Goal: Task Accomplishment & Management: Manage account settings

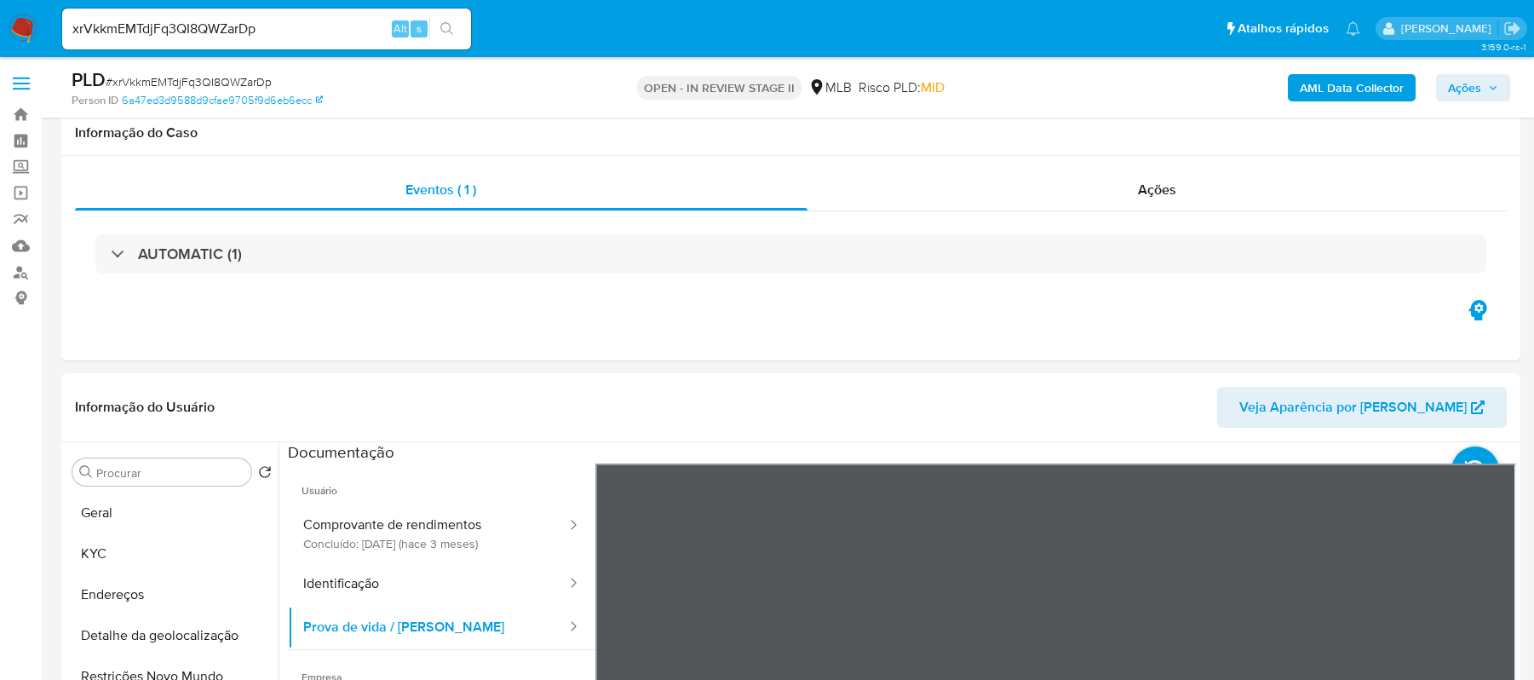
select select "10"
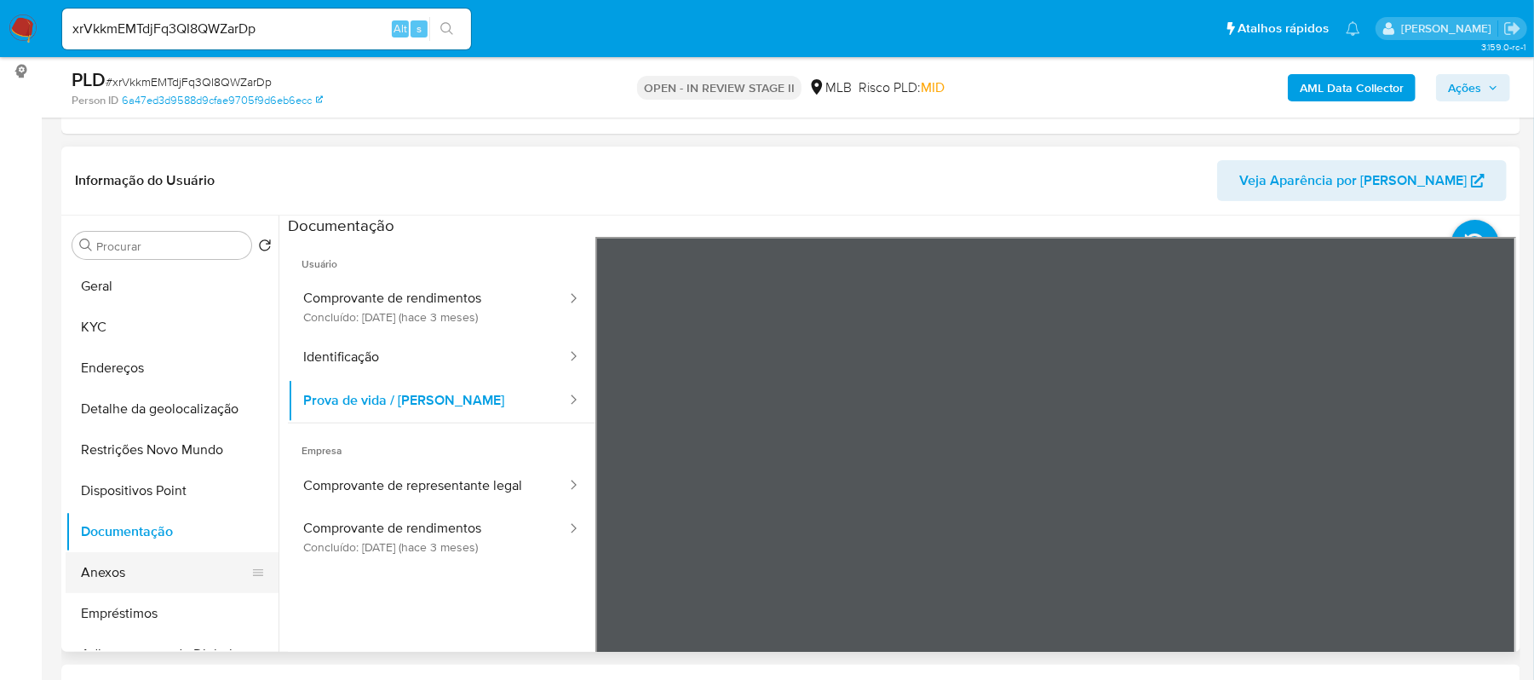
click at [182, 564] on button "Anexos" at bounding box center [165, 572] width 199 height 41
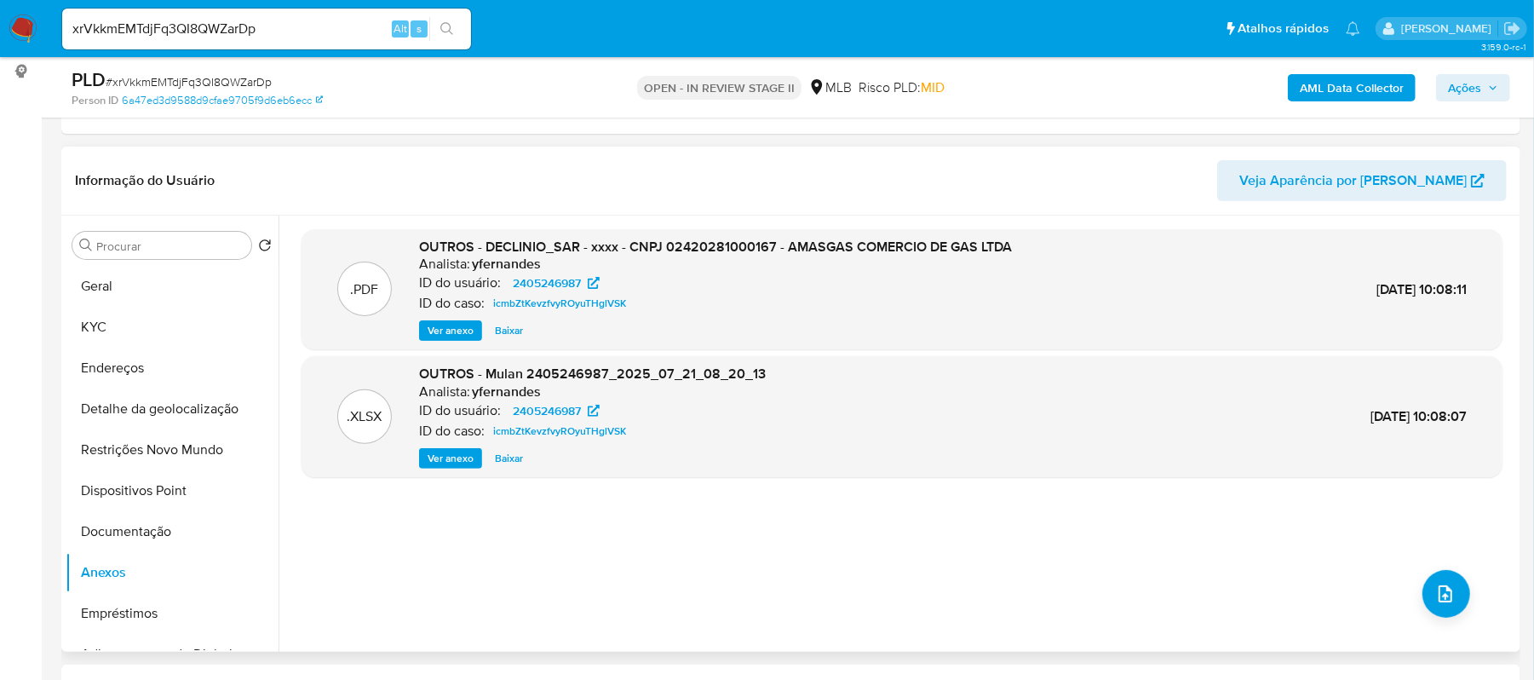
click at [444, 328] on span "Ver anexo" at bounding box center [451, 330] width 46 height 17
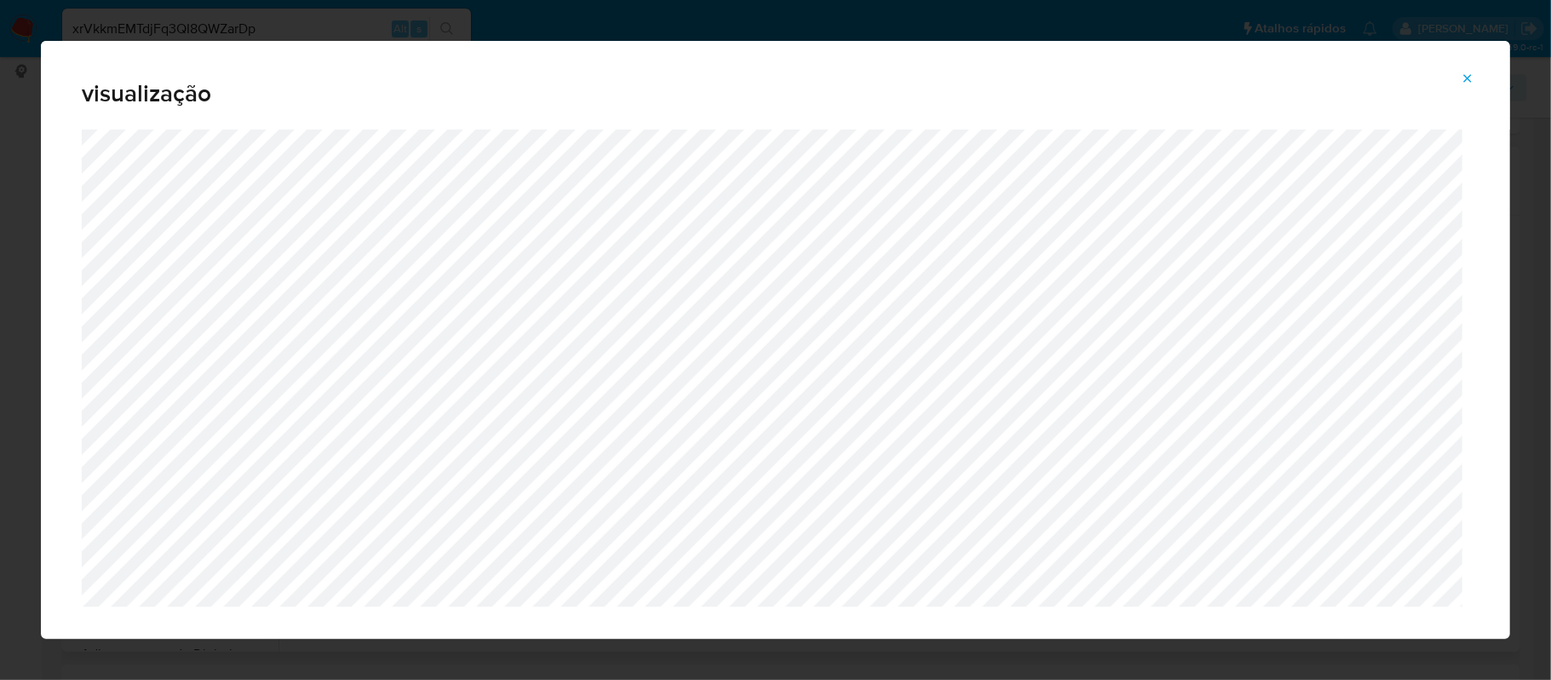
click at [1461, 79] on icon "Attachment preview" at bounding box center [1468, 79] width 14 height 14
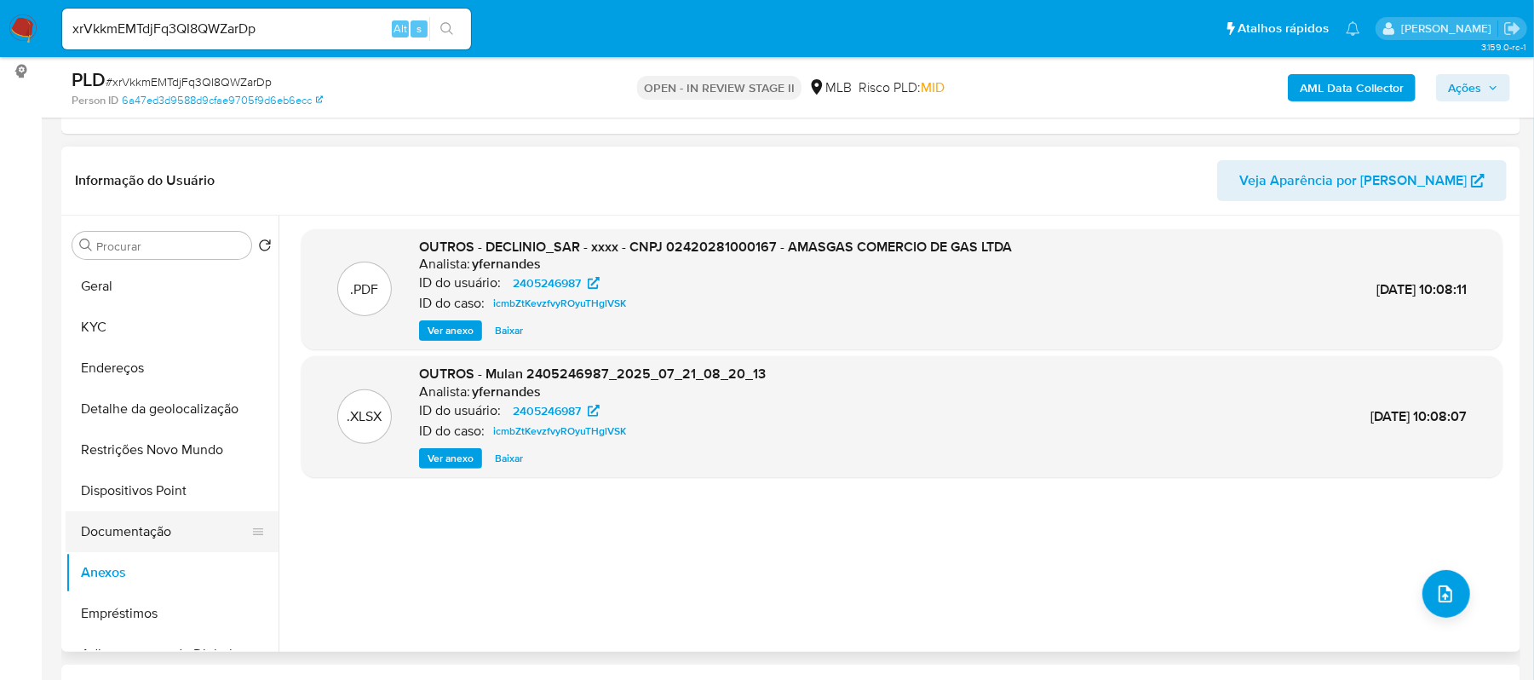
click at [150, 546] on button "Documentação" at bounding box center [165, 531] width 199 height 41
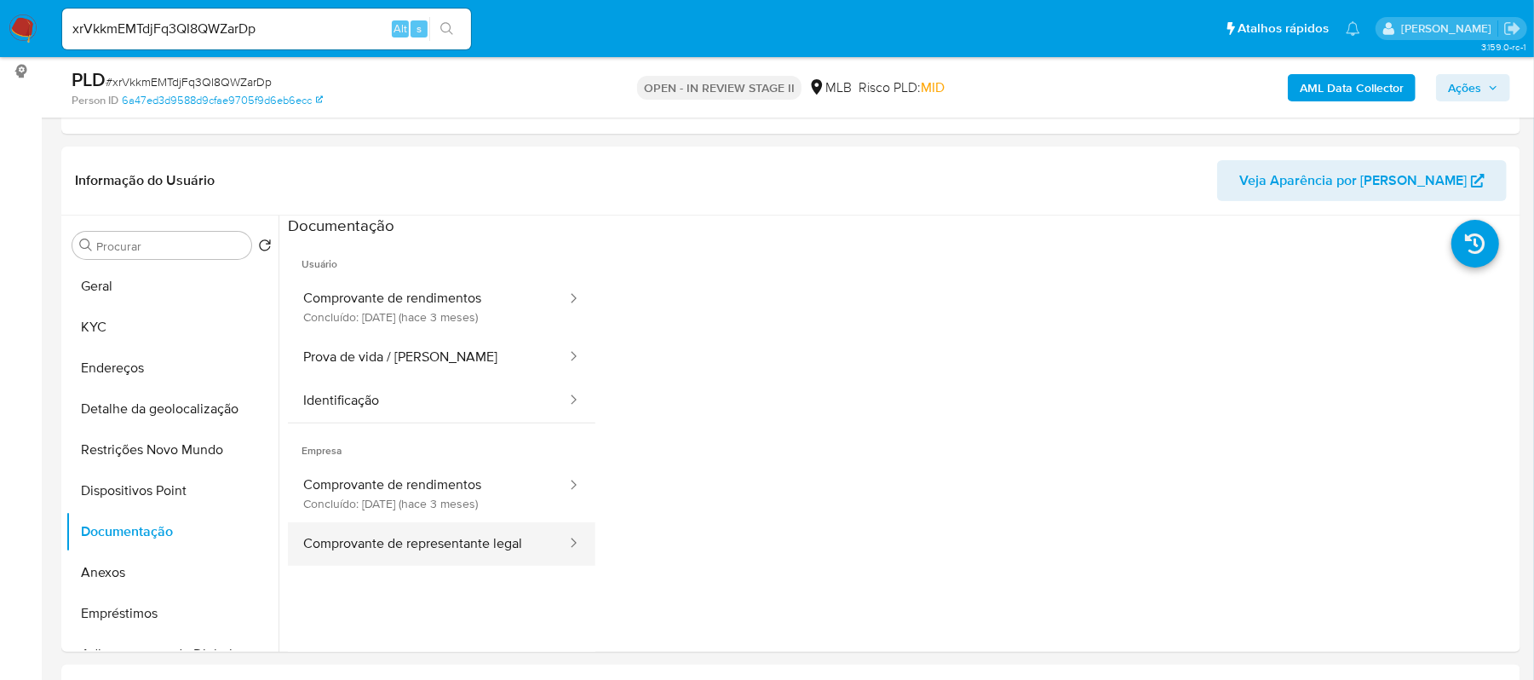
click at [433, 535] on button "Comprovante de representante legal" at bounding box center [428, 543] width 280 height 43
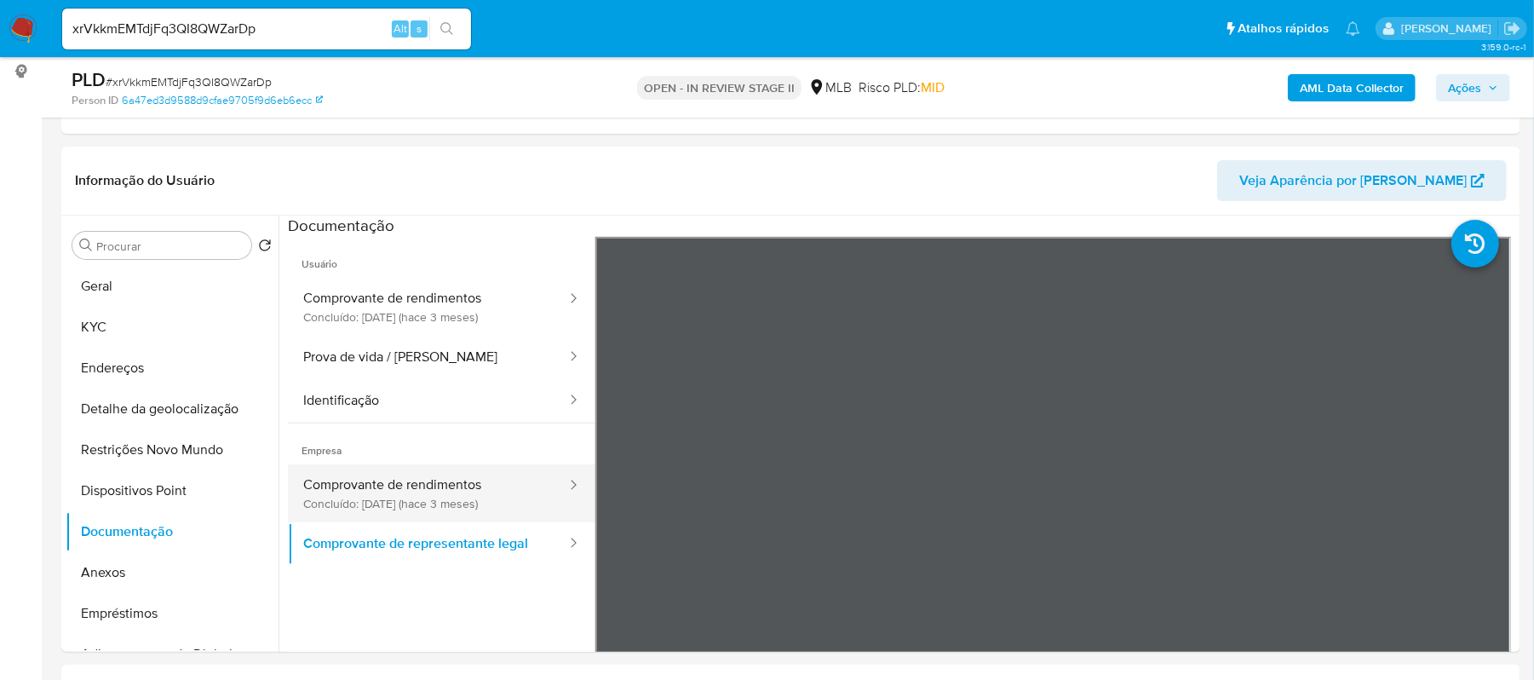
click at [456, 489] on button "Comprovante de rendimentos Concluído: 27/06/2025 (hace 3 meses)" at bounding box center [428, 493] width 280 height 58
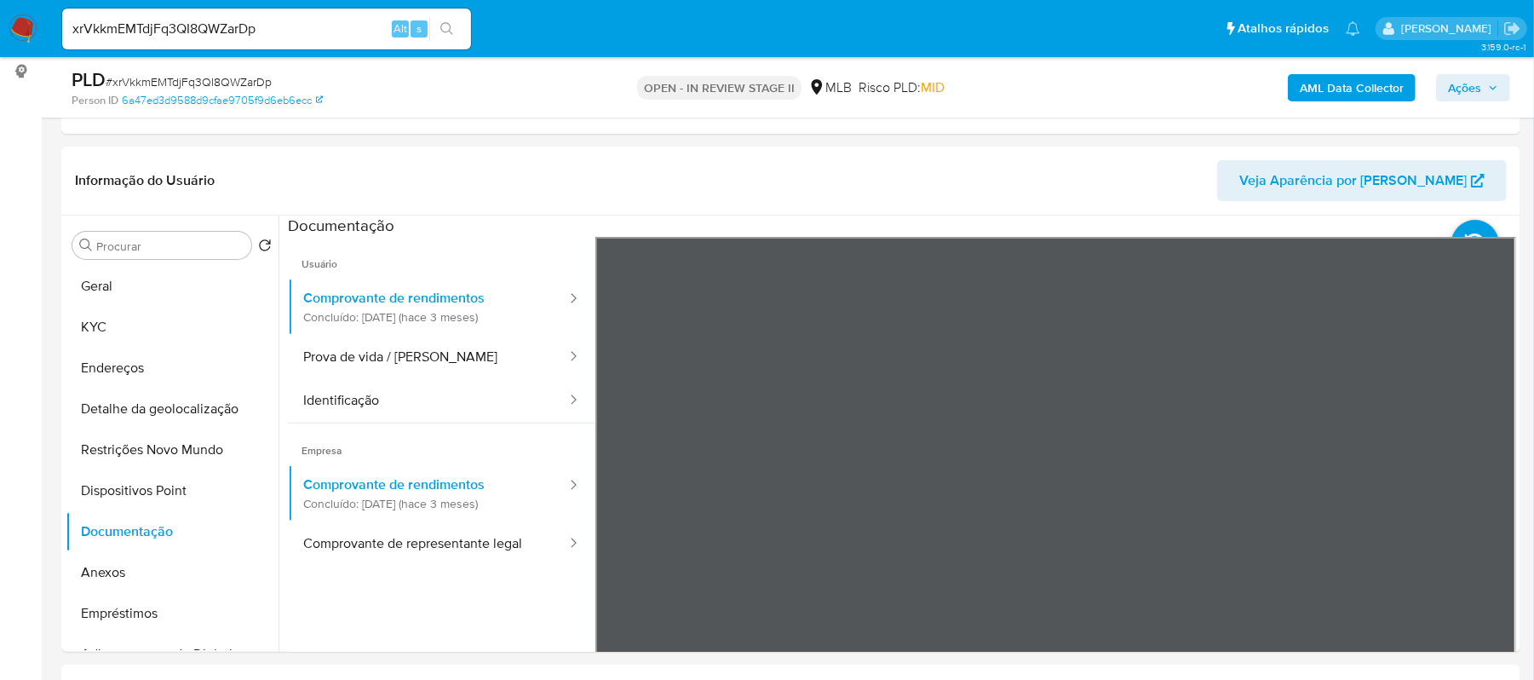
scroll to position [0, 0]
click at [1384, 232] on div "Documentação" at bounding box center [902, 225] width 1228 height 21
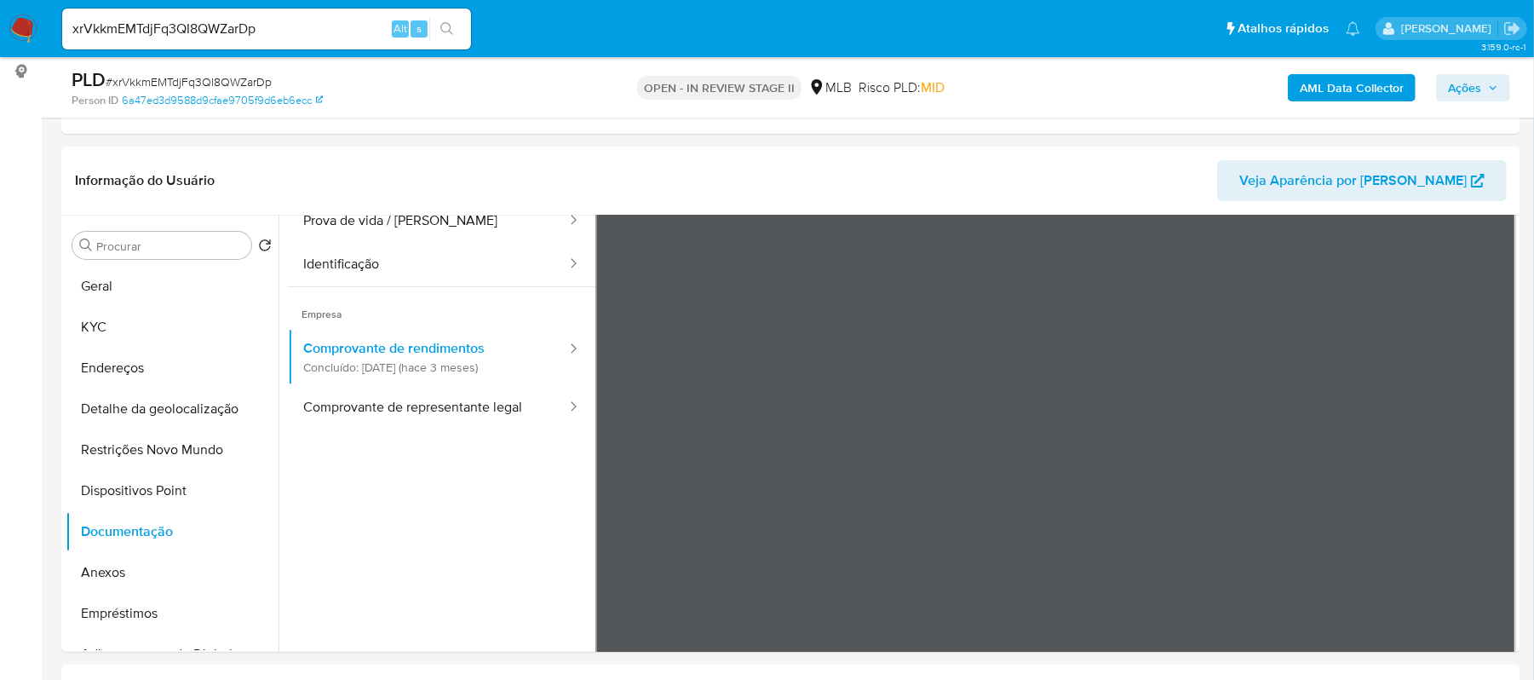
scroll to position [144, 0]
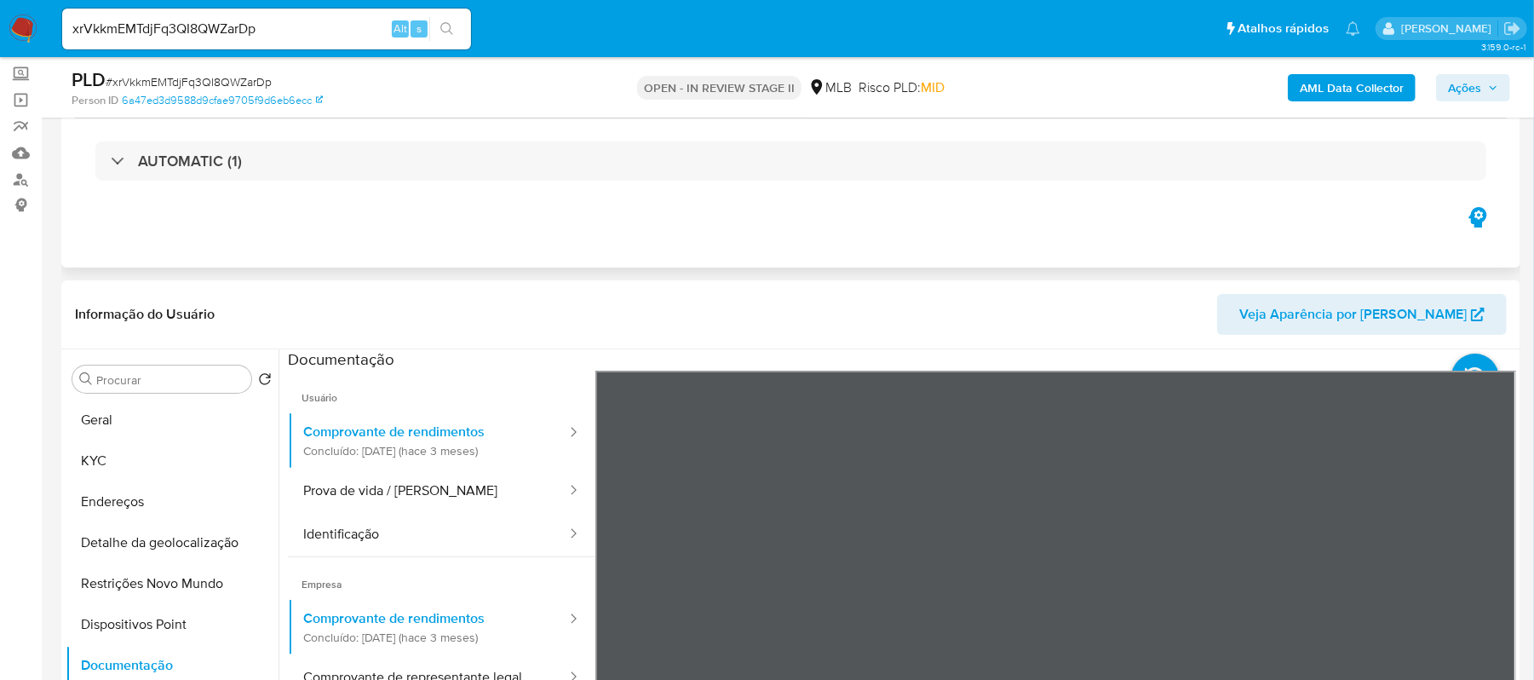
scroll to position [0, 0]
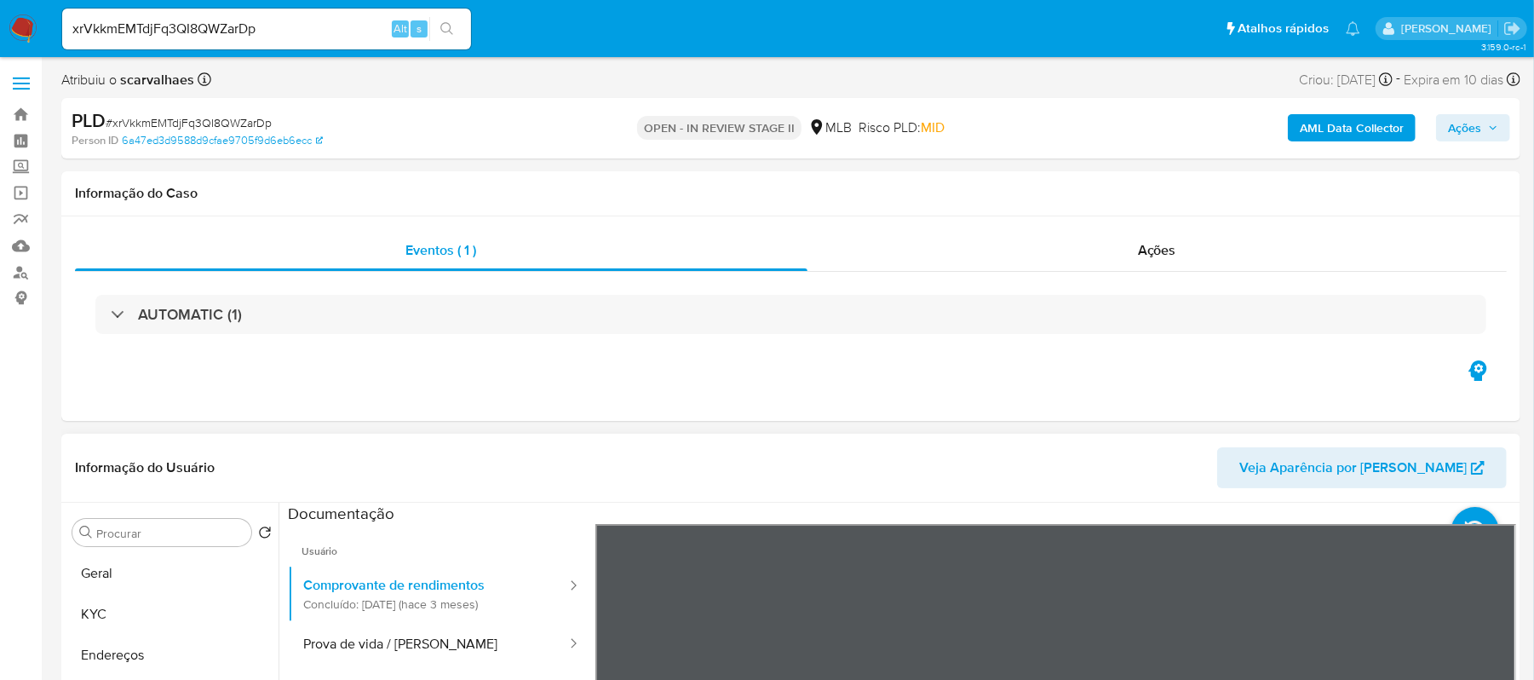
click at [1084, 481] on header "Informação do Usuário Veja Aparência por Pessoa" at bounding box center [791, 467] width 1432 height 41
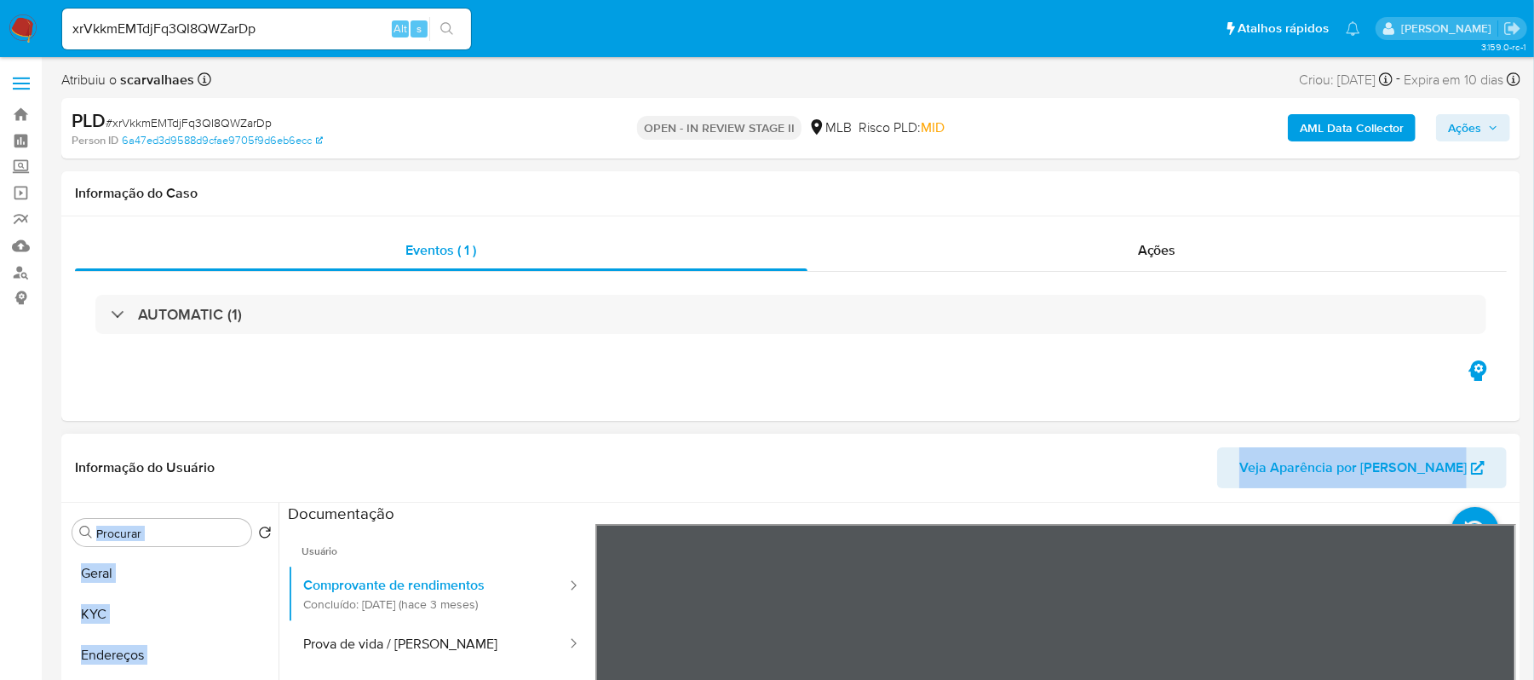
click at [1259, 628] on div "Informação do Usuário Veja Aparência por Pessoa Procurar Retornar ao pedido pad…" at bounding box center [790, 685] width 1459 height 505
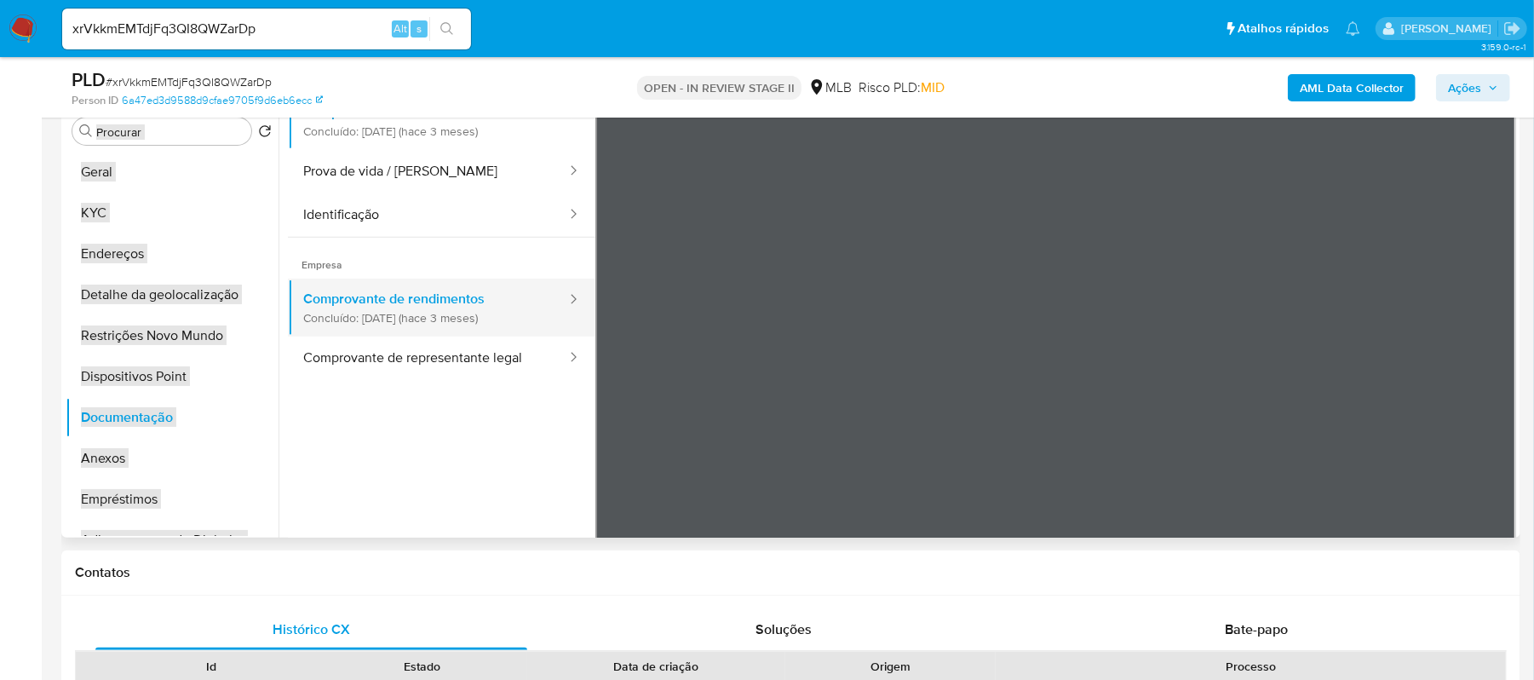
scroll to position [144, 0]
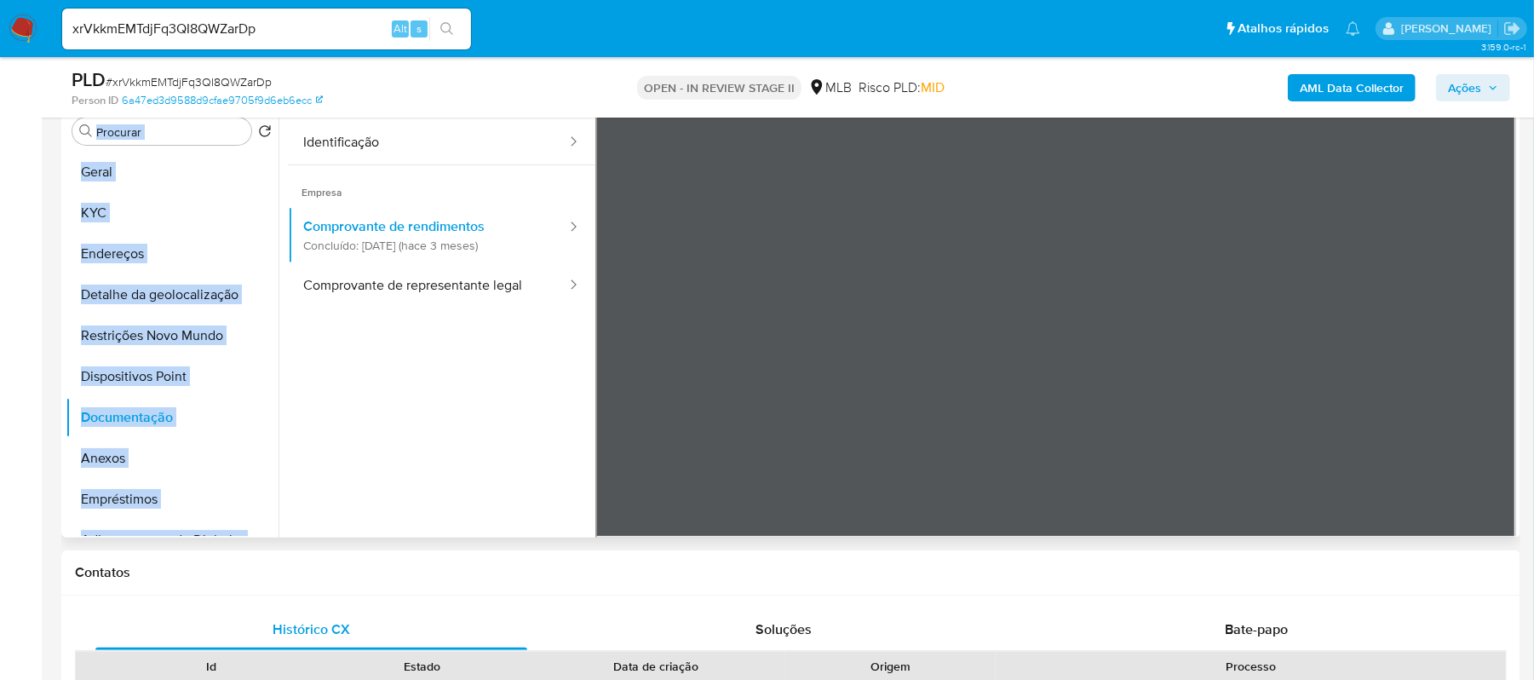
click at [1517, 274] on div "Procurar Retornar ao pedido padrão Geral KYC Endereços Detalhe da geolocalizaçã…" at bounding box center [790, 319] width 1459 height 436
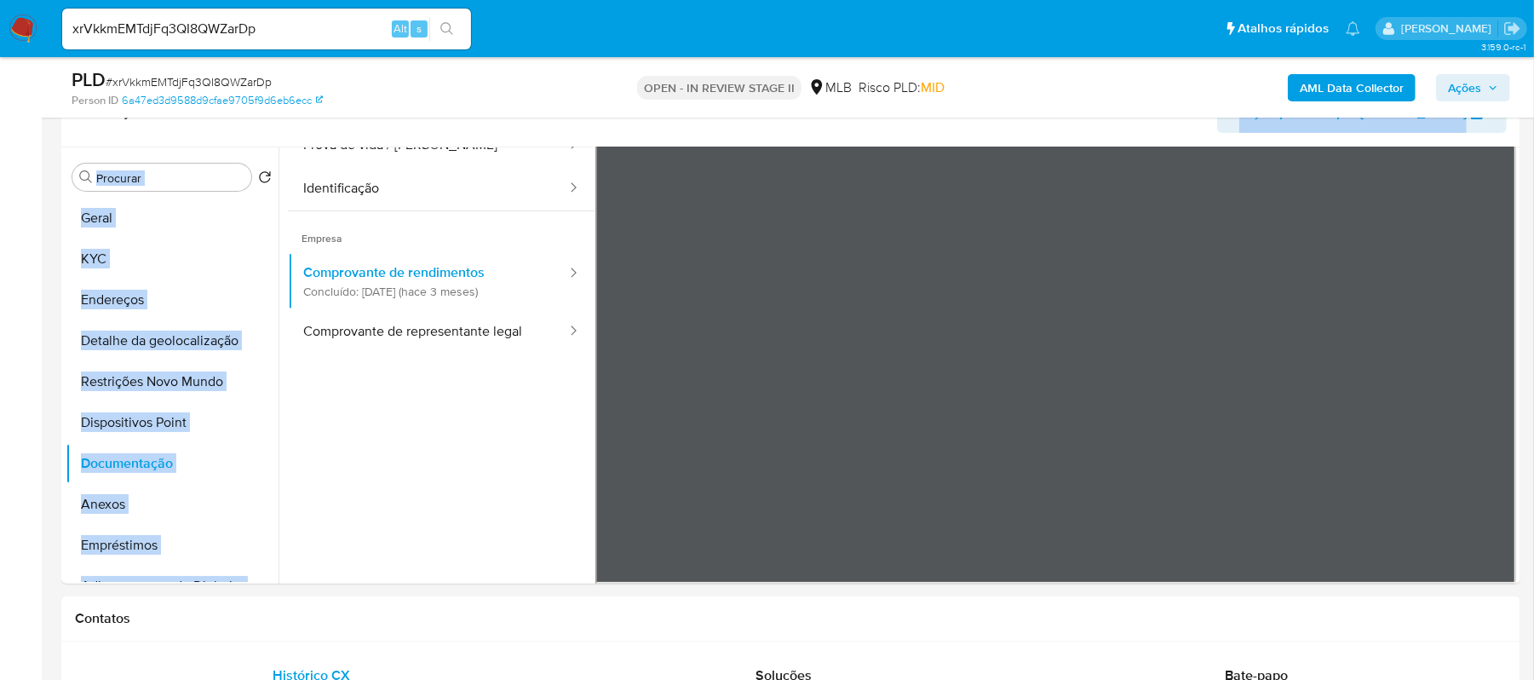
scroll to position [277, 0]
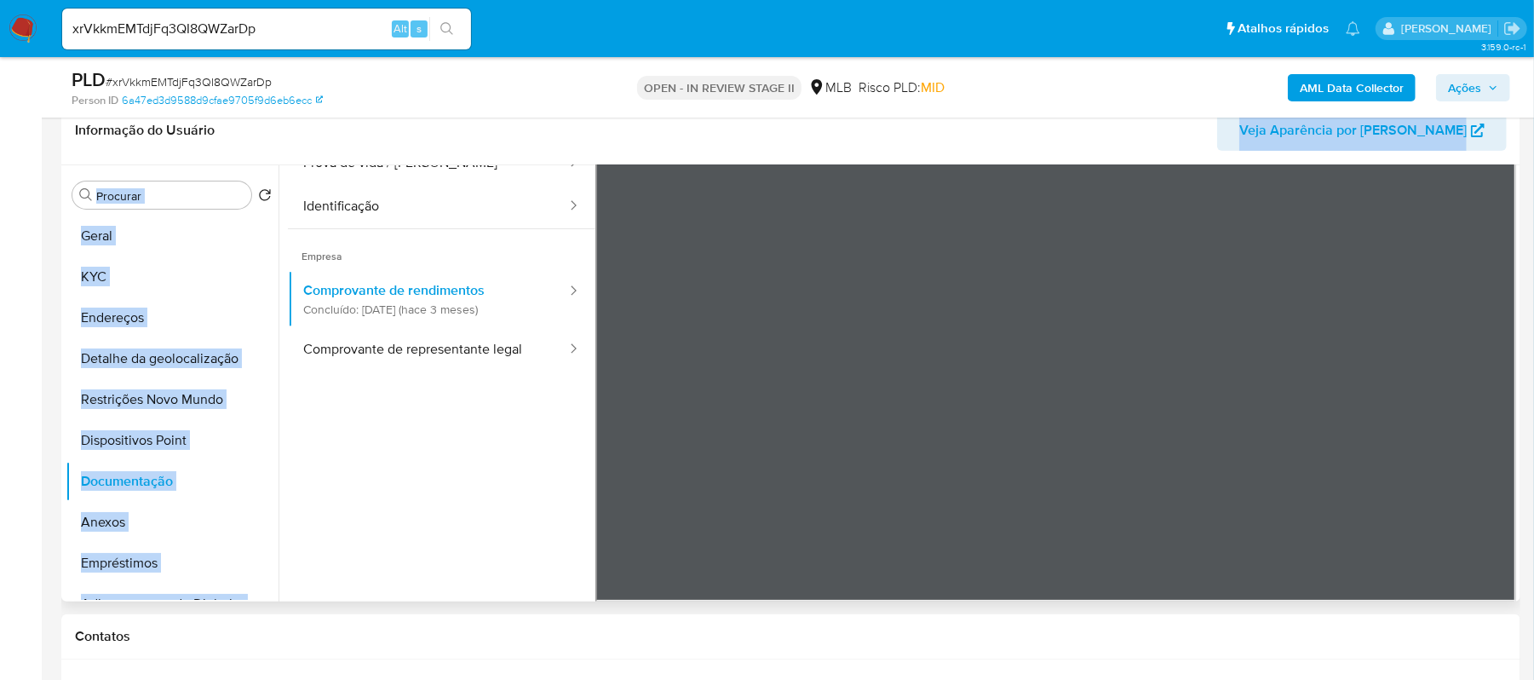
click at [899, 141] on div "Informação do Usuário Veja Aparência por Pessoa Procurar Retornar ao pedido pad…" at bounding box center [790, 348] width 1459 height 505
click at [189, 263] on button "KYC" at bounding box center [165, 276] width 199 height 41
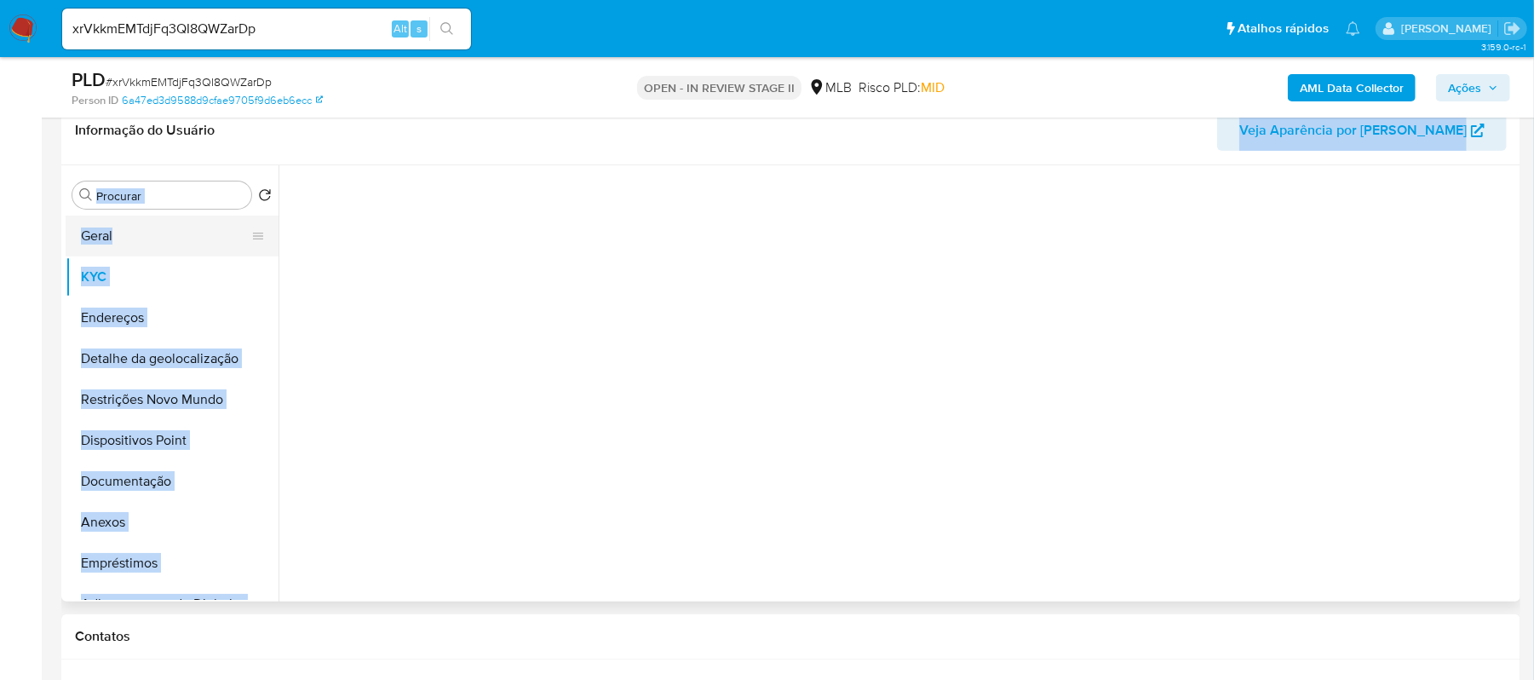
scroll to position [0, 0]
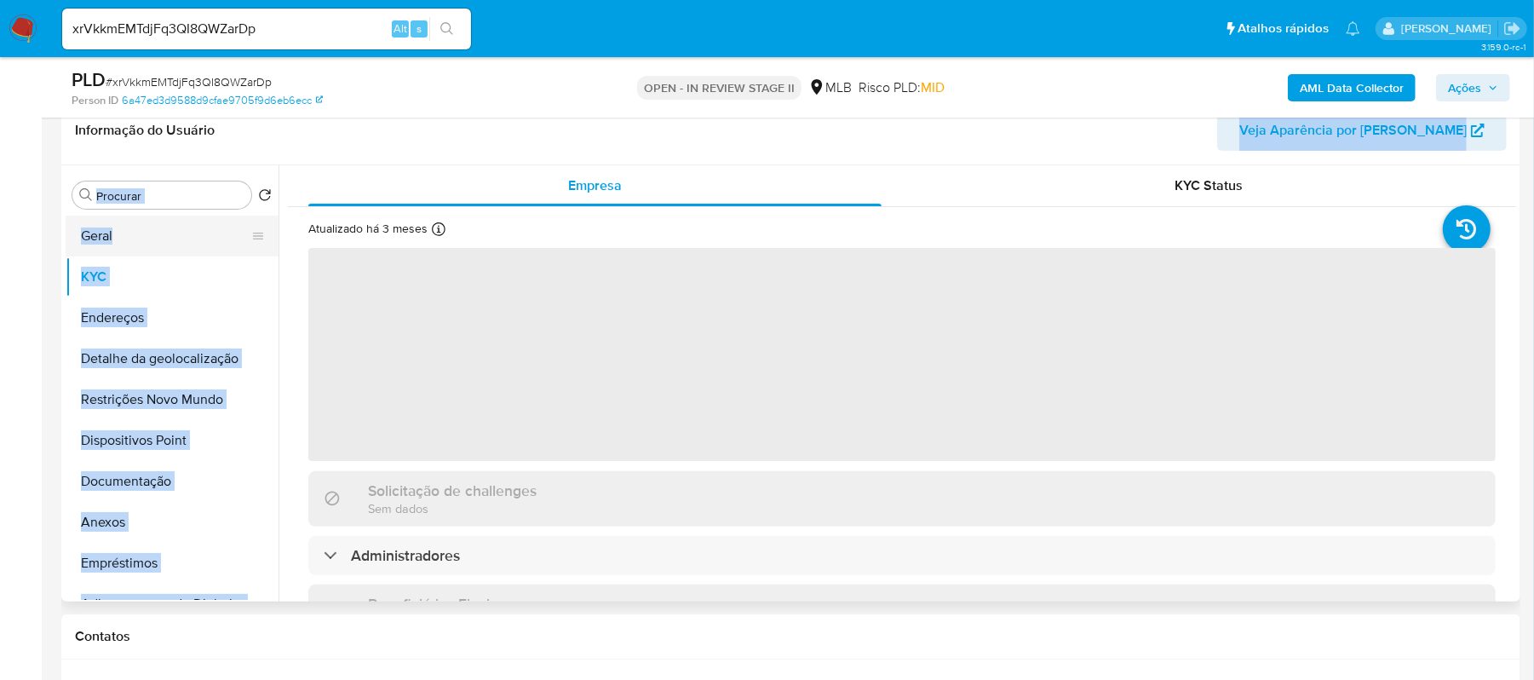
click at [133, 243] on button "Geral" at bounding box center [165, 235] width 199 height 41
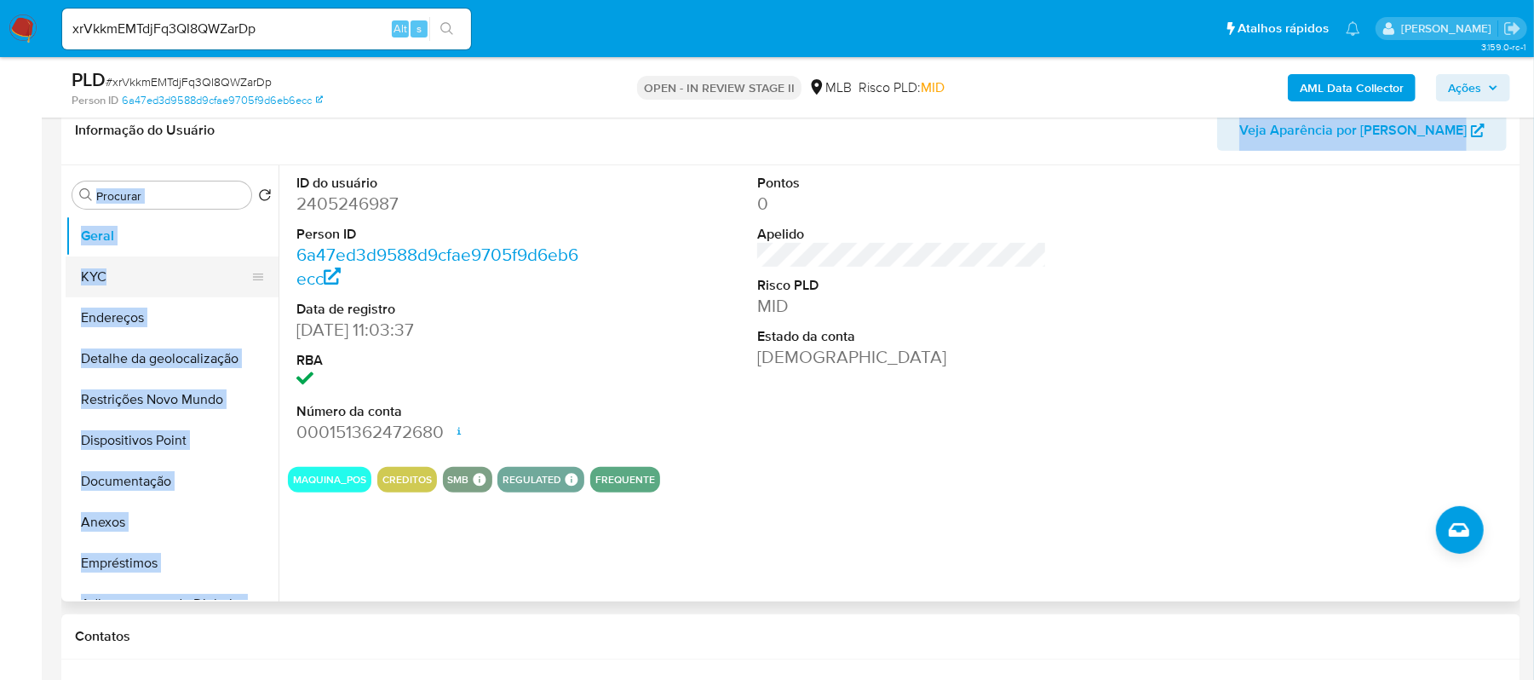
click at [165, 290] on button "KYC" at bounding box center [165, 276] width 199 height 41
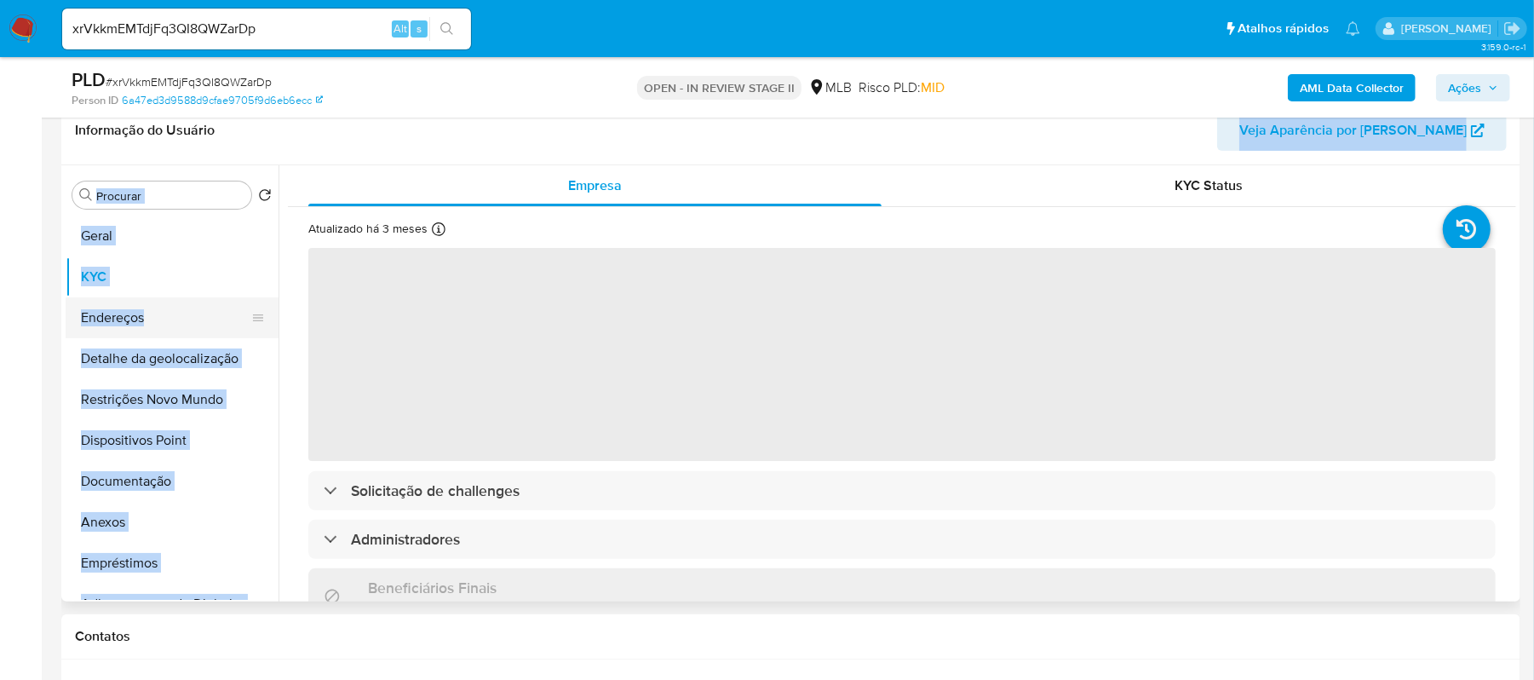
click at [106, 317] on button "Endereços" at bounding box center [165, 317] width 199 height 41
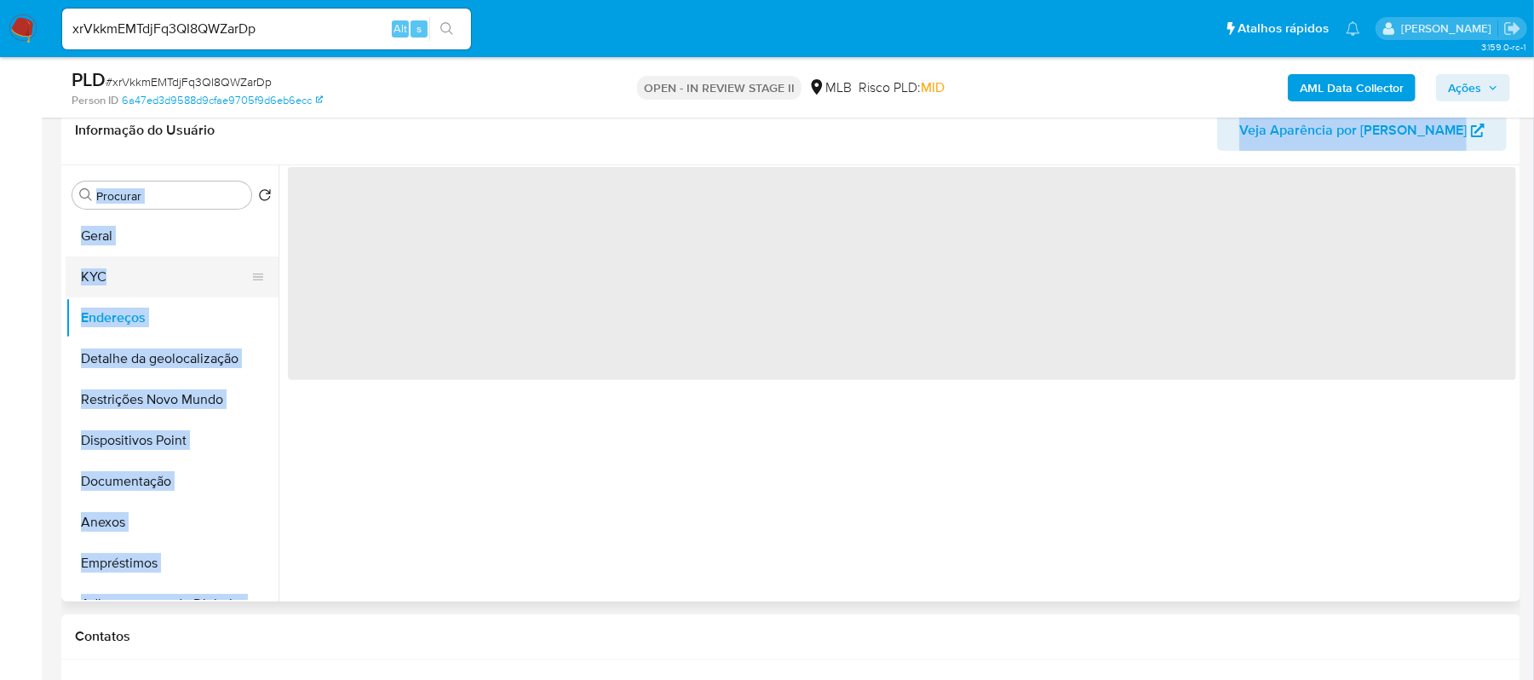
click at [93, 280] on button "KYC" at bounding box center [165, 276] width 199 height 41
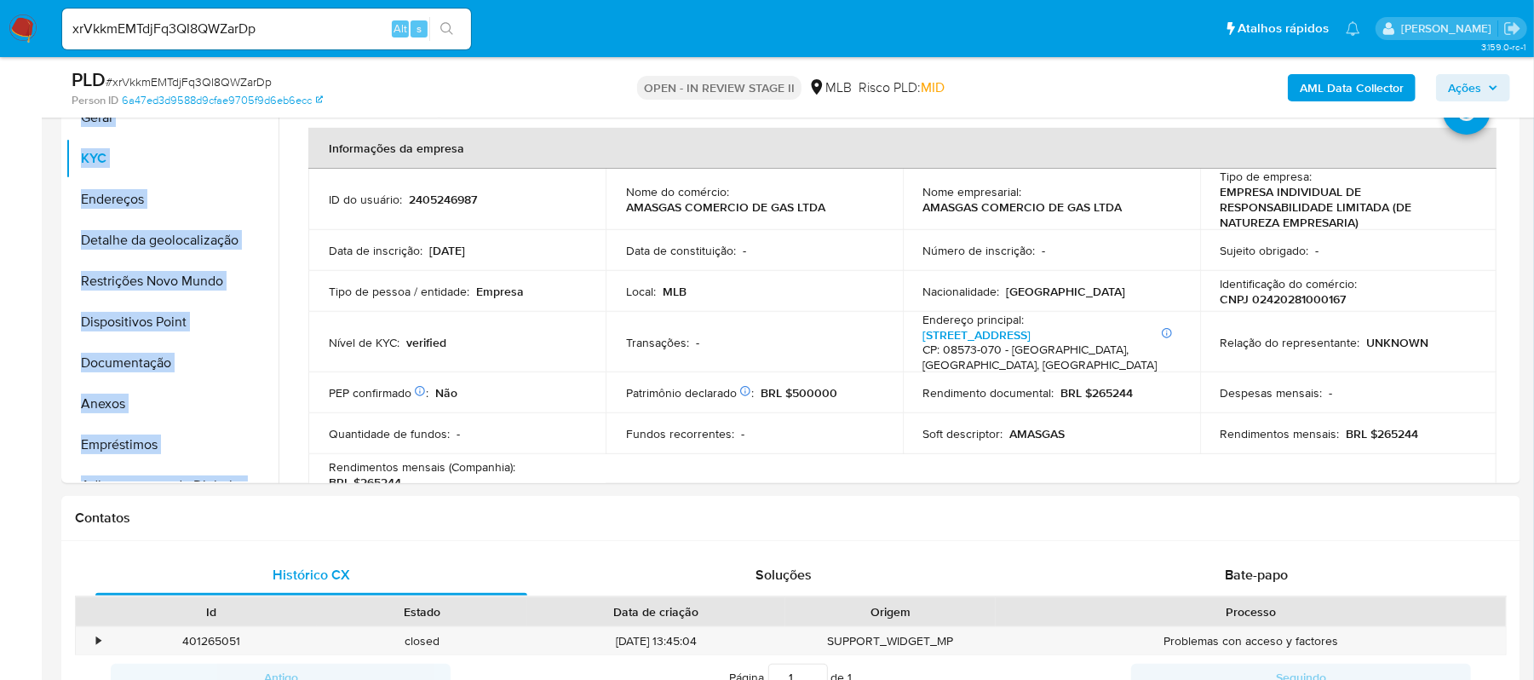
scroll to position [405, 0]
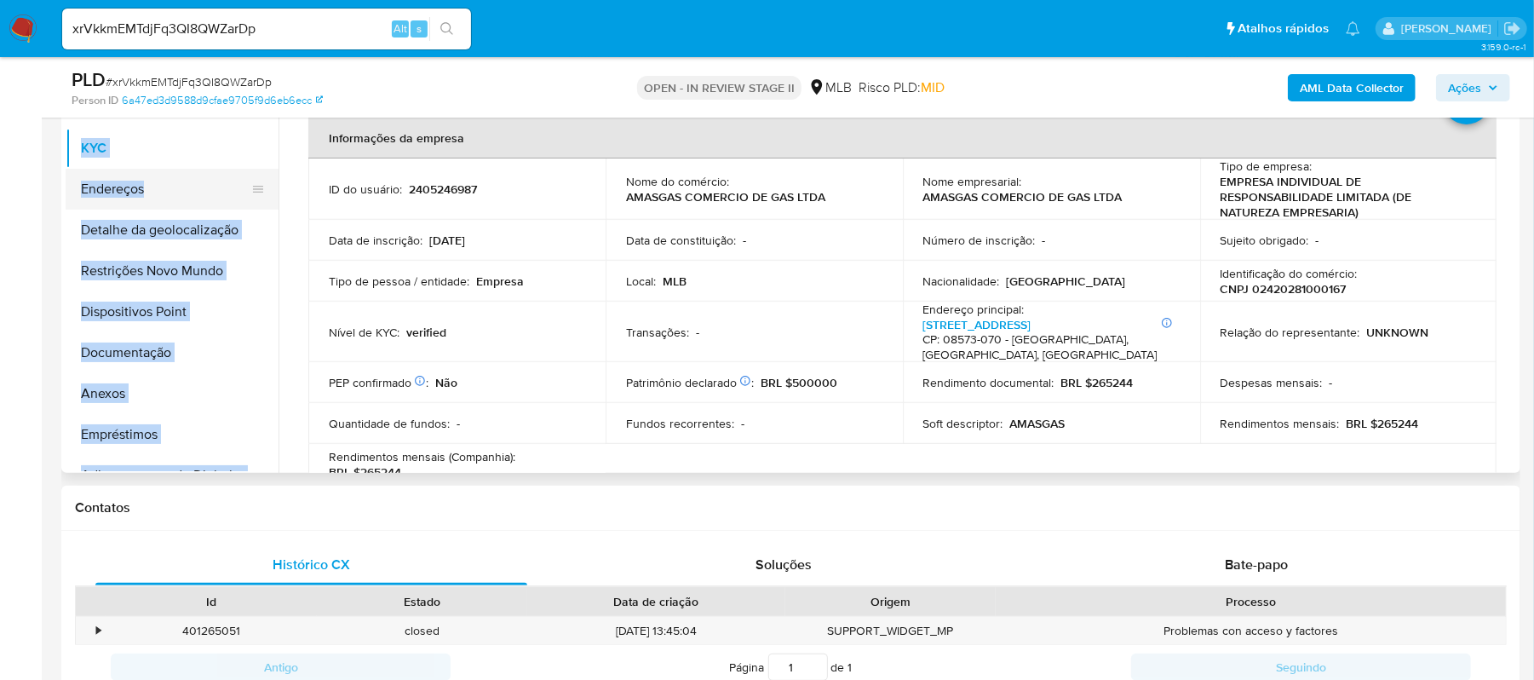
click at [128, 181] on button "Endereços" at bounding box center [165, 189] width 199 height 41
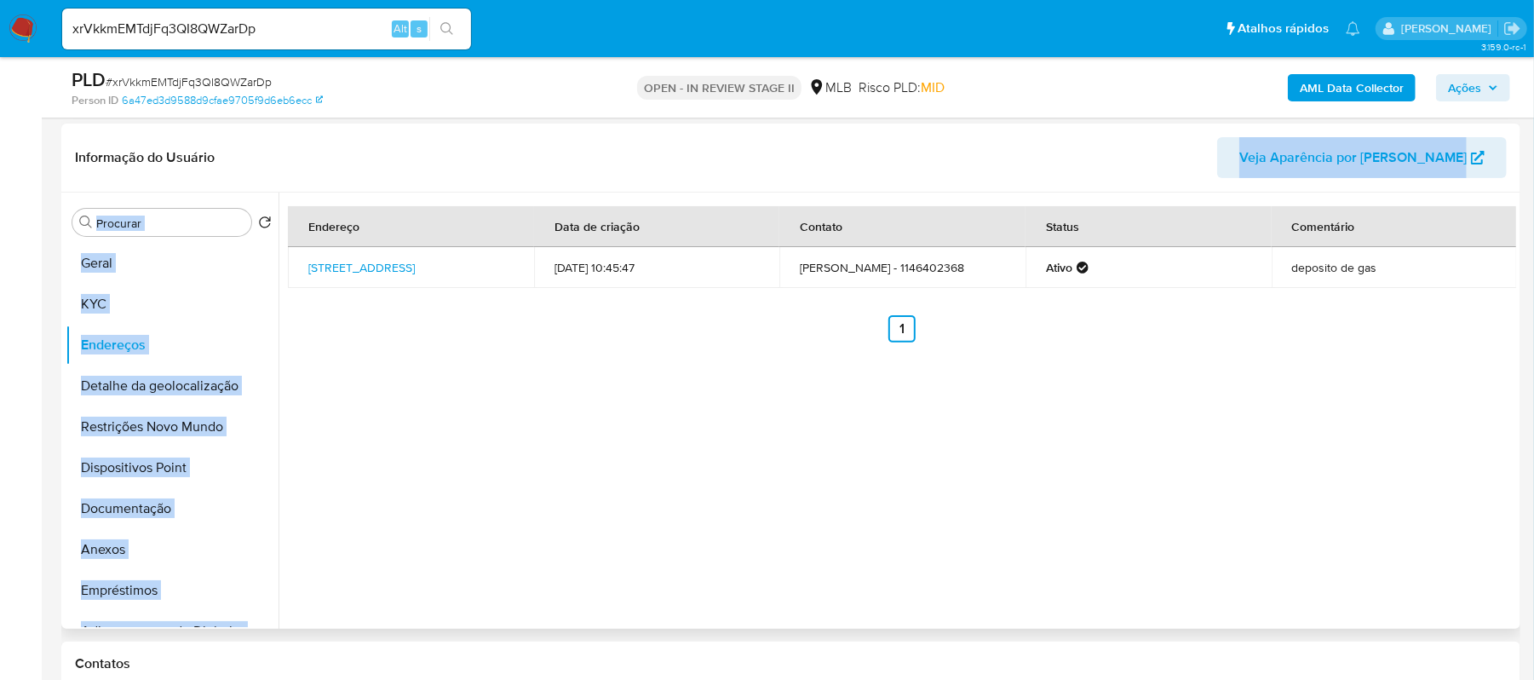
scroll to position [178, 0]
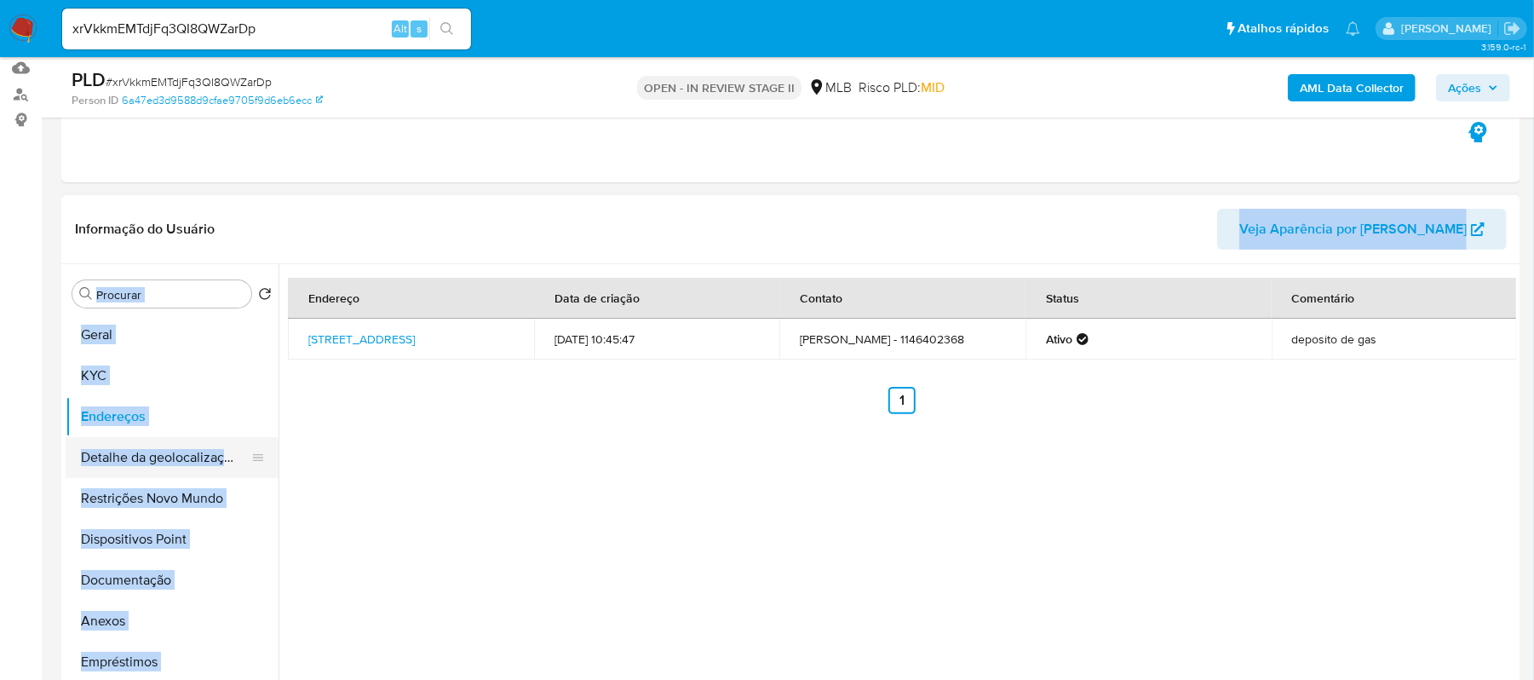
drag, startPoint x: 189, startPoint y: 455, endPoint x: 208, endPoint y: 458, distance: 19.0
click at [192, 455] on button "Detalhe da geolocalização" at bounding box center [165, 457] width 199 height 41
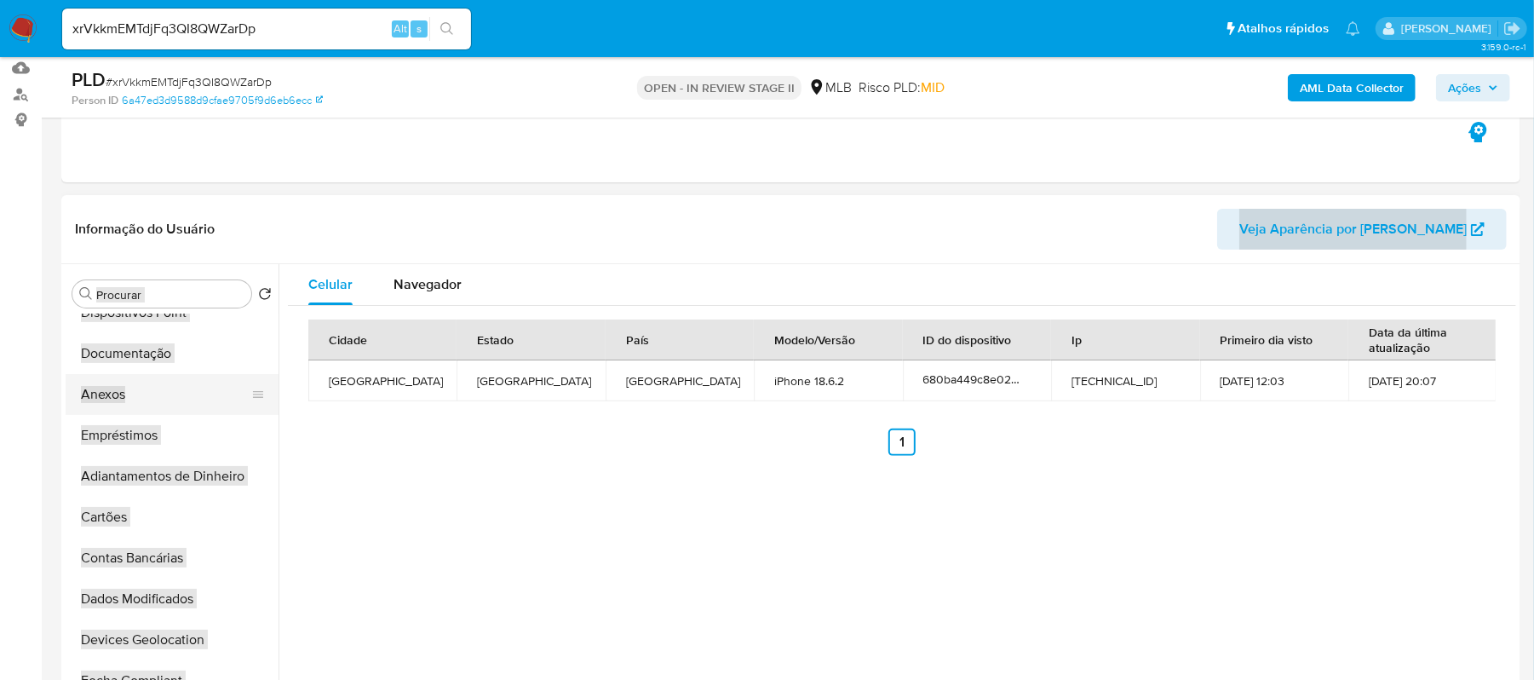
scroll to position [113, 0]
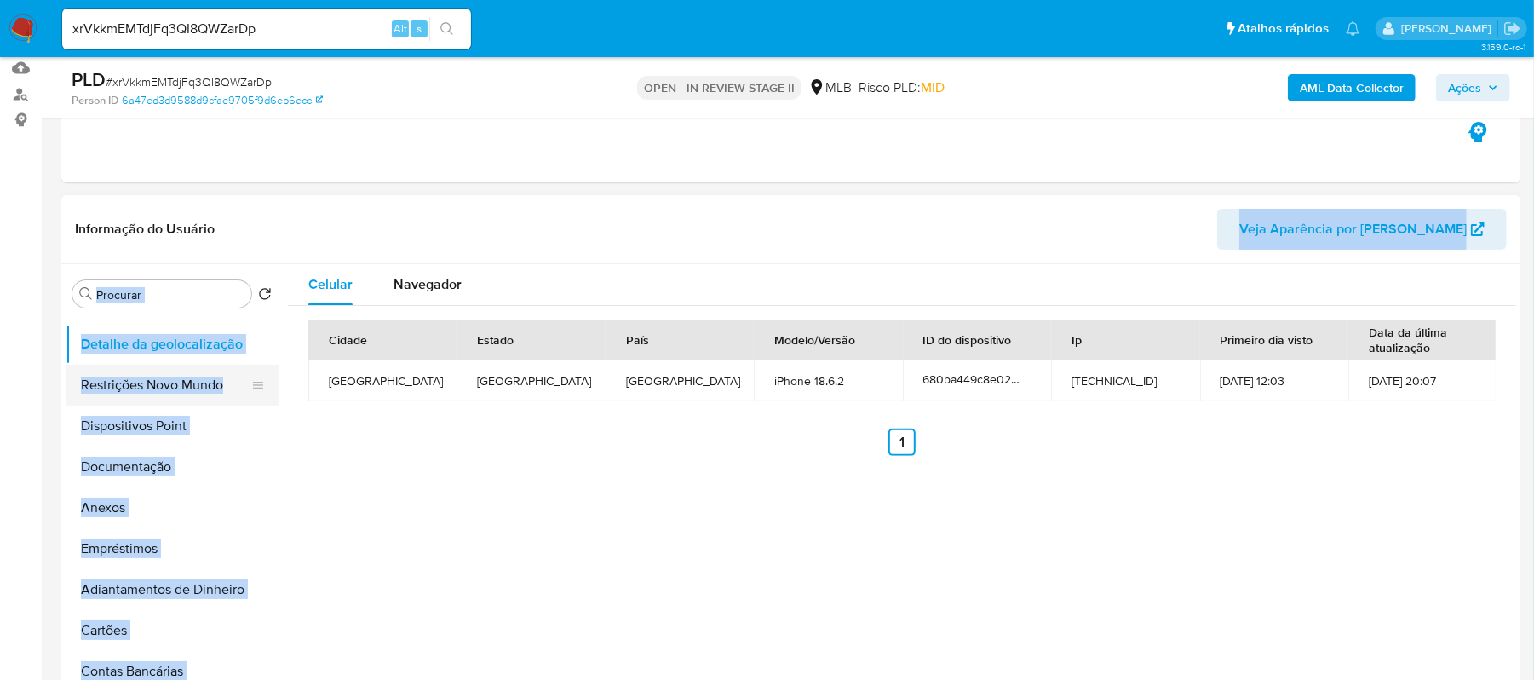
click at [179, 389] on button "Restrições Novo Mundo" at bounding box center [165, 384] width 199 height 41
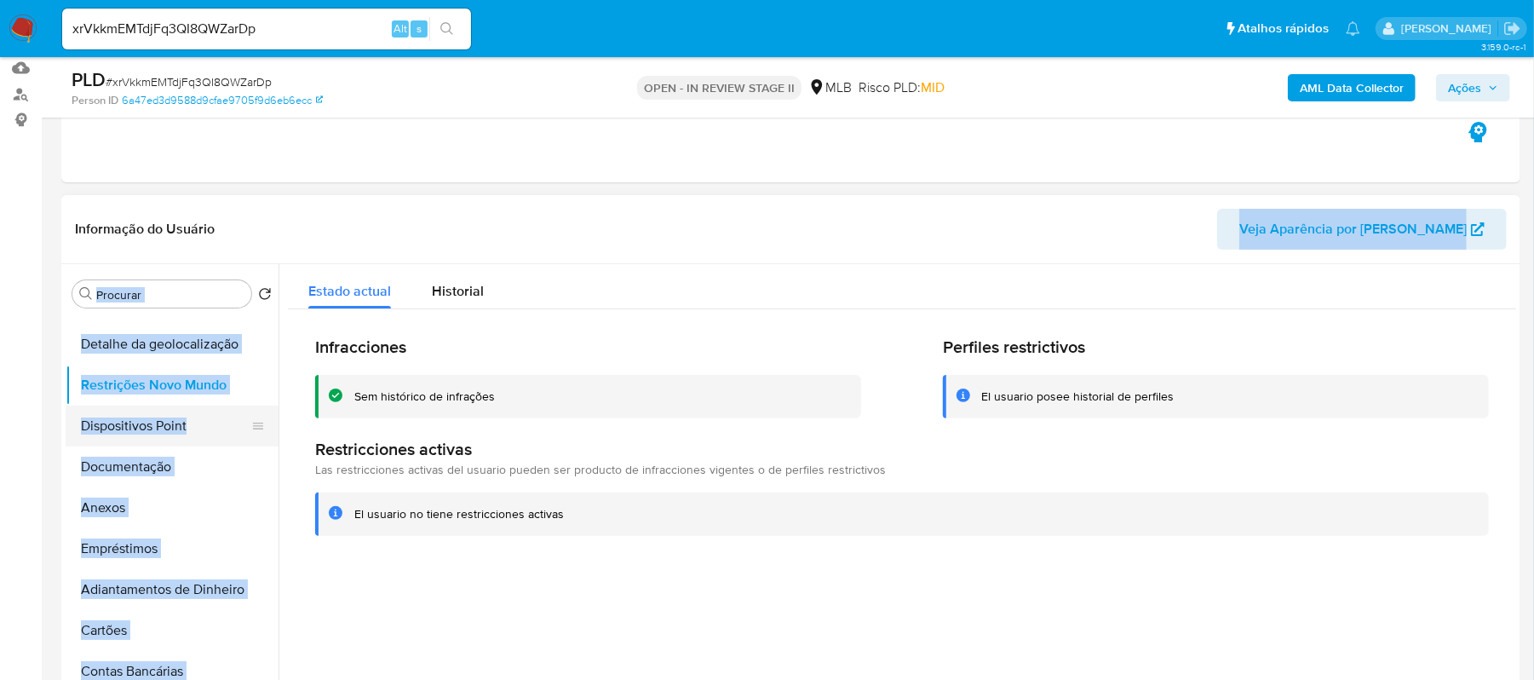
click at [170, 436] on button "Dispositivos Point" at bounding box center [165, 425] width 199 height 41
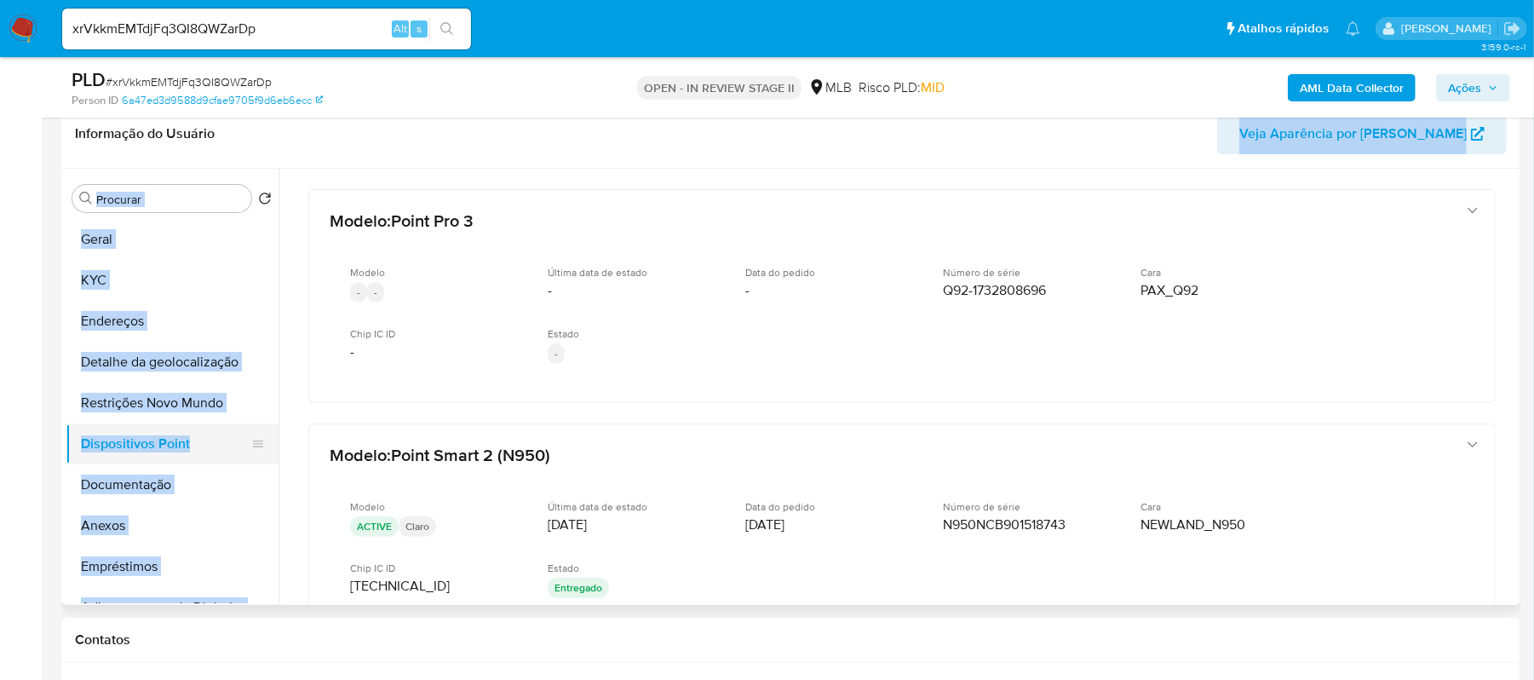
scroll to position [233, 0]
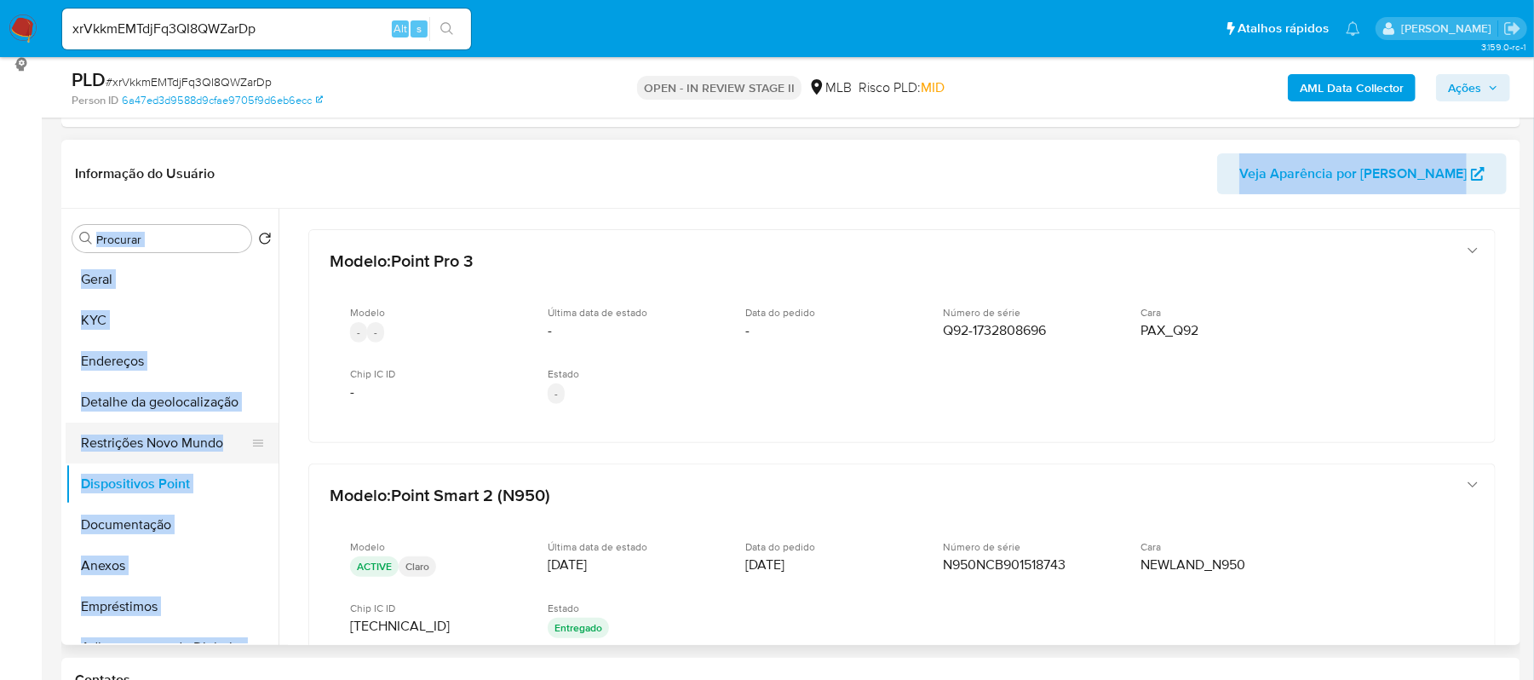
click at [158, 434] on button "Restrições Novo Mundo" at bounding box center [165, 442] width 199 height 41
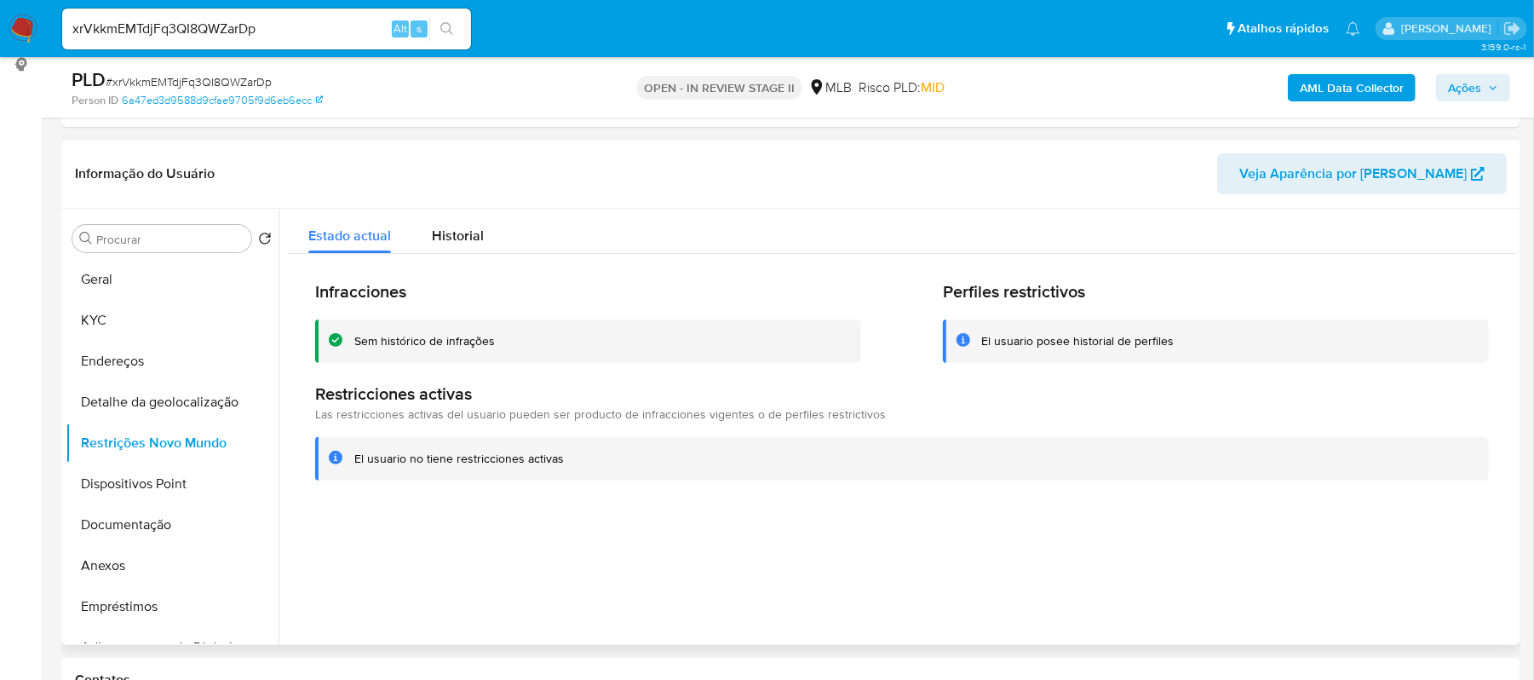
drag, startPoint x: 356, startPoint y: 456, endPoint x: 515, endPoint y: 453, distance: 159.3
click at [577, 451] on div "El usuario no tiene restricciones activas" at bounding box center [914, 459] width 1121 height 16
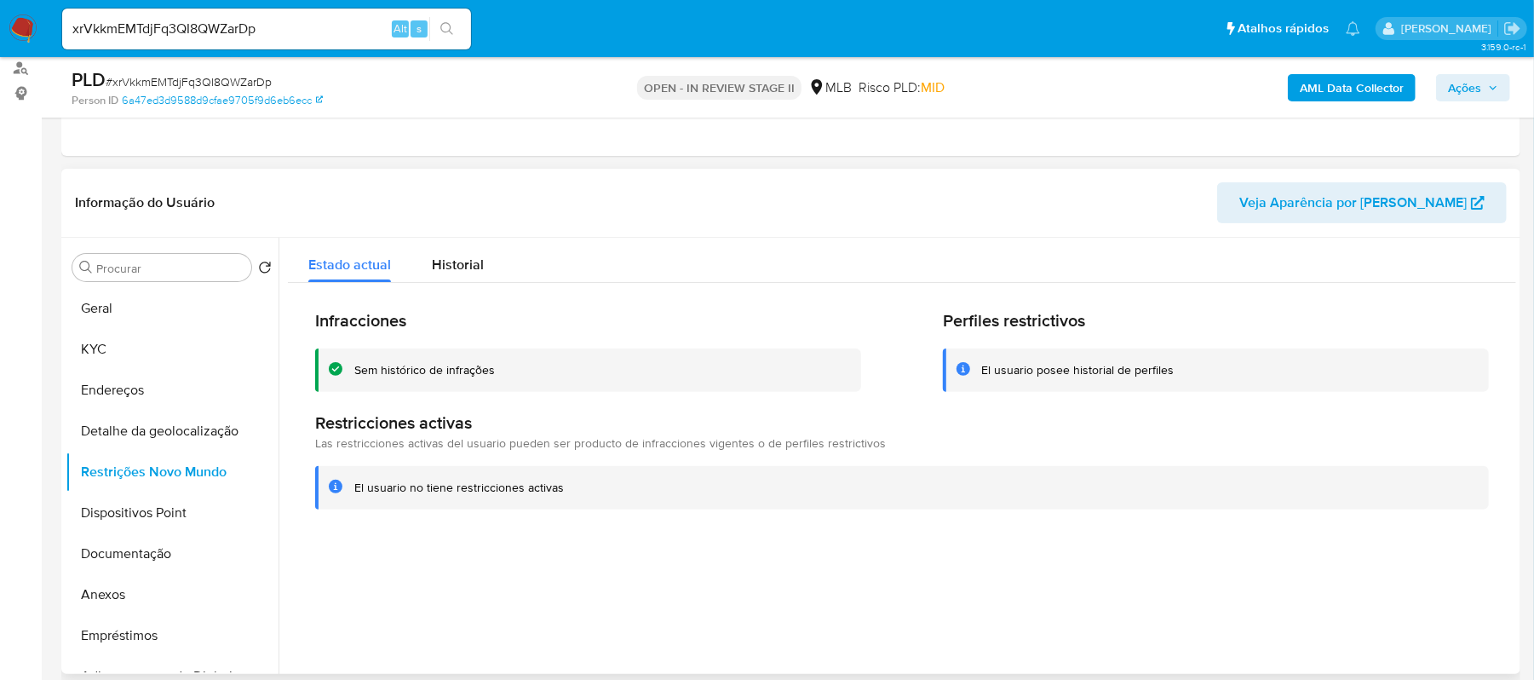
scroll to position [168, 0]
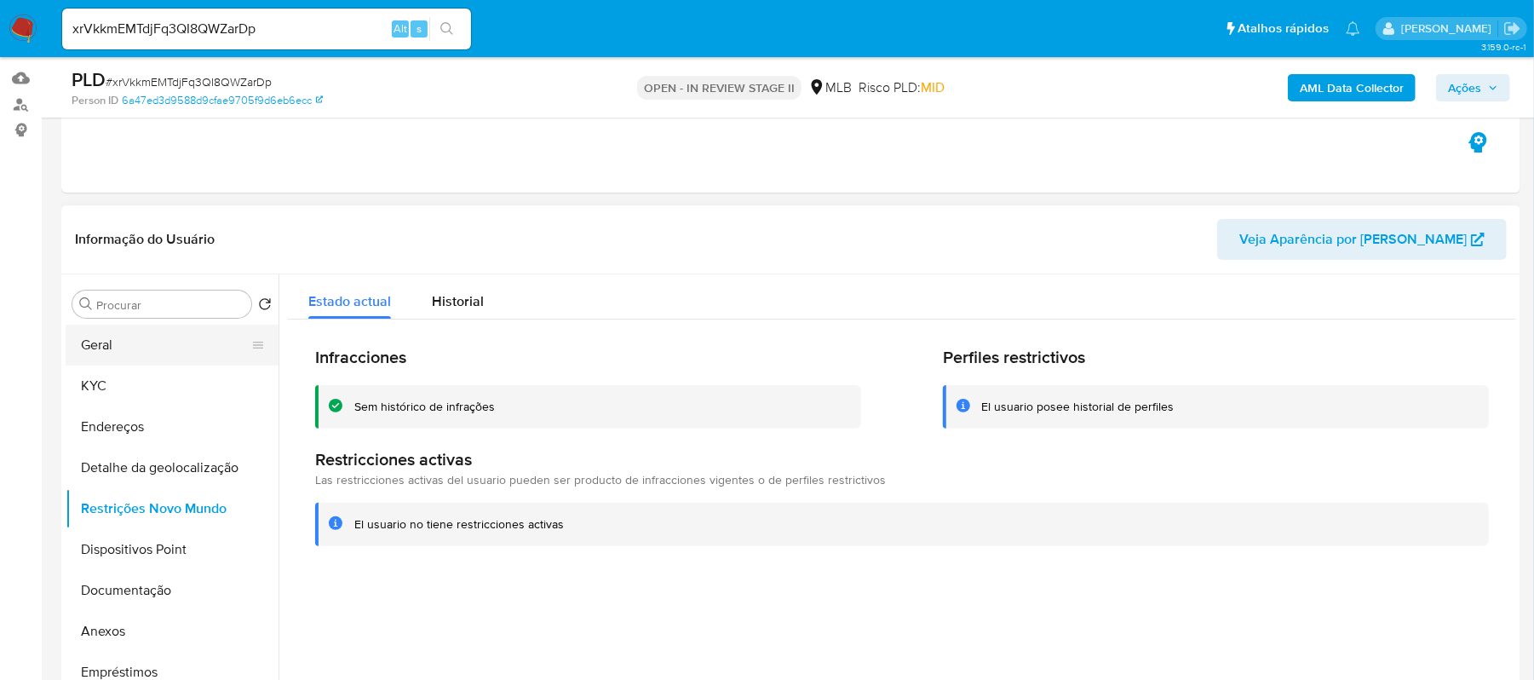
click at [175, 338] on button "Geral" at bounding box center [165, 344] width 199 height 41
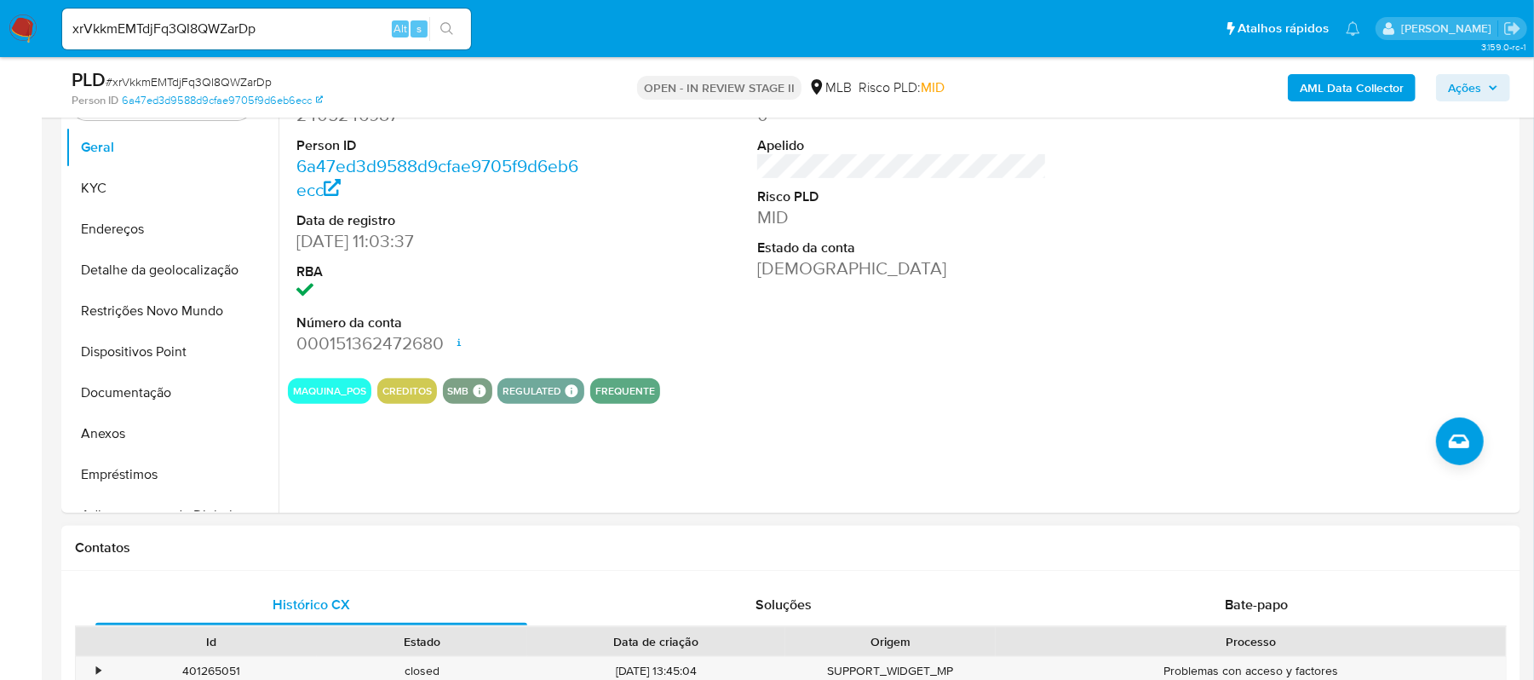
scroll to position [281, 0]
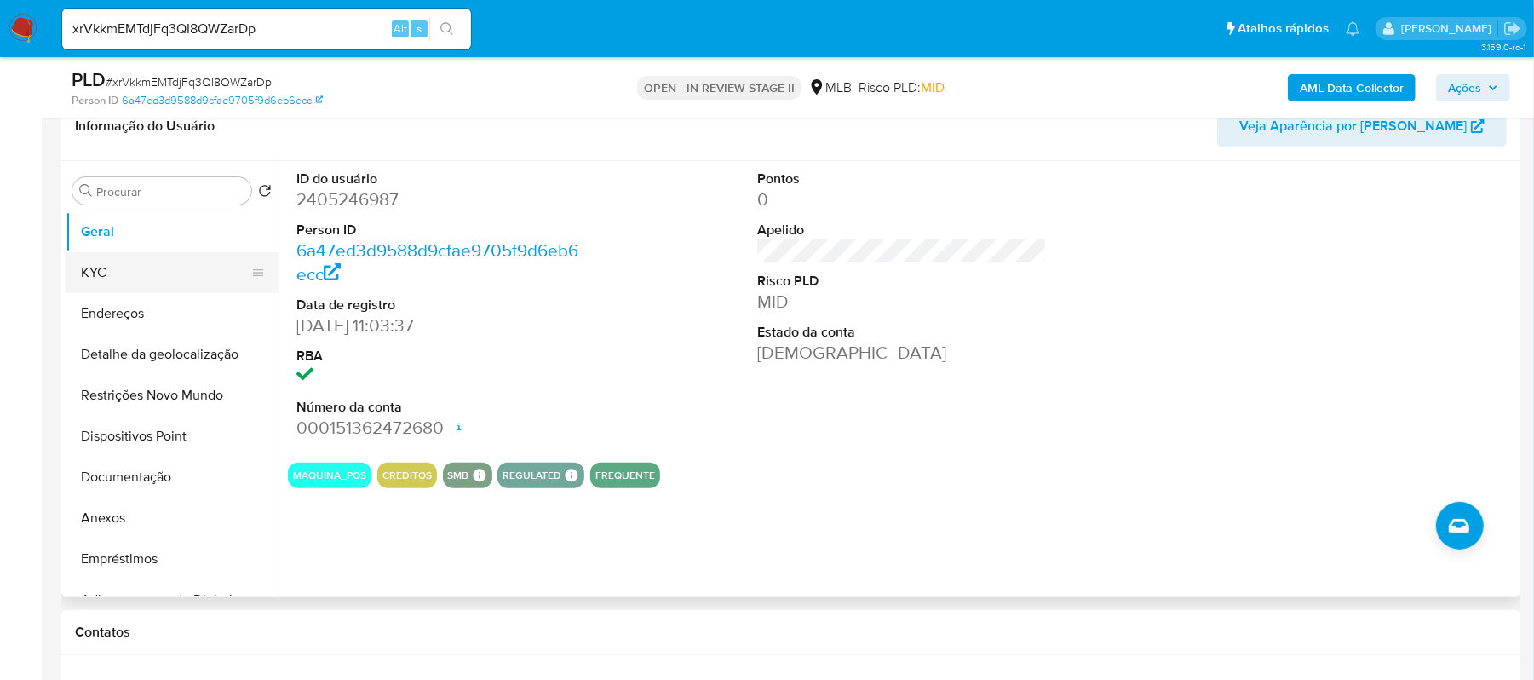
click at [96, 278] on button "KYC" at bounding box center [165, 272] width 199 height 41
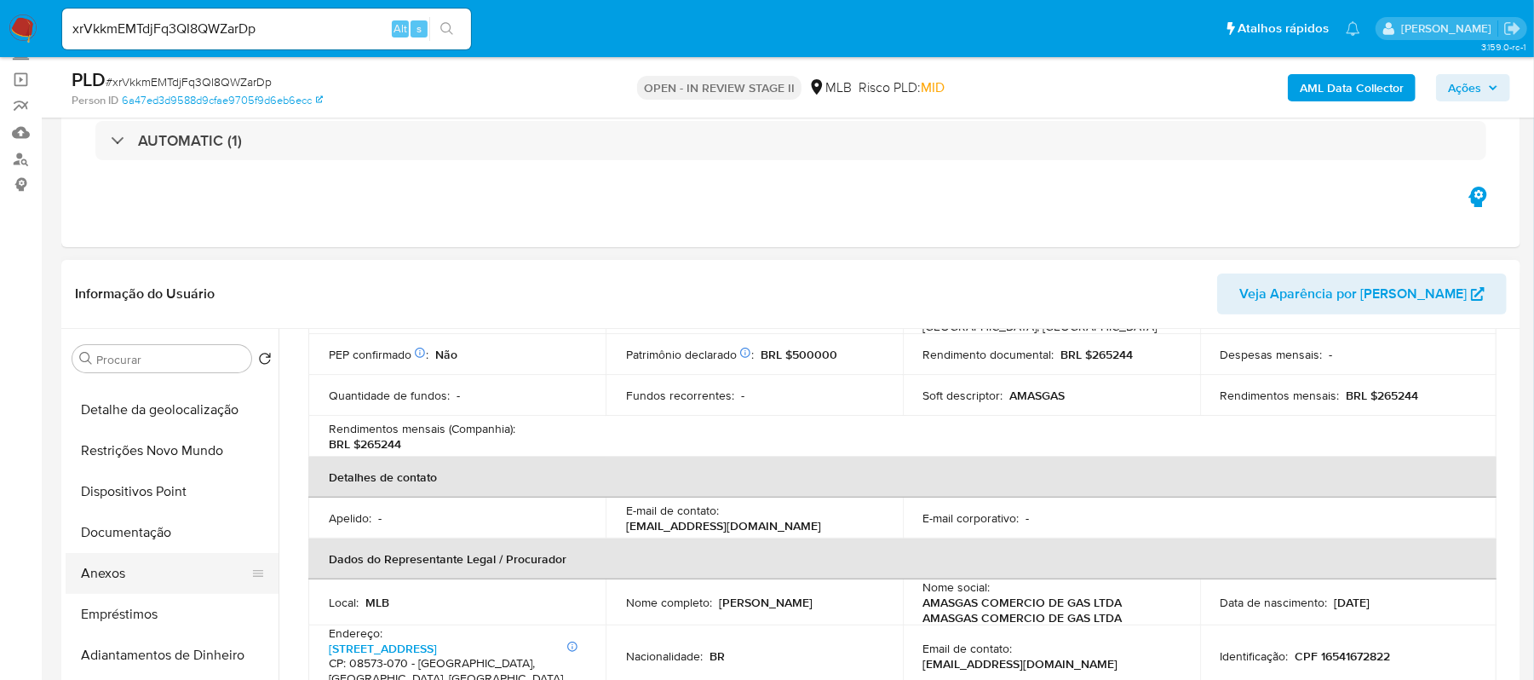
scroll to position [113, 0]
click at [134, 579] on button "Anexos" at bounding box center [165, 572] width 199 height 41
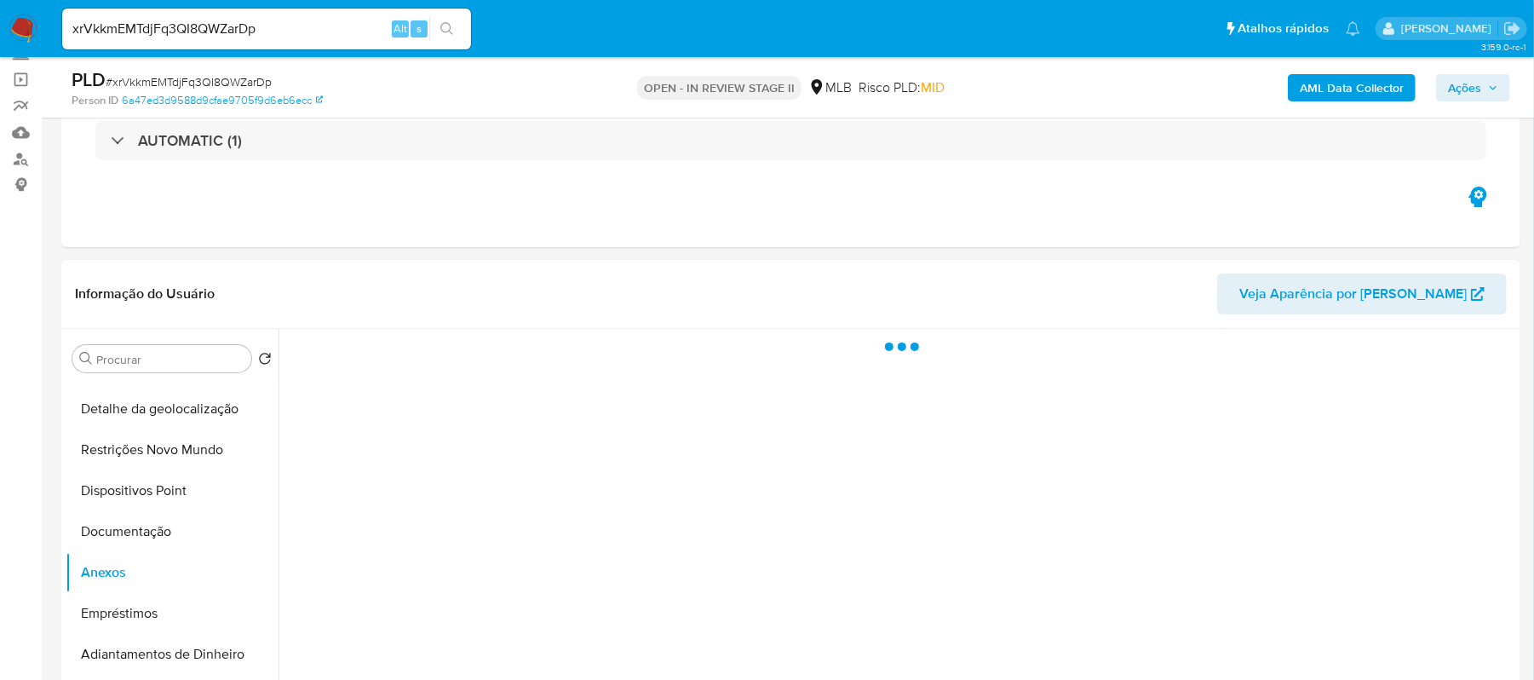
scroll to position [0, 0]
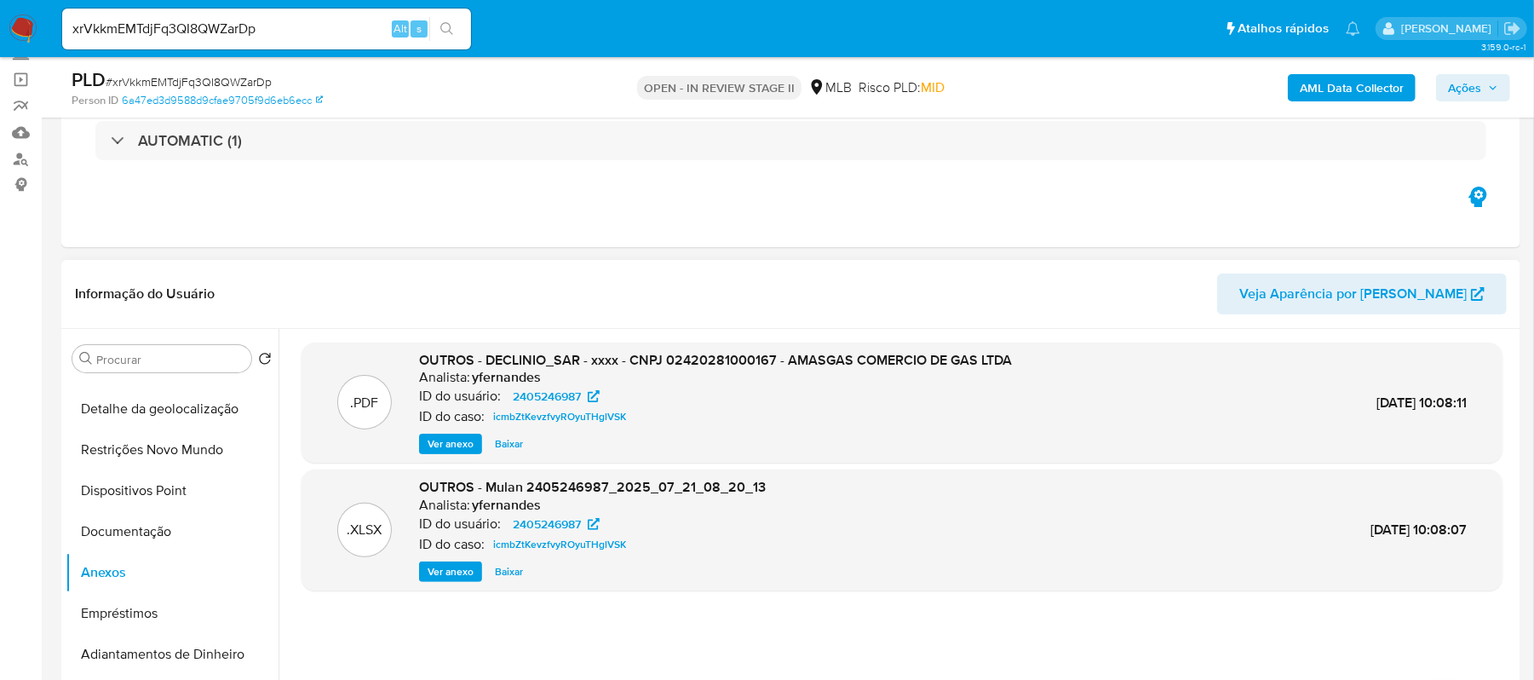
click at [433, 443] on span "Ver anexo" at bounding box center [451, 443] width 46 height 17
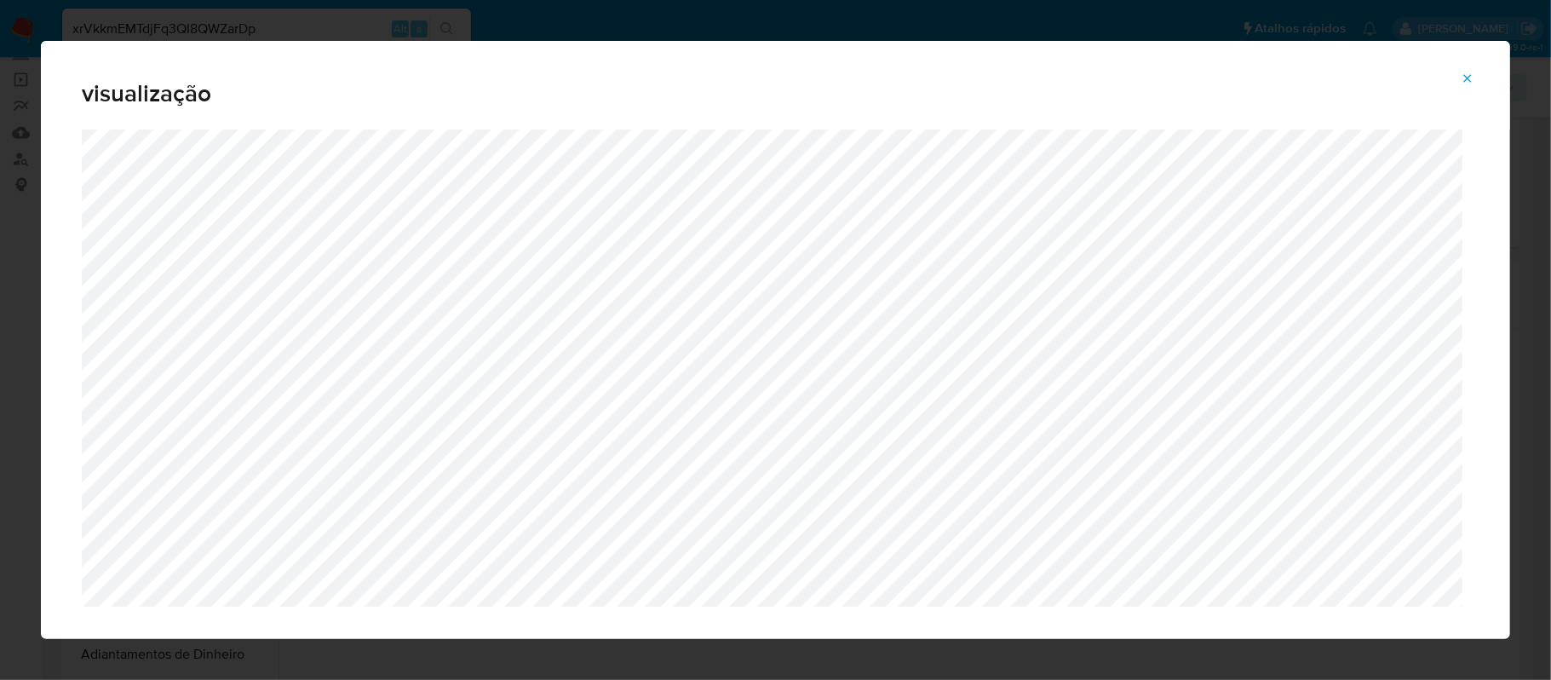
click at [1466, 72] on icon "Attachment preview" at bounding box center [1468, 79] width 14 height 14
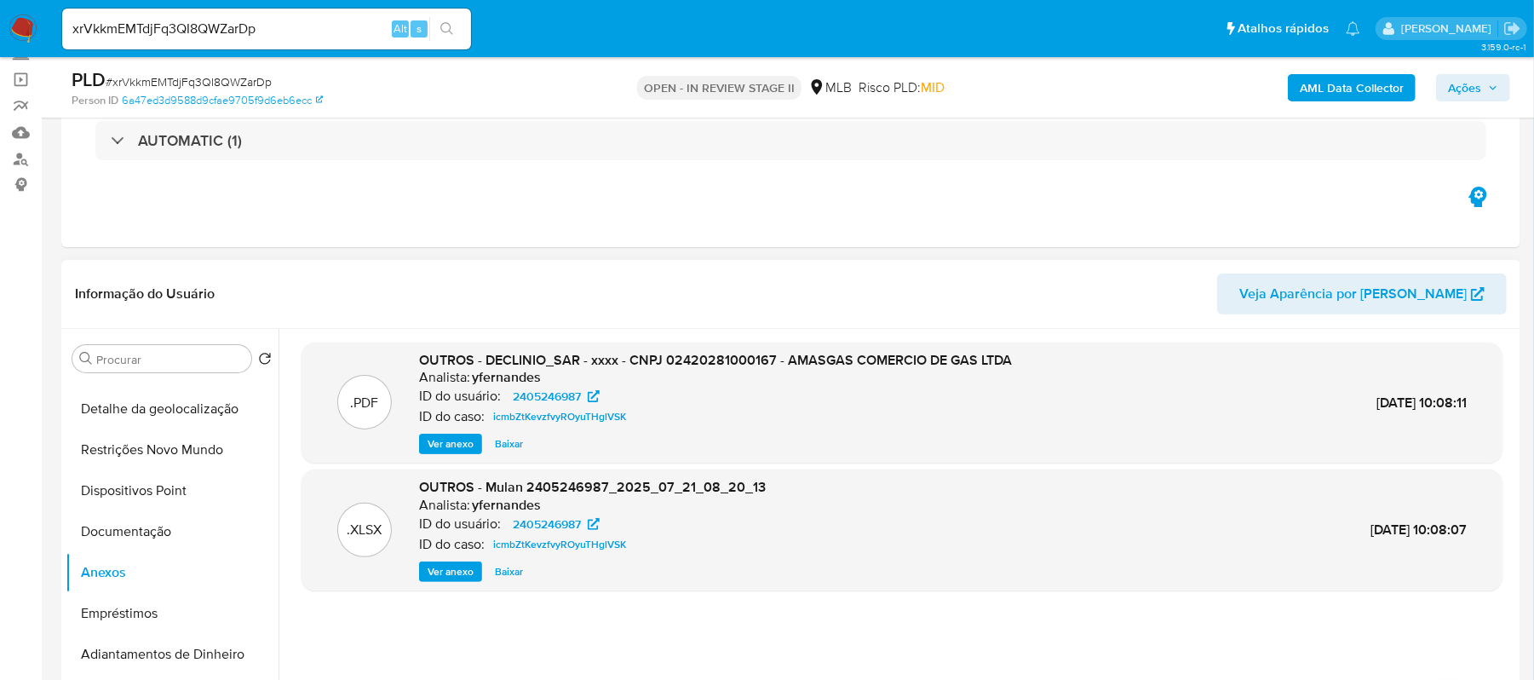
click at [1466, 93] on span "Ações" at bounding box center [1464, 87] width 33 height 27
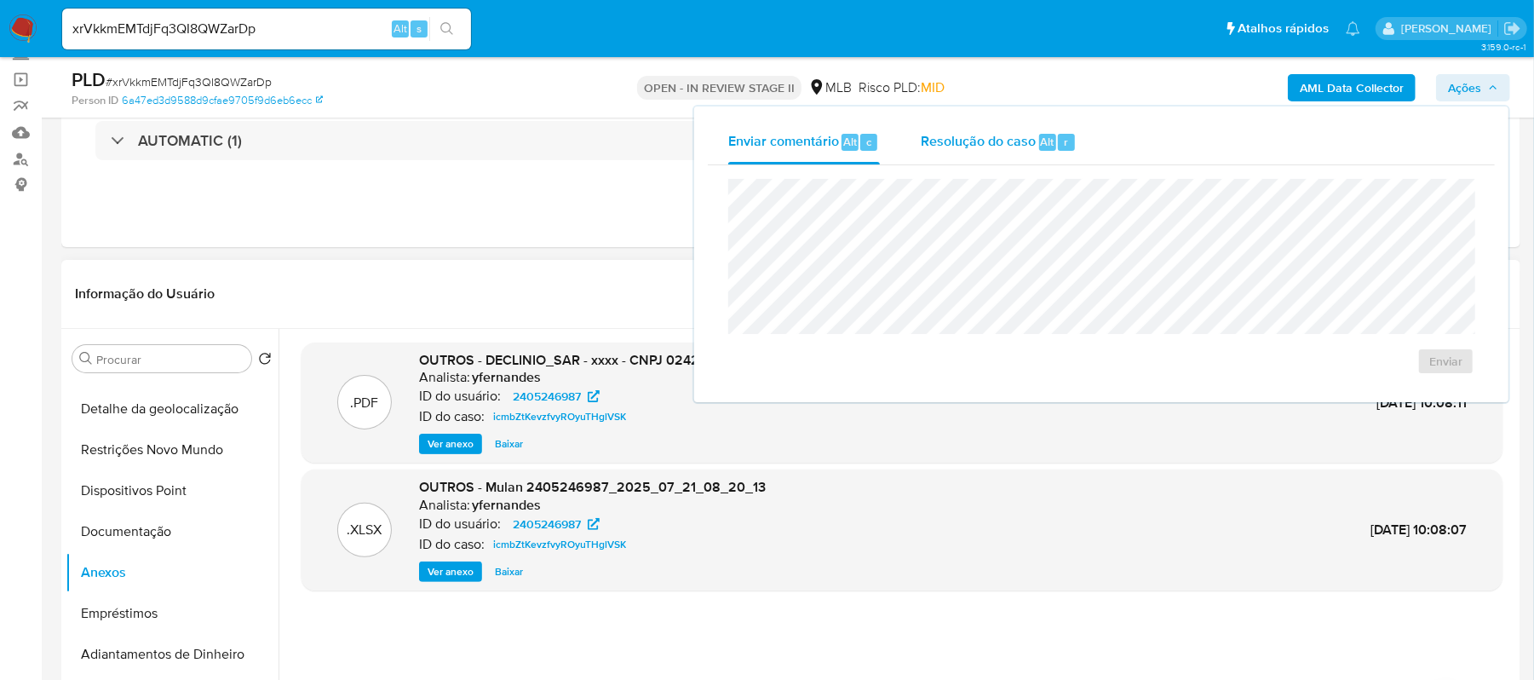
click at [1013, 145] on span "Resolução do caso" at bounding box center [978, 141] width 115 height 20
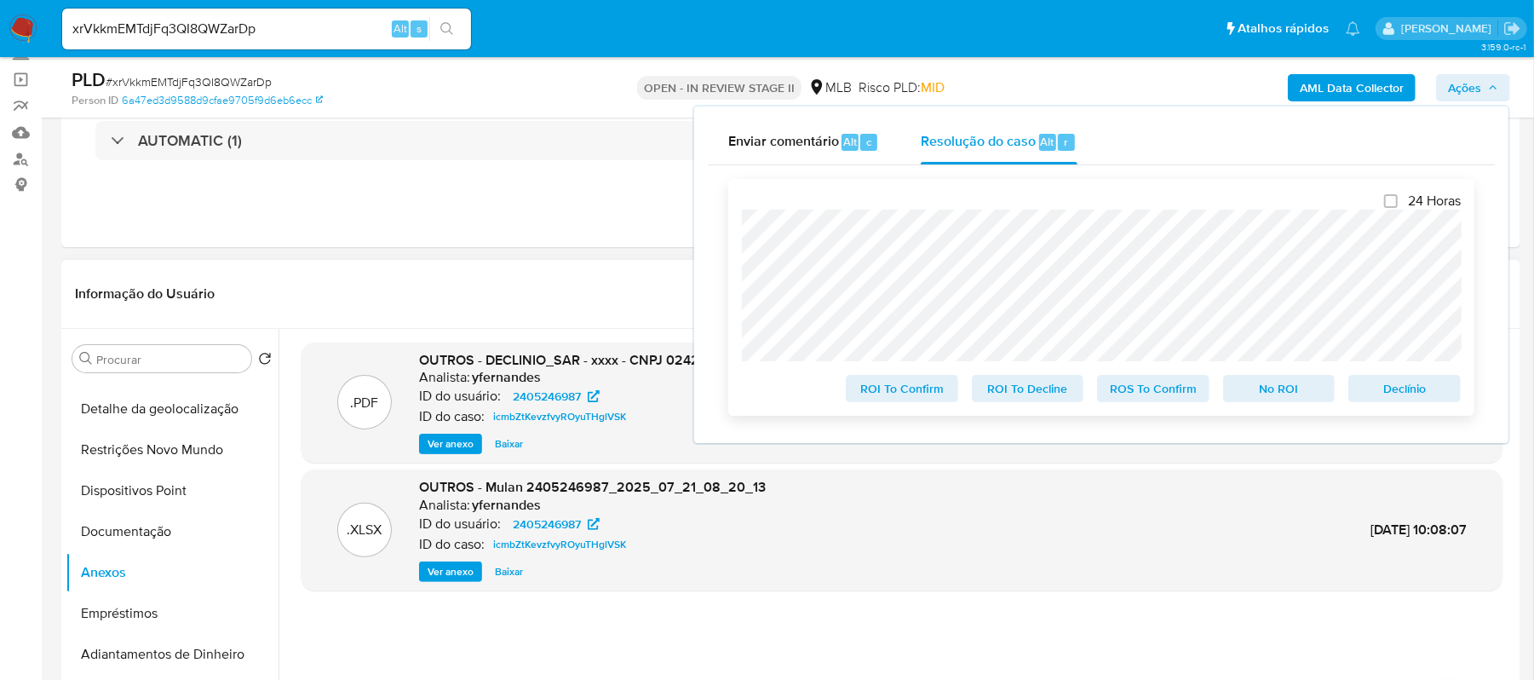
click at [1291, 392] on span "No ROI" at bounding box center [1279, 388] width 89 height 24
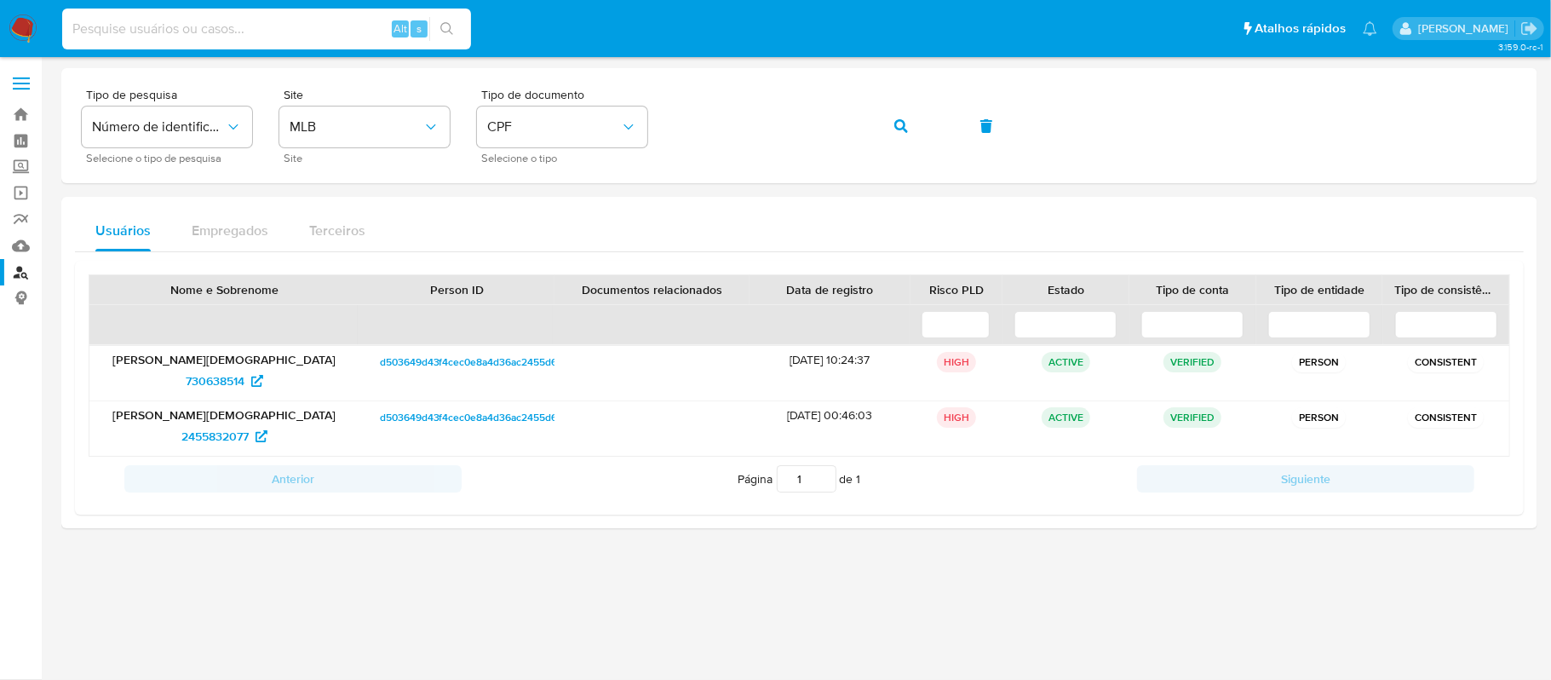
click at [307, 37] on input at bounding box center [266, 29] width 409 height 22
paste input "2Nb3PCQN3ZM06t0saZ9ZVkHf"
type input "2Nb3PCQN3ZM06t0saZ9ZVkHf"
click at [460, 32] on button "search-icon" at bounding box center [446, 29] width 35 height 24
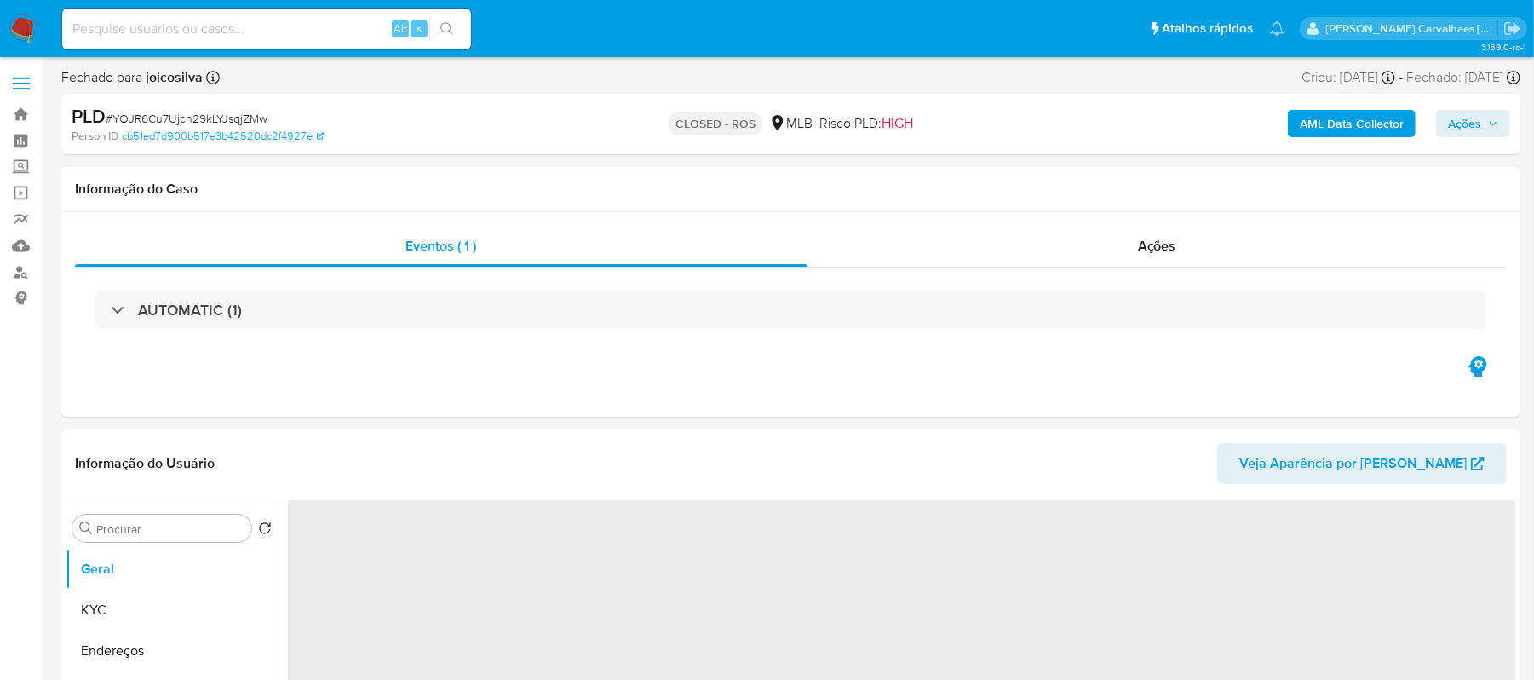
select select "10"
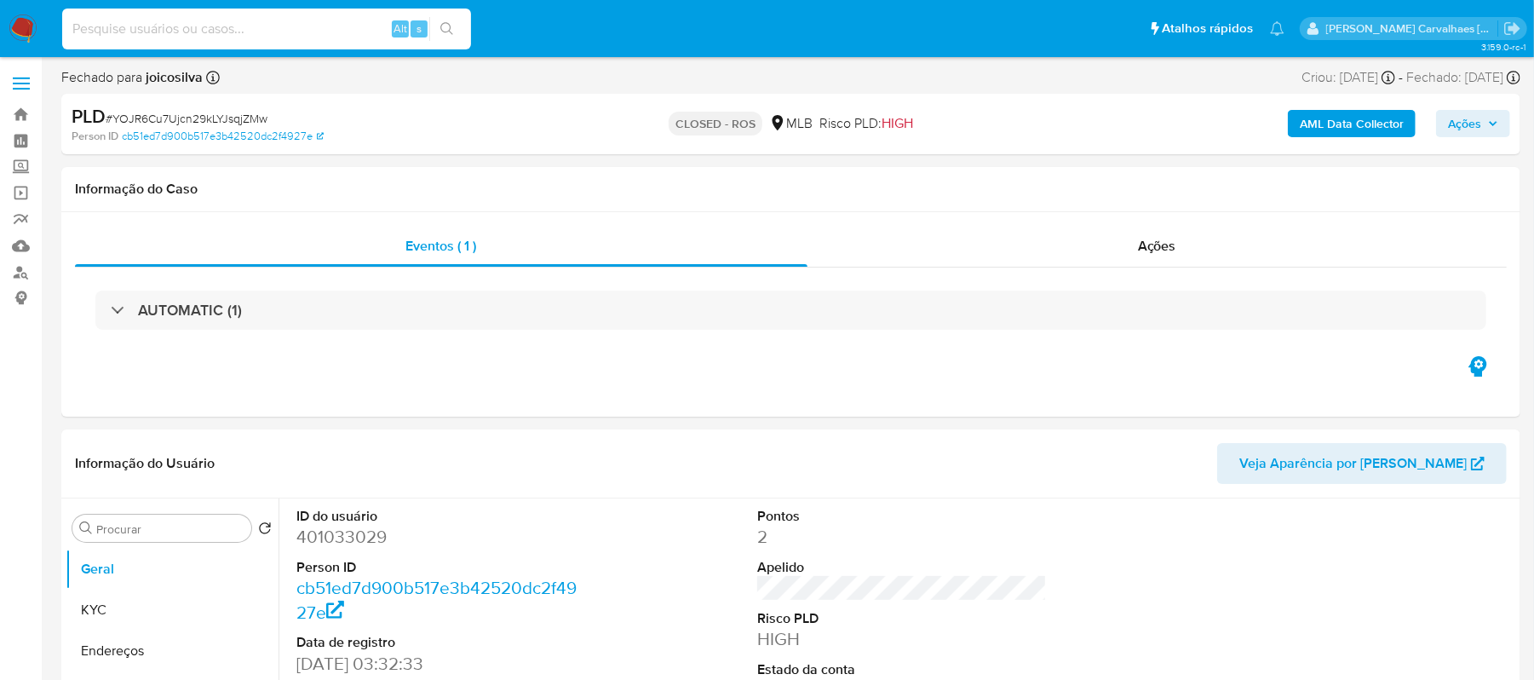
paste input "2Nb3PCQN3ZM06t0saZ9ZVkHf"
type input "2Nb3PCQN3ZM06t0saZ9ZVkHf"
click at [444, 18] on button "search-icon" at bounding box center [446, 29] width 35 height 24
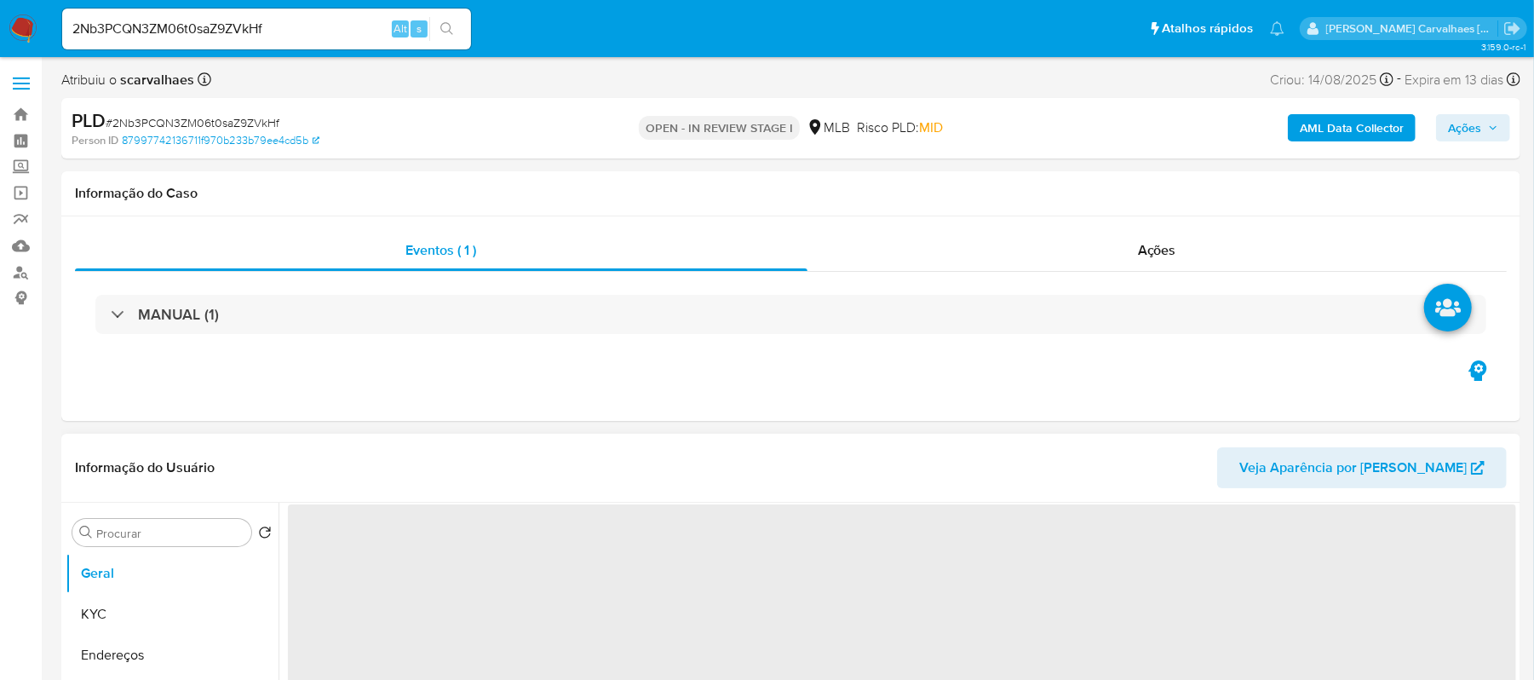
select select "10"
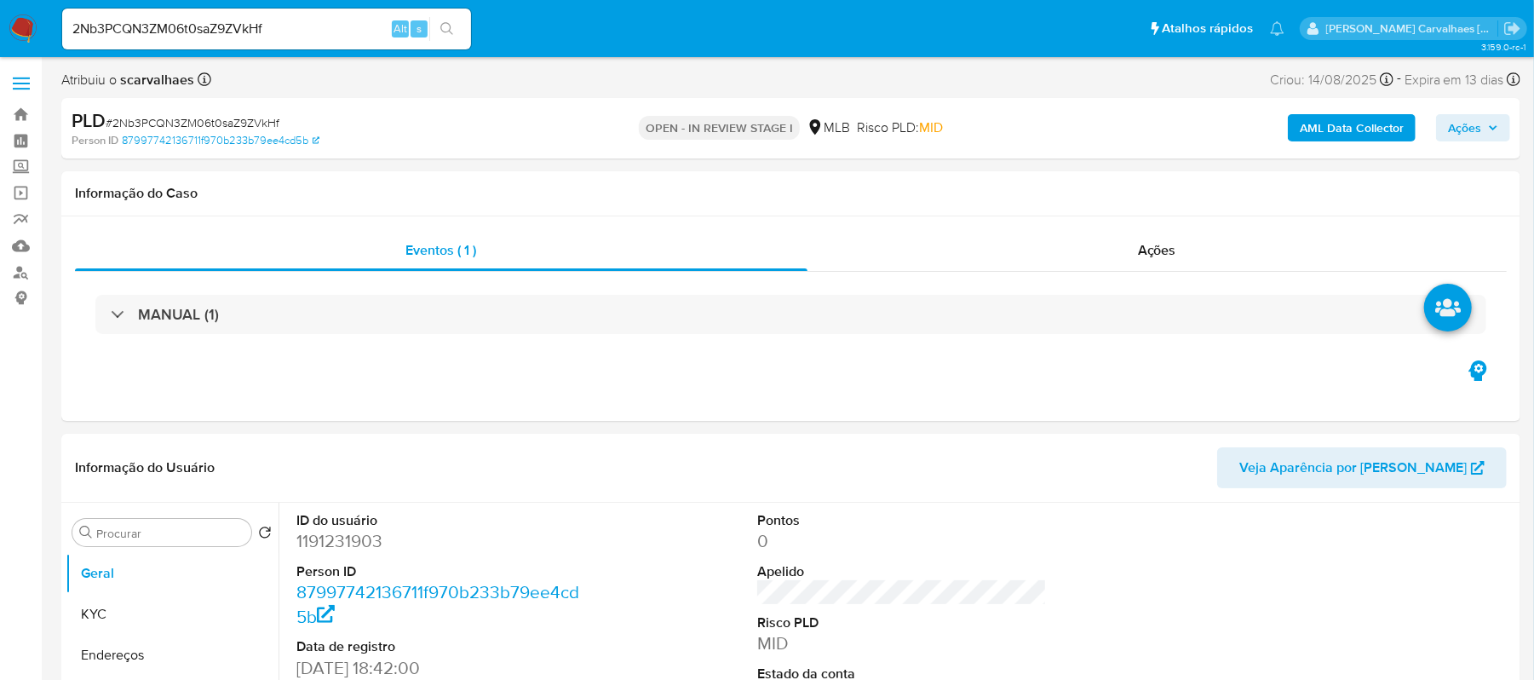
click at [1469, 123] on span "Ações" at bounding box center [1464, 127] width 33 height 27
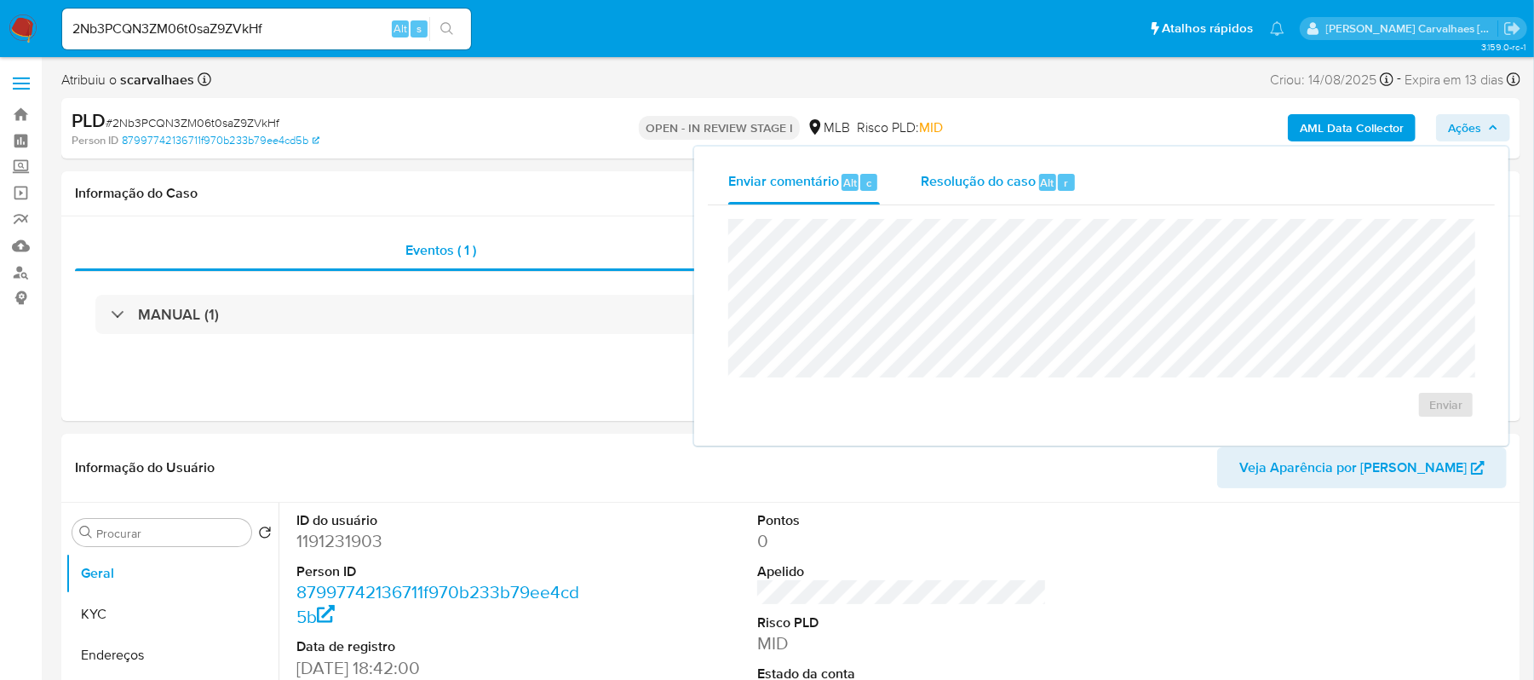
click at [982, 178] on span "Resolução do caso" at bounding box center [978, 182] width 115 height 20
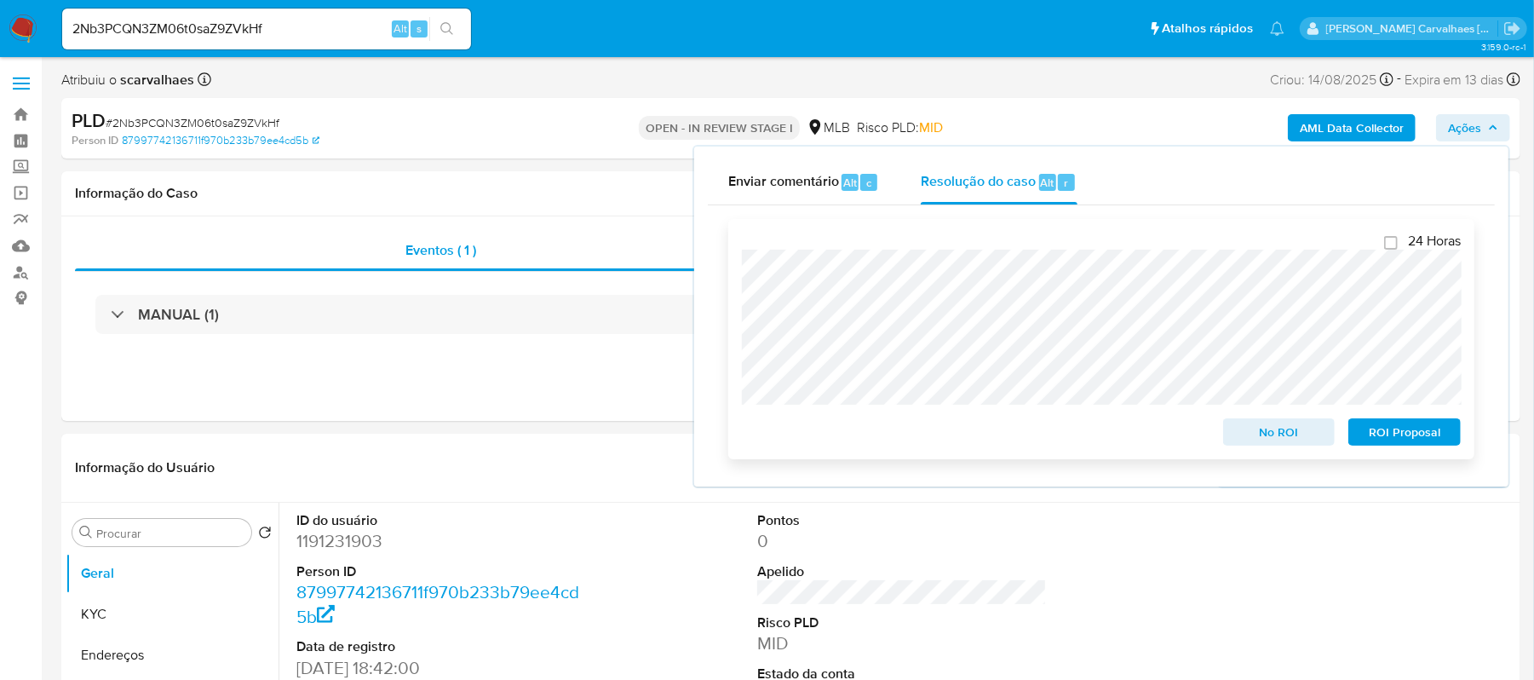
click at [1419, 433] on span "ROI Proposal" at bounding box center [1404, 432] width 89 height 24
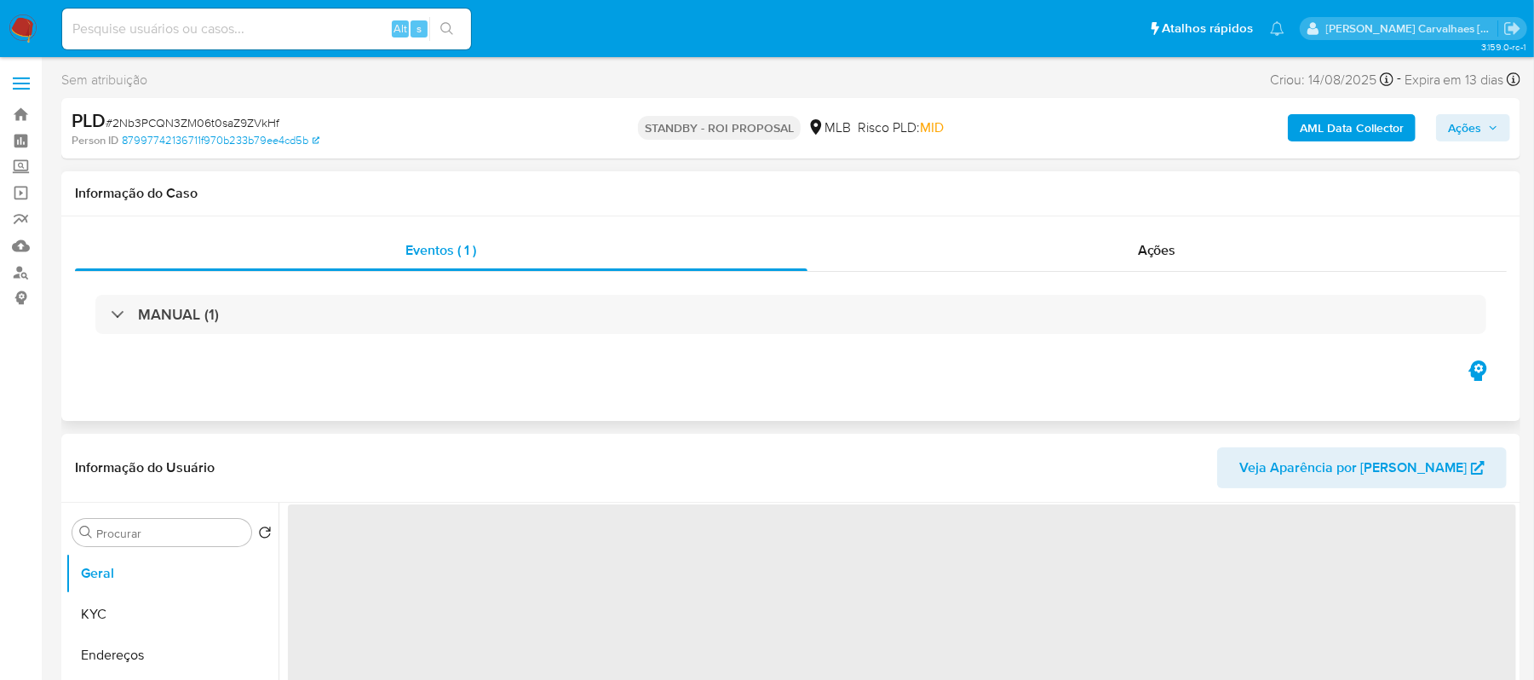
select select "10"
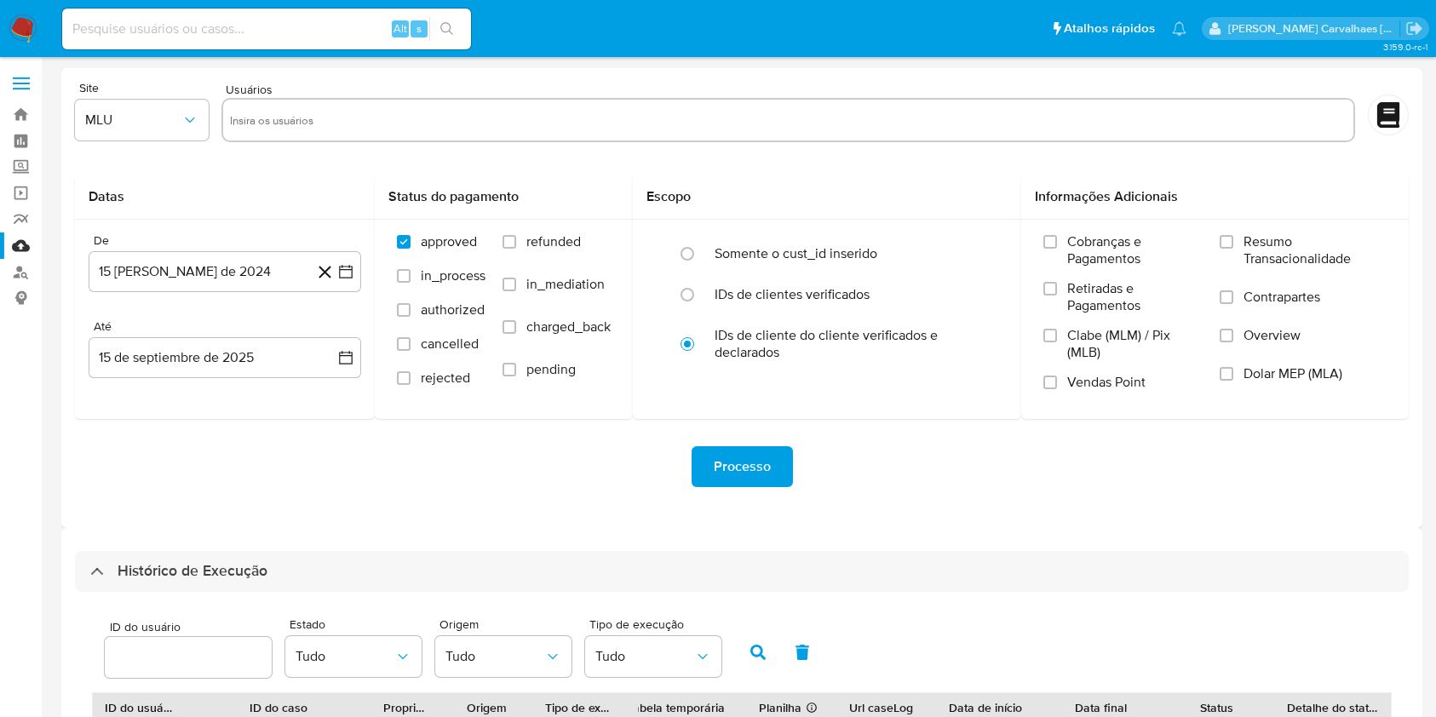
select select "10"
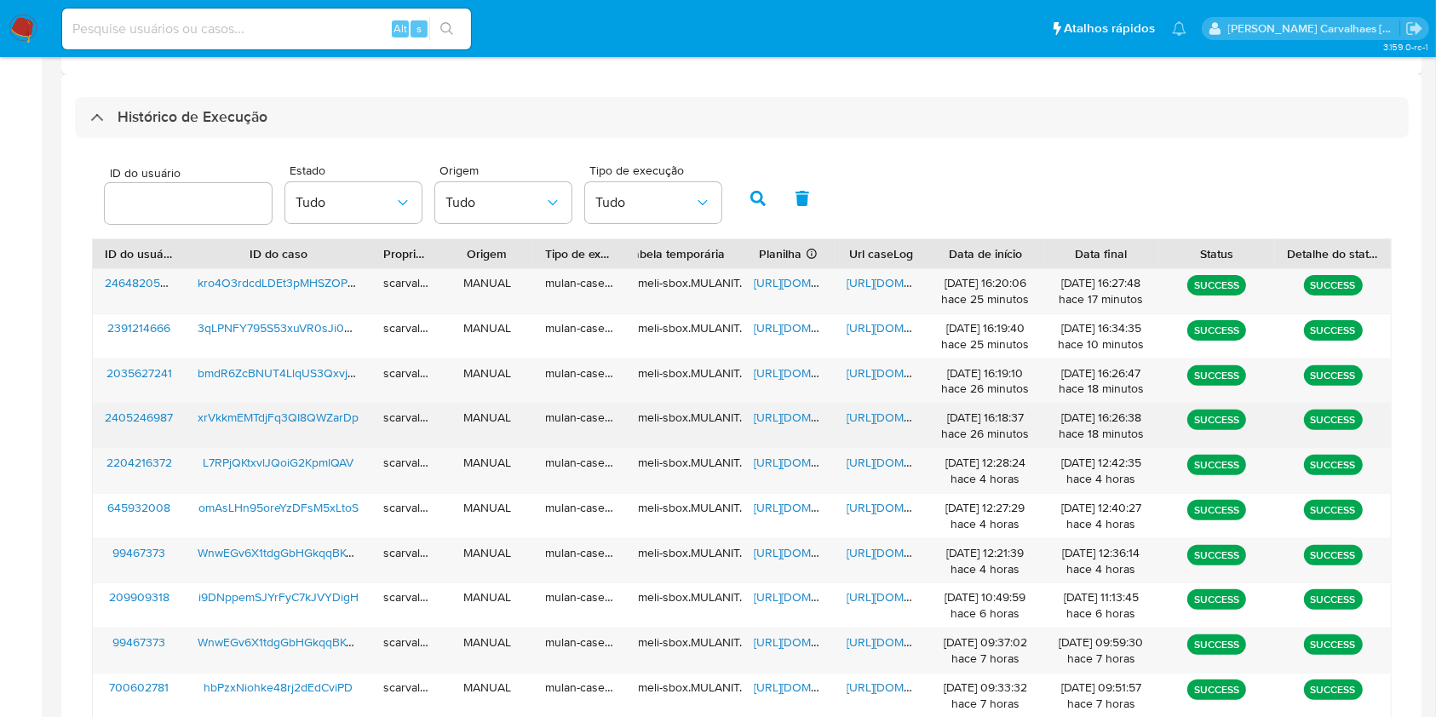
click at [801, 416] on span "[URL][DOMAIN_NAME]" at bounding box center [813, 417] width 118 height 17
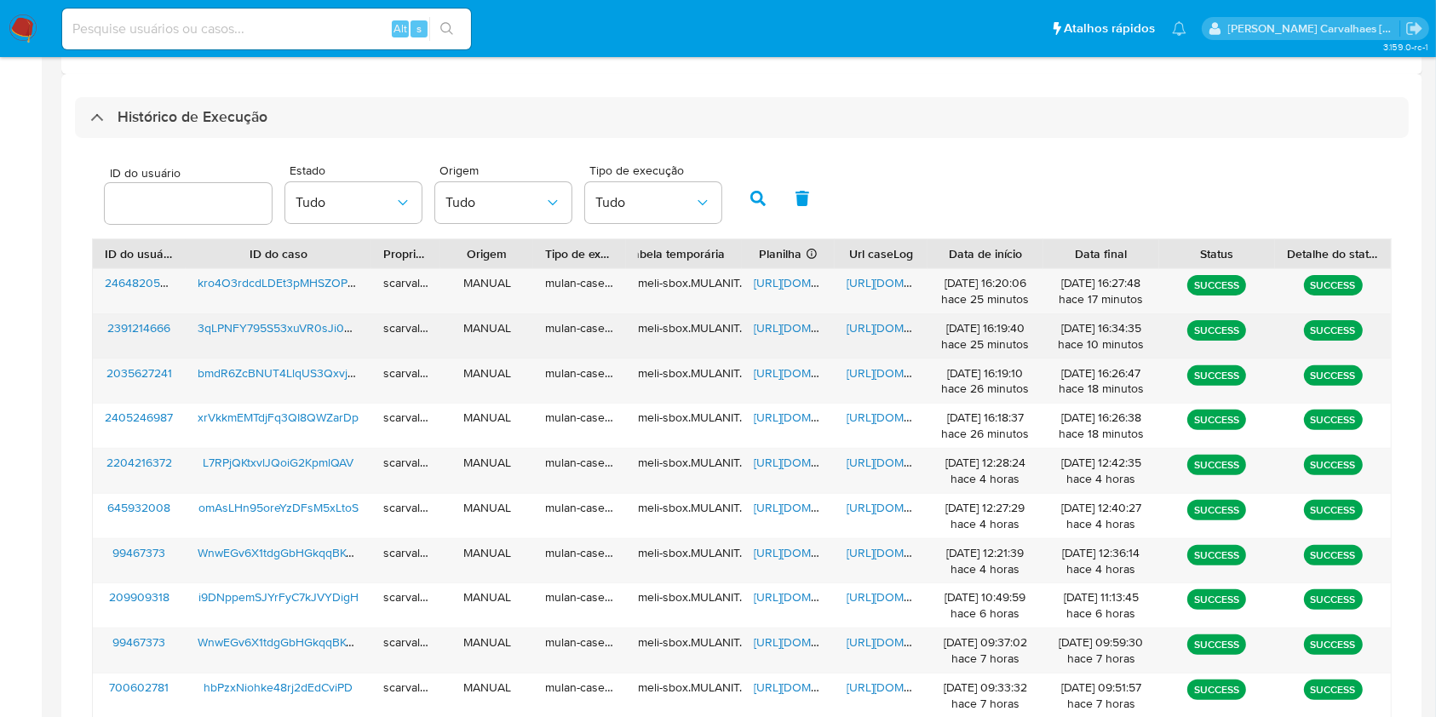
click at [865, 329] on span "[URL][DOMAIN_NAME]" at bounding box center [906, 327] width 118 height 17
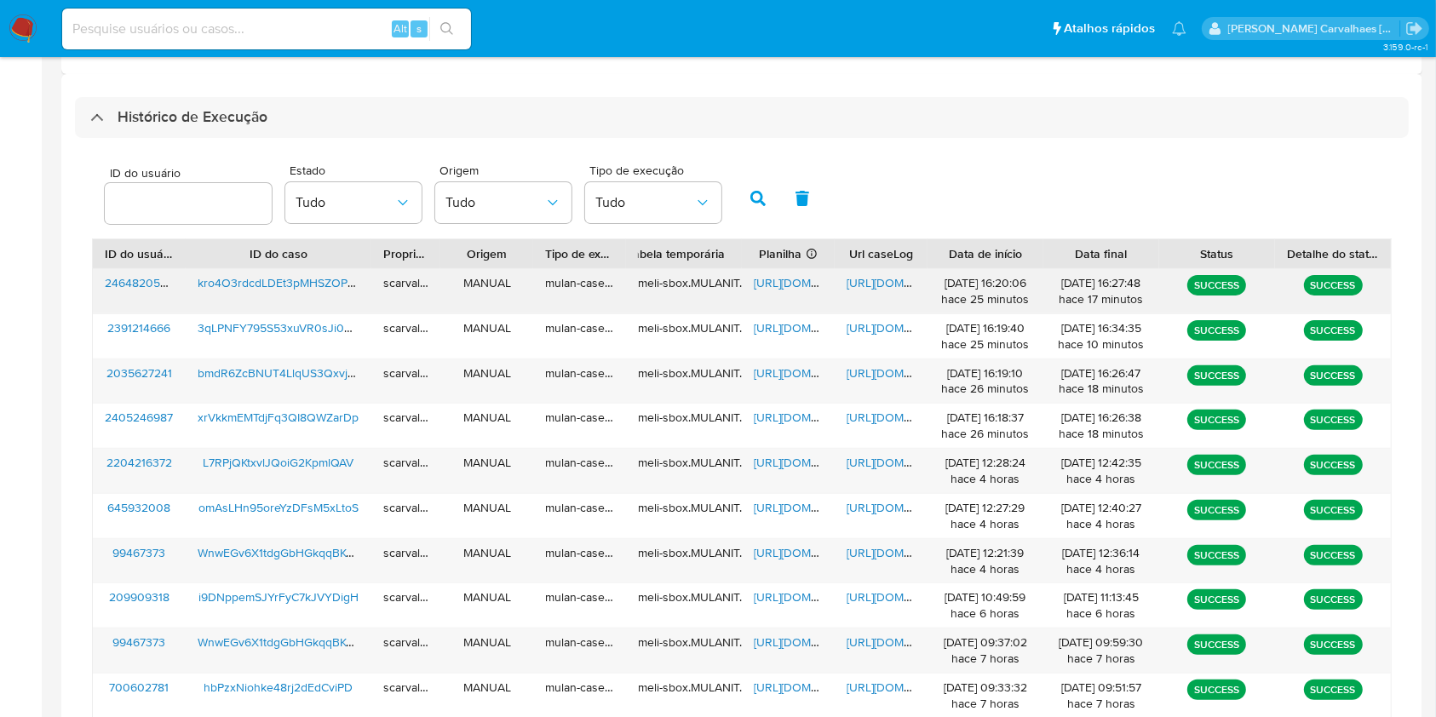
click at [872, 288] on span "[URL][DOMAIN_NAME]" at bounding box center [906, 282] width 118 height 17
click at [875, 280] on span "[URL][DOMAIN_NAME]" at bounding box center [906, 282] width 118 height 17
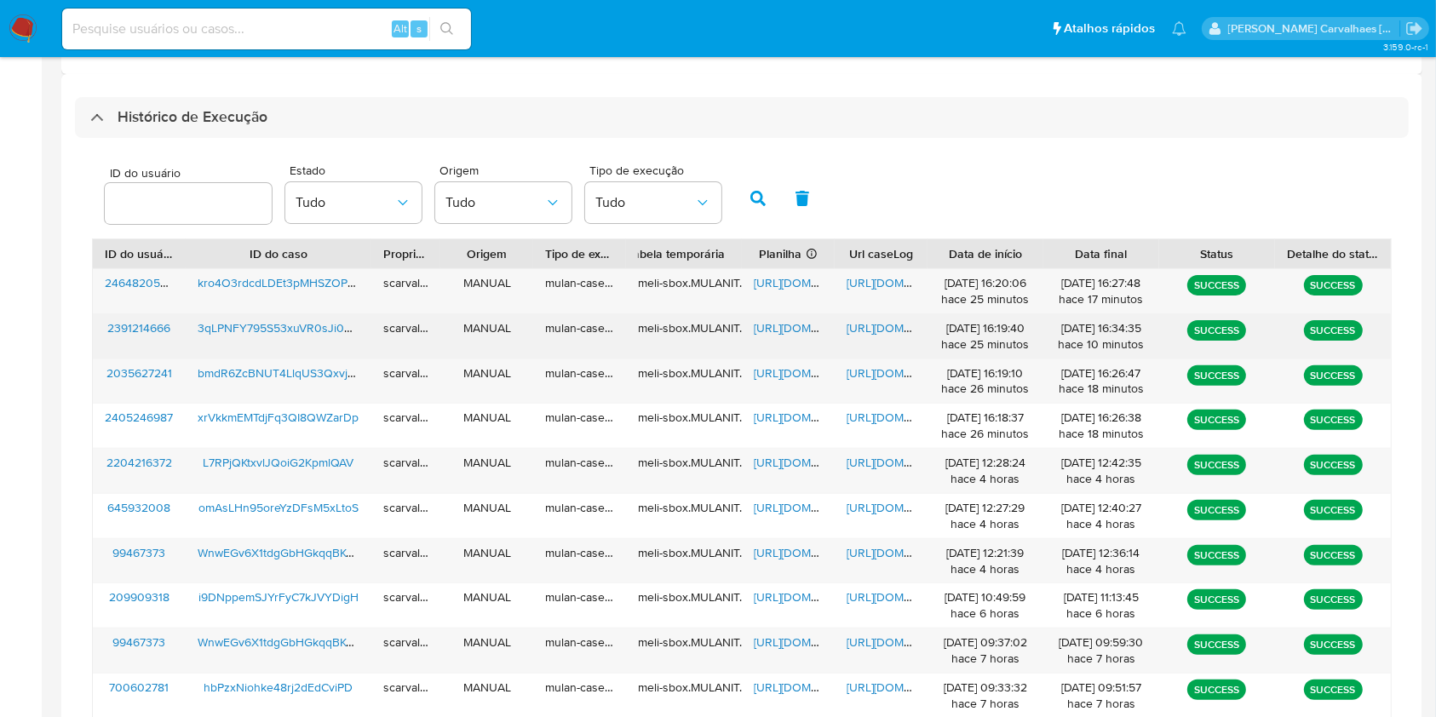
click at [892, 330] on span "https://docs.google.com/document/d/1nxh-fBFxxgEuFvyUYEn1py3ZuNo5L8AVmo6B4DIYCKU…" at bounding box center [906, 327] width 118 height 17
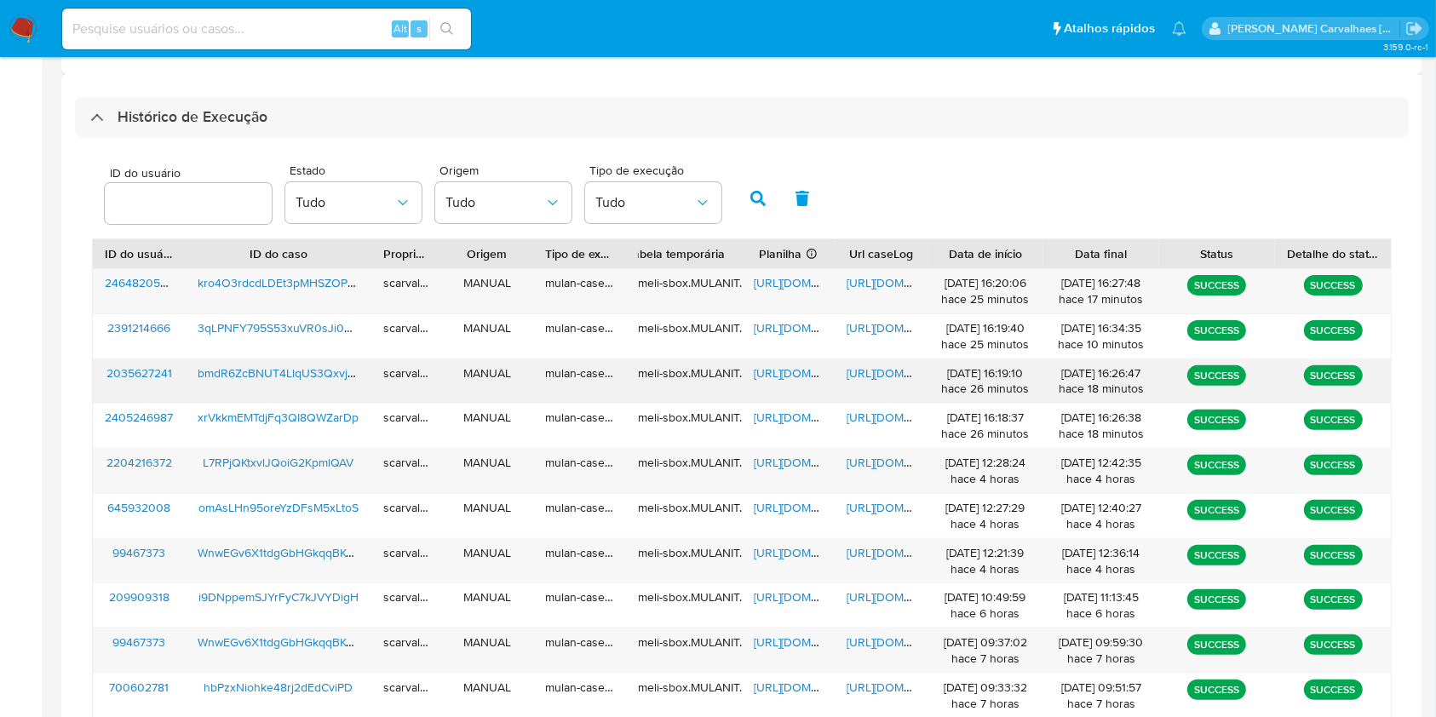
click at [872, 376] on span "https://docs.google.com/document/d/1dJFi2ClX4UJ5cfybgs4RCsxyE_t_2UCFMiZZ6lfUldQ…" at bounding box center [906, 372] width 118 height 17
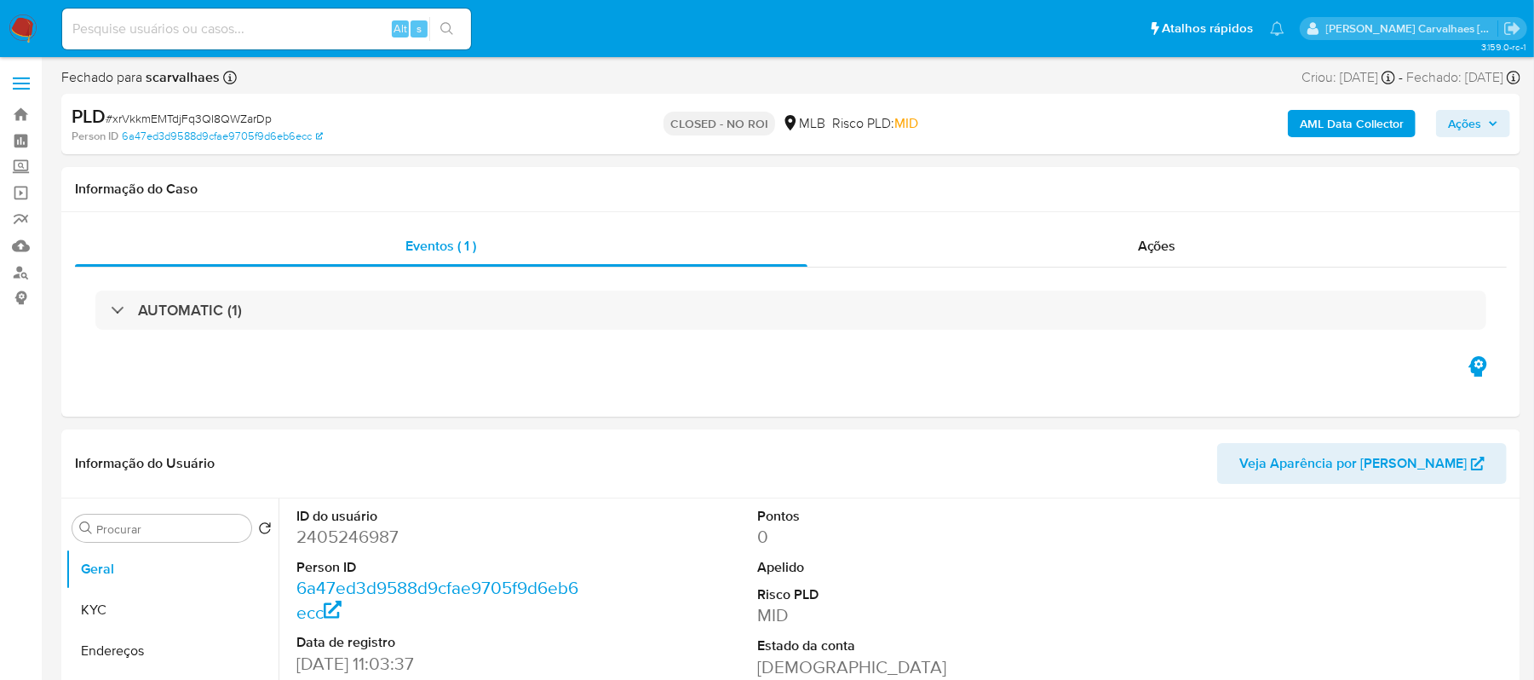
select select "10"
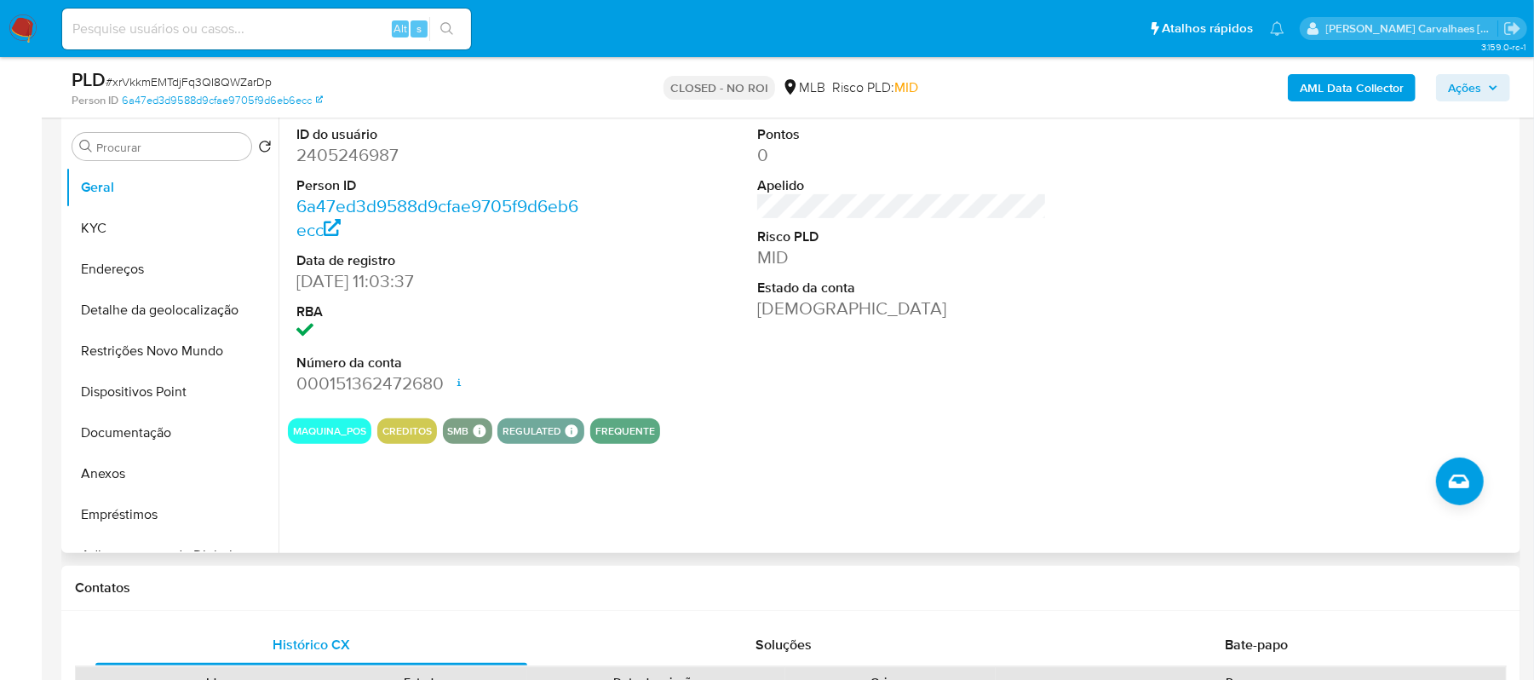
scroll to position [341, 0]
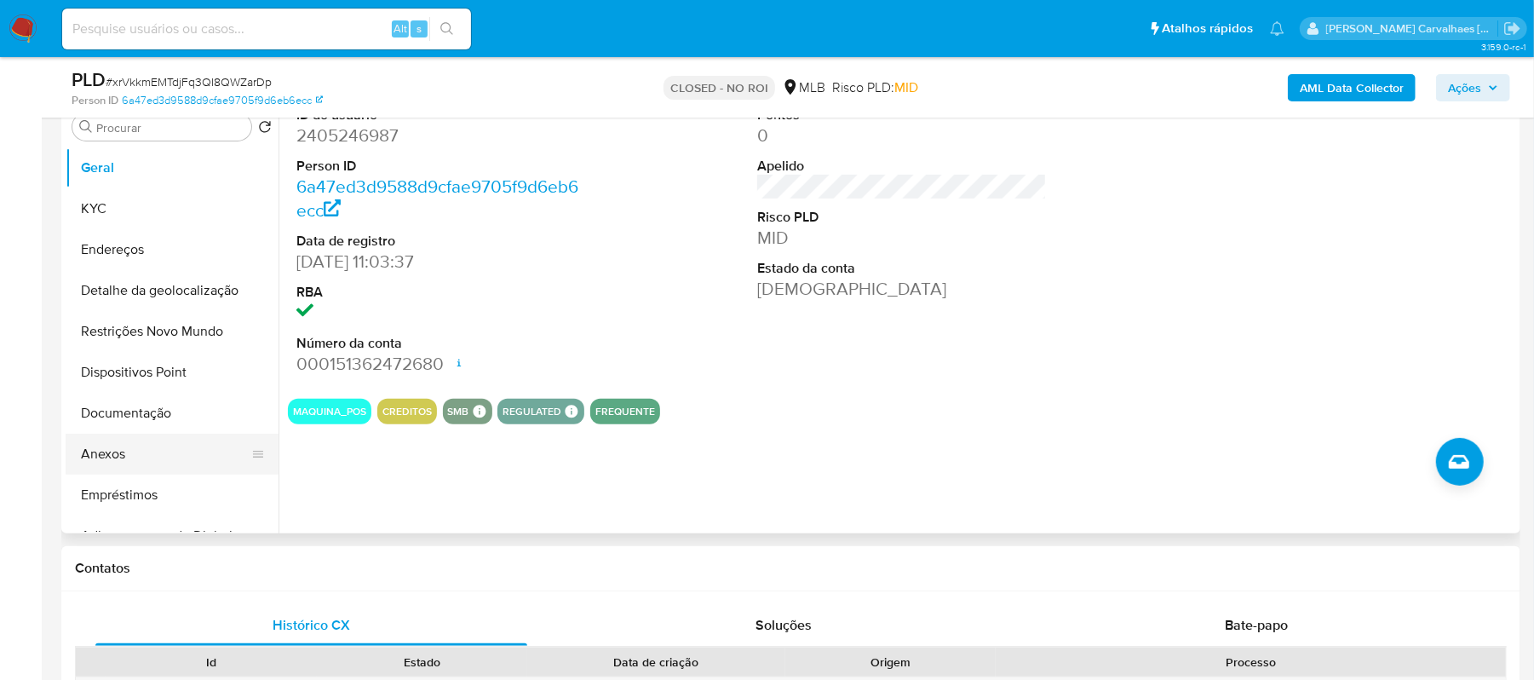
click at [127, 451] on button "Anexos" at bounding box center [165, 453] width 199 height 41
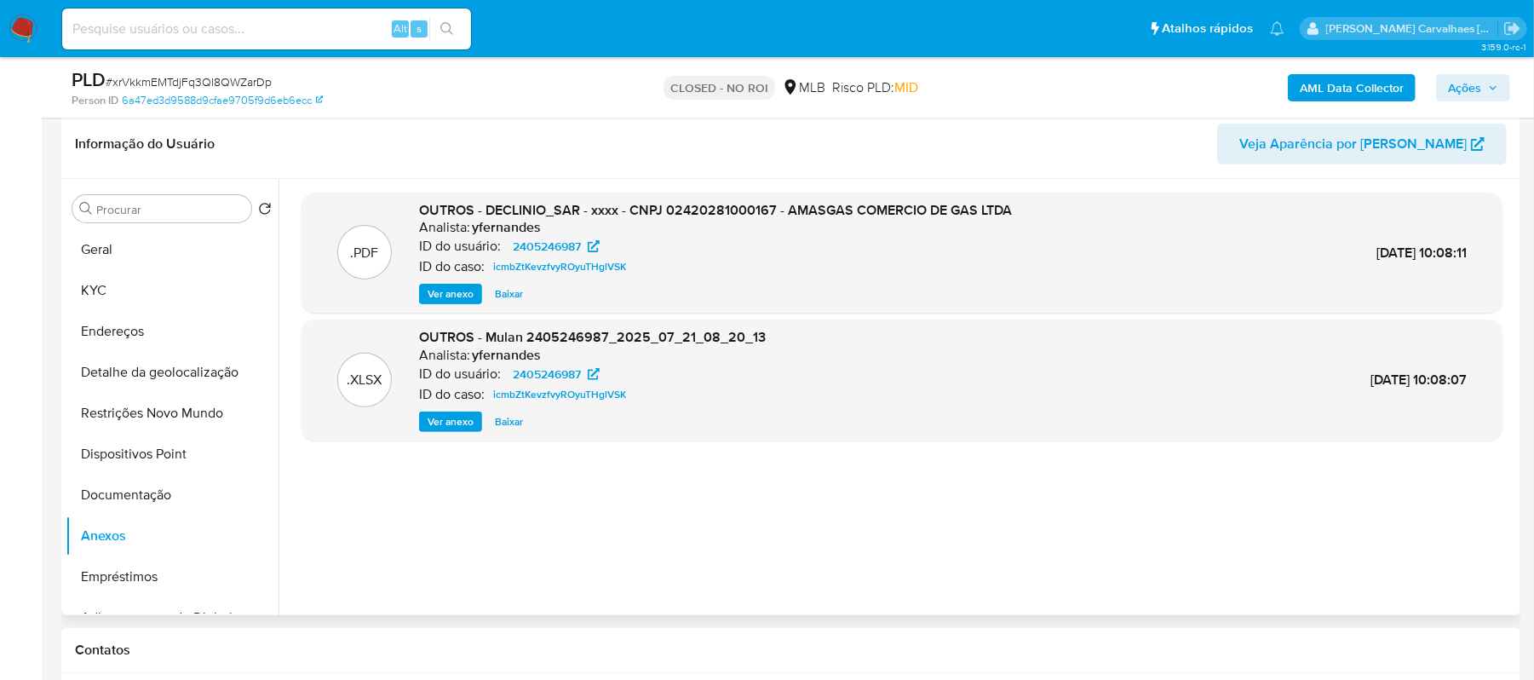
scroll to position [227, 0]
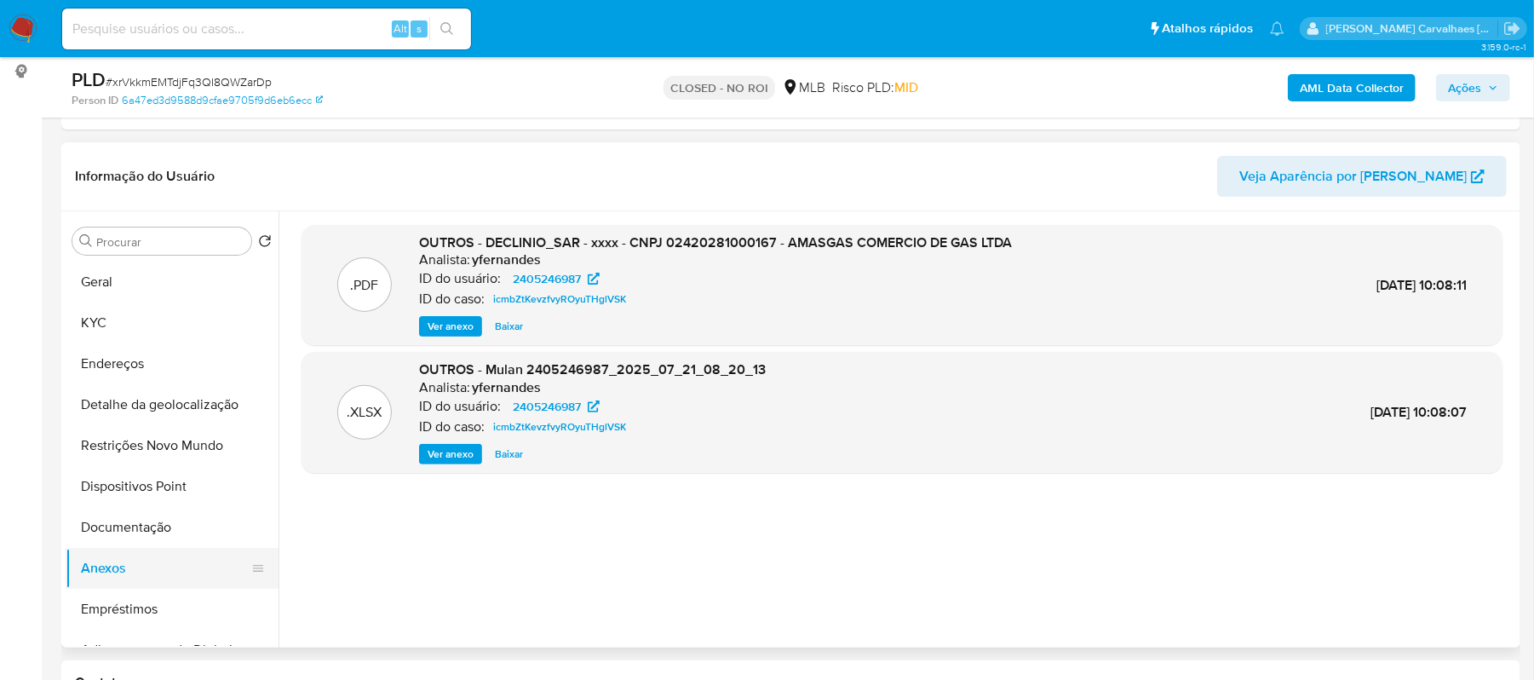
click at [120, 562] on button "Anexos" at bounding box center [165, 568] width 199 height 41
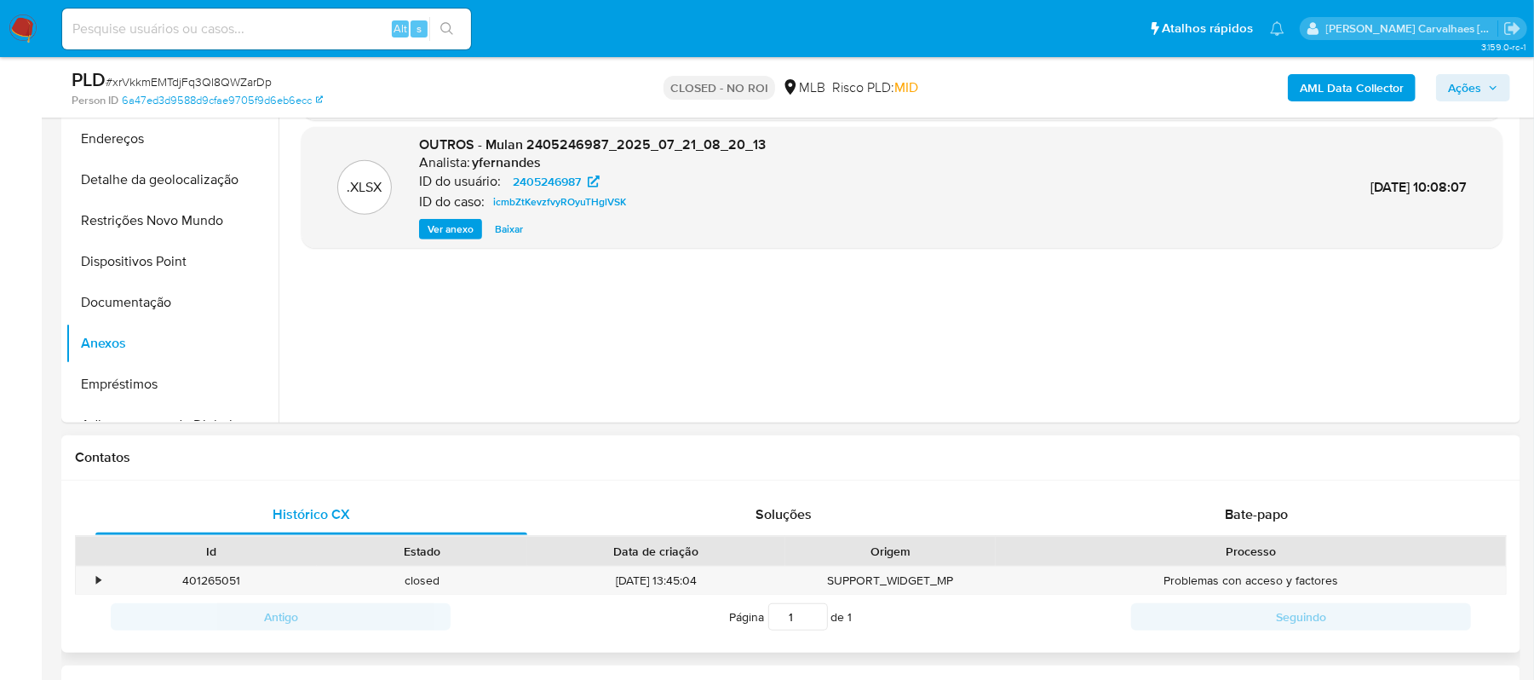
scroll to position [454, 0]
click at [213, 32] on input at bounding box center [266, 29] width 409 height 22
paste input "kro4O3rdcdLDEt3pMHSZOPy3"
type input "kro4O3rdcdLDEt3pMHSZOPy3"
click at [447, 31] on icon "search-icon" at bounding box center [447, 29] width 14 height 14
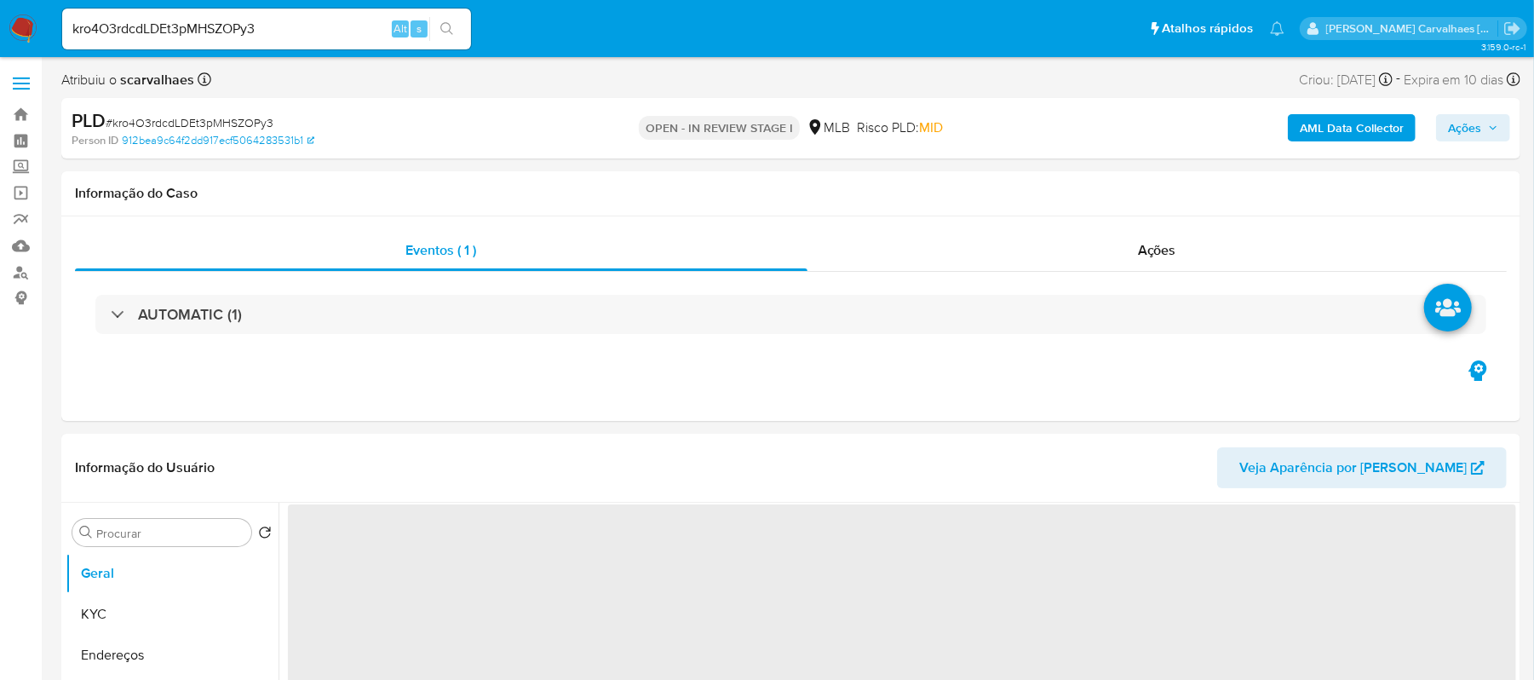
select select "10"
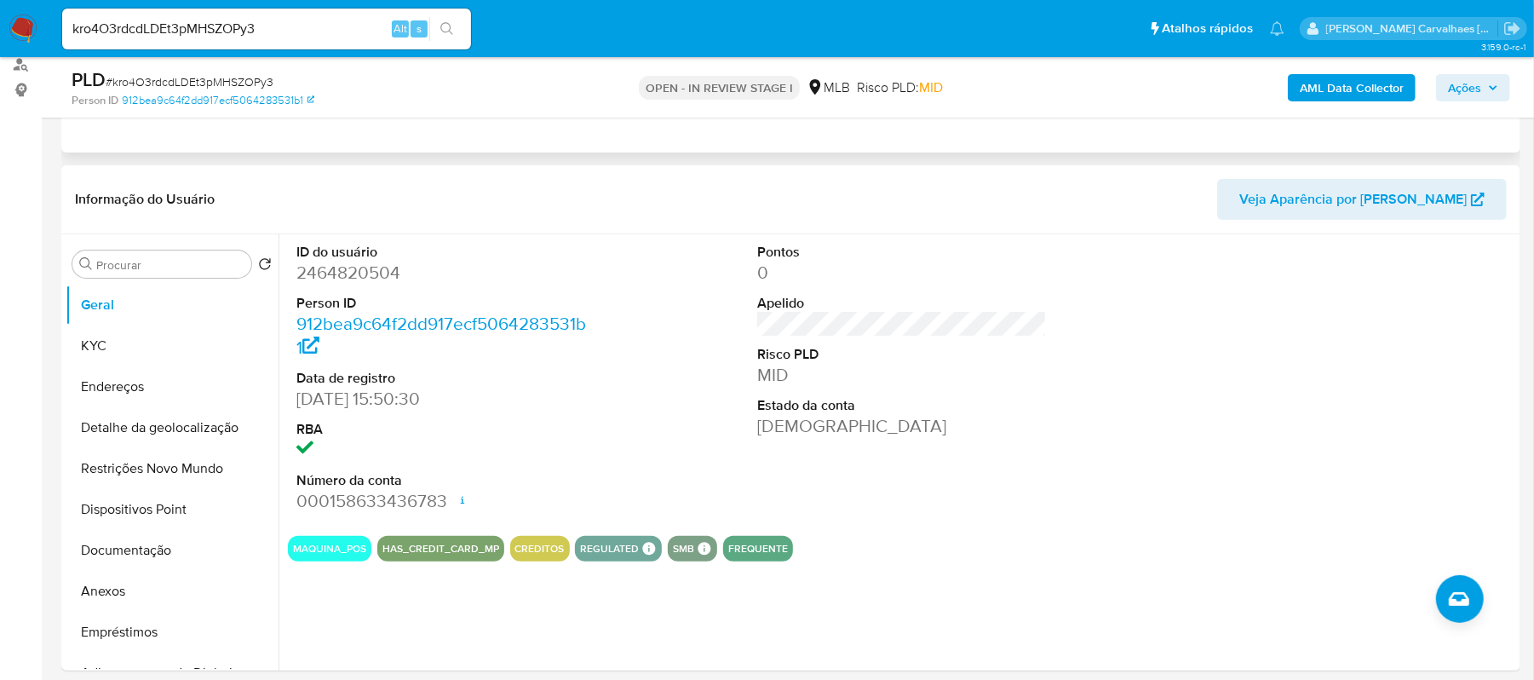
scroll to position [227, 0]
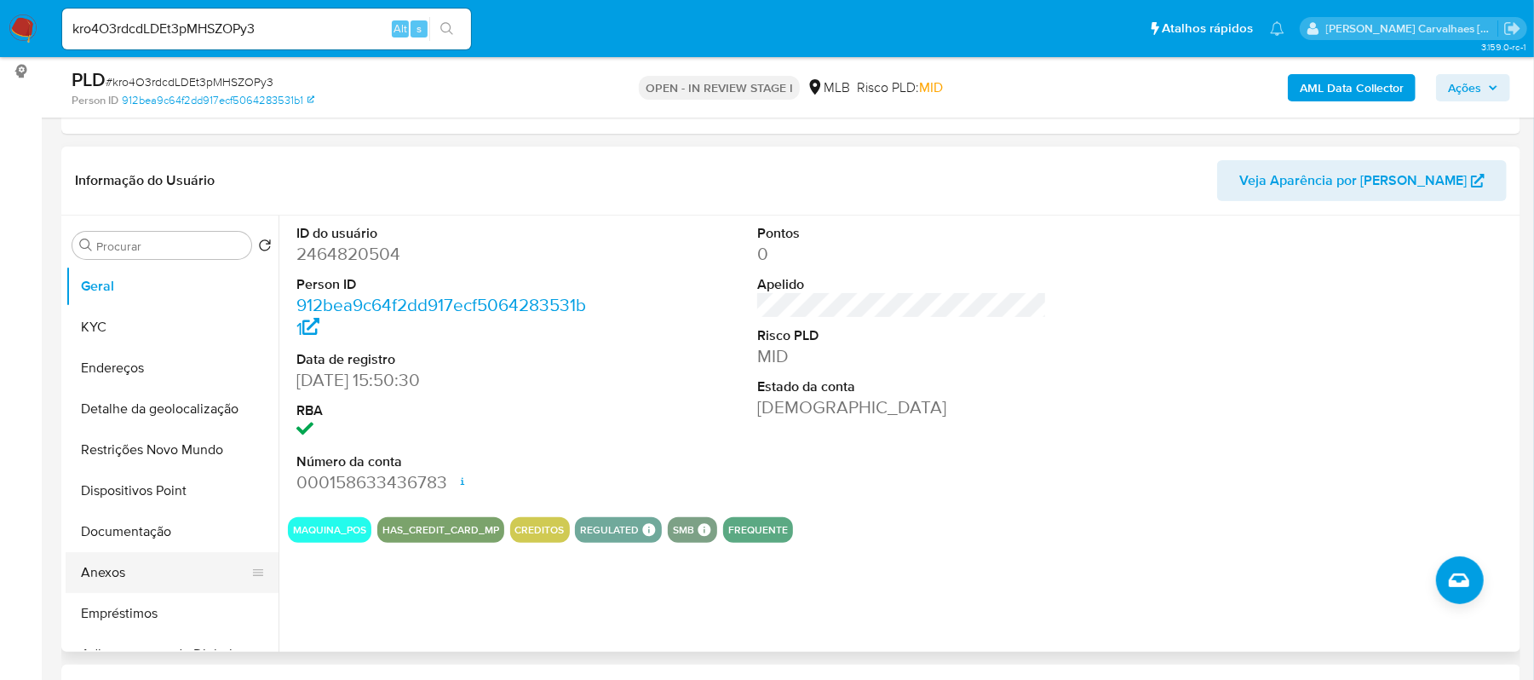
click at [126, 571] on button "Anexos" at bounding box center [165, 572] width 199 height 41
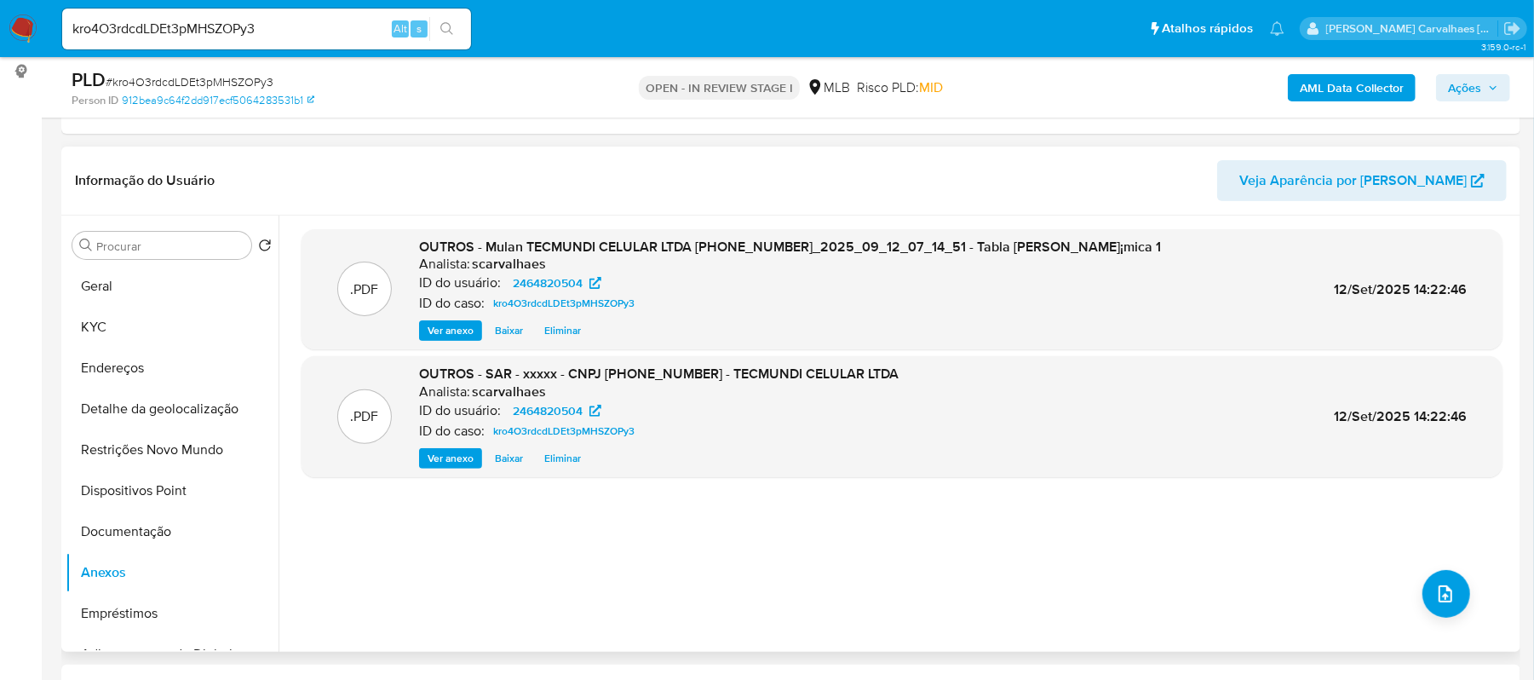
click at [454, 453] on span "Ver anexo" at bounding box center [451, 458] width 46 height 17
click at [454, 453] on div "Ver anexo Ver anexo Baixar Eliminar" at bounding box center [658, 458] width 479 height 20
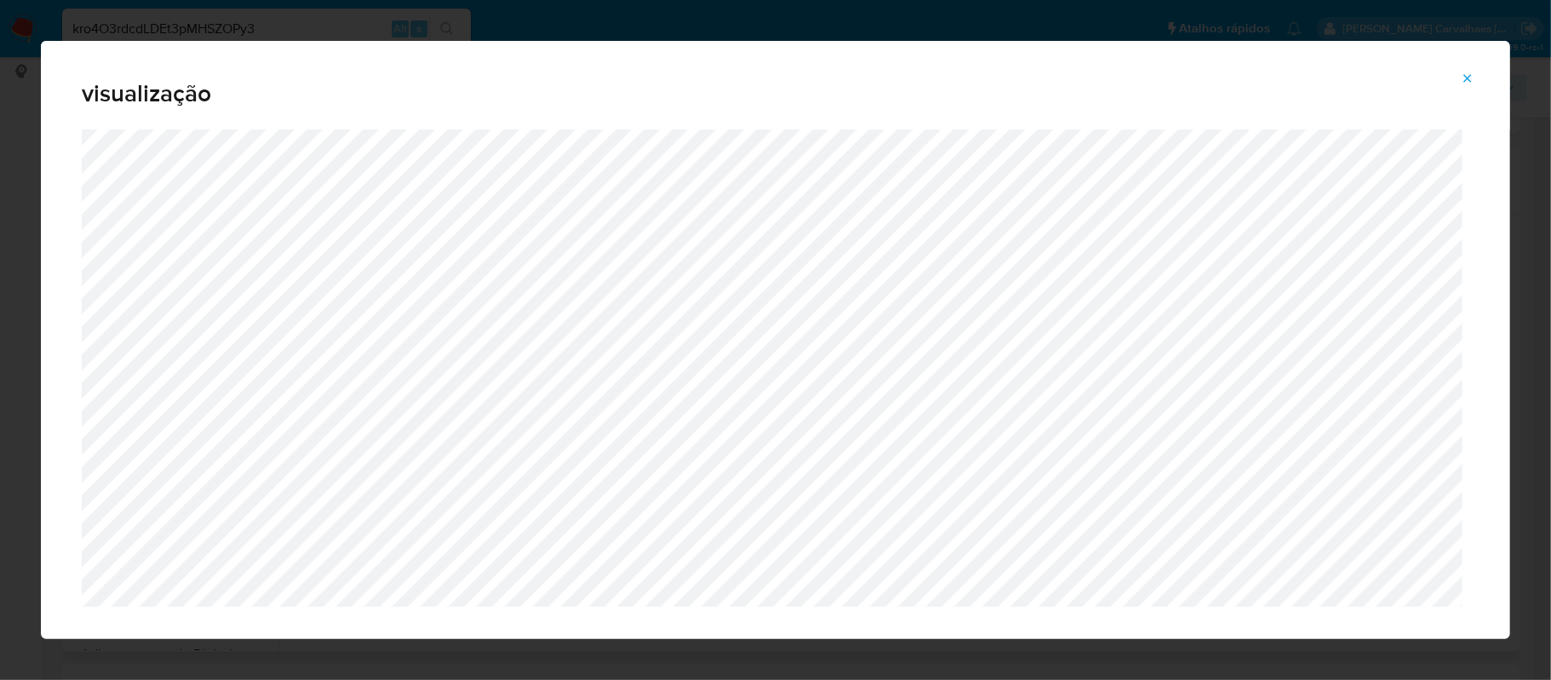
click at [1463, 79] on icon "Attachment preview" at bounding box center [1468, 79] width 14 height 14
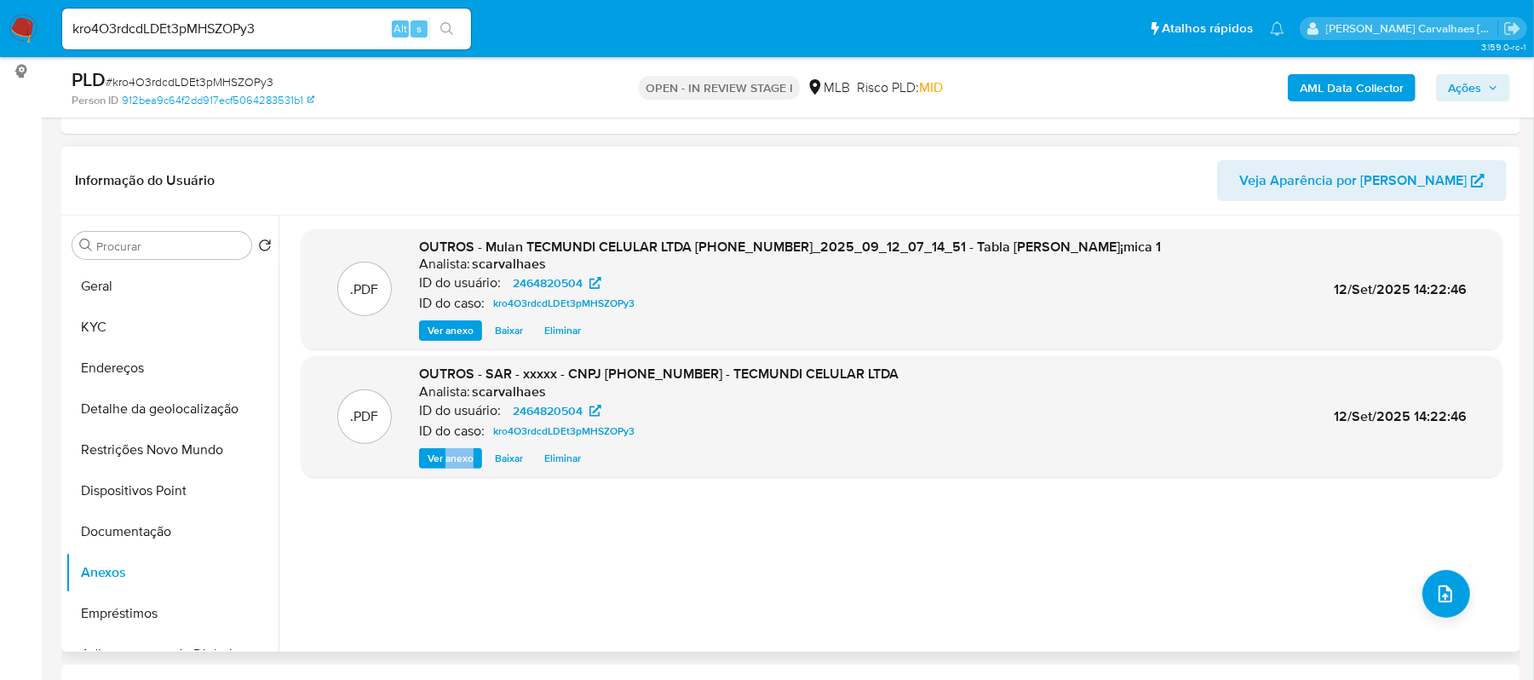
click at [1475, 94] on span "Ações" at bounding box center [1464, 87] width 33 height 27
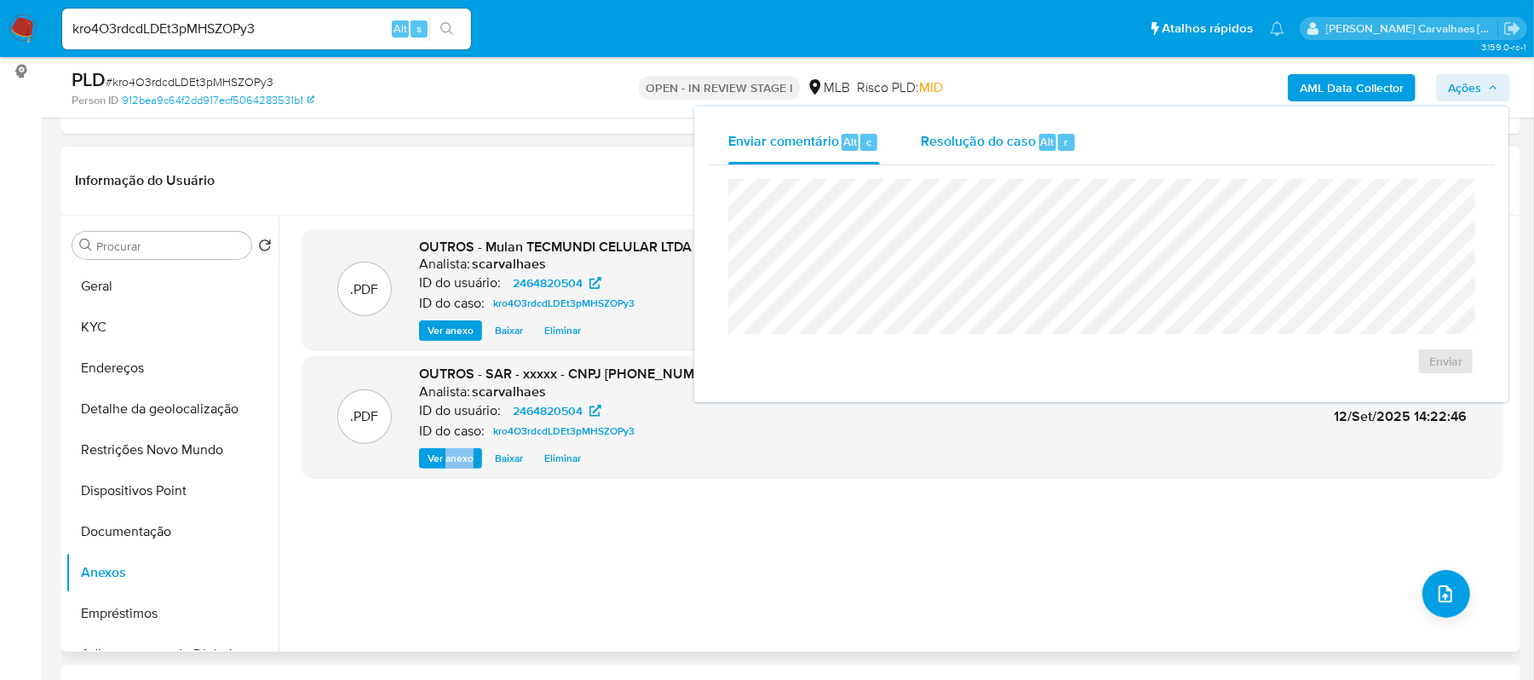
click at [1003, 144] on span "Resolução do caso" at bounding box center [978, 141] width 115 height 20
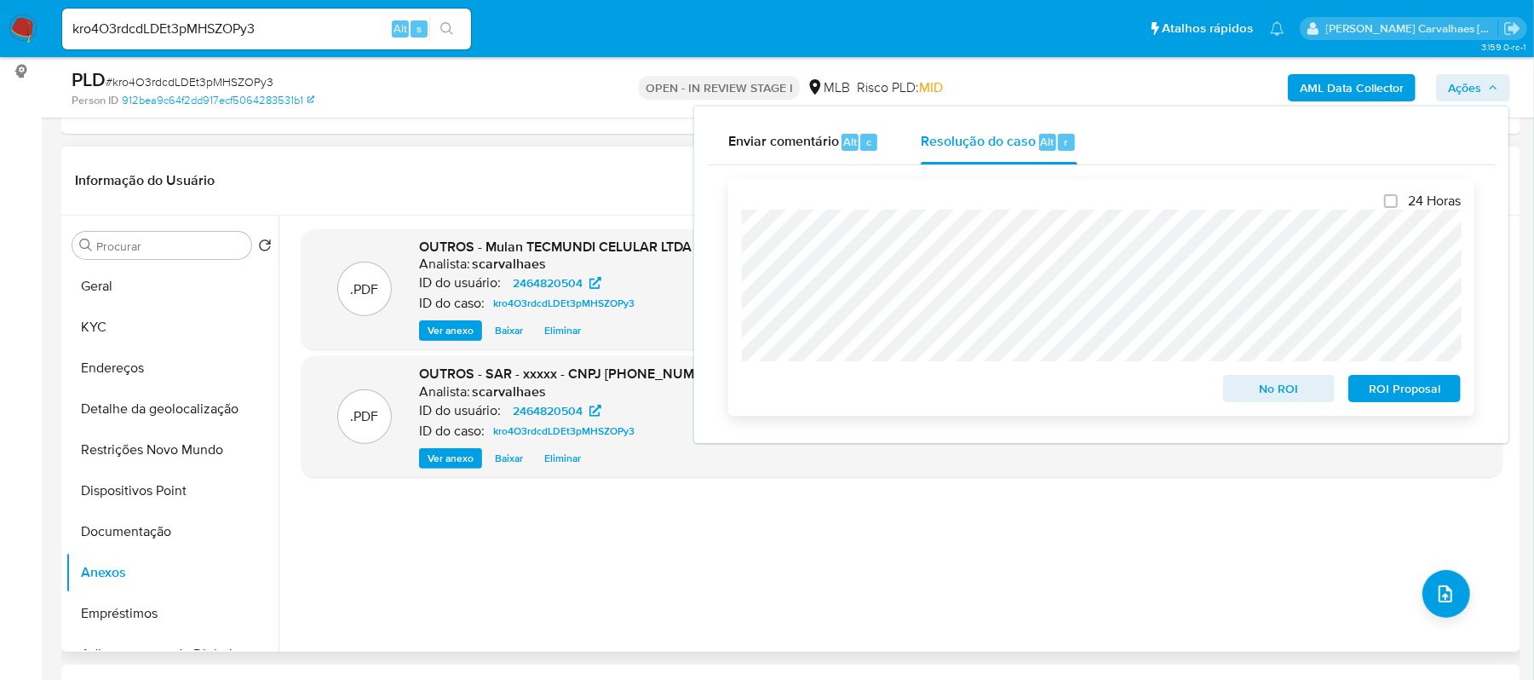
click at [1405, 382] on span "ROI Proposal" at bounding box center [1404, 388] width 89 height 24
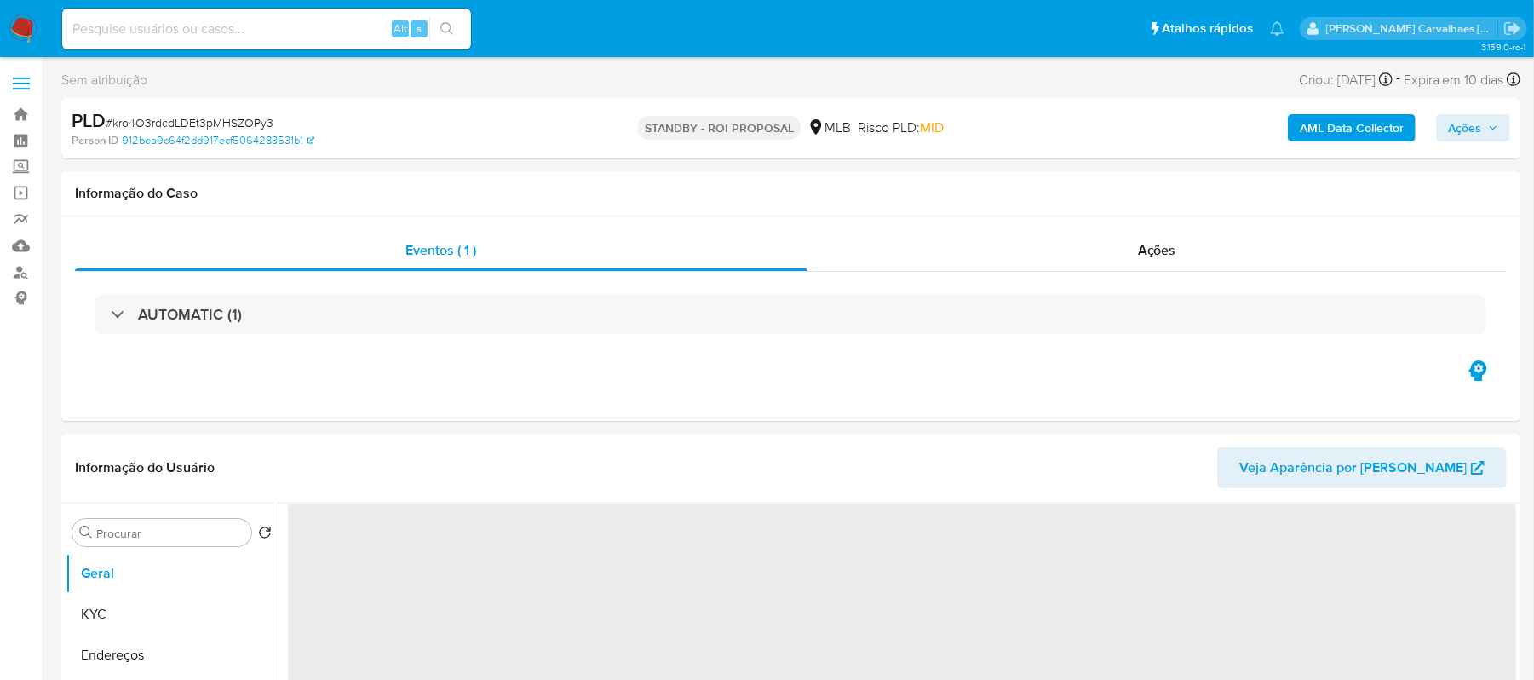
select select "10"
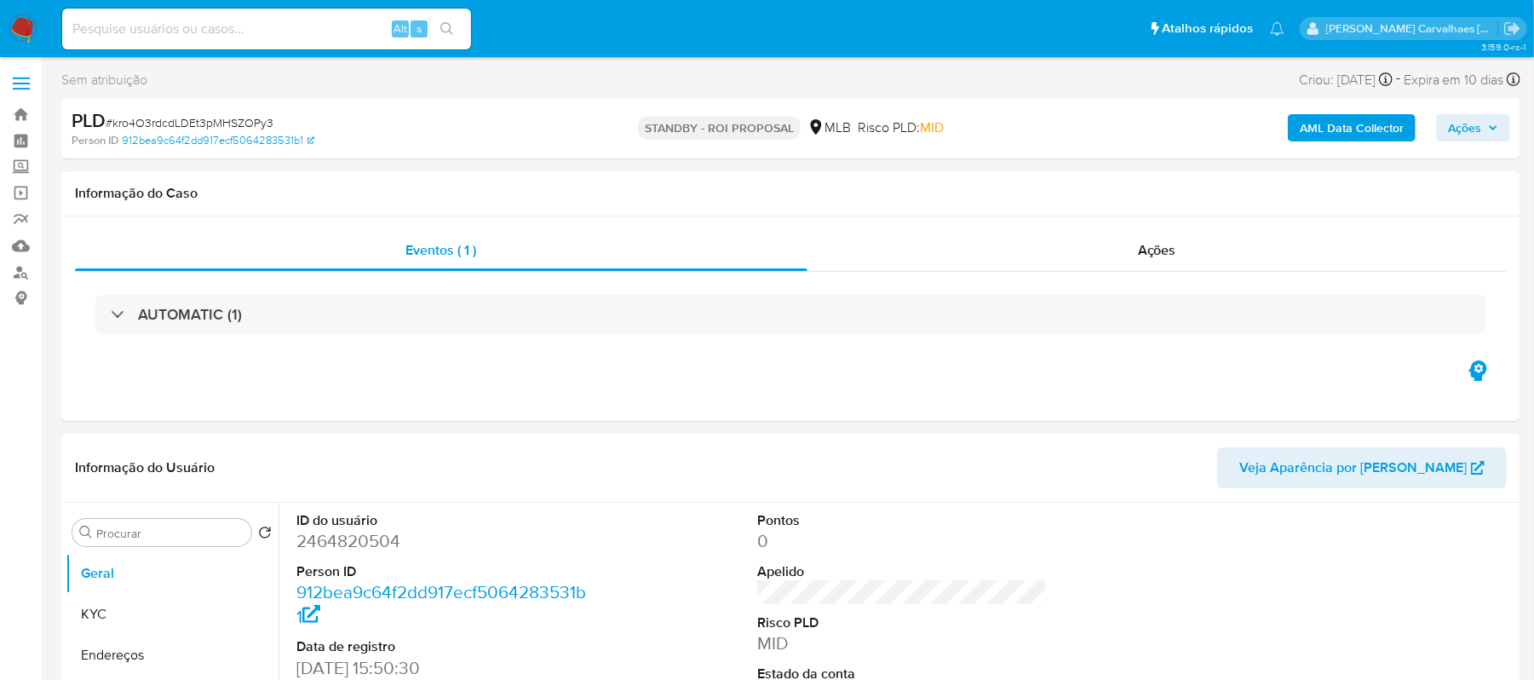
click at [253, 12] on div "Alt s" at bounding box center [266, 29] width 409 height 41
click at [237, 34] on input at bounding box center [266, 29] width 409 height 22
paste input "vCTmgzgSZc0RUJSBgE7oD360"
type input "vCTmgzgSZc0RUJSBgE7oD360"
click at [441, 24] on icon "search-icon" at bounding box center [447, 29] width 14 height 14
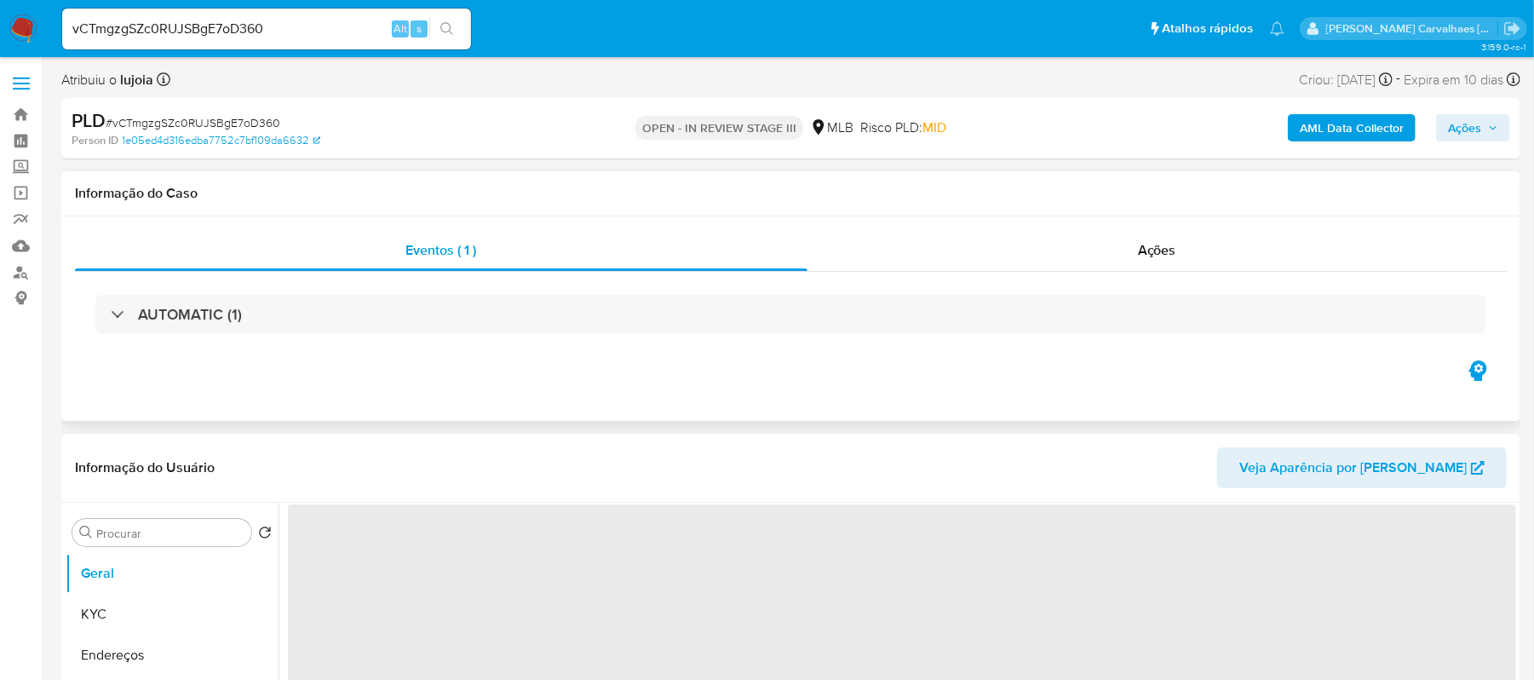
select select "10"
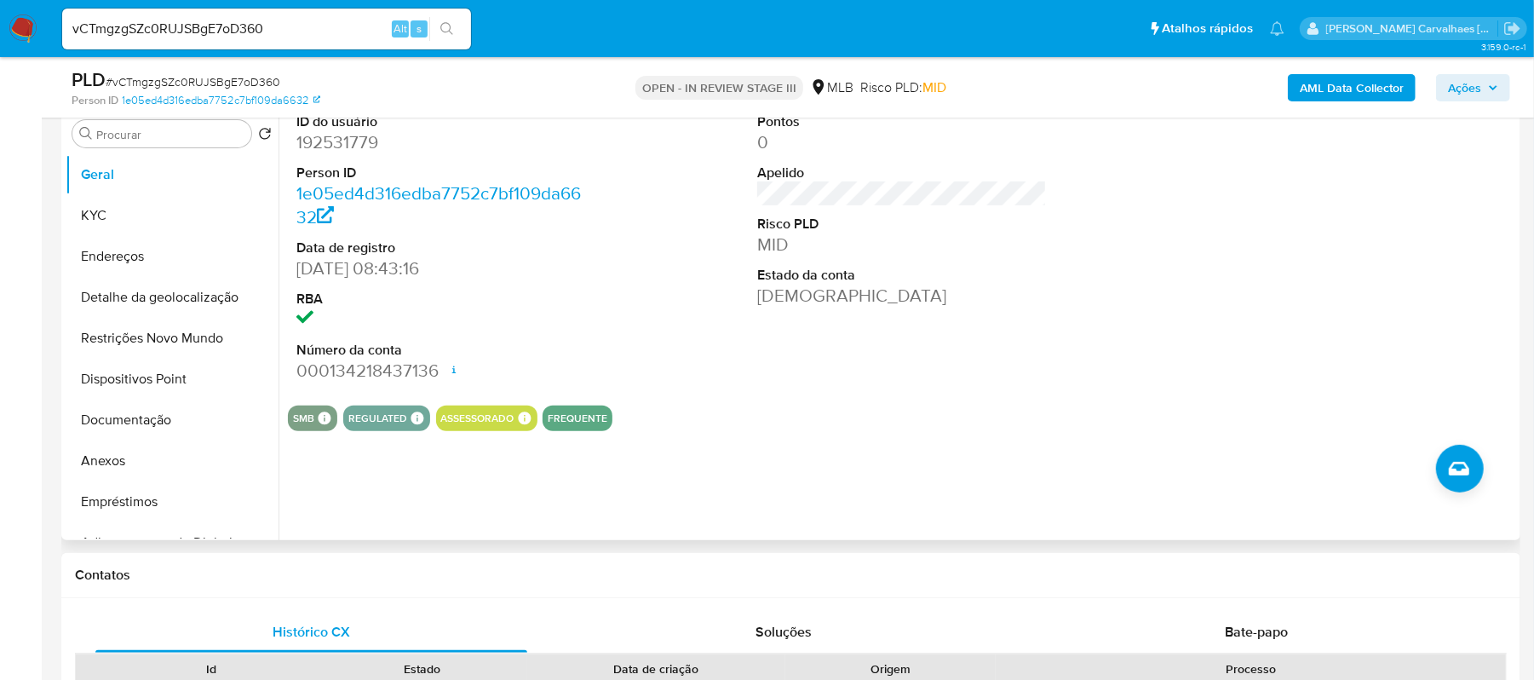
scroll to position [341, 0]
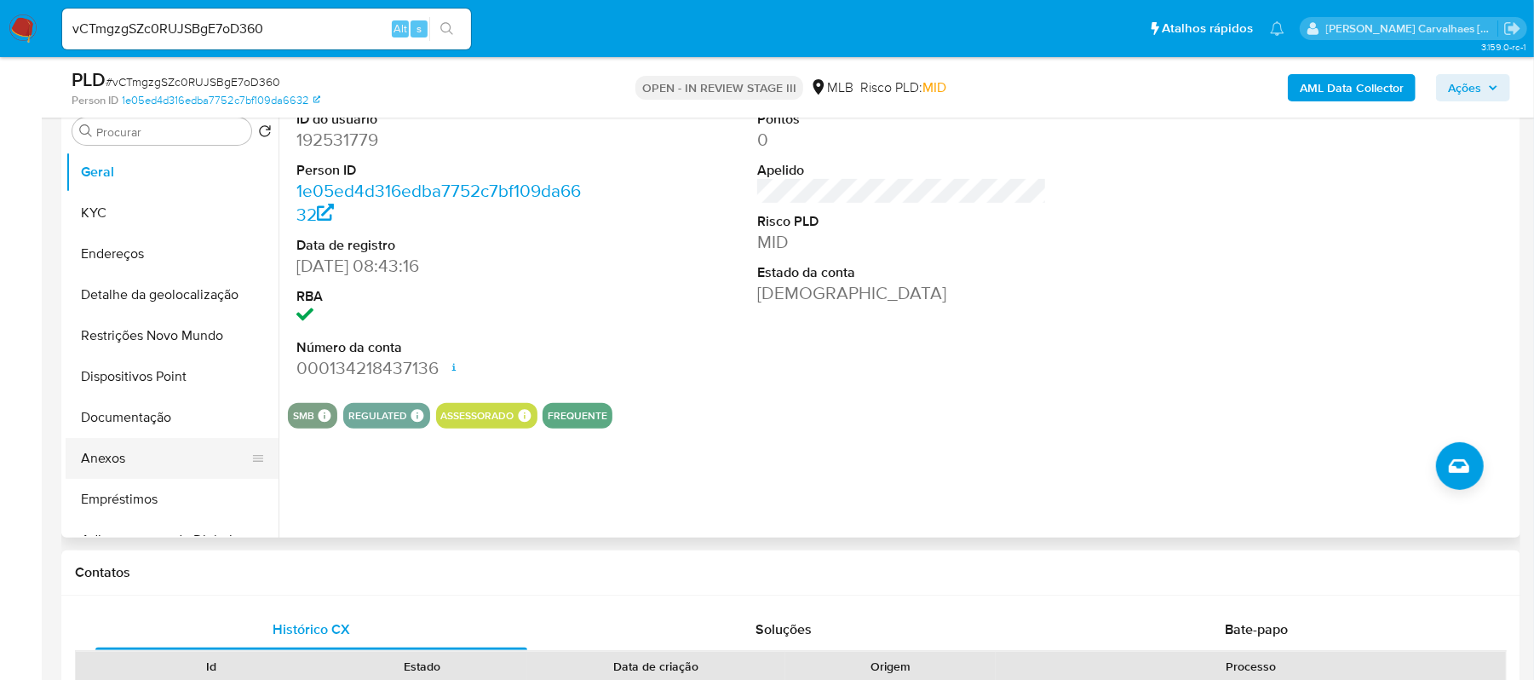
click at [157, 462] on button "Anexos" at bounding box center [165, 458] width 199 height 41
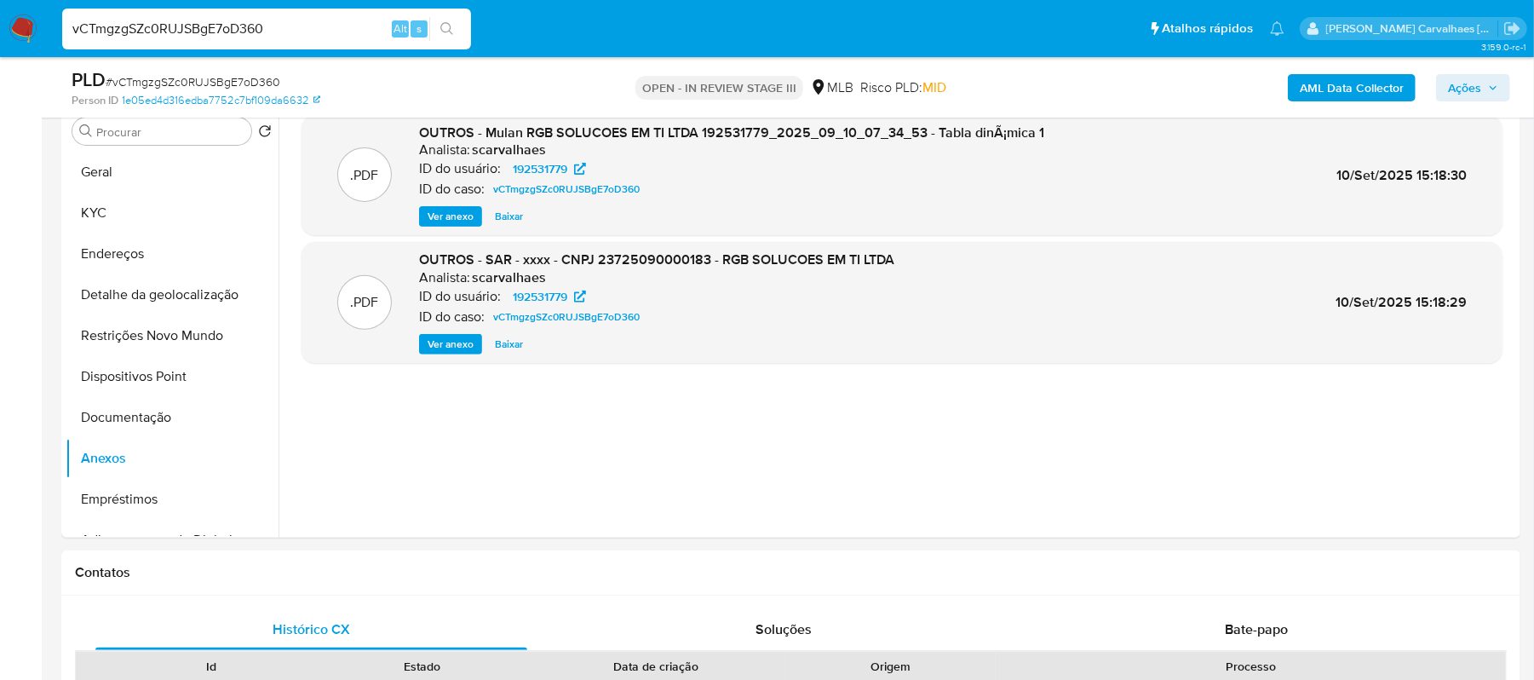
drag, startPoint x: 291, startPoint y: 28, endPoint x: 56, endPoint y: 34, distance: 235.1
click at [56, 34] on ul "Pausado Ver notificaciones vCTmgzgSZc0RUJSBgE7oD360 Alt s Atalhos rápidos Presi…" at bounding box center [673, 28] width 1239 height 43
paste input "F8UBF4WbSQqxXu88UPZn9LNZ"
type input "F8UBF4WbSQqxXu88UPZn9LNZ"
click at [436, 24] on button "search-icon" at bounding box center [446, 29] width 35 height 24
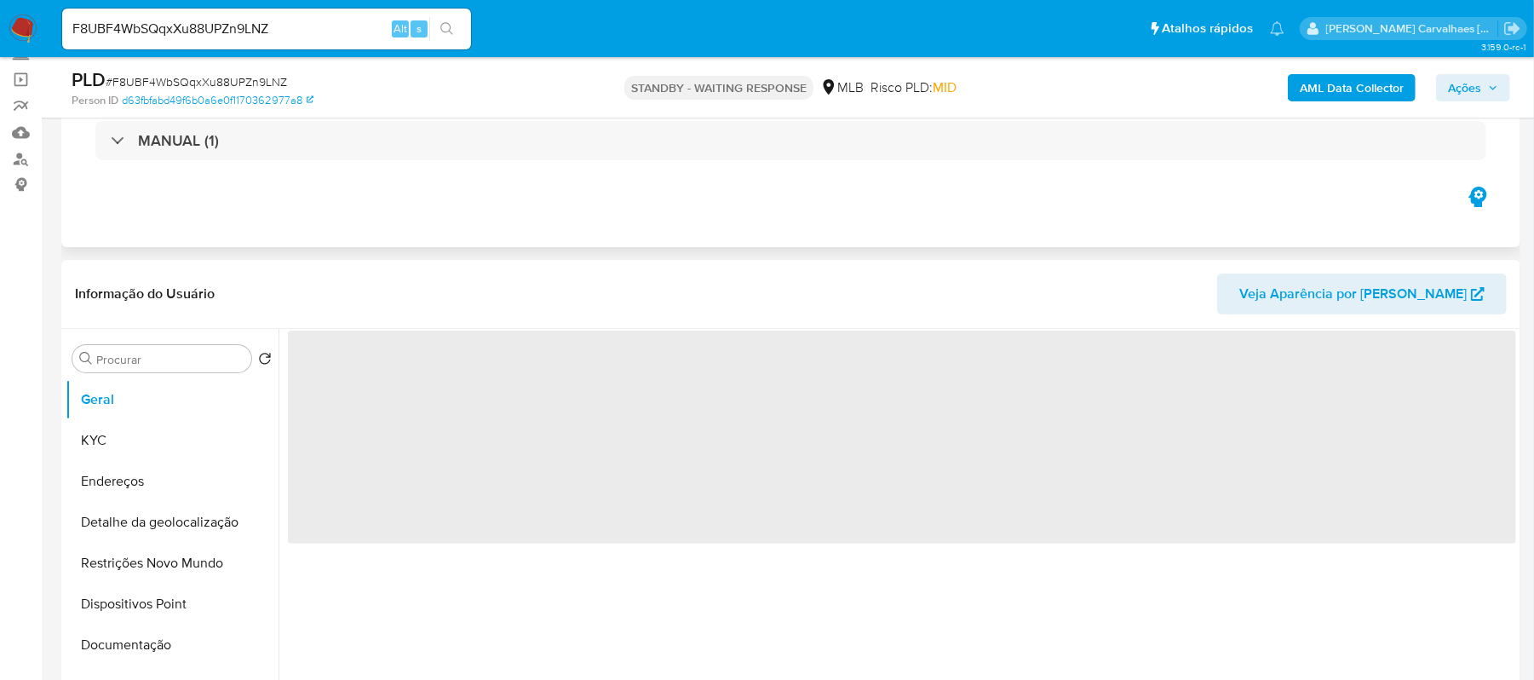
select select "10"
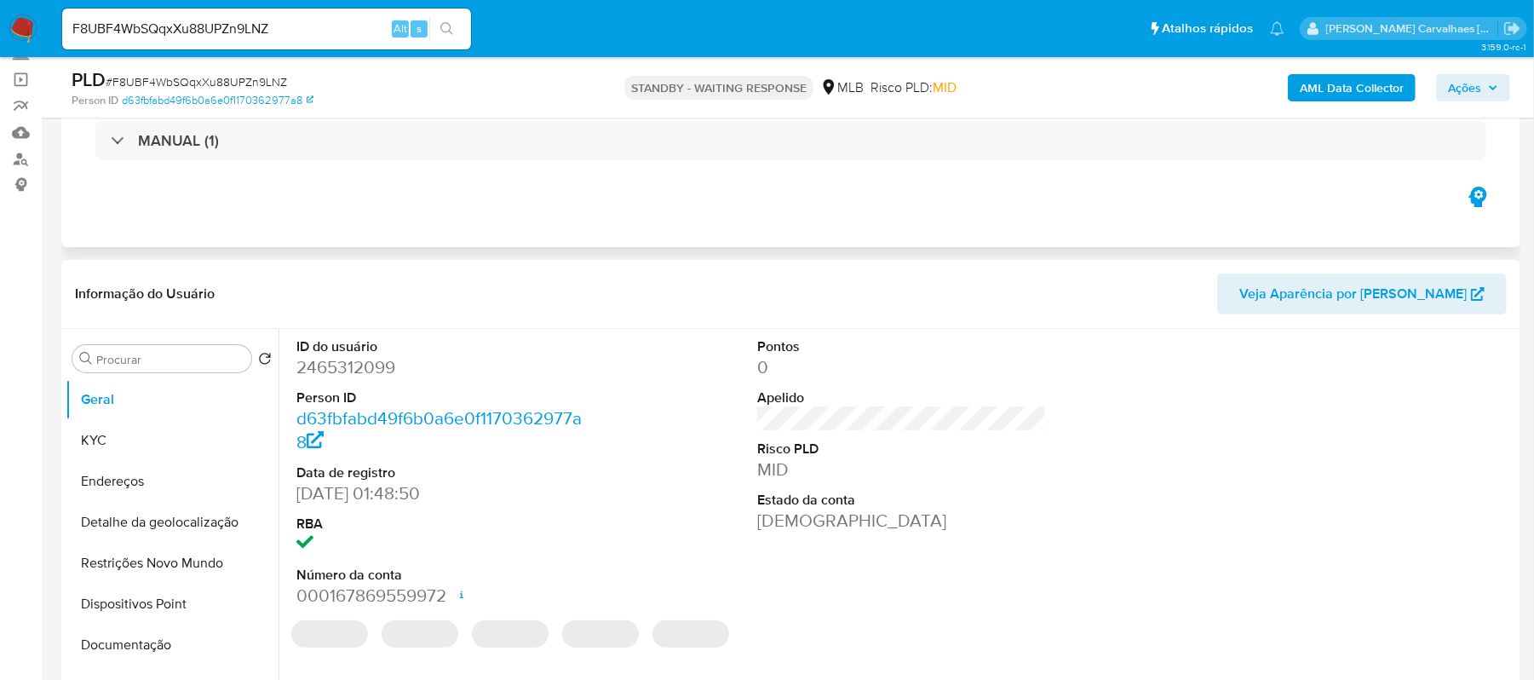
scroll to position [227, 0]
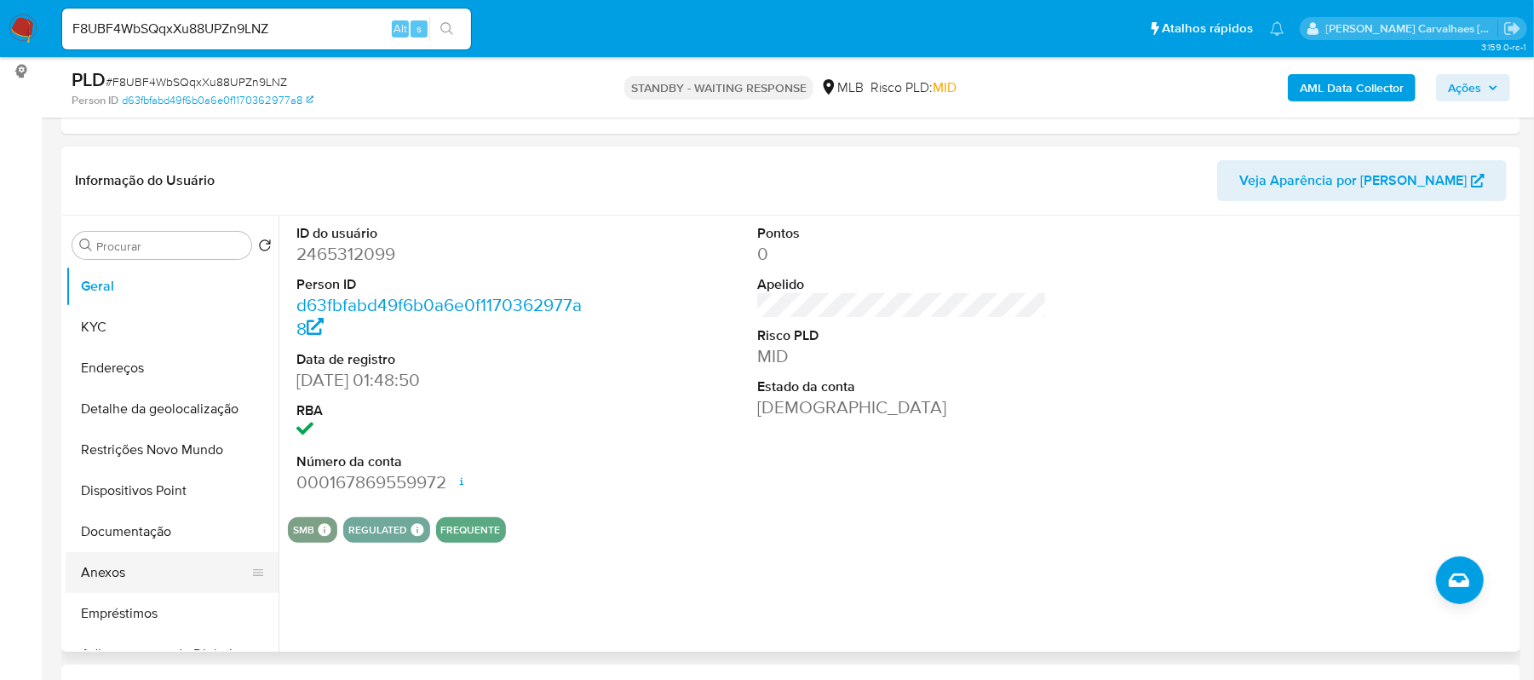
click at [138, 563] on button "Anexos" at bounding box center [165, 572] width 199 height 41
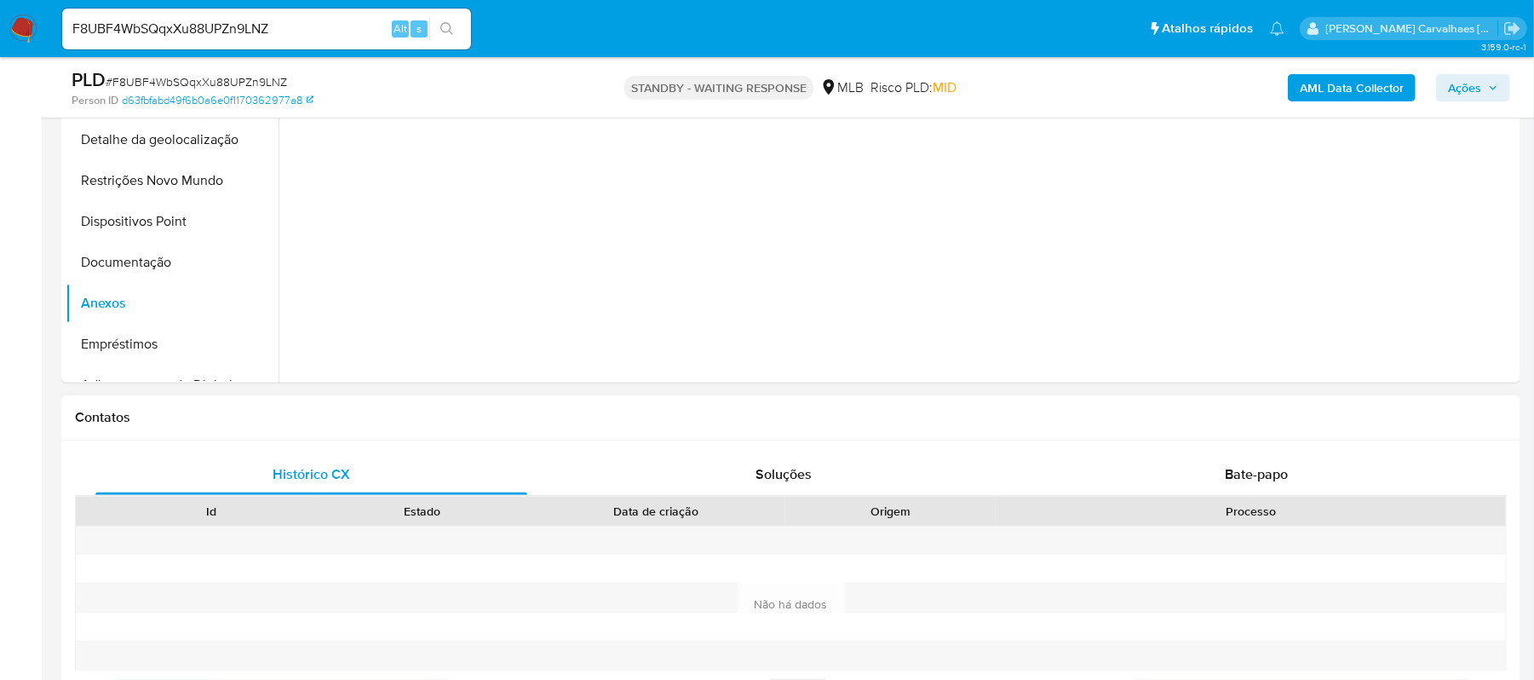
scroll to position [567, 0]
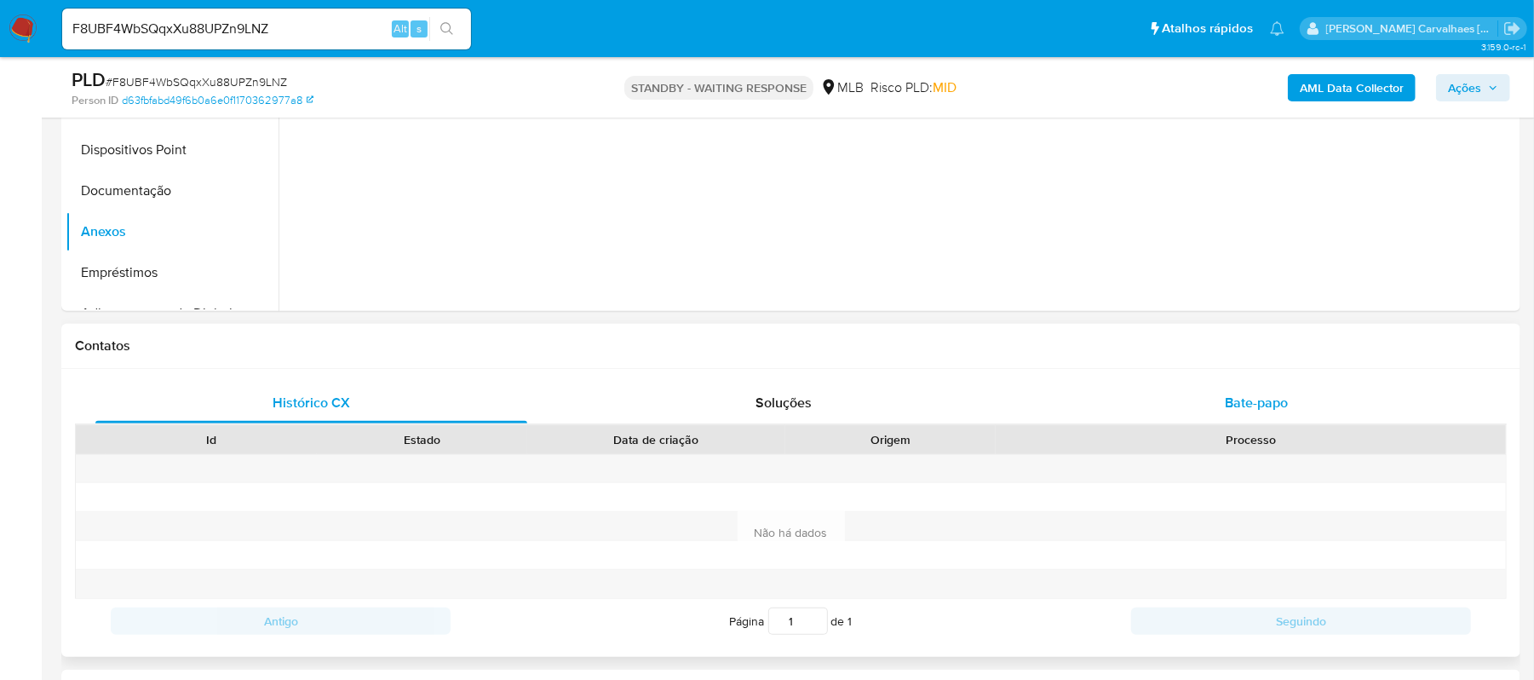
click at [1231, 399] on span "Bate-papo" at bounding box center [1256, 403] width 63 height 20
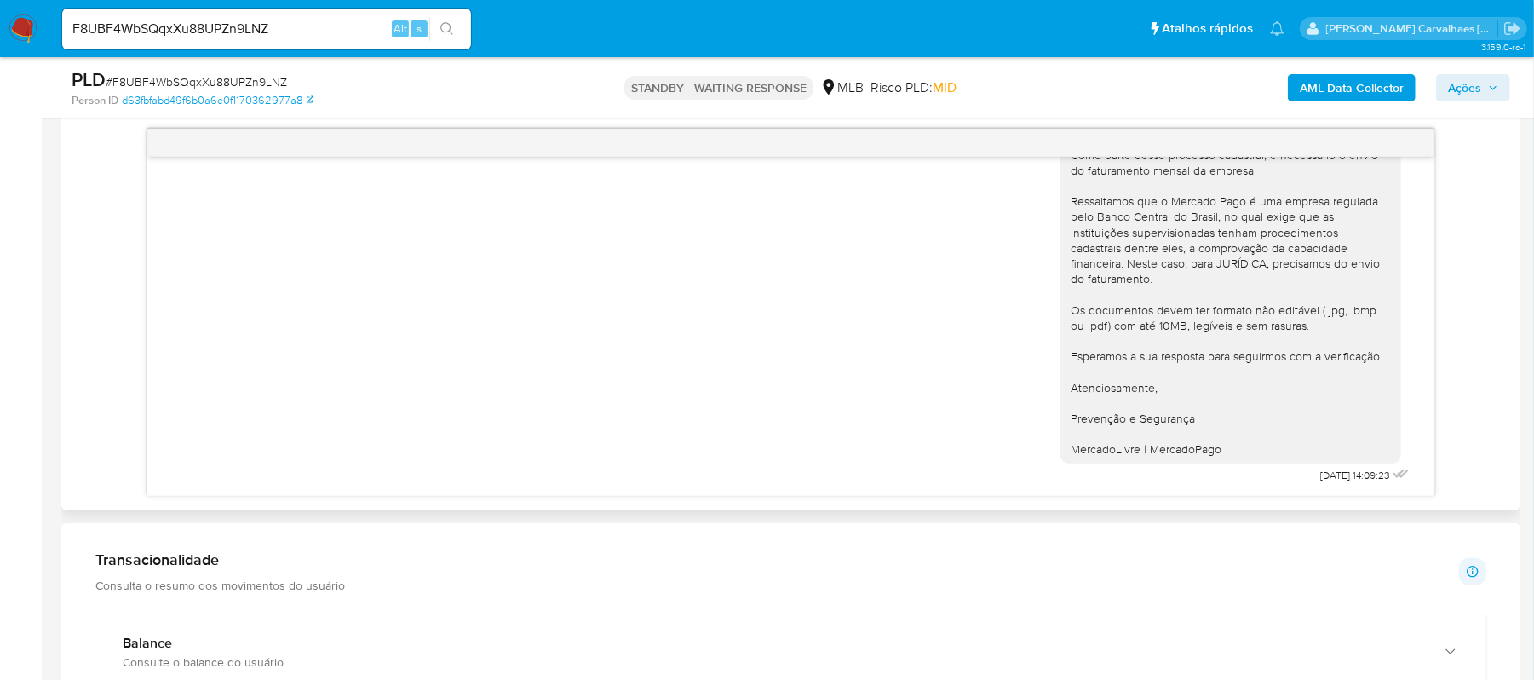
scroll to position [908, 0]
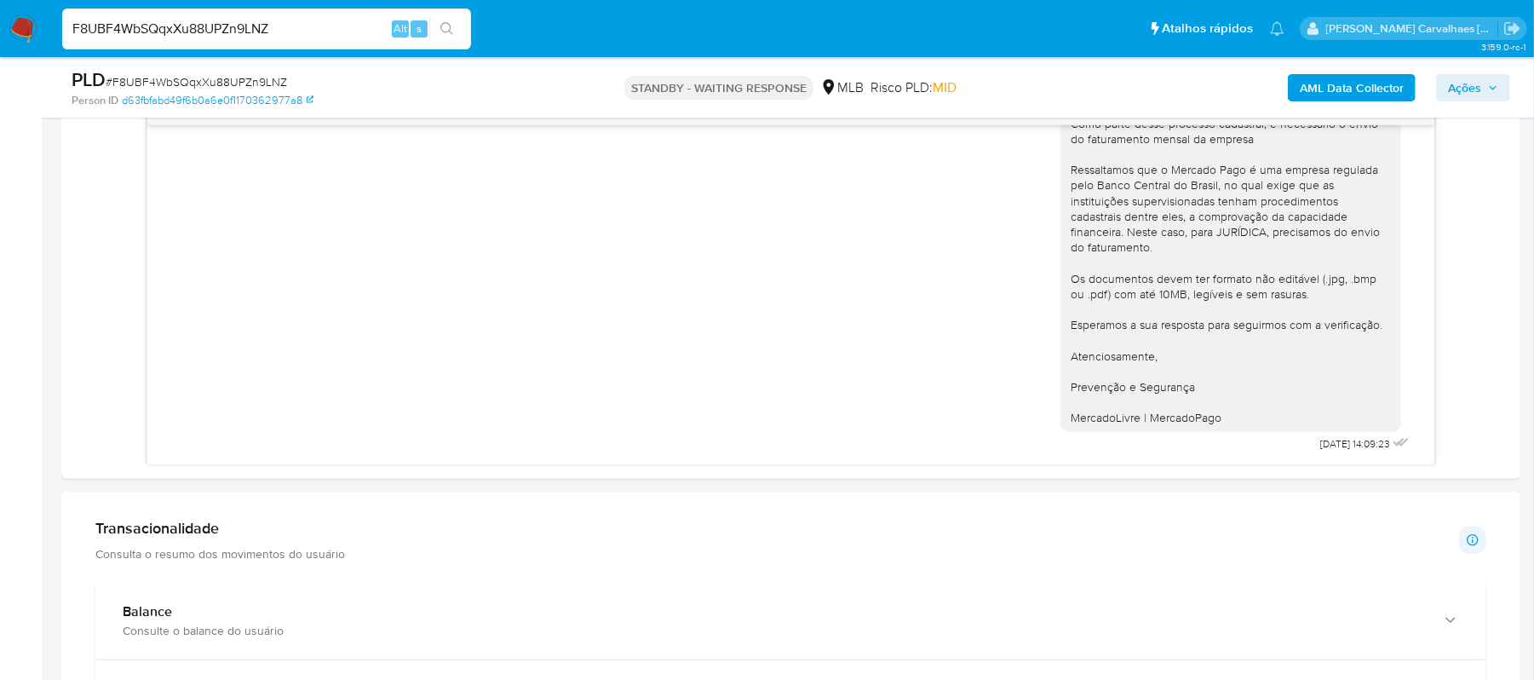
drag, startPoint x: 335, startPoint y: 25, endPoint x: -5, endPoint y: 48, distance: 340.6
click at [0, 48] on html "Pausado Ver notificaciones F8UBF4WbSQqxXu88UPZn9LNZ Alt s Atalhos rápidos Presi…" at bounding box center [767, 433] width 1534 height 2683
paste input "ynhXOSPCAq8HglAOMLP7tvGe"
type input "ynhXOSPCAq8HglAOMLP7tvGe"
click at [441, 32] on icon "search-icon" at bounding box center [447, 29] width 14 height 14
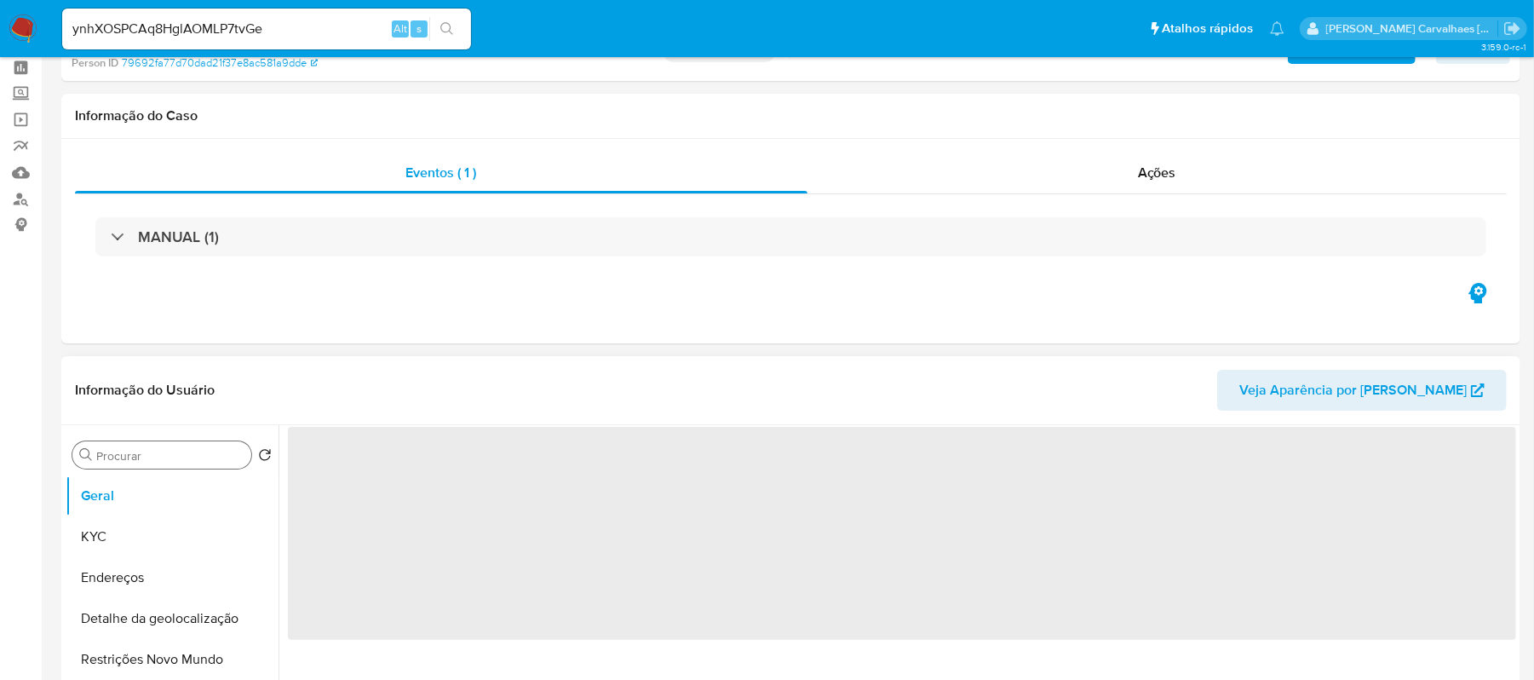
select select "10"
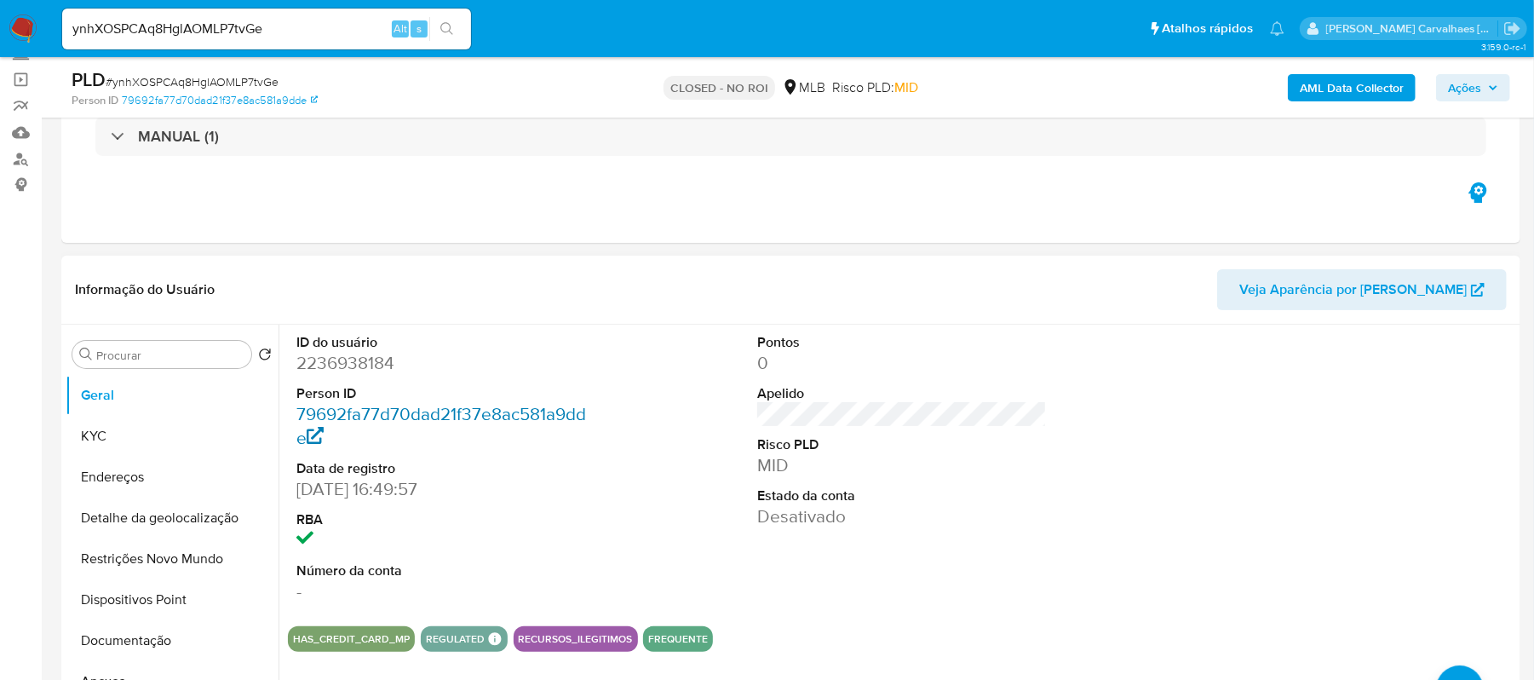
scroll to position [227, 0]
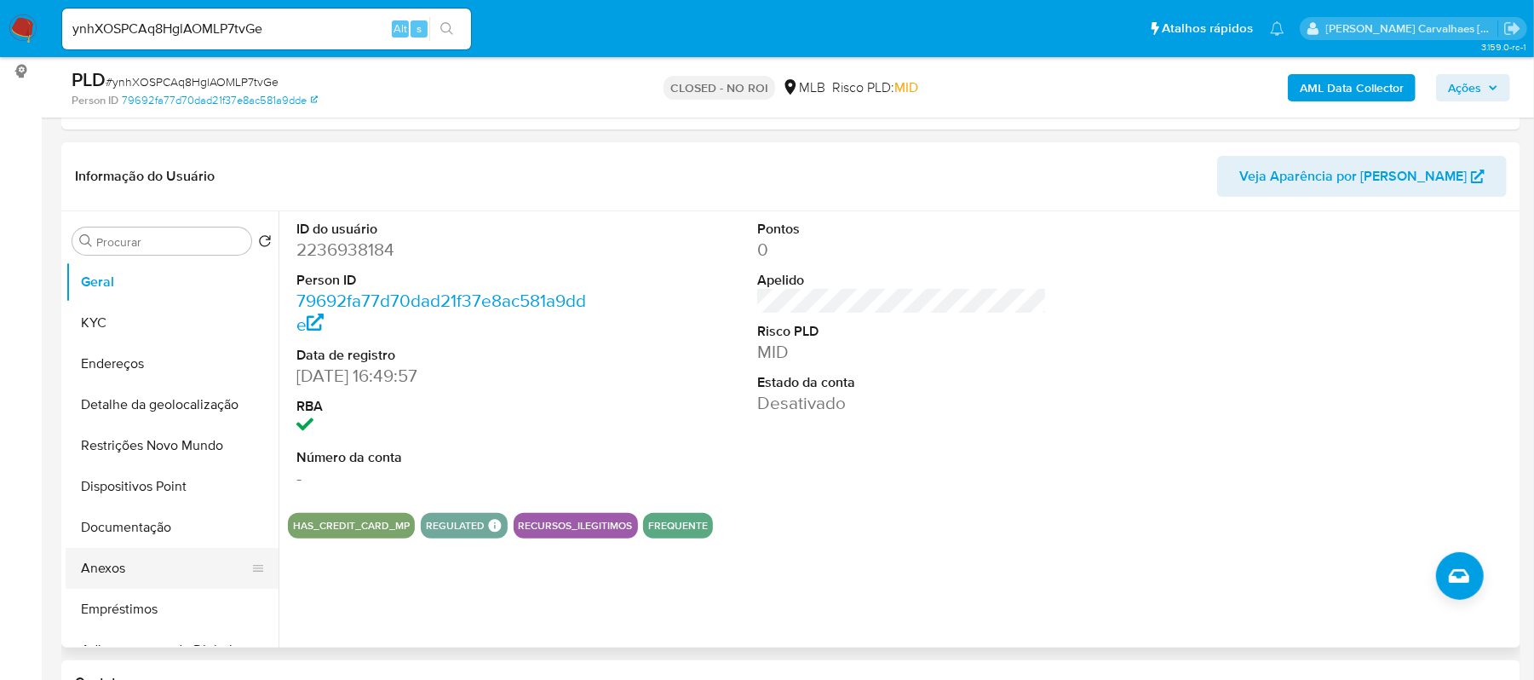
click at [123, 573] on button "Anexos" at bounding box center [165, 568] width 199 height 41
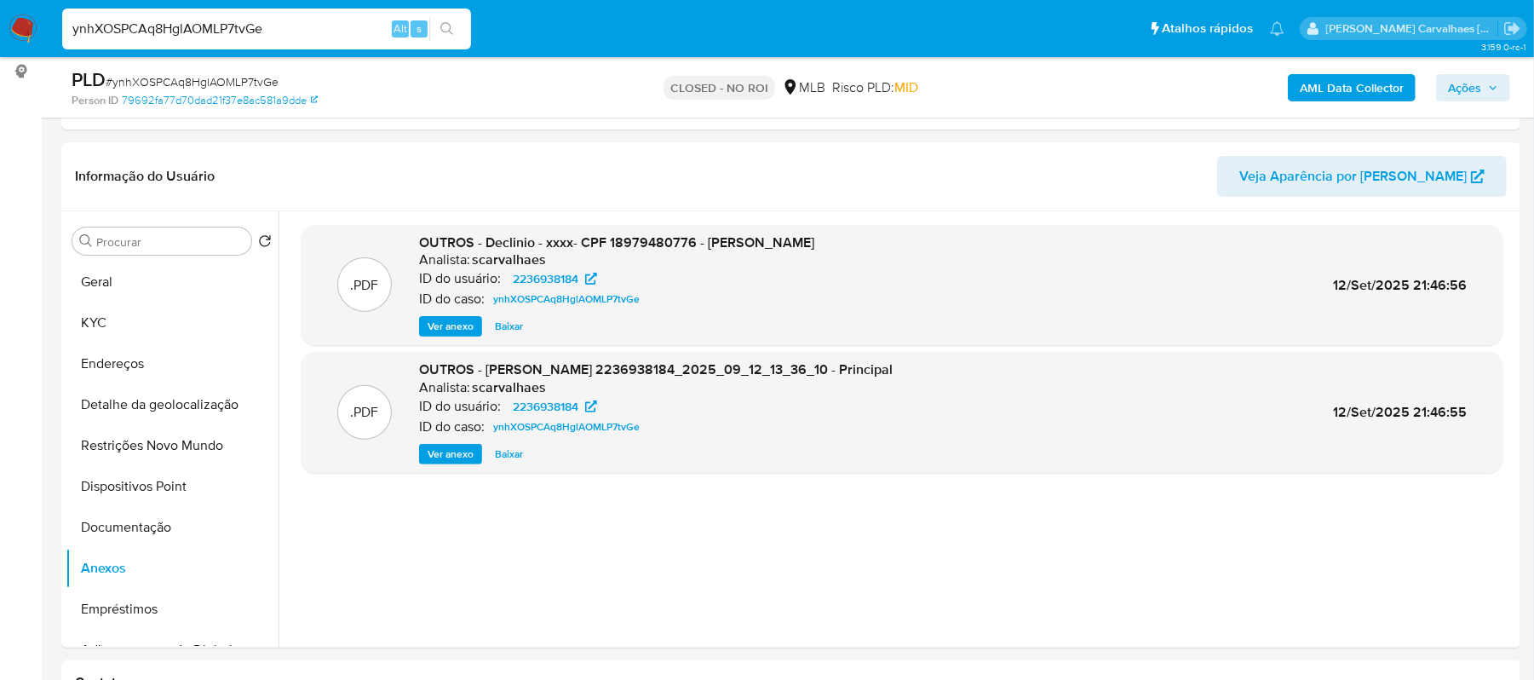
drag, startPoint x: 314, startPoint y: 38, endPoint x: 49, endPoint y: 29, distance: 265.0
click at [49, 29] on nav "Pausado Ver notificaciones ynhXOSPCAq8HglAOMLP7tvGe Alt s Atalhos rápidos Presi…" at bounding box center [767, 28] width 1534 height 57
paste input "omAsLHn95oreYzDFsM5xLtoS"
type input "omAsLHn95oreYzDFsM5xLtoS"
click at [451, 36] on button "search-icon" at bounding box center [446, 29] width 35 height 24
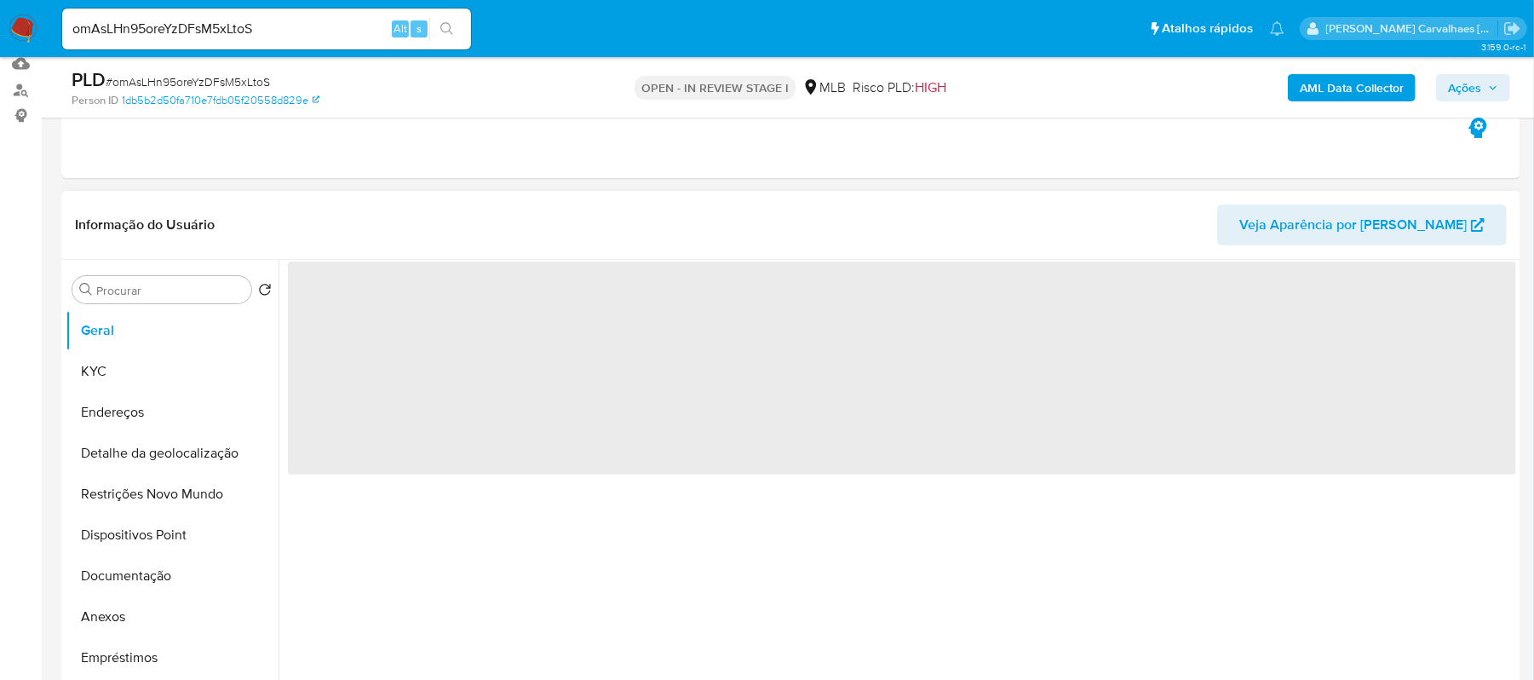
scroll to position [227, 0]
select select "10"
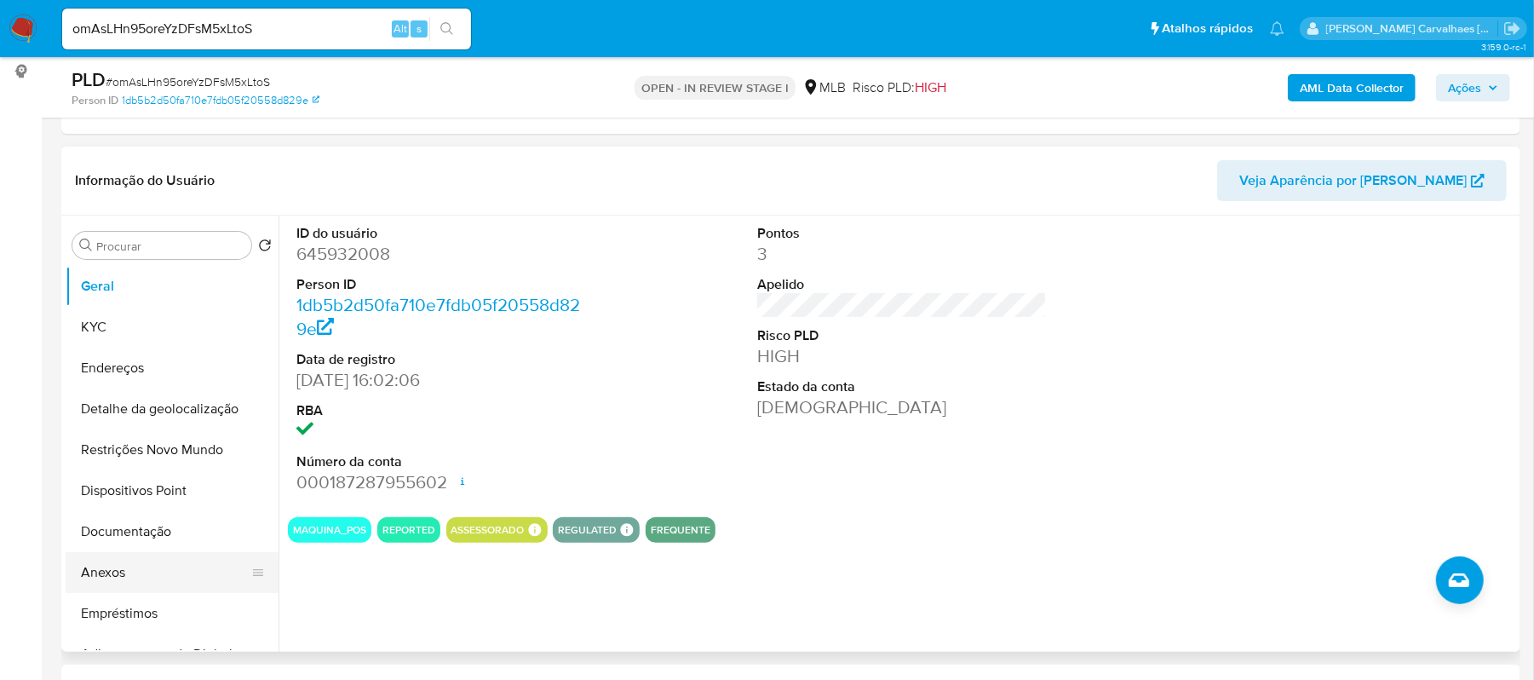
click at [114, 570] on button "Anexos" at bounding box center [165, 572] width 199 height 41
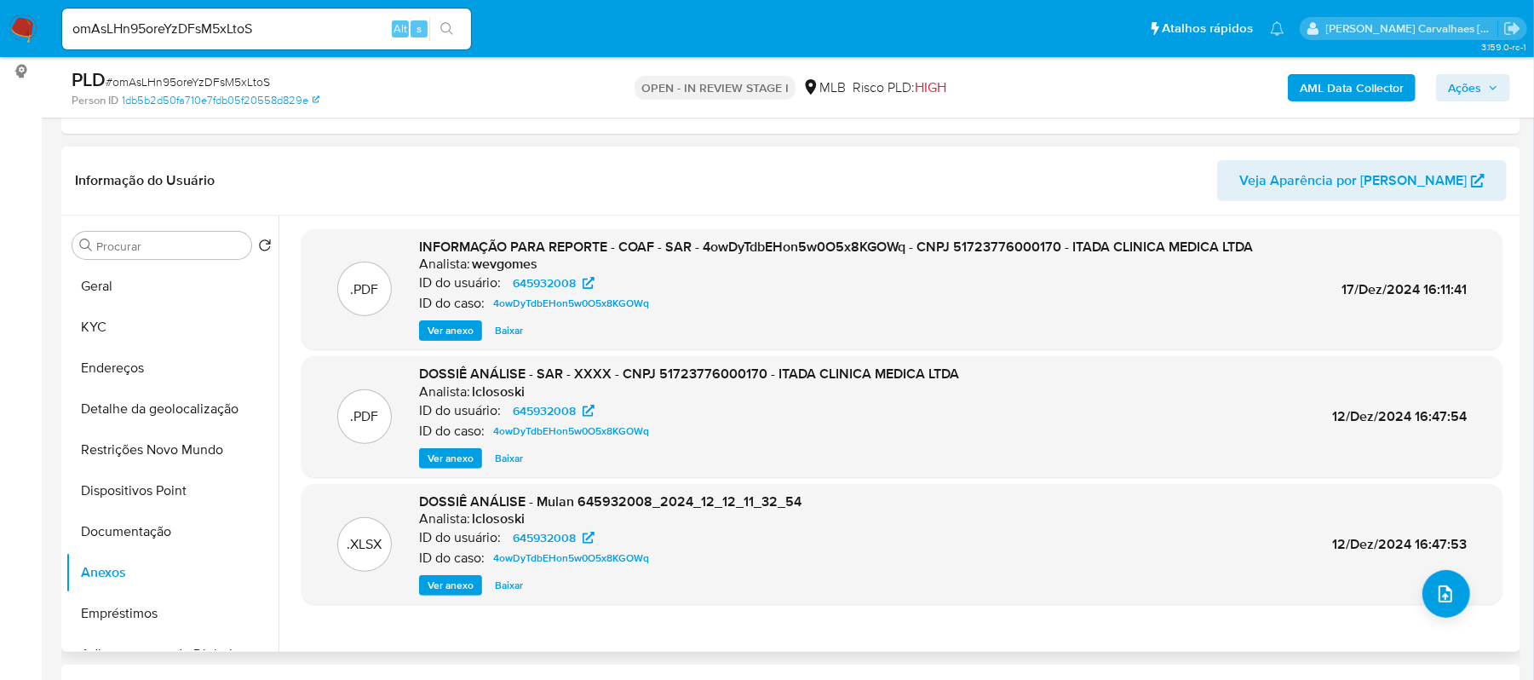
click at [456, 334] on span "Ver anexo" at bounding box center [451, 330] width 46 height 17
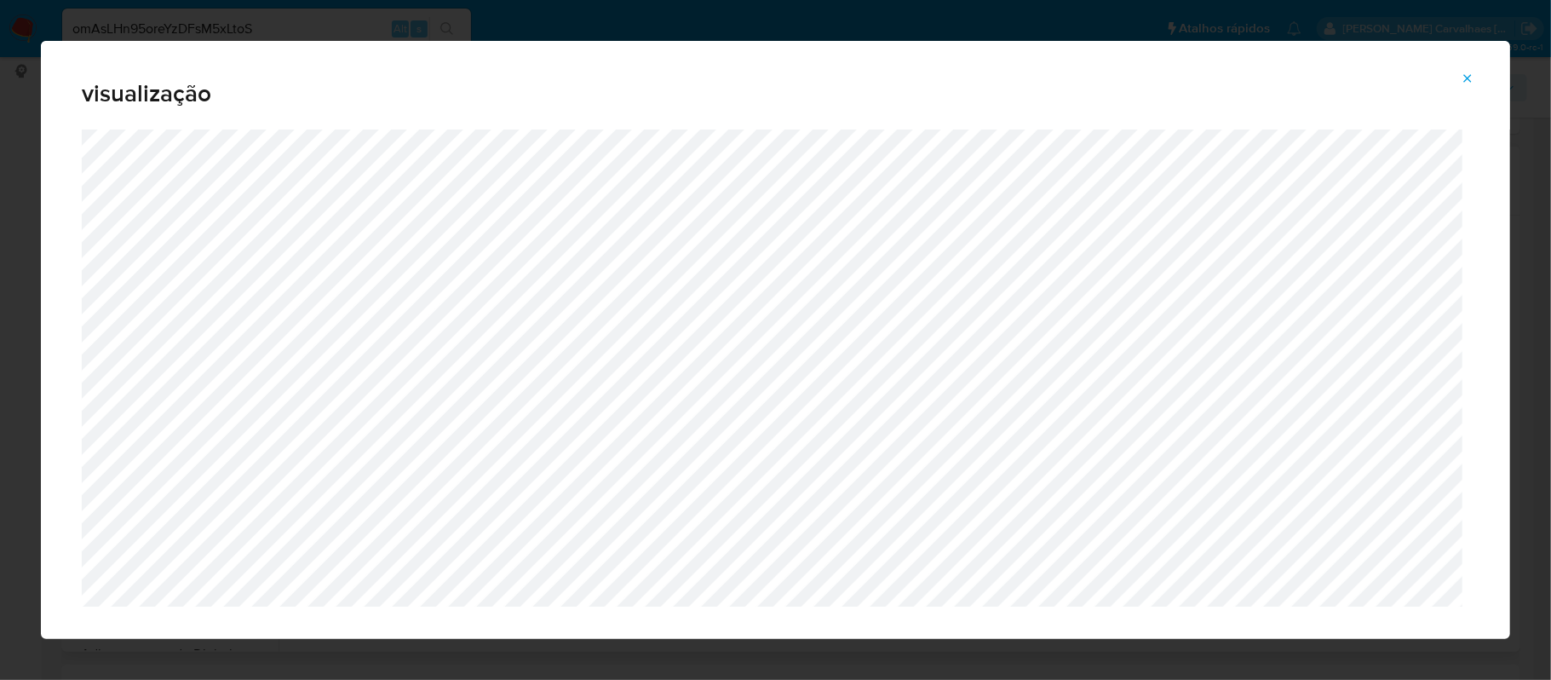
click at [1466, 72] on icon "Attachment preview" at bounding box center [1468, 79] width 14 height 14
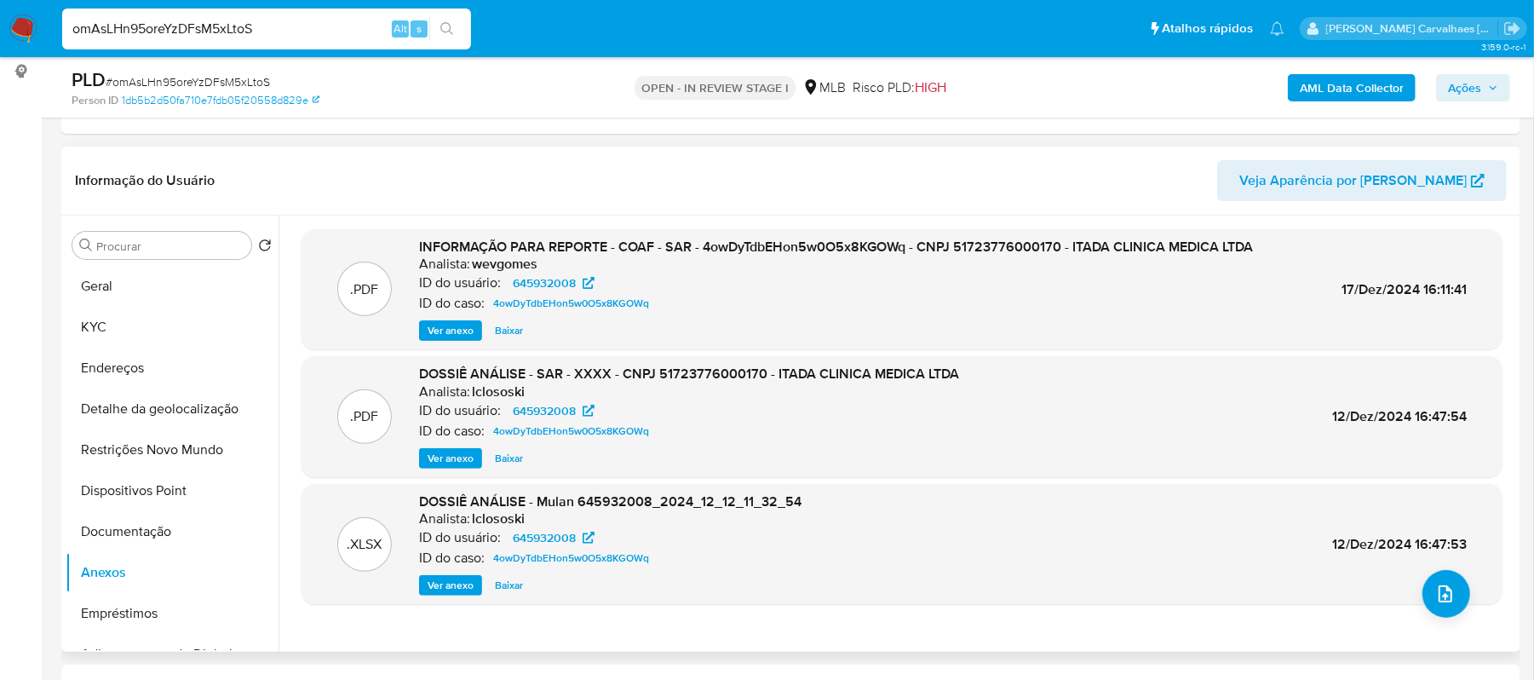
drag, startPoint x: 290, startPoint y: 28, endPoint x: 20, endPoint y: 4, distance: 270.2
click at [20, 4] on nav "Pausado Ver notificaciones omAsLHn95oreYzDFsM5xLtoS Alt s Atalhos rápidos Presi…" at bounding box center [767, 28] width 1534 height 57
paste input "L7RPjQKtxvlJQoiG2KpmlQAV"
type input "L7RPjQKtxvlJQoiG2KpmlQAV"
click at [455, 18] on button "search-icon" at bounding box center [446, 29] width 35 height 24
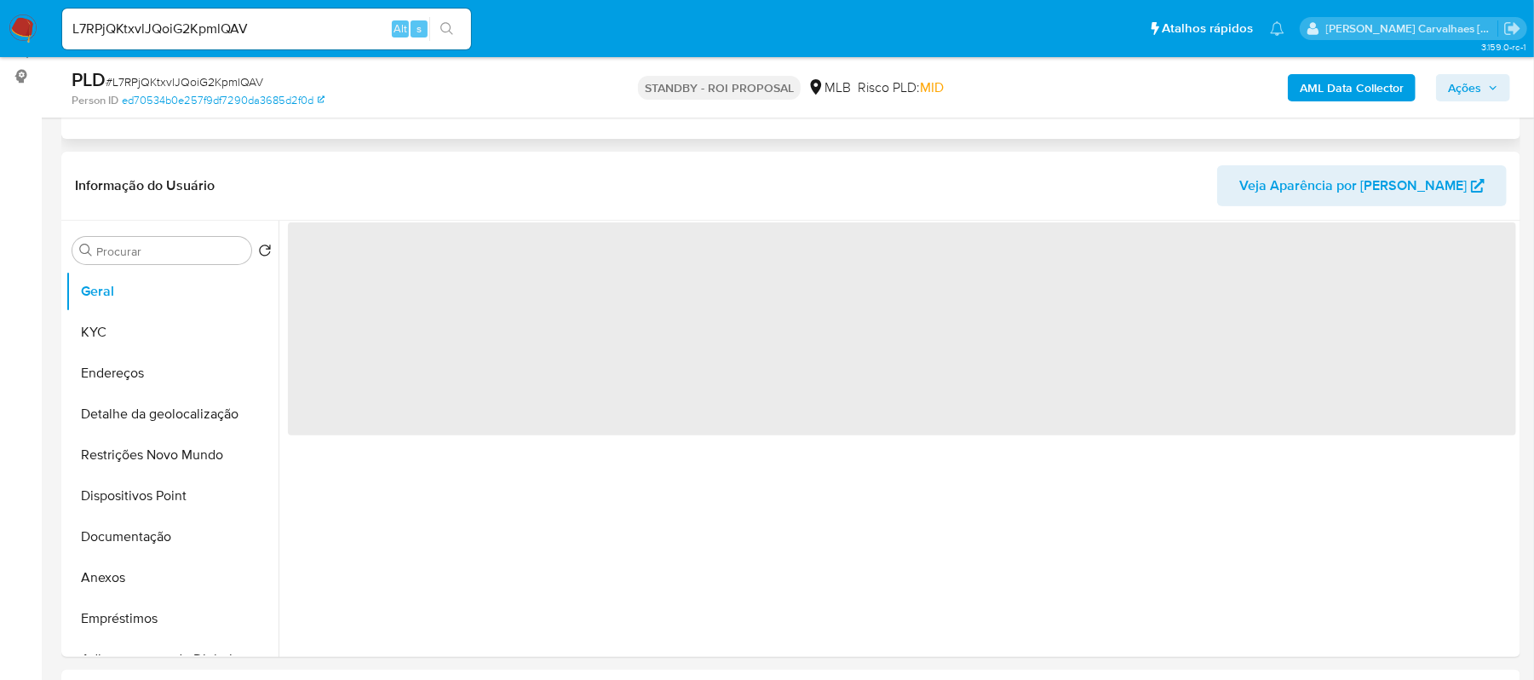
scroll to position [227, 0]
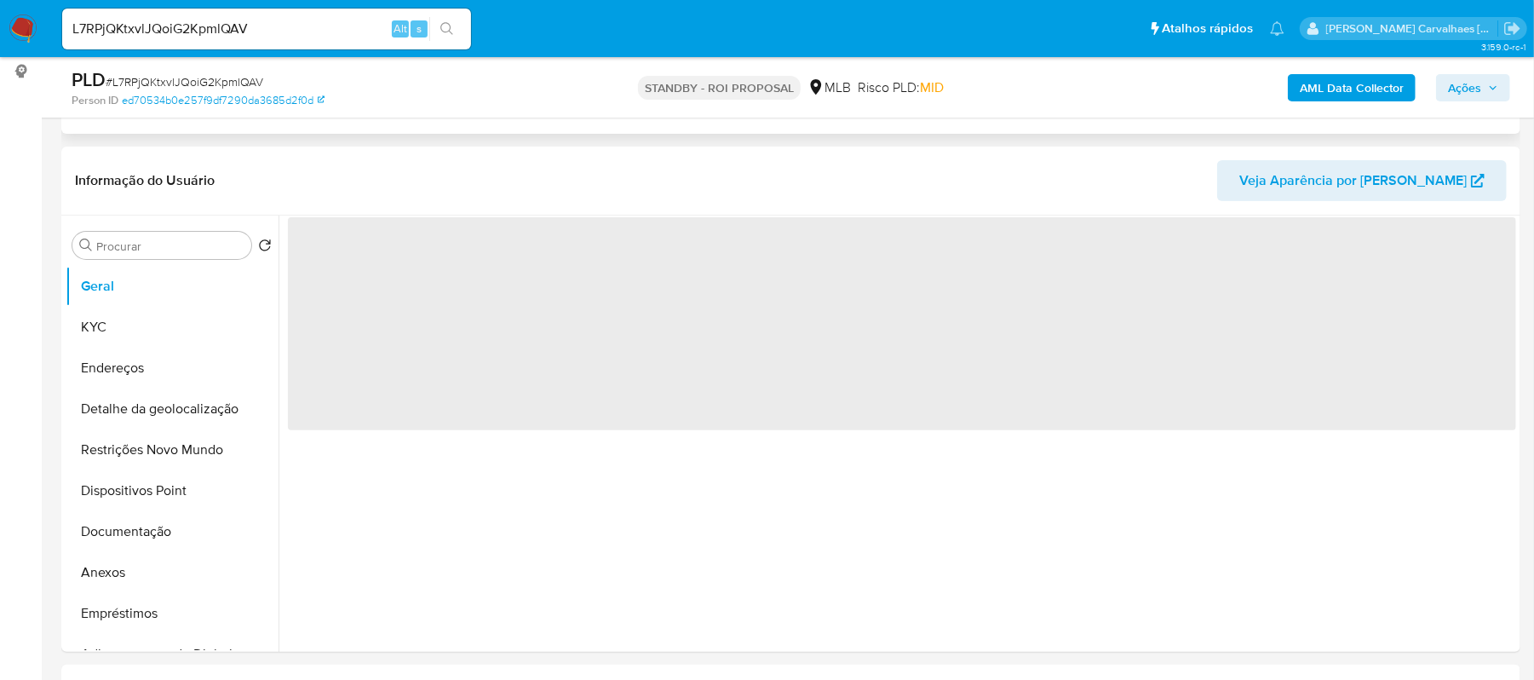
select select "10"
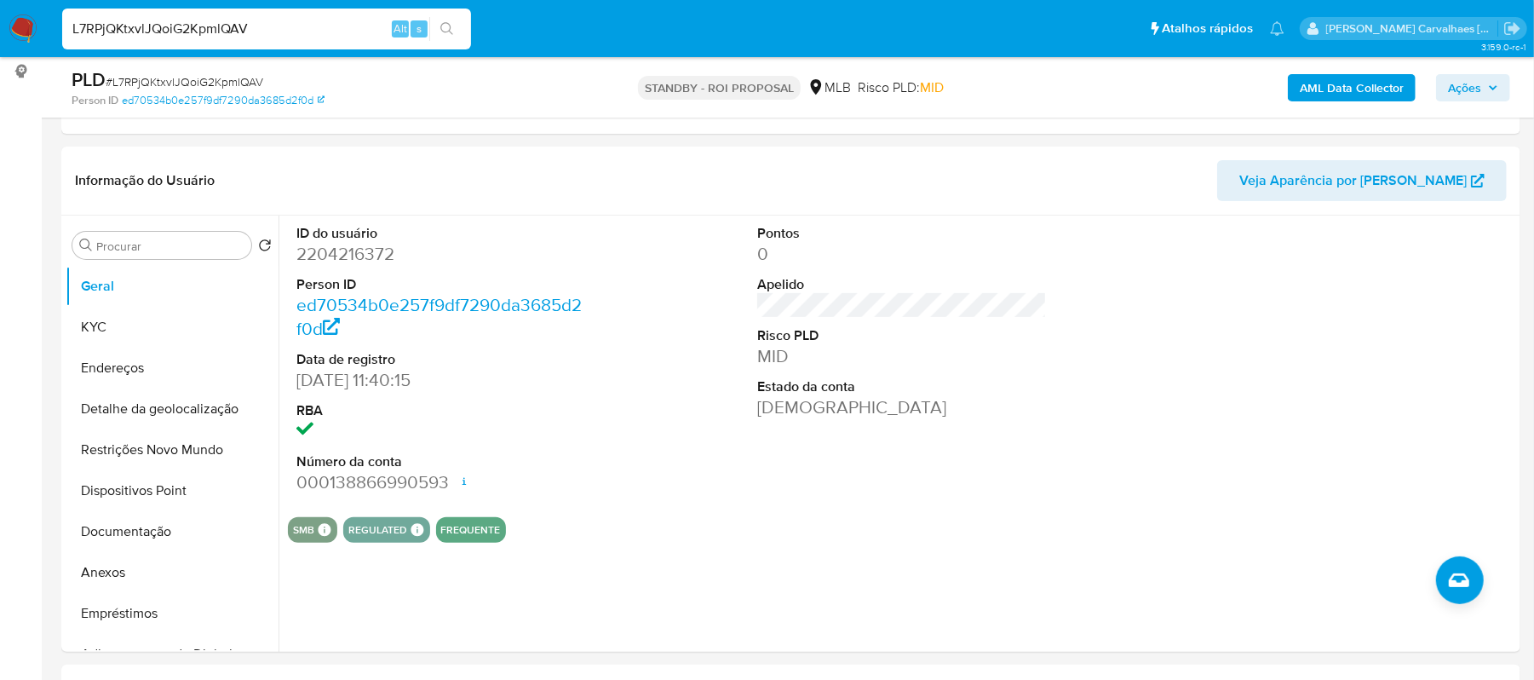
drag, startPoint x: 271, startPoint y: 19, endPoint x: 46, endPoint y: 15, distance: 224.9
click at [46, 15] on nav "Pausado Ver notificaciones L7RPjQKtxvlJQoiG2KpmlQAV Alt s Atalhos rápidos Presi…" at bounding box center [767, 28] width 1534 height 57
paste input "jRWQhB9bsx4cX02BDCQ75Fs4"
type input "jRWQhB9bsx4cX02BDCQ75Fs4"
click at [443, 26] on icon "search-icon" at bounding box center [447, 29] width 14 height 14
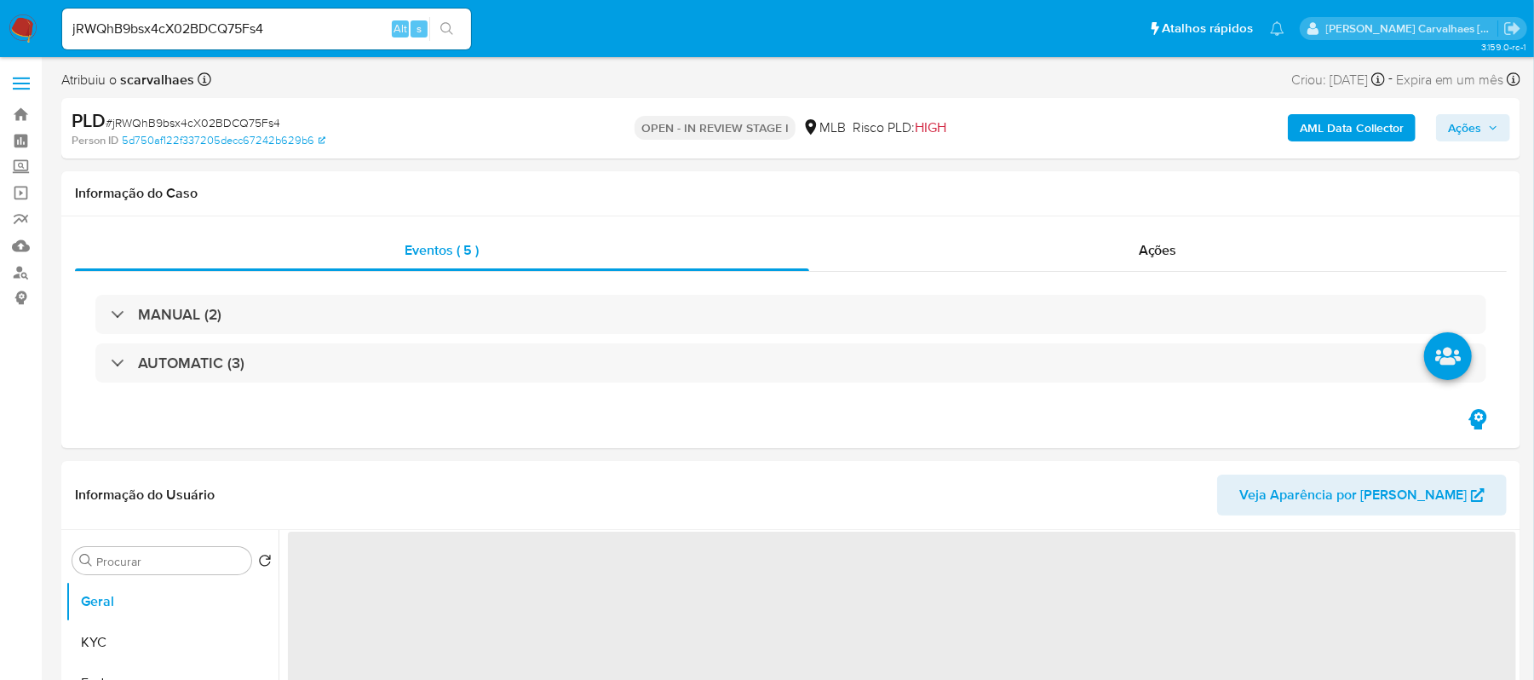
select select "10"
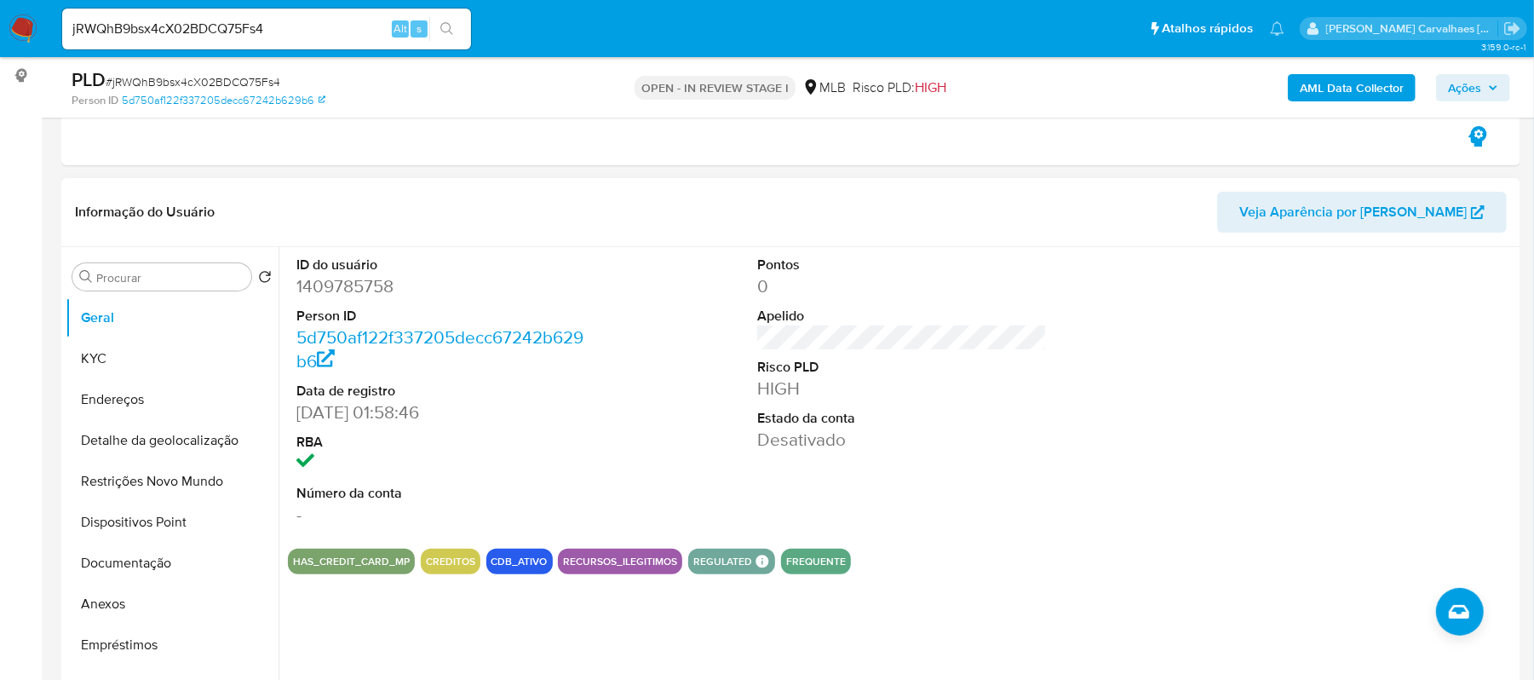
scroll to position [227, 0]
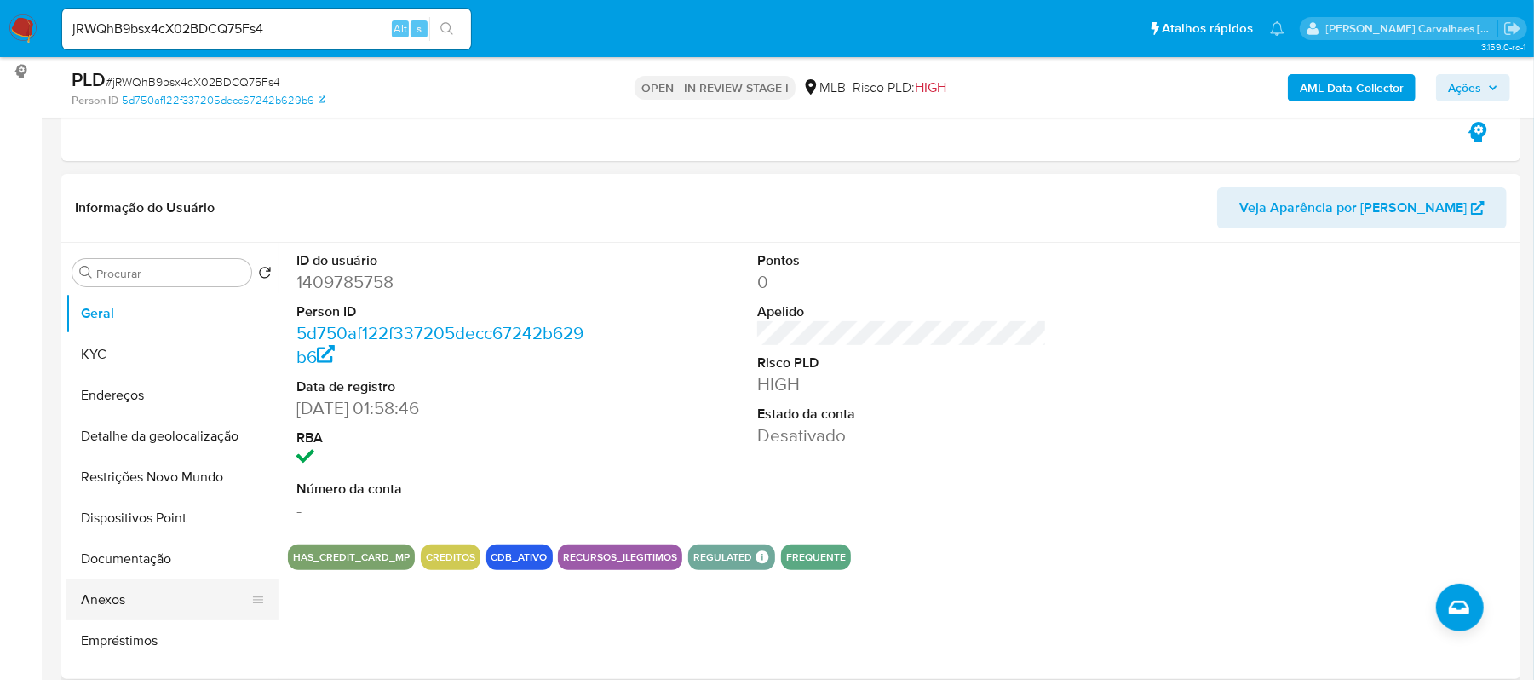
click at [135, 598] on button "Anexos" at bounding box center [165, 599] width 199 height 41
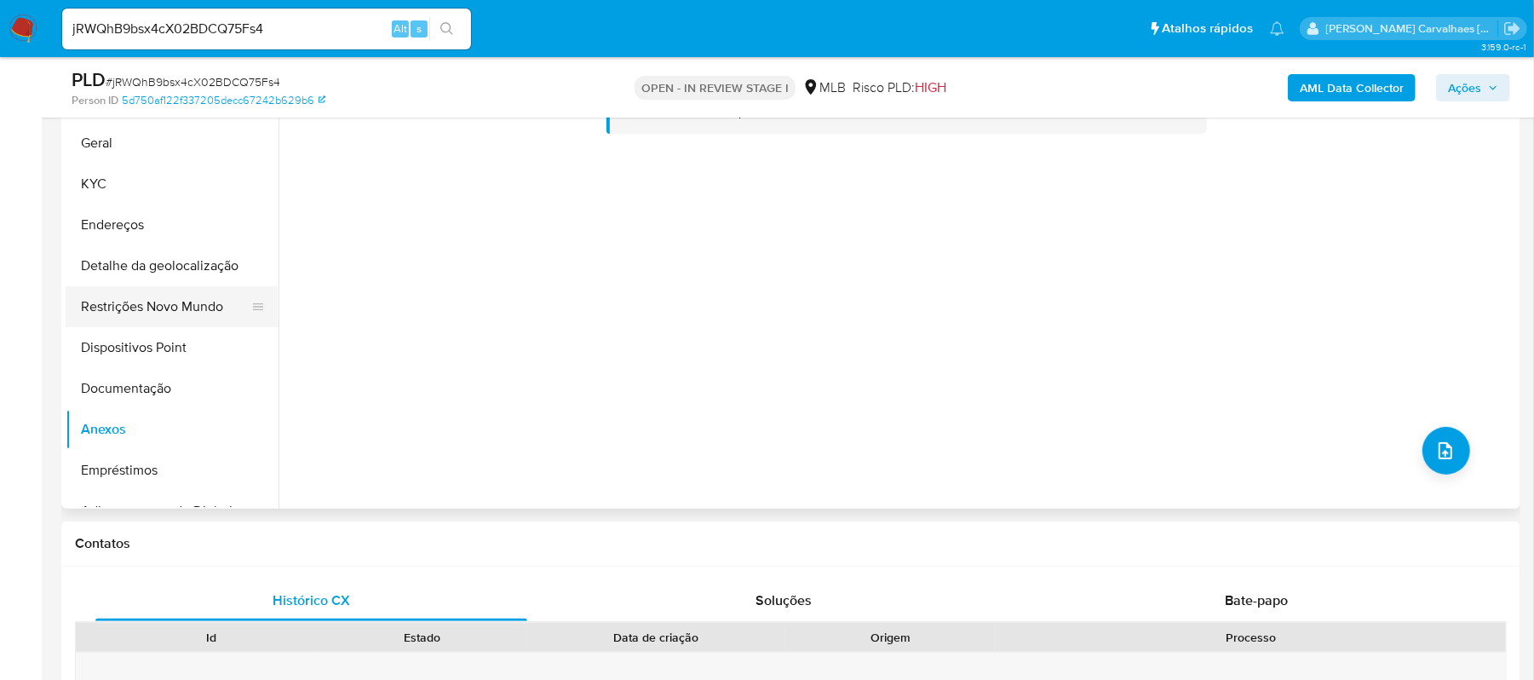
scroll to position [341, 0]
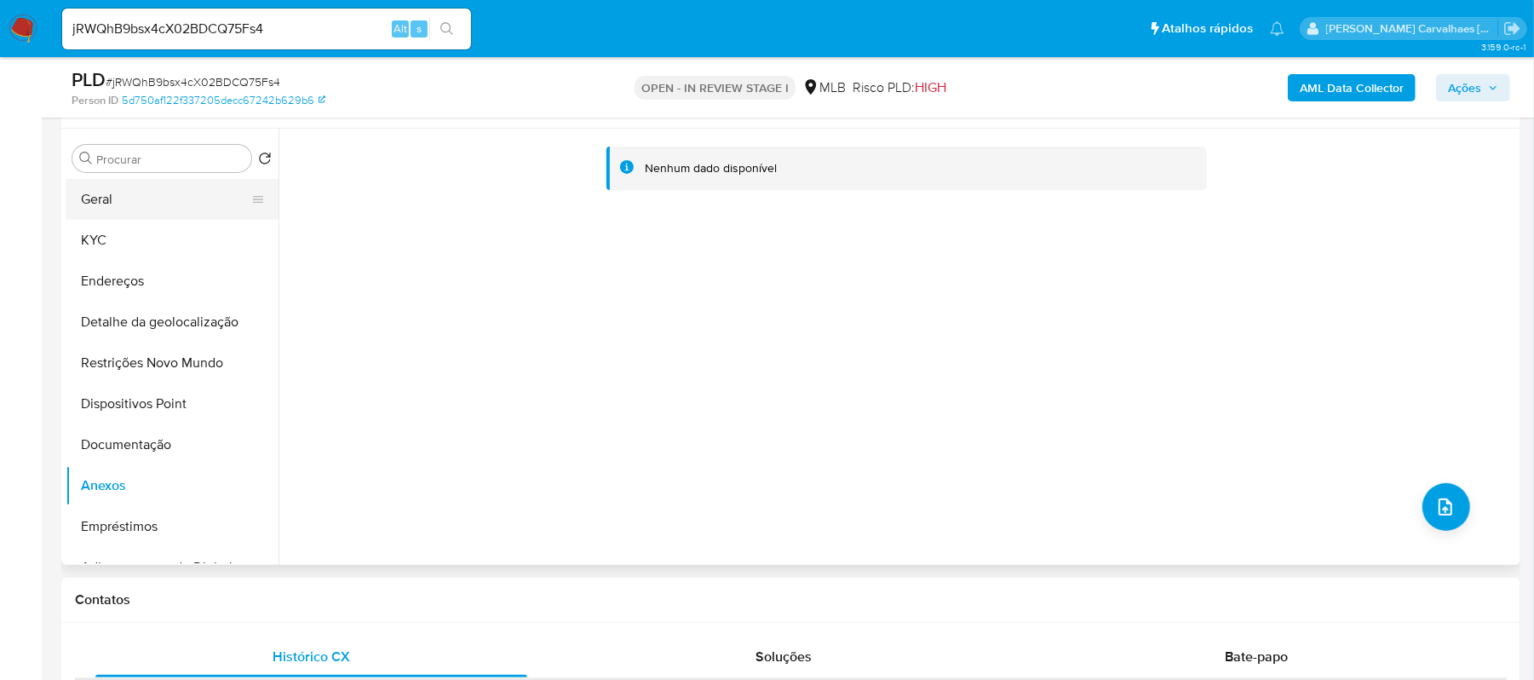
click at [129, 212] on button "Geral" at bounding box center [165, 199] width 199 height 41
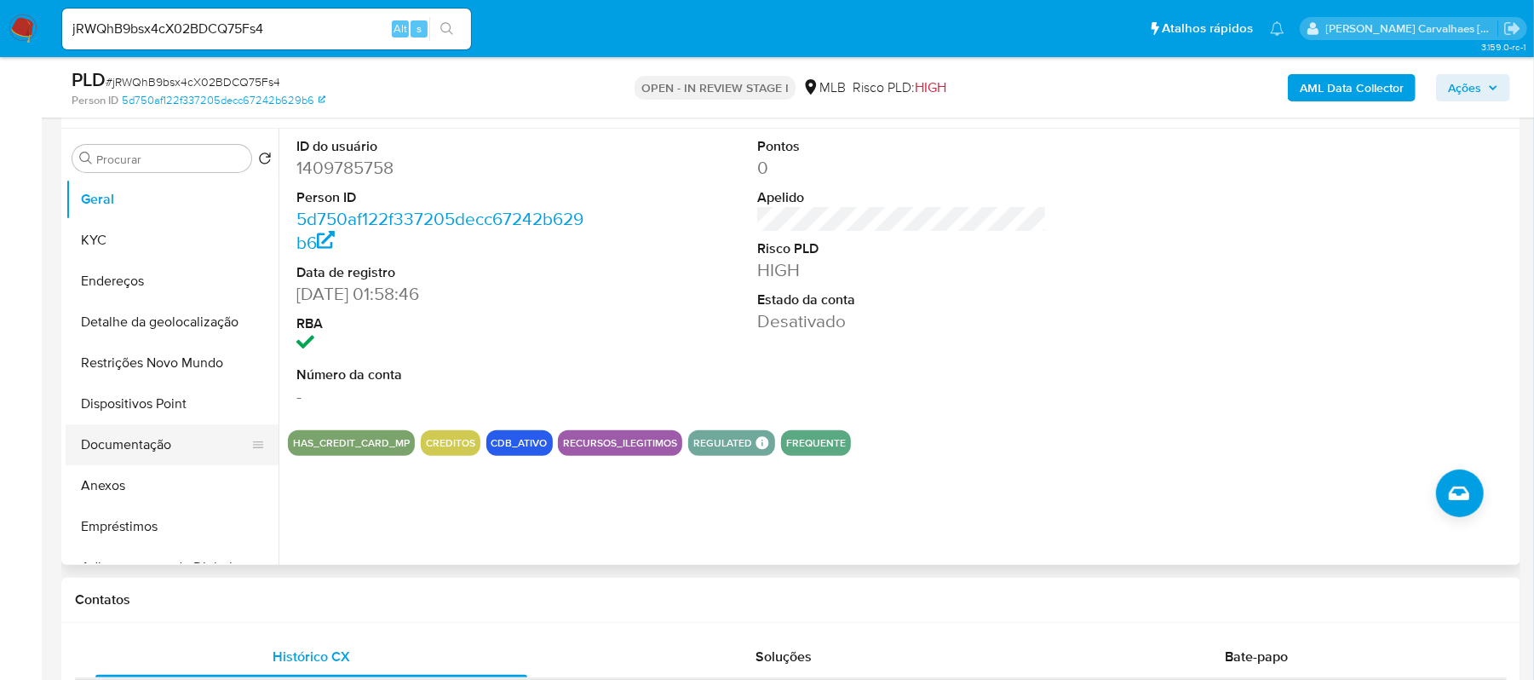
click at [148, 443] on button "Documentação" at bounding box center [165, 444] width 199 height 41
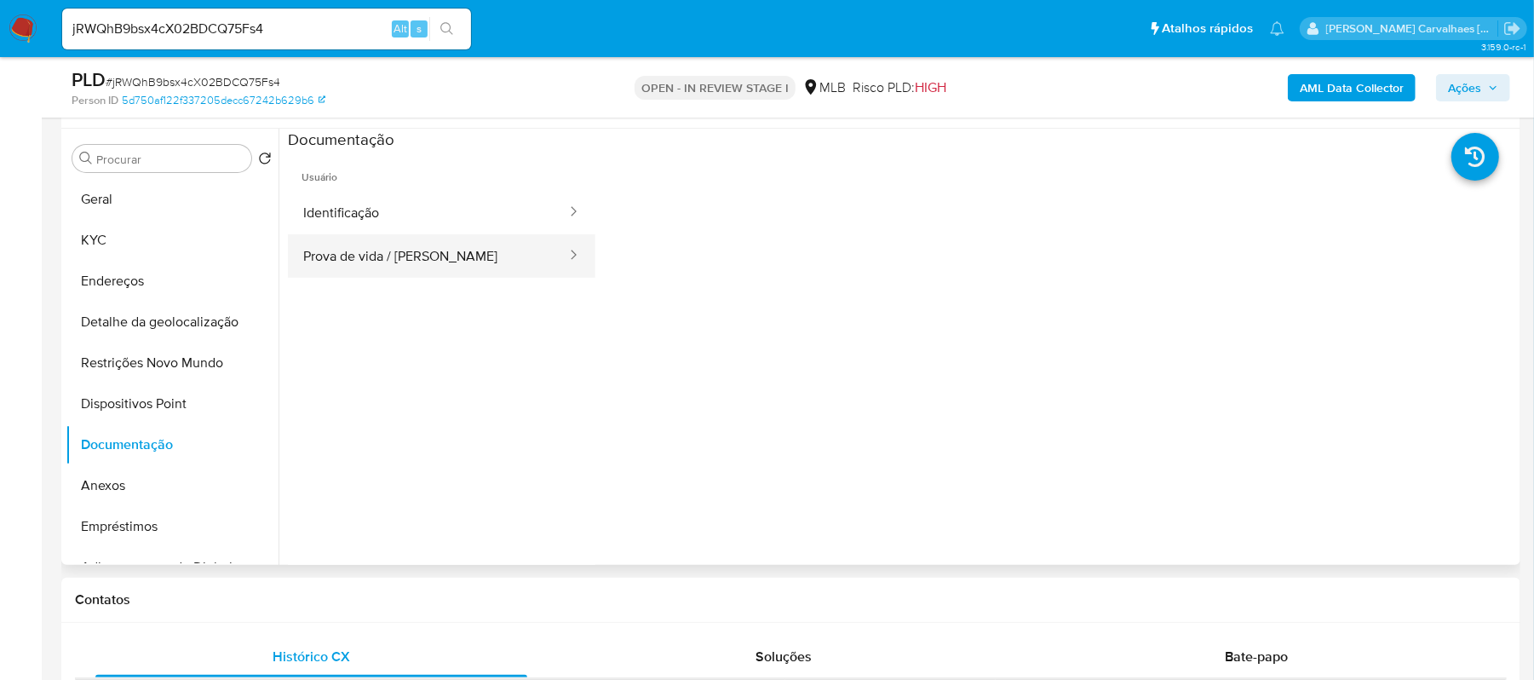
click at [406, 257] on button "Prova de vida / Selfie" at bounding box center [428, 255] width 280 height 43
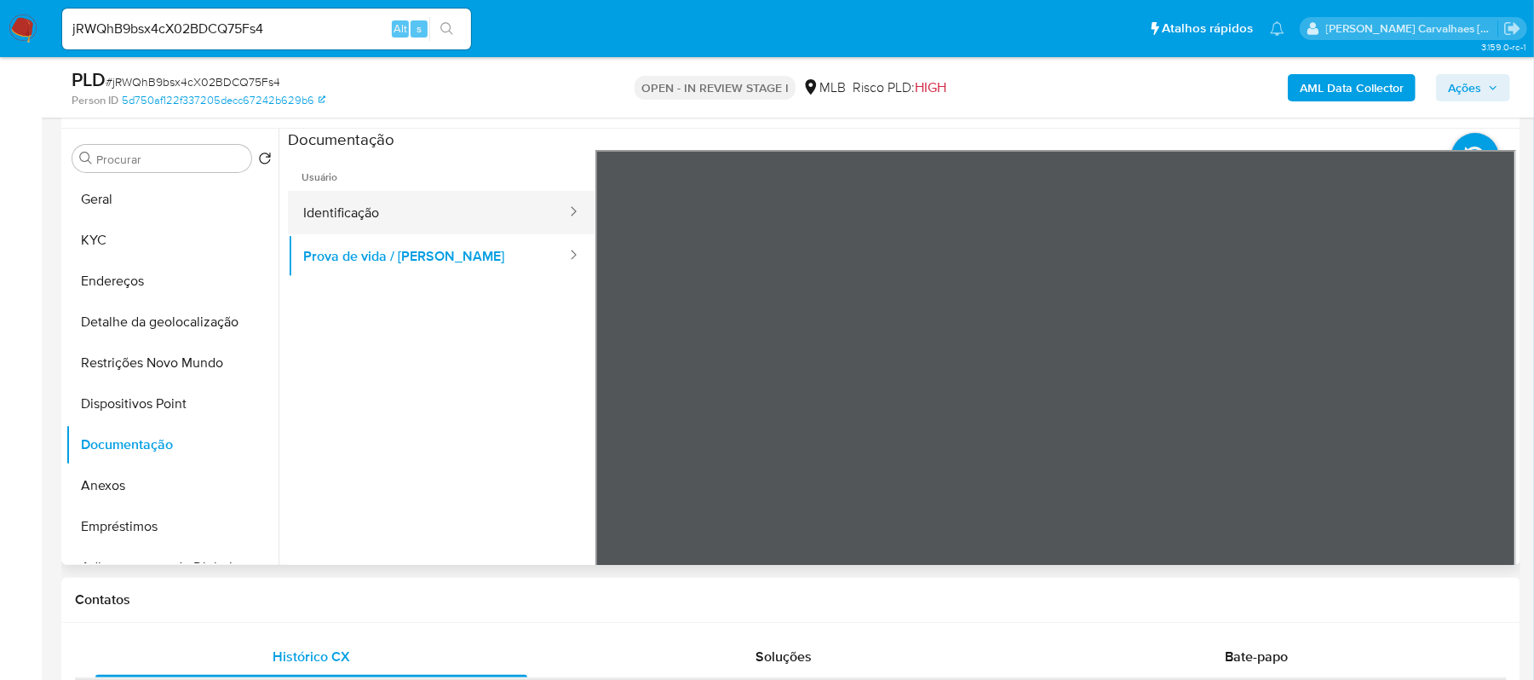
click at [407, 225] on button "Identificação" at bounding box center [428, 212] width 280 height 43
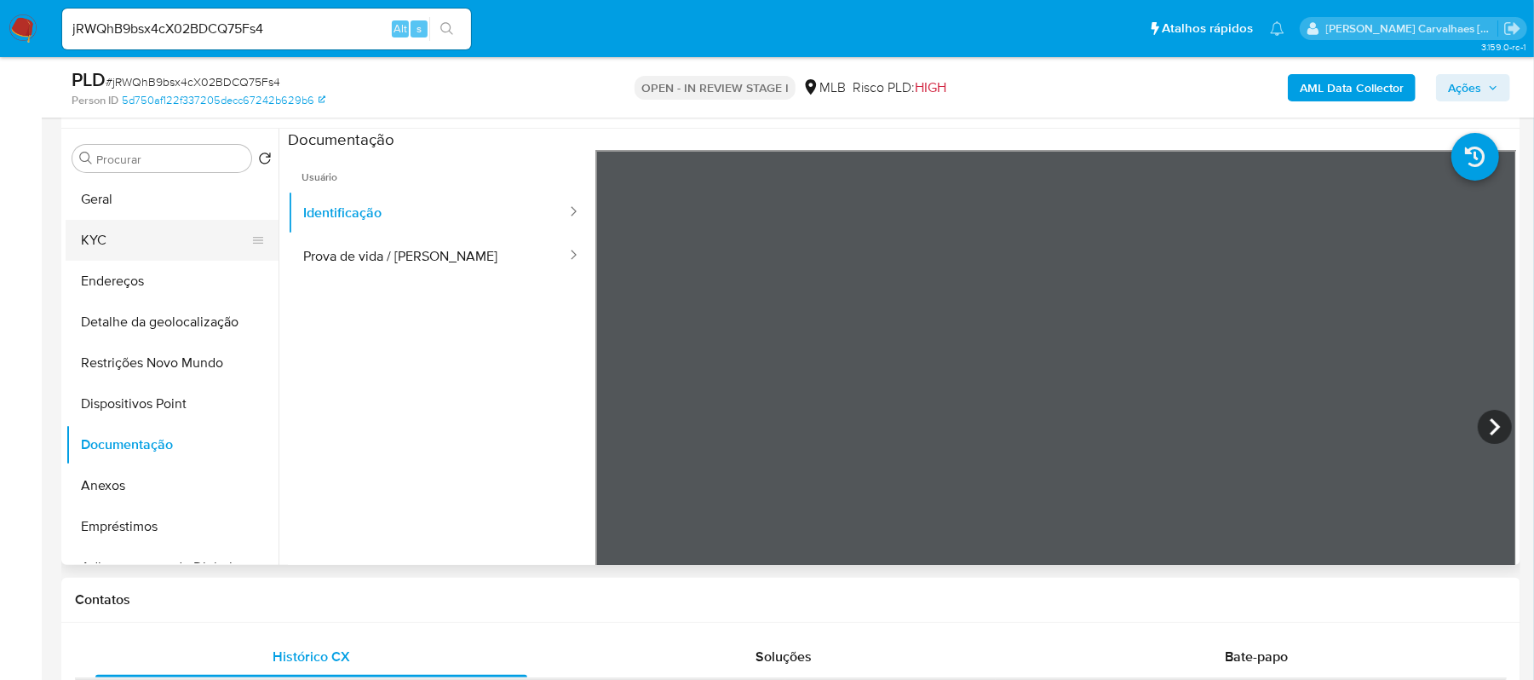
click at [154, 249] on button "KYC" at bounding box center [165, 240] width 199 height 41
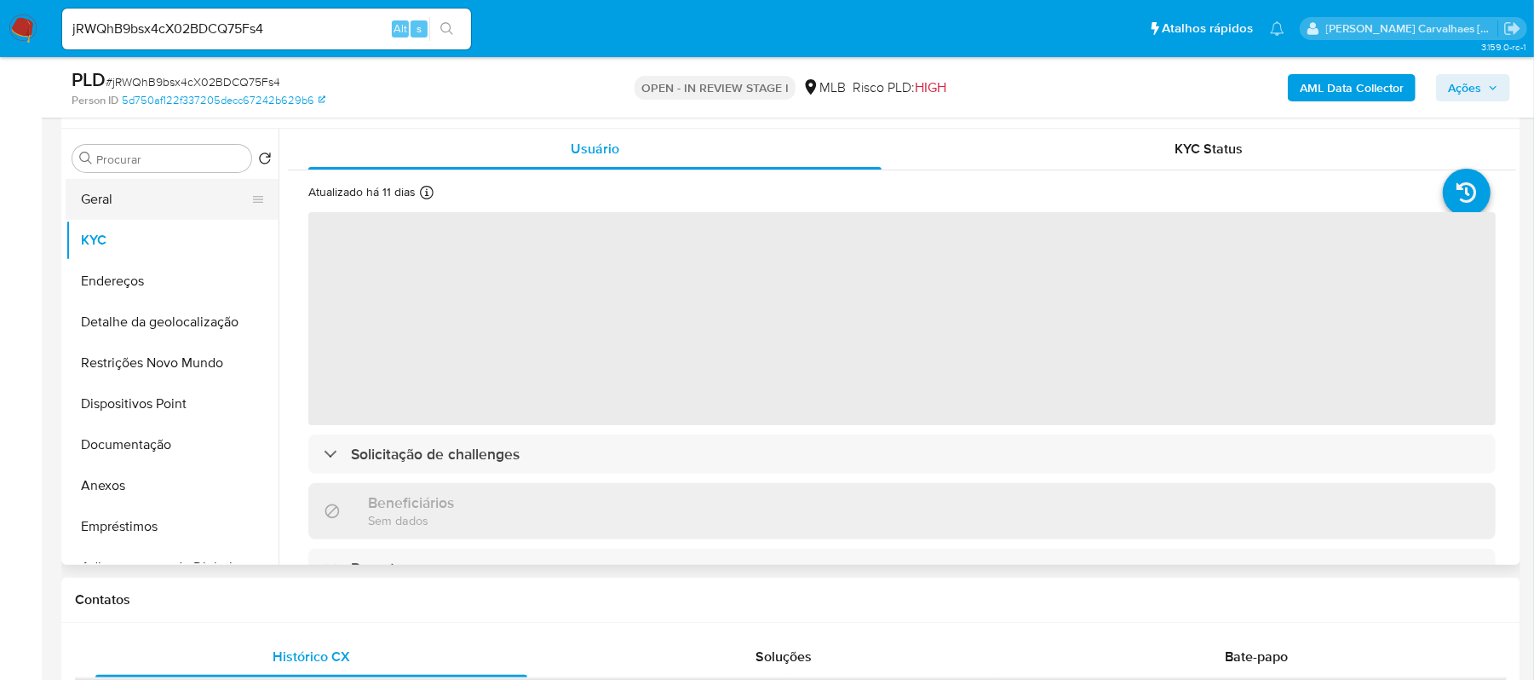
click at [185, 201] on button "Geral" at bounding box center [165, 199] width 199 height 41
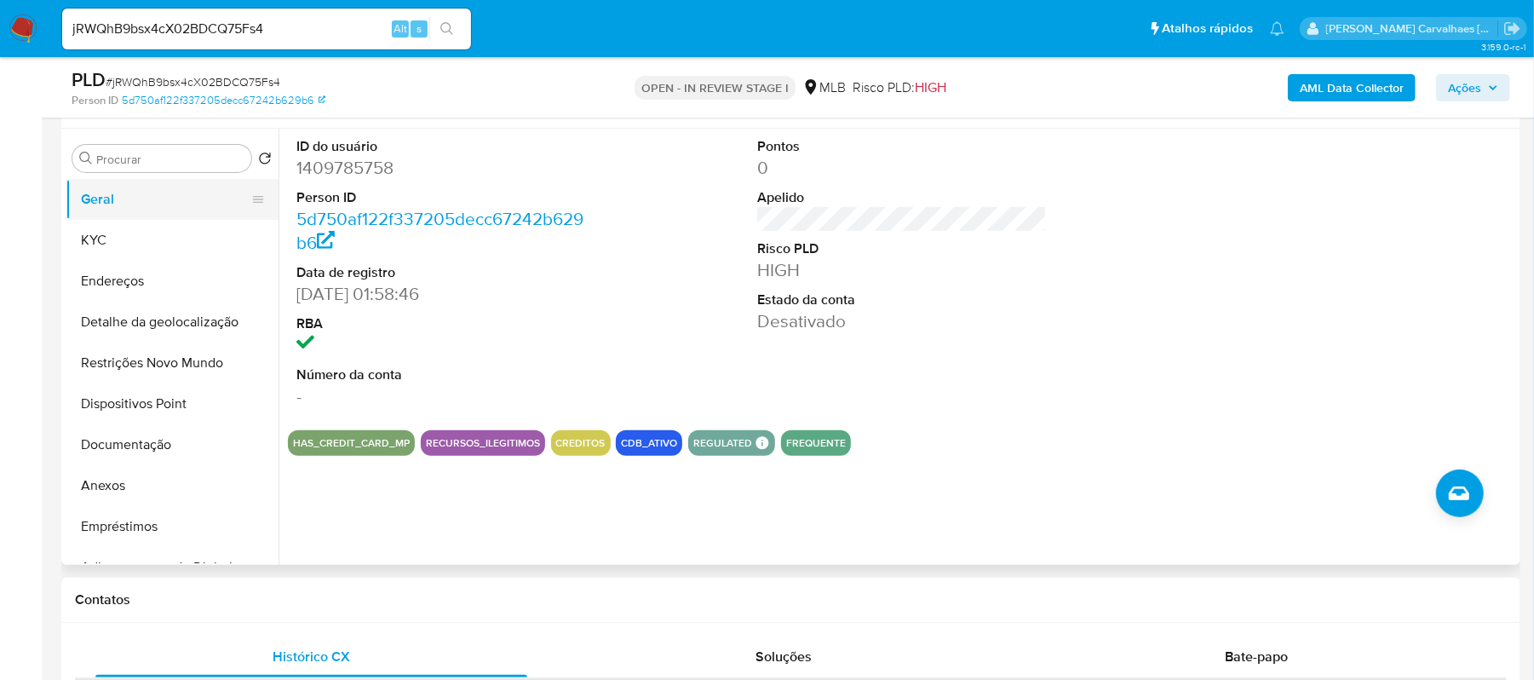
click at [161, 199] on button "Geral" at bounding box center [165, 199] width 199 height 41
click at [114, 238] on button "KYC" at bounding box center [165, 240] width 199 height 41
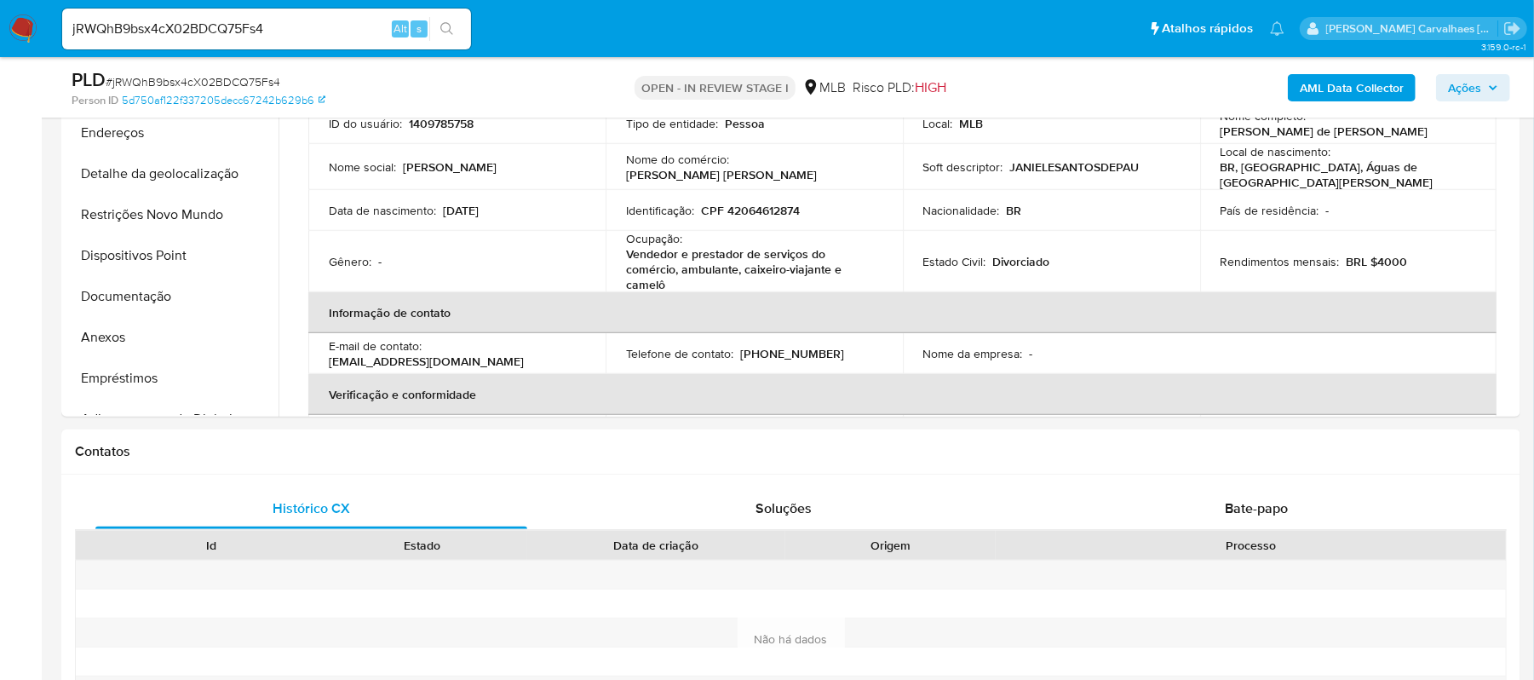
scroll to position [363, 0]
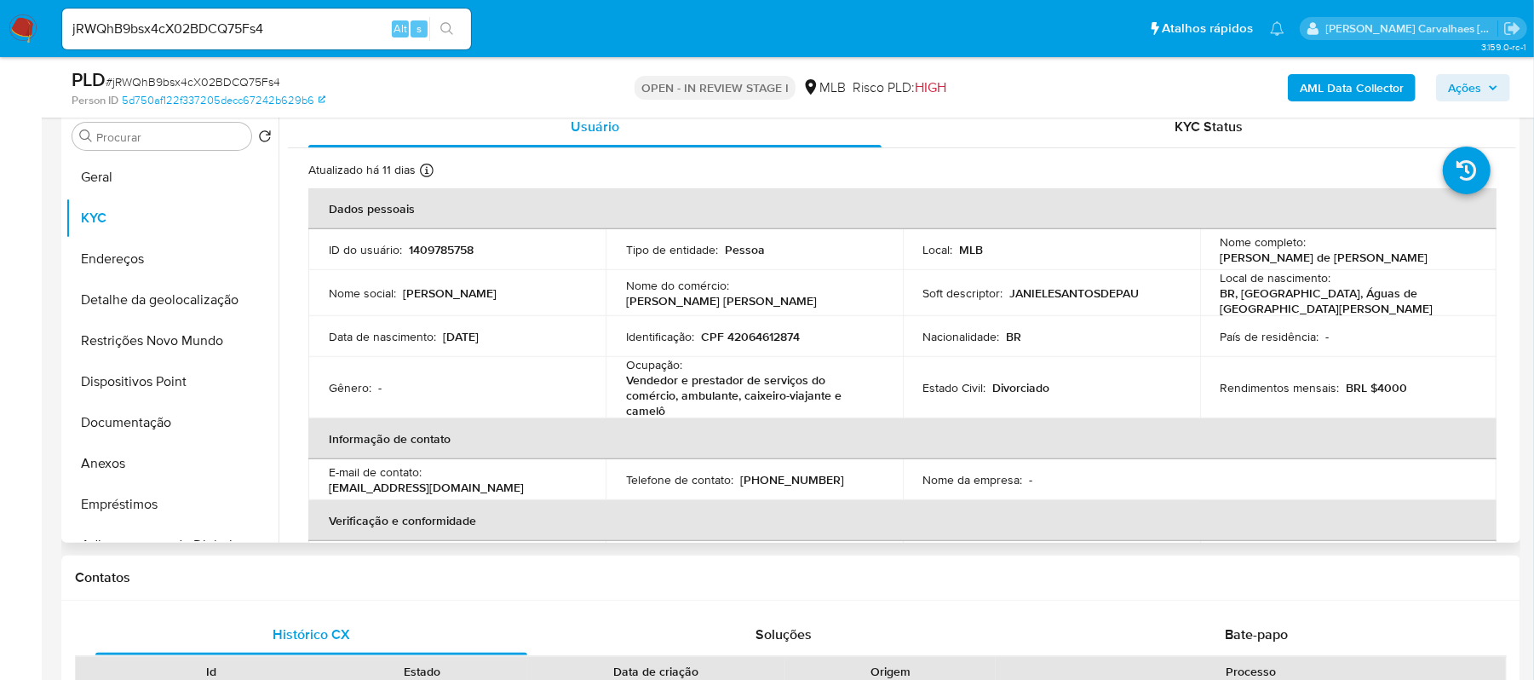
drag, startPoint x: 1509, startPoint y: 243, endPoint x: 1513, endPoint y: 263, distance: 20.9
click at [1513, 263] on div "Usuário KYC Status Atualizado há 11 dias Criado: 28/06/2023 02:58:47 Atualizado…" at bounding box center [896, 324] width 1237 height 436
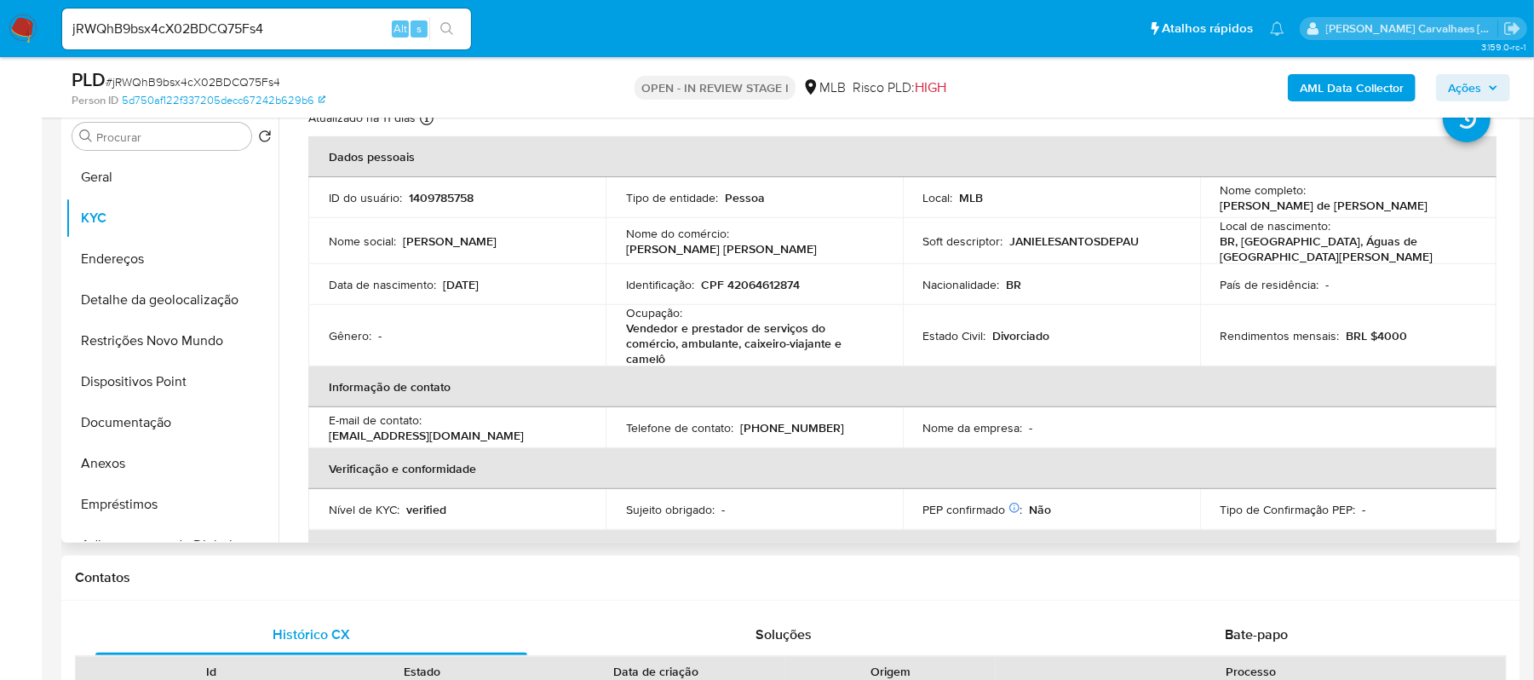
scroll to position [65, 0]
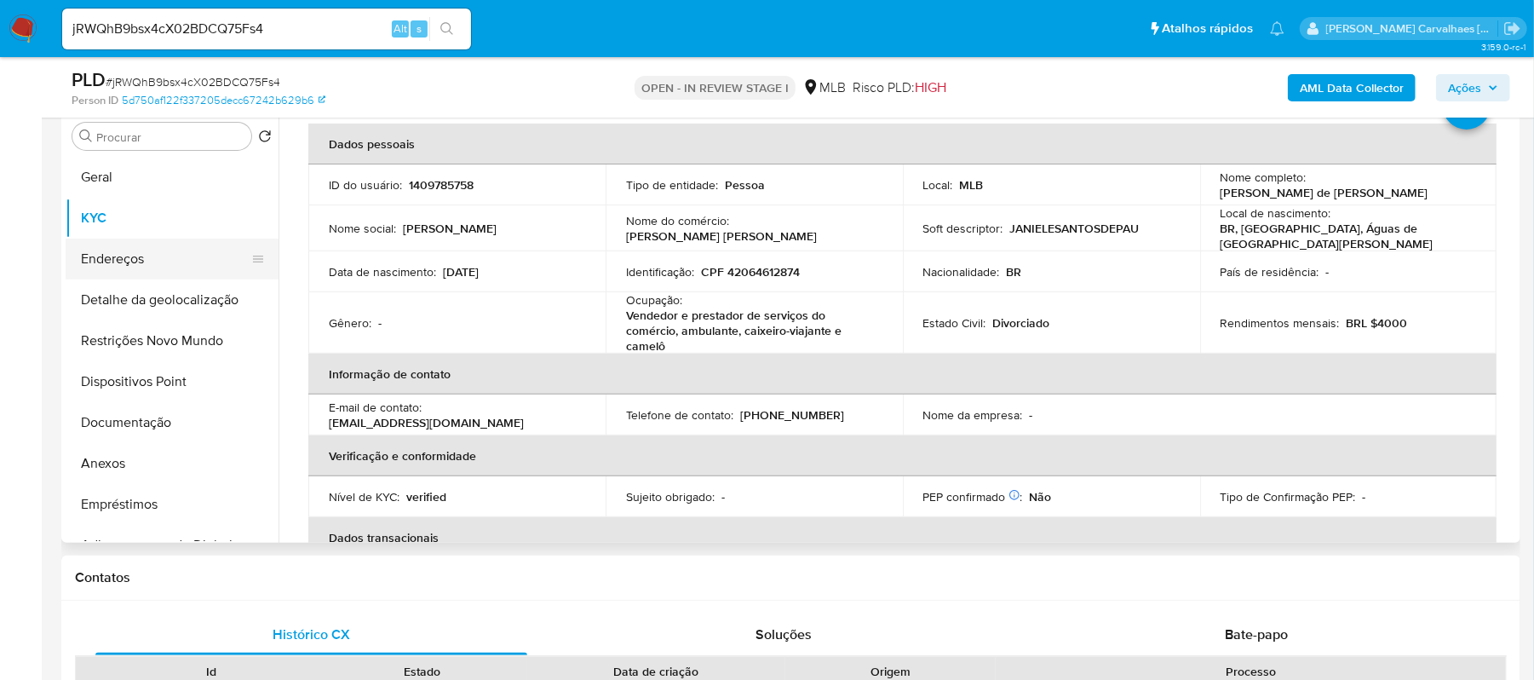
click at [141, 250] on button "Endereços" at bounding box center [165, 258] width 199 height 41
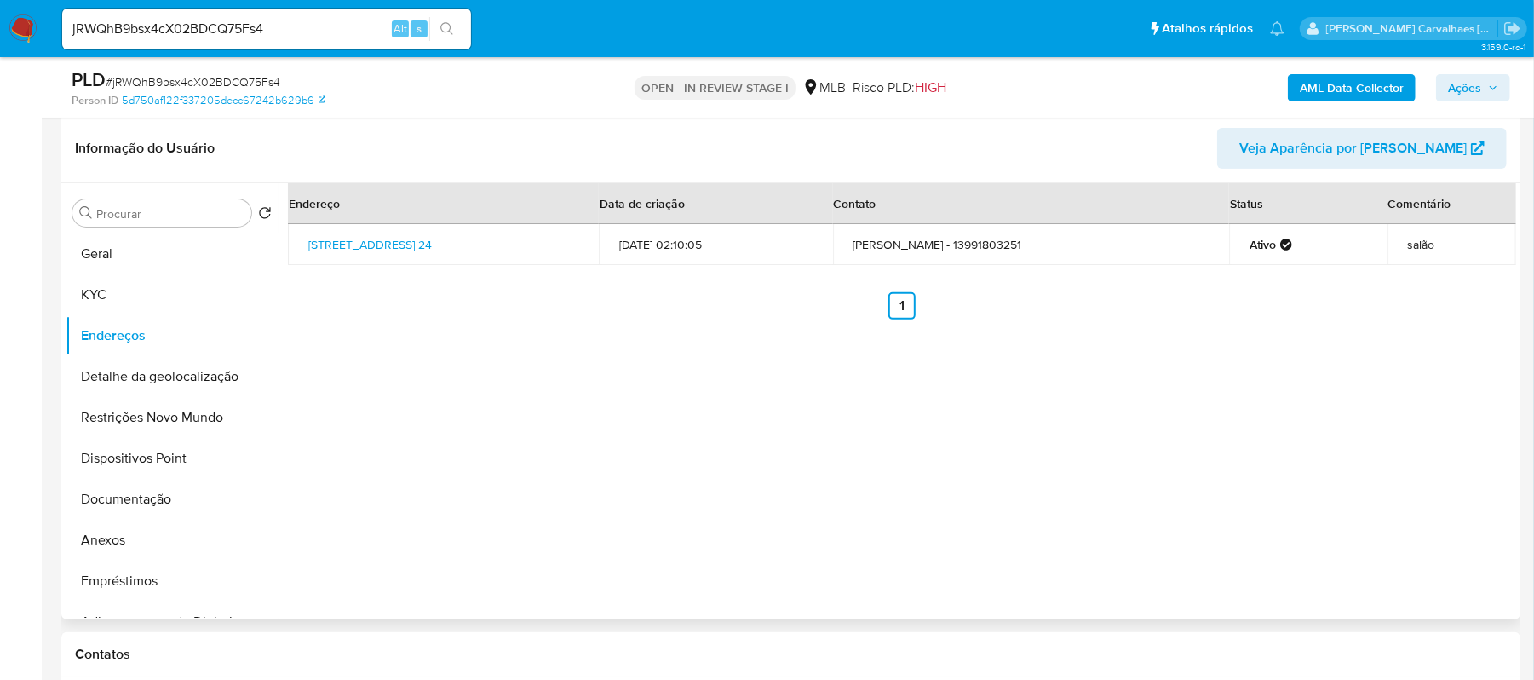
scroll to position [250, 0]
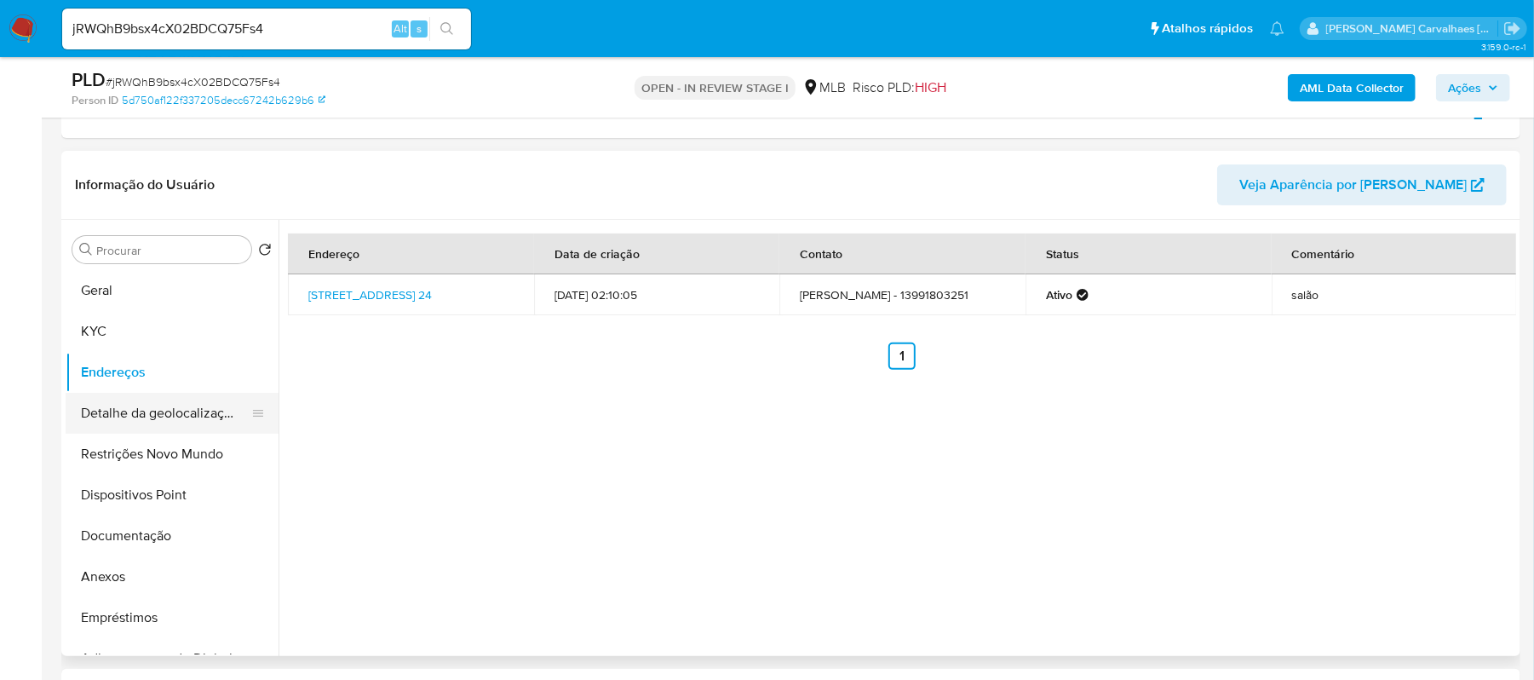
click at [168, 427] on button "Detalhe da geolocalização" at bounding box center [165, 413] width 199 height 41
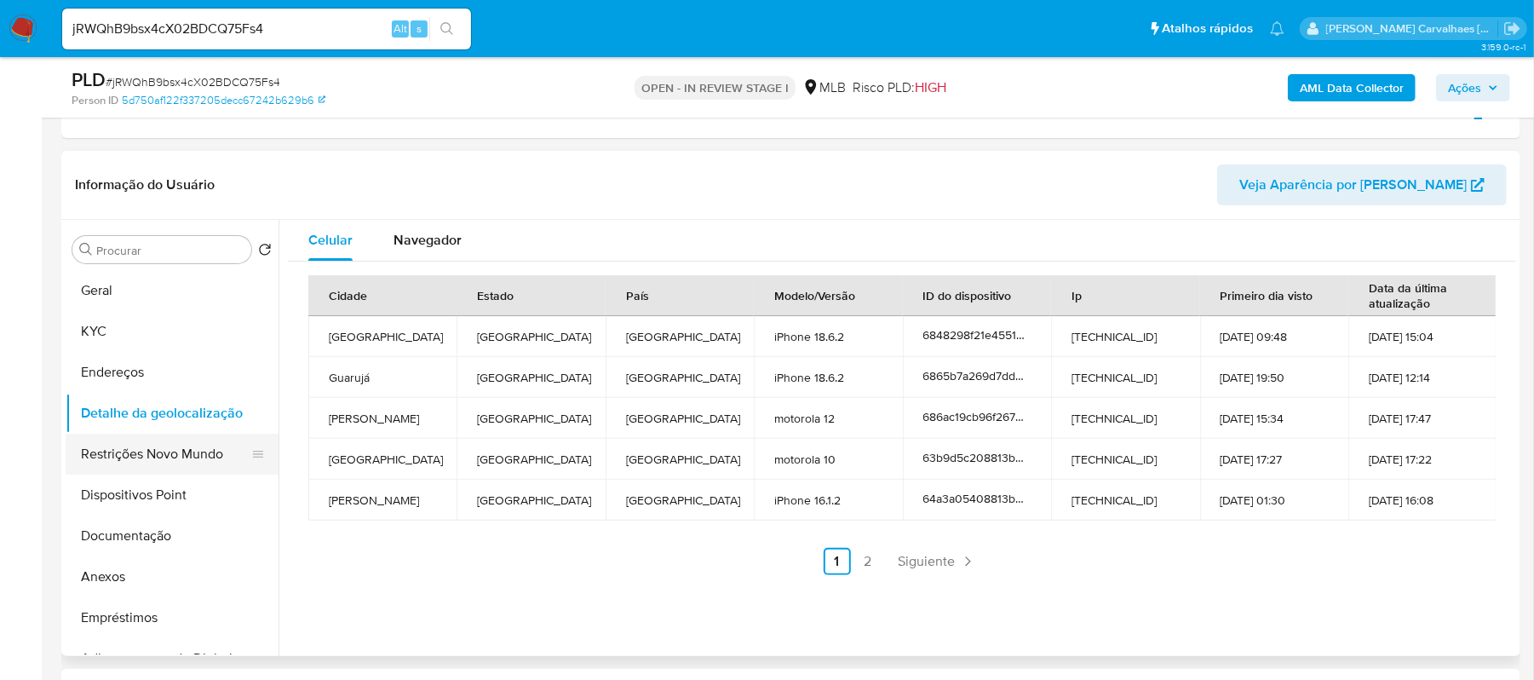
click at [177, 465] on button "Restrições Novo Mundo" at bounding box center [165, 453] width 199 height 41
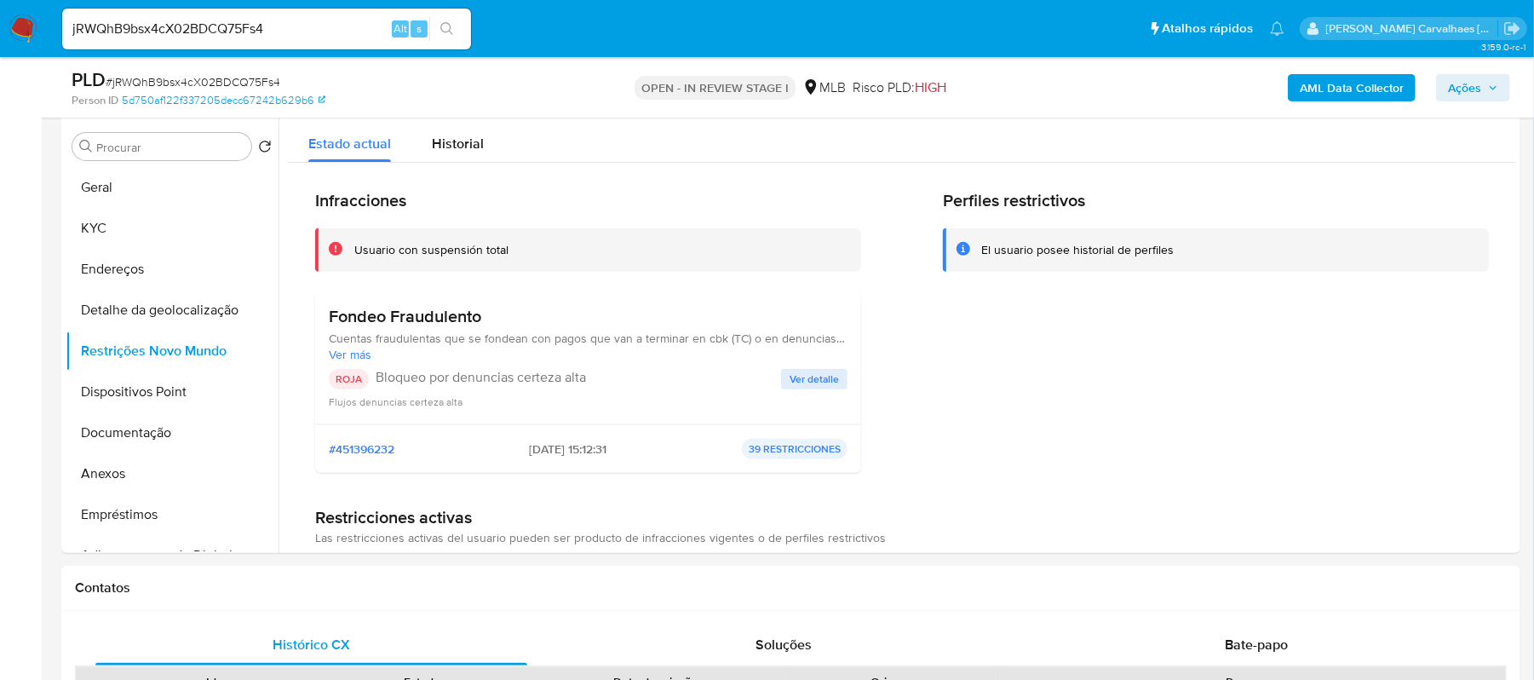
scroll to position [359, 0]
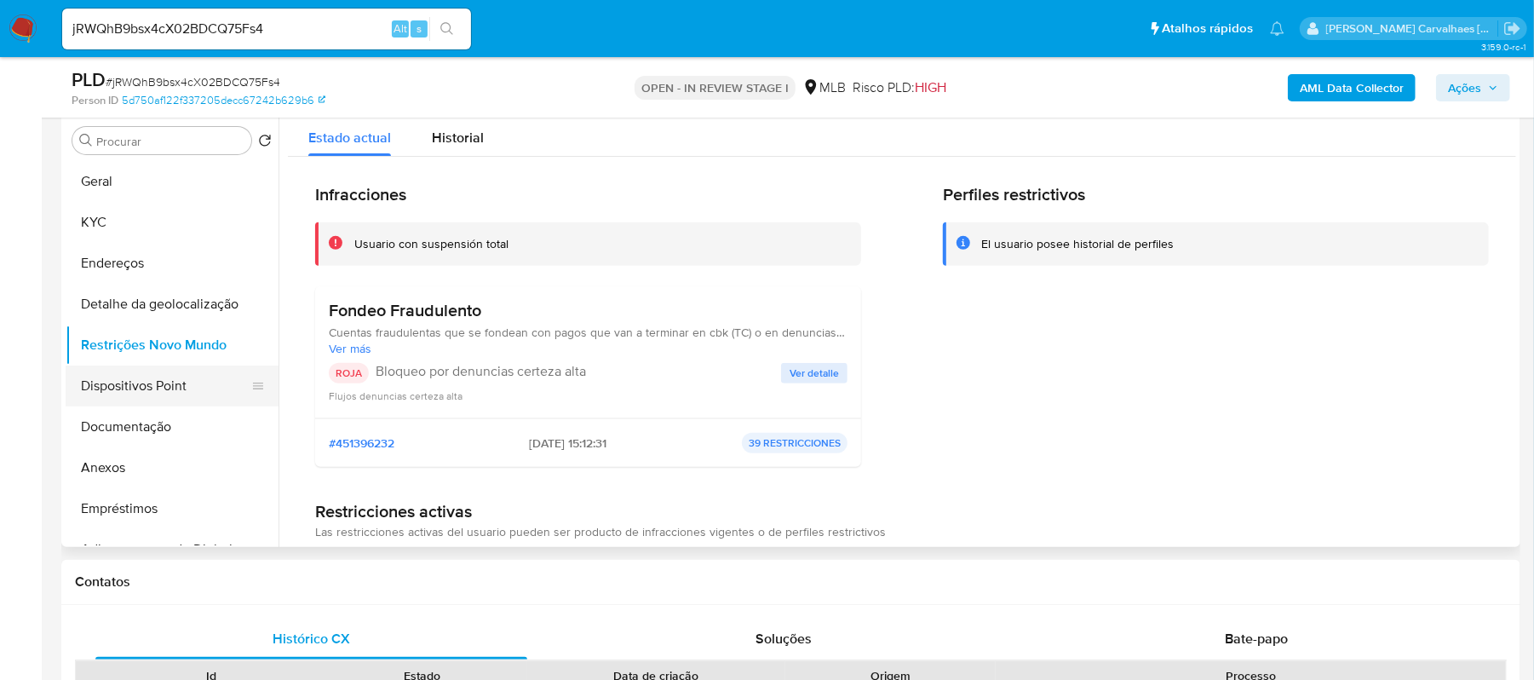
click at [131, 388] on button "Dispositivos Point" at bounding box center [165, 385] width 199 height 41
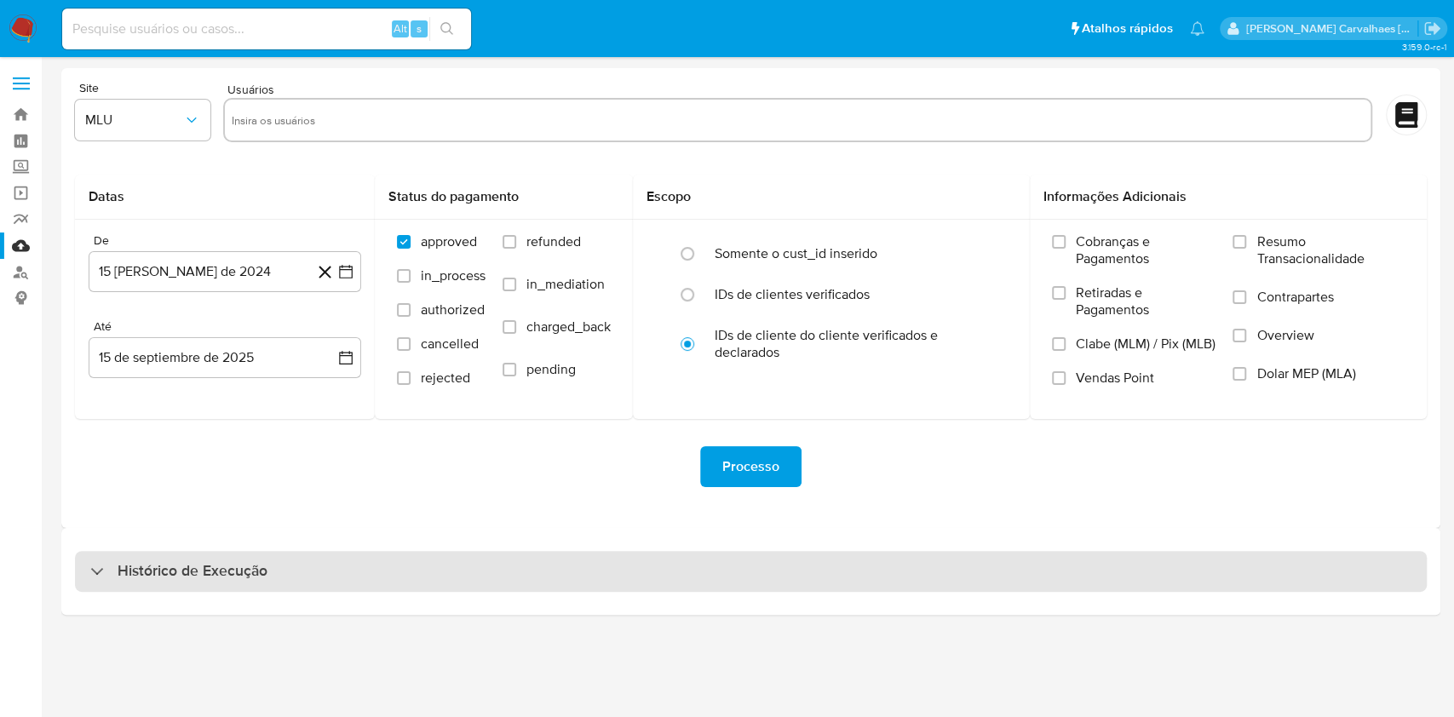
click at [159, 582] on div "Histórico de Execução" at bounding box center [751, 571] width 1352 height 41
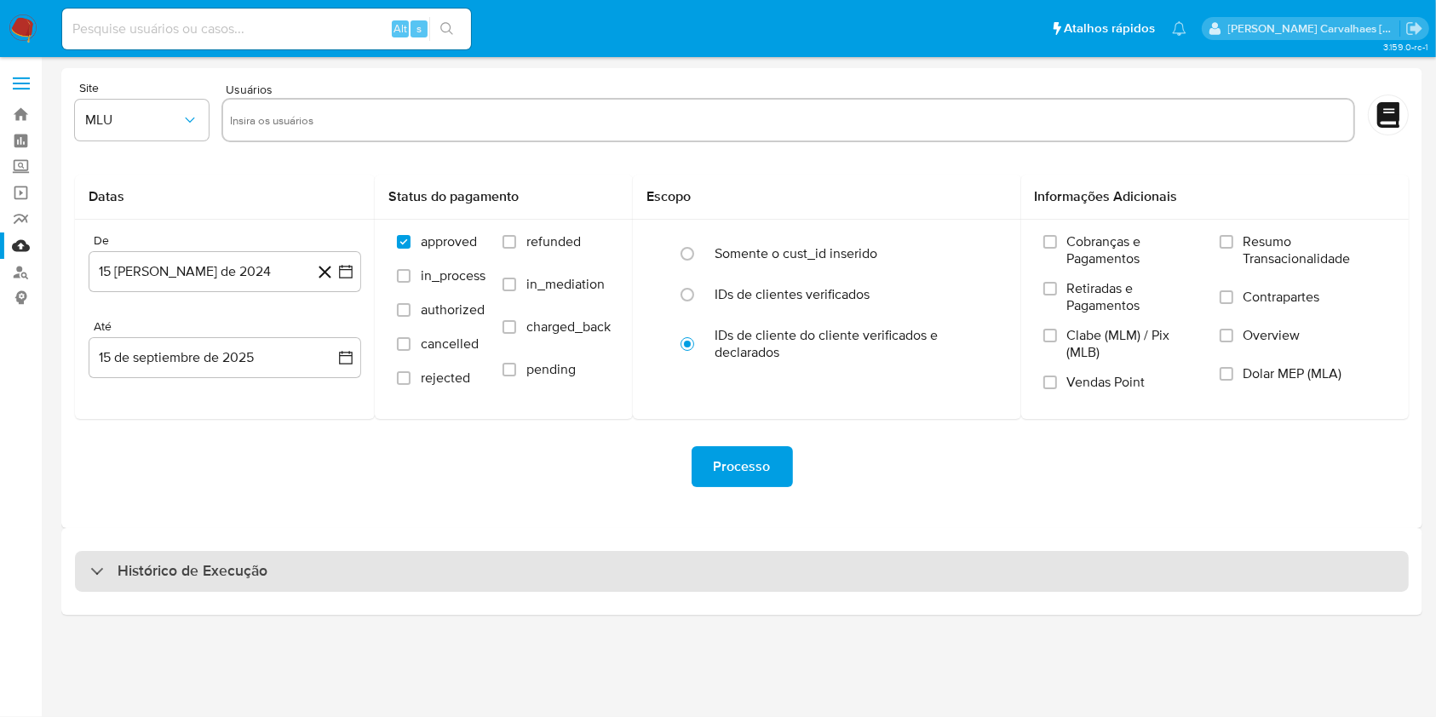
select select "10"
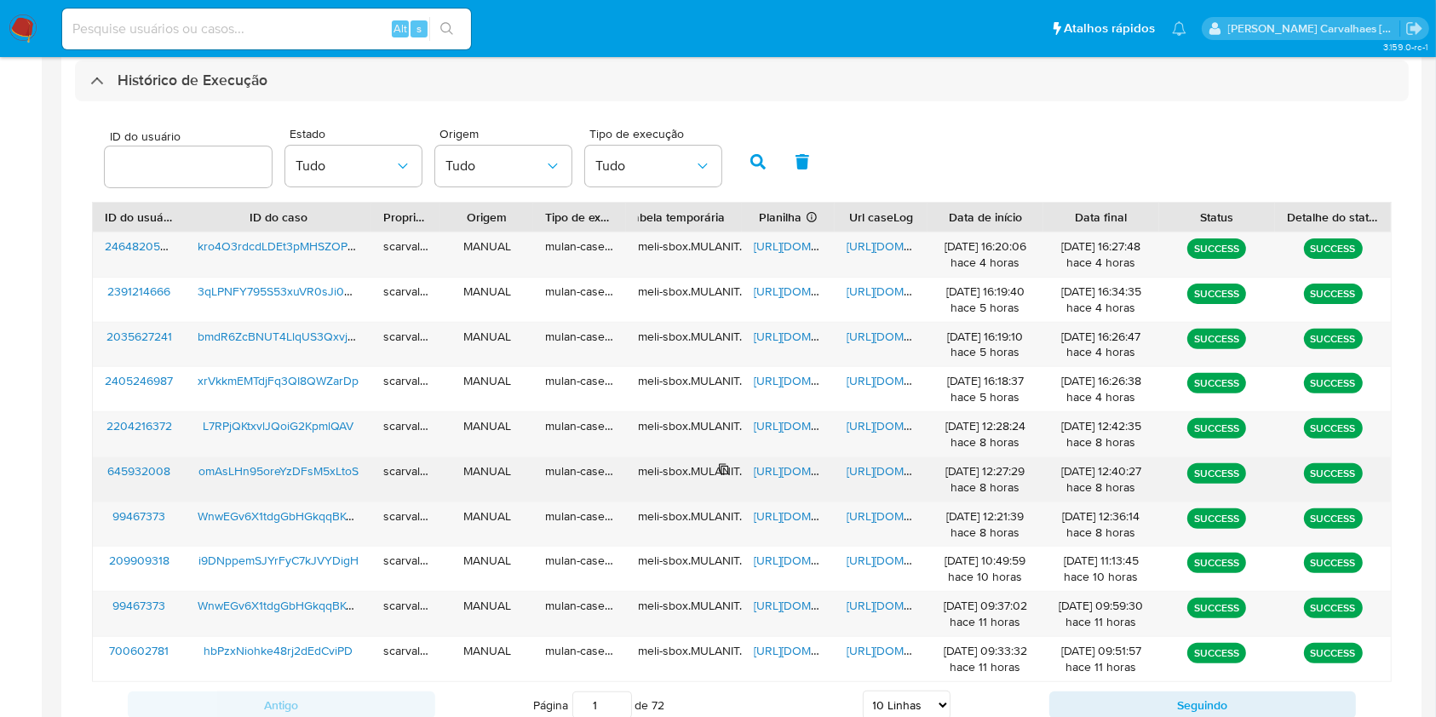
scroll to position [567, 0]
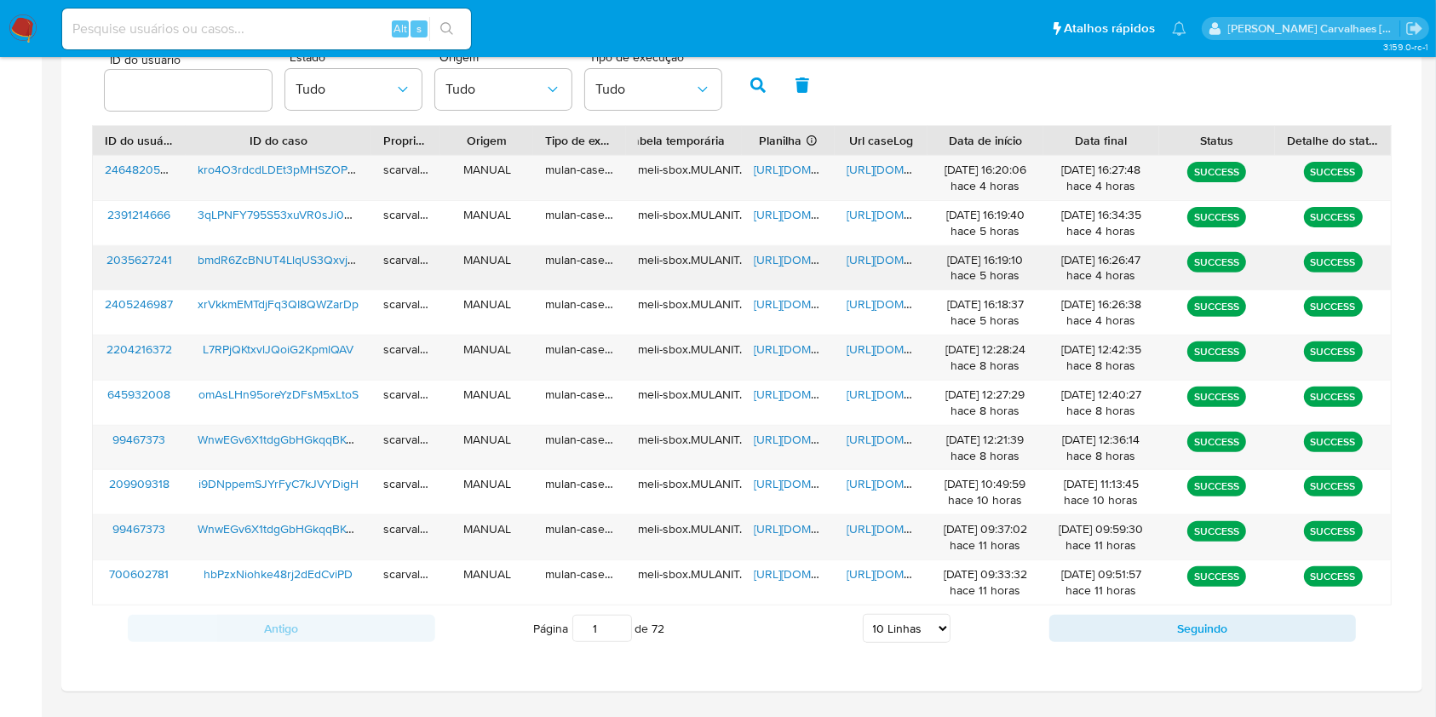
click at [867, 257] on span "https://docs.google.com/document/d/1dJFi2ClX4UJ5cfybgs4RCsxyE_t_2UCFMiZZ6lfUldQ…" at bounding box center [906, 259] width 118 height 17
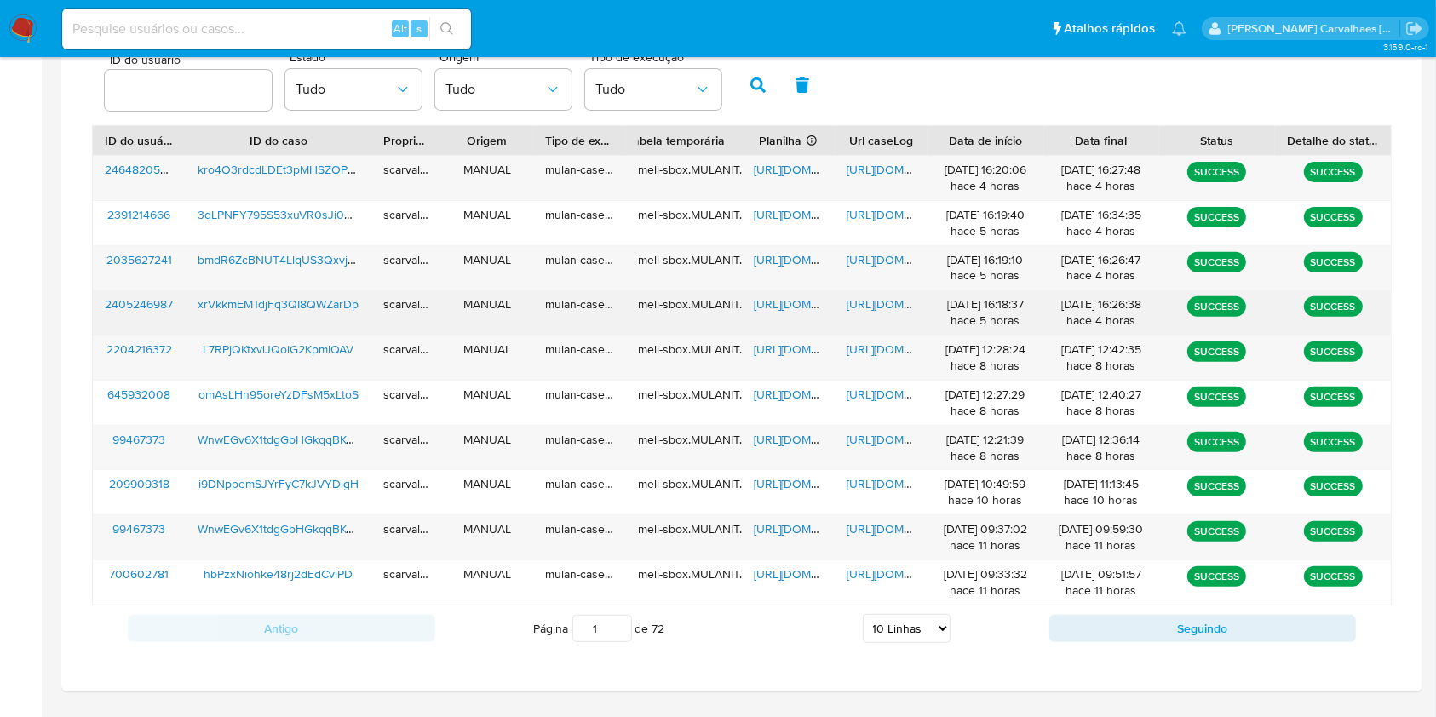
click at [858, 296] on span "https://docs.google.com/document/d/1akH-eZ83y_ITaSW9PXTv_Z1-FiNAFVsPNoWd4A0ONIQ…" at bounding box center [906, 304] width 118 height 17
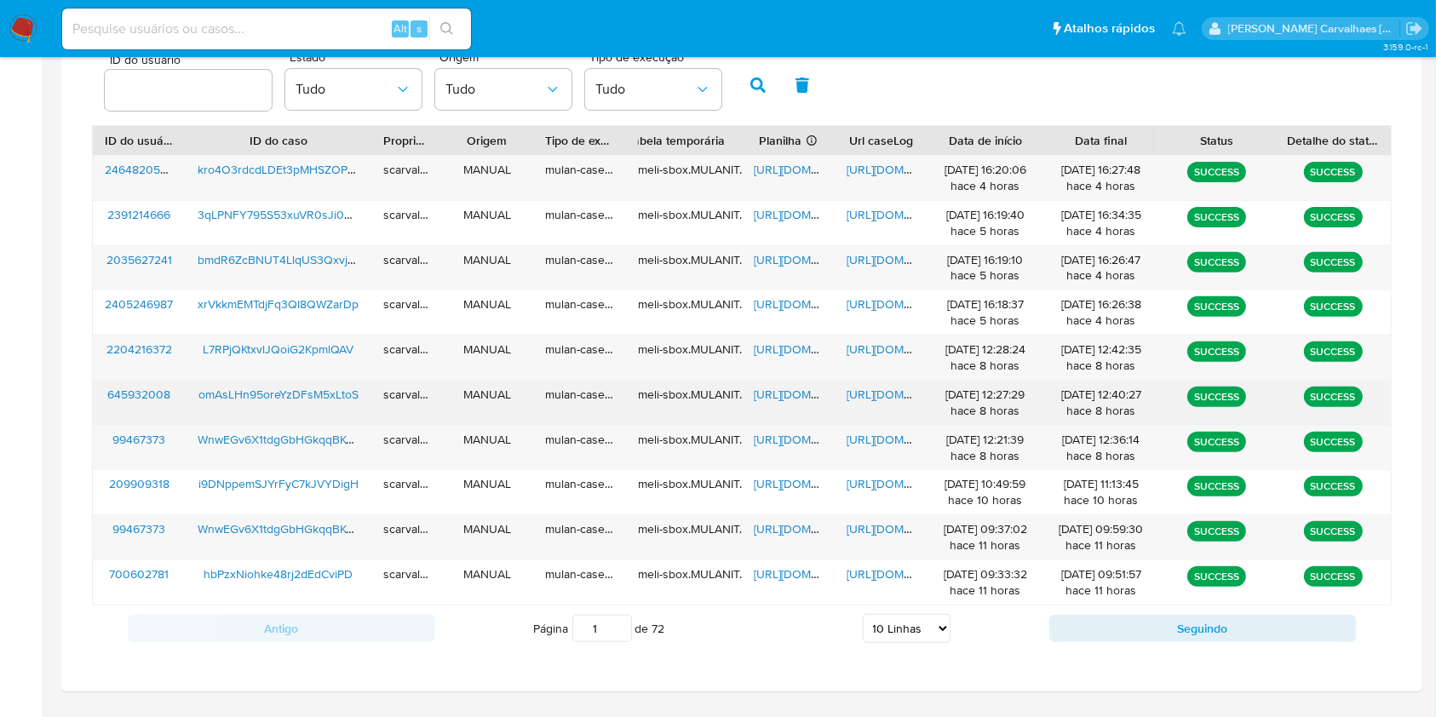
click at [886, 398] on span "https://docs.google.com/document/d/1nQFsEA56dtM1ZbTKc_cGdWDdmELL8Lb8YPGrM1U_d6A…" at bounding box center [906, 394] width 118 height 17
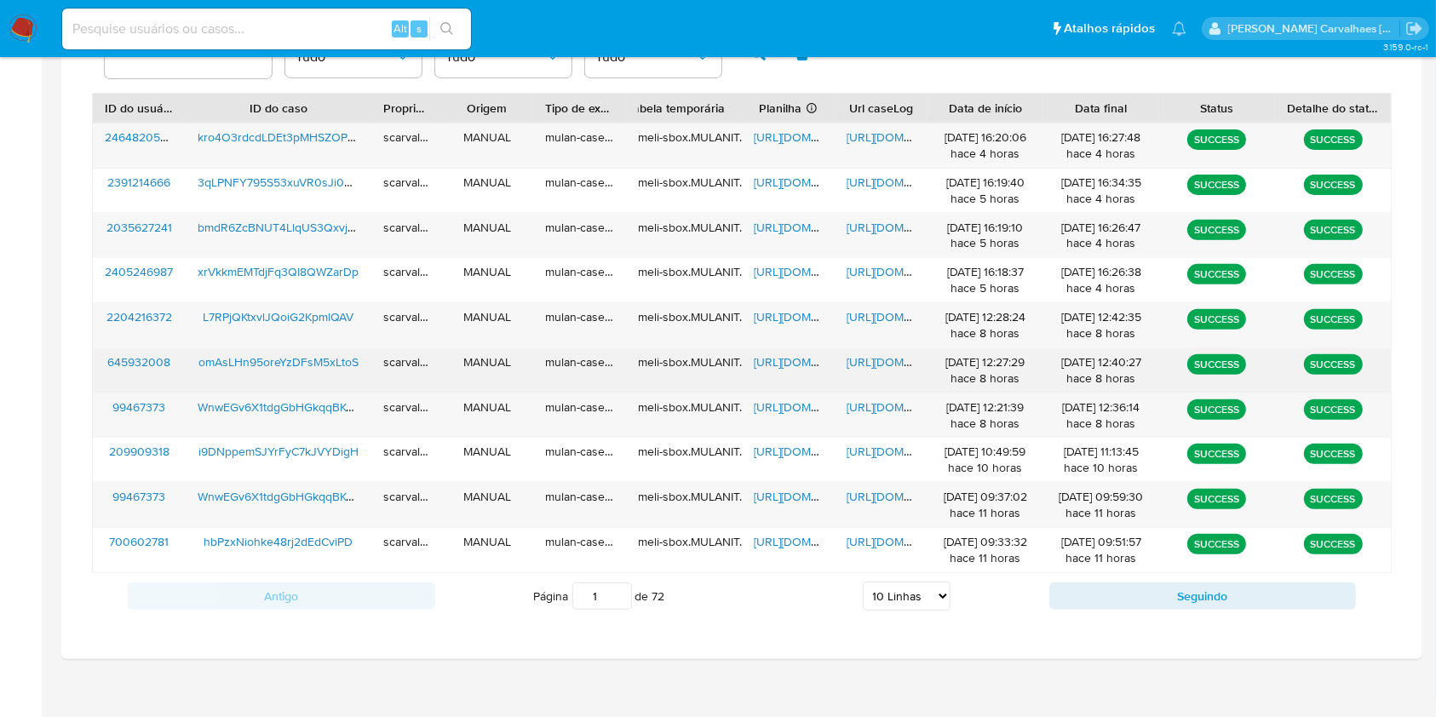
scroll to position [613, 0]
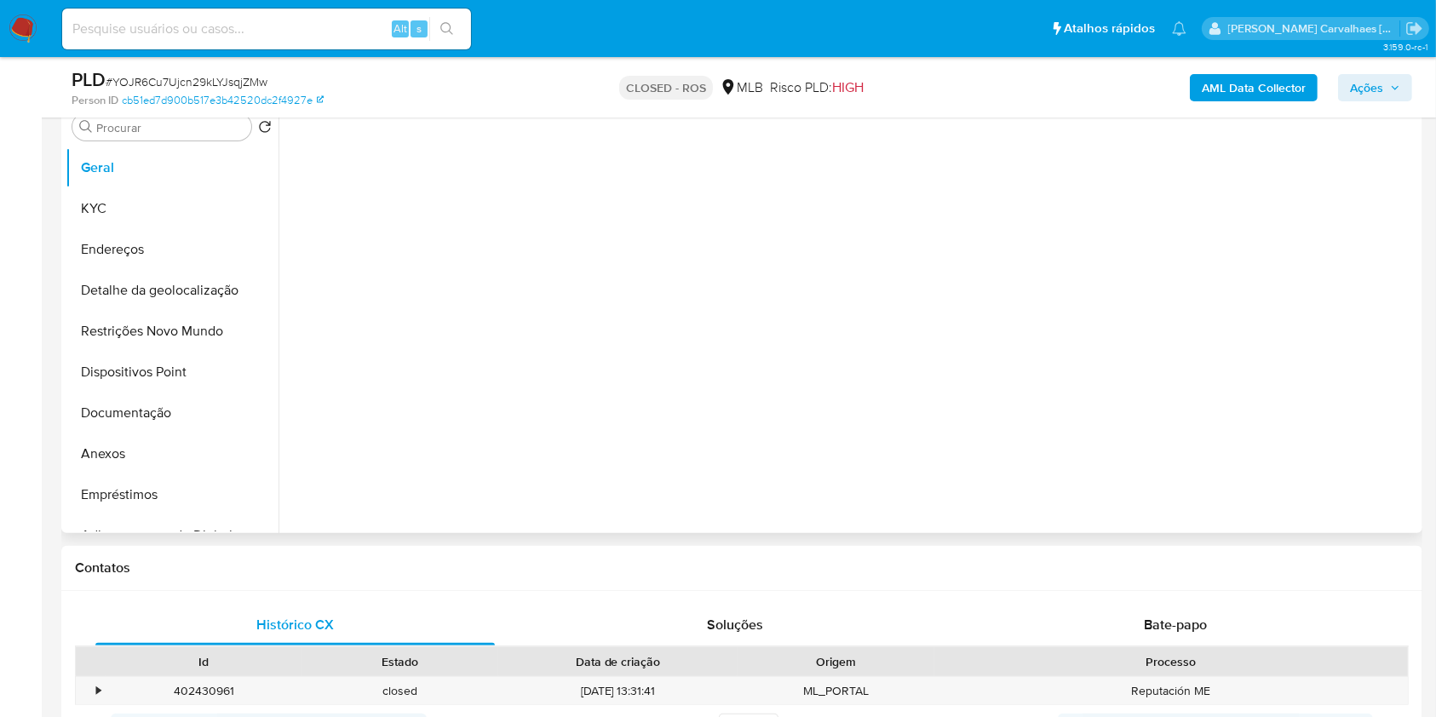
select select "10"
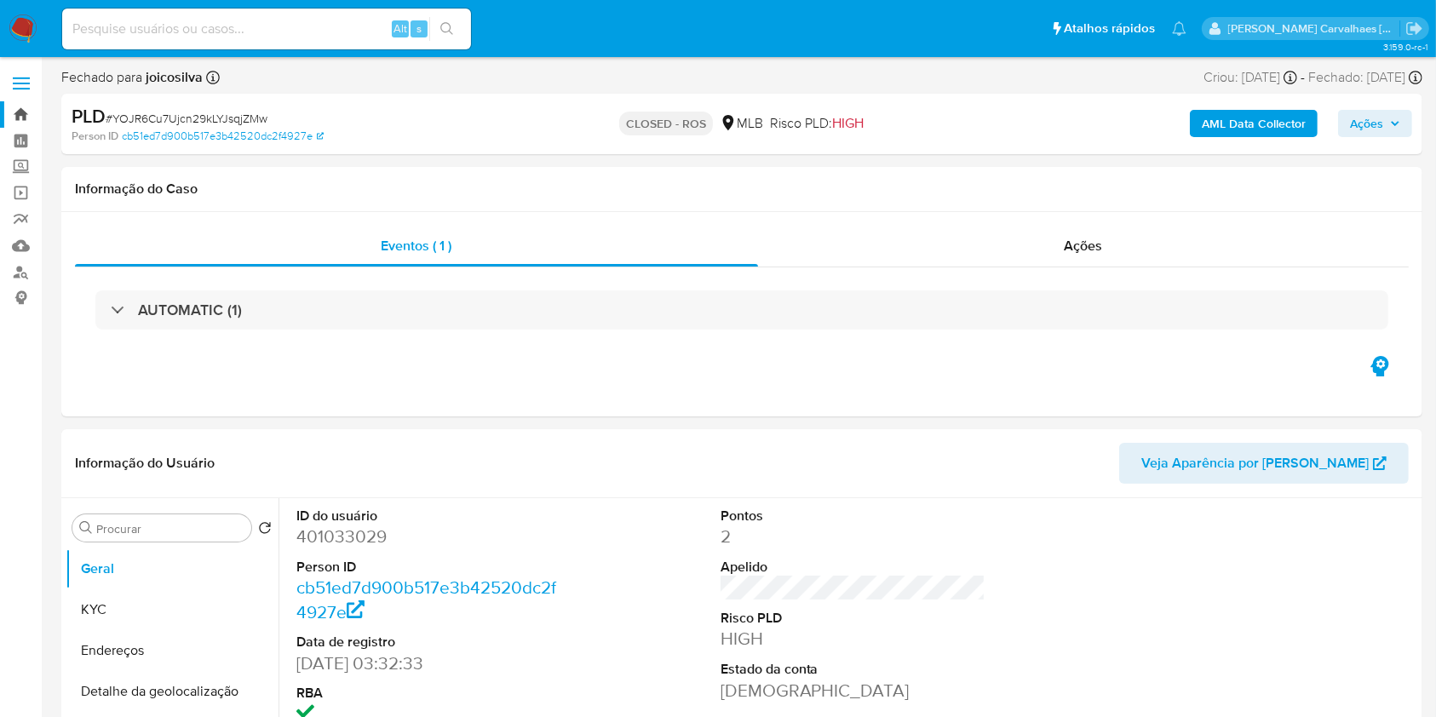
click at [21, 120] on link "Bandeja" at bounding box center [101, 114] width 203 height 26
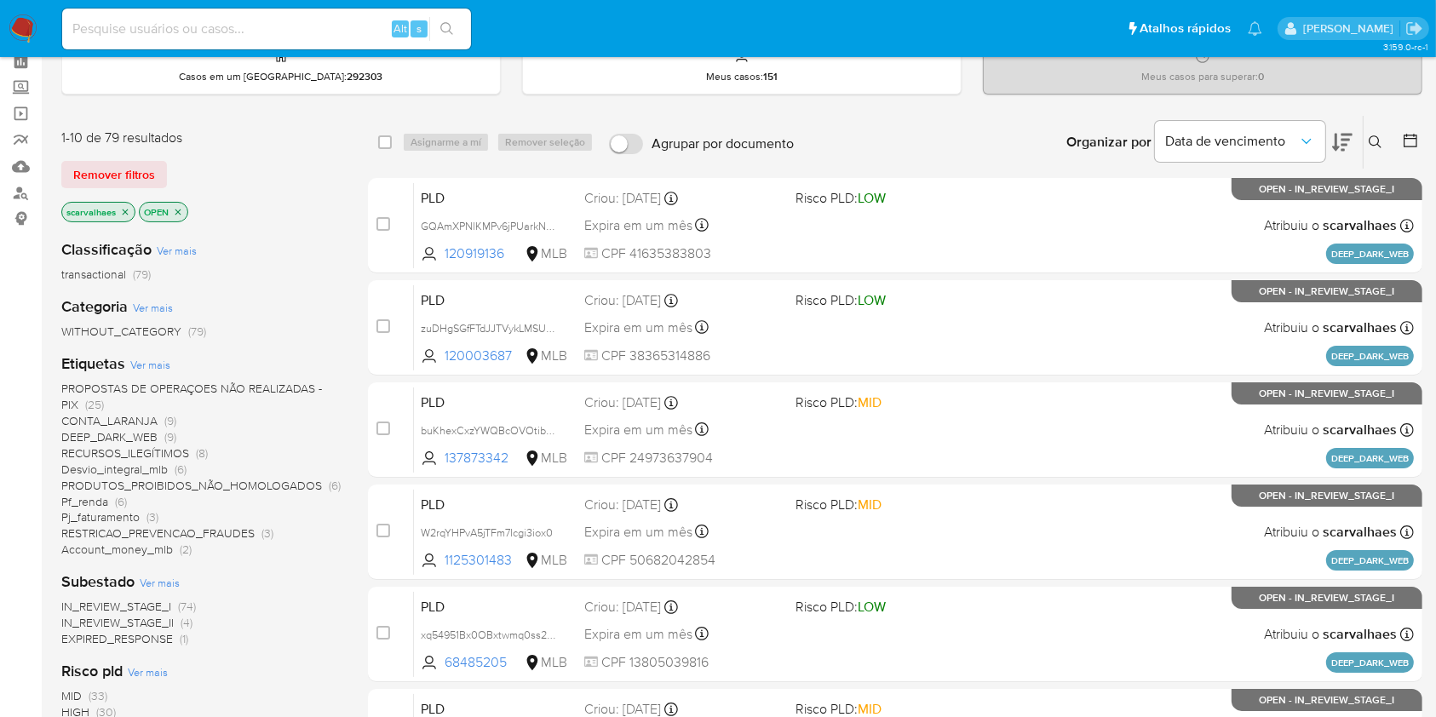
scroll to position [113, 0]
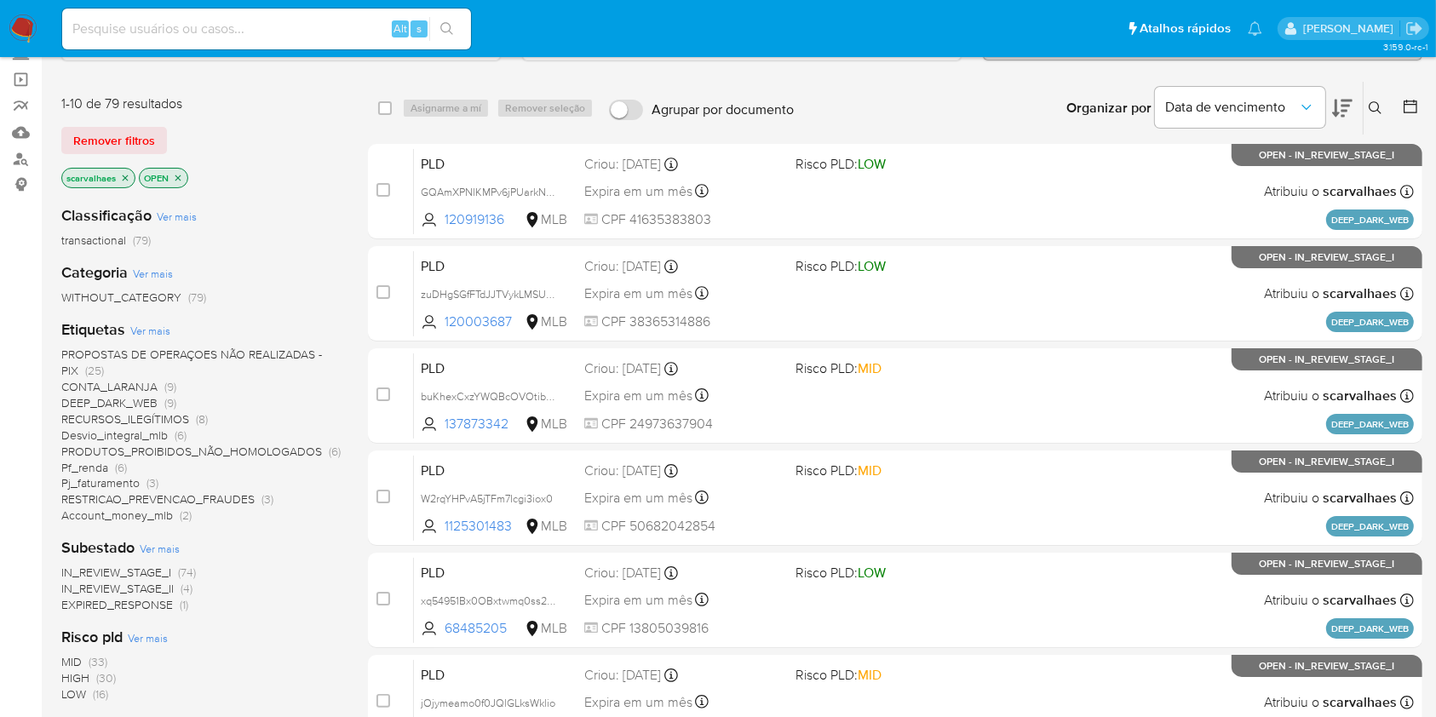
click at [100, 466] on span "Pf_renda" at bounding box center [84, 467] width 47 height 17
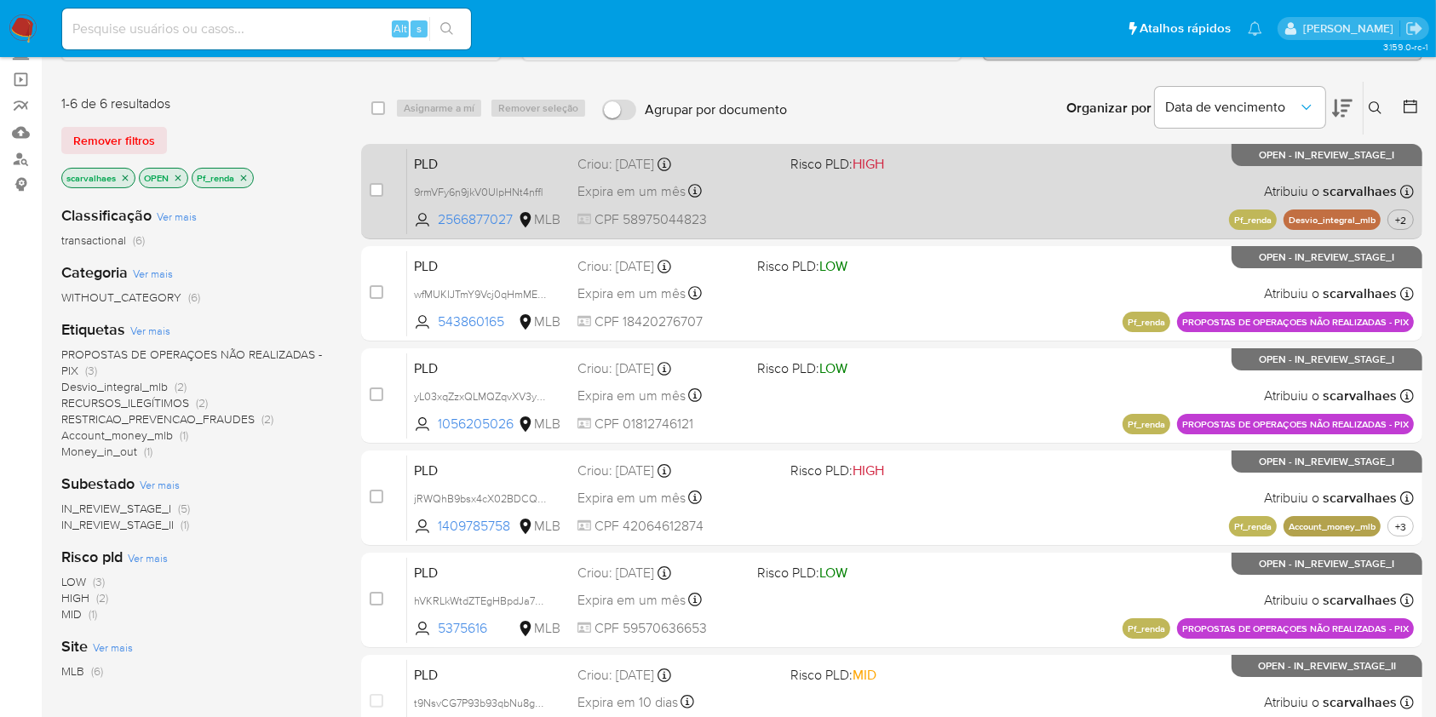
click at [863, 192] on div "PLD 9rmVFy6n9jkV0UlpHNt4nffl 2566877027 MLB Risco PLD: HIGH Criou: 12/09/2025 C…" at bounding box center [910, 191] width 1007 height 86
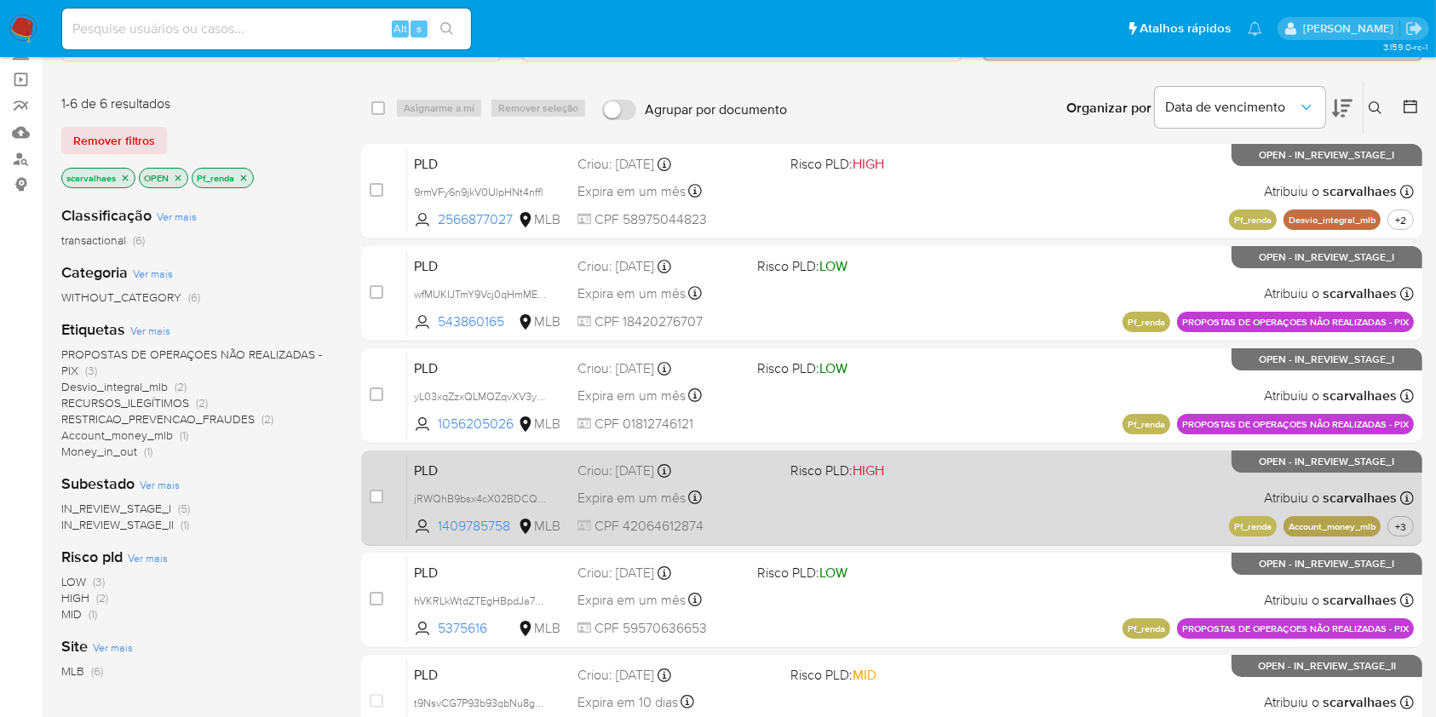
click at [1000, 489] on div "PLD jRWQhB9bsx4cX02BDCQ75Fs4 1409785758 MLB Risco PLD: HIGH Criou: 12/09/2025 C…" at bounding box center [910, 498] width 1007 height 86
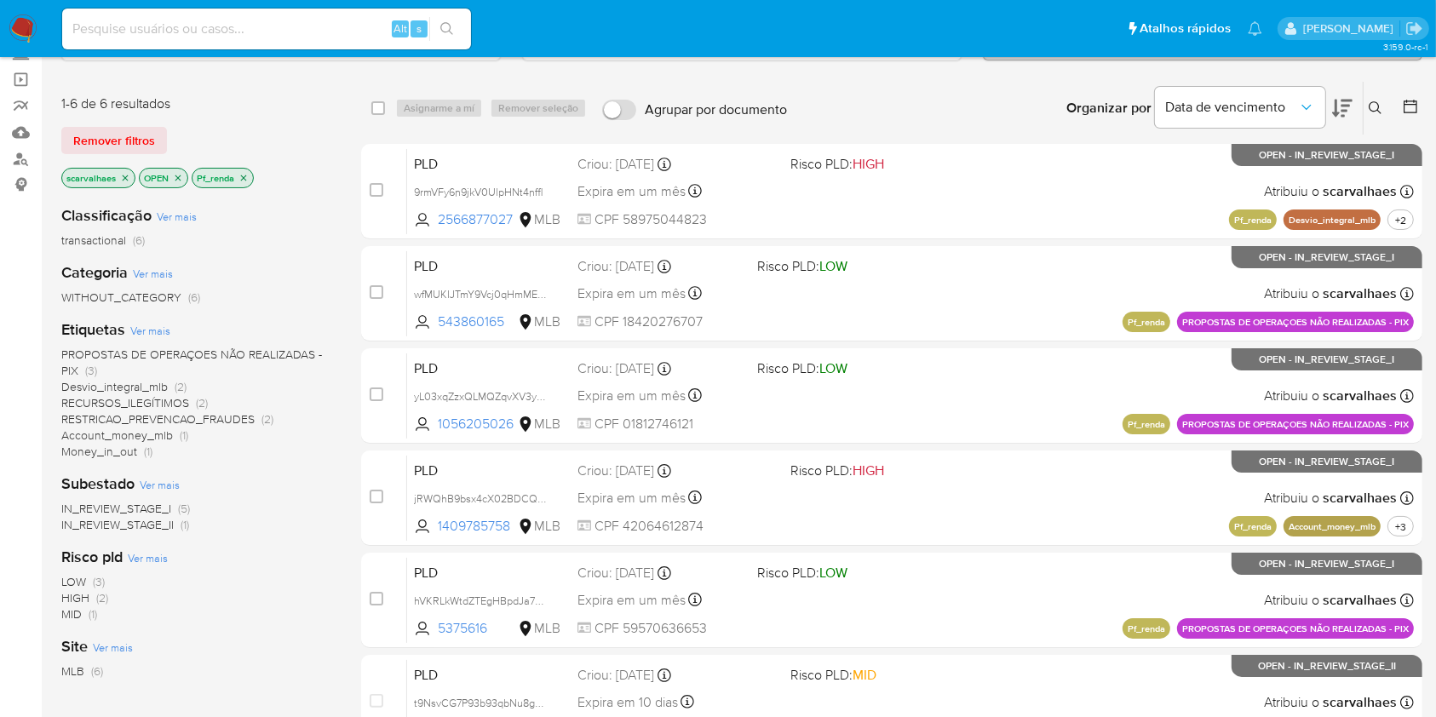
click at [238, 32] on input at bounding box center [266, 29] width 409 height 22
paste input "omAsLHn95oreYzDFsM5xLtoS"
type input "omAsLHn95oreYzDFsM5xLtoS"
click at [446, 32] on icon "search-icon" at bounding box center [447, 29] width 14 height 14
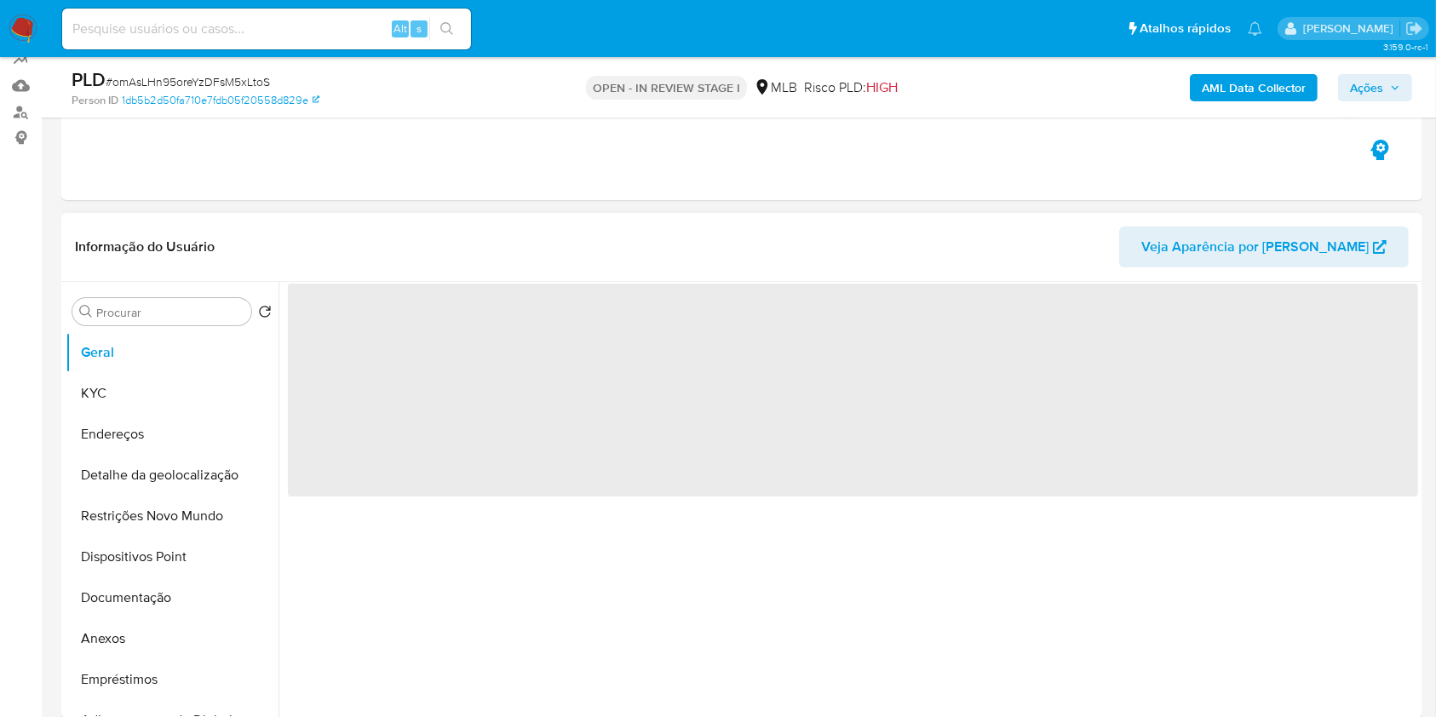
select select "10"
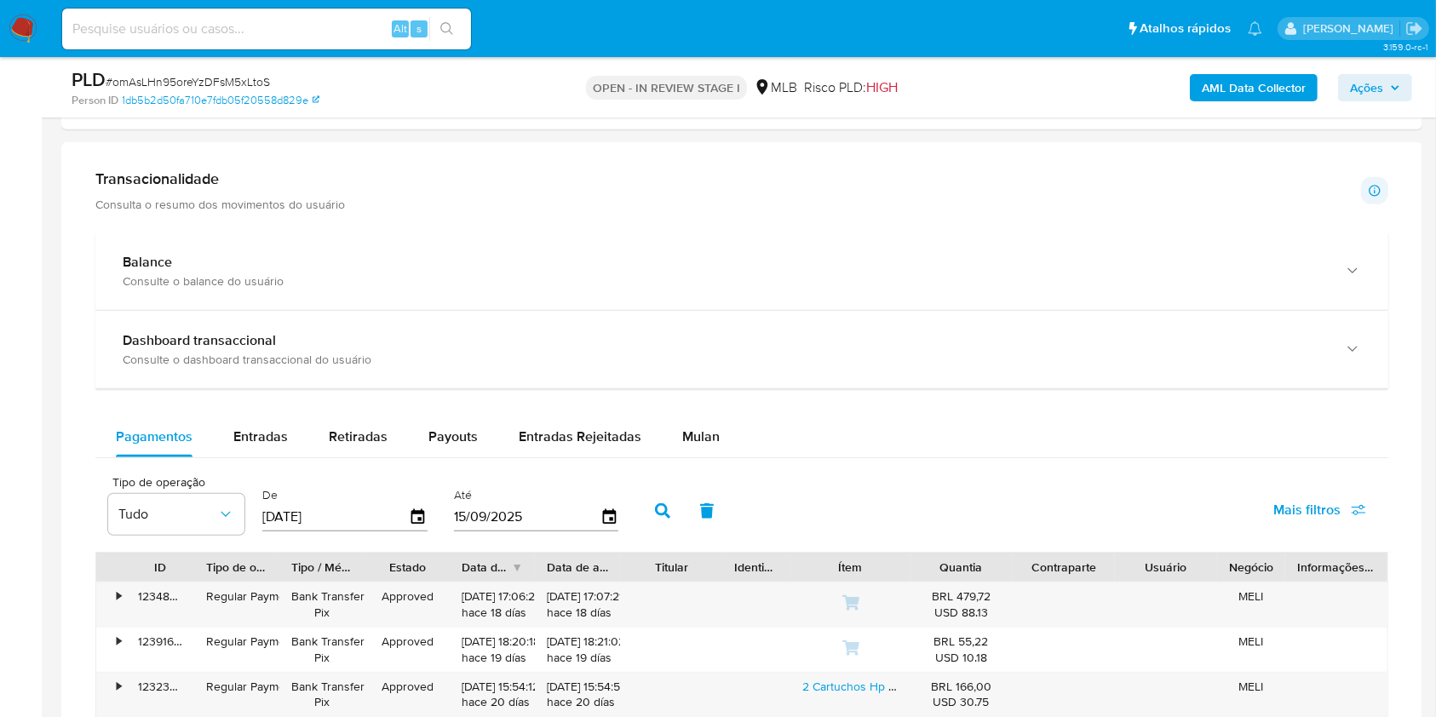
scroll to position [1363, 0]
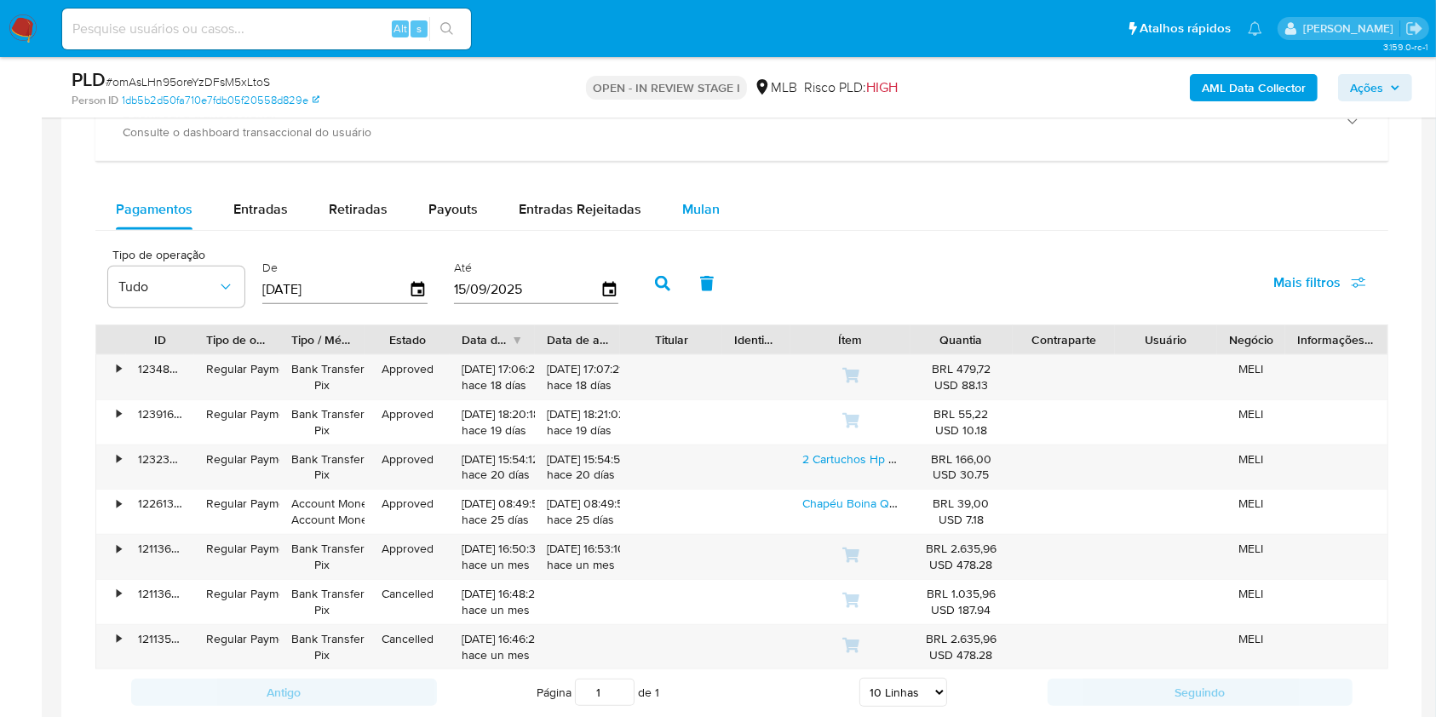
click at [702, 209] on span "Mulan" at bounding box center [700, 209] width 37 height 20
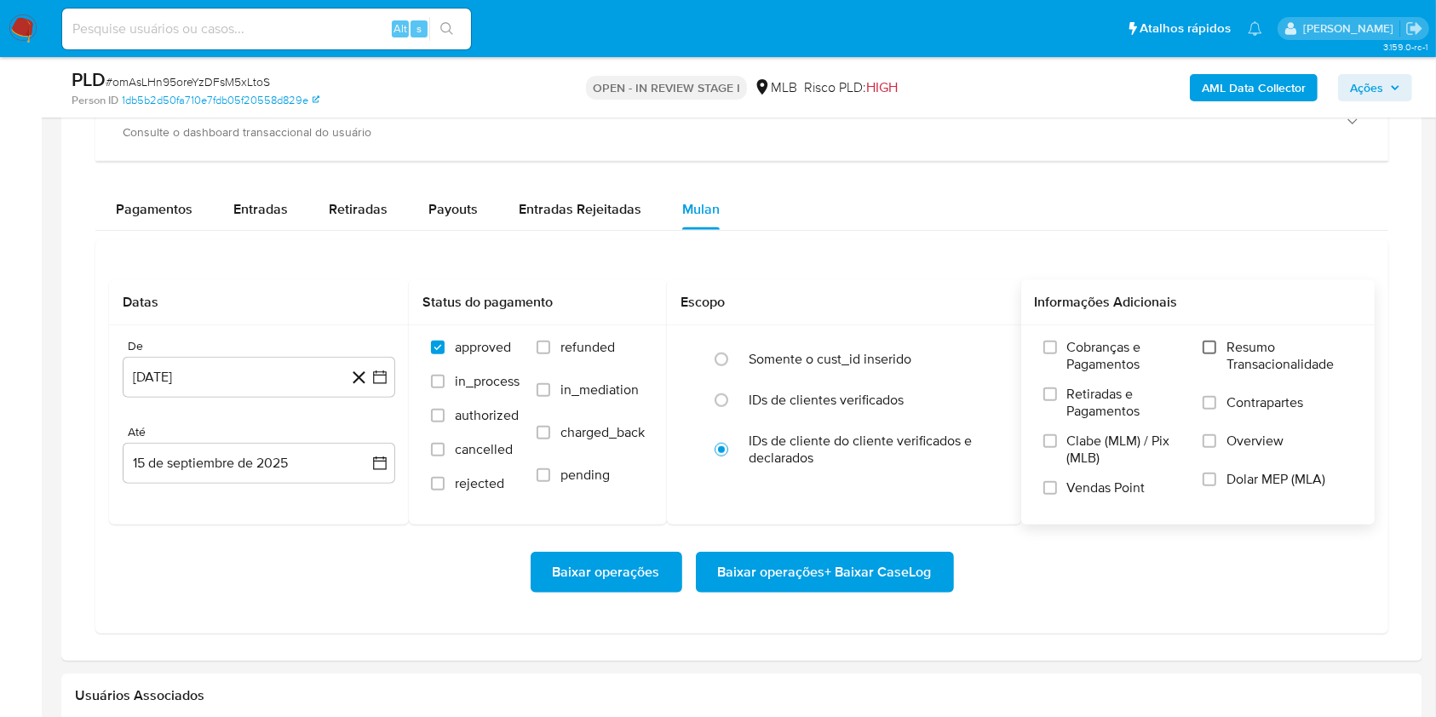
click at [1213, 351] on input "Resumo Transacionalidade" at bounding box center [1209, 348] width 14 height 14
click at [382, 370] on icon "button" at bounding box center [379, 377] width 17 height 17
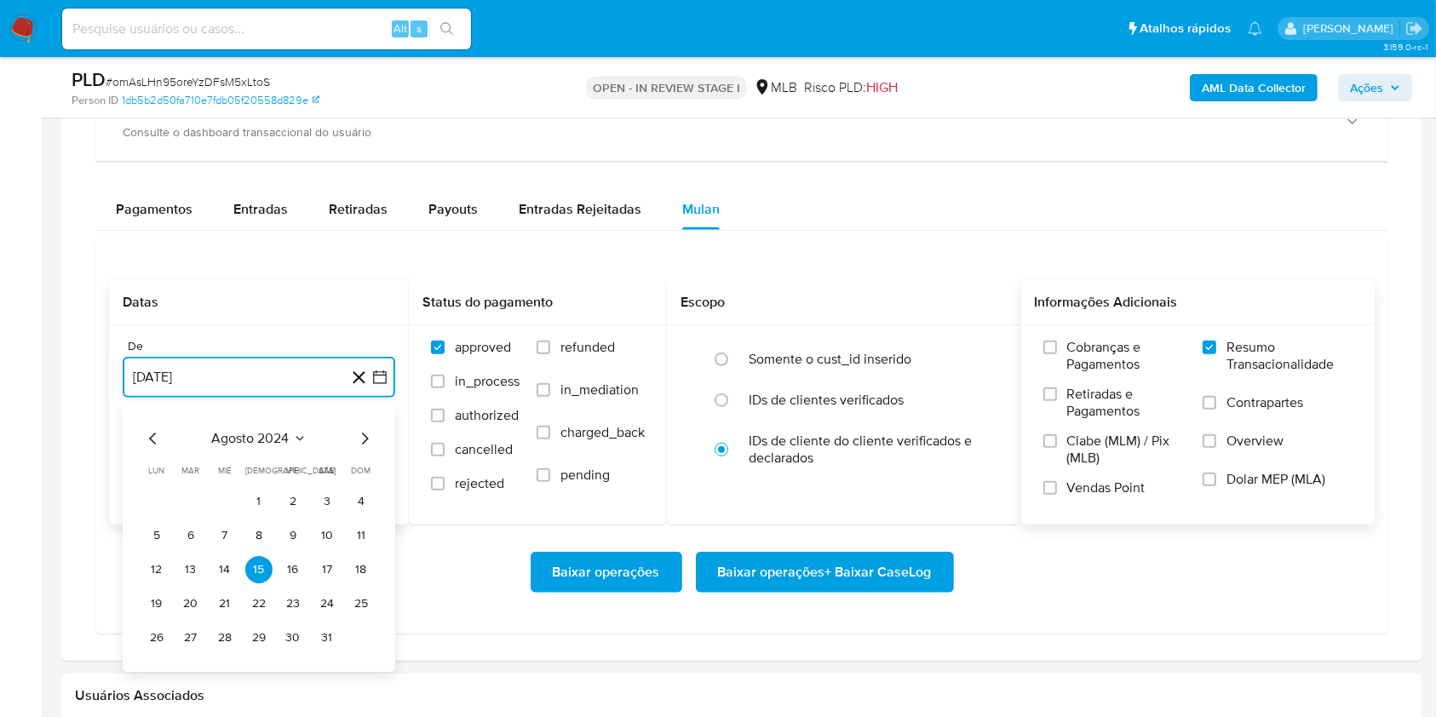
click at [364, 433] on icon "Mes siguiente" at bounding box center [365, 439] width 7 height 12
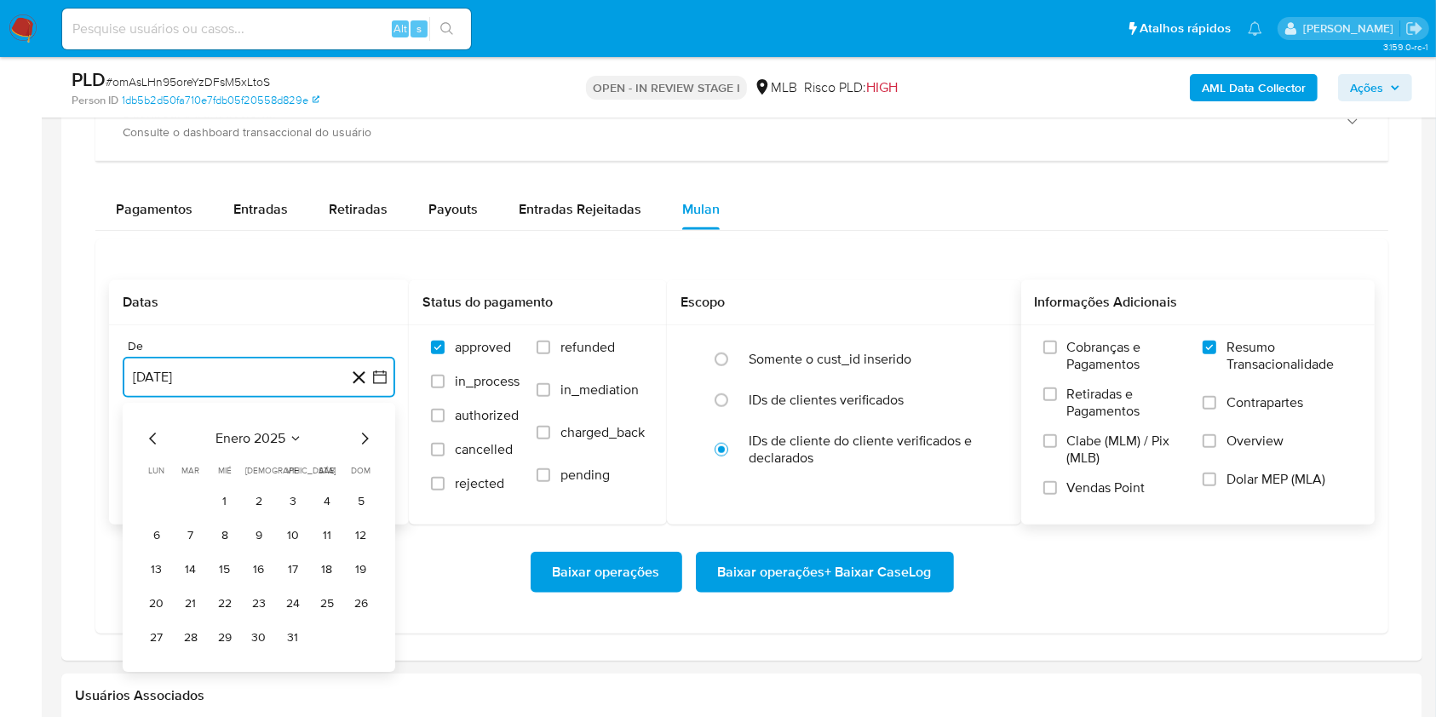
click at [364, 433] on icon "Mes siguiente" at bounding box center [365, 439] width 7 height 12
click at [255, 573] on button "15" at bounding box center [258, 569] width 27 height 27
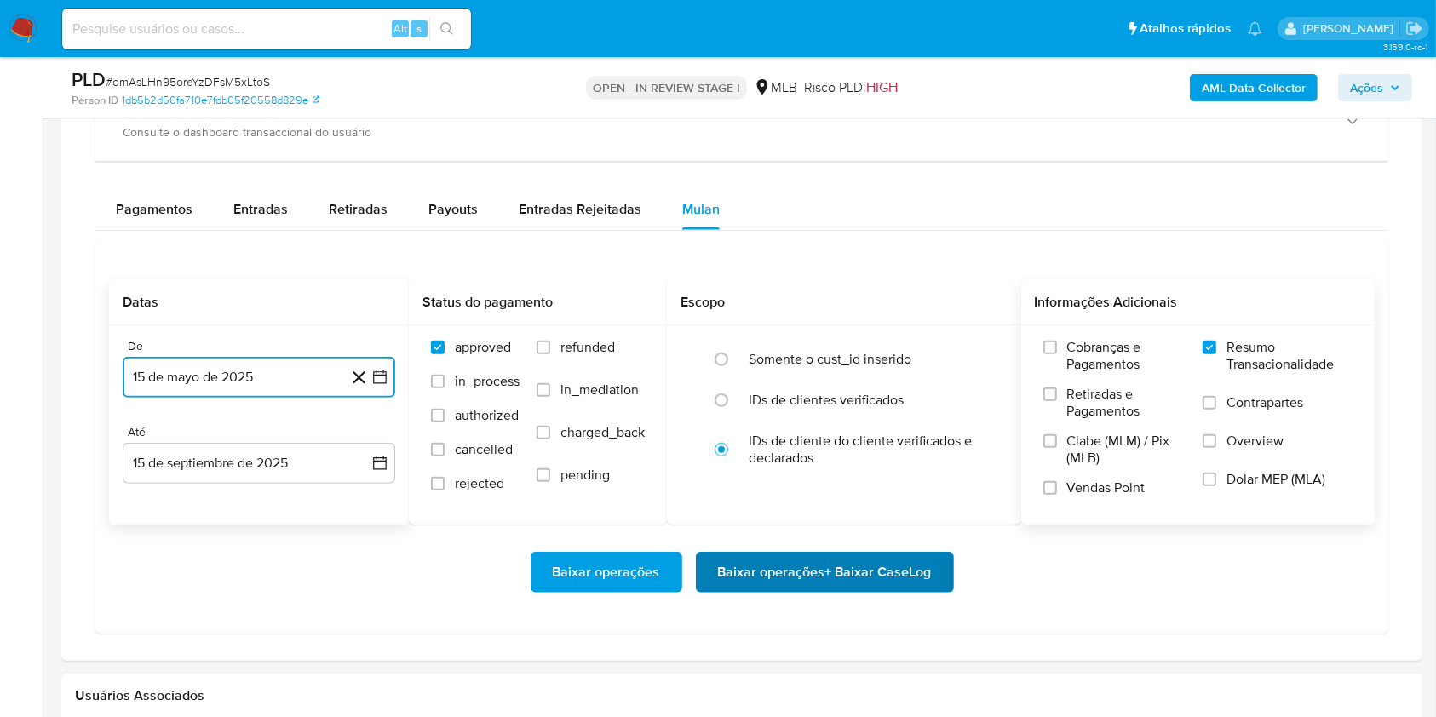
click at [756, 588] on span "Baixar operações + Baixar CaseLog" at bounding box center [825, 572] width 214 height 37
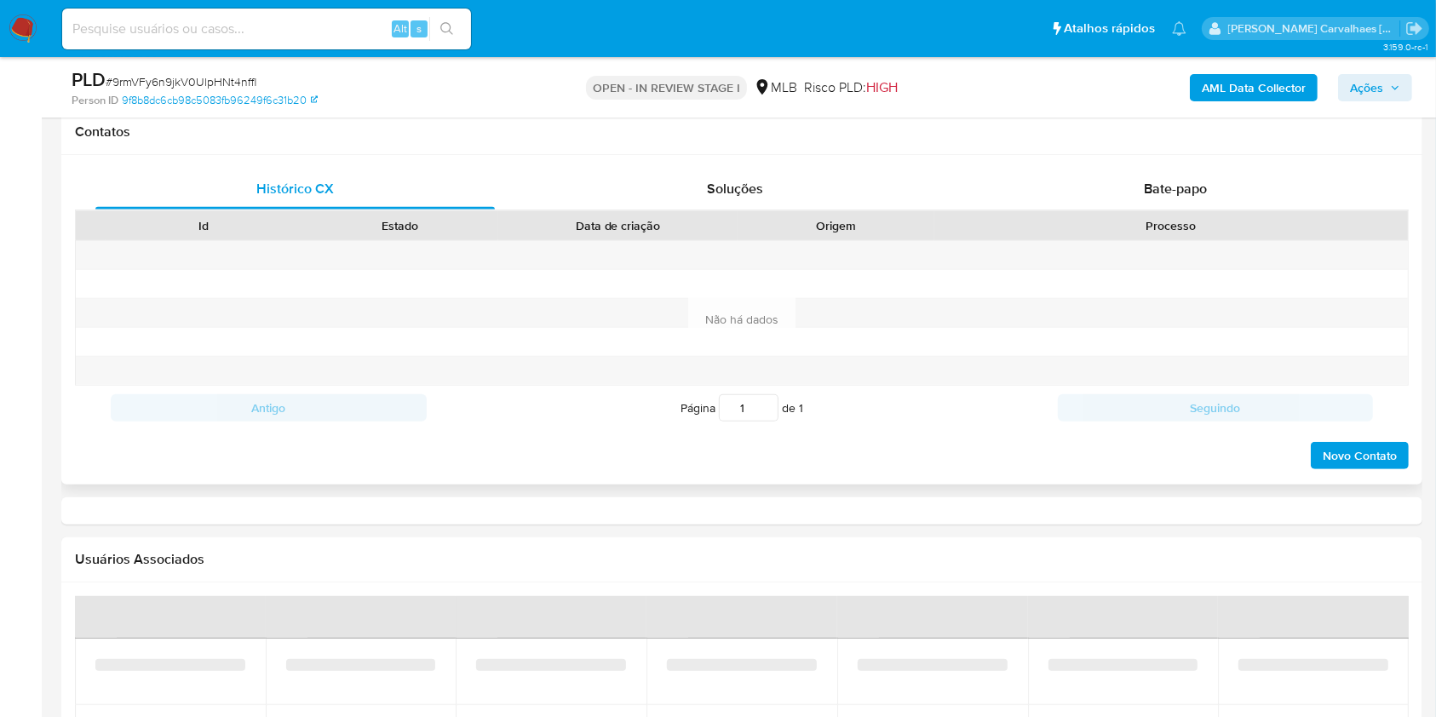
select select "10"
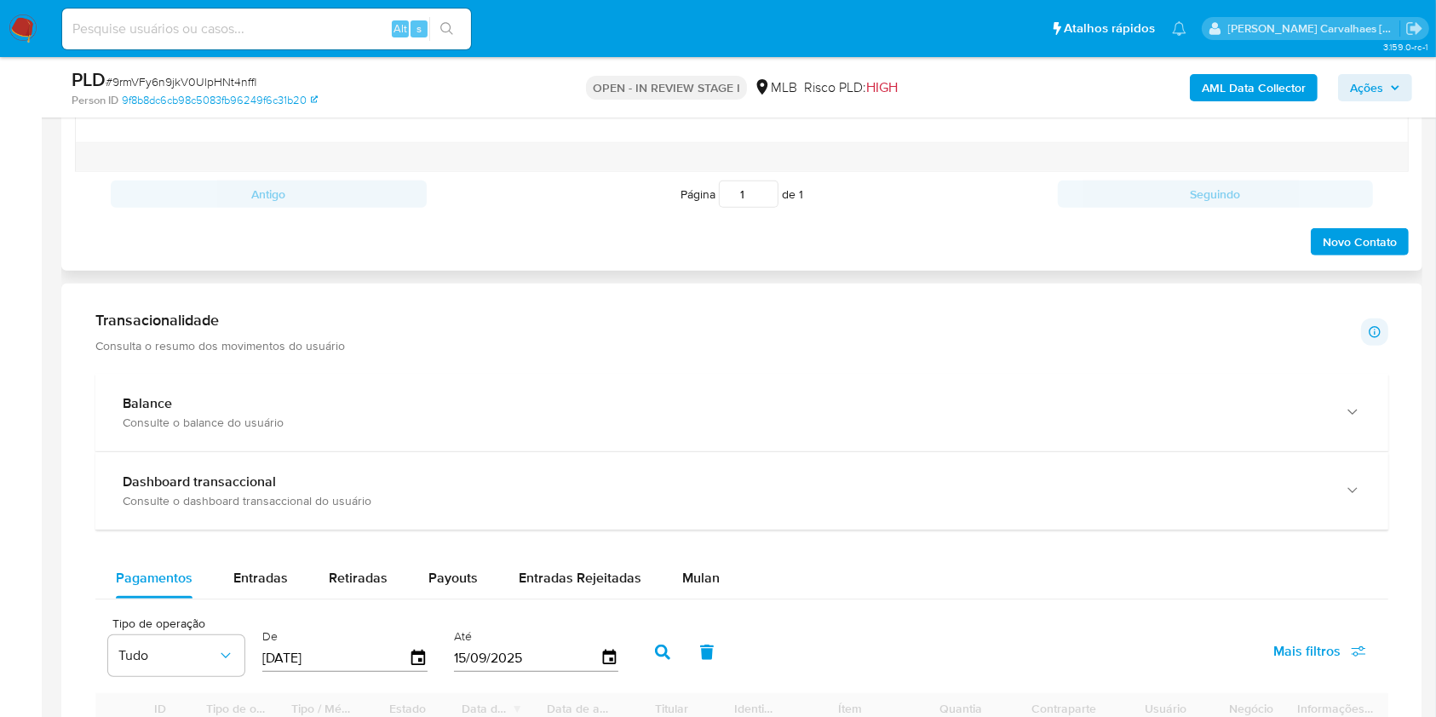
scroll to position [1248, 0]
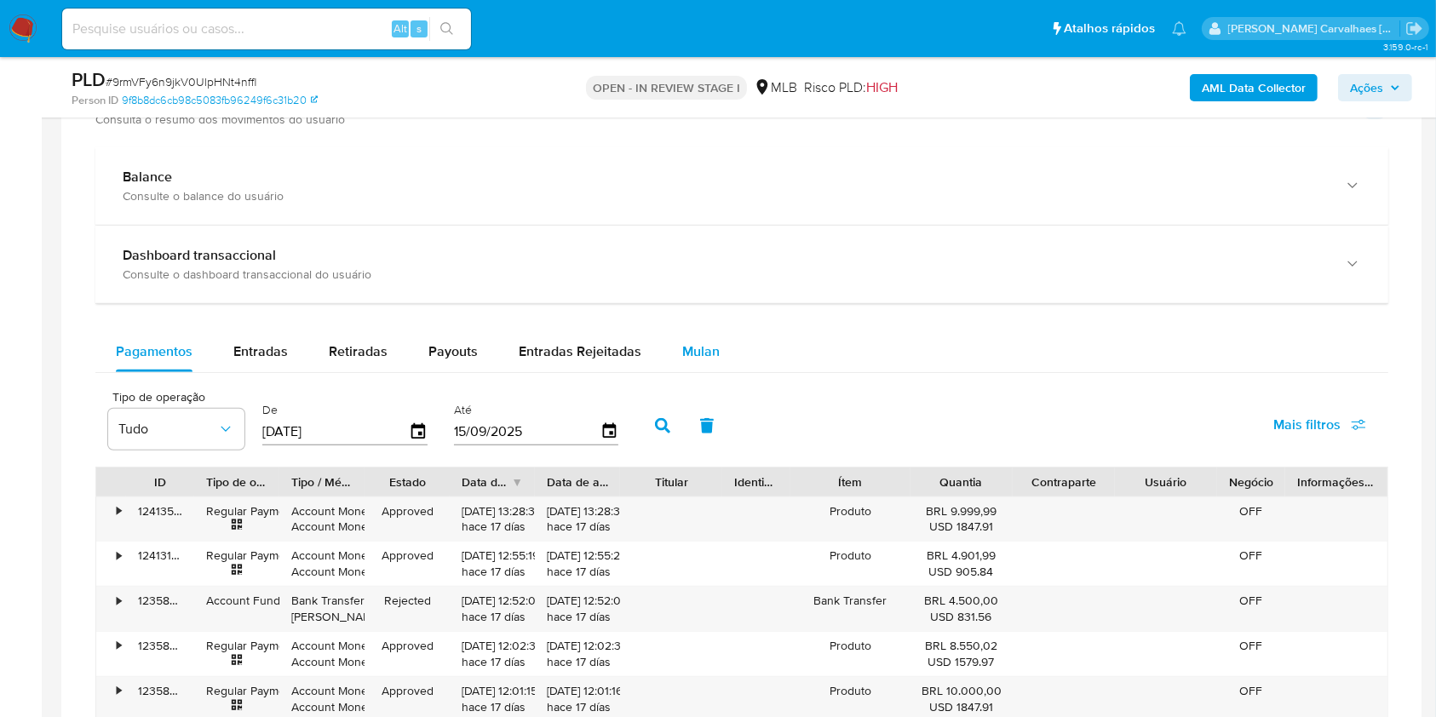
click at [701, 349] on span "Mulan" at bounding box center [700, 352] width 37 height 20
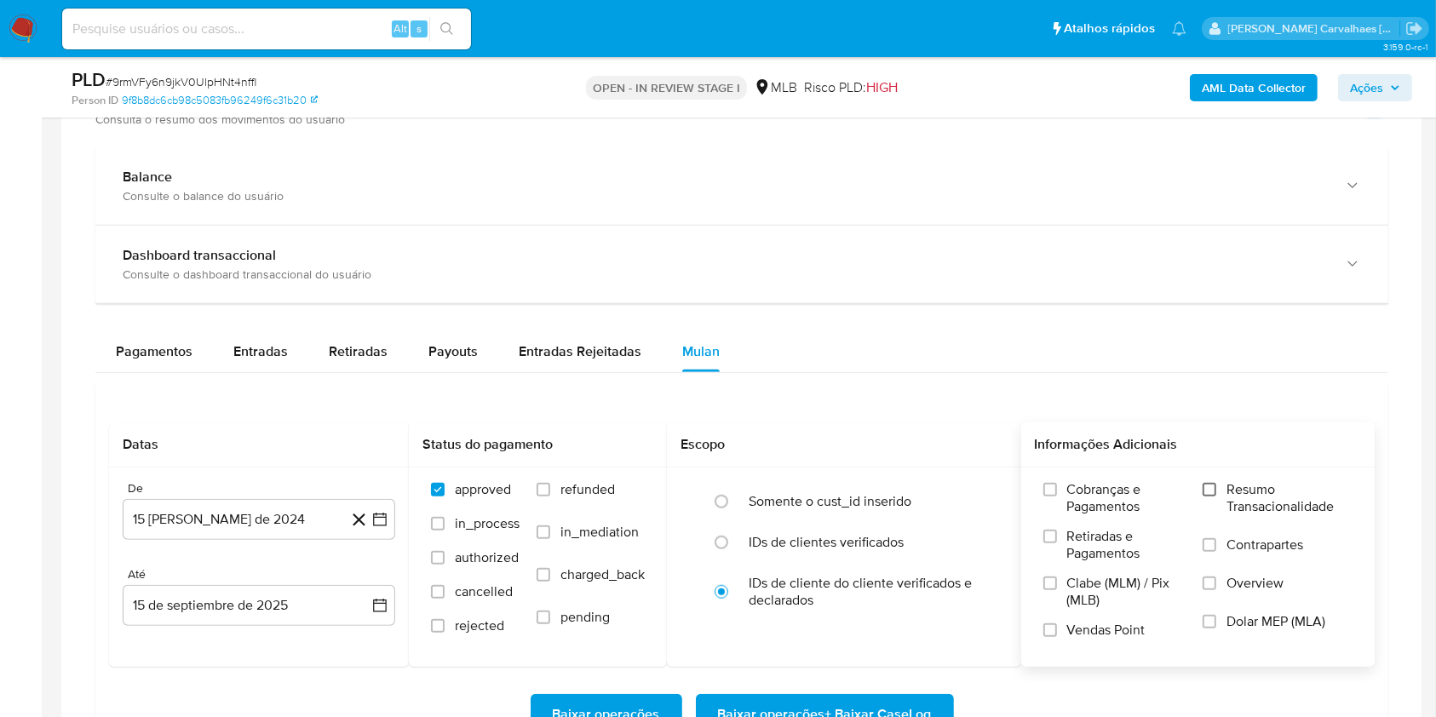
click at [1216, 491] on input "Resumo Transacionalidade" at bounding box center [1209, 490] width 14 height 14
click at [382, 511] on icon "button" at bounding box center [379, 519] width 17 height 17
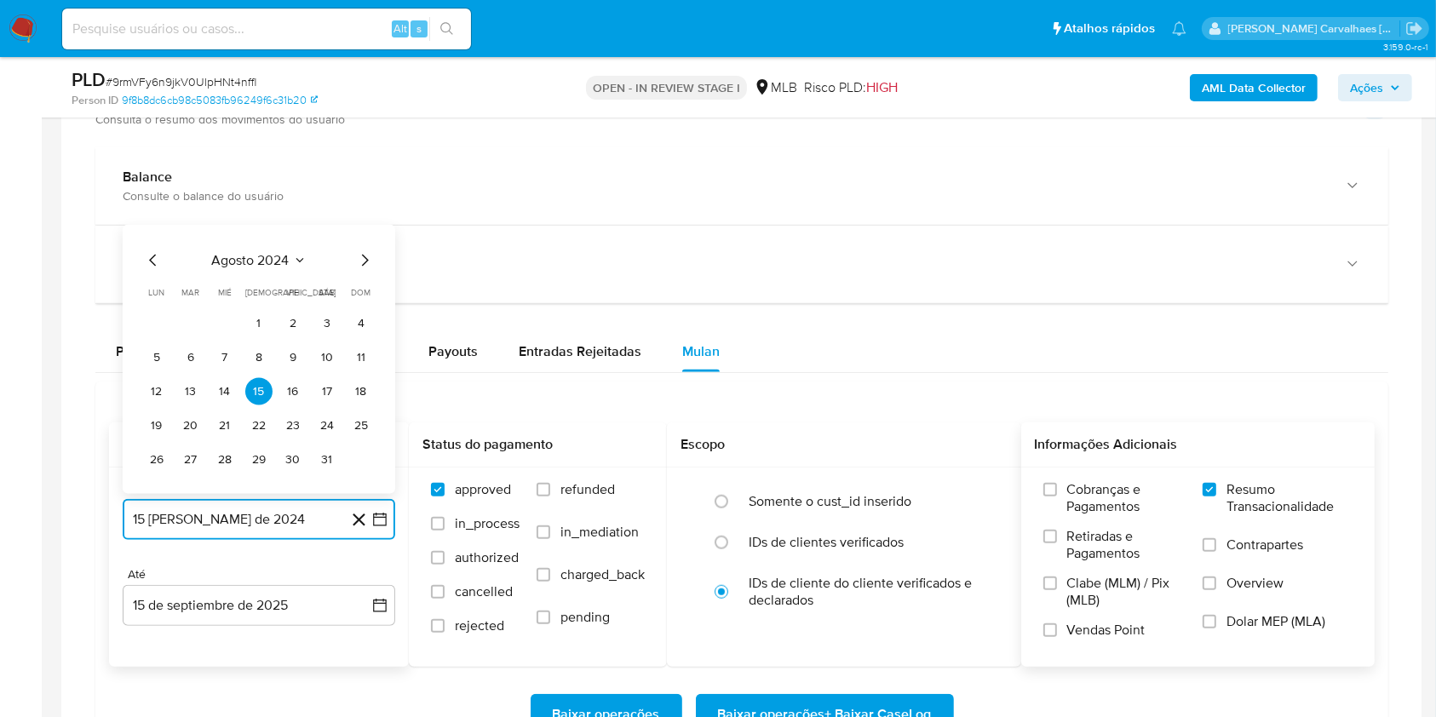
click at [361, 255] on icon "Mes siguiente" at bounding box center [364, 260] width 20 height 20
click at [359, 218] on icon "Mes siguiente" at bounding box center [364, 225] width 20 height 20
click at [364, 251] on icon "Mes siguiente" at bounding box center [364, 260] width 20 height 20
click at [364, 232] on icon "Mes siguiente" at bounding box center [364, 225] width 20 height 20
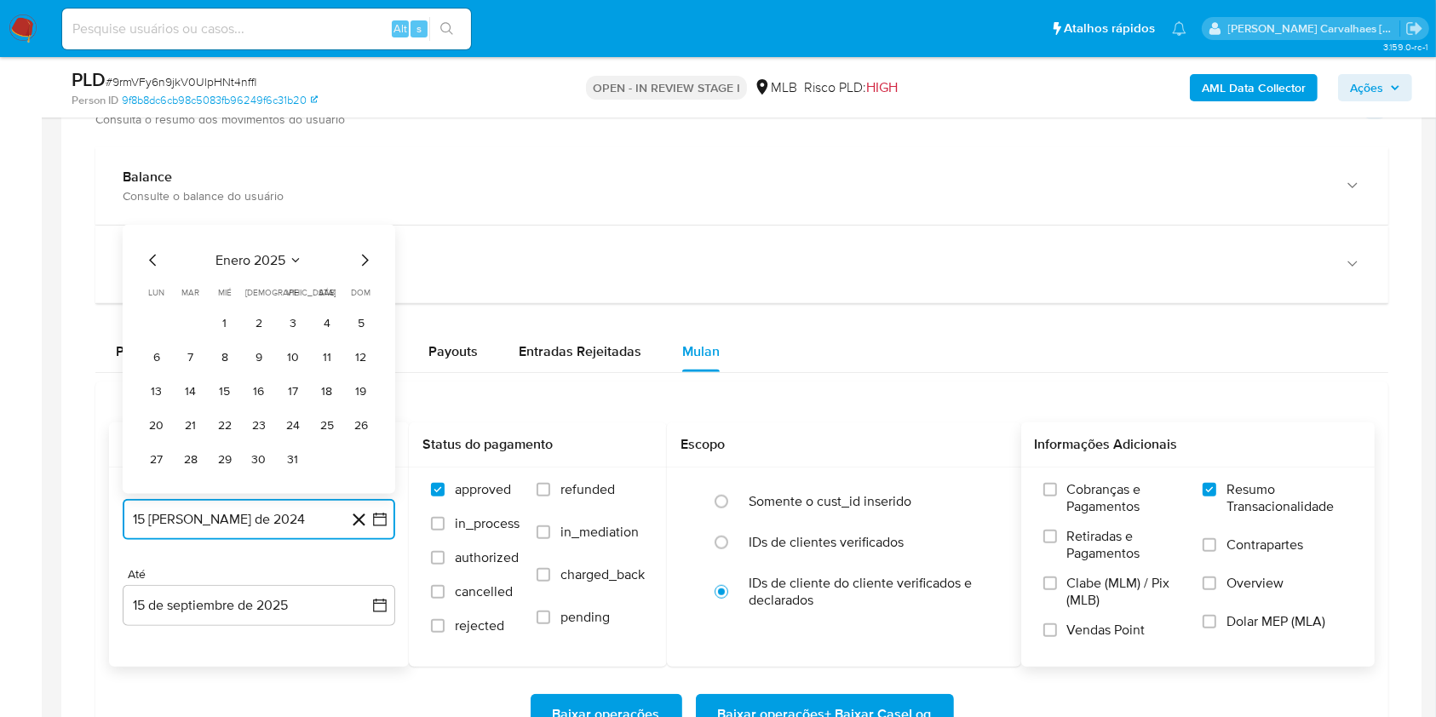
click at [366, 252] on icon "Mes siguiente" at bounding box center [364, 260] width 20 height 20
click at [366, 226] on icon "Mes siguiente" at bounding box center [365, 226] width 7 height 12
click at [364, 259] on icon "Mes siguiente" at bounding box center [364, 260] width 20 height 20
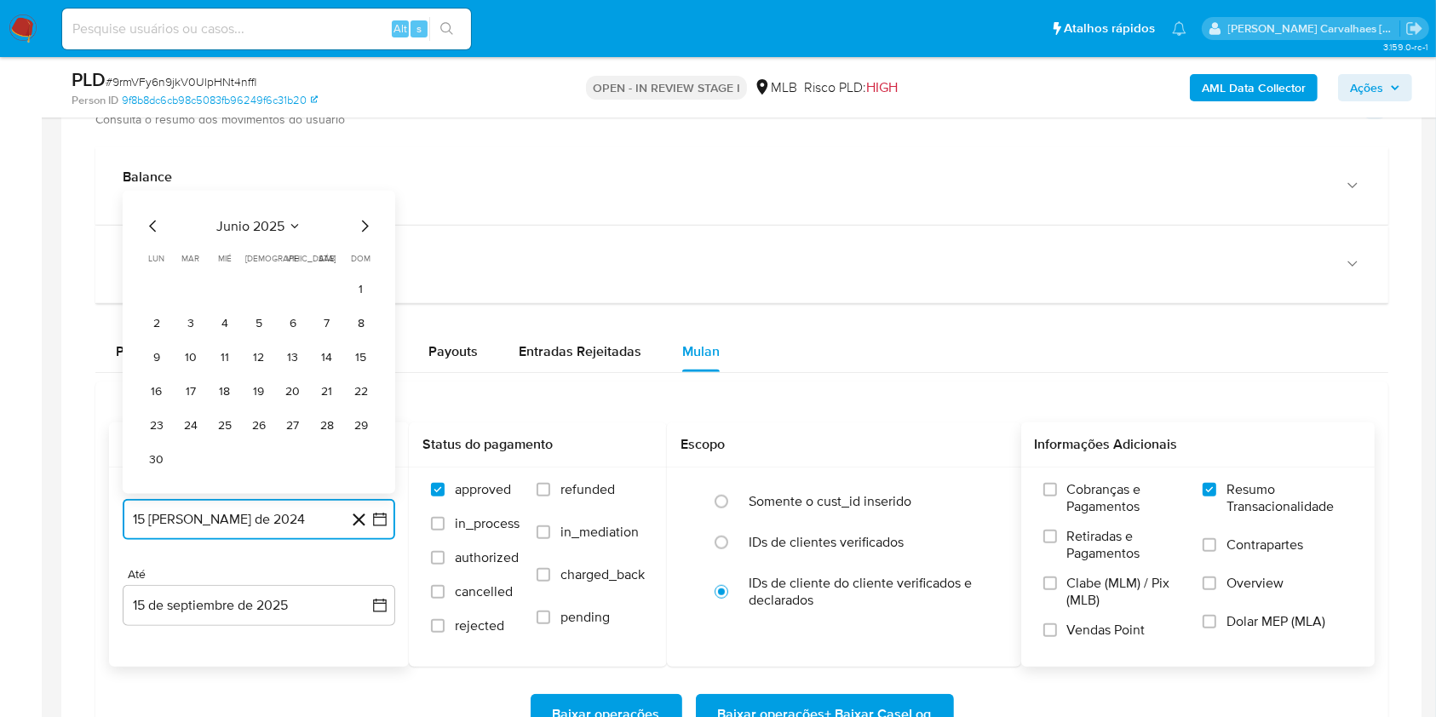
click at [364, 228] on icon "Mes siguiente" at bounding box center [365, 226] width 7 height 12
click at [193, 391] on button "15" at bounding box center [190, 390] width 27 height 27
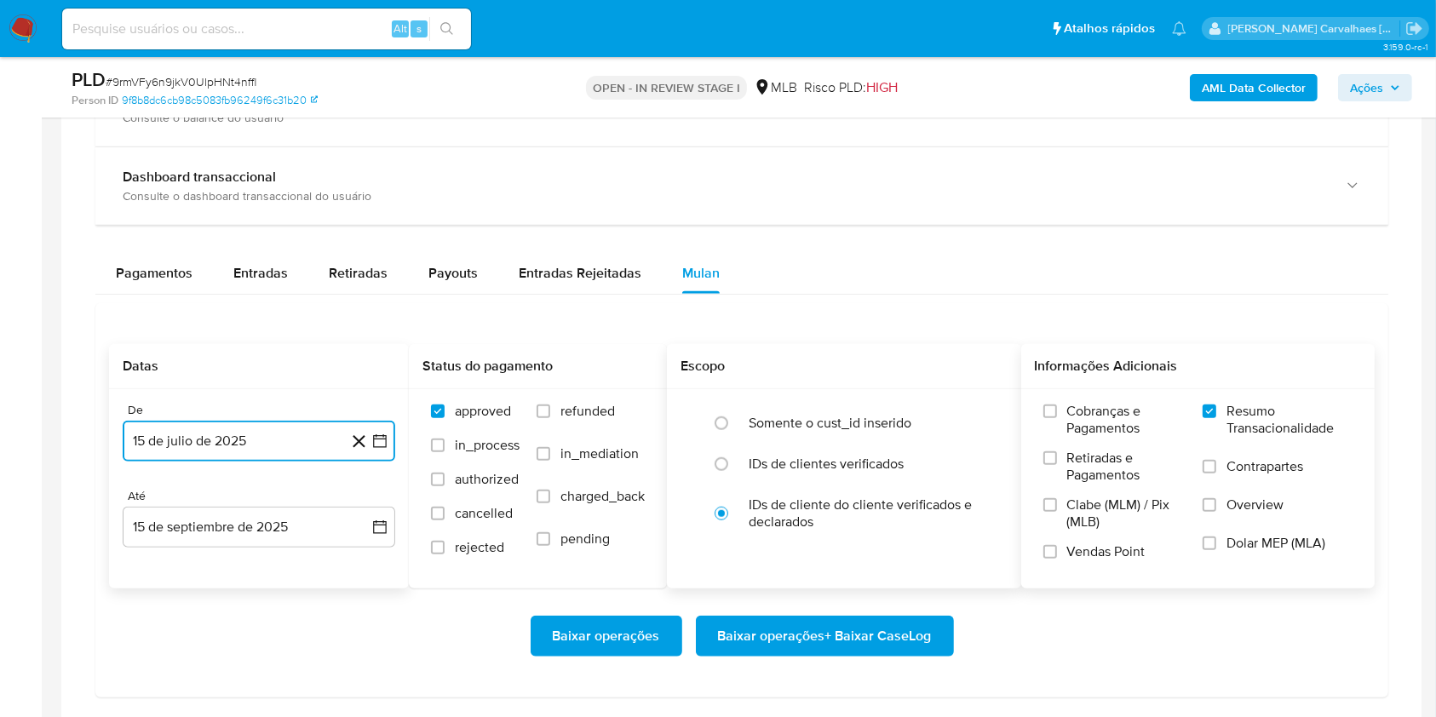
scroll to position [1363, 0]
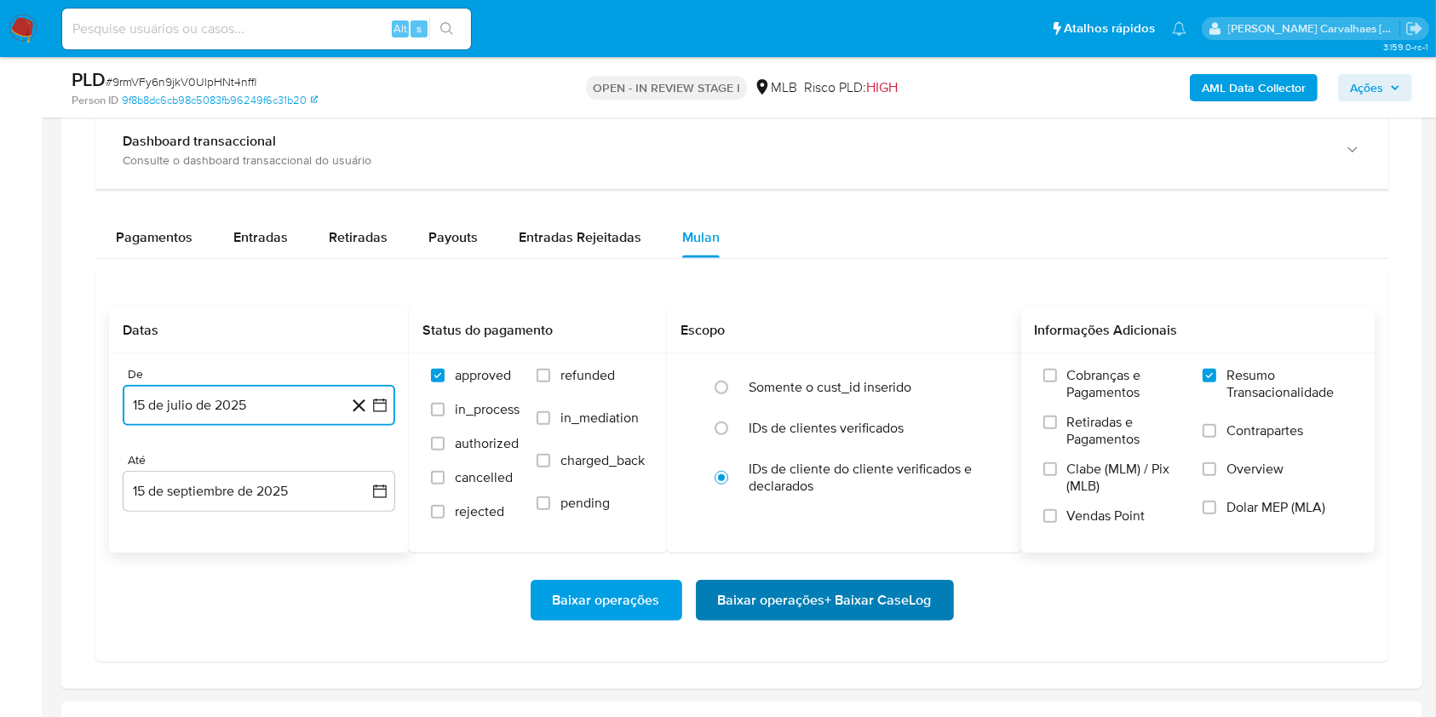
click at [789, 594] on span "Baixar operações + Baixar CaseLog" at bounding box center [825, 600] width 214 height 37
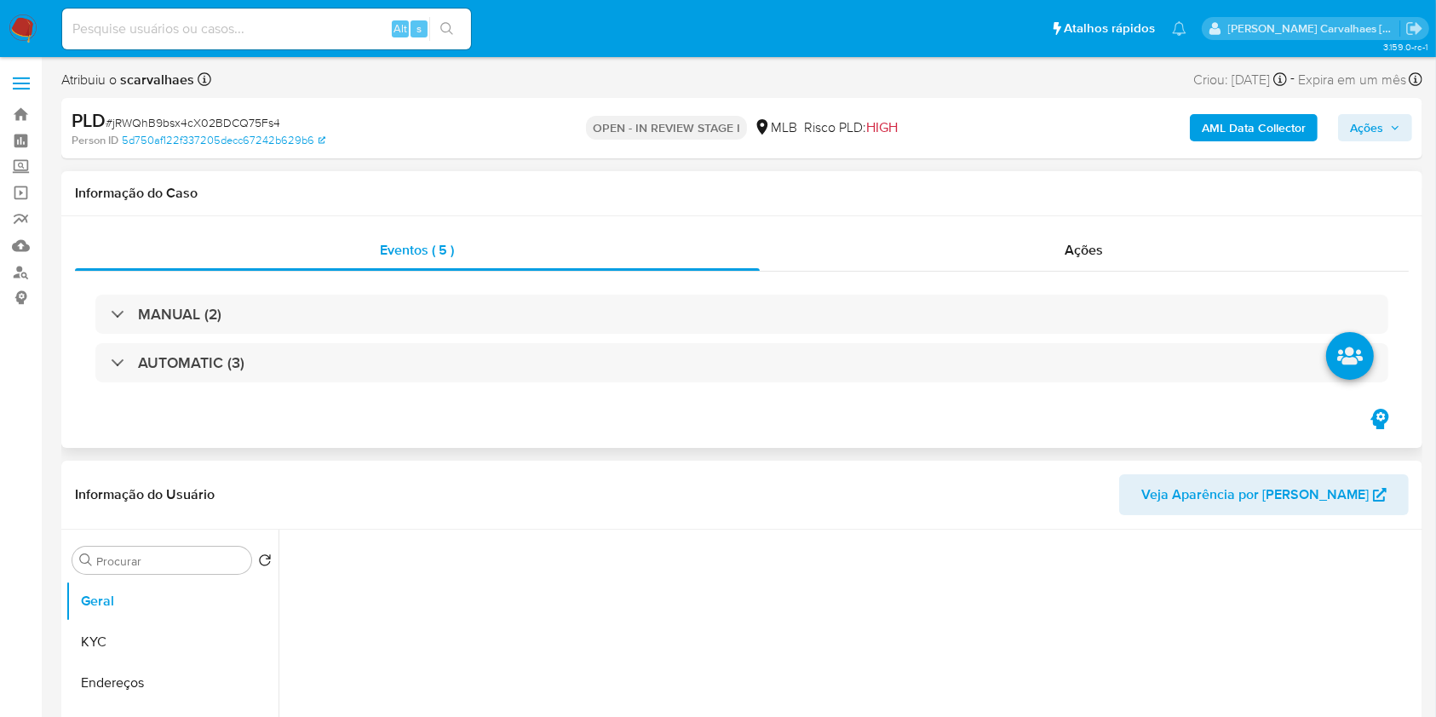
select select "10"
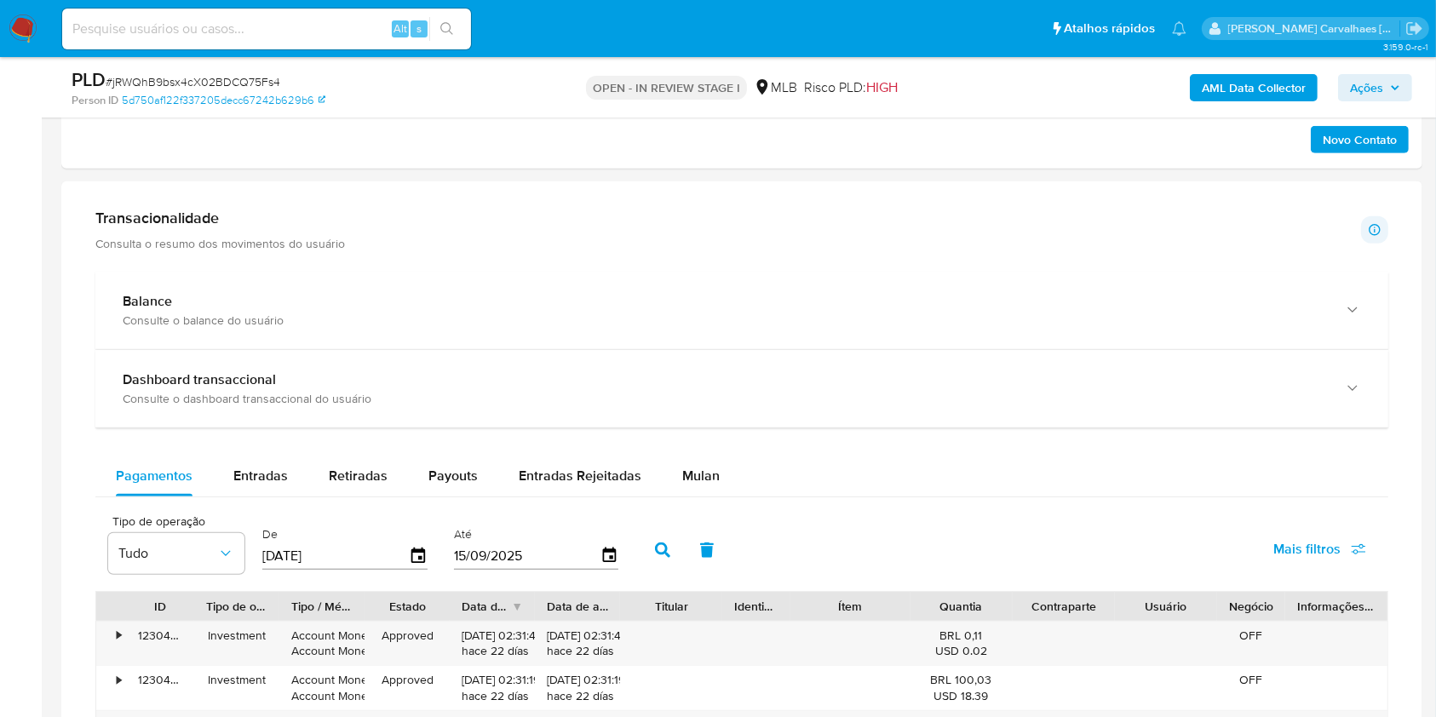
scroll to position [1135, 0]
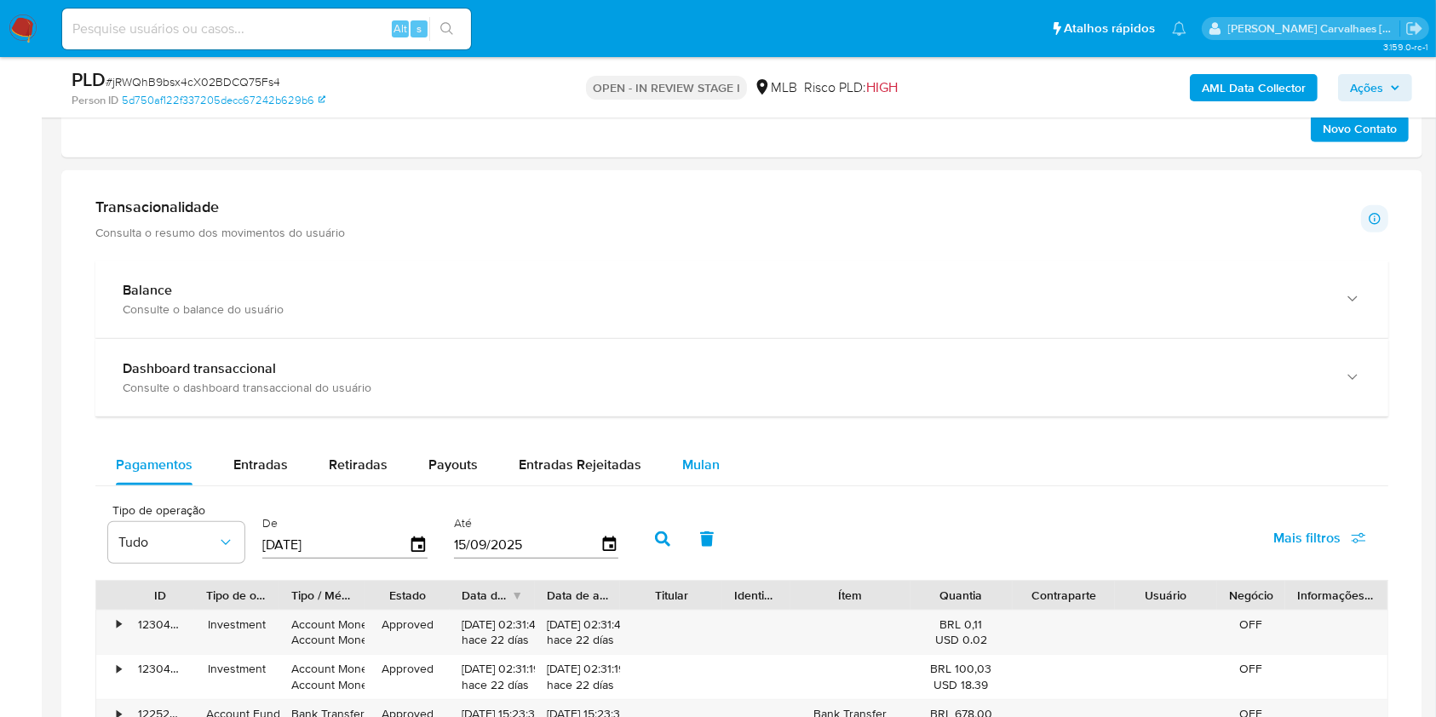
click at [700, 468] on span "Mulan" at bounding box center [700, 465] width 37 height 20
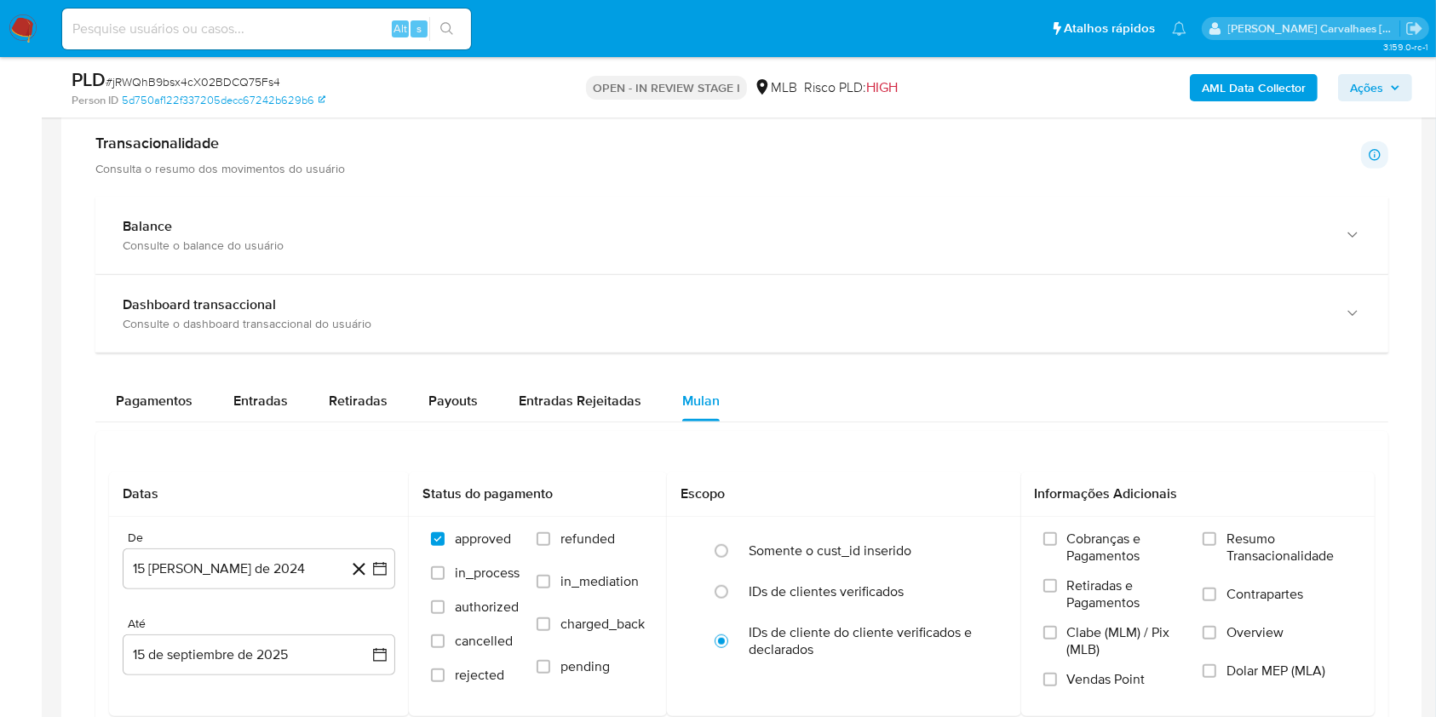
scroll to position [1248, 0]
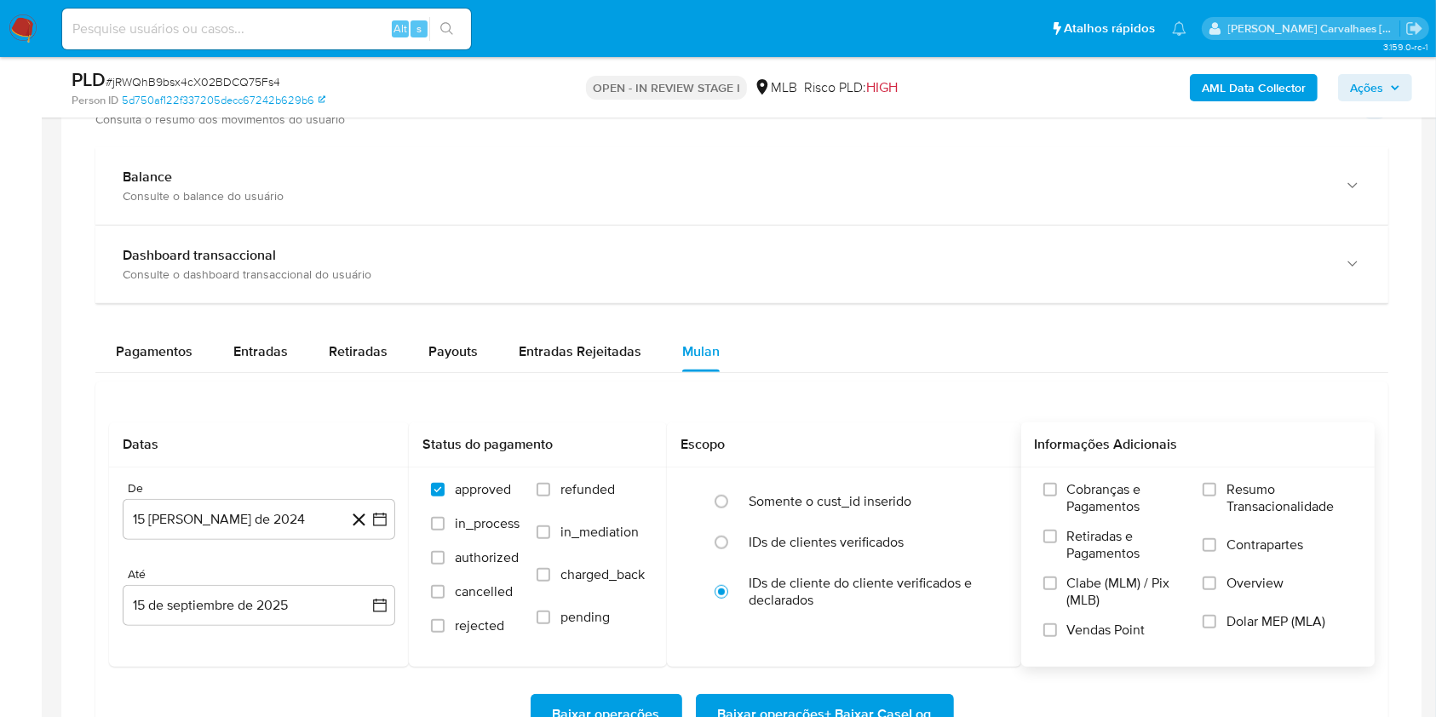
click at [1211, 495] on label "Resumo Transacionalidade" at bounding box center [1277, 508] width 150 height 55
click at [1211, 495] on input "Resumo Transacionalidade" at bounding box center [1209, 490] width 14 height 14
click at [379, 515] on icon "button" at bounding box center [380, 520] width 14 height 14
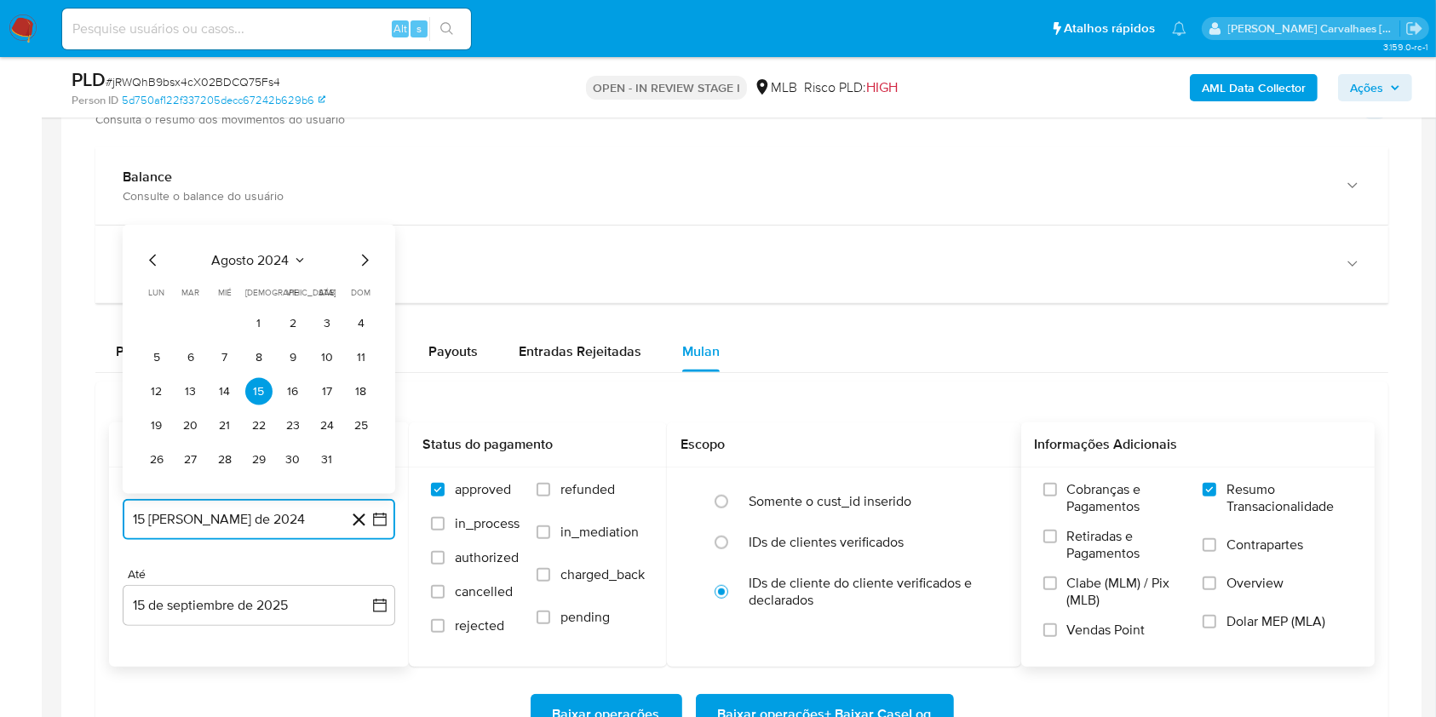
click at [362, 259] on icon "Mes siguiente" at bounding box center [364, 260] width 20 height 20
click at [363, 225] on icon "Mes siguiente" at bounding box center [364, 225] width 20 height 20
click at [359, 259] on icon "Mes siguiente" at bounding box center [364, 260] width 20 height 20
click at [362, 227] on icon "Mes siguiente" at bounding box center [364, 225] width 20 height 20
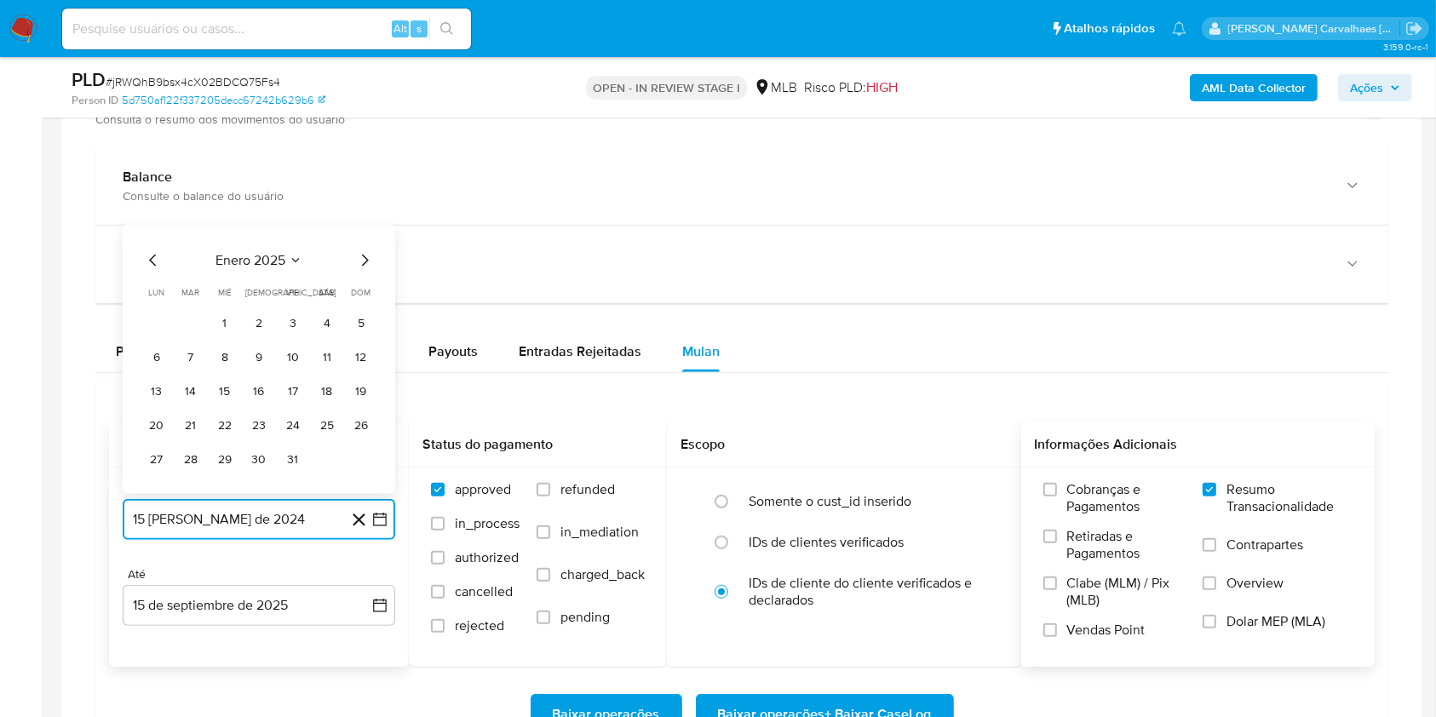
click at [364, 262] on icon "Mes siguiente" at bounding box center [365, 260] width 7 height 12
click at [364, 260] on icon "Mes siguiente" at bounding box center [364, 260] width 20 height 20
click at [362, 227] on icon "Mes siguiente" at bounding box center [364, 225] width 20 height 20
click at [364, 260] on icon "Mes siguiente" at bounding box center [364, 260] width 20 height 20
click at [364, 259] on icon "Mes siguiente" at bounding box center [364, 260] width 20 height 20
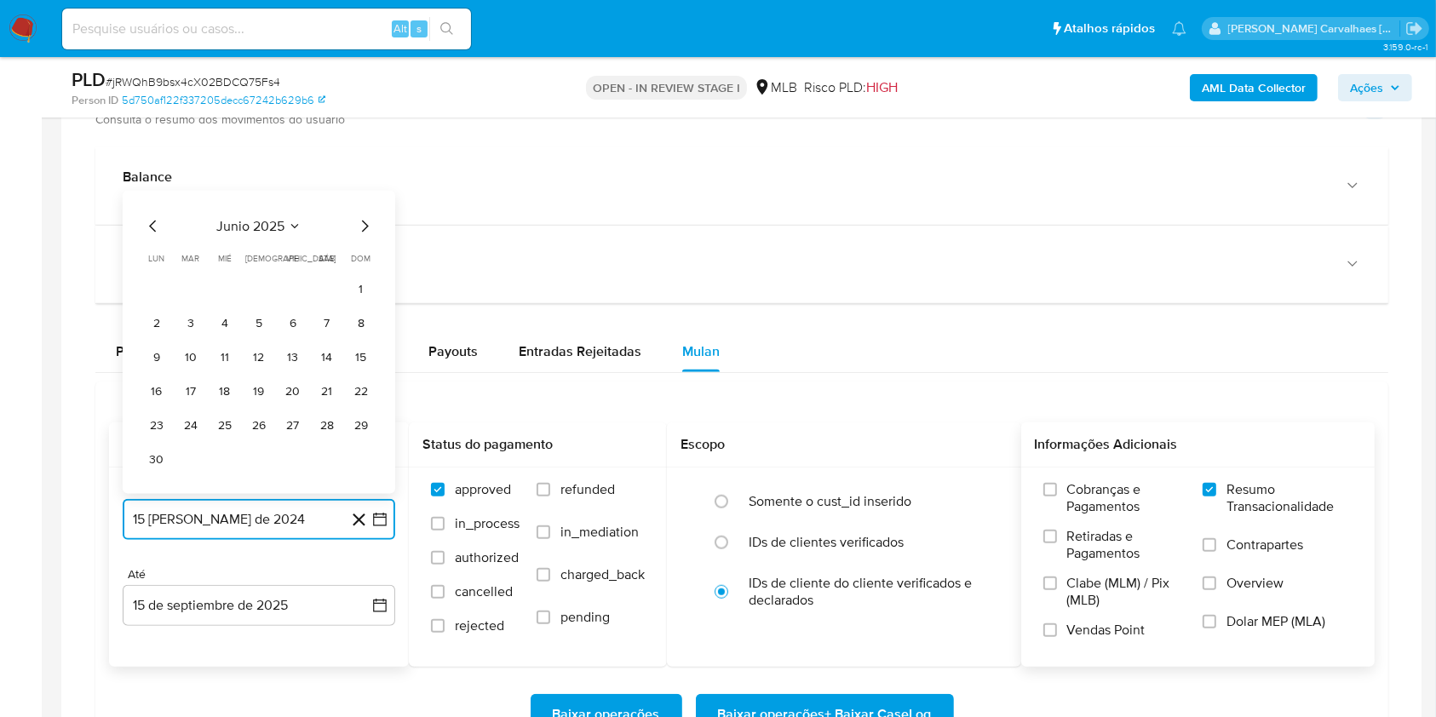
click at [371, 222] on icon "Mes siguiente" at bounding box center [364, 225] width 20 height 20
click at [194, 385] on button "15" at bounding box center [190, 390] width 27 height 27
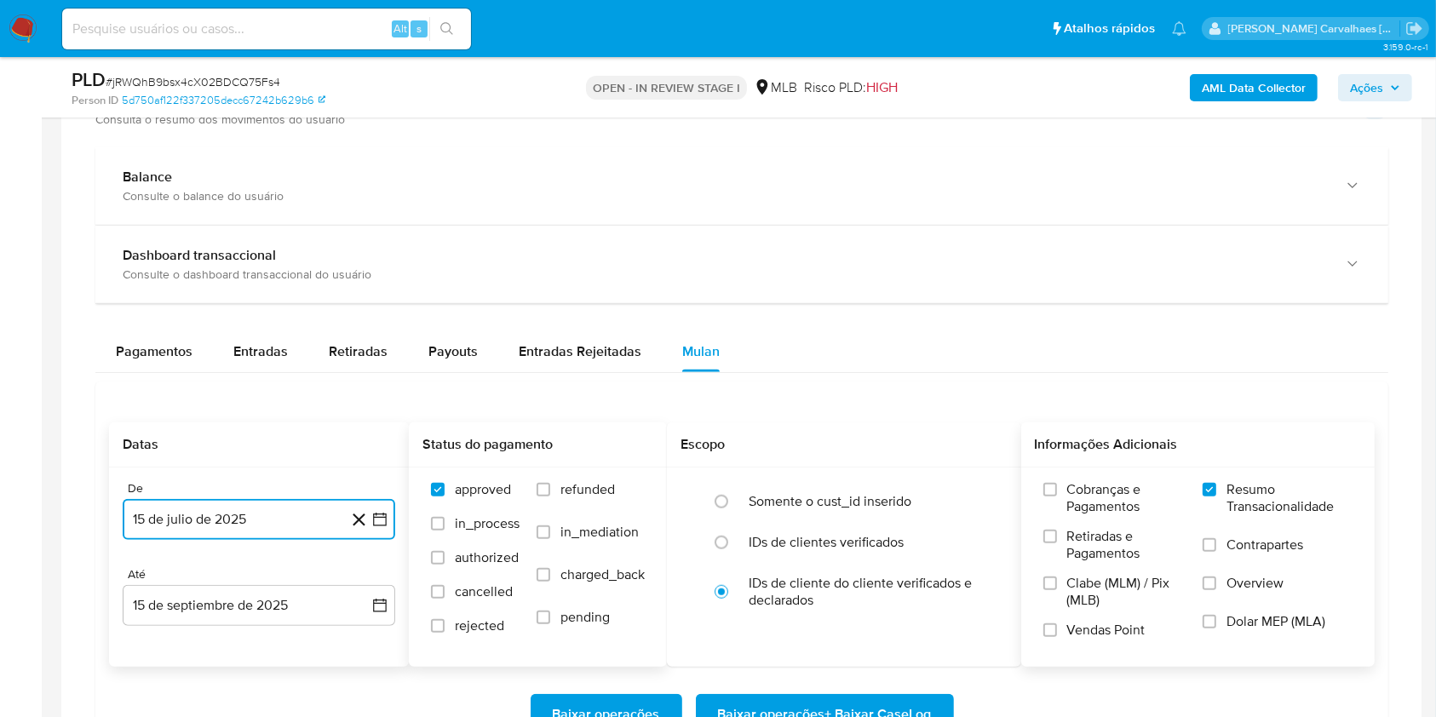
scroll to position [1476, 0]
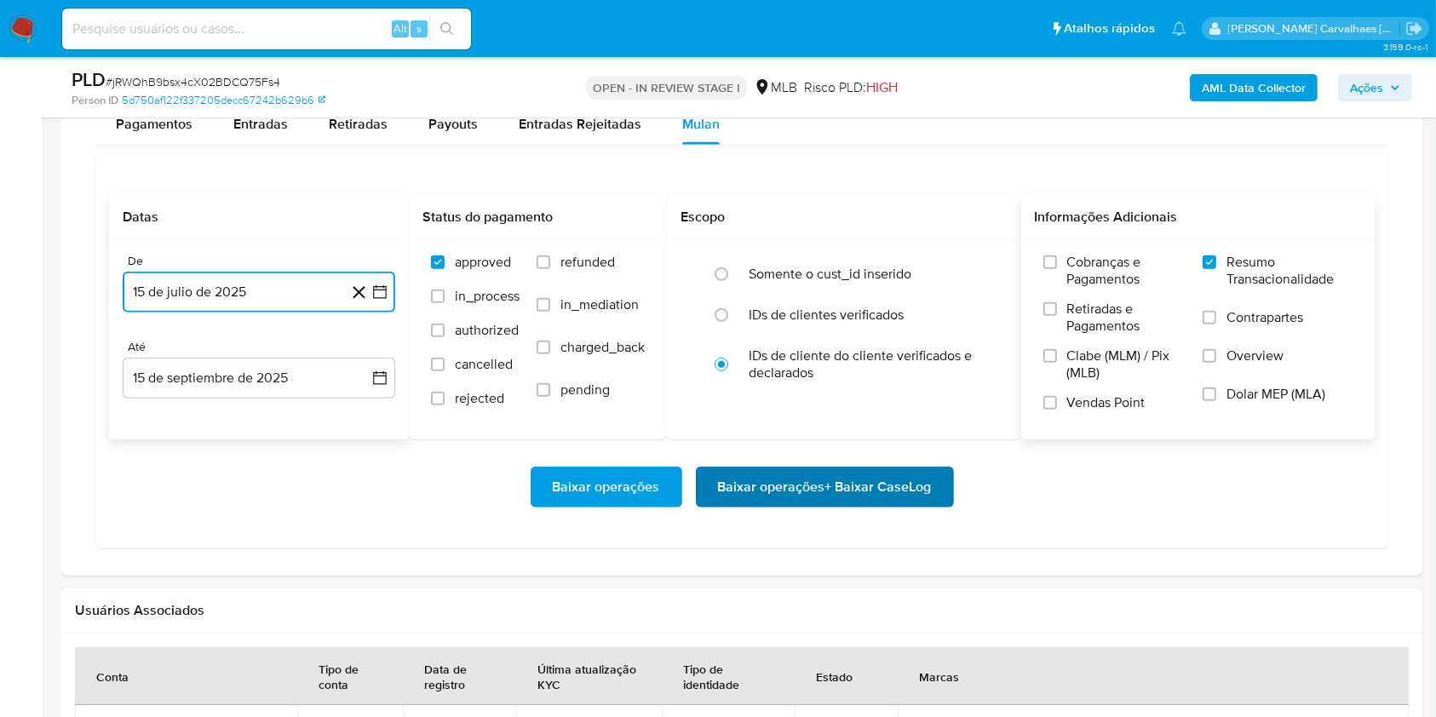
click at [758, 475] on span "Baixar operações + Baixar CaseLog" at bounding box center [825, 486] width 214 height 37
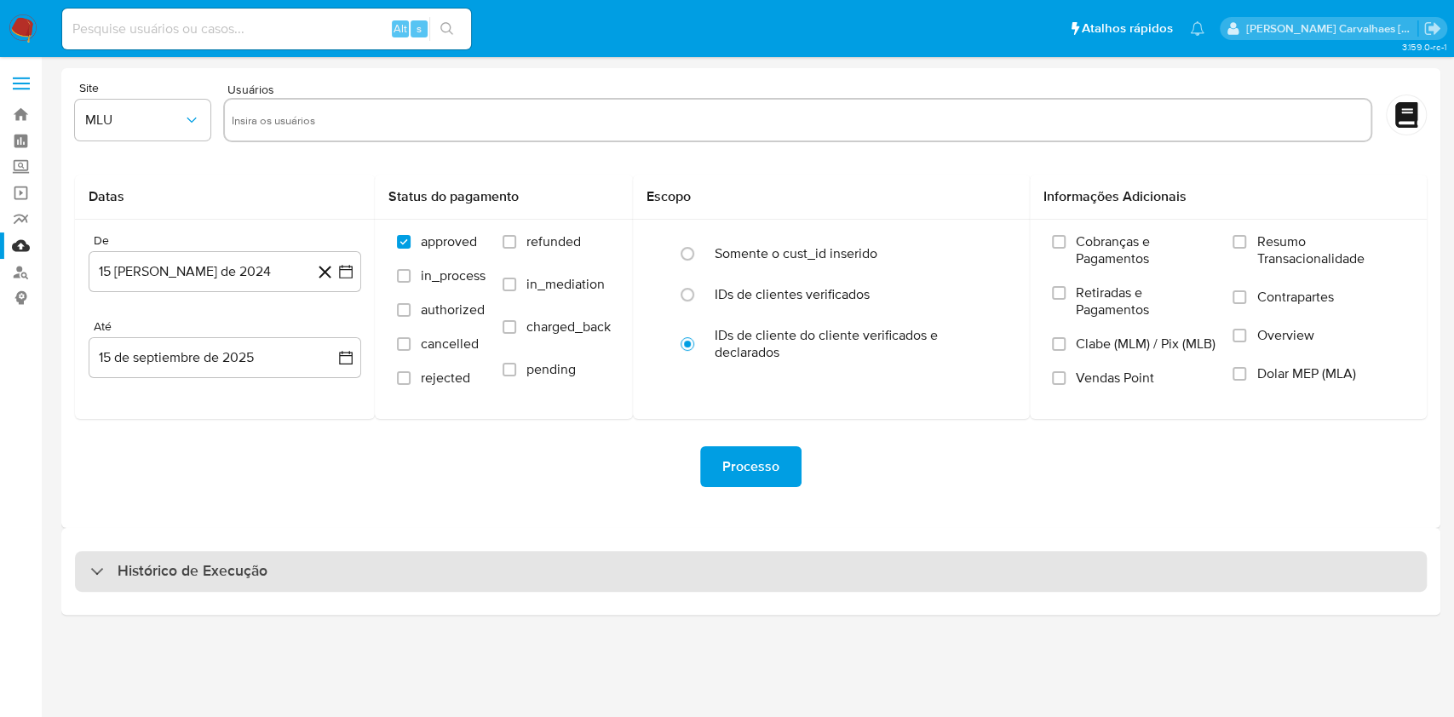
click at [120, 574] on h3 "Histórico de Execução" at bounding box center [193, 571] width 150 height 20
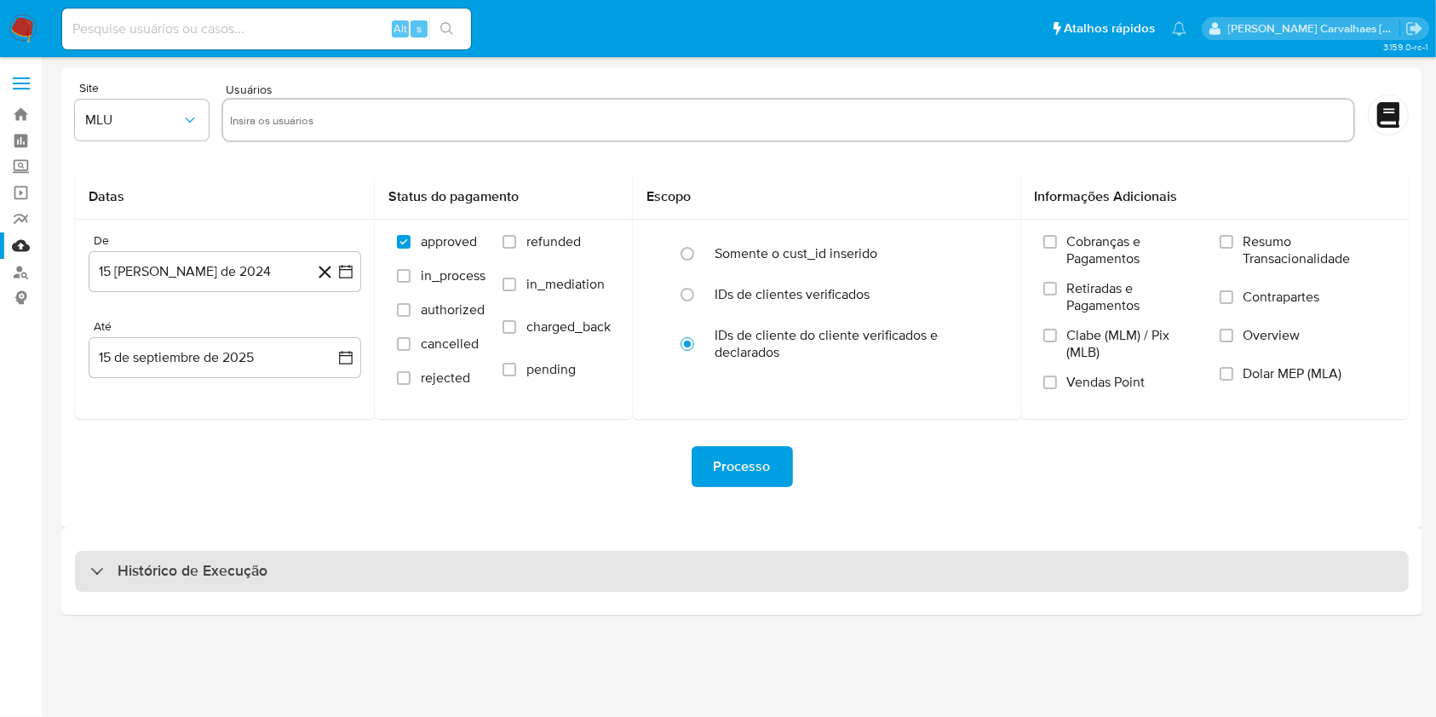
select select "10"
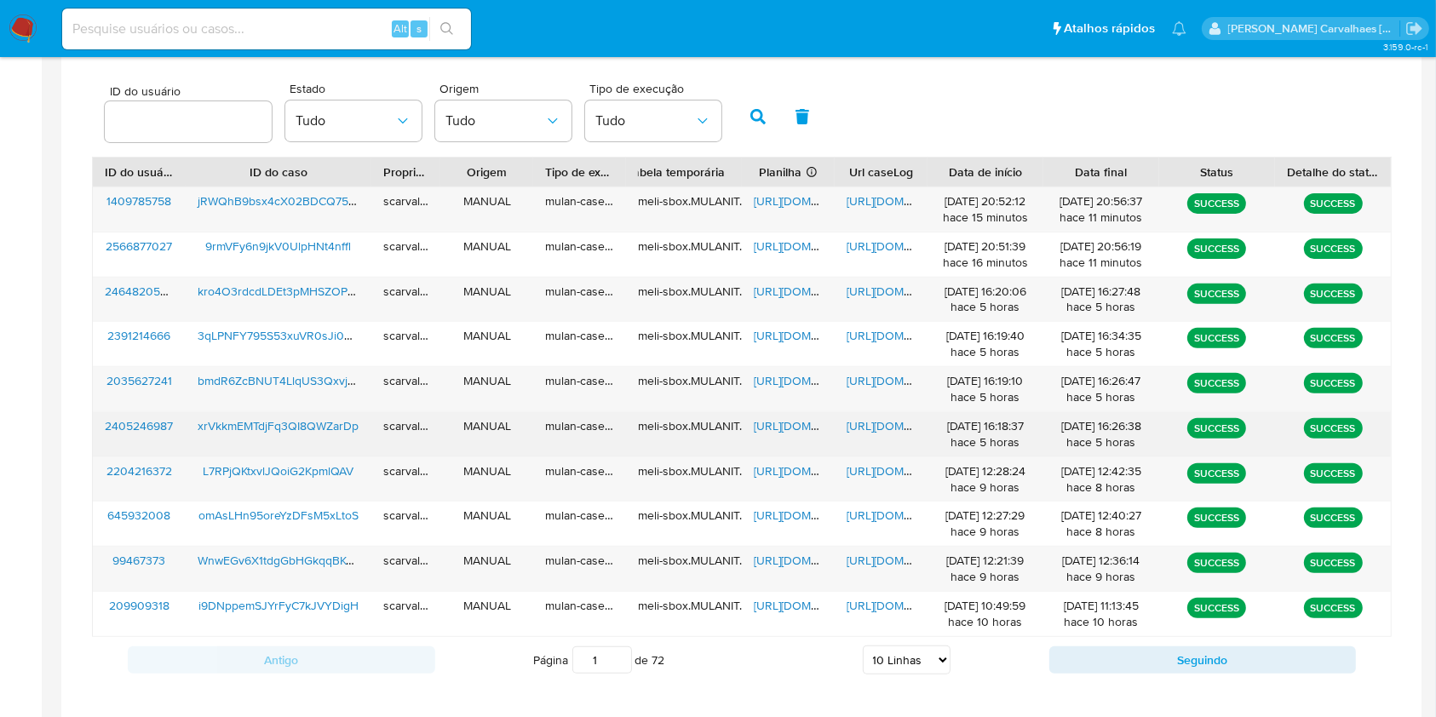
scroll to position [567, 0]
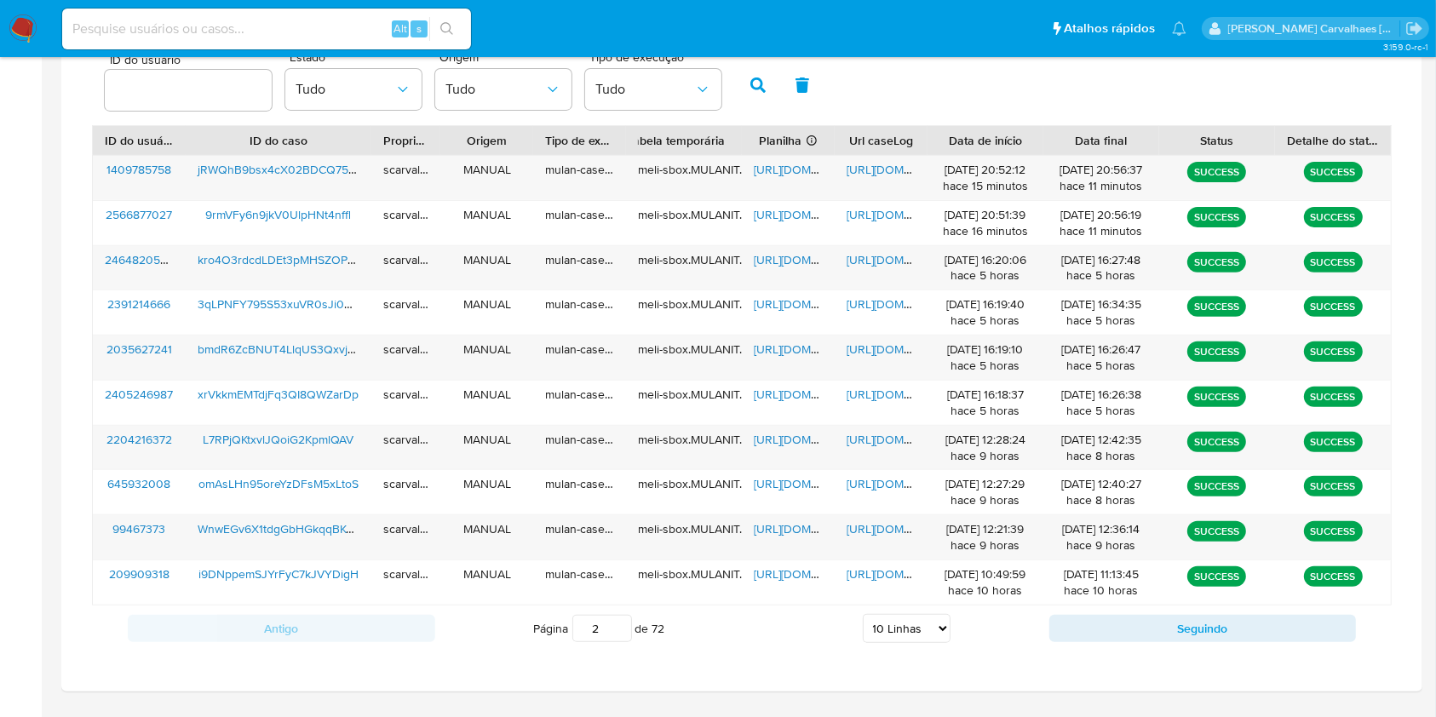
click at [617, 623] on input "2" at bounding box center [602, 628] width 60 height 27
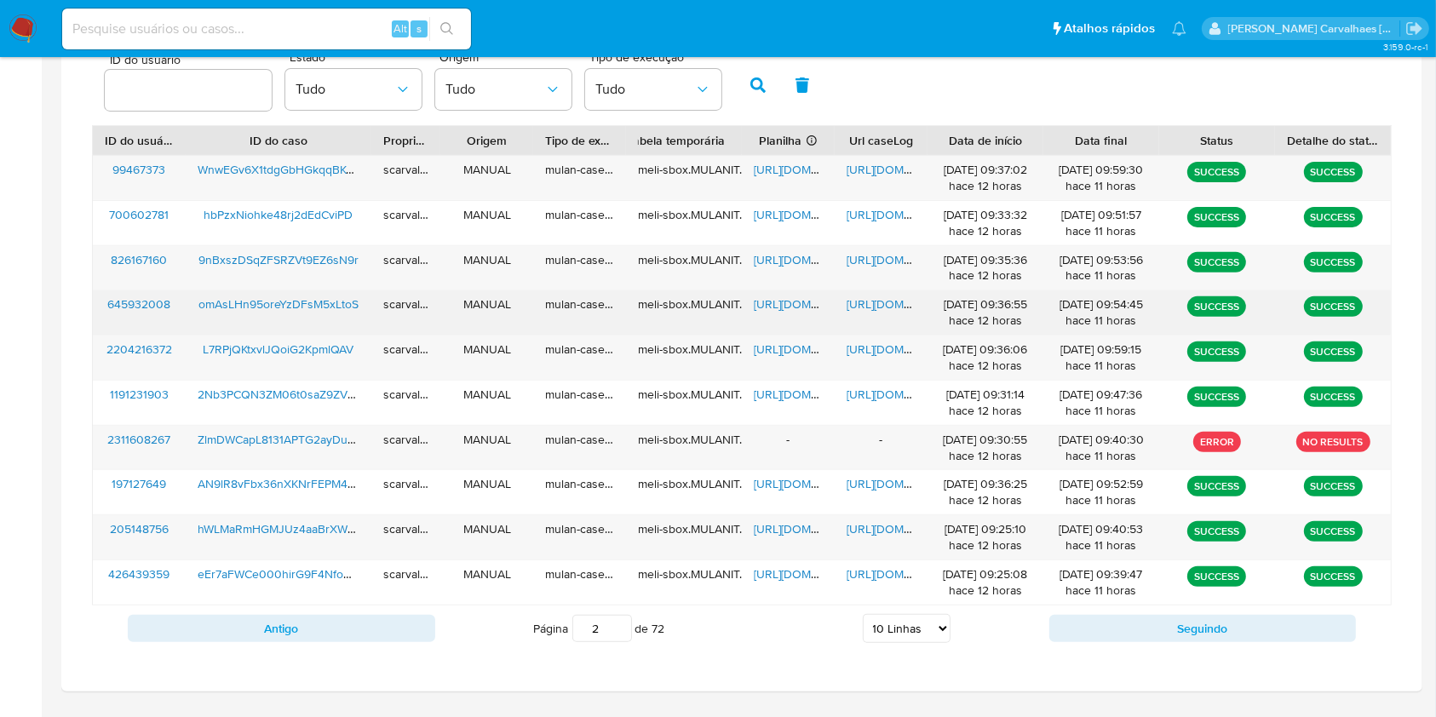
click at [783, 306] on span "[URL][DOMAIN_NAME]" at bounding box center [813, 304] width 118 height 17
click at [869, 303] on span "[URL][DOMAIN_NAME]" at bounding box center [906, 304] width 118 height 17
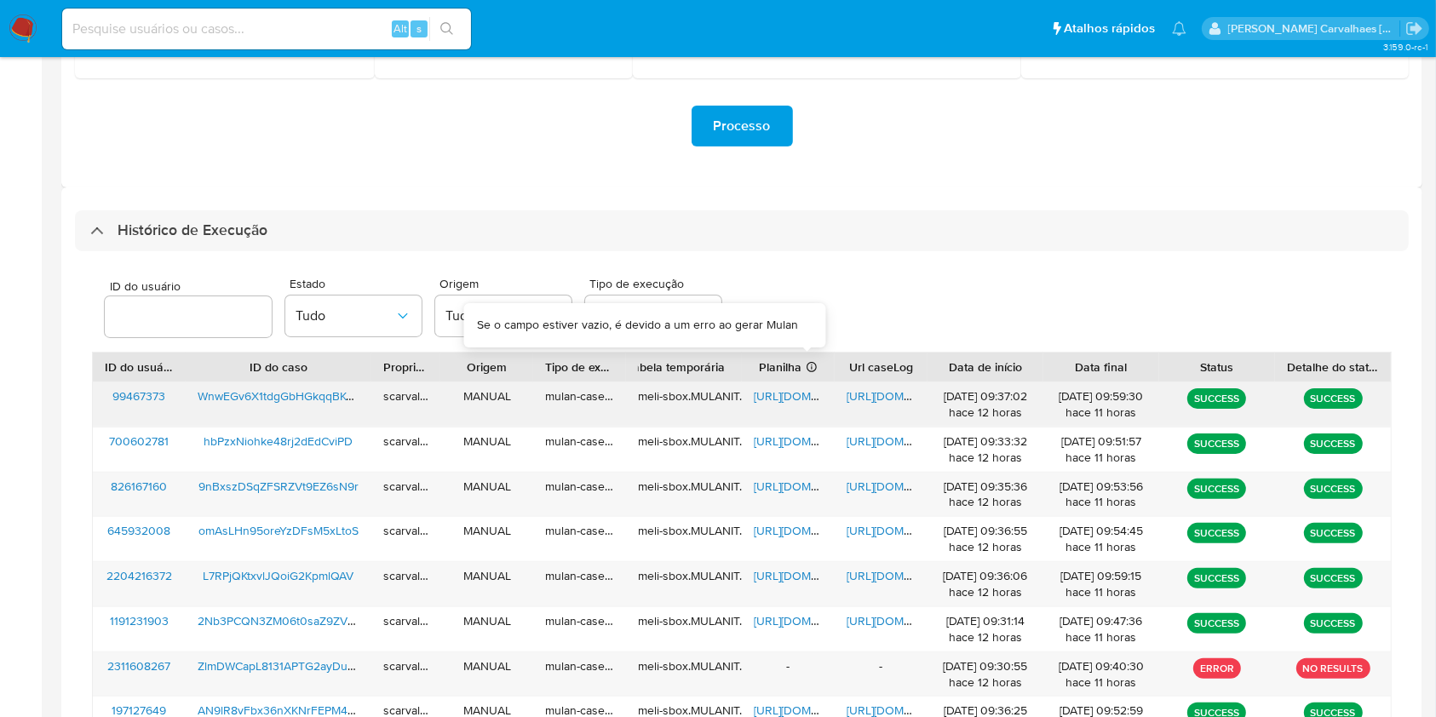
scroll to position [454, 0]
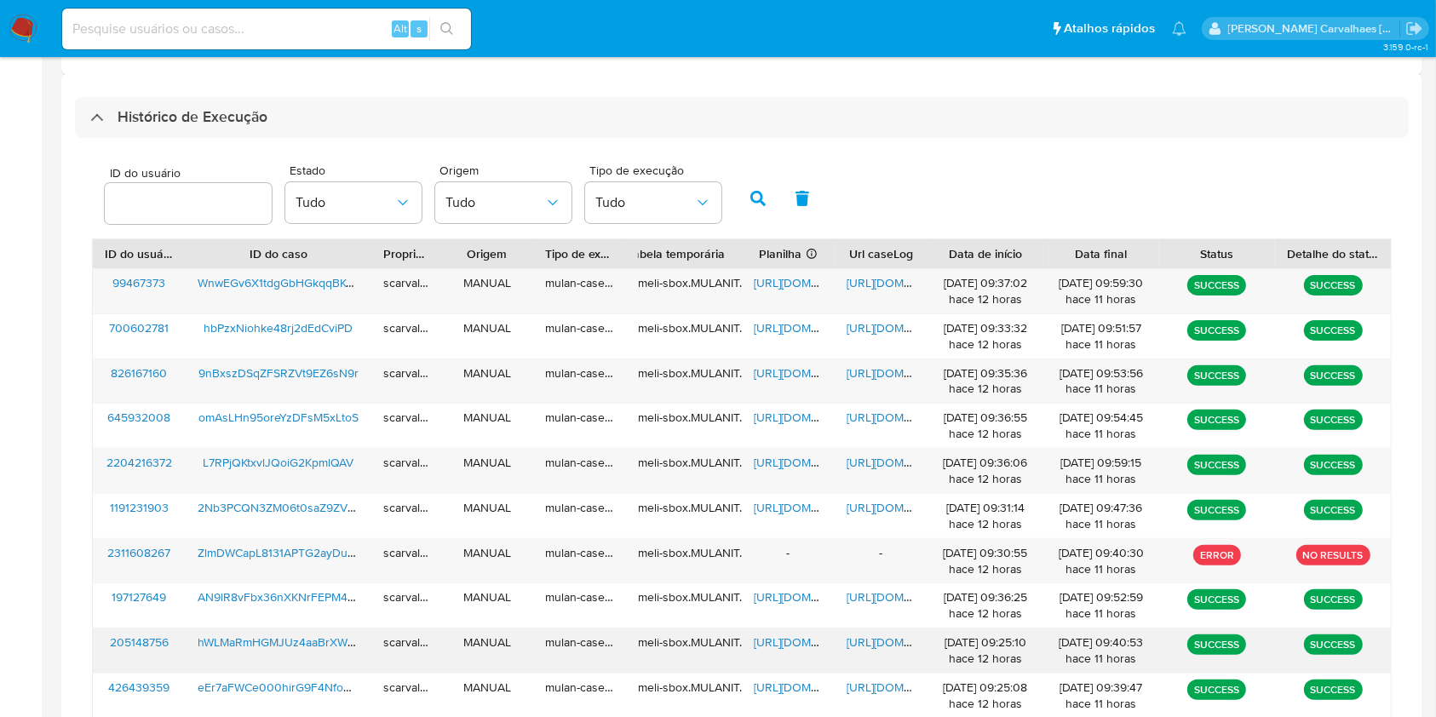
click at [883, 644] on span "[URL][DOMAIN_NAME]" at bounding box center [906, 642] width 118 height 17
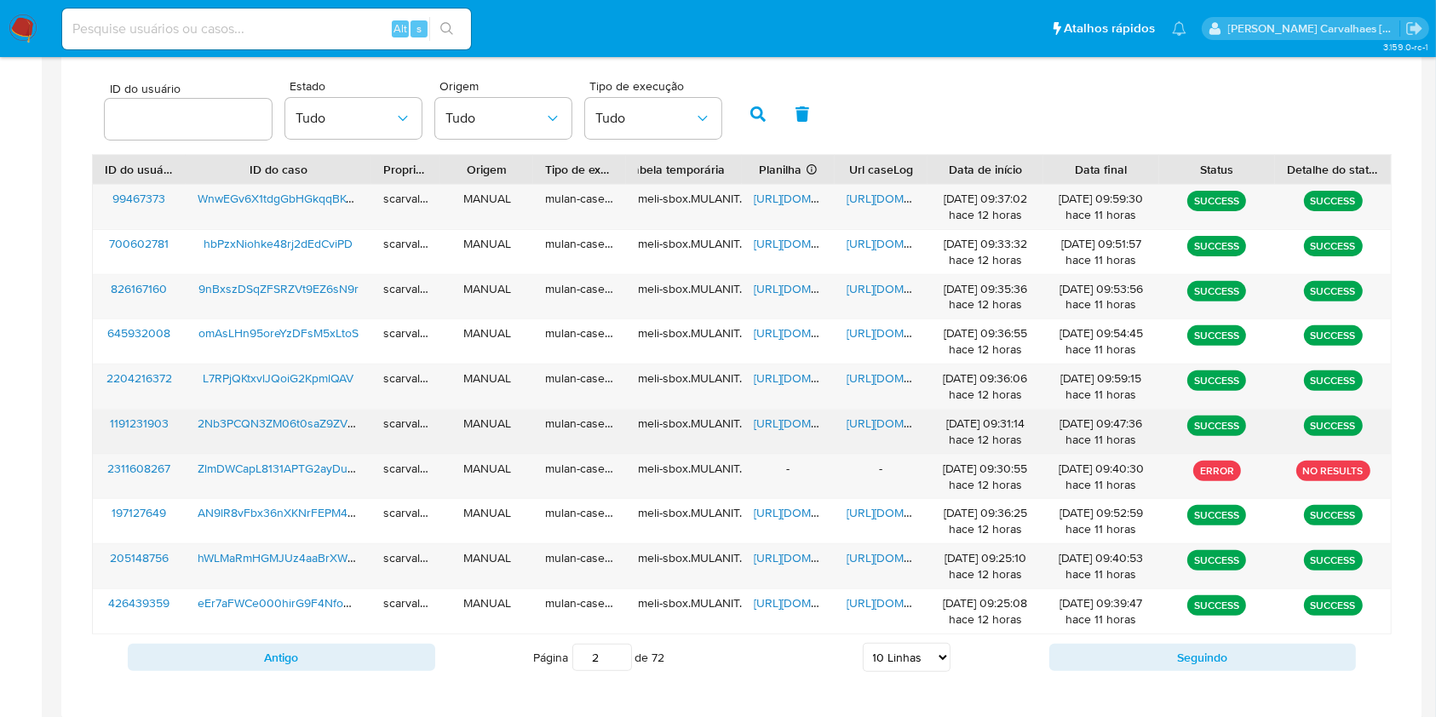
scroll to position [567, 0]
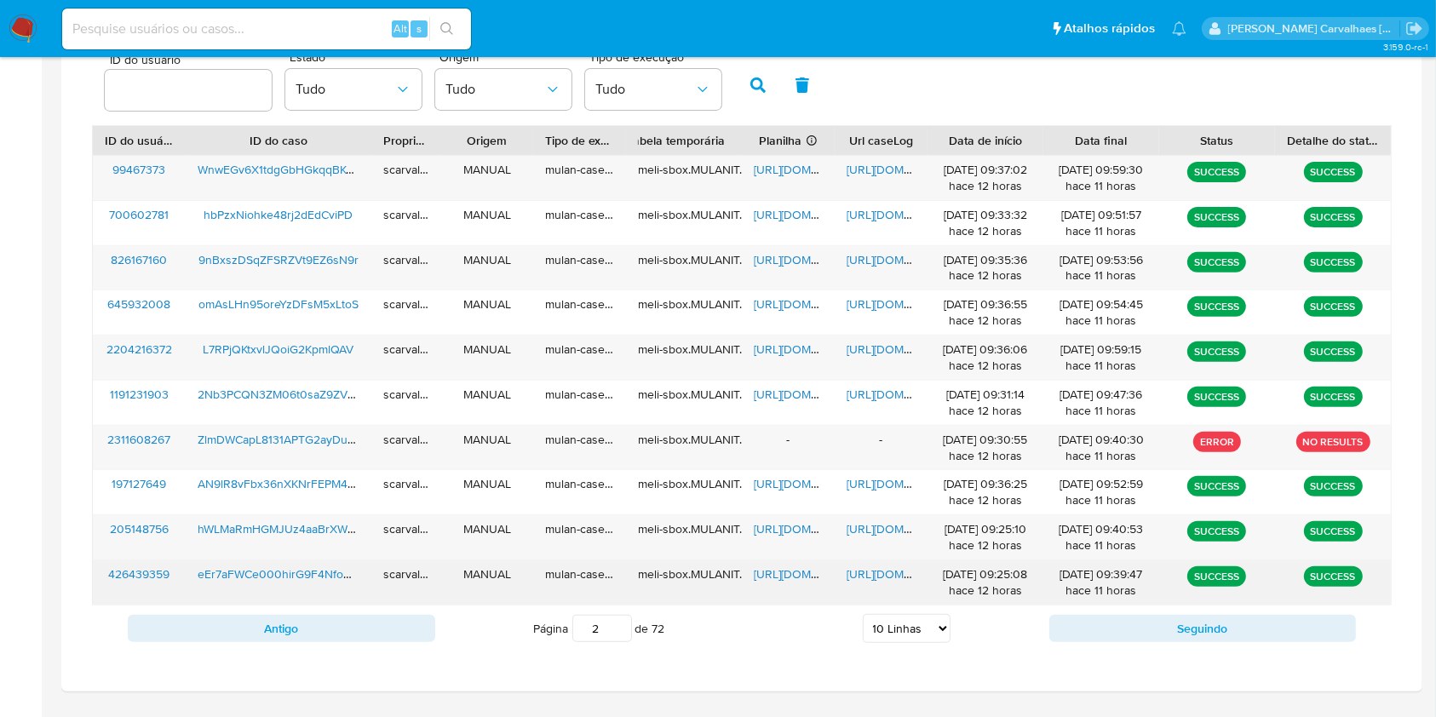
click at [874, 571] on span "[URL][DOMAIN_NAME]" at bounding box center [906, 573] width 118 height 17
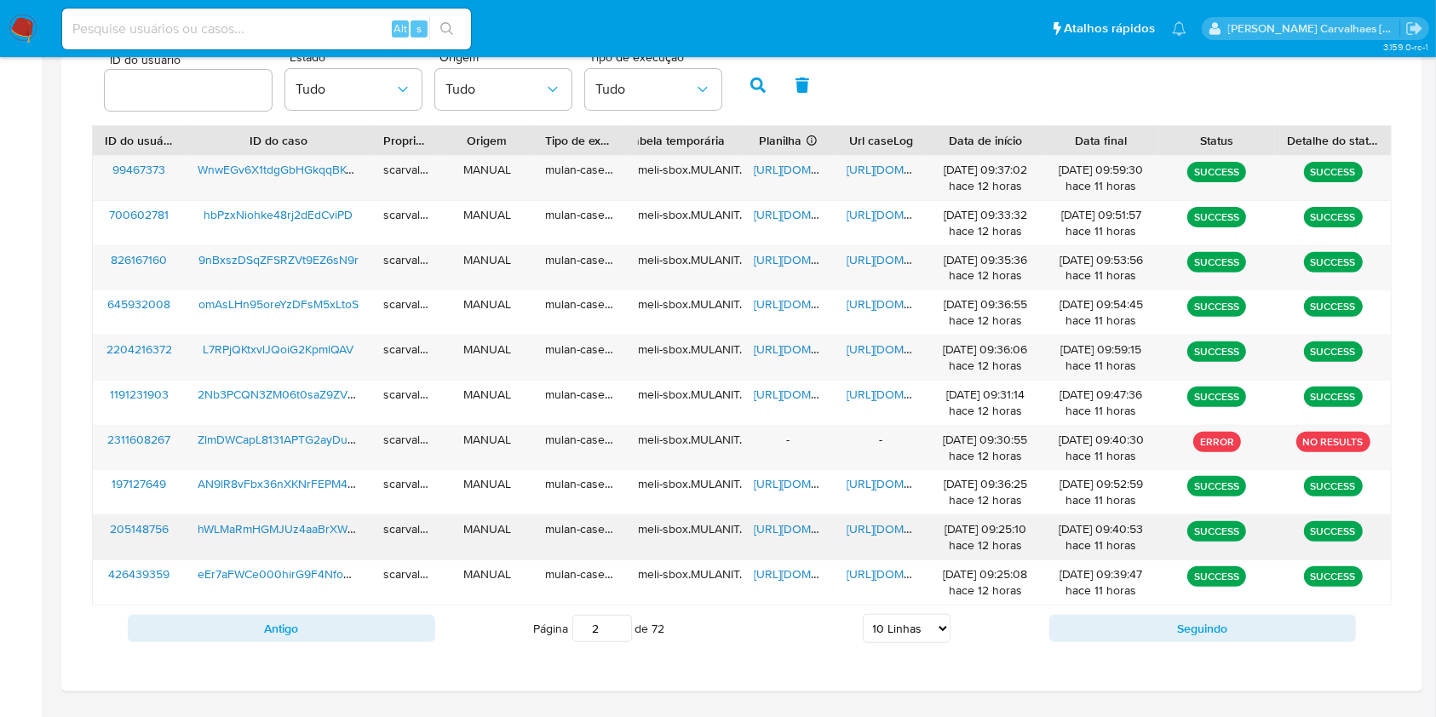
click at [886, 527] on span "[URL][DOMAIN_NAME]" at bounding box center [906, 528] width 118 height 17
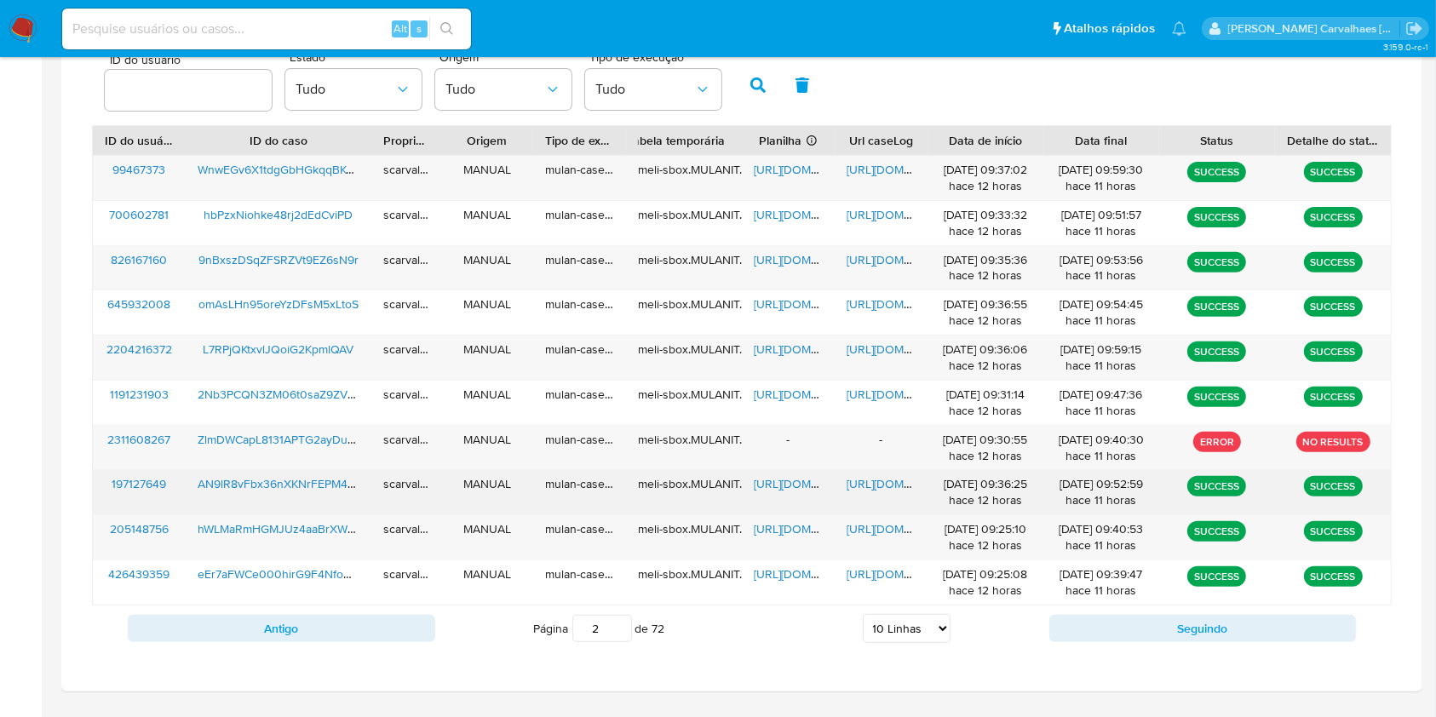
click at [885, 482] on span "[URL][DOMAIN_NAME]" at bounding box center [906, 483] width 118 height 17
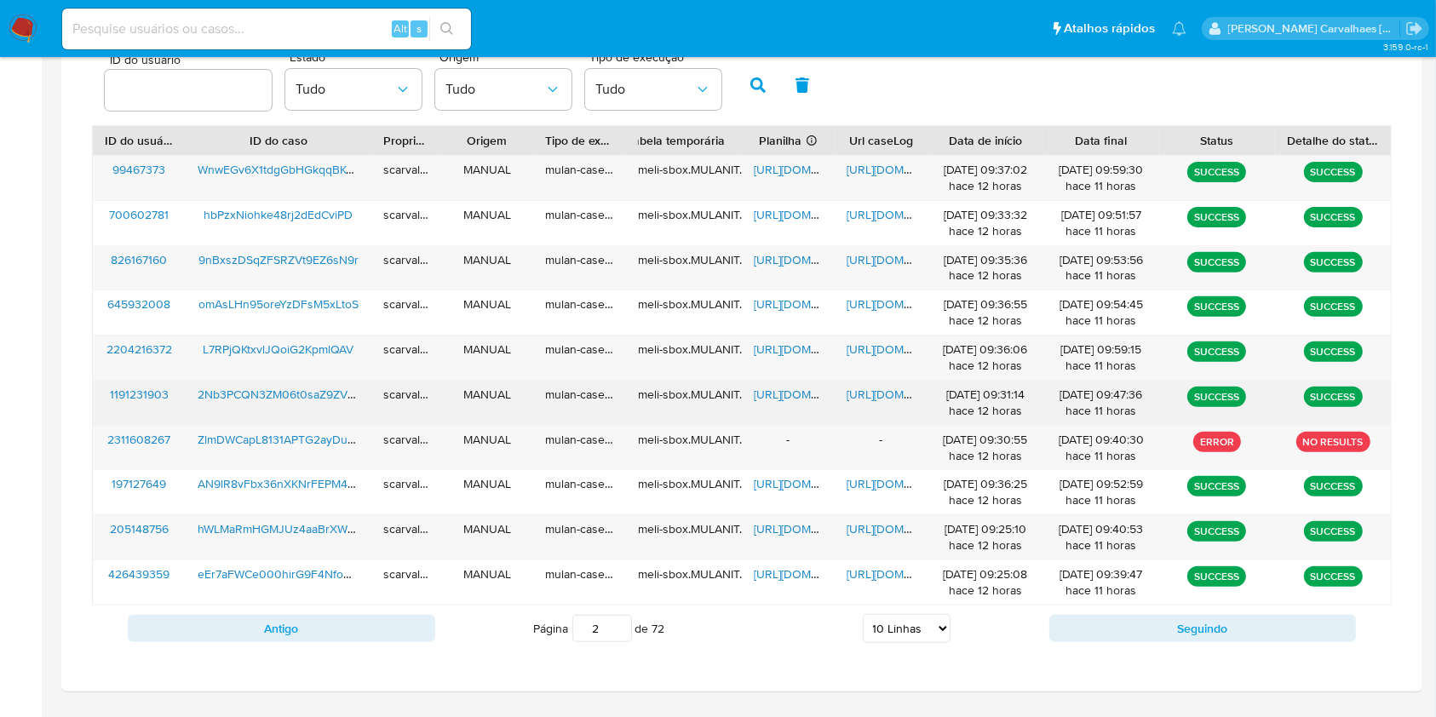
click at [868, 397] on span "[URL][DOMAIN_NAME]" at bounding box center [906, 394] width 118 height 17
click at [879, 393] on span "[URL][DOMAIN_NAME]" at bounding box center [906, 394] width 118 height 17
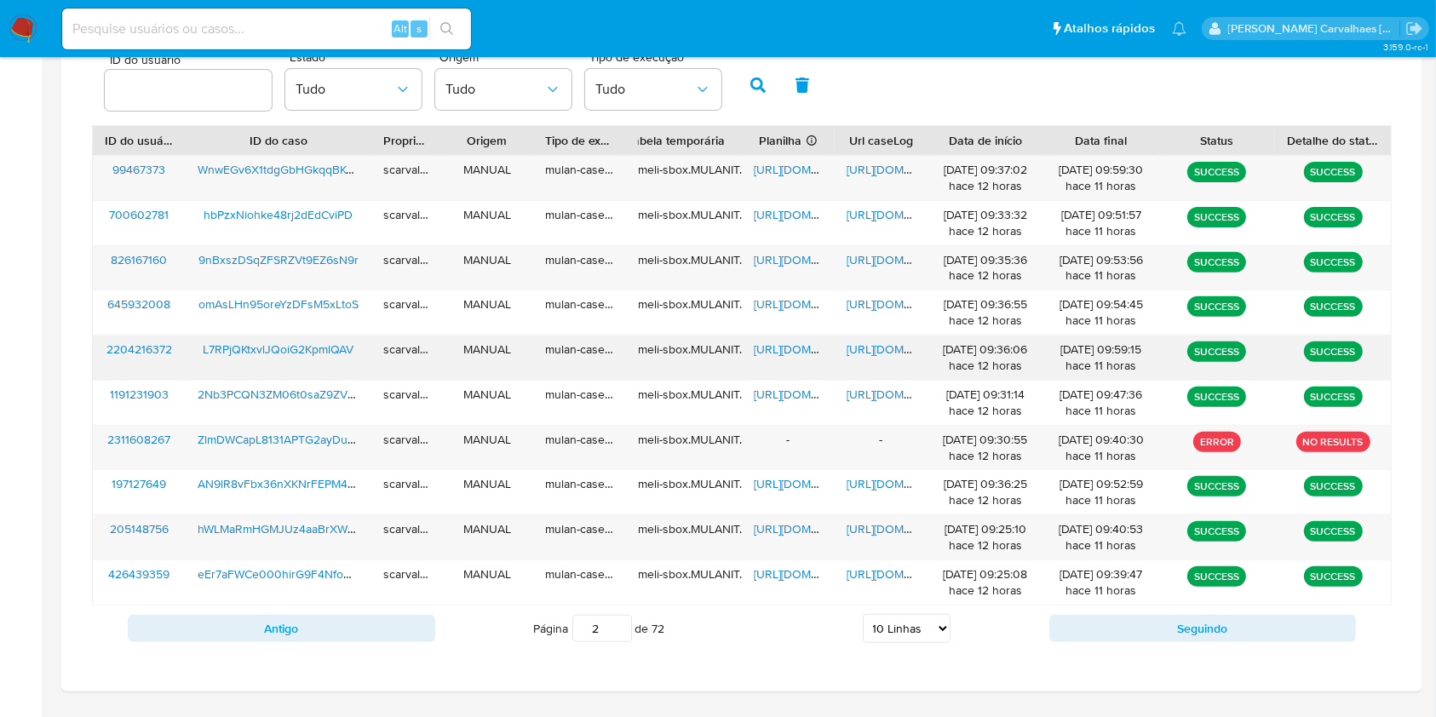
click at [871, 351] on span "[URL][DOMAIN_NAME]" at bounding box center [906, 349] width 118 height 17
click at [892, 347] on span "[URL][DOMAIN_NAME]" at bounding box center [906, 349] width 118 height 17
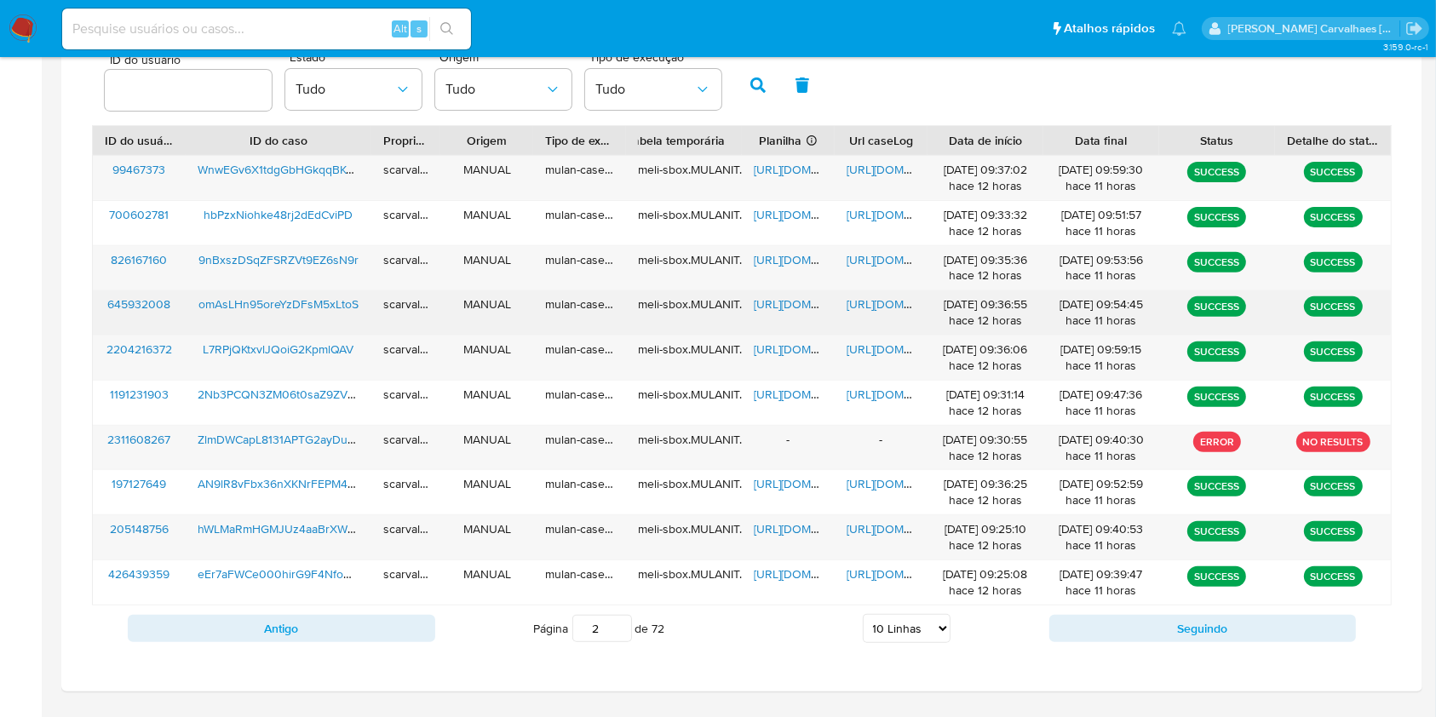
click at [860, 310] on span "[URL][DOMAIN_NAME]" at bounding box center [906, 304] width 118 height 17
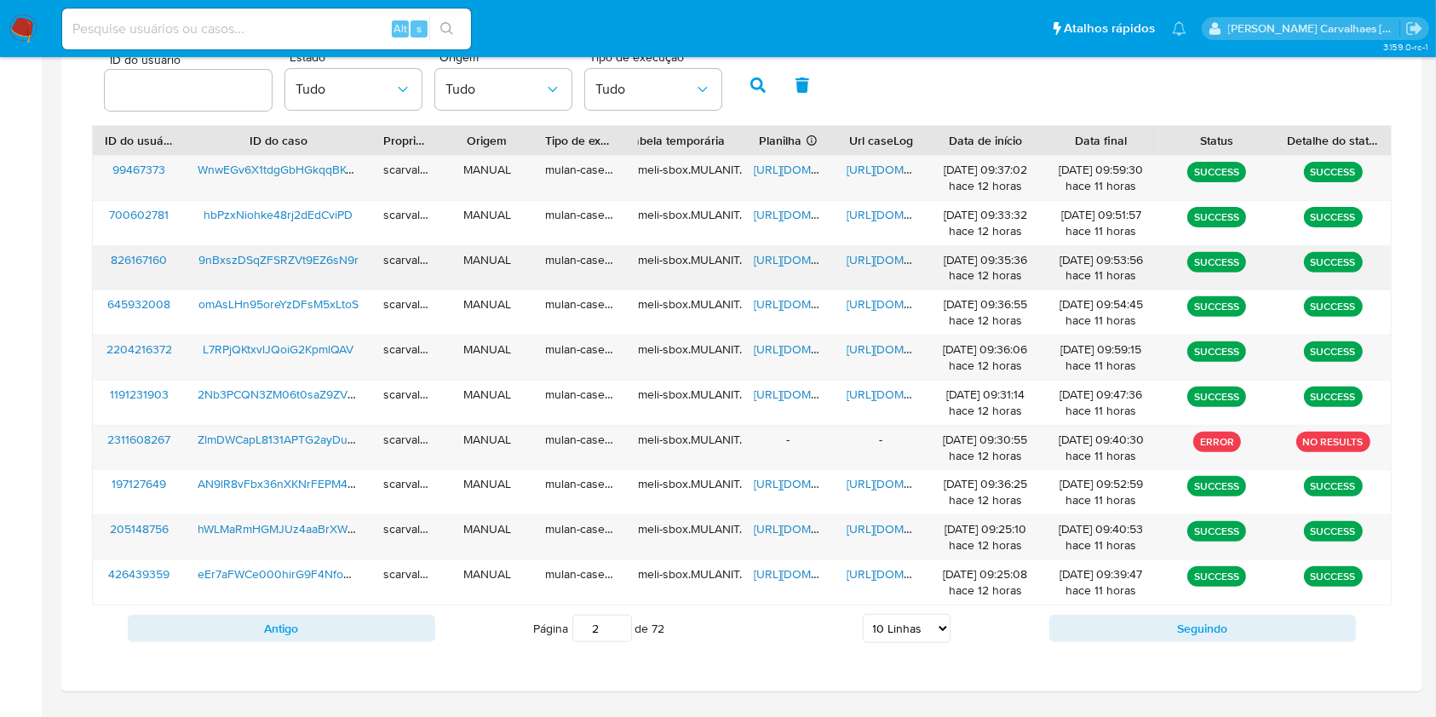
click at [864, 255] on span "[URL][DOMAIN_NAME]" at bounding box center [906, 259] width 118 height 17
click at [871, 165] on span "[URL][DOMAIN_NAME]" at bounding box center [906, 169] width 118 height 17
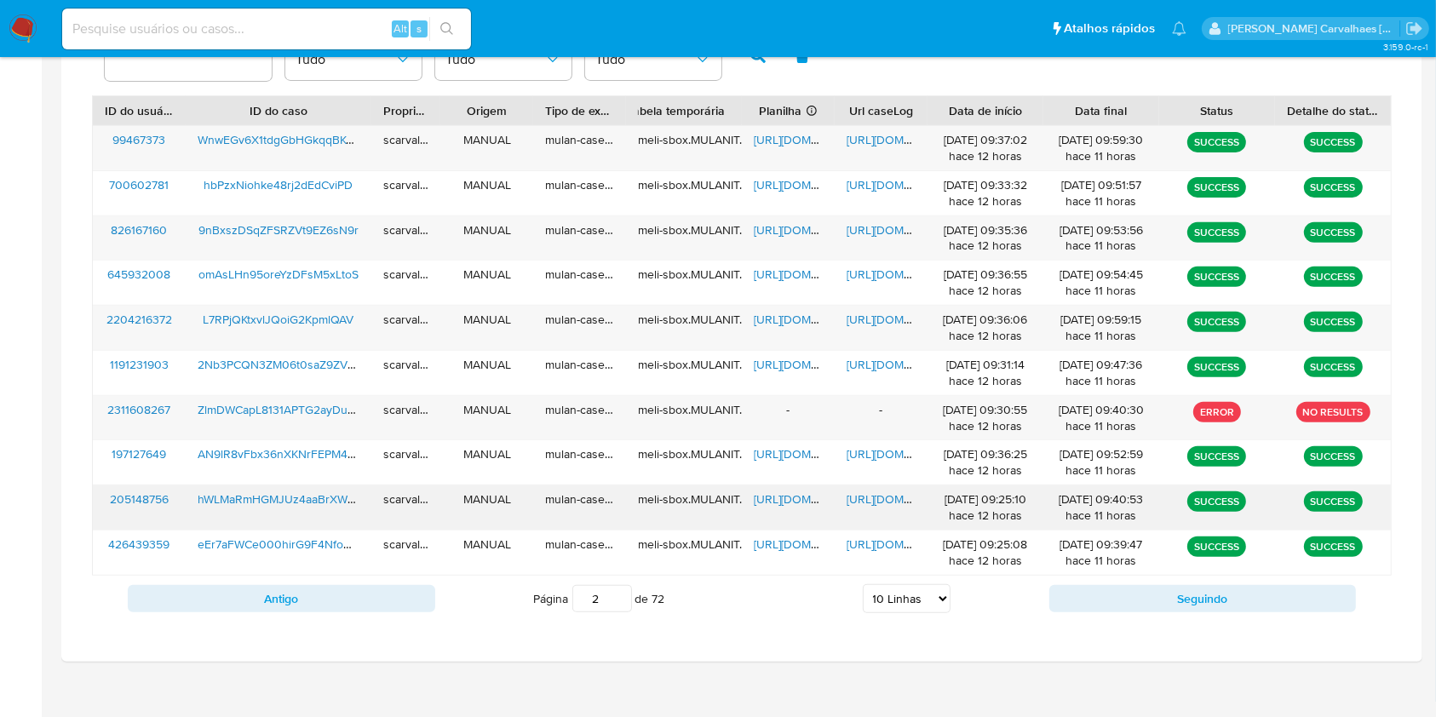
scroll to position [613, 0]
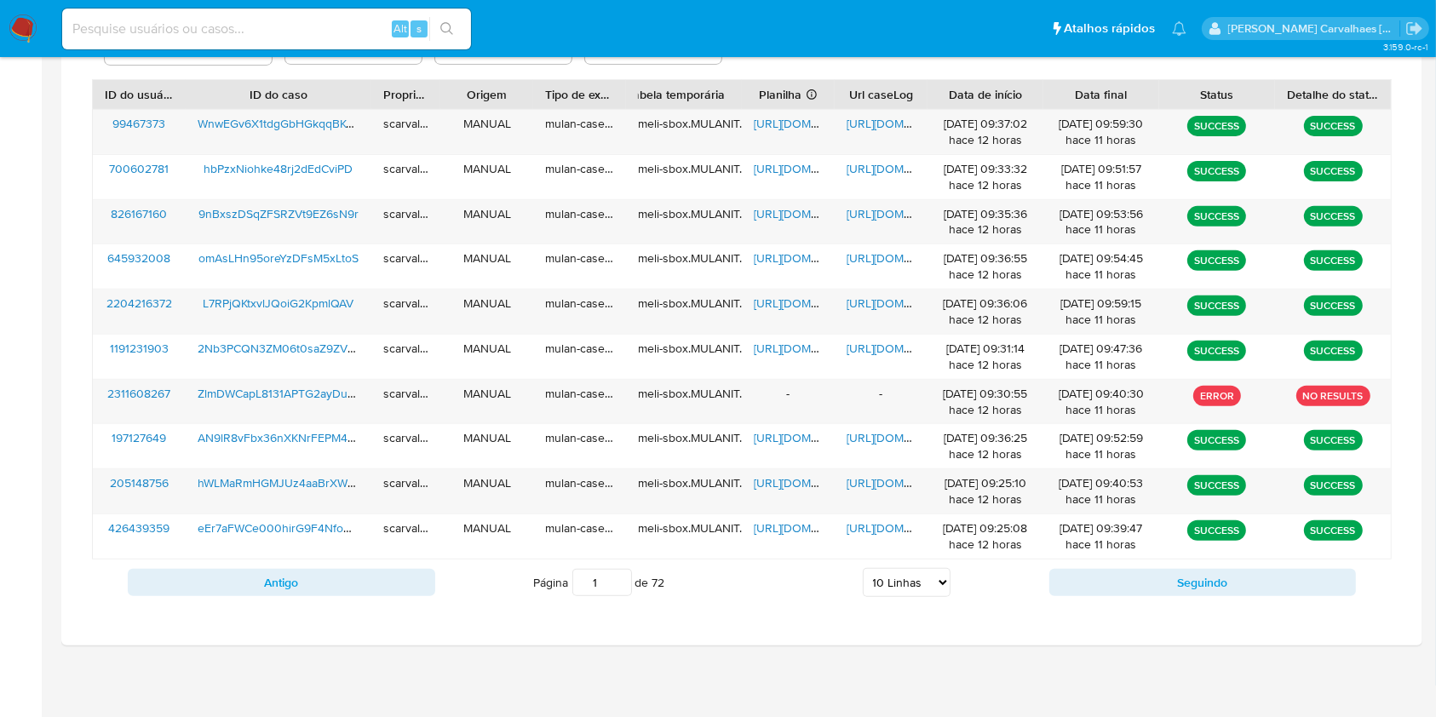
click at [615, 588] on input "1" at bounding box center [602, 582] width 60 height 27
type input "1"
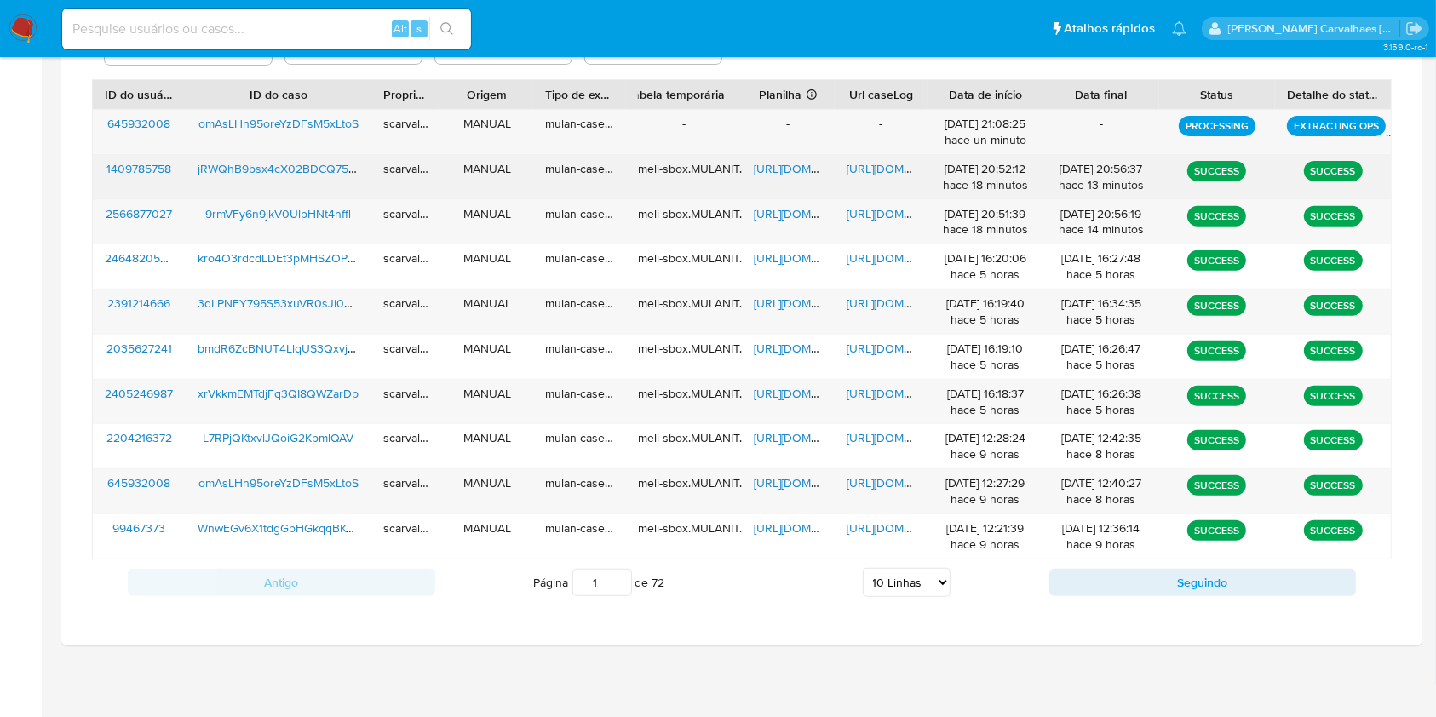
click at [883, 164] on span "[URL][DOMAIN_NAME]" at bounding box center [906, 168] width 118 height 17
click at [783, 167] on span "[URL][DOMAIN_NAME]" at bounding box center [813, 168] width 118 height 17
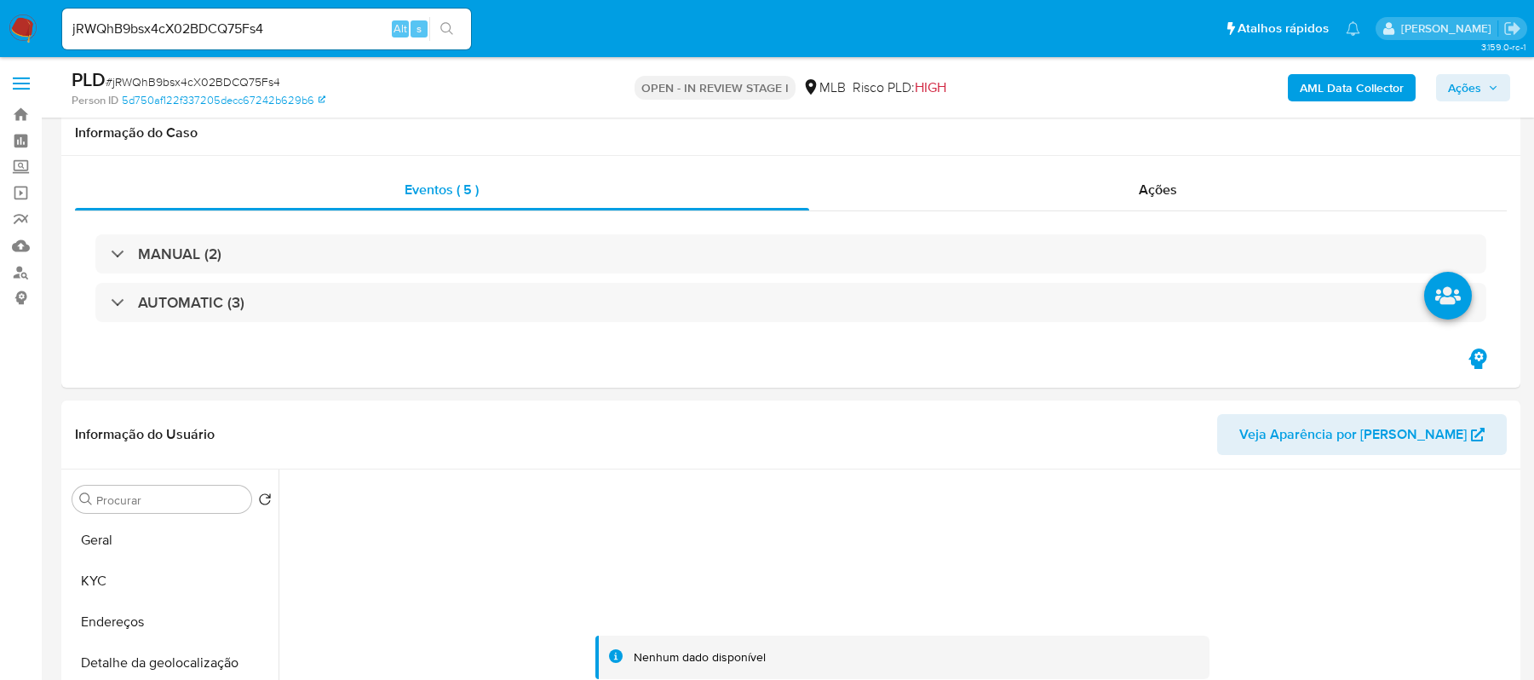
select select "10"
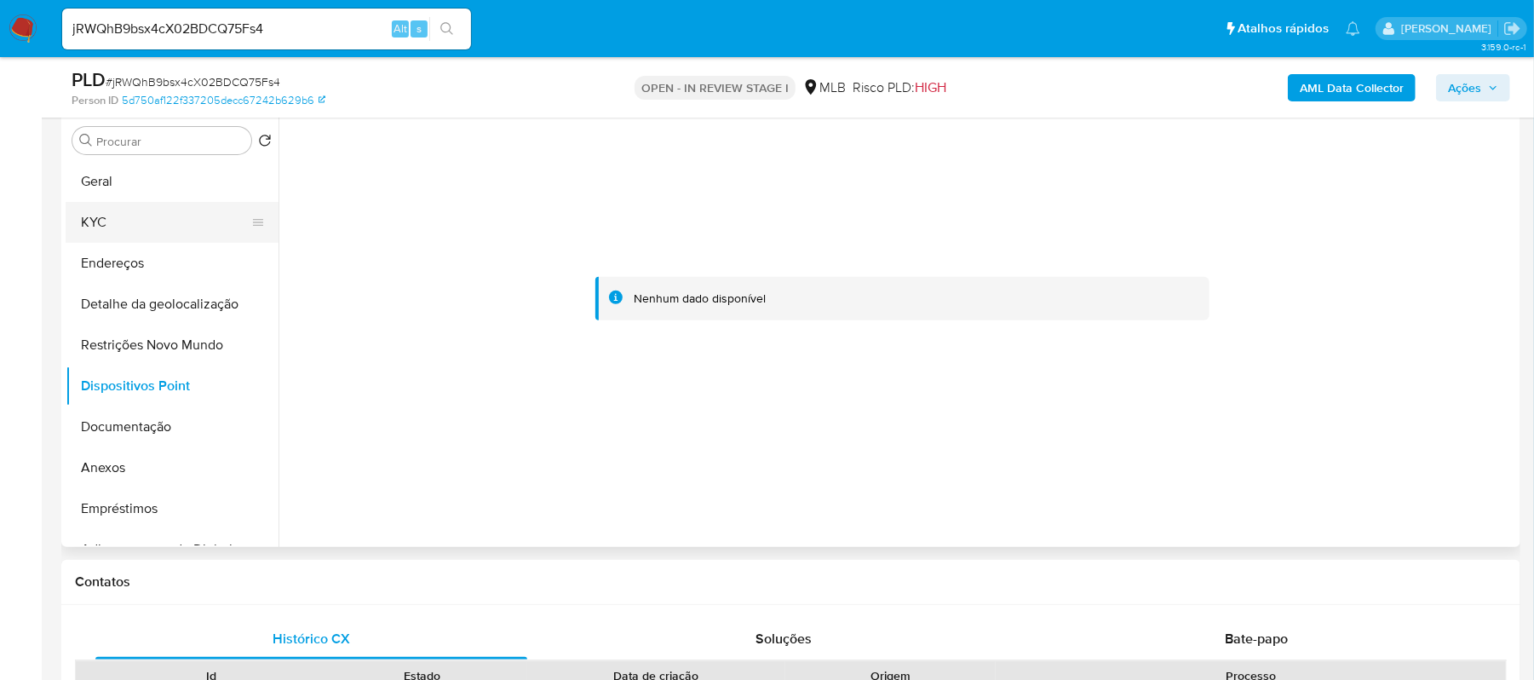
click at [129, 230] on button "KYC" at bounding box center [165, 222] width 199 height 41
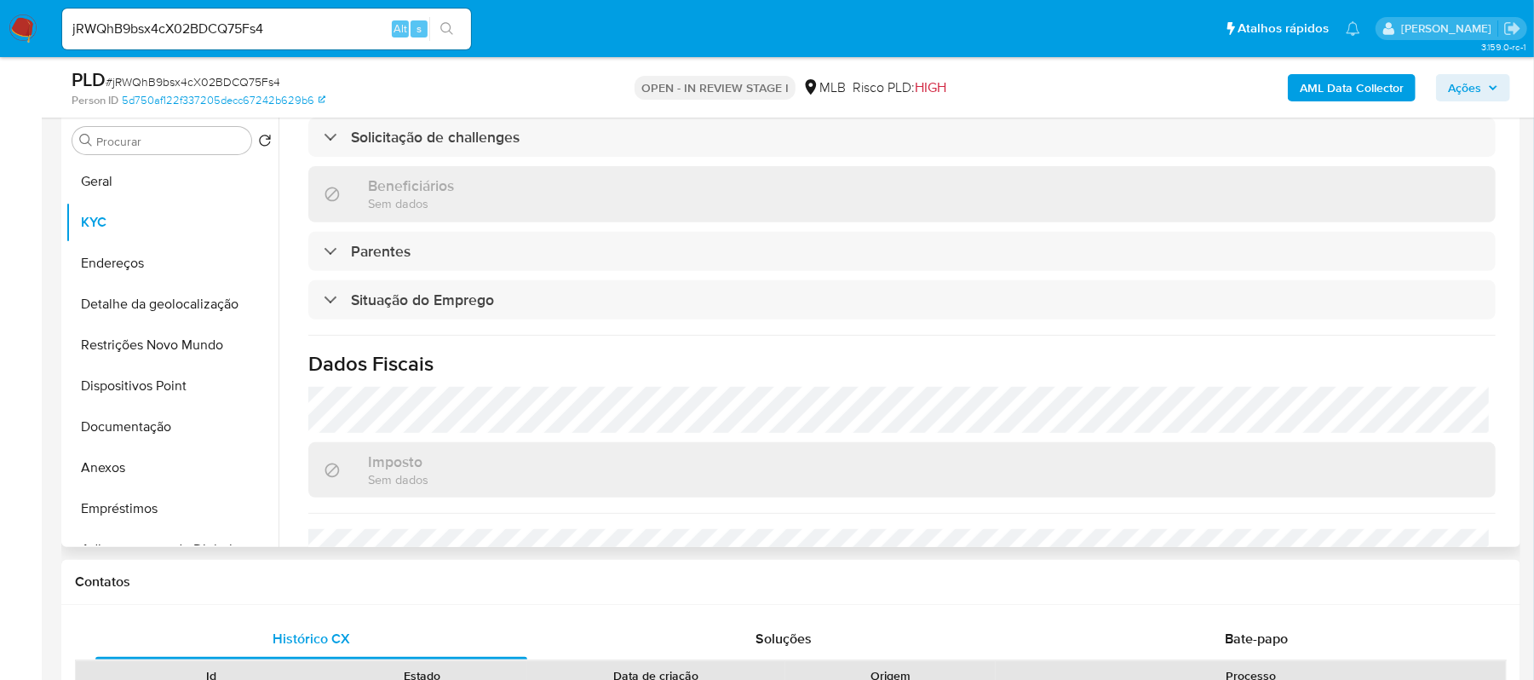
scroll to position [746, 0]
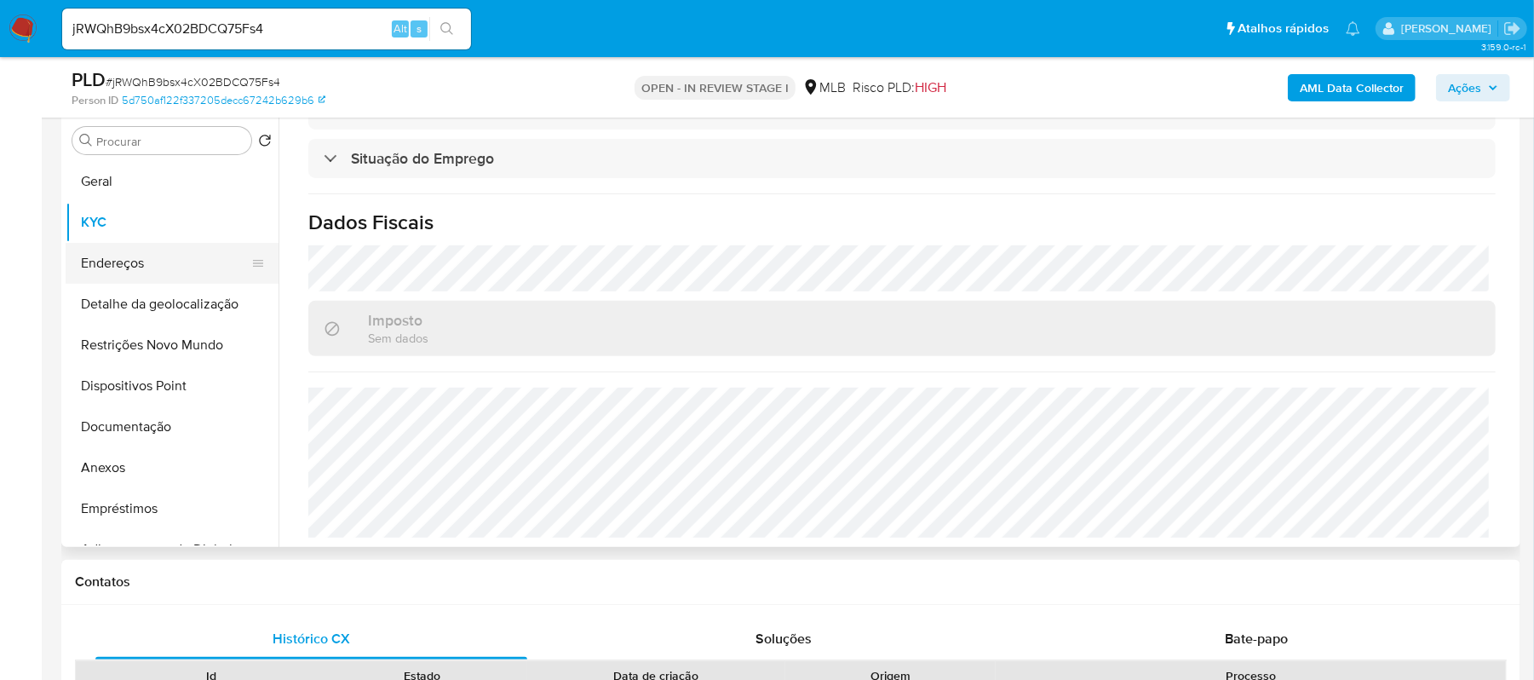
click at [147, 260] on button "Endereços" at bounding box center [165, 263] width 199 height 41
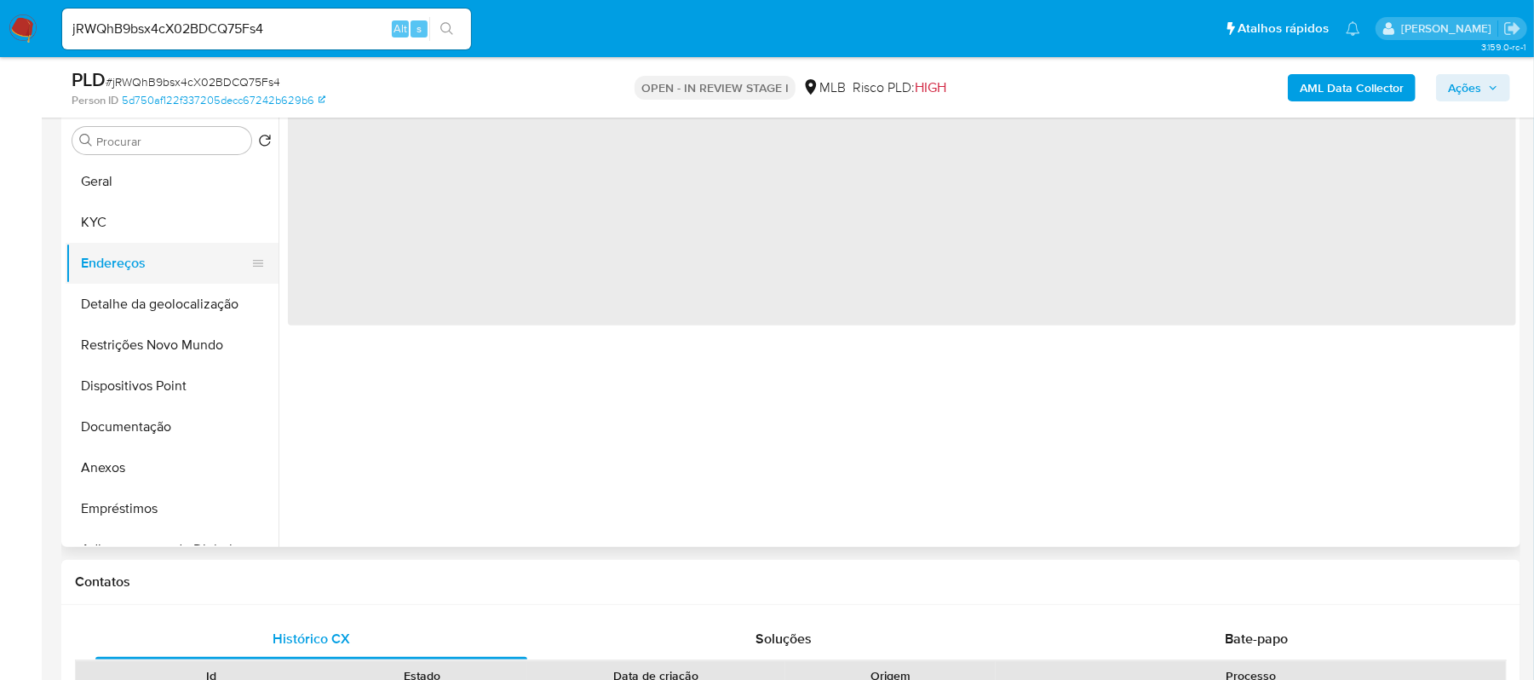
scroll to position [0, 0]
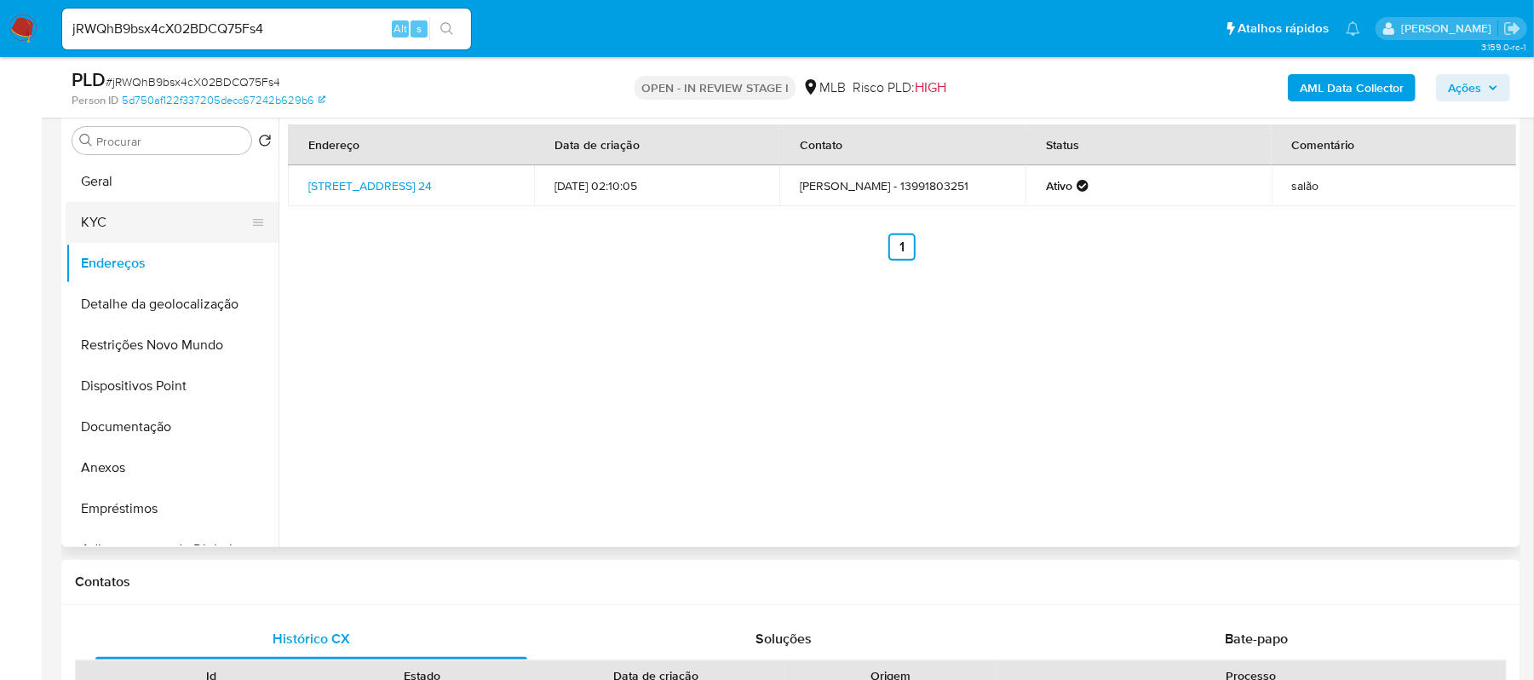
click at [131, 206] on button "KYC" at bounding box center [165, 222] width 199 height 41
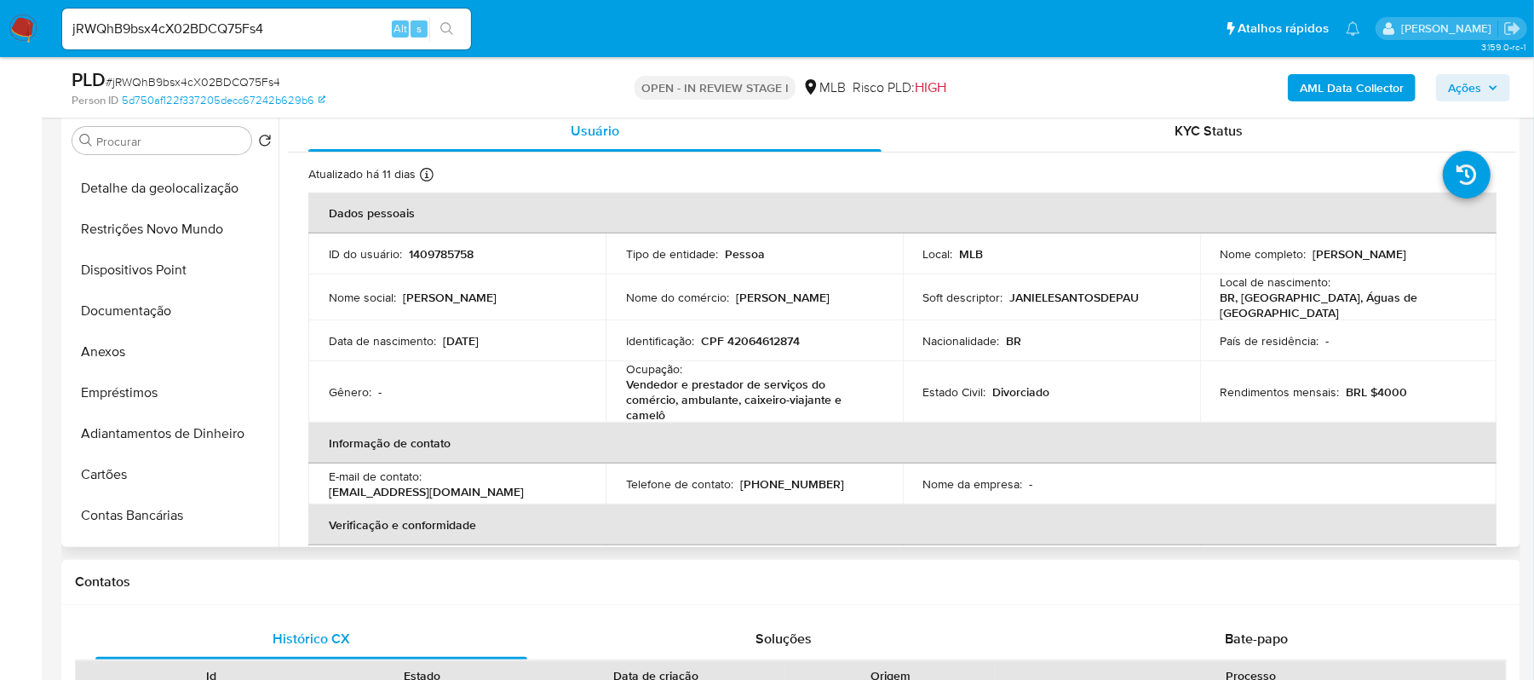
scroll to position [113, 0]
click at [157, 307] on button "Documentação" at bounding box center [165, 313] width 199 height 41
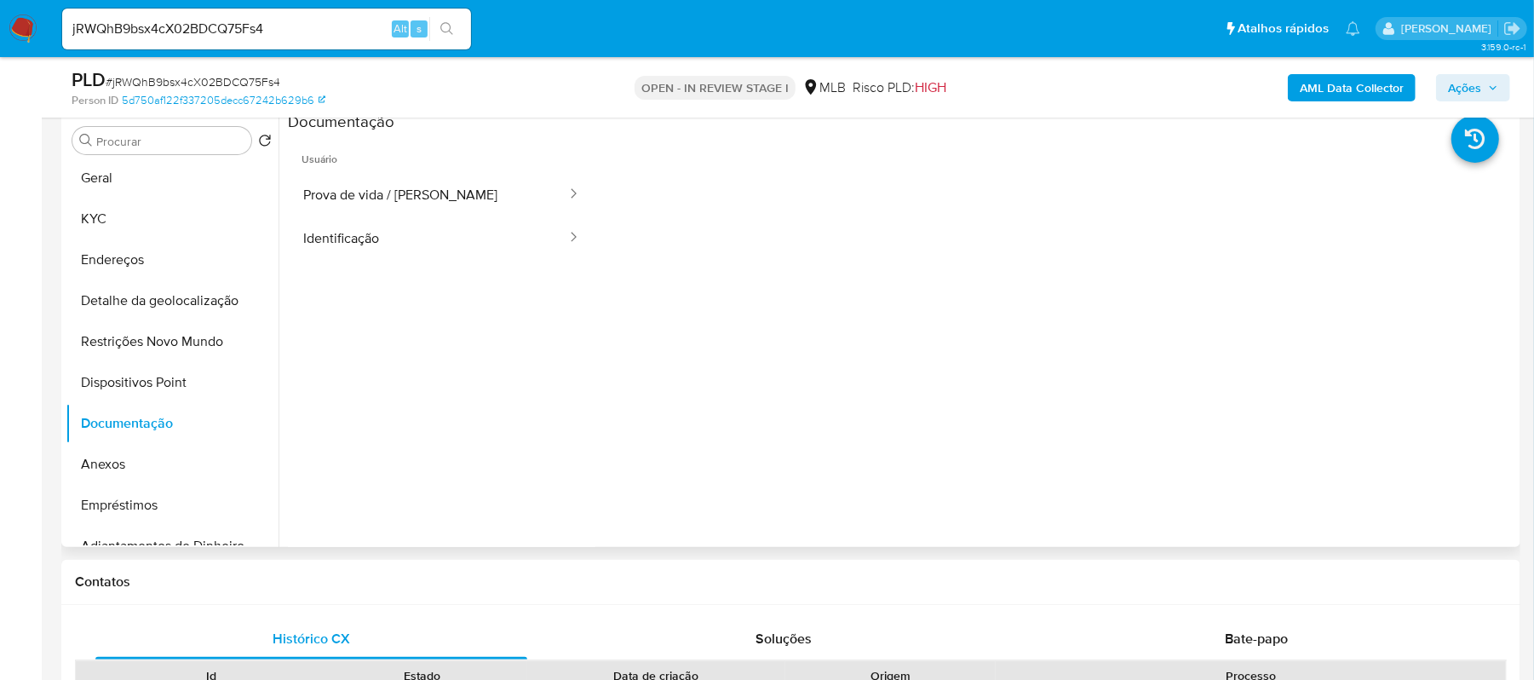
scroll to position [0, 0]
click at [158, 182] on button "Geral" at bounding box center [165, 181] width 199 height 41
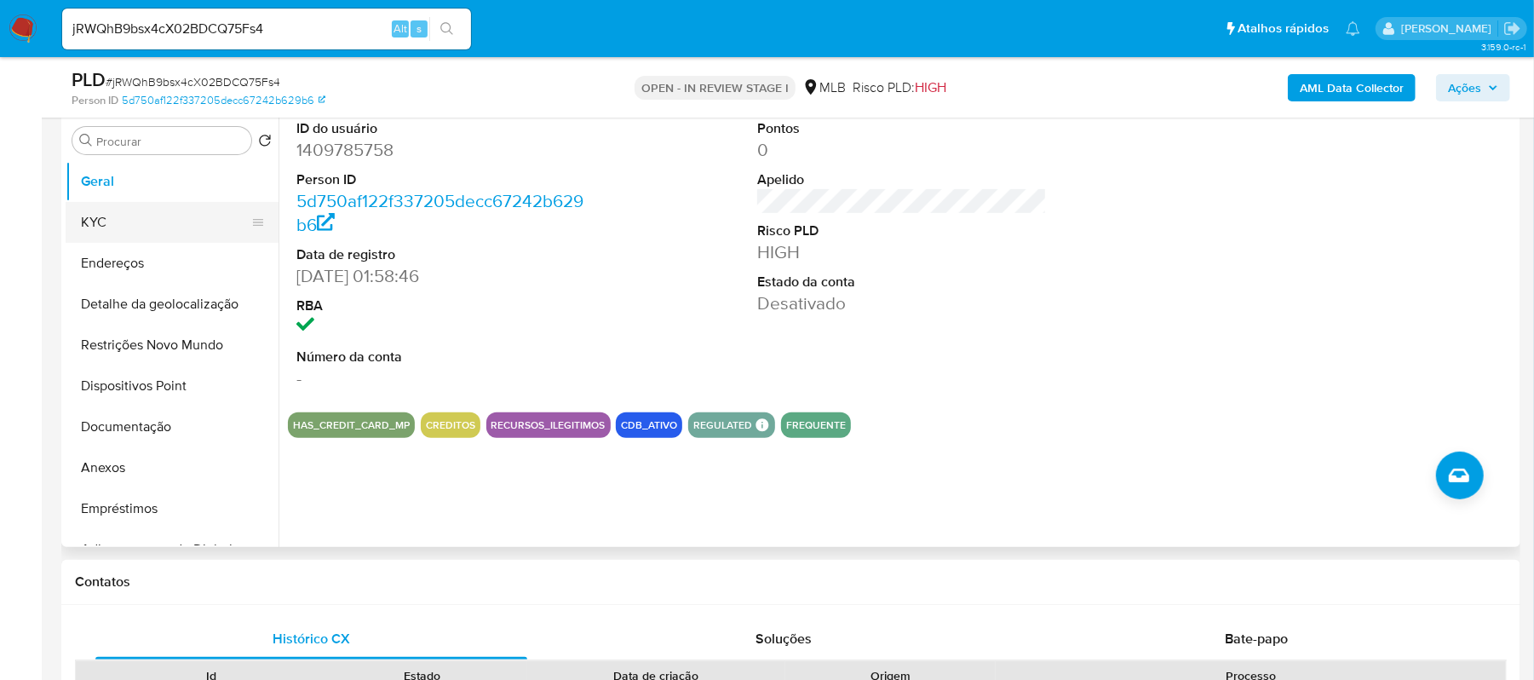
click at [123, 218] on button "KYC" at bounding box center [165, 222] width 199 height 41
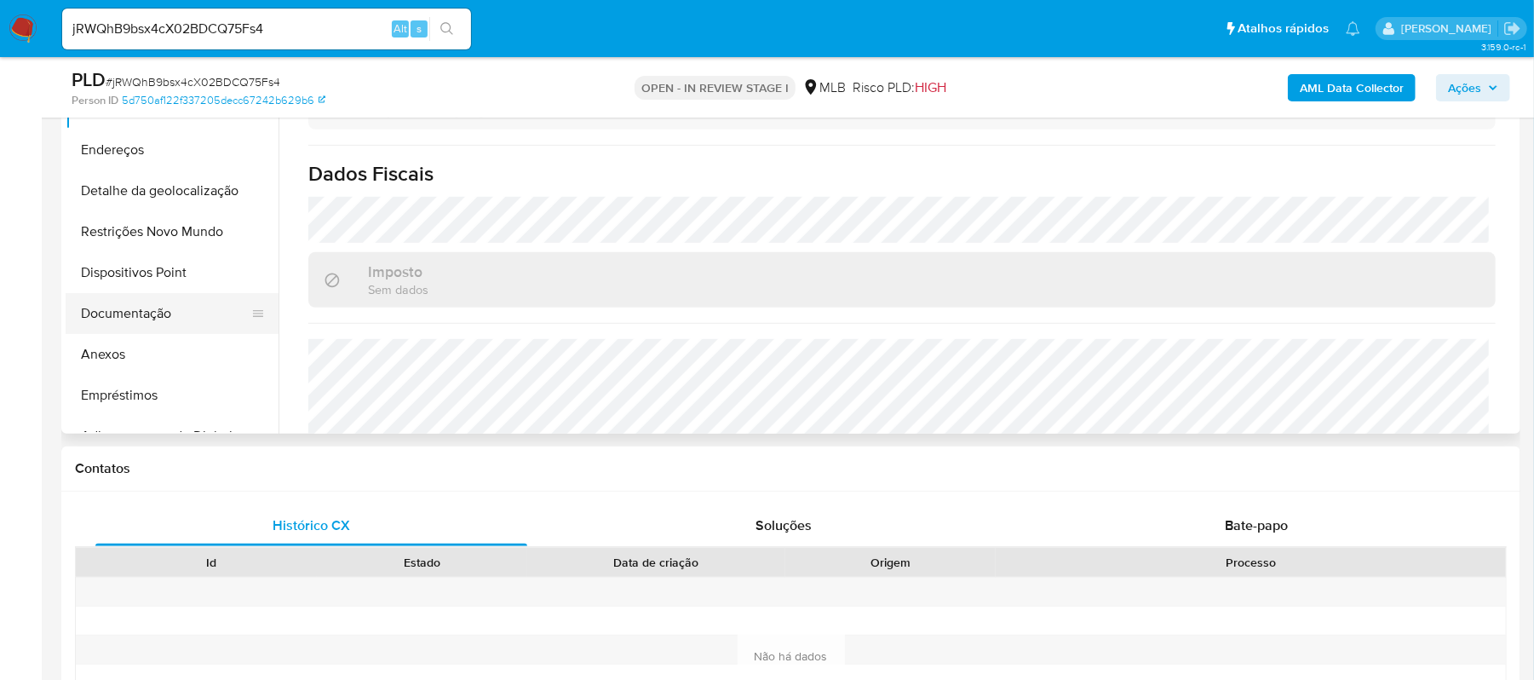
scroll to position [113, 0]
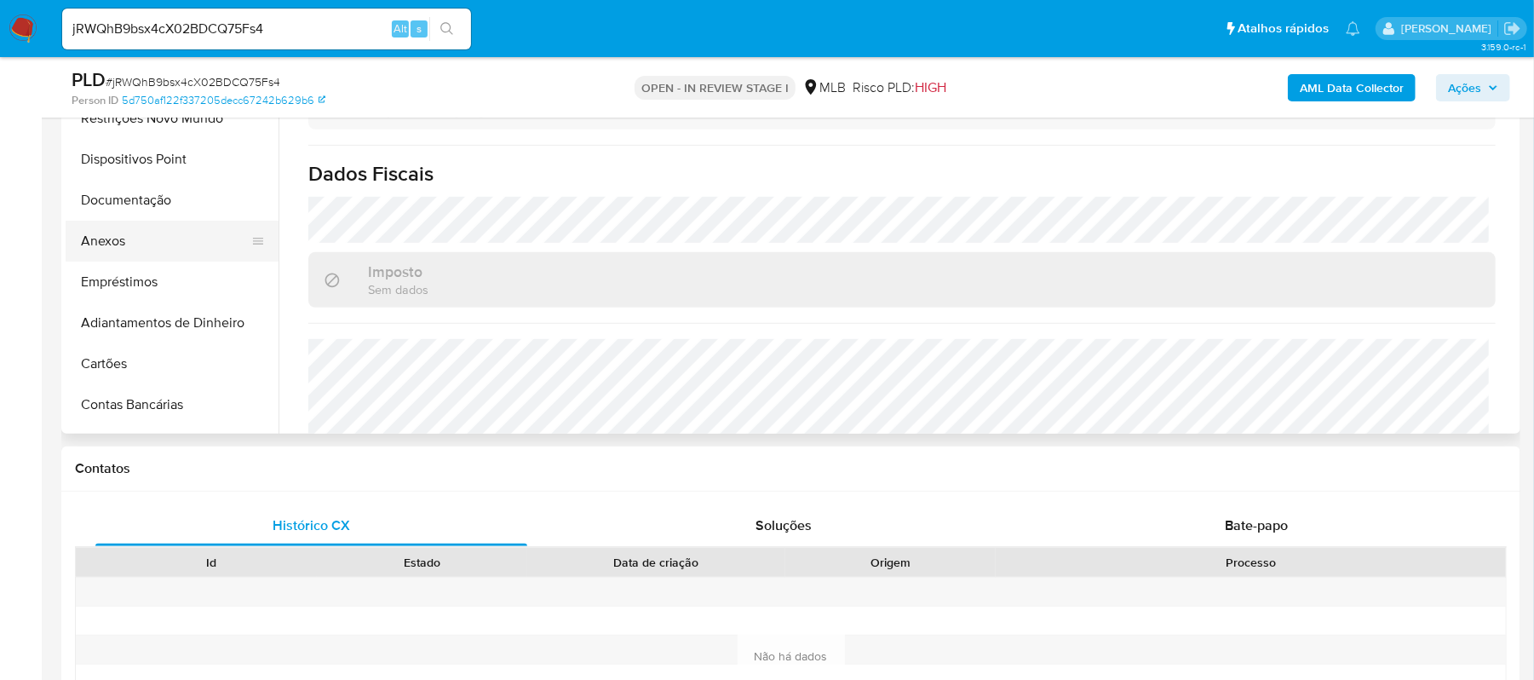
click at [152, 236] on button "Anexos" at bounding box center [165, 241] width 199 height 41
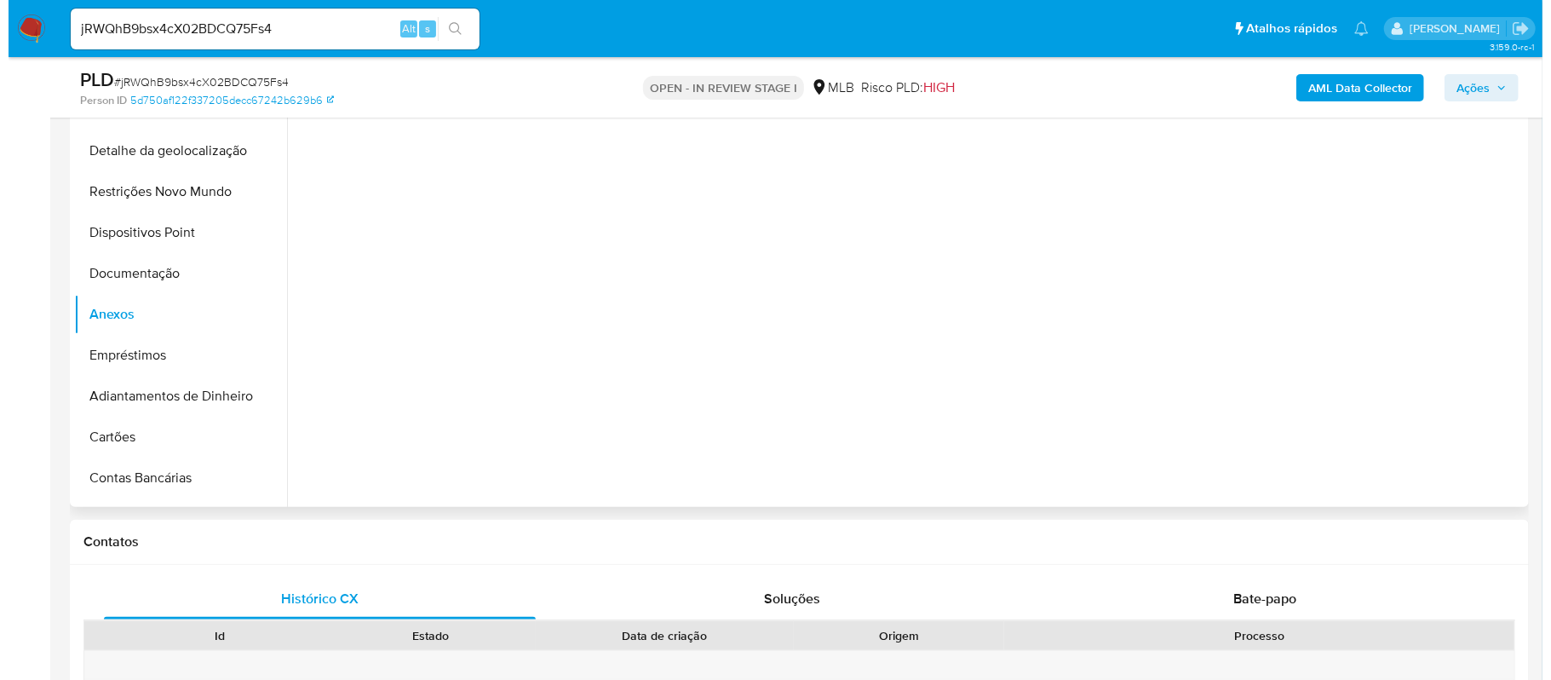
scroll to position [359, 0]
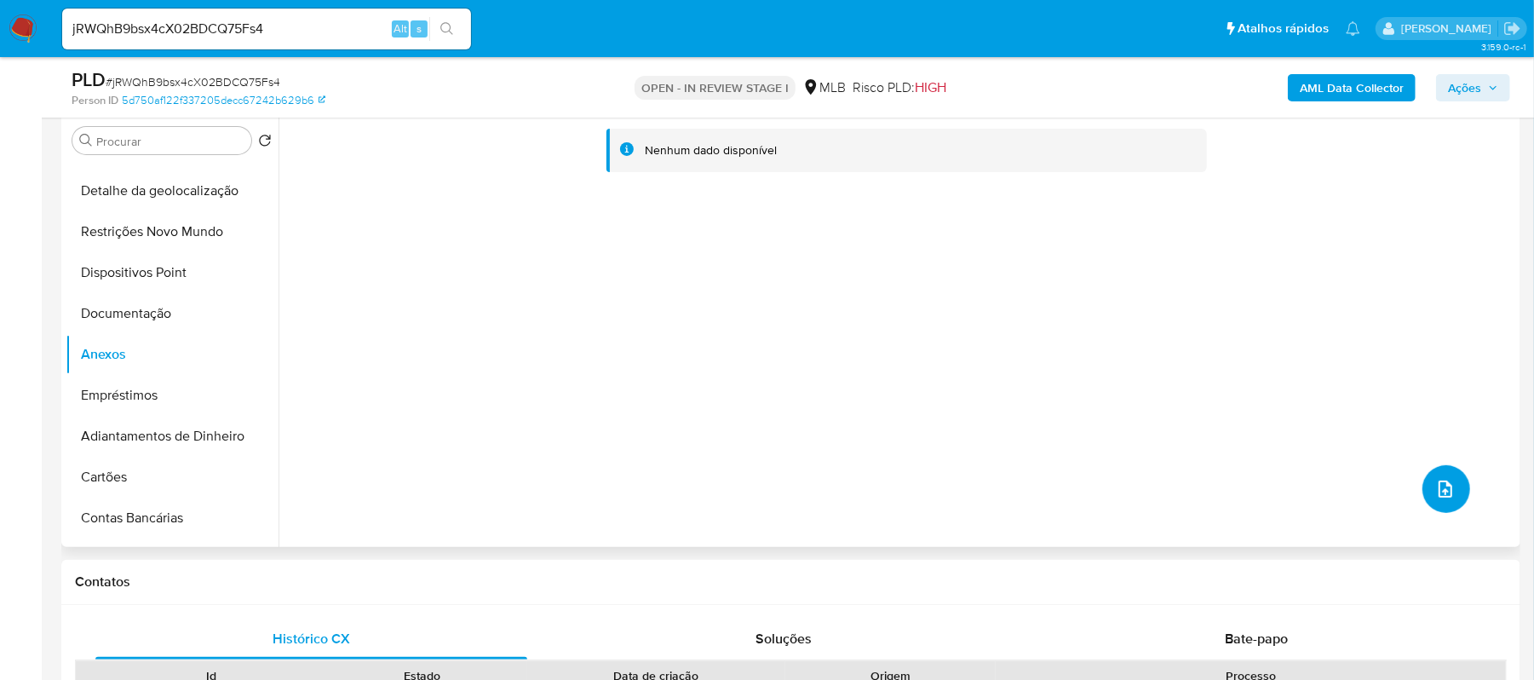
click at [1435, 481] on icon "upload-file" at bounding box center [1445, 489] width 20 height 20
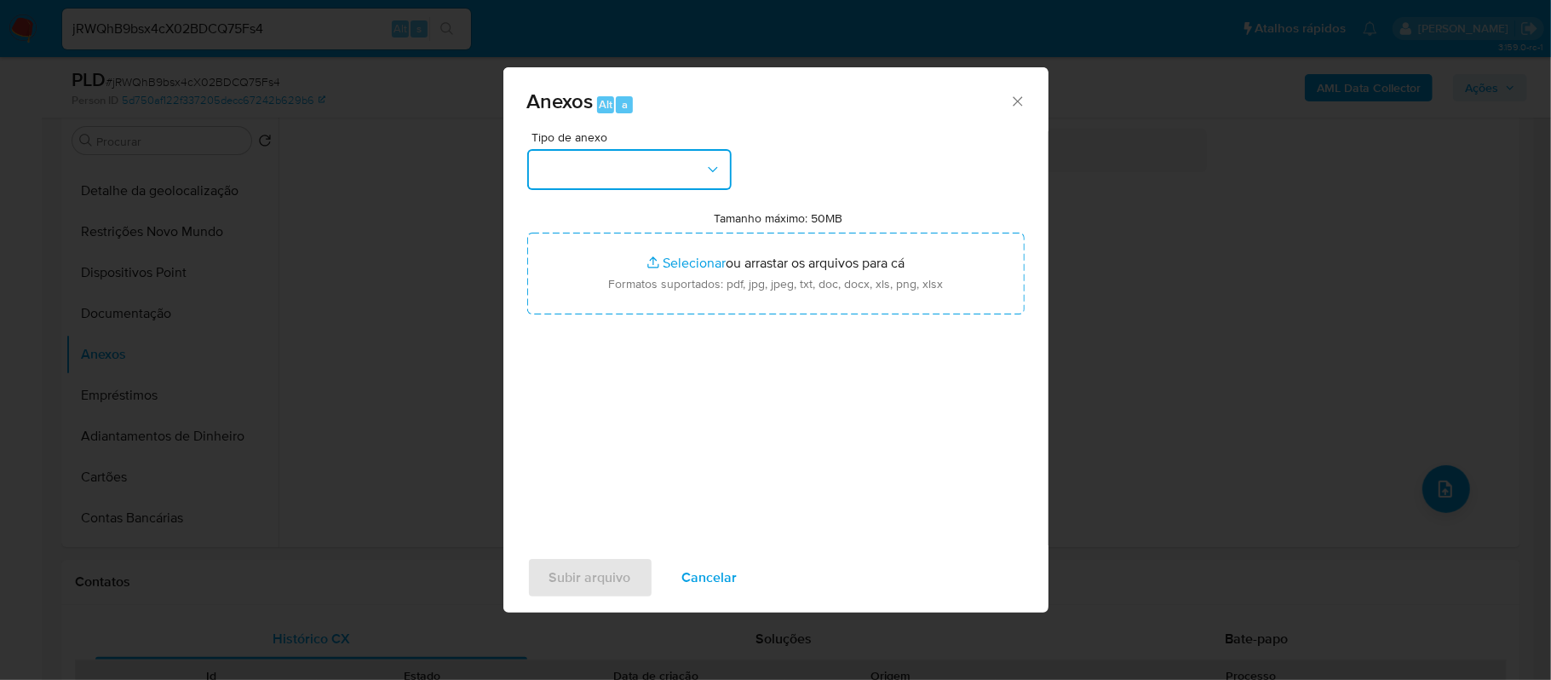
click at [713, 152] on button "button" at bounding box center [629, 169] width 204 height 41
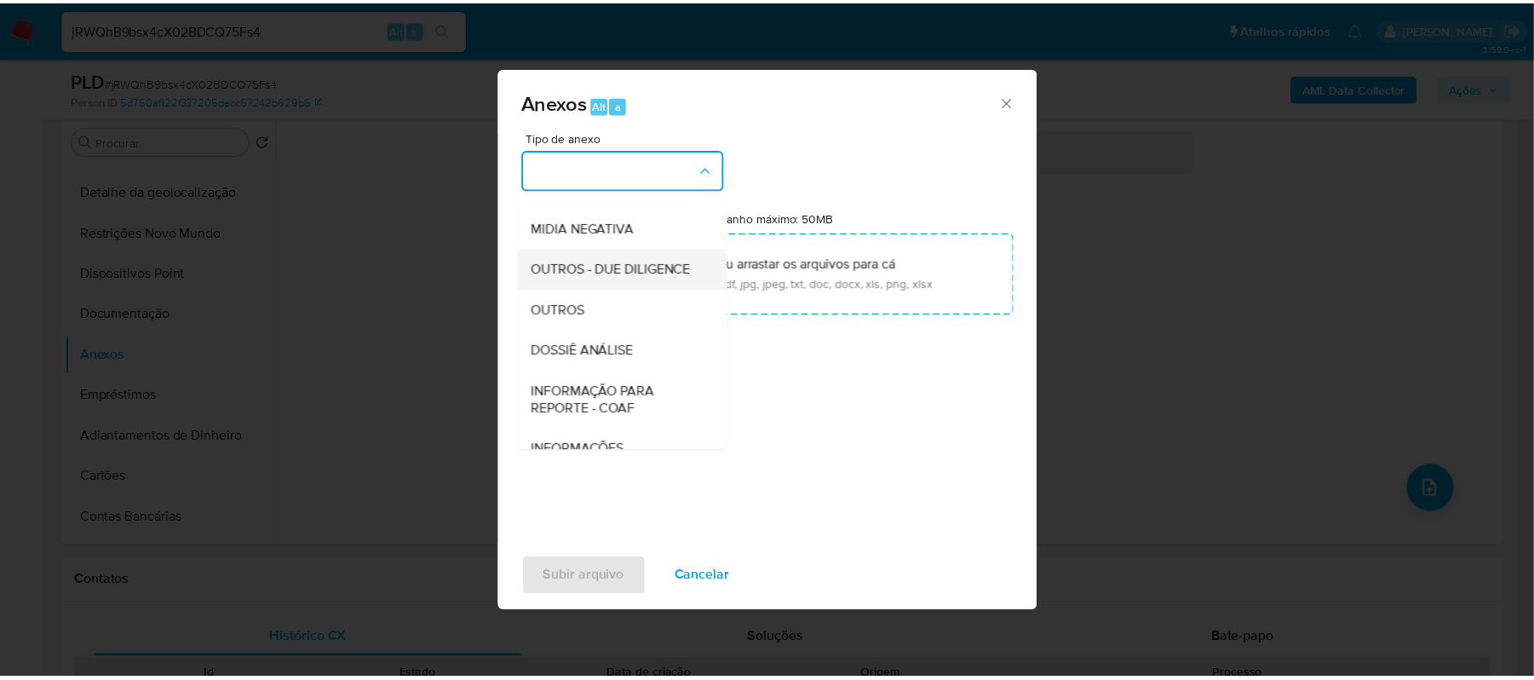
scroll to position [227, 0]
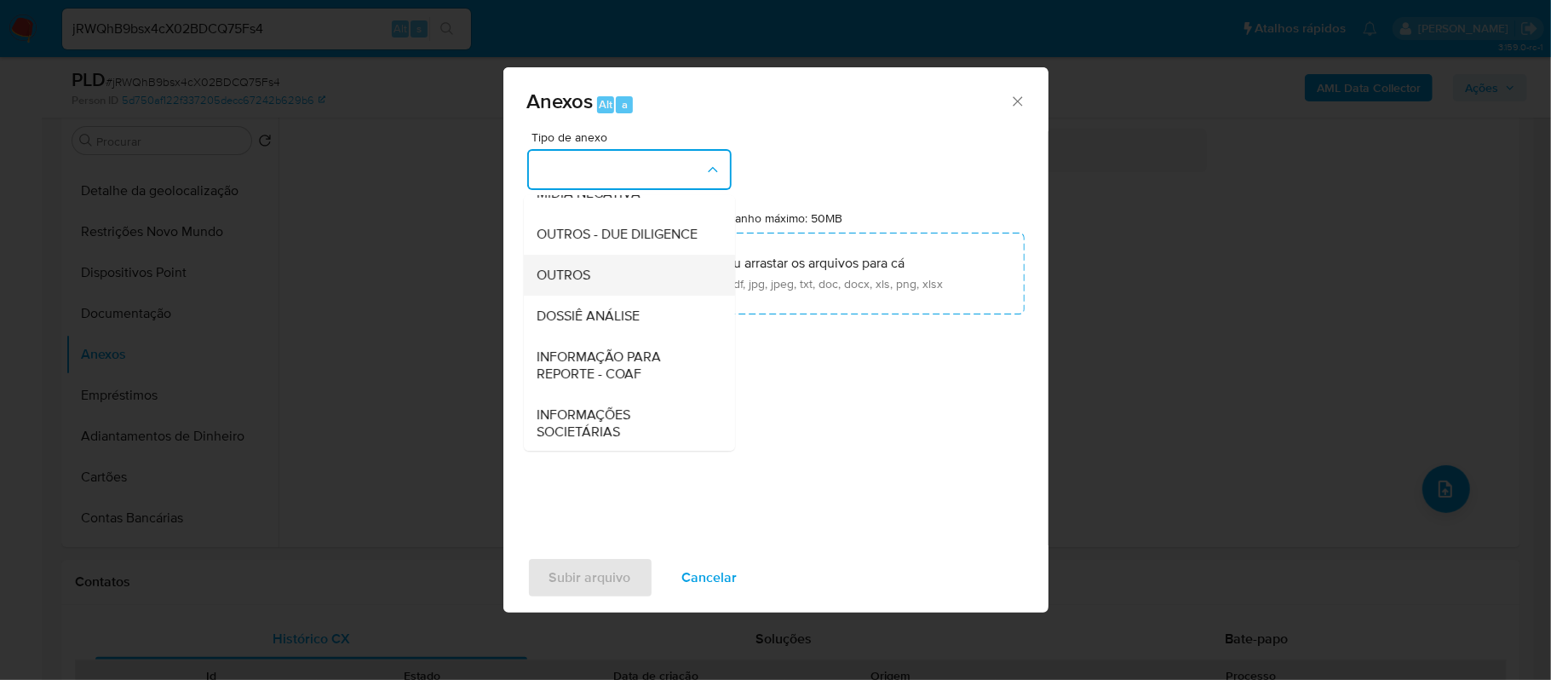
click at [581, 284] on span "OUTROS" at bounding box center [564, 275] width 54 height 17
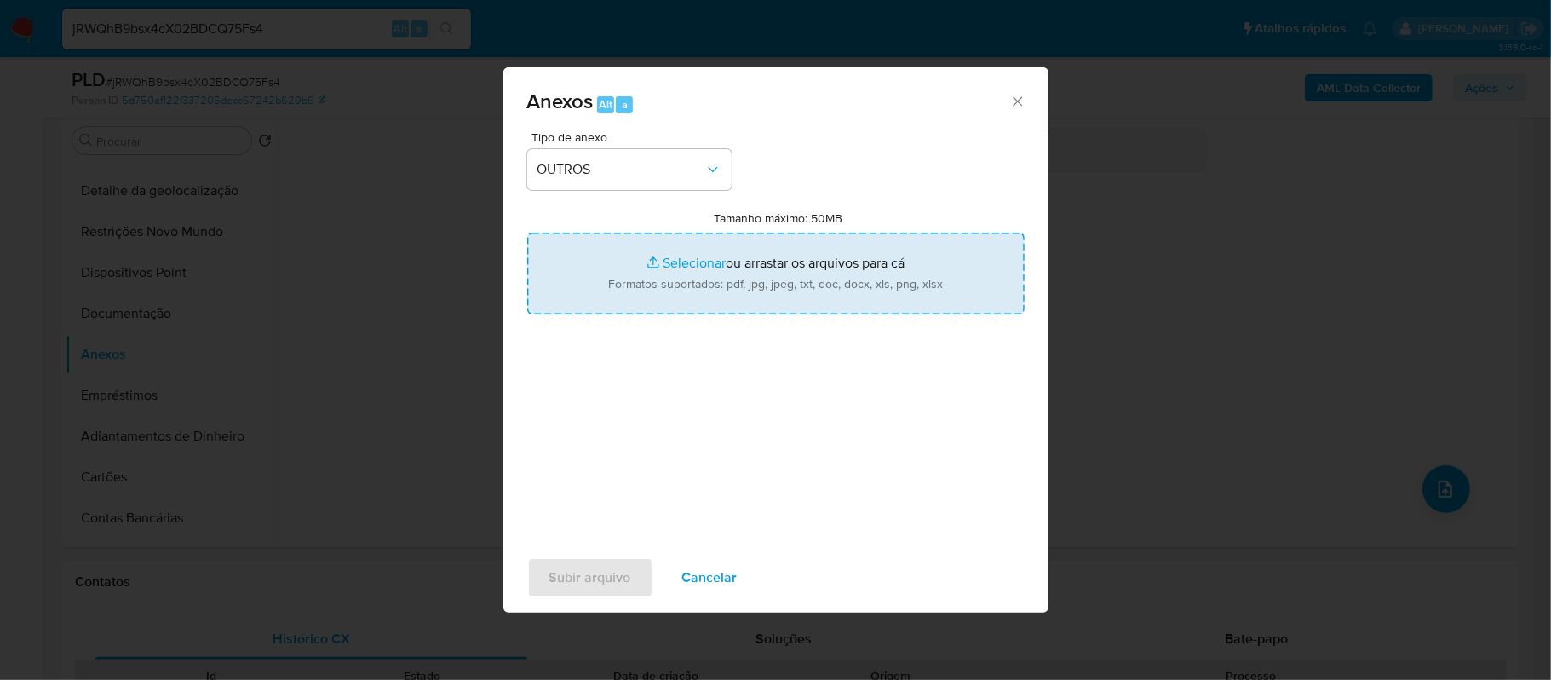
click at [669, 263] on input "Tamanho máximo: 50MB Selecionar arquivos" at bounding box center [775, 273] width 497 height 82
type input "C:\fakepath\Mulan Janiele Santos de Paula 1409785758_2025_09_15_19_54_51 - Tabl…"
click at [680, 255] on input "Tamanho máximo: 50MB Selecionar arquivos" at bounding box center [775, 273] width 497 height 82
type input "C:\fakepath\SAR - xxxx - CPF 42064612874 - JANIELE SANTOS DE PAULA.pdf"
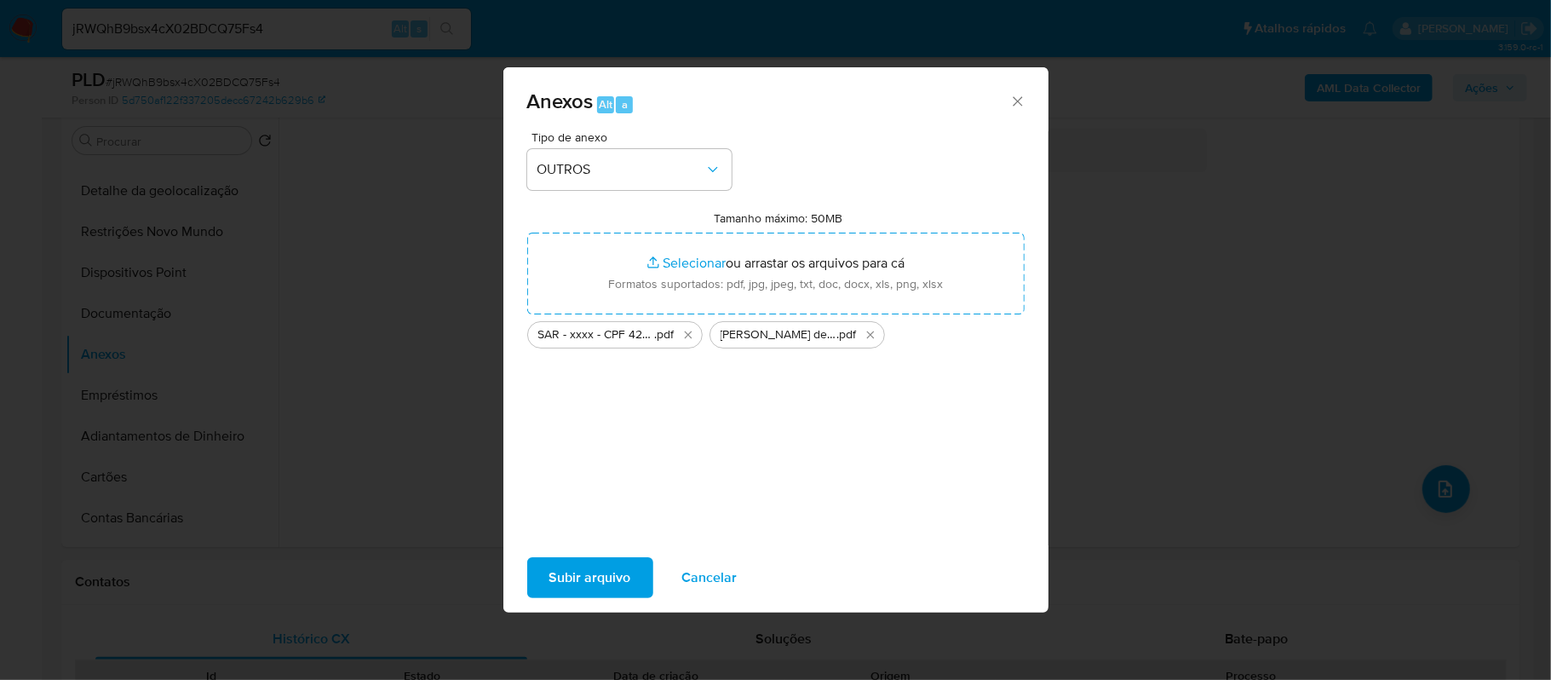
click at [584, 581] on span "Subir arquivo" at bounding box center [590, 577] width 82 height 37
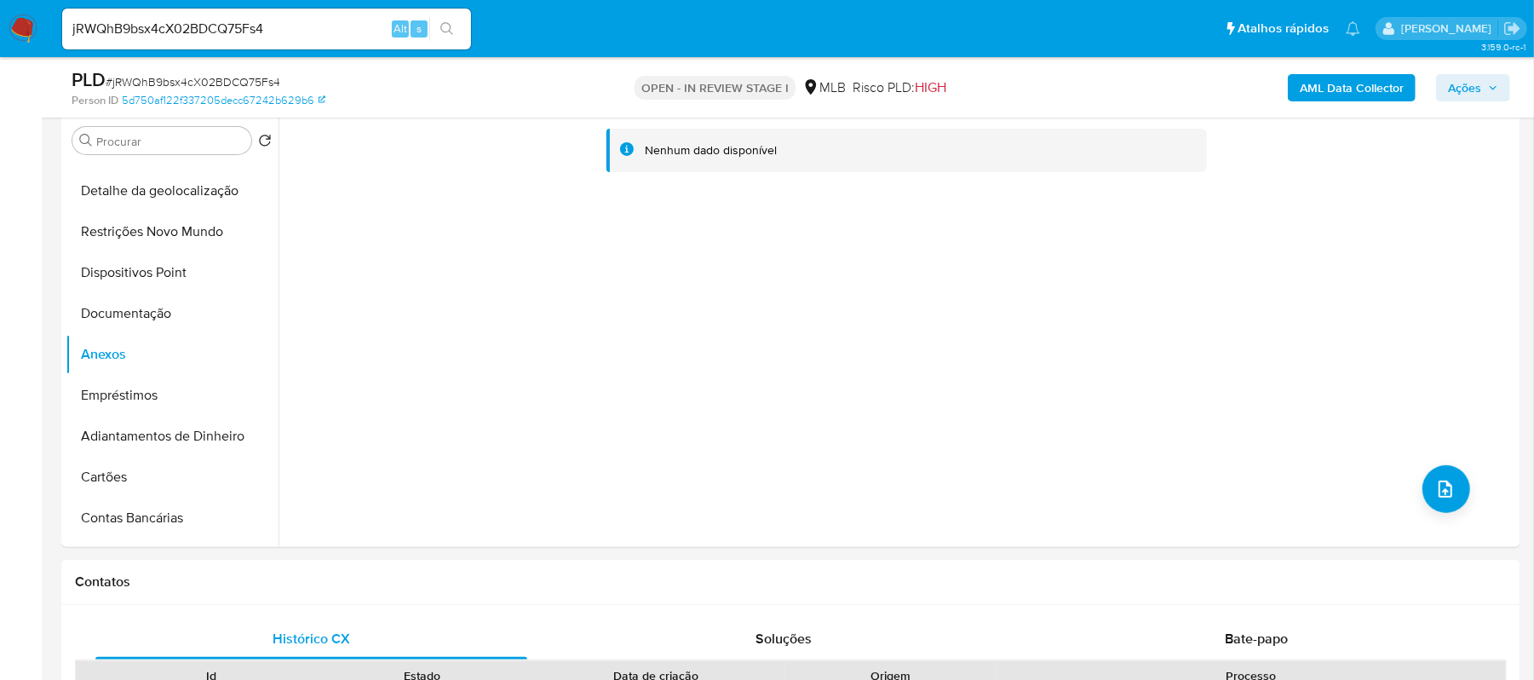
click at [1466, 87] on span "Ações" at bounding box center [1464, 87] width 33 height 27
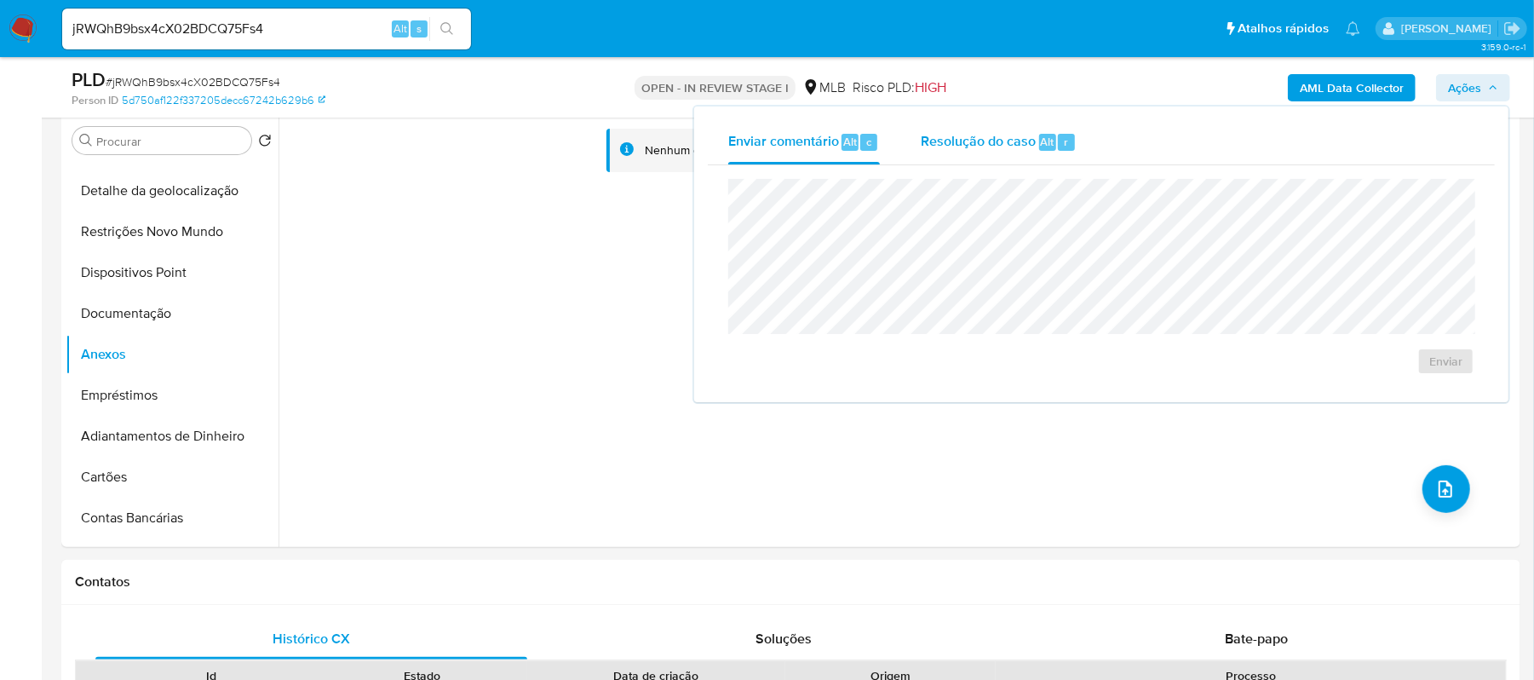
click at [978, 137] on span "Resolução do caso" at bounding box center [978, 141] width 115 height 20
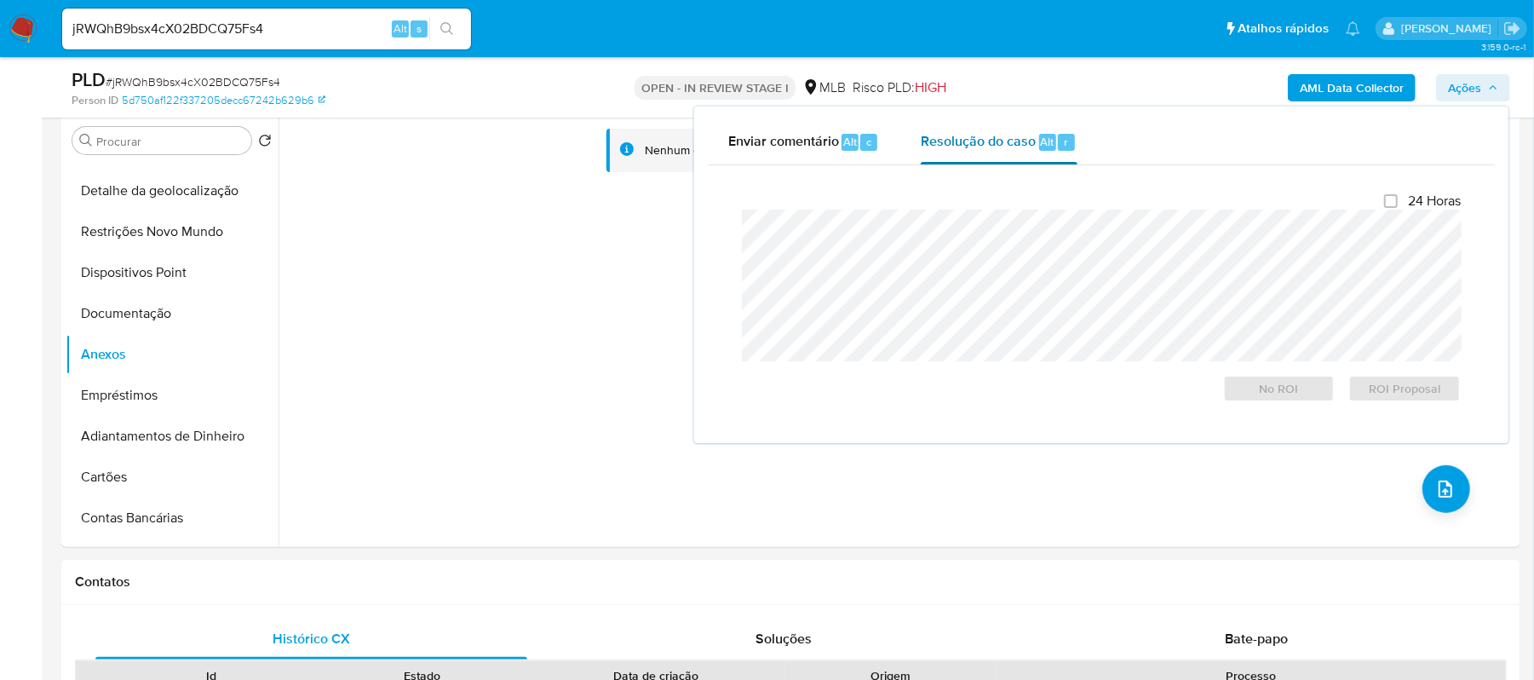
click at [984, 152] on div "Resolução do caso Alt r" at bounding box center [999, 142] width 156 height 44
click at [1380, 388] on span "ROI Proposal" at bounding box center [1404, 388] width 89 height 24
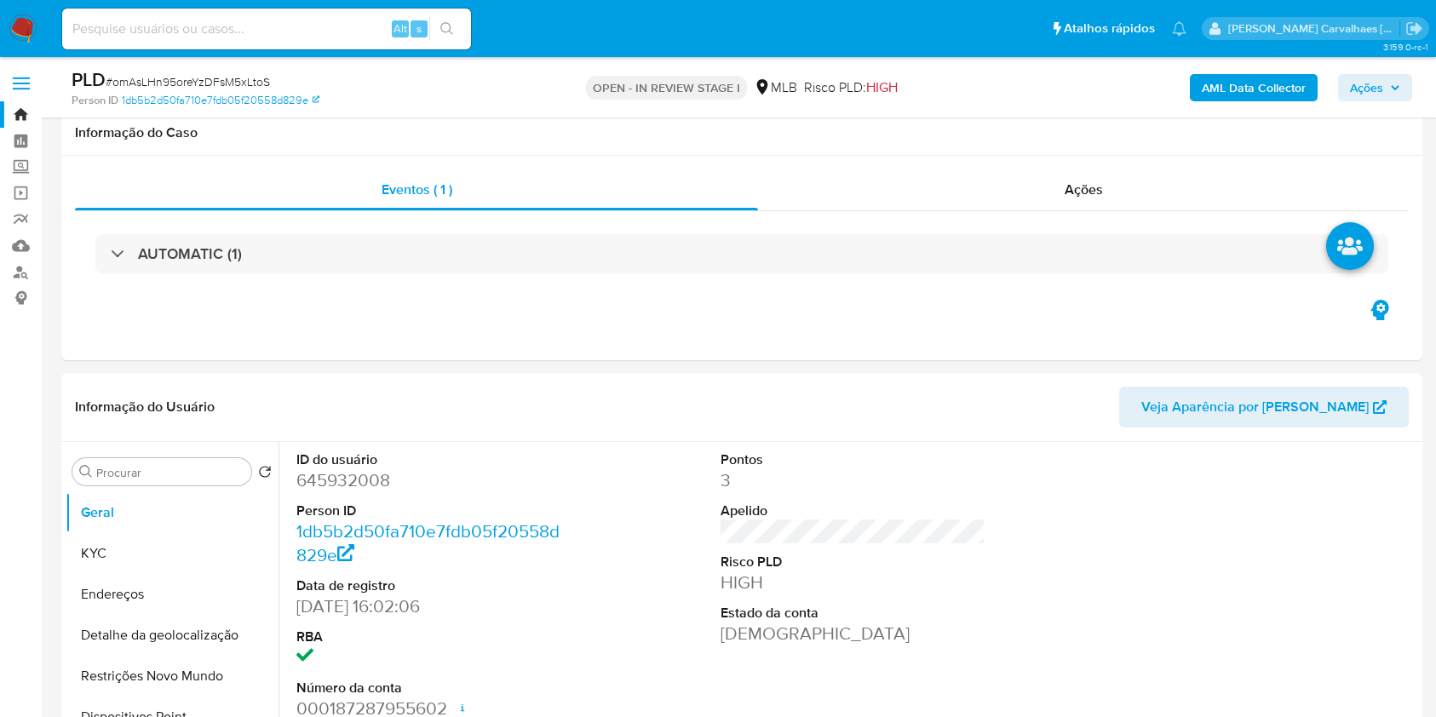
scroll to position [1363, 0]
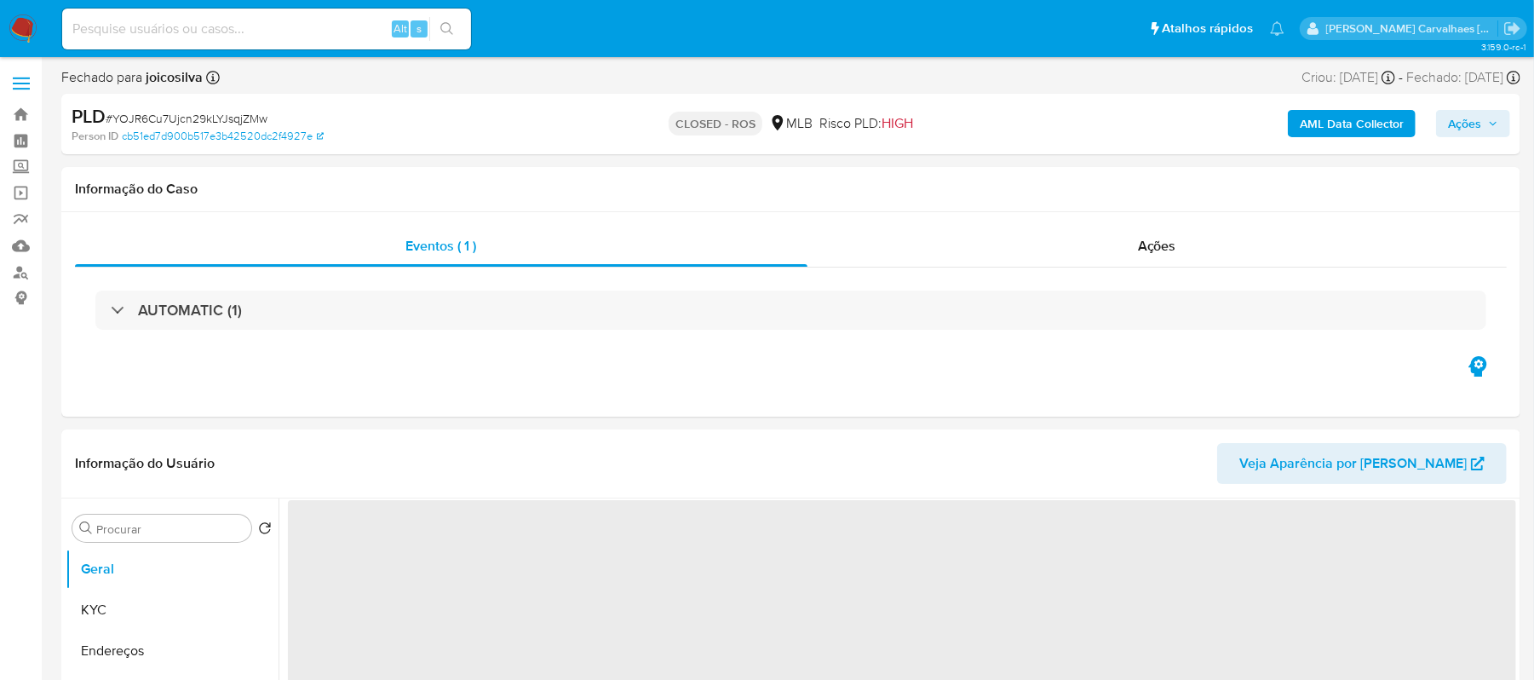
select select "10"
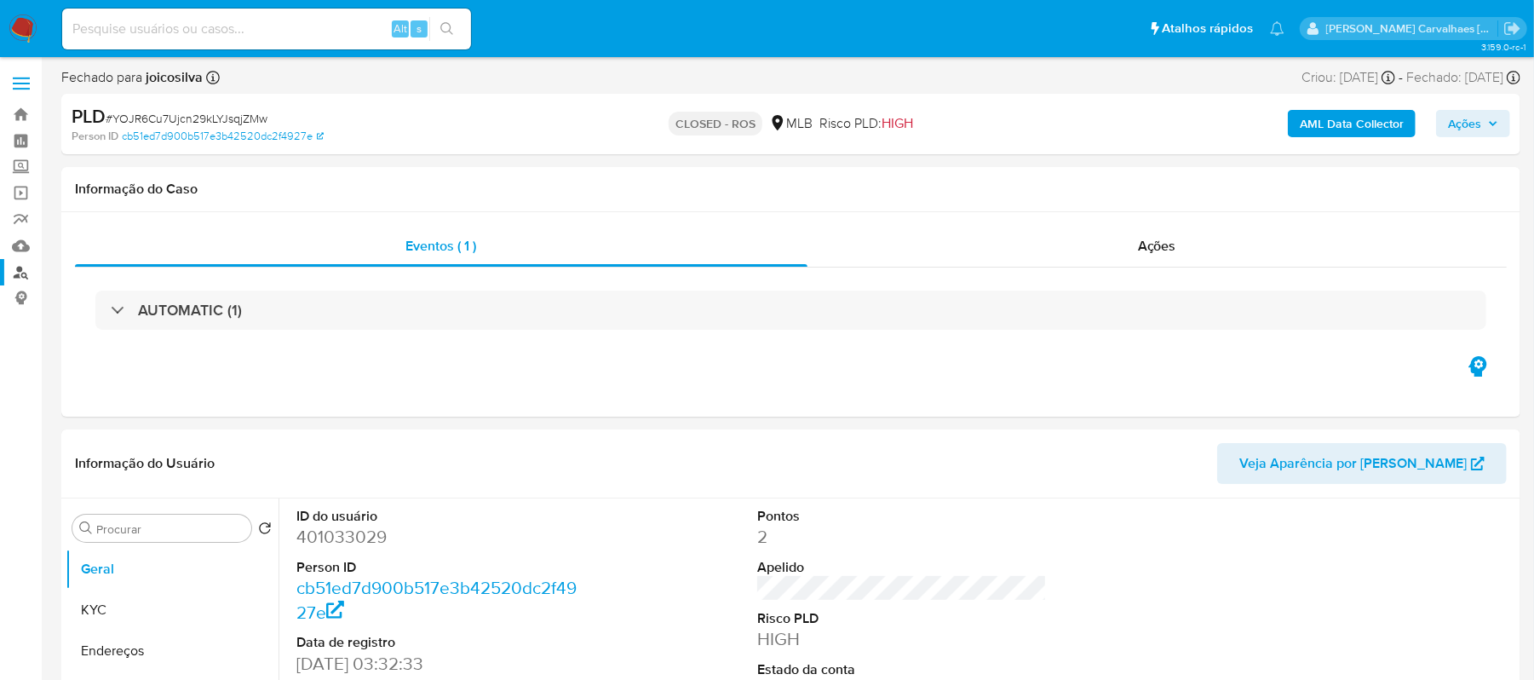
click at [19, 273] on link "Localizador de pessoas" at bounding box center [101, 272] width 203 height 26
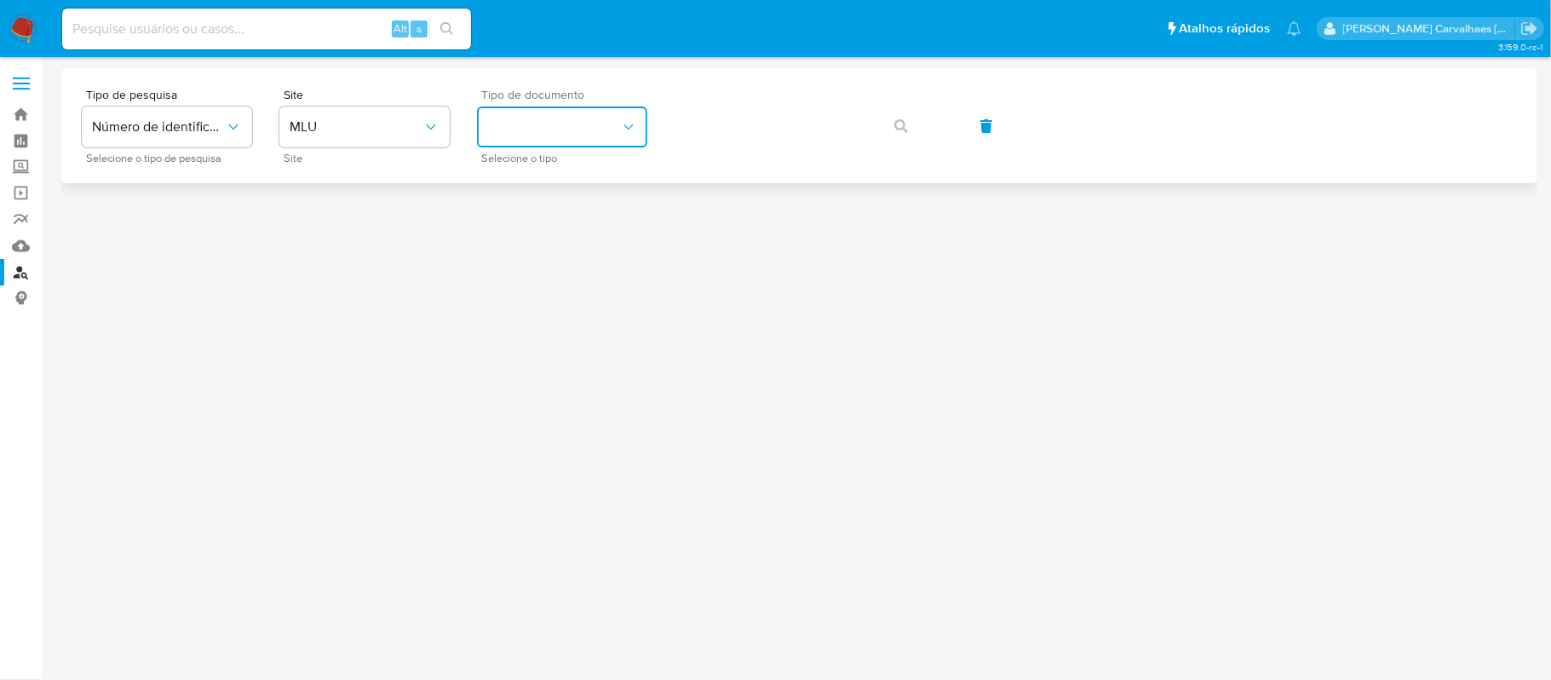
click at [584, 129] on button "identificationType" at bounding box center [562, 126] width 170 height 41
click at [423, 124] on icon "site_id" at bounding box center [430, 126] width 17 height 17
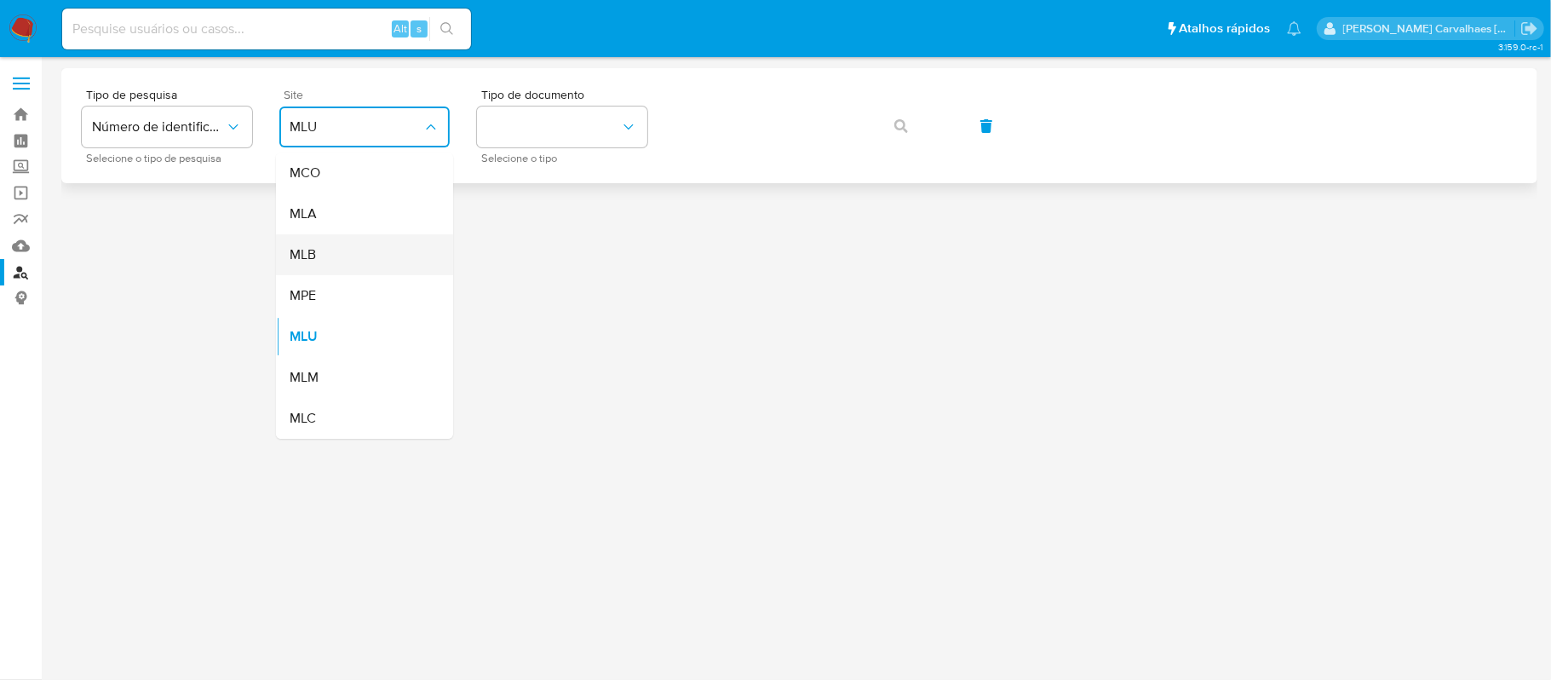
click at [345, 252] on div "MLB" at bounding box center [360, 254] width 140 height 41
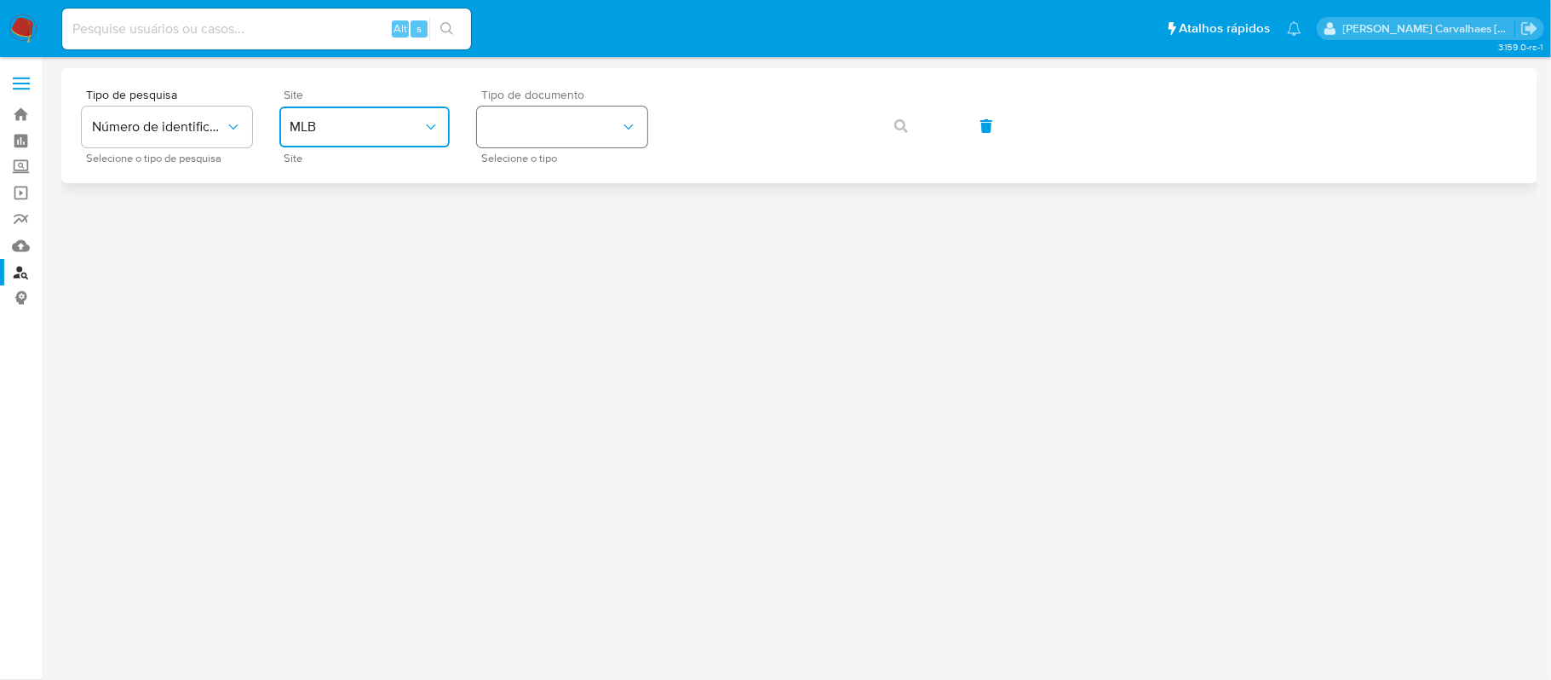
click at [511, 126] on button "identificationType" at bounding box center [562, 126] width 170 height 41
click at [519, 230] on div "CPF CPF" at bounding box center [557, 239] width 140 height 58
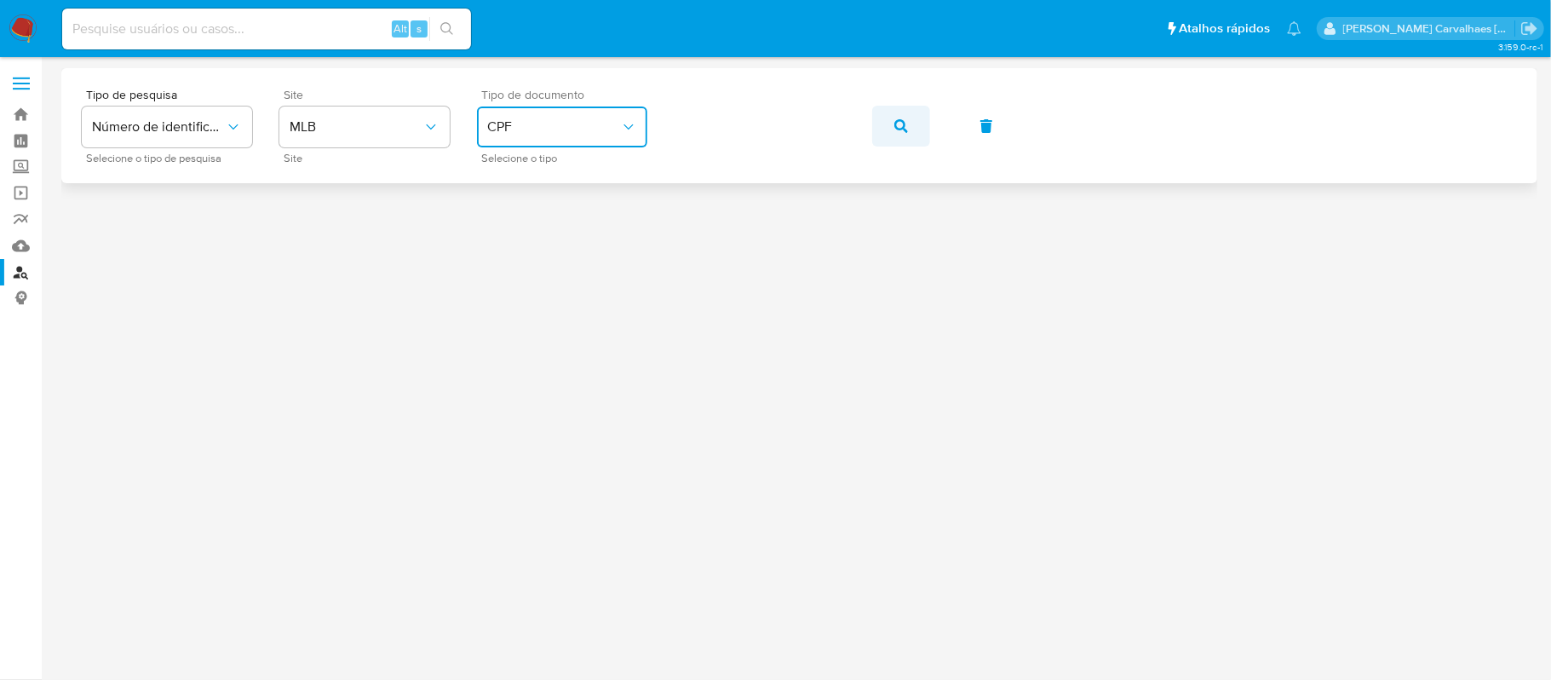
click at [899, 136] on span "button" at bounding box center [901, 125] width 14 height 37
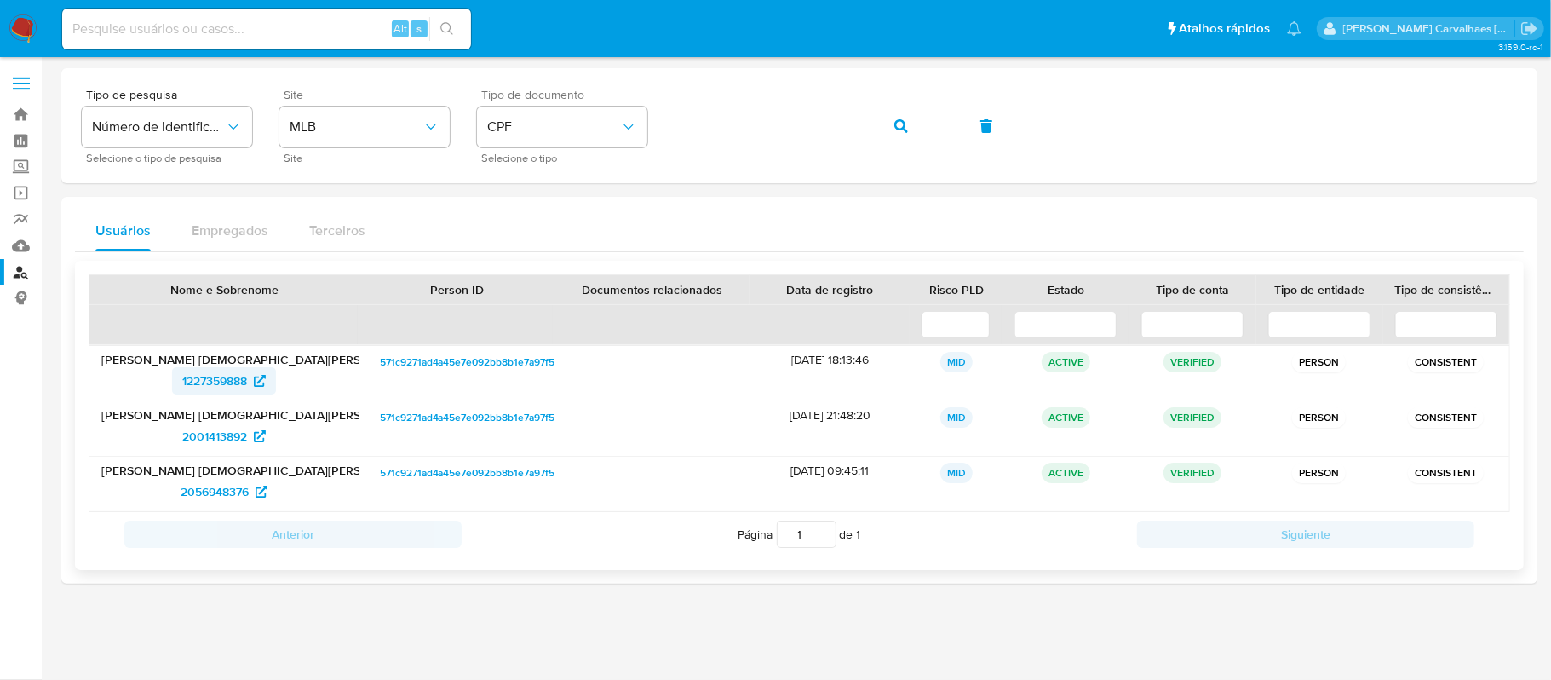
click at [242, 378] on span "1227359888" at bounding box center [214, 380] width 65 height 27
click at [253, 439] on span "2001413892" at bounding box center [223, 435] width 83 height 27
click at [225, 488] on span "2056948376" at bounding box center [215, 491] width 68 height 27
click at [232, 383] on span "1227359888" at bounding box center [214, 380] width 65 height 27
drag, startPoint x: 893, startPoint y: 126, endPoint x: 904, endPoint y: 130, distance: 11.1
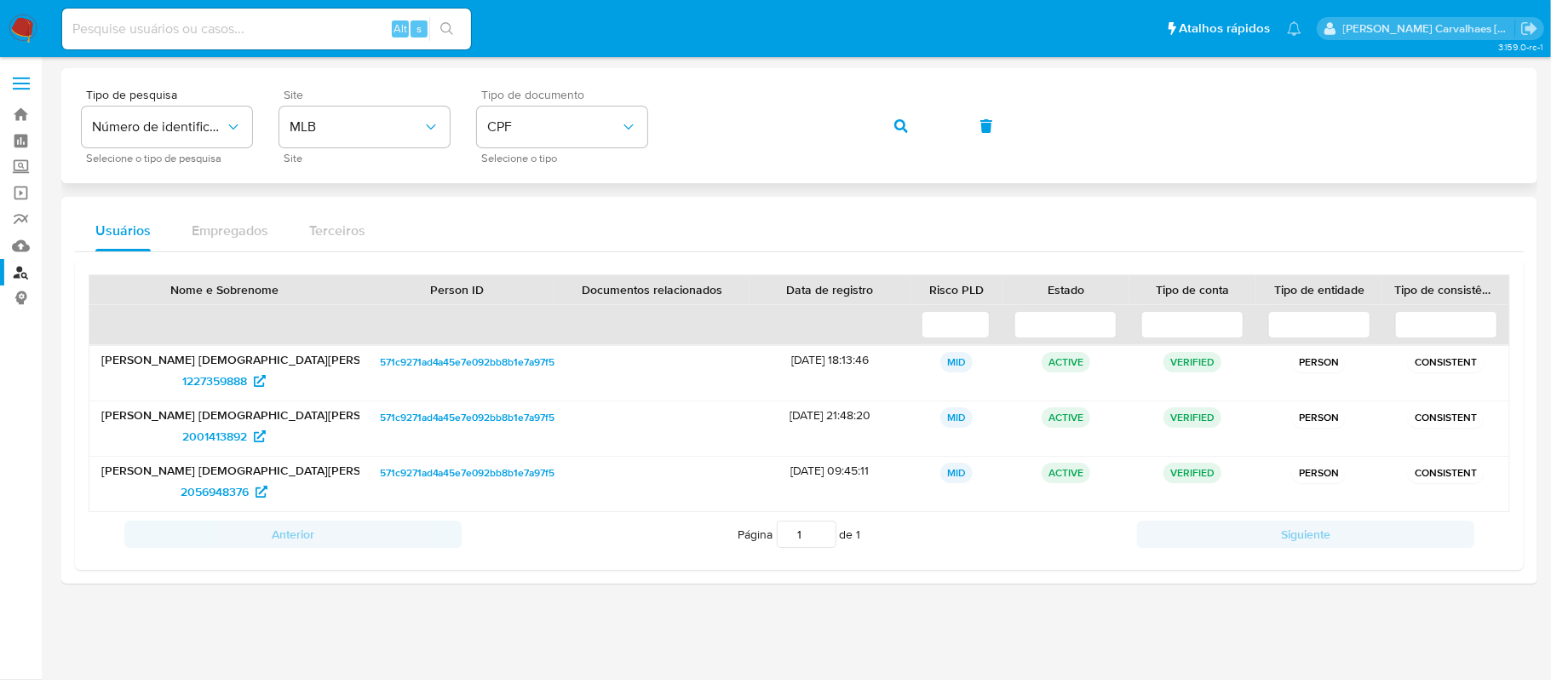
click at [897, 126] on button "button" at bounding box center [901, 126] width 58 height 41
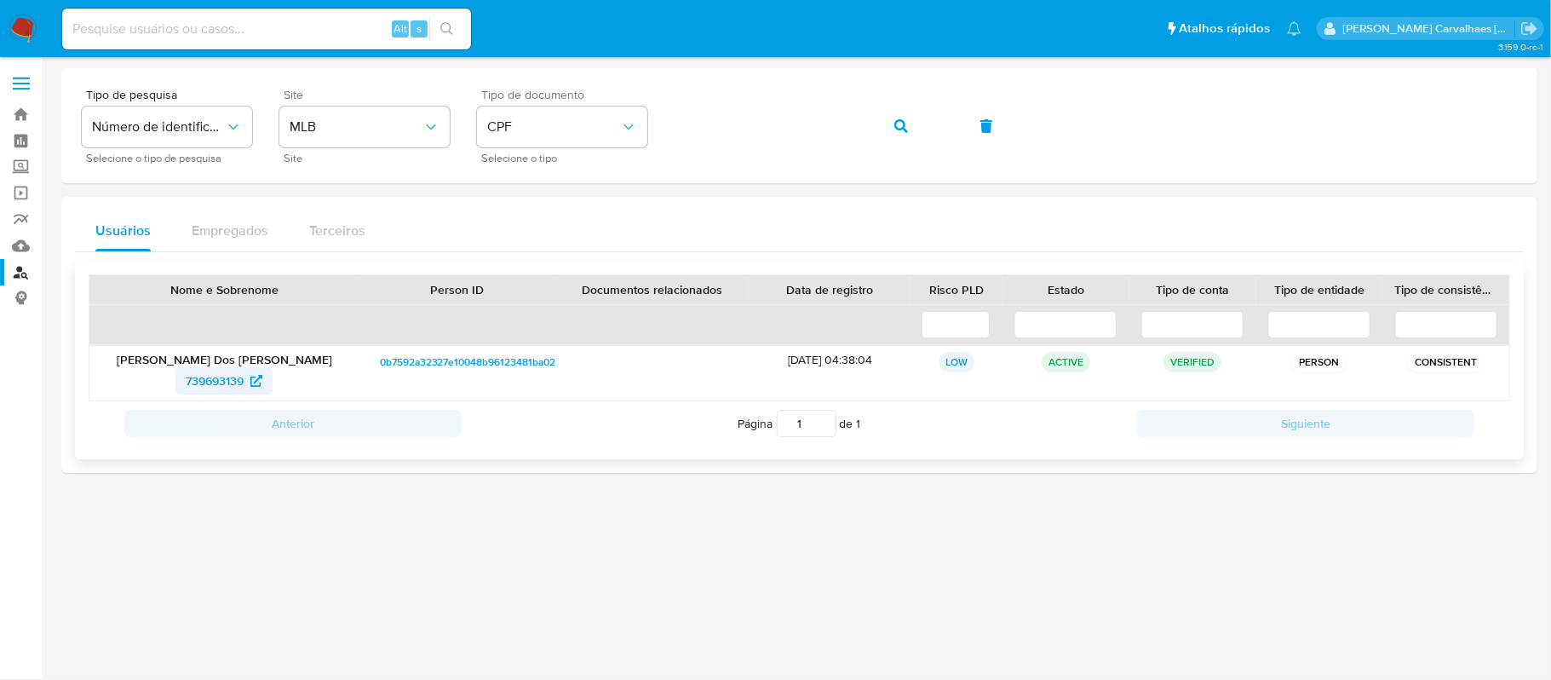
click at [222, 380] on span "739693139" at bounding box center [215, 380] width 58 height 27
click at [673, 141] on div "Tipo de pesquisa Número de identificação Selecione o tipo de pesquisa Site MLB …" at bounding box center [799, 126] width 1435 height 74
click at [920, 134] on button "button" at bounding box center [901, 126] width 58 height 41
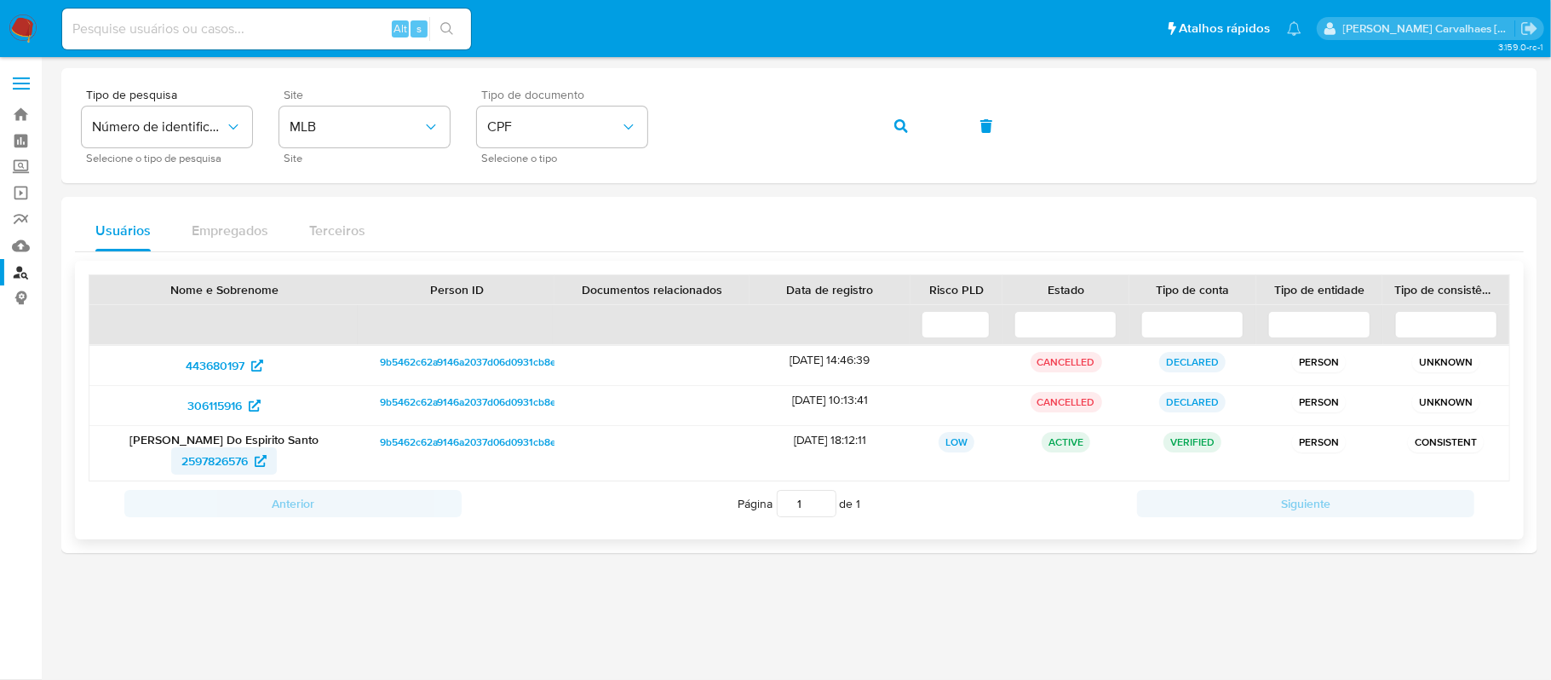
click at [209, 464] on span "2597826576" at bounding box center [214, 460] width 66 height 27
click at [673, 135] on div "Tipo de pesquisa Número de identificação Selecione o tipo de pesquisa Site MLB …" at bounding box center [799, 126] width 1435 height 74
click at [899, 126] on icon "button" at bounding box center [901, 126] width 14 height 14
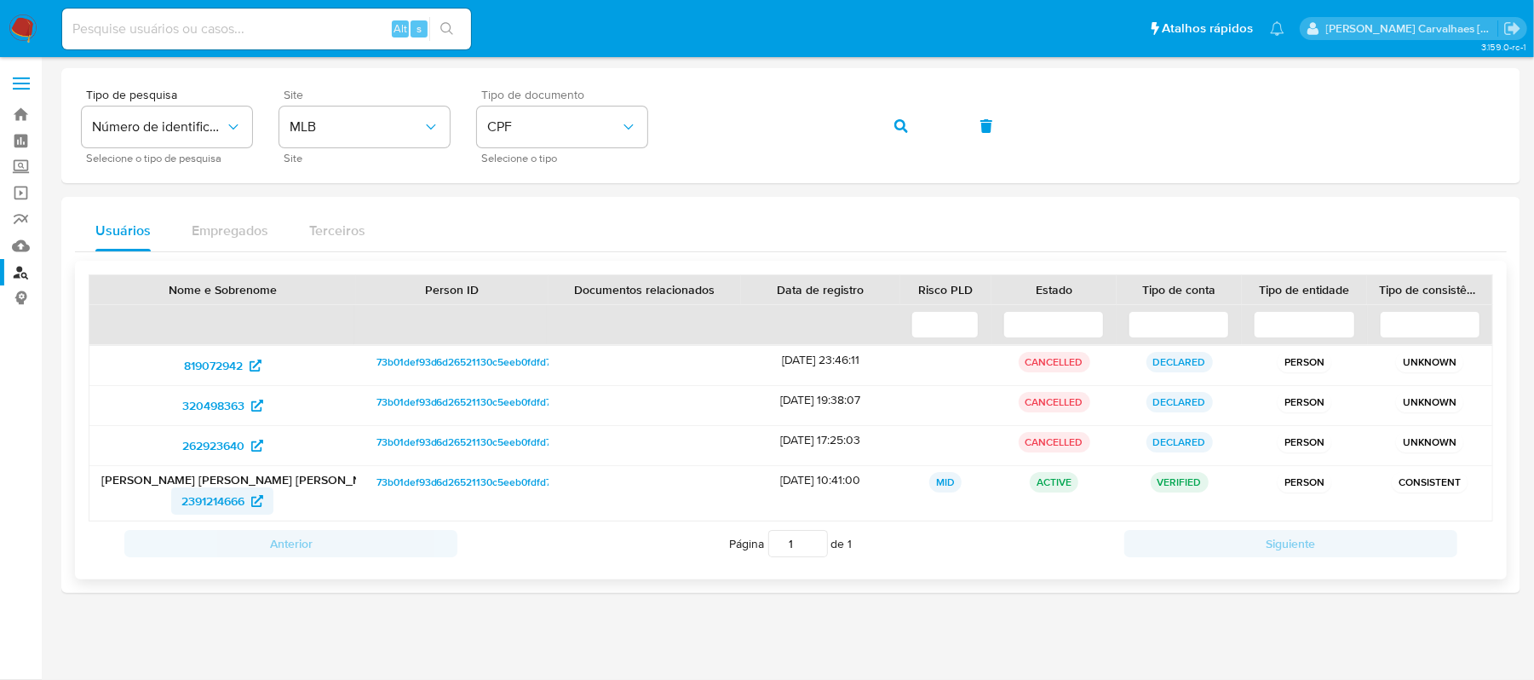
click at [215, 498] on span "2391214666" at bounding box center [212, 500] width 63 height 27
click at [620, 141] on div "Tipo de pesquisa Número de identificação Selecione o tipo de pesquisa Site MLB …" at bounding box center [791, 126] width 1418 height 74
click at [914, 119] on button "button" at bounding box center [901, 126] width 58 height 41
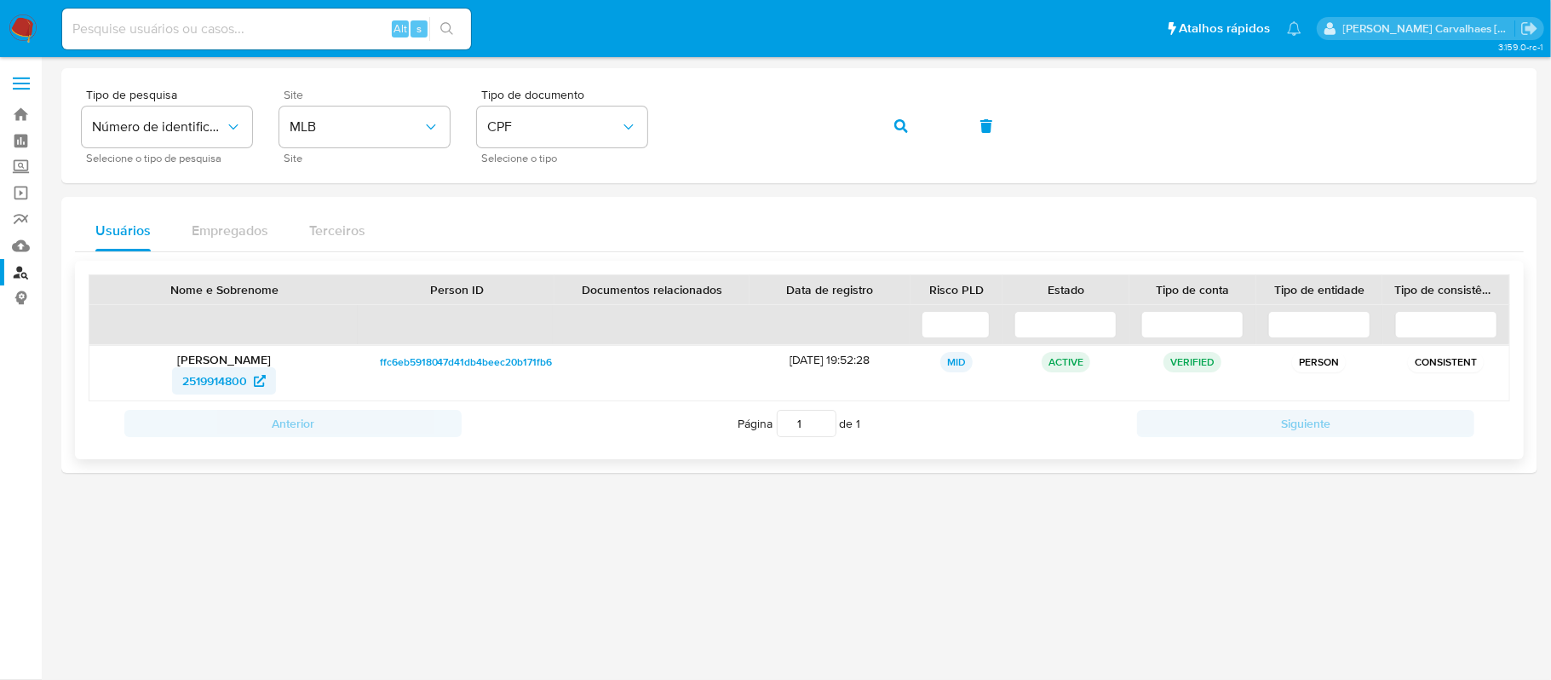
click at [236, 383] on span "2519914800" at bounding box center [214, 380] width 65 height 27
click at [894, 126] on icon "button" at bounding box center [901, 126] width 14 height 14
click at [199, 382] on span "2487638424" at bounding box center [214, 380] width 67 height 27
click at [644, 128] on div "Tipo de pesquisa Número de identificação Selecione o tipo de pesquisa Site MLB …" at bounding box center [799, 126] width 1435 height 74
click at [901, 123] on icon "button" at bounding box center [901, 126] width 14 height 14
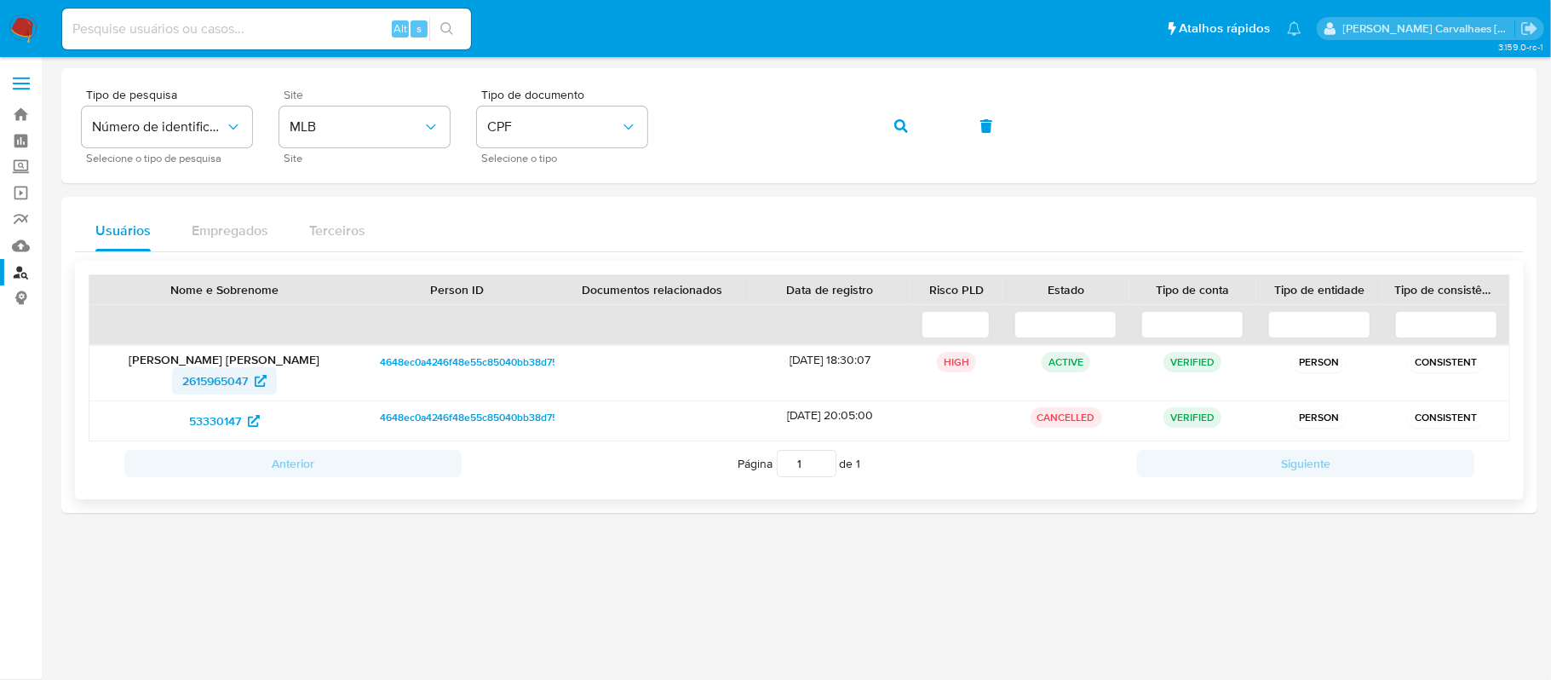
click at [223, 382] on span "2615965047" at bounding box center [215, 380] width 66 height 27
click at [655, 140] on div "Tipo de pesquisa Número de identificação Selecione o tipo de pesquisa Site MLB …" at bounding box center [799, 126] width 1435 height 74
click at [889, 124] on button "button" at bounding box center [901, 126] width 58 height 41
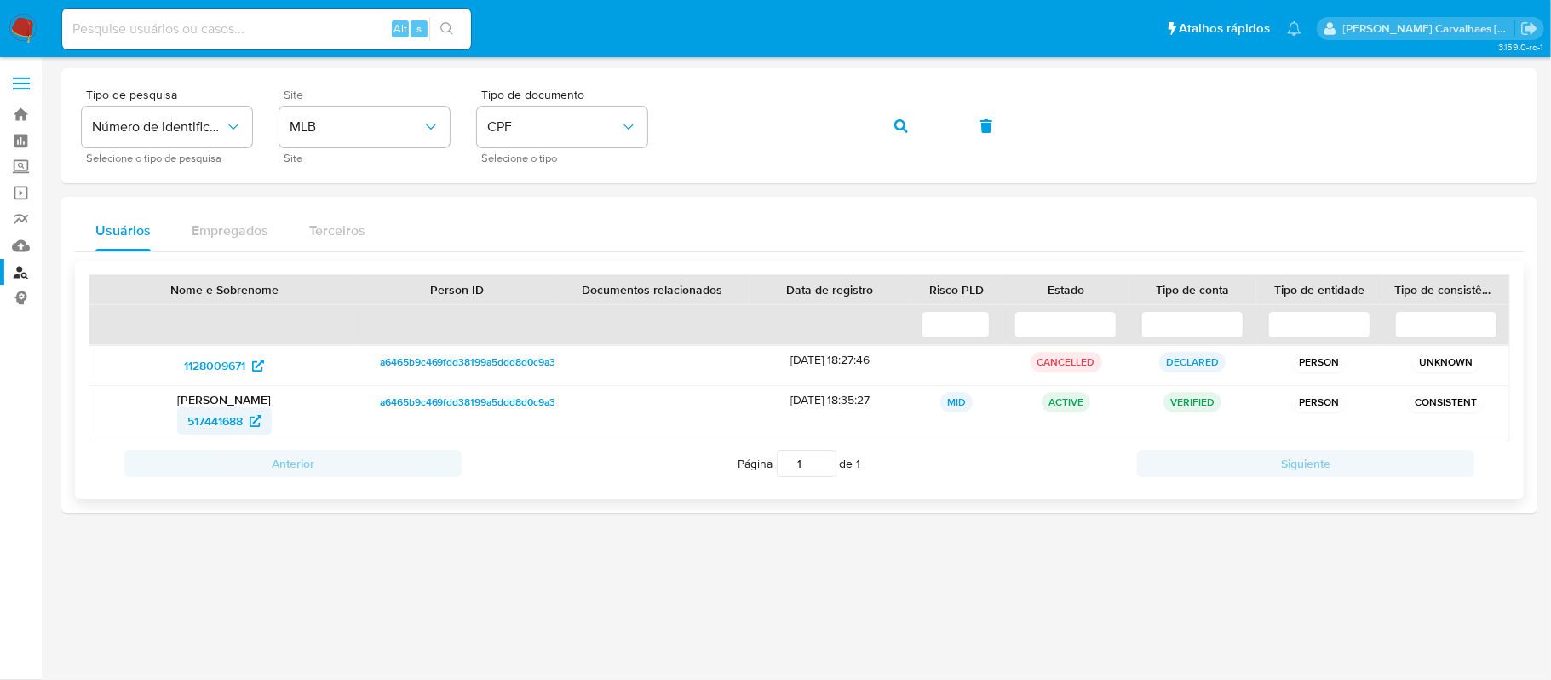
click at [250, 413] on span "517441688" at bounding box center [224, 420] width 74 height 27
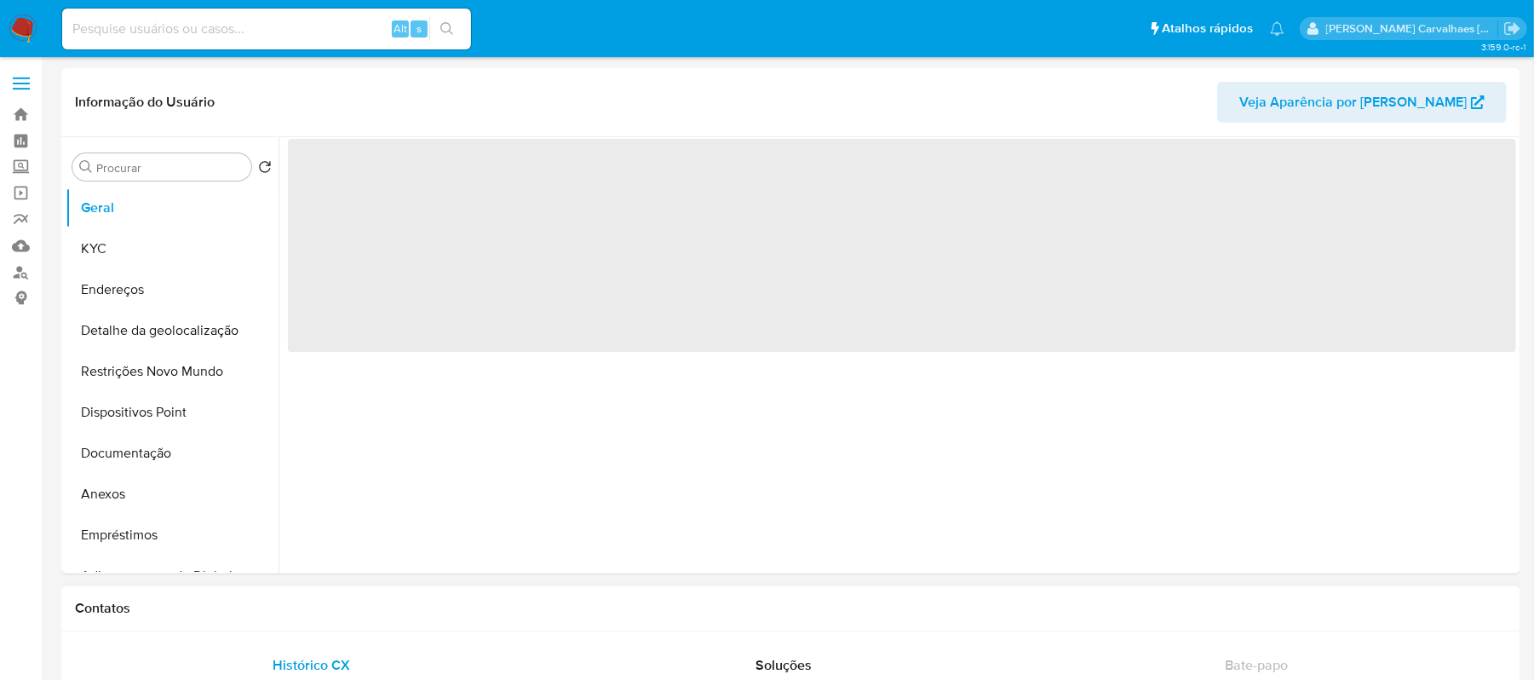
select select "10"
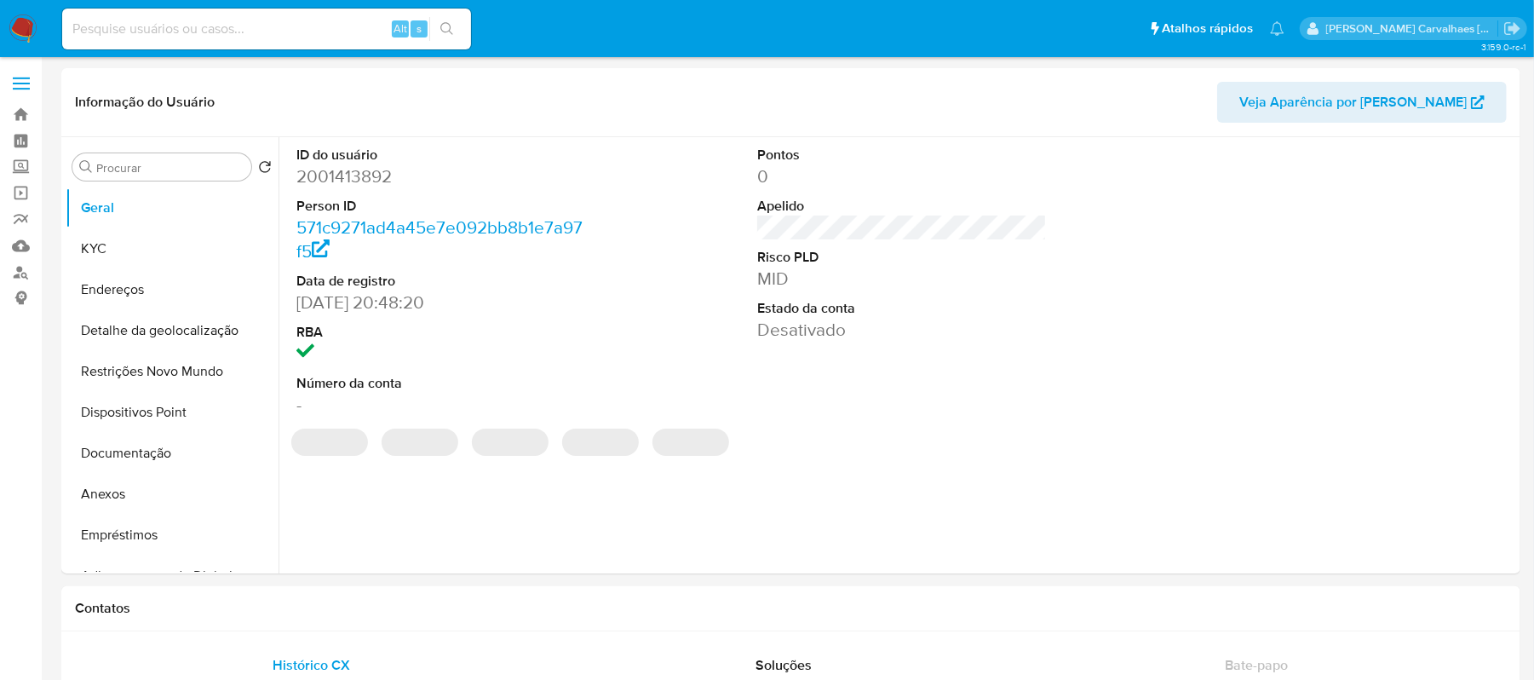
select select "10"
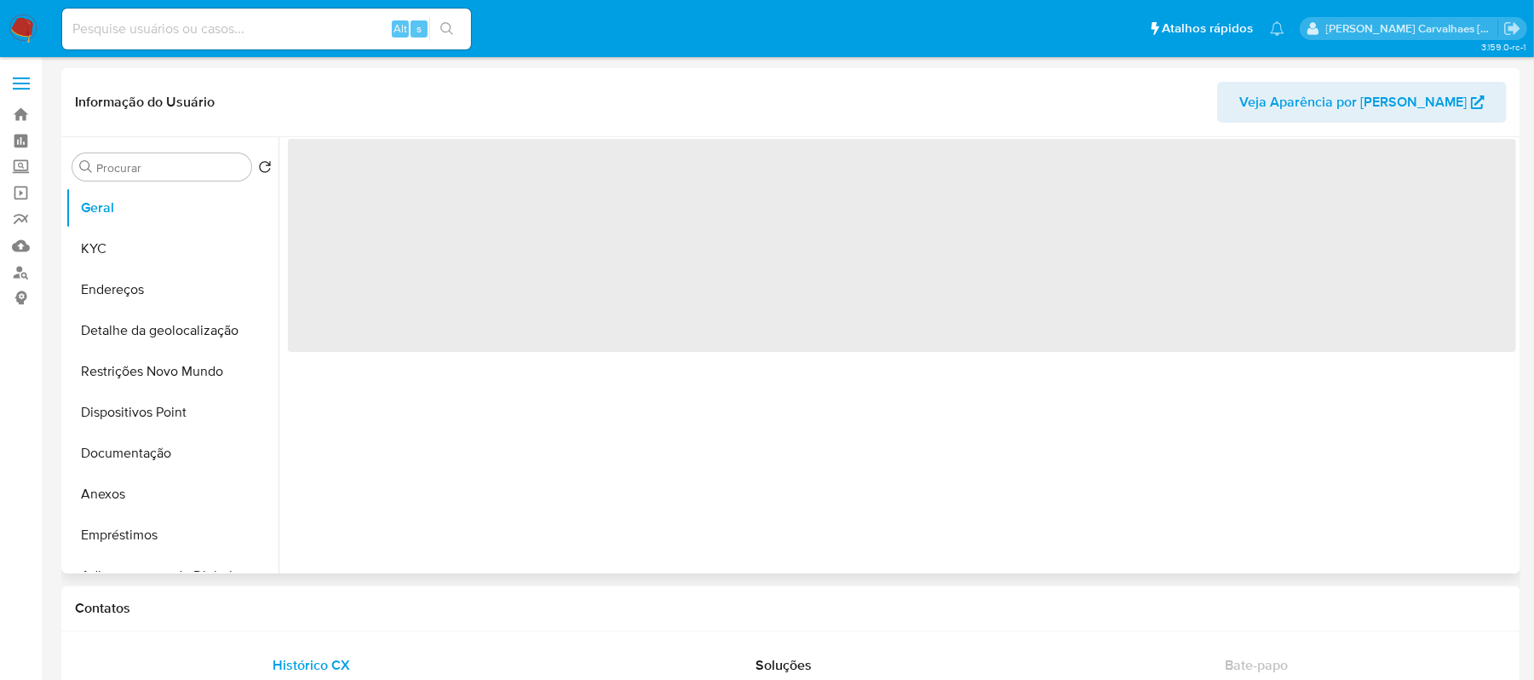
select select "10"
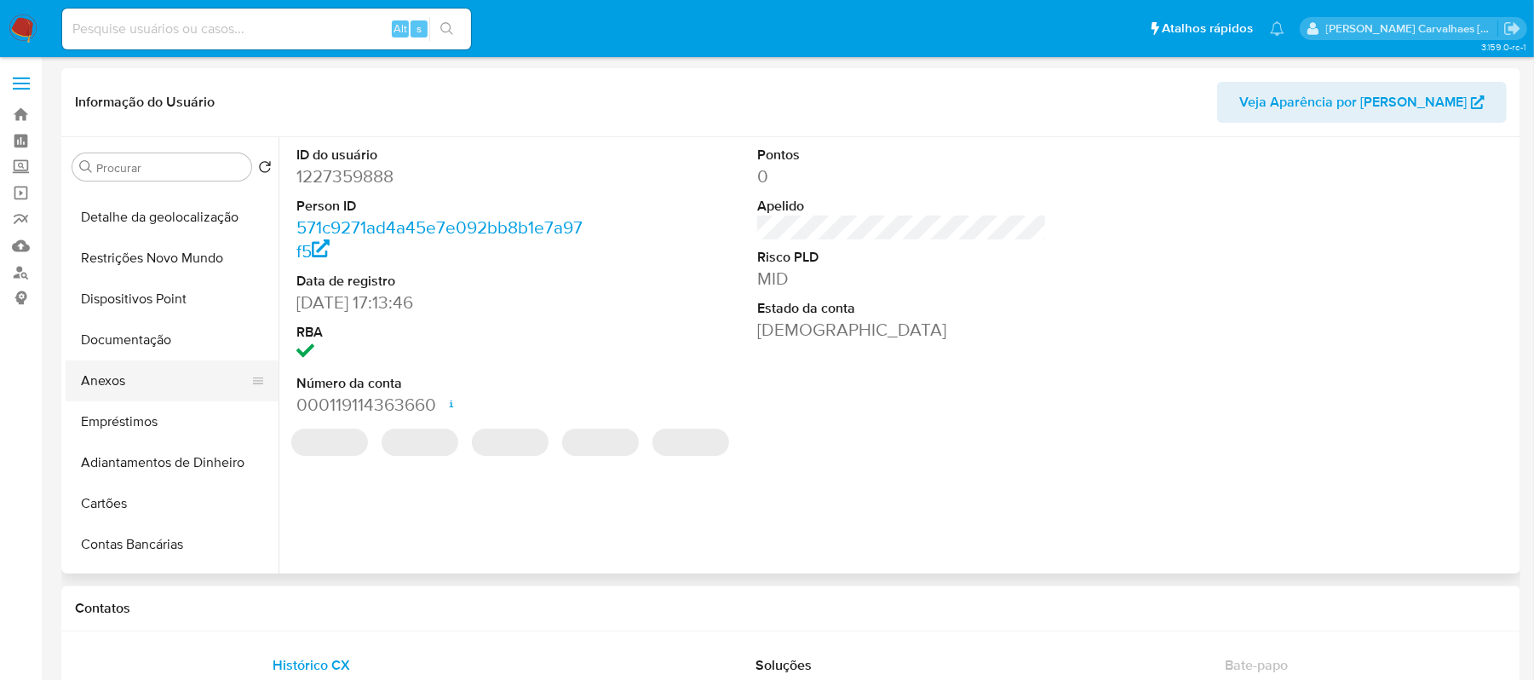
click at [133, 378] on button "Anexos" at bounding box center [165, 380] width 199 height 41
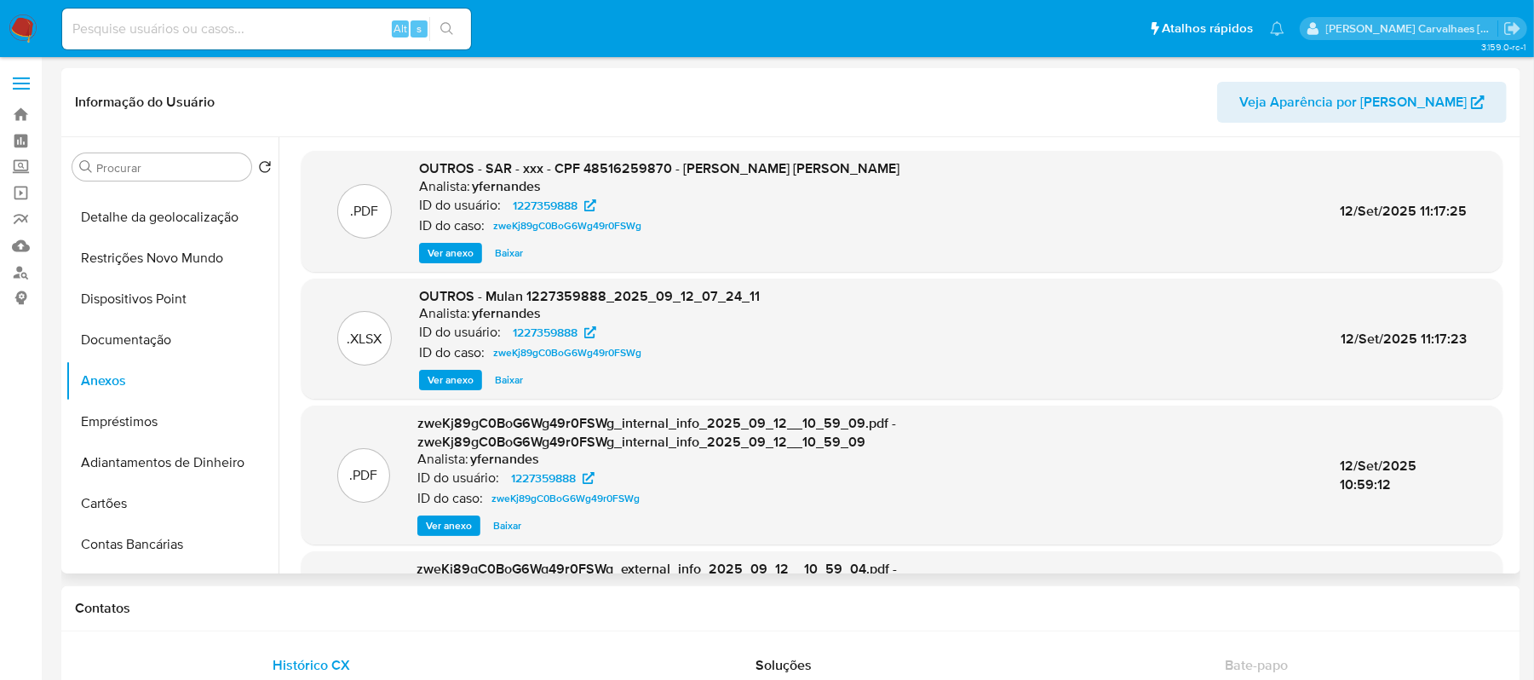
click at [461, 250] on span "Ver anexo" at bounding box center [451, 252] width 46 height 17
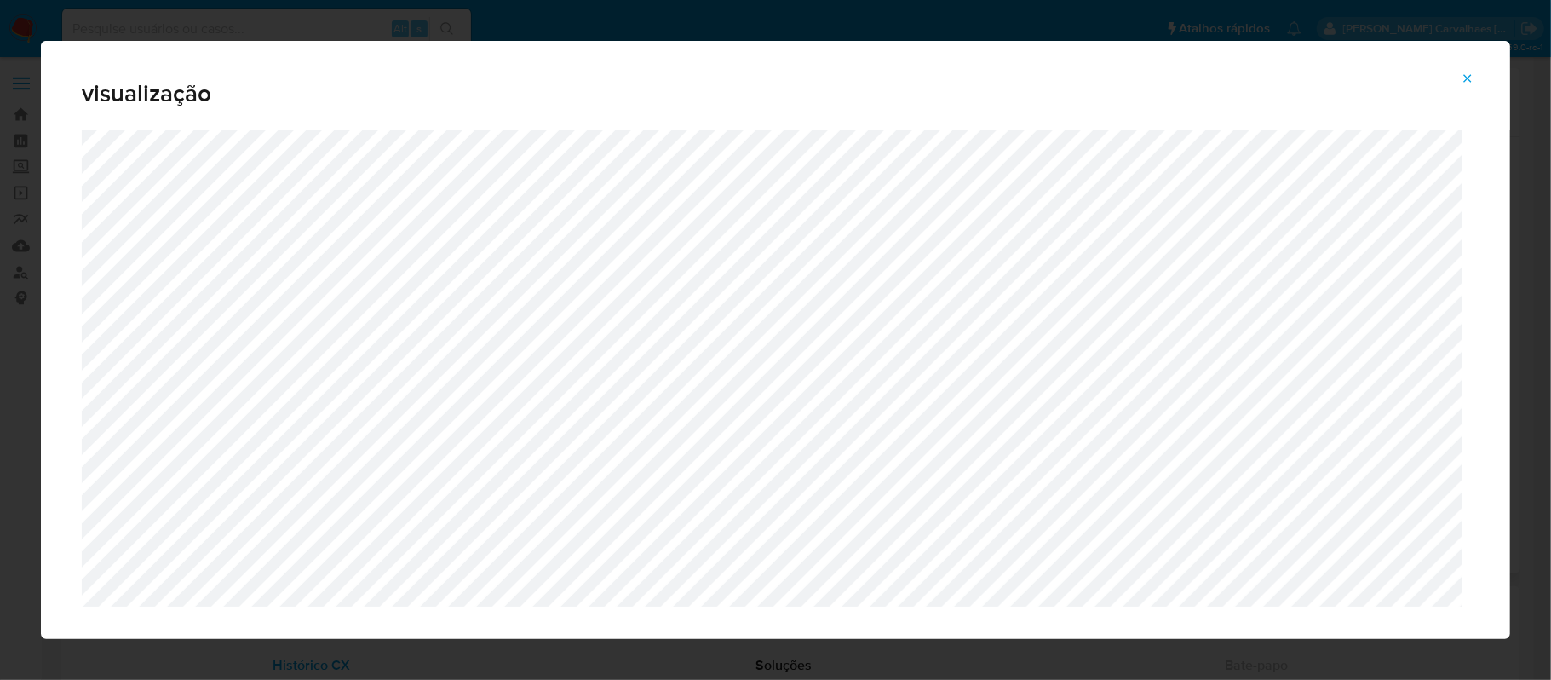
click at [1472, 78] on icon "Attachment preview" at bounding box center [1468, 79] width 14 height 14
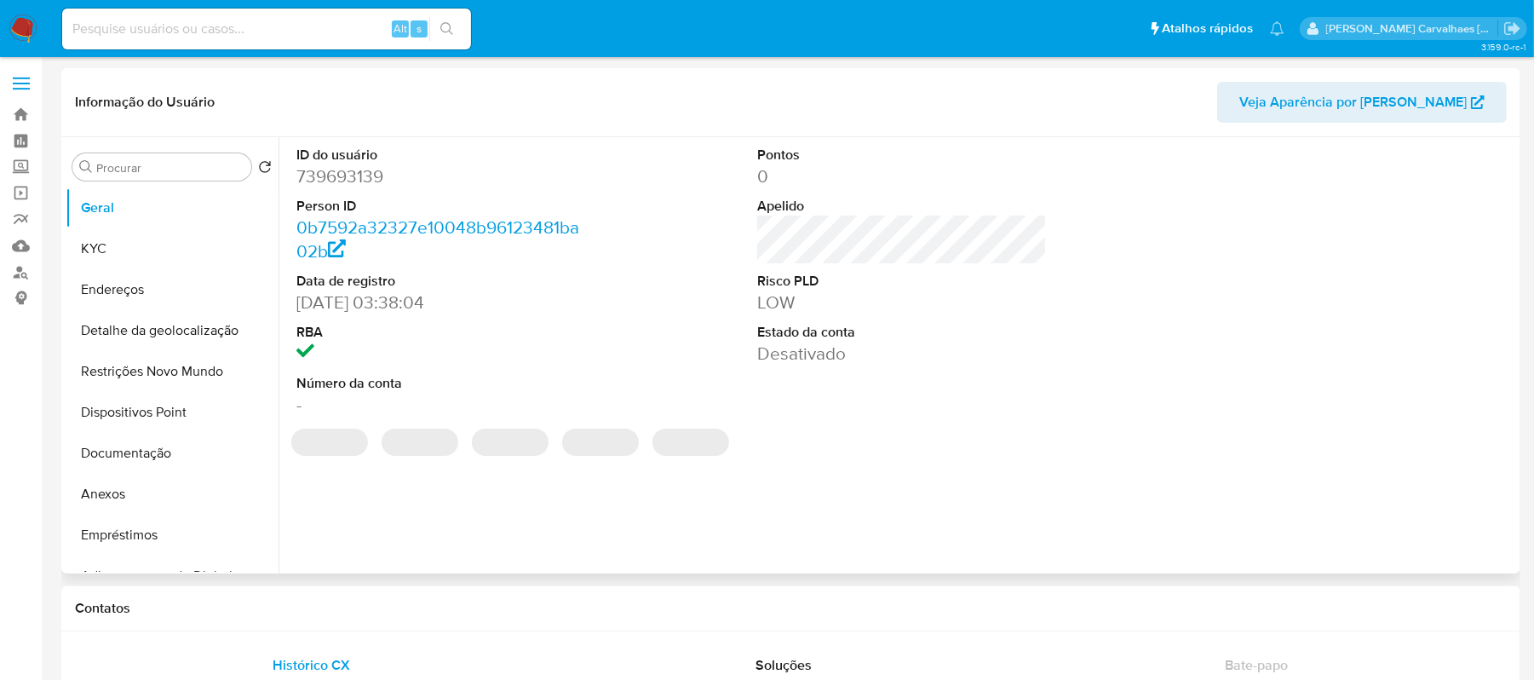
select select "10"
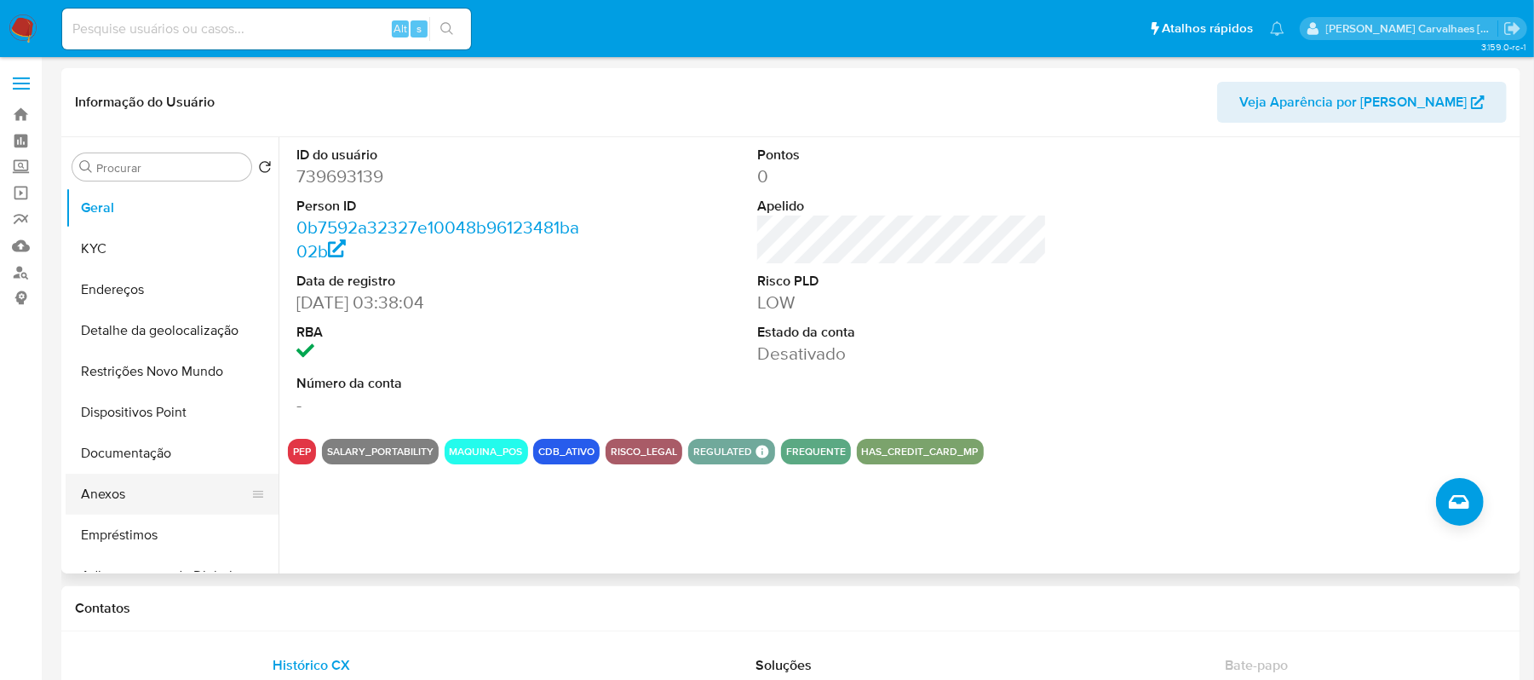
click at [104, 485] on button "Anexos" at bounding box center [165, 494] width 199 height 41
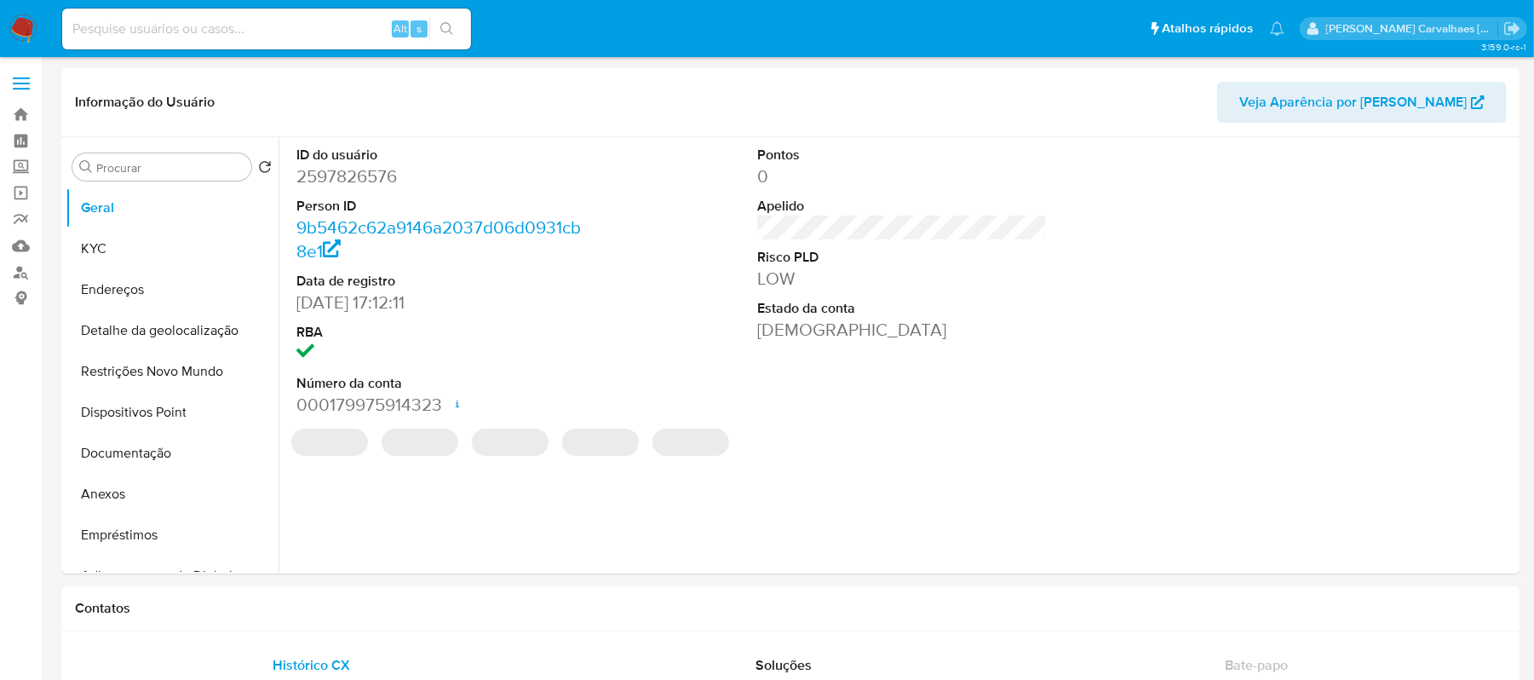
select select "10"
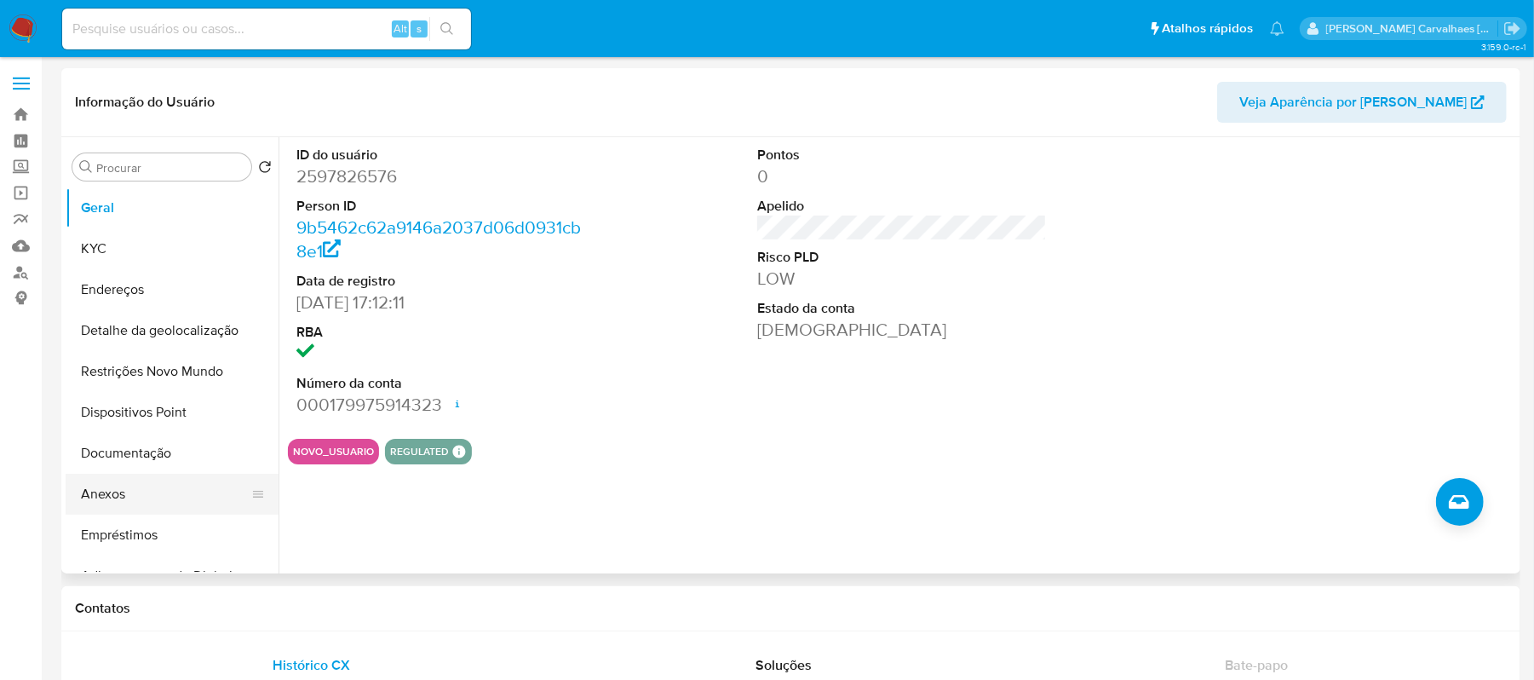
click at [147, 481] on button "Anexos" at bounding box center [165, 494] width 199 height 41
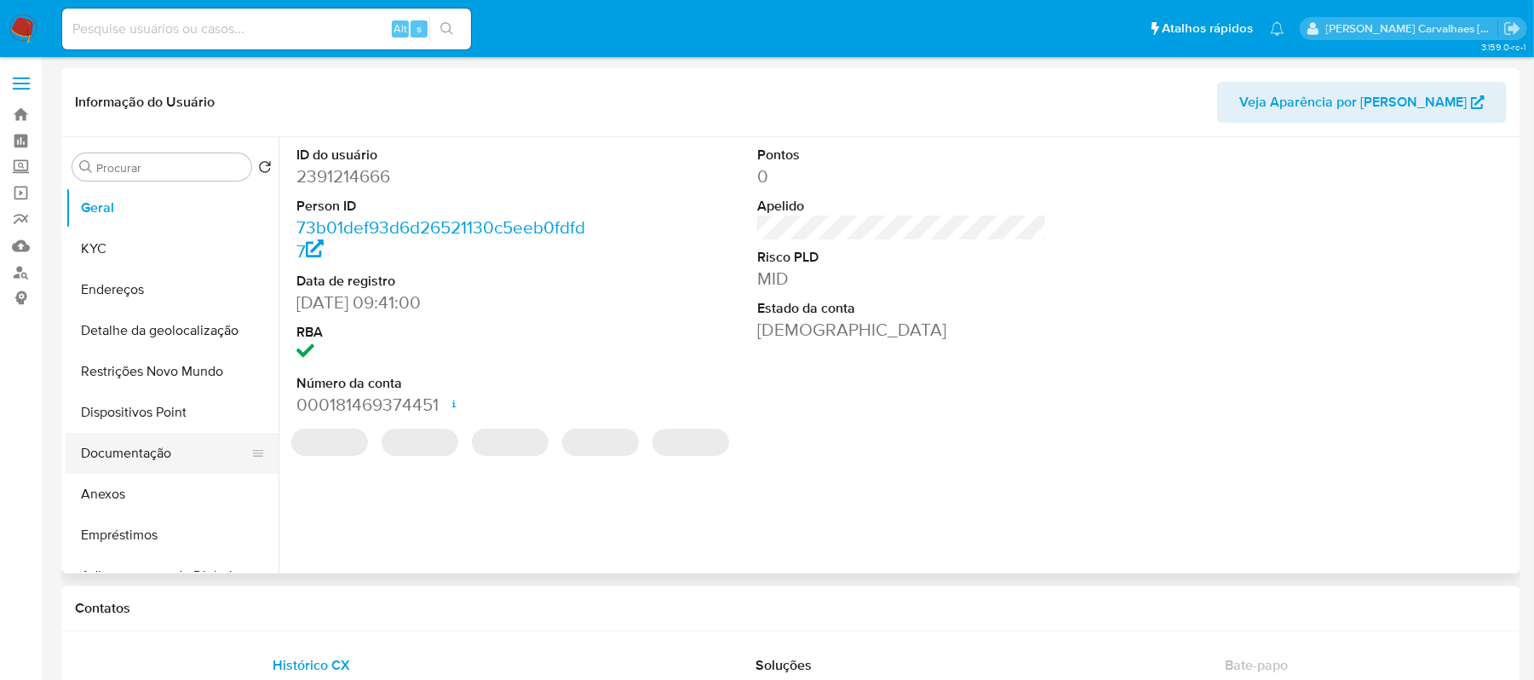
select select "10"
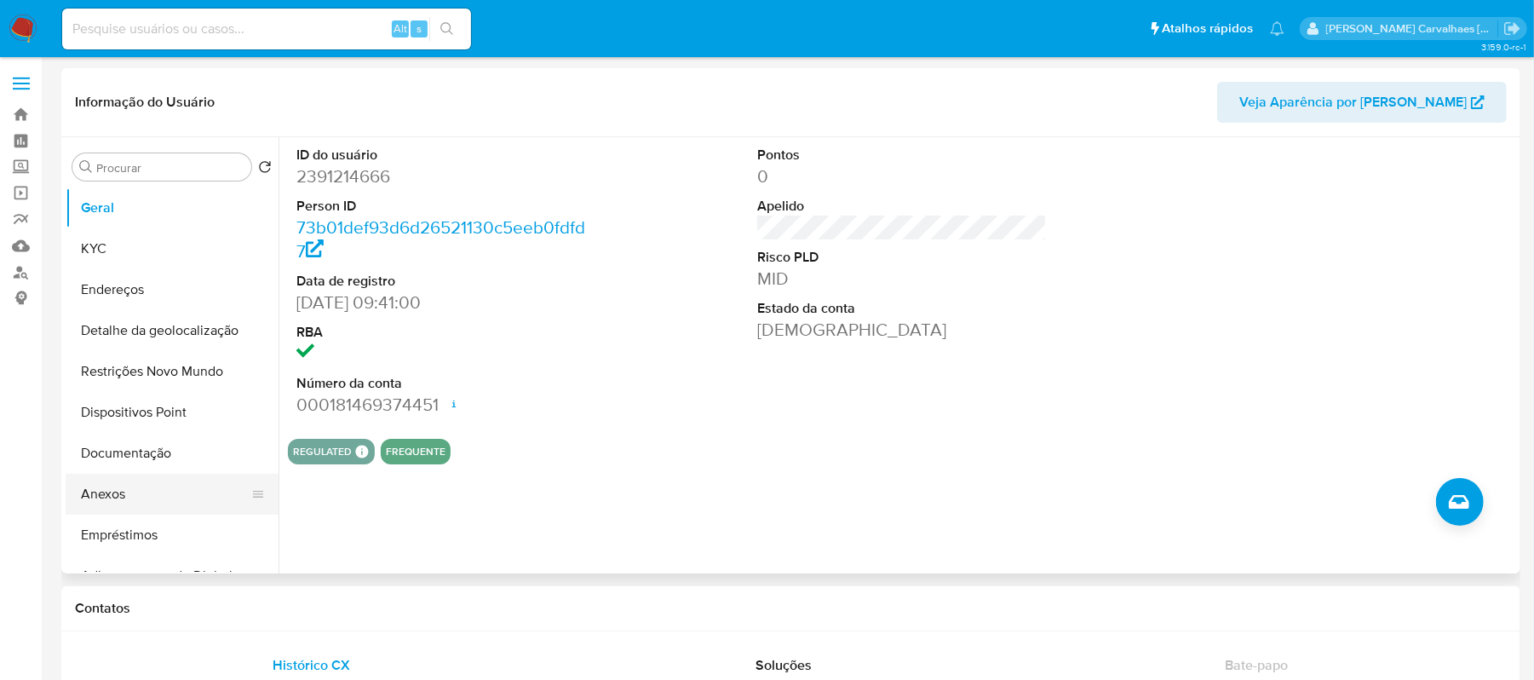
click at [138, 499] on button "Anexos" at bounding box center [165, 494] width 199 height 41
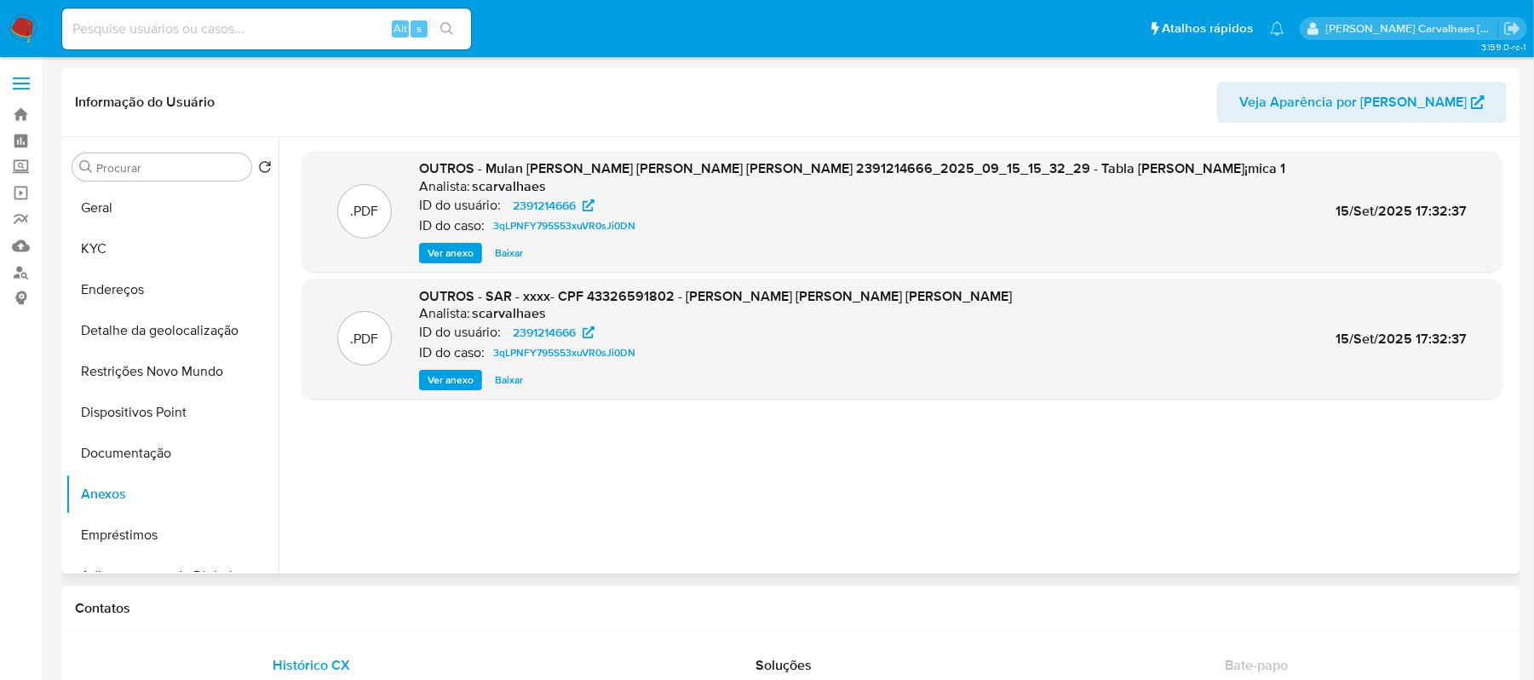
click at [464, 250] on span "Ver anexo" at bounding box center [451, 252] width 46 height 17
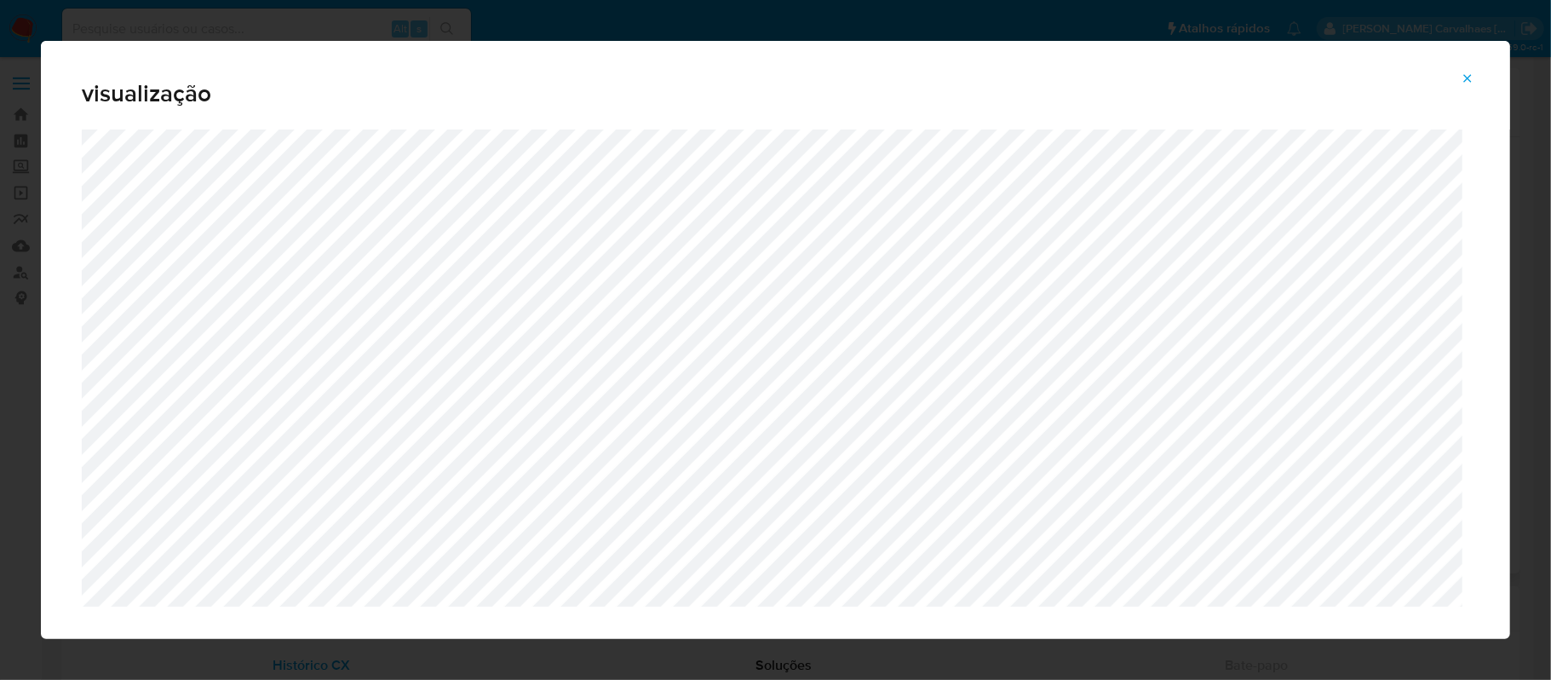
click at [1477, 89] on button "Attachment preview" at bounding box center [1467, 78] width 37 height 27
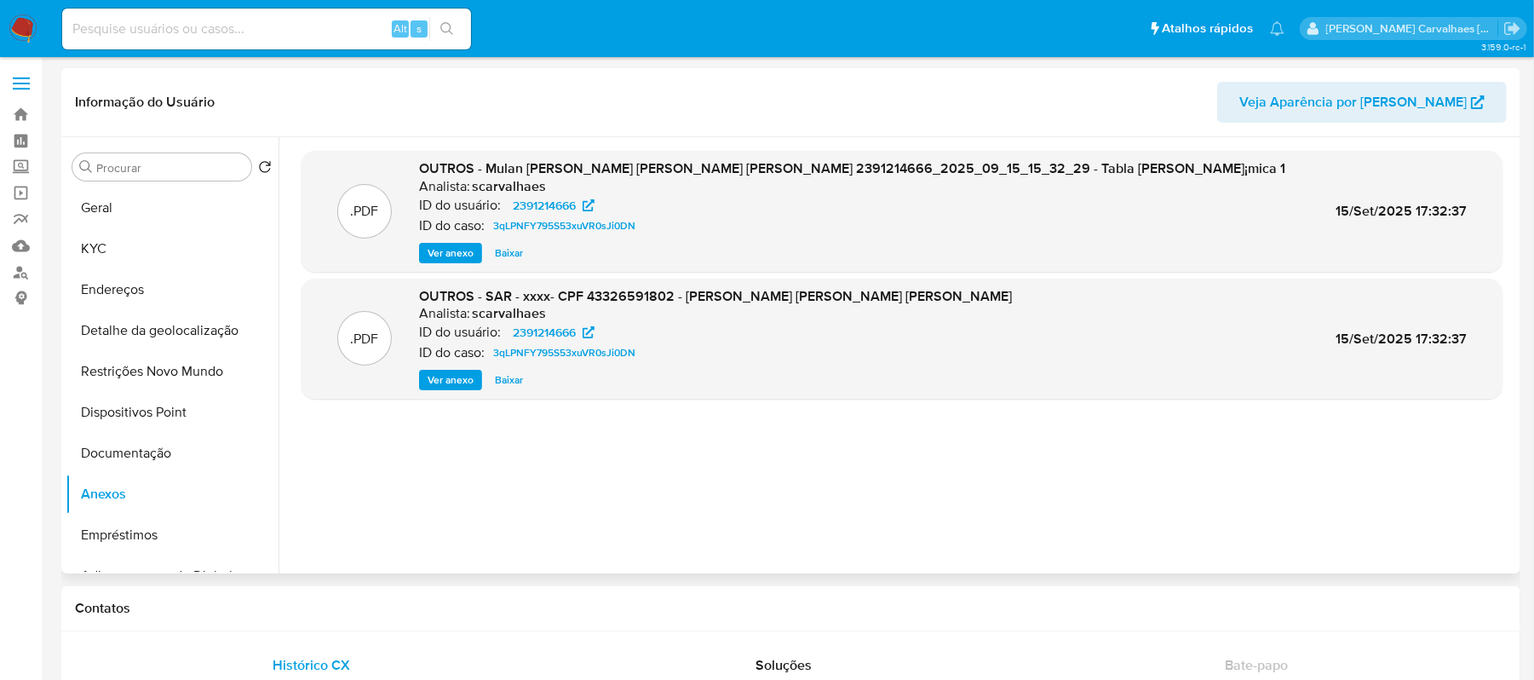
click at [455, 261] on span "Ver anexo" at bounding box center [451, 252] width 46 height 17
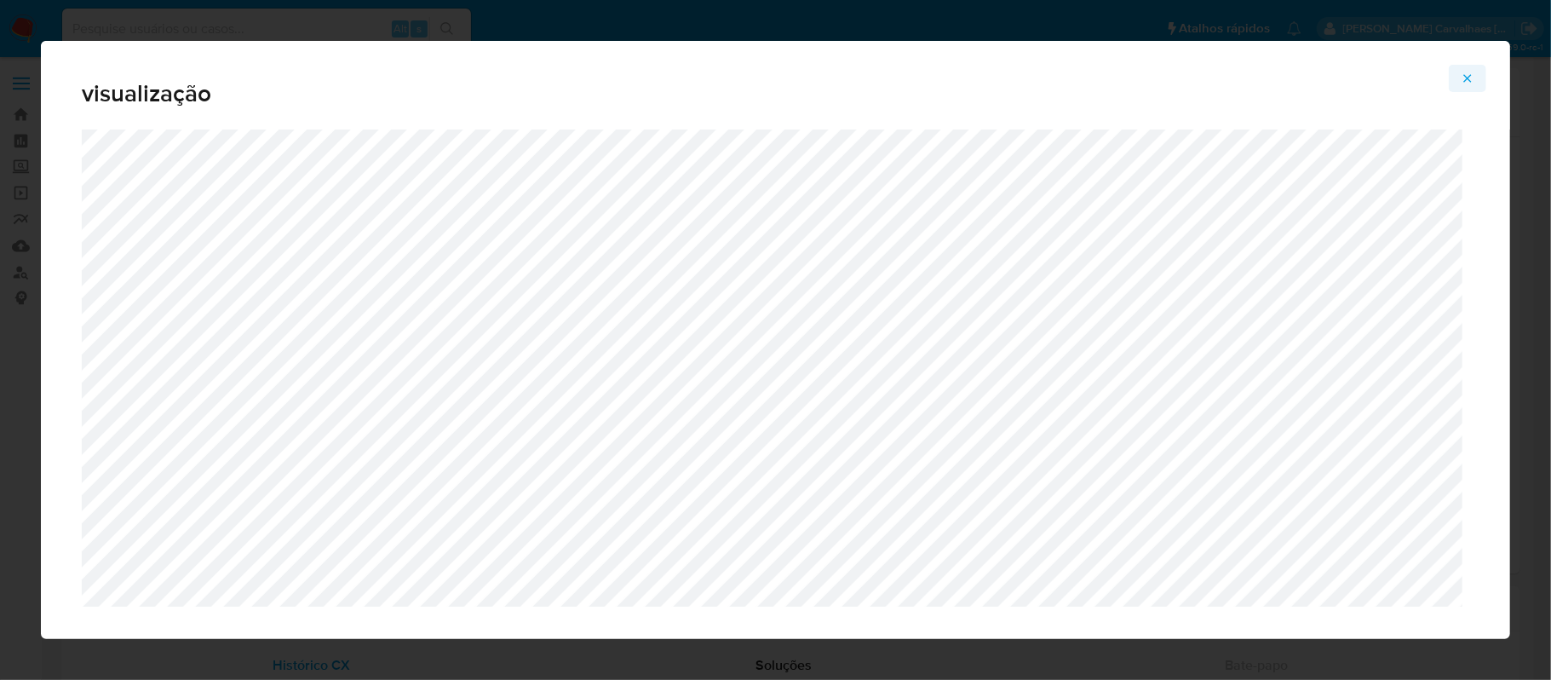
click at [1461, 75] on icon "Attachment preview" at bounding box center [1468, 79] width 14 height 14
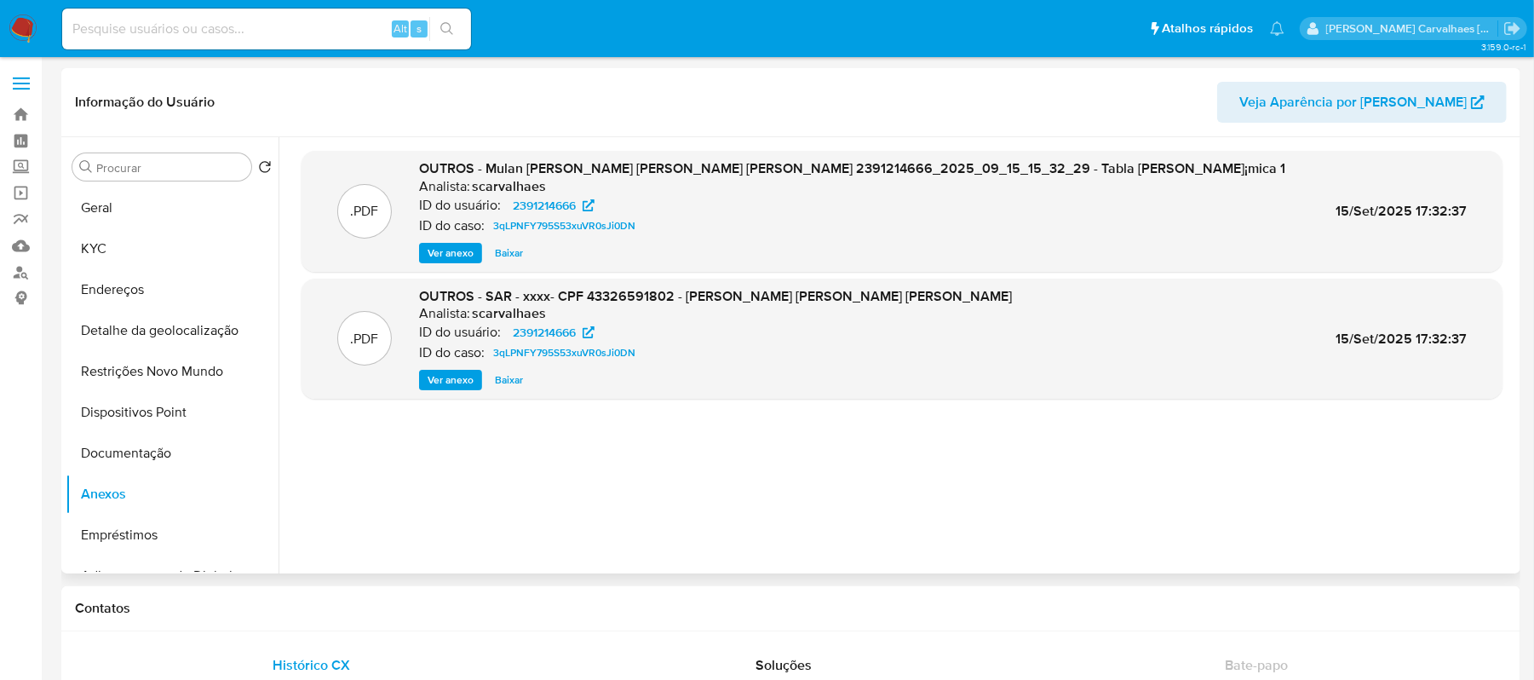
click at [448, 378] on span "Ver anexo" at bounding box center [451, 379] width 46 height 17
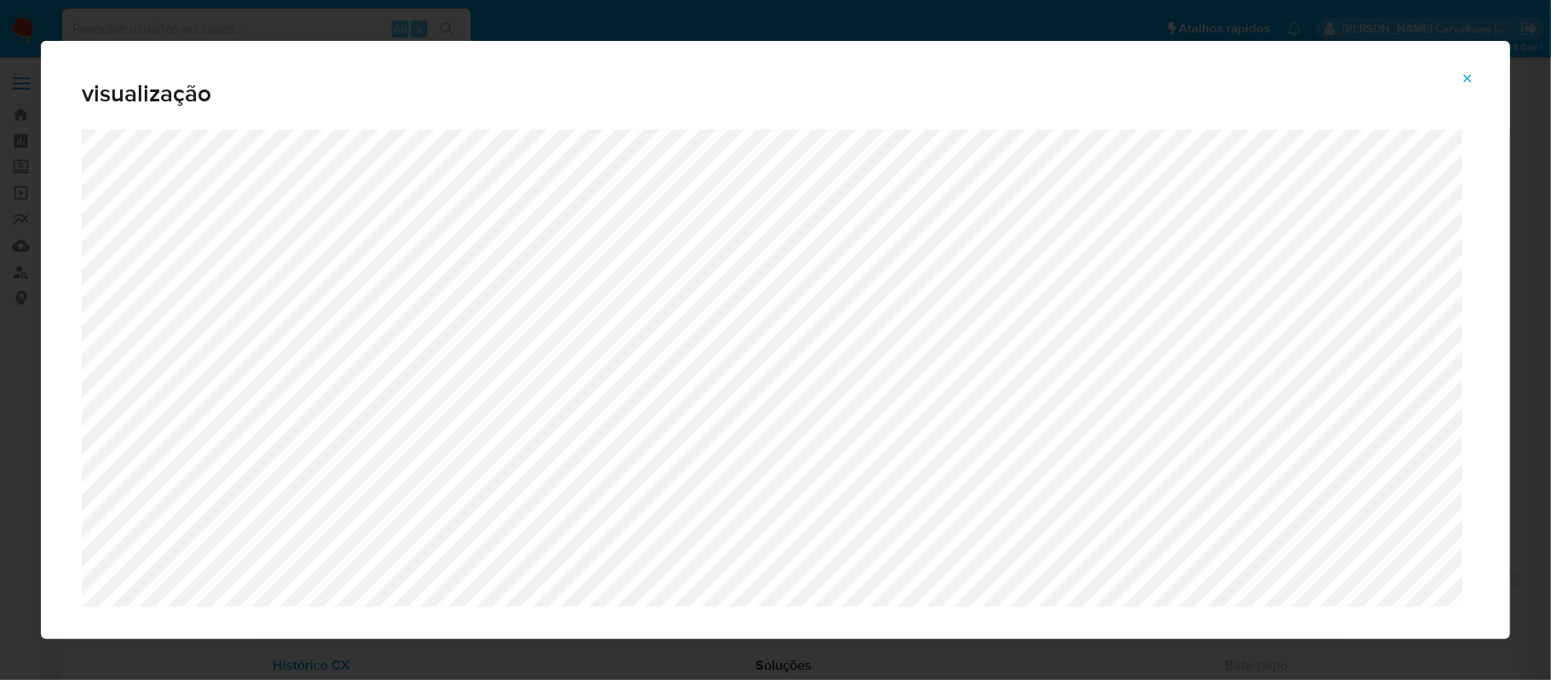
click at [1466, 73] on icon "Attachment preview" at bounding box center [1468, 79] width 14 height 14
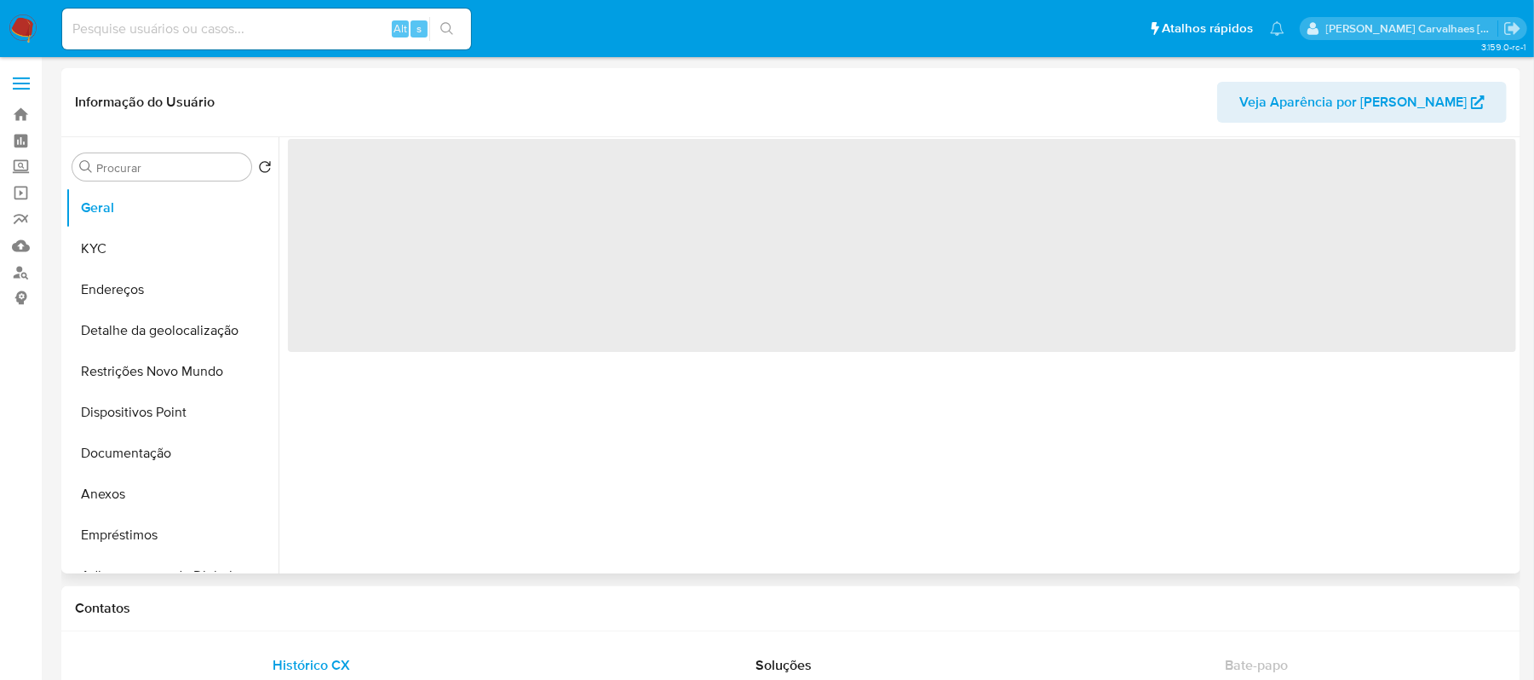
select select "10"
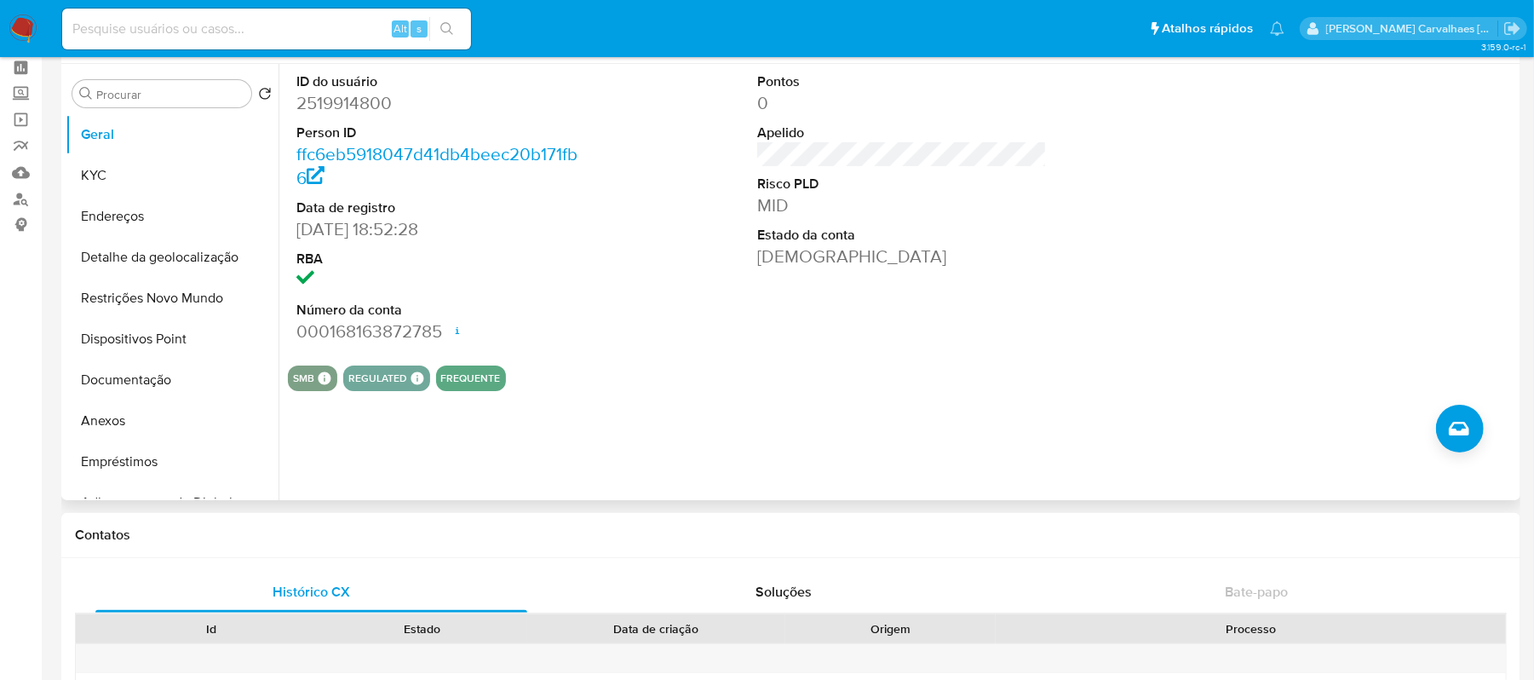
scroll to position [113, 0]
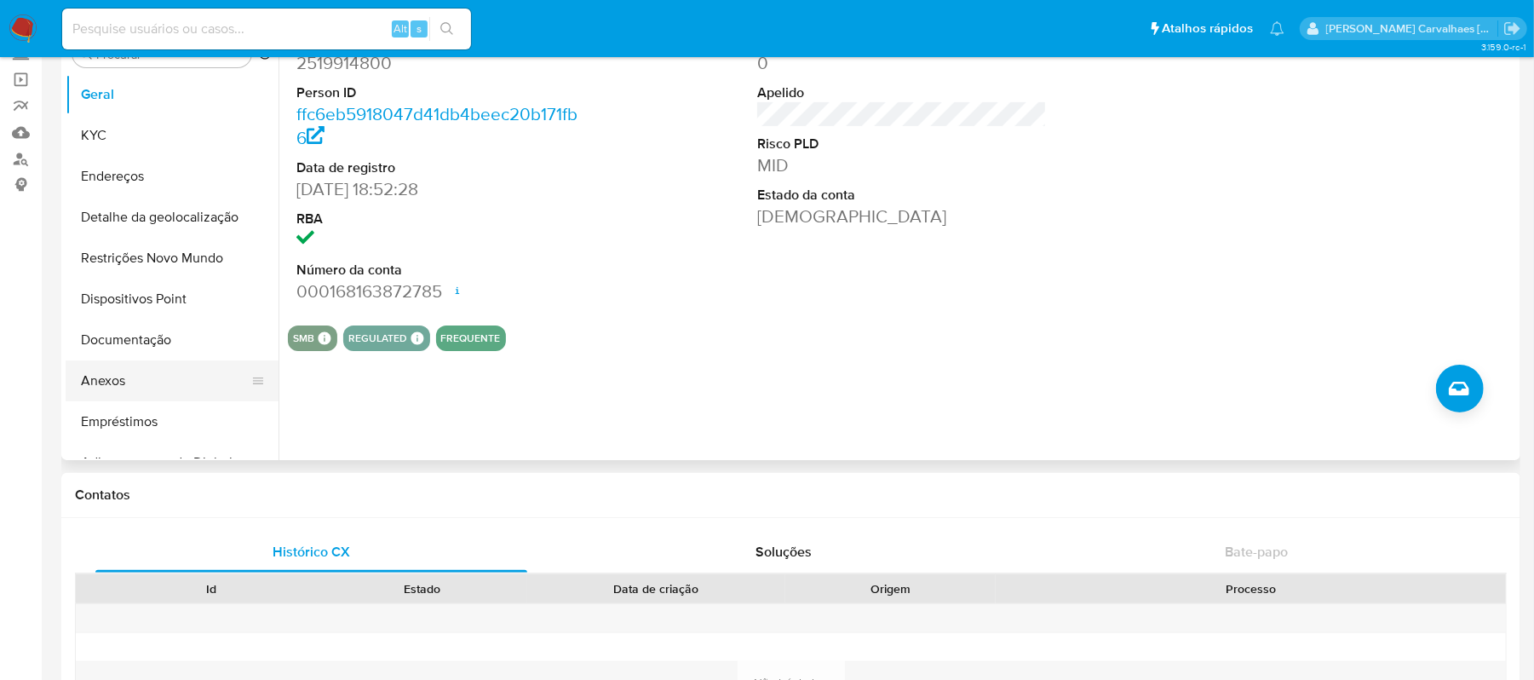
click at [102, 378] on button "Anexos" at bounding box center [165, 380] width 199 height 41
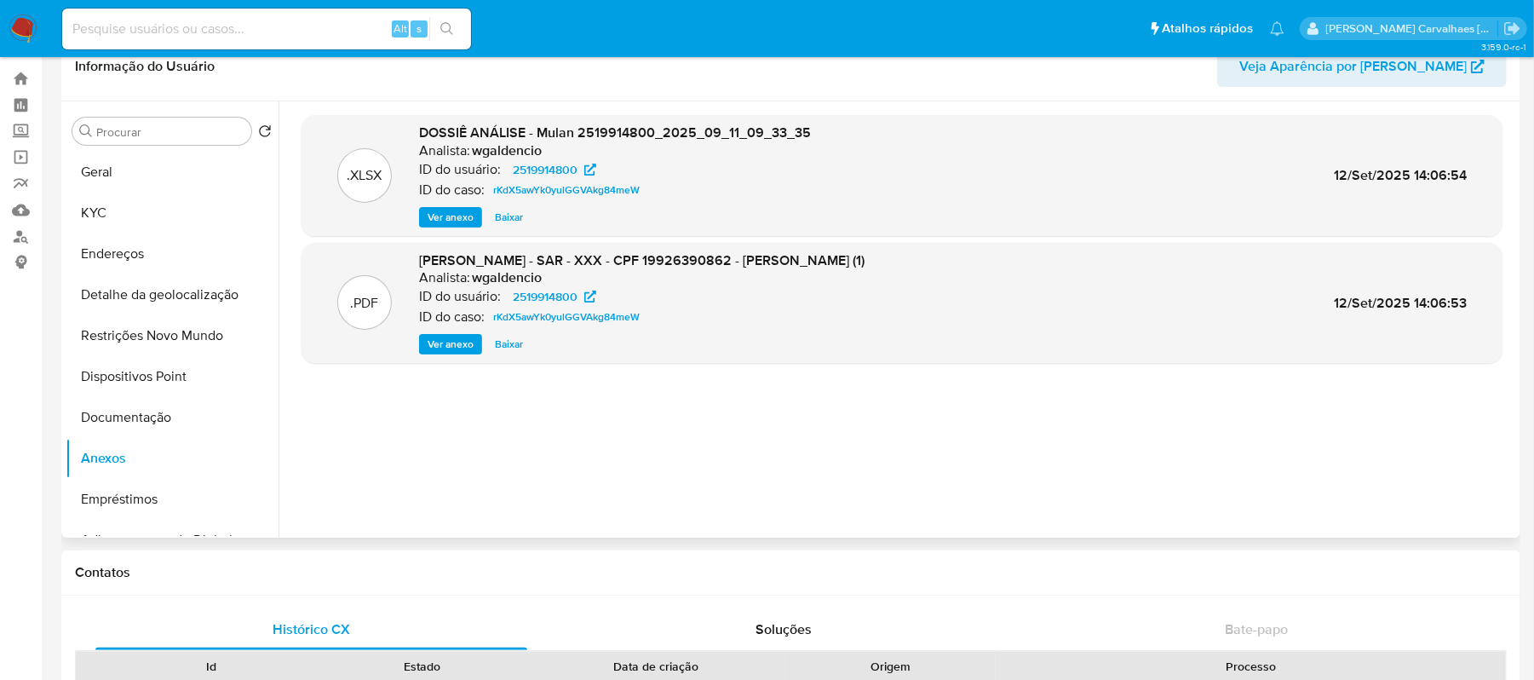
scroll to position [0, 0]
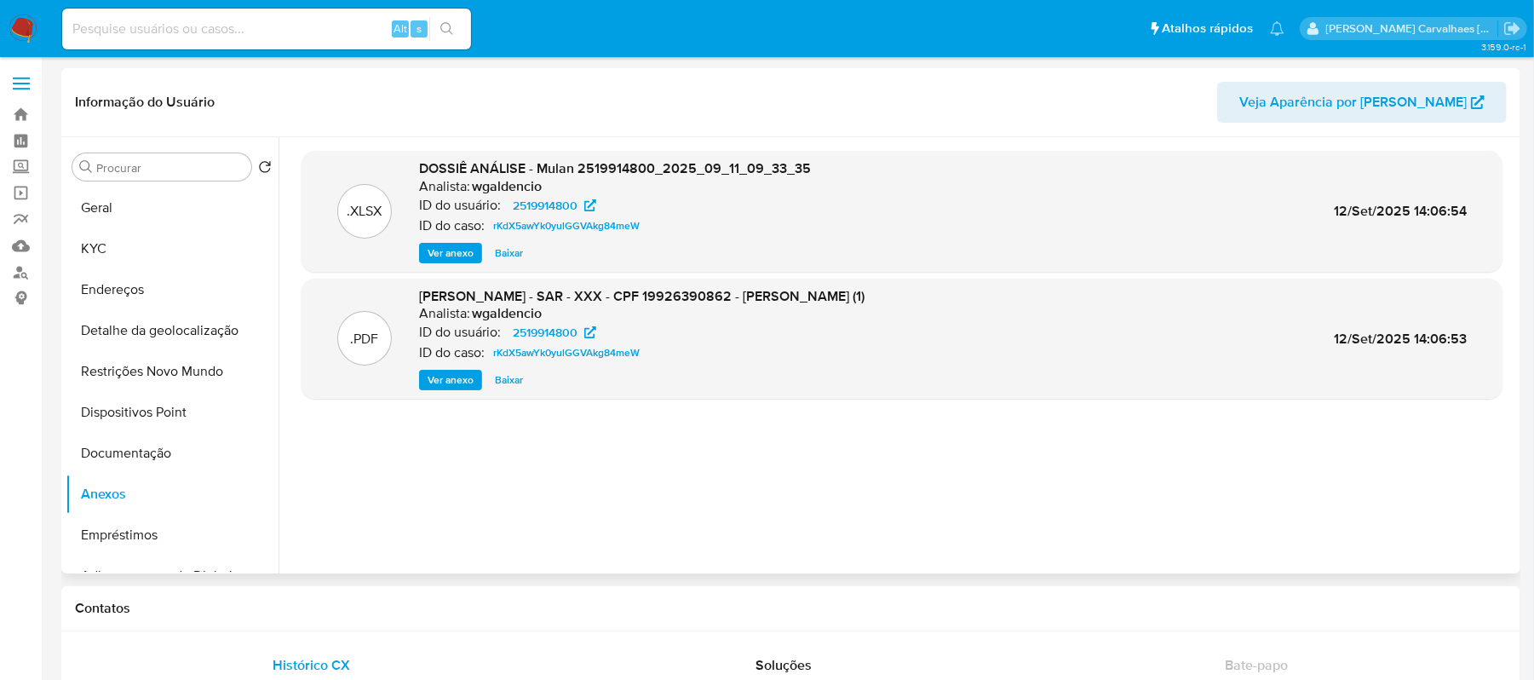
click at [451, 250] on span "Ver anexo" at bounding box center [451, 252] width 46 height 17
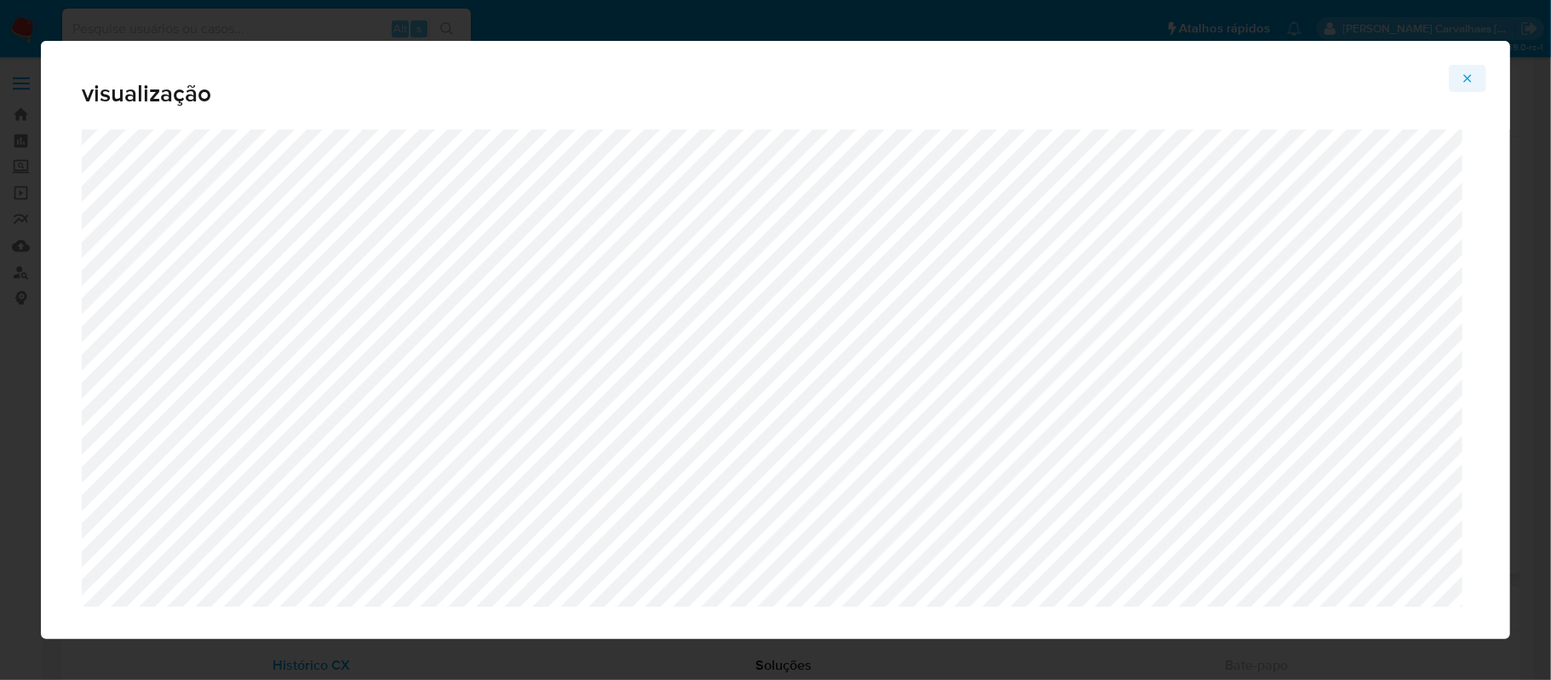
click at [1461, 82] on button "Attachment preview" at bounding box center [1467, 78] width 37 height 27
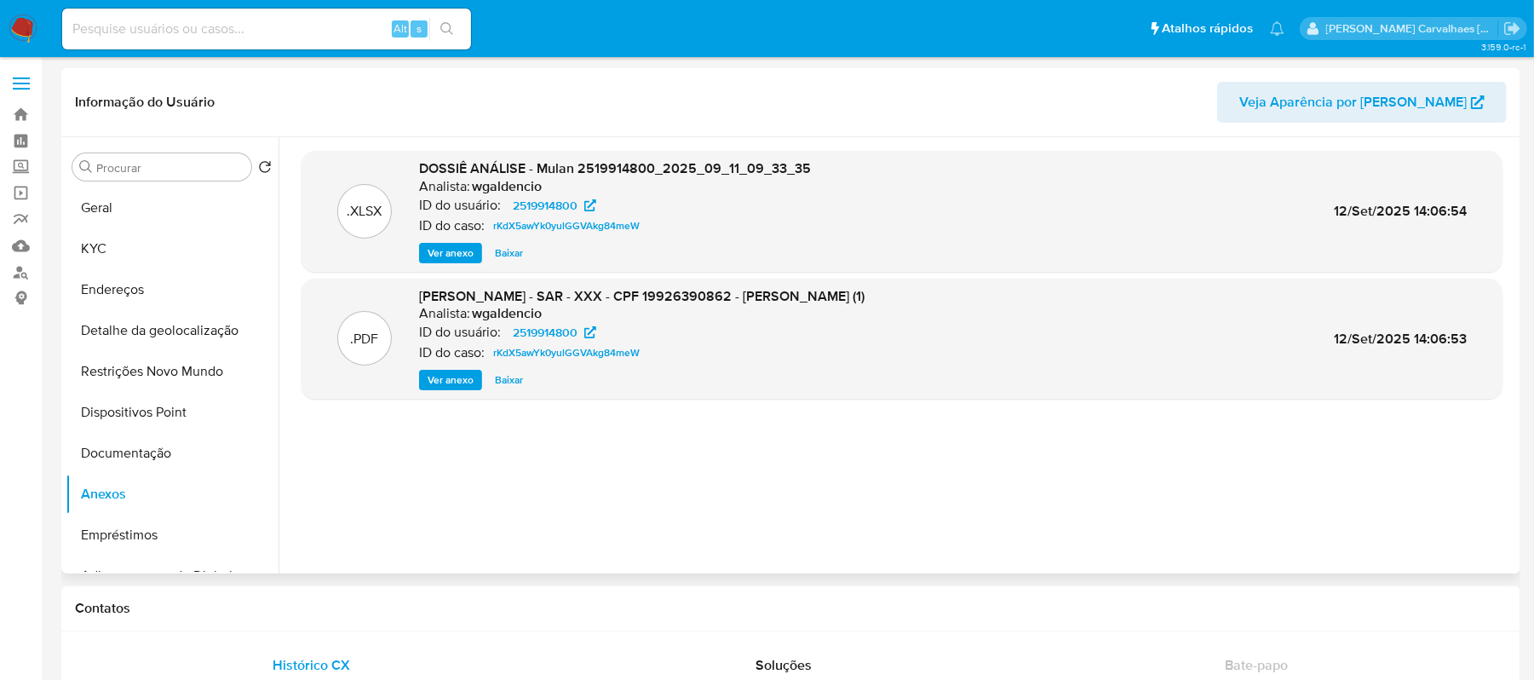
click at [455, 382] on span "Ver anexo" at bounding box center [451, 379] width 46 height 17
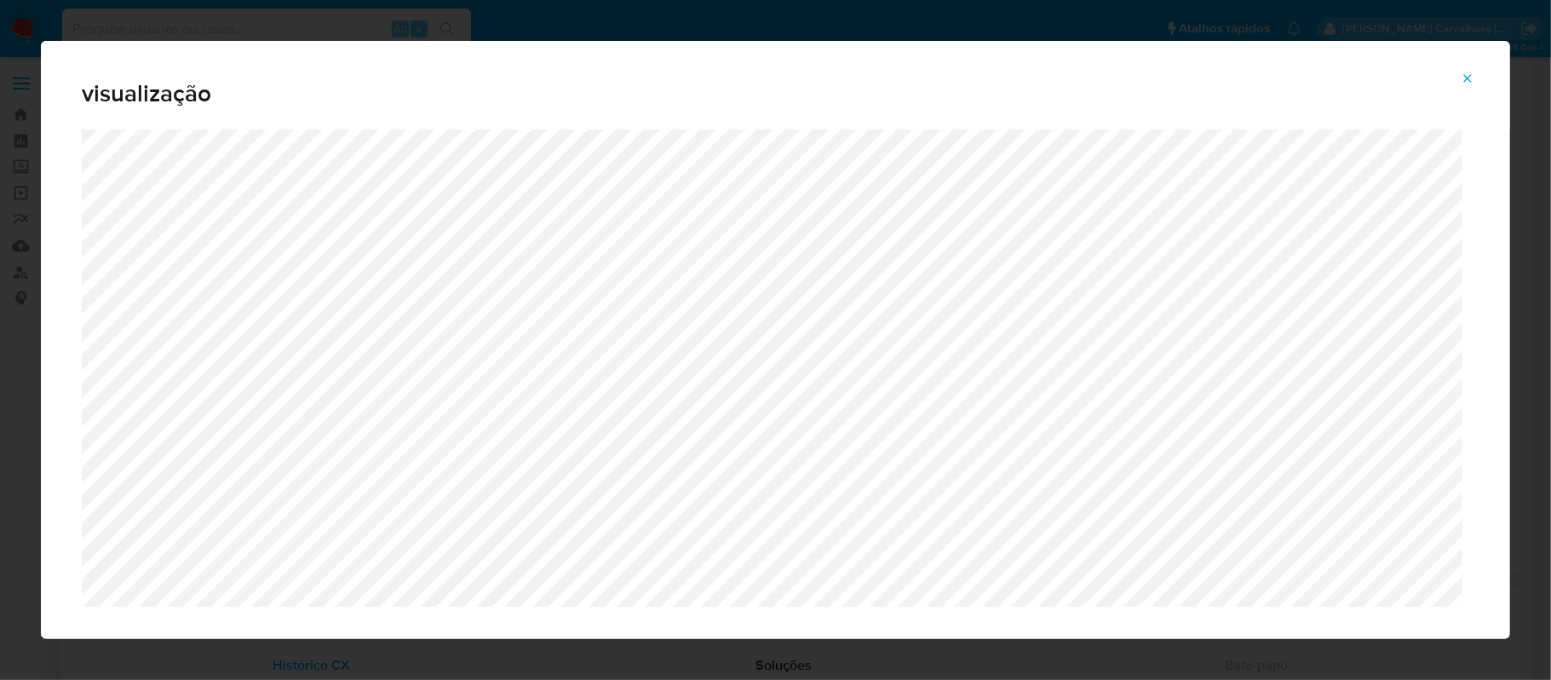
click at [1472, 75] on icon "Attachment preview" at bounding box center [1468, 78] width 8 height 8
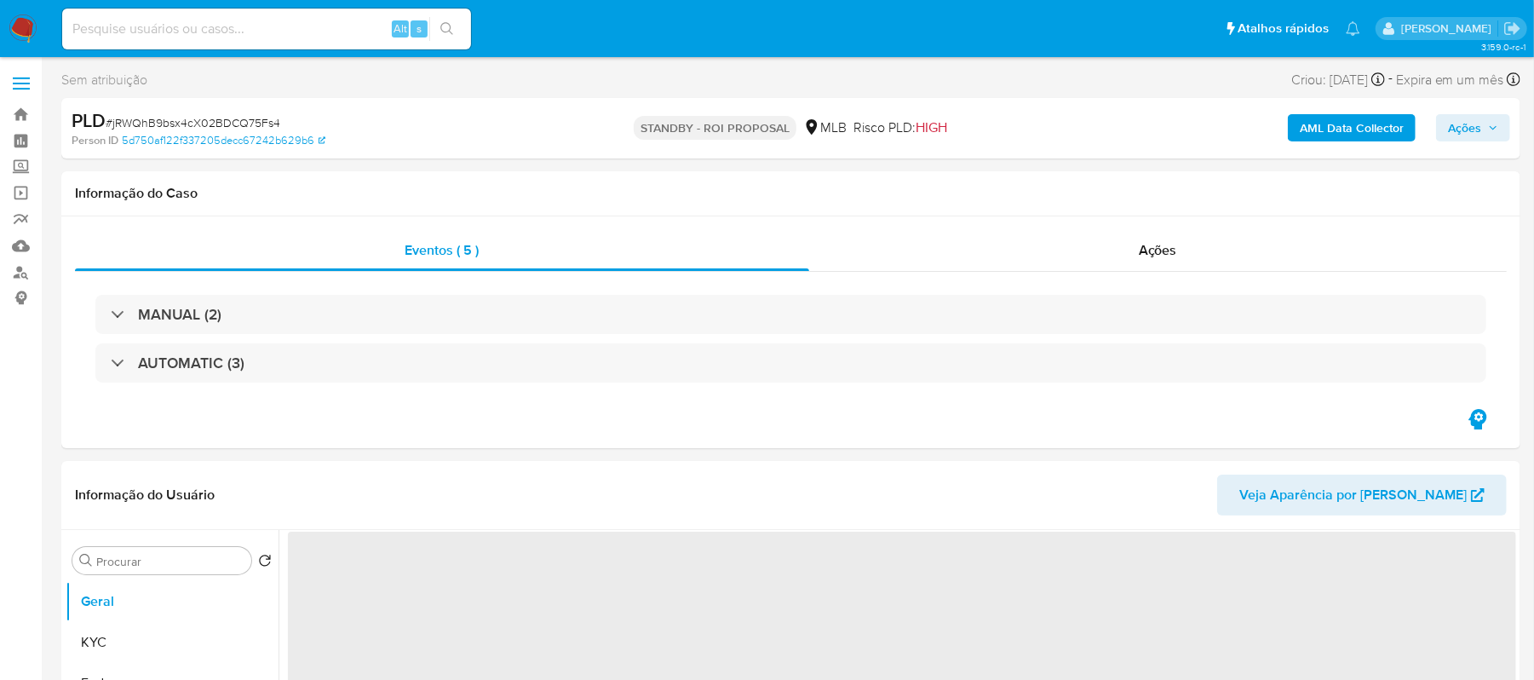
select select "10"
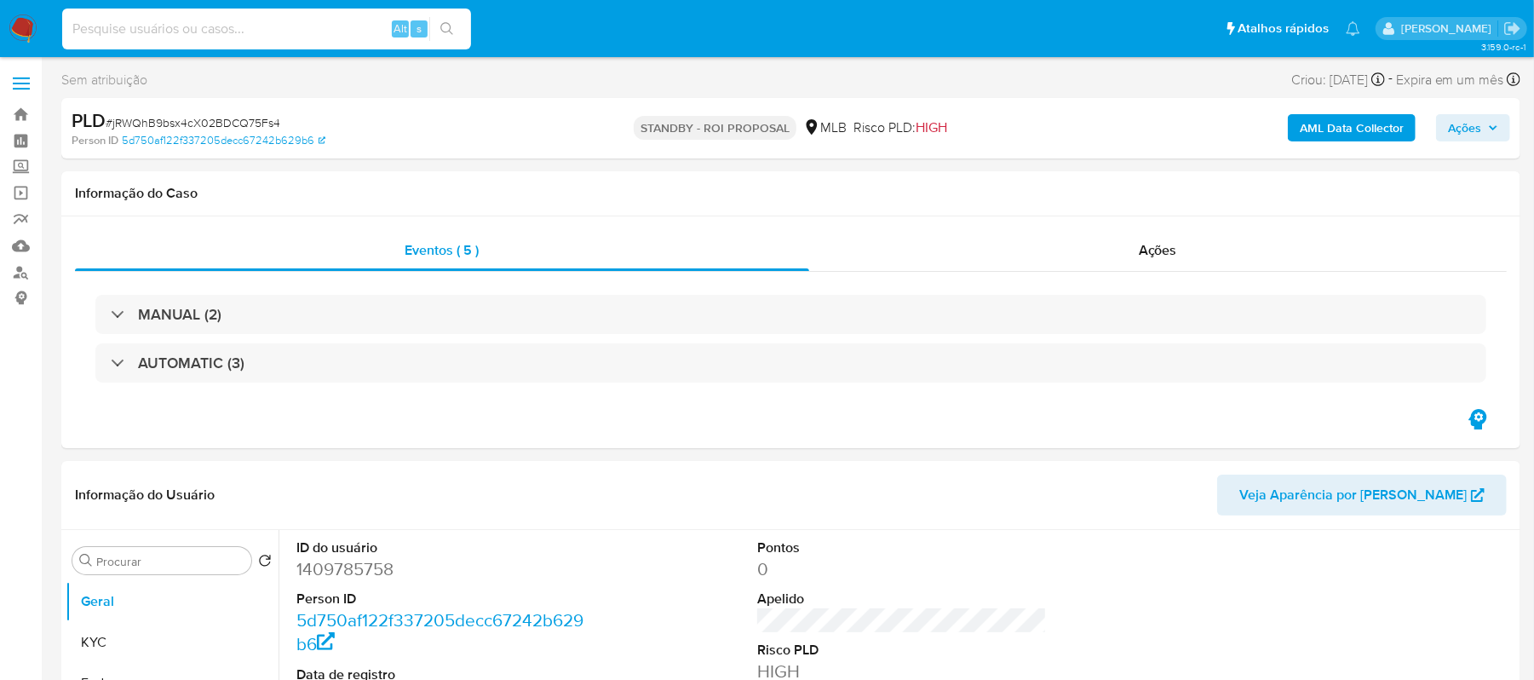
click at [222, 25] on input at bounding box center [266, 29] width 409 height 22
paste input "omAsLHn95oreYzDFsM5xLtoS"
type input "omAsLHn95oreYzDFsM5xLtoS"
click at [447, 22] on icon "search-icon" at bounding box center [447, 29] width 14 height 14
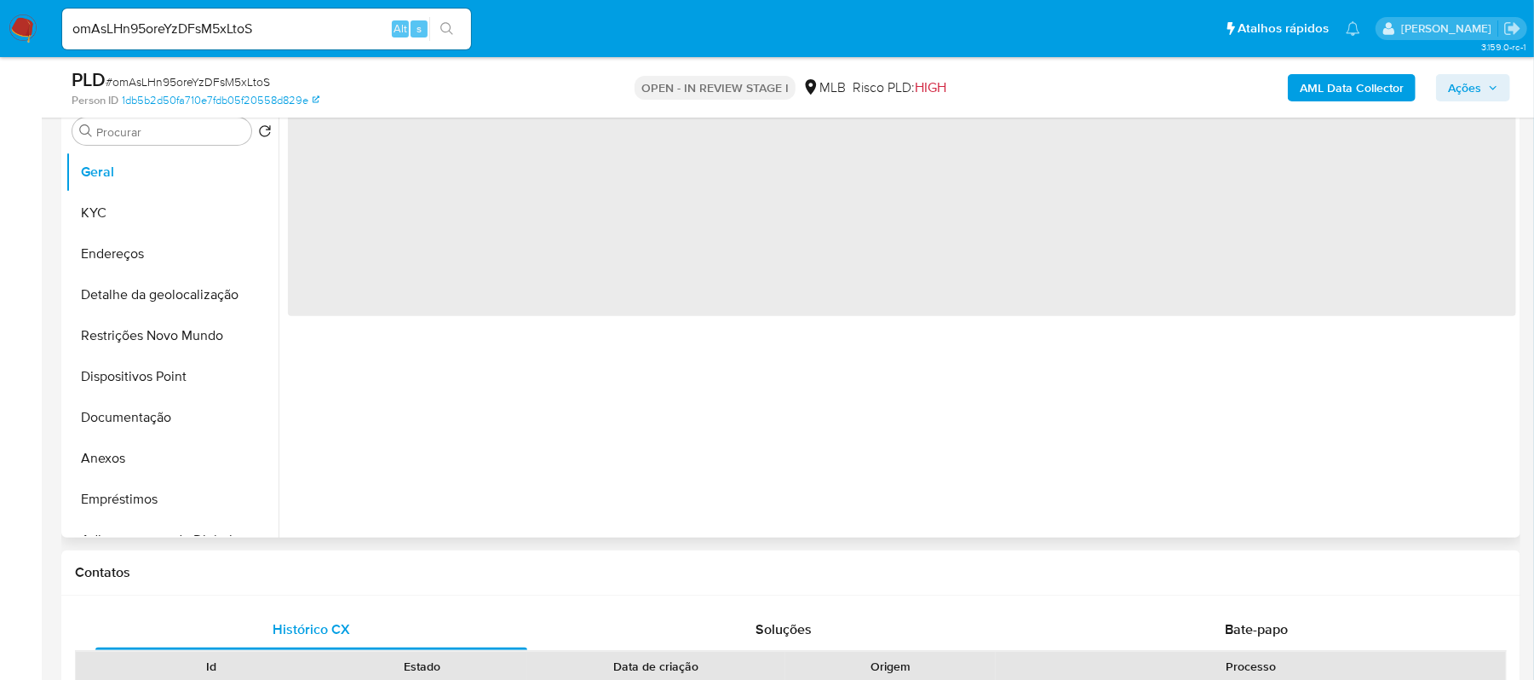
select select "10"
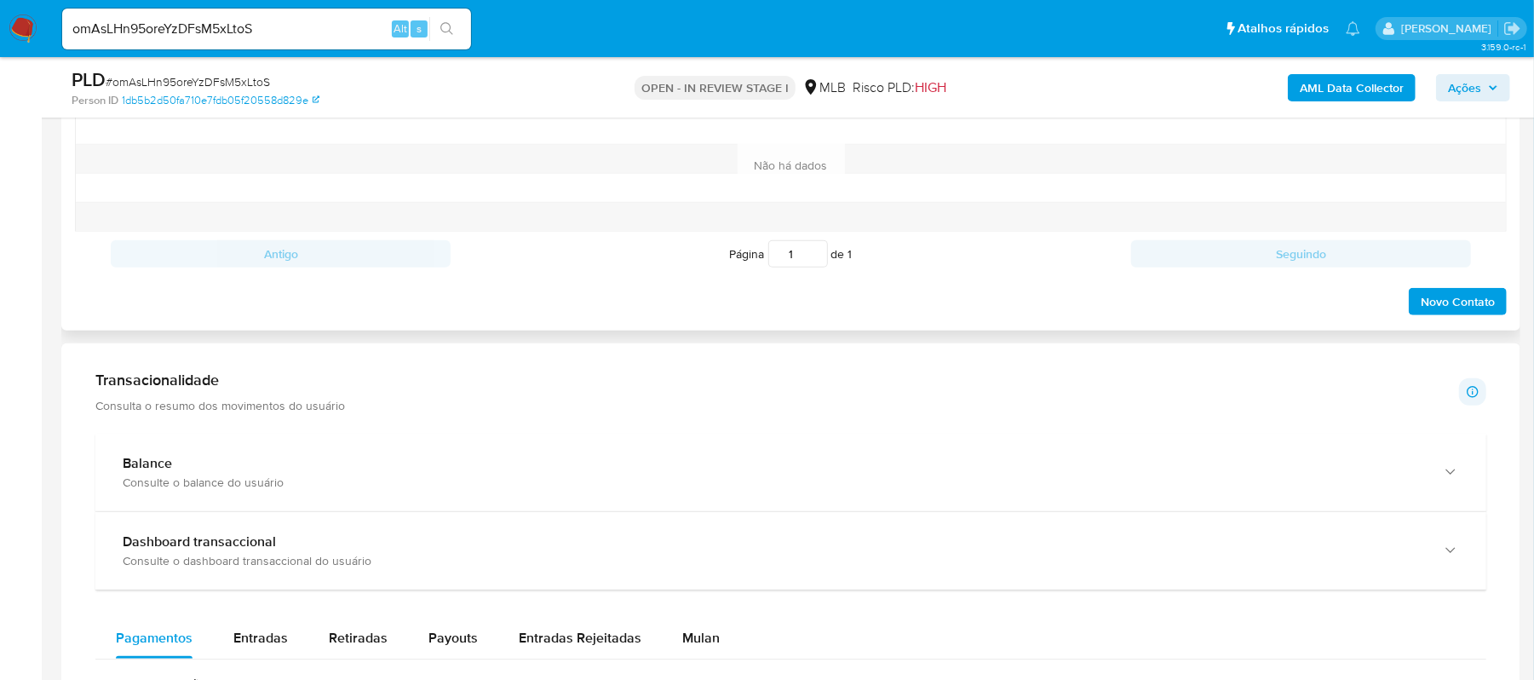
scroll to position [1135, 0]
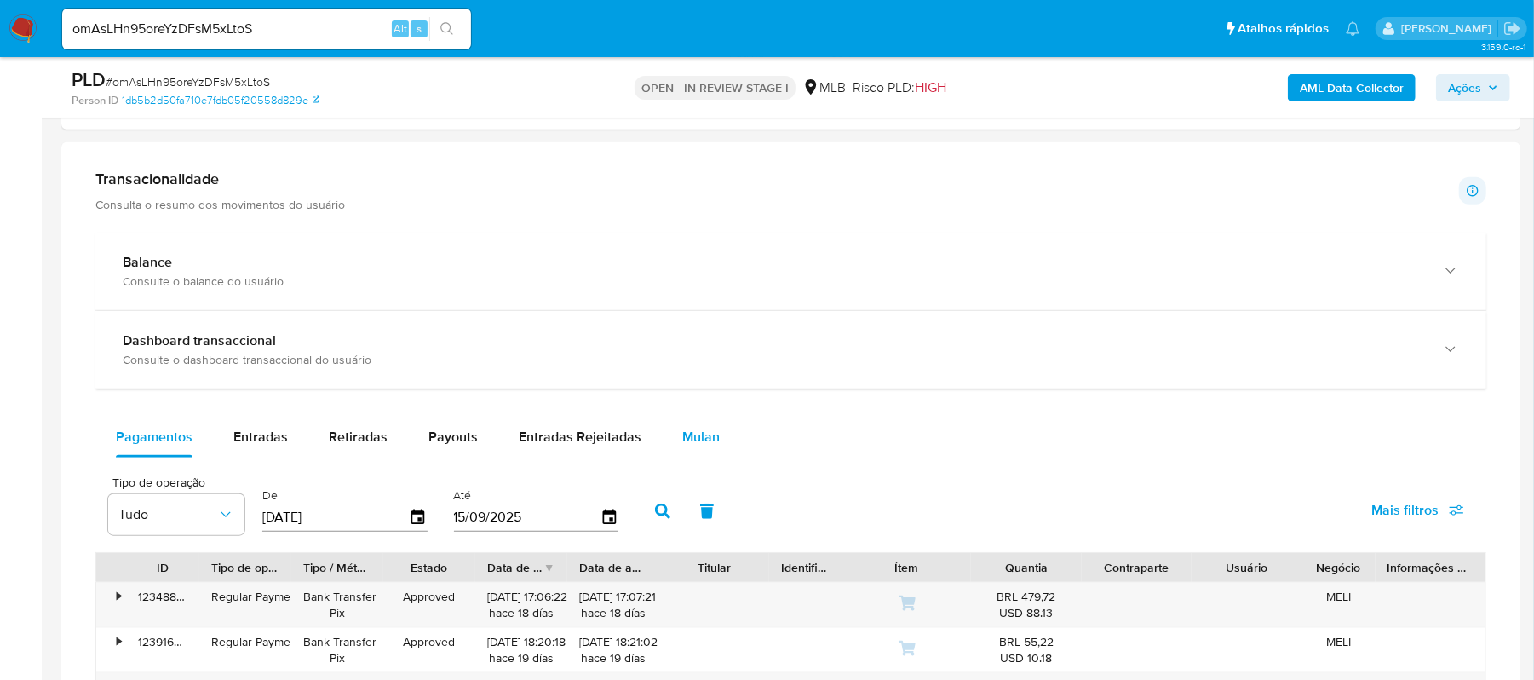
click at [683, 441] on span "Mulan" at bounding box center [700, 437] width 37 height 20
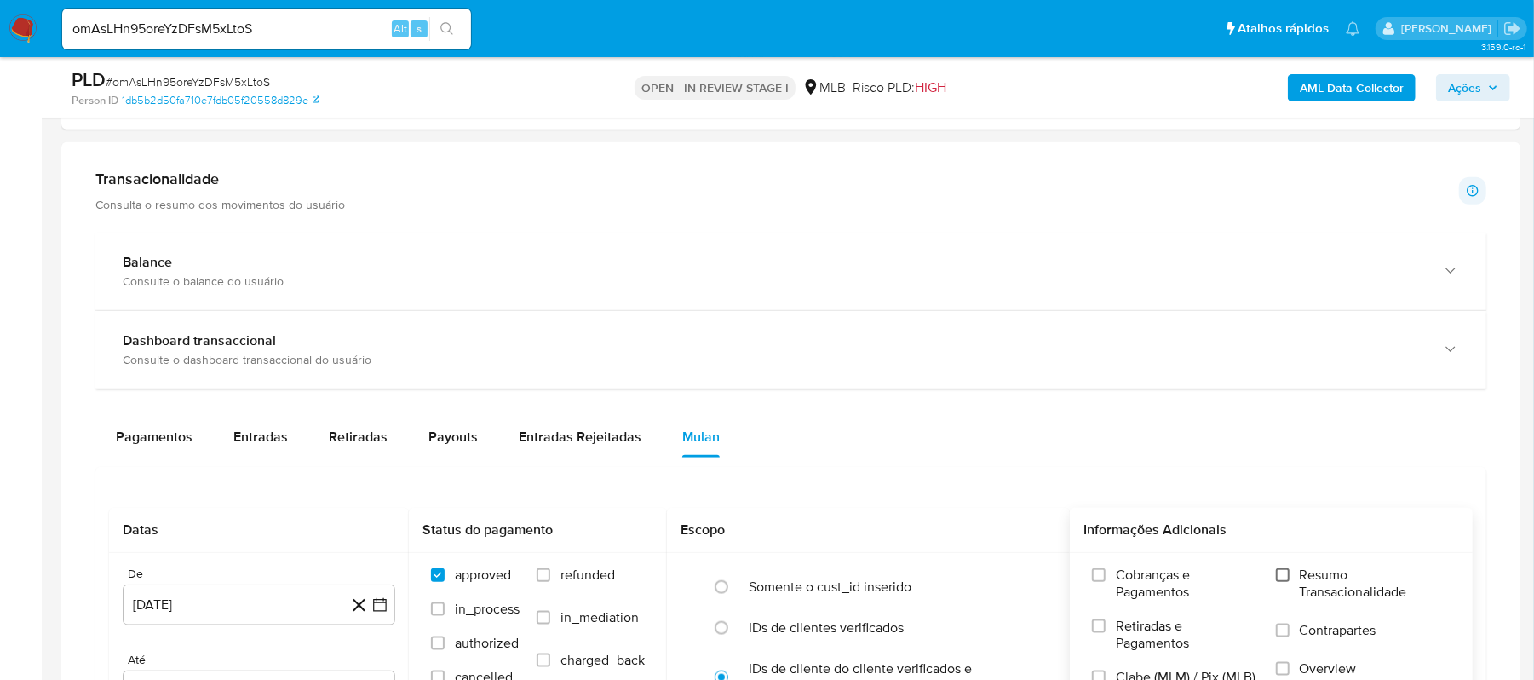
click at [1283, 582] on input "Resumo Transacionalidade" at bounding box center [1283, 575] width 14 height 14
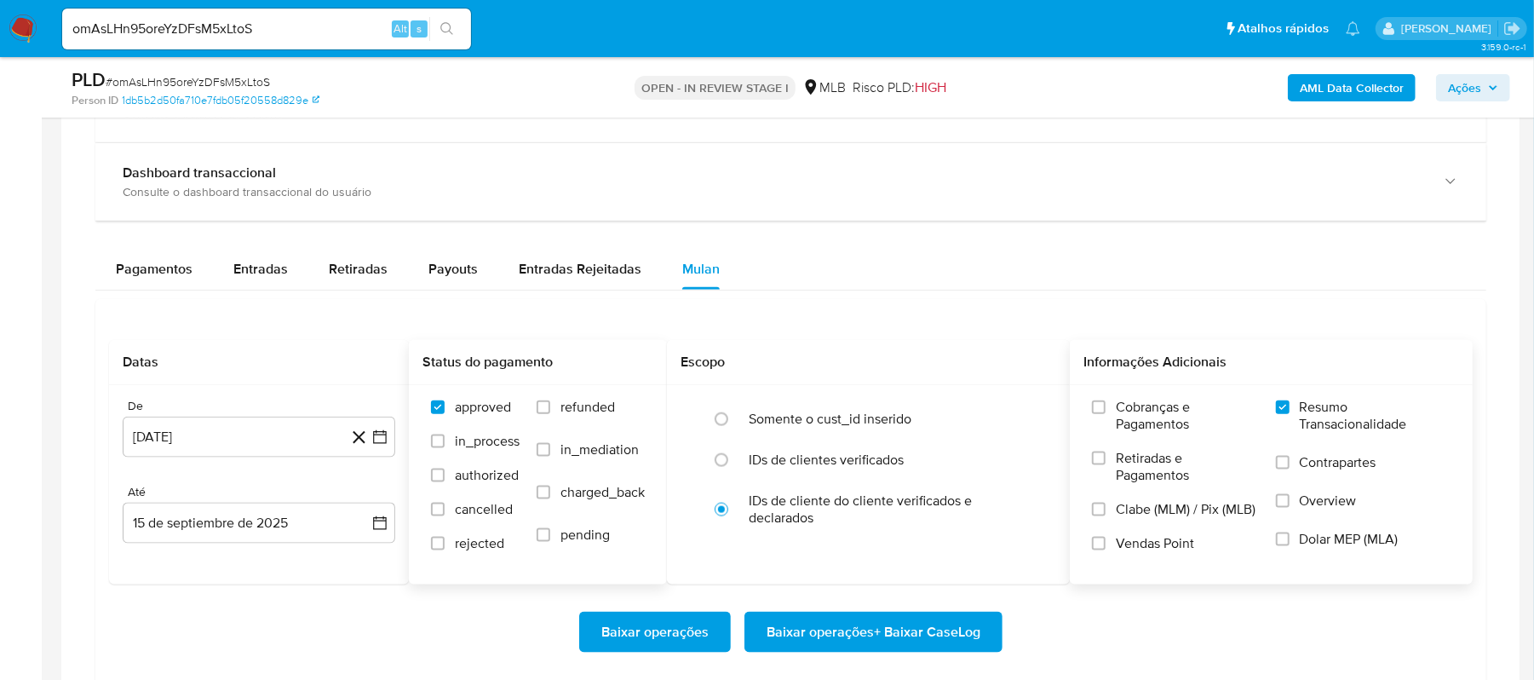
scroll to position [1363, 0]
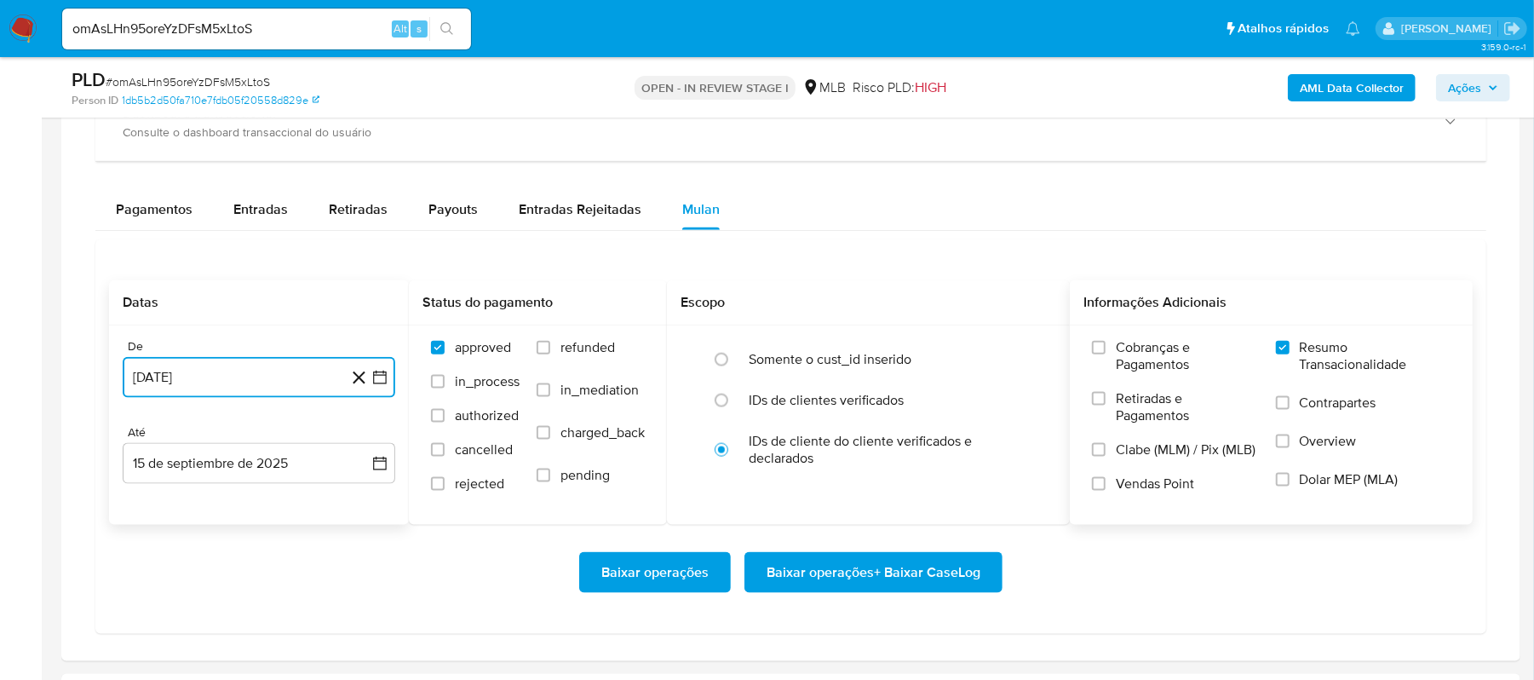
click at [382, 382] on icon "button" at bounding box center [380, 377] width 14 height 14
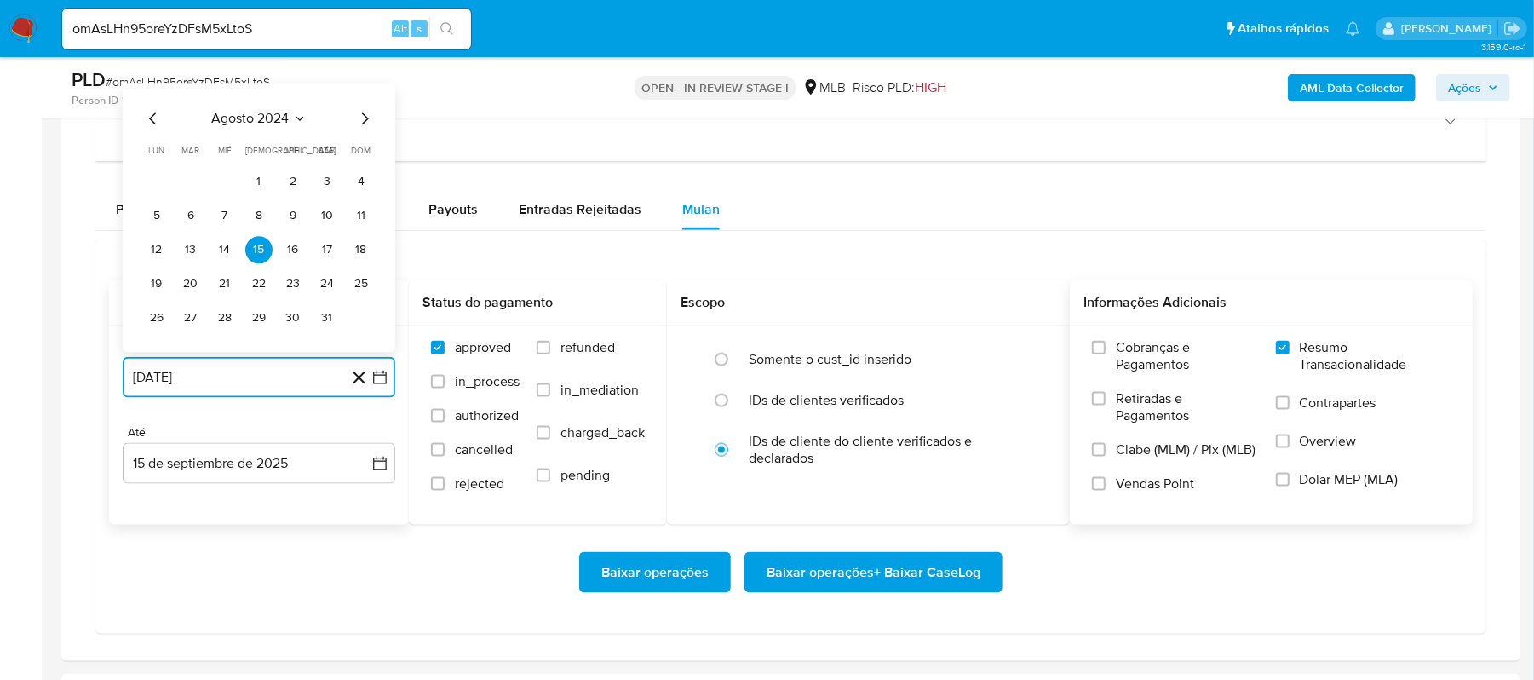
click at [148, 126] on icon "Mes anterior" at bounding box center [153, 119] width 20 height 20
click at [361, 127] on icon "Mes siguiente" at bounding box center [364, 119] width 20 height 20
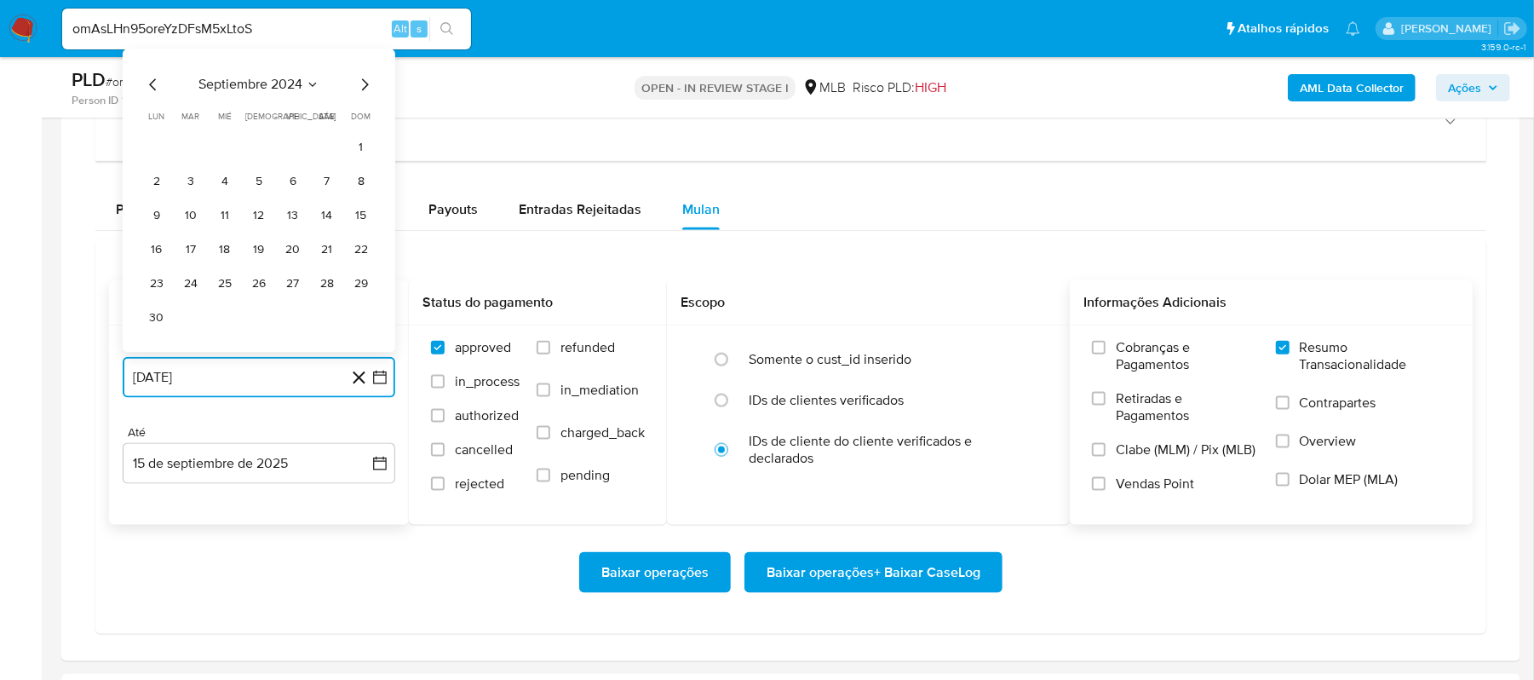
click at [359, 95] on icon "Mes siguiente" at bounding box center [364, 85] width 20 height 20
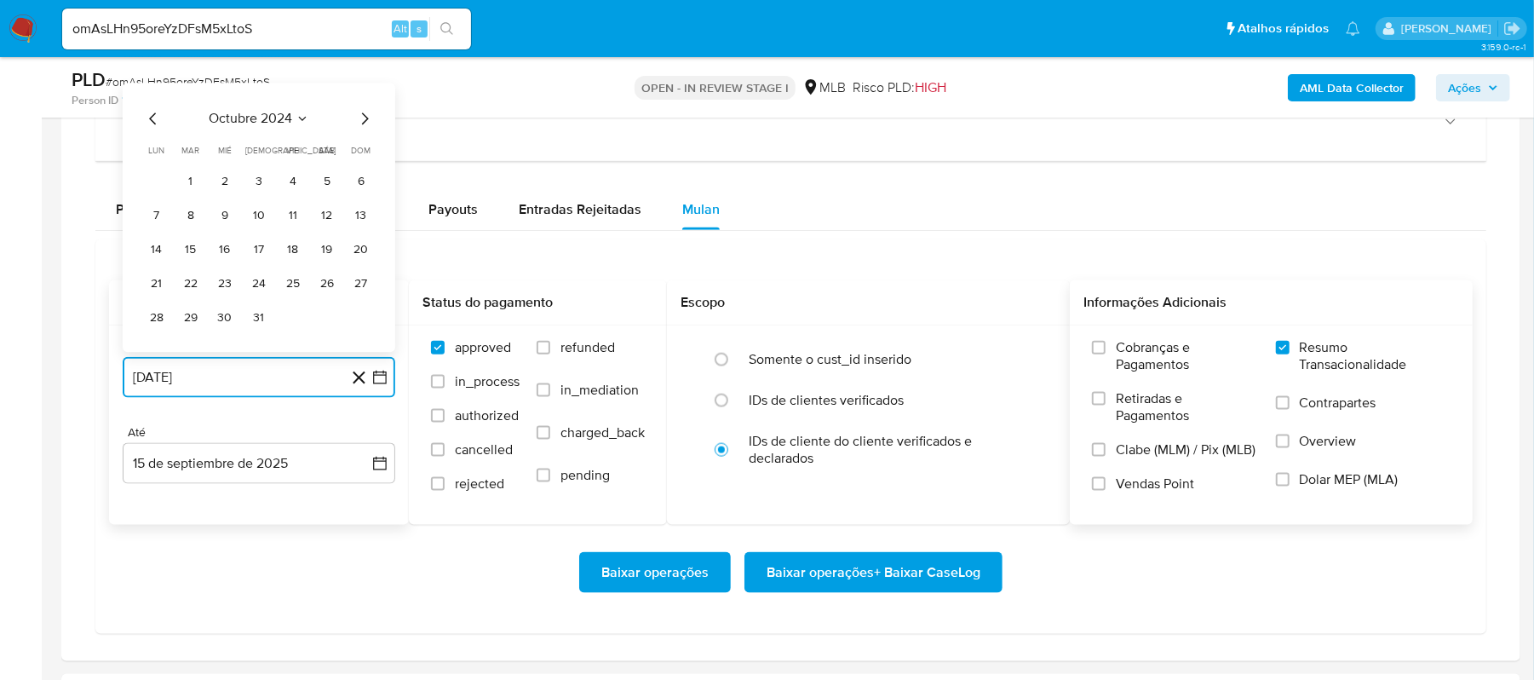
click at [365, 125] on icon "Mes siguiente" at bounding box center [365, 119] width 7 height 12
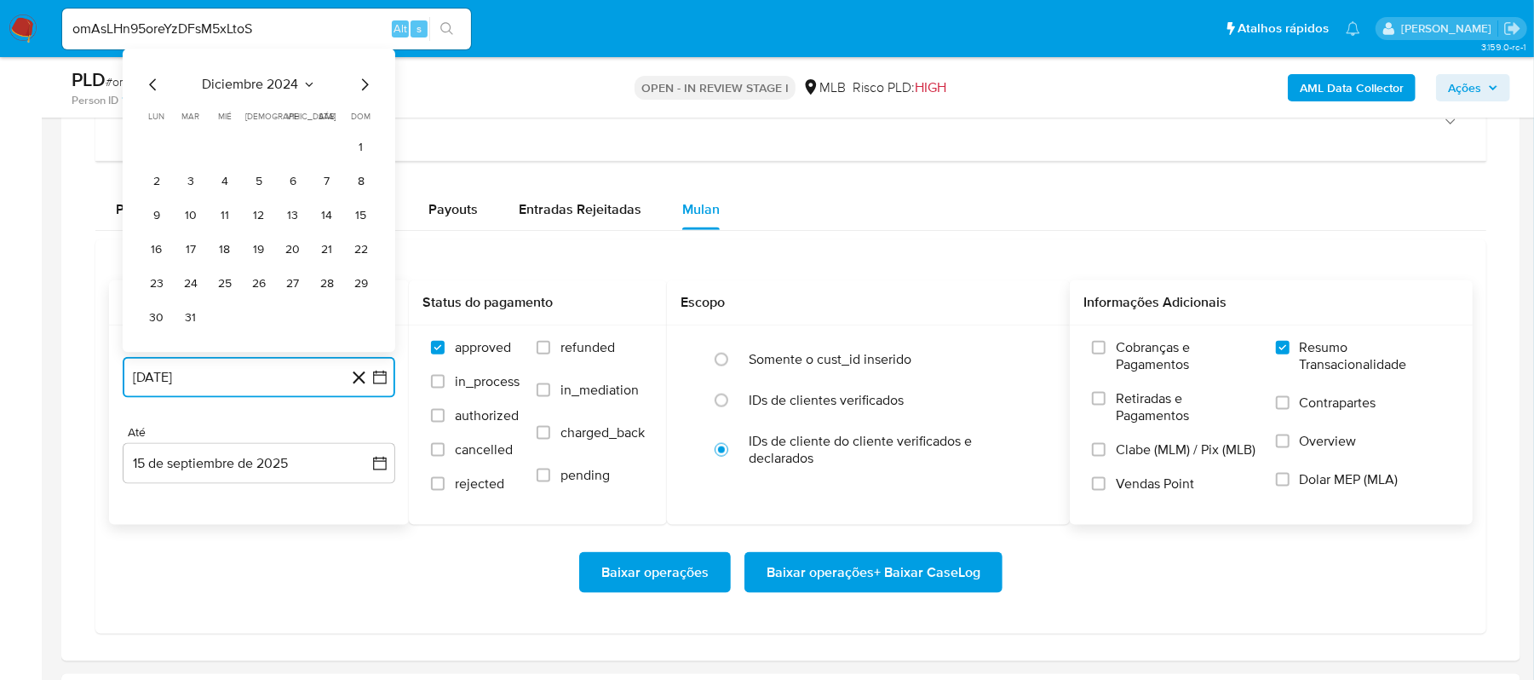
click at [359, 90] on icon "Mes siguiente" at bounding box center [364, 85] width 20 height 20
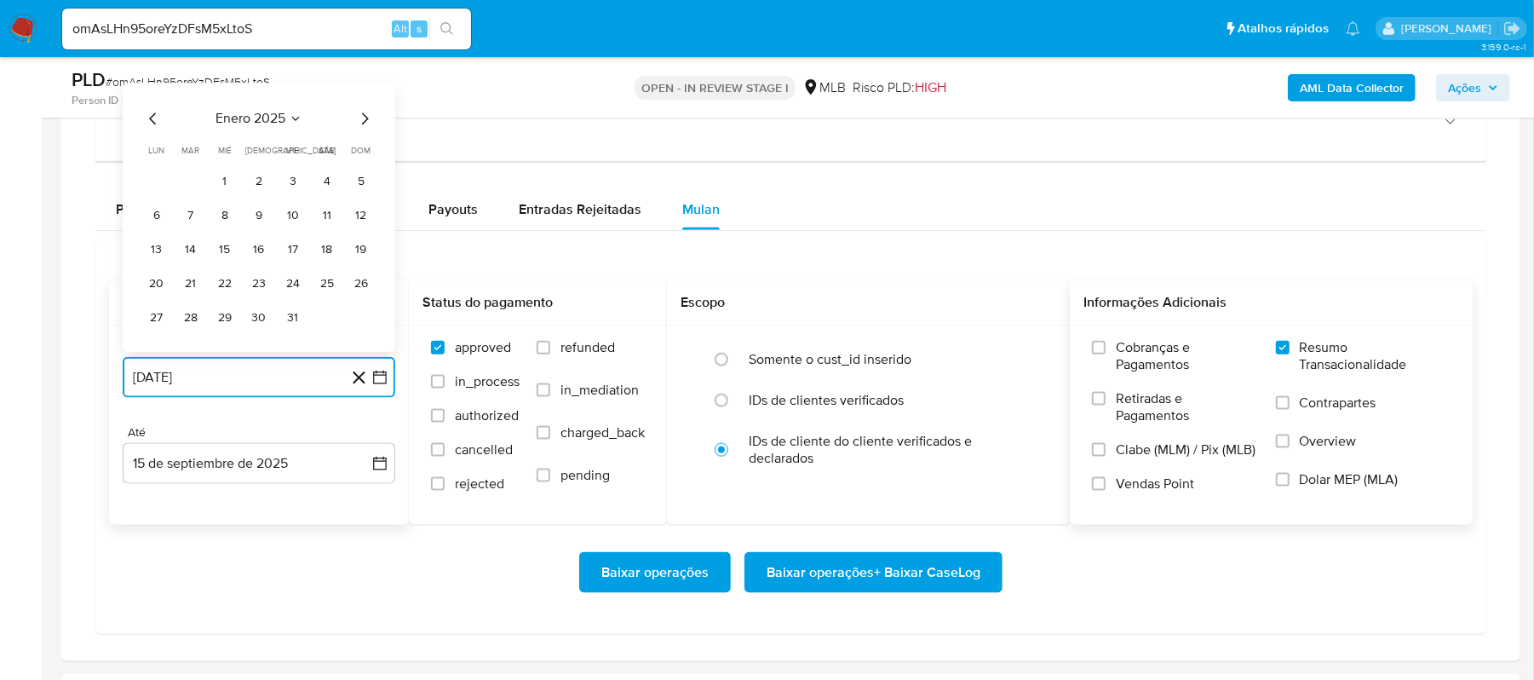
click at [364, 127] on icon "Mes siguiente" at bounding box center [364, 119] width 20 height 20
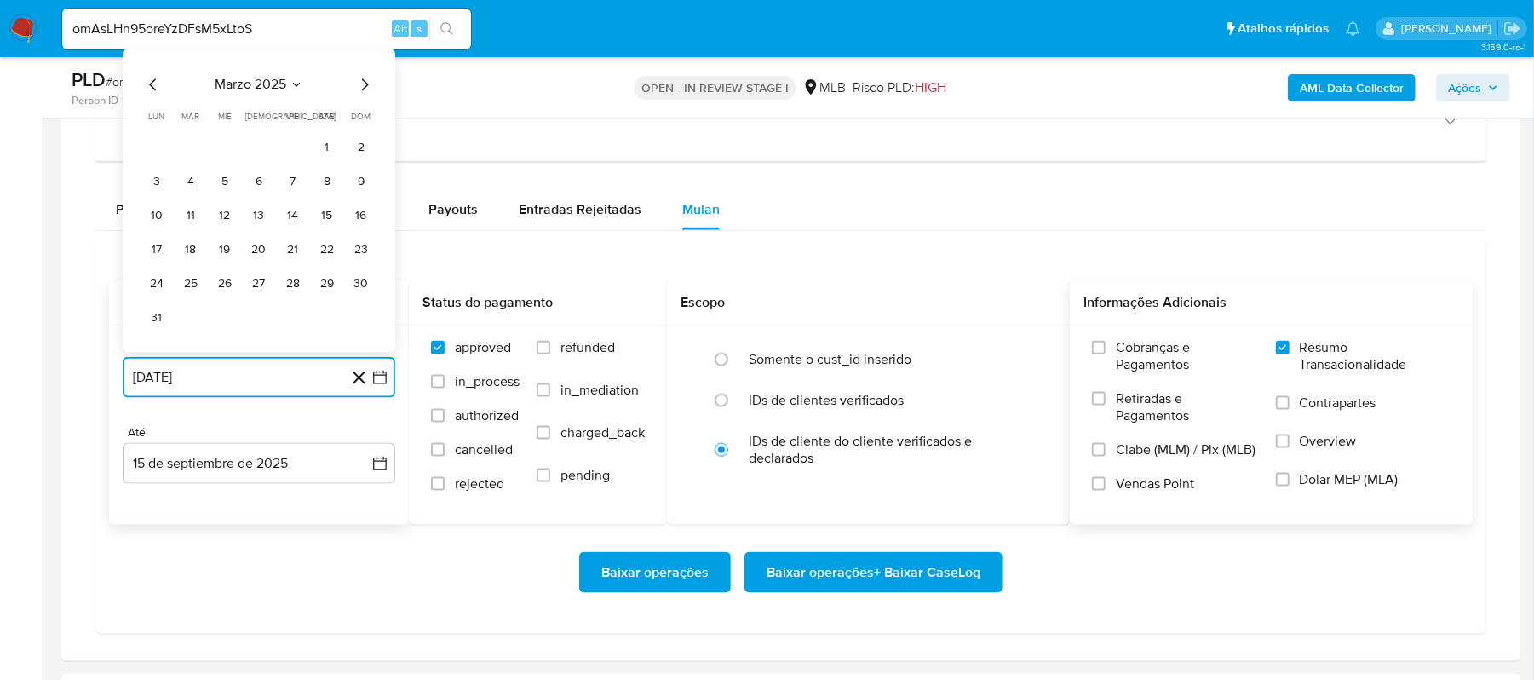
click at [362, 93] on icon "Mes siguiente" at bounding box center [364, 85] width 20 height 20
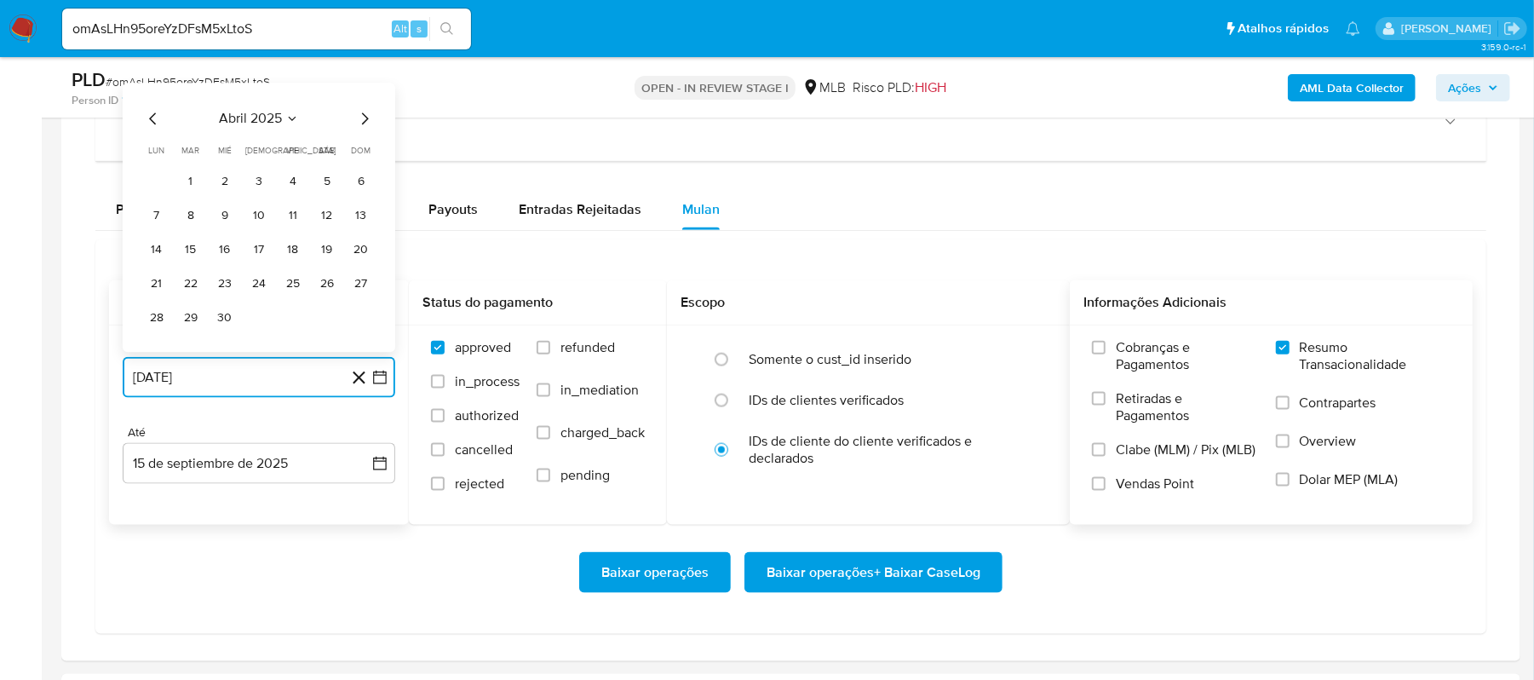
click at [151, 129] on icon "Mes anterior" at bounding box center [153, 119] width 20 height 20
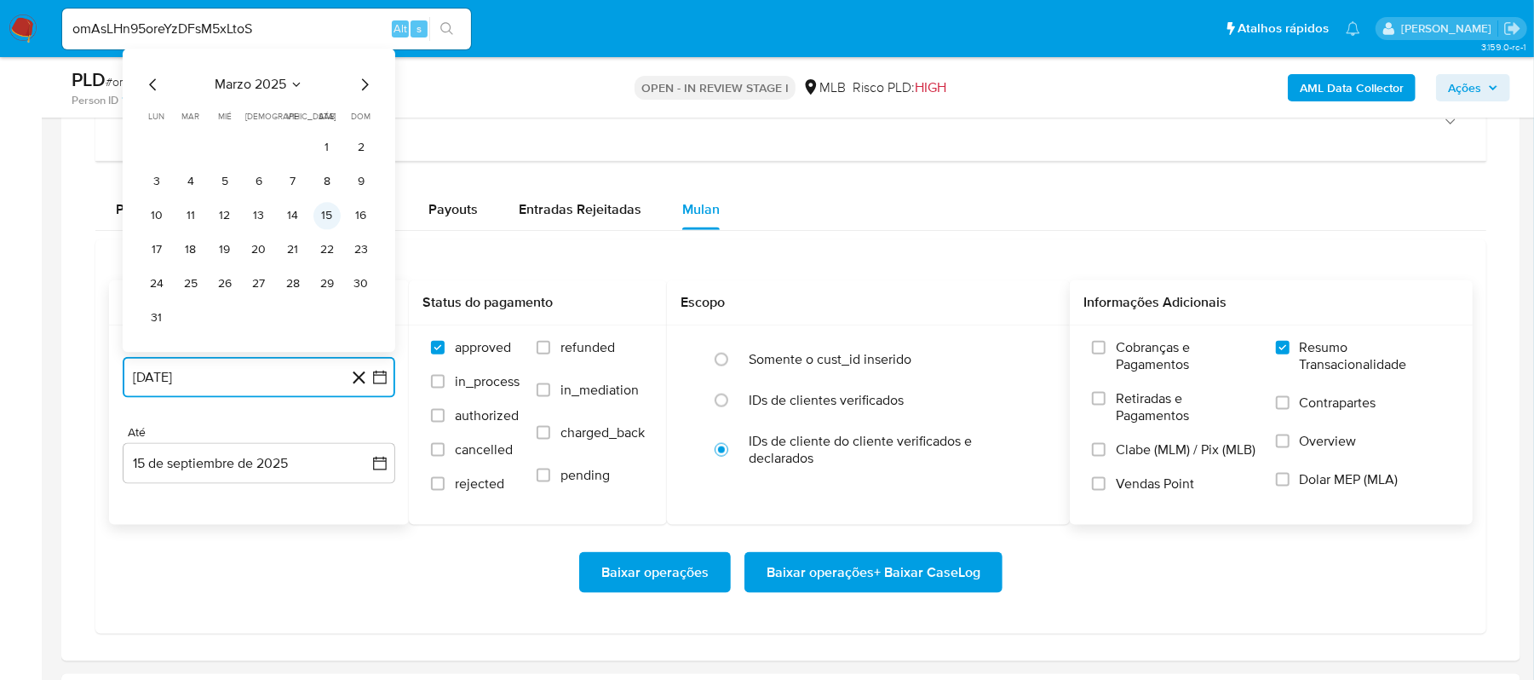
click at [324, 216] on button "15" at bounding box center [326, 216] width 27 height 27
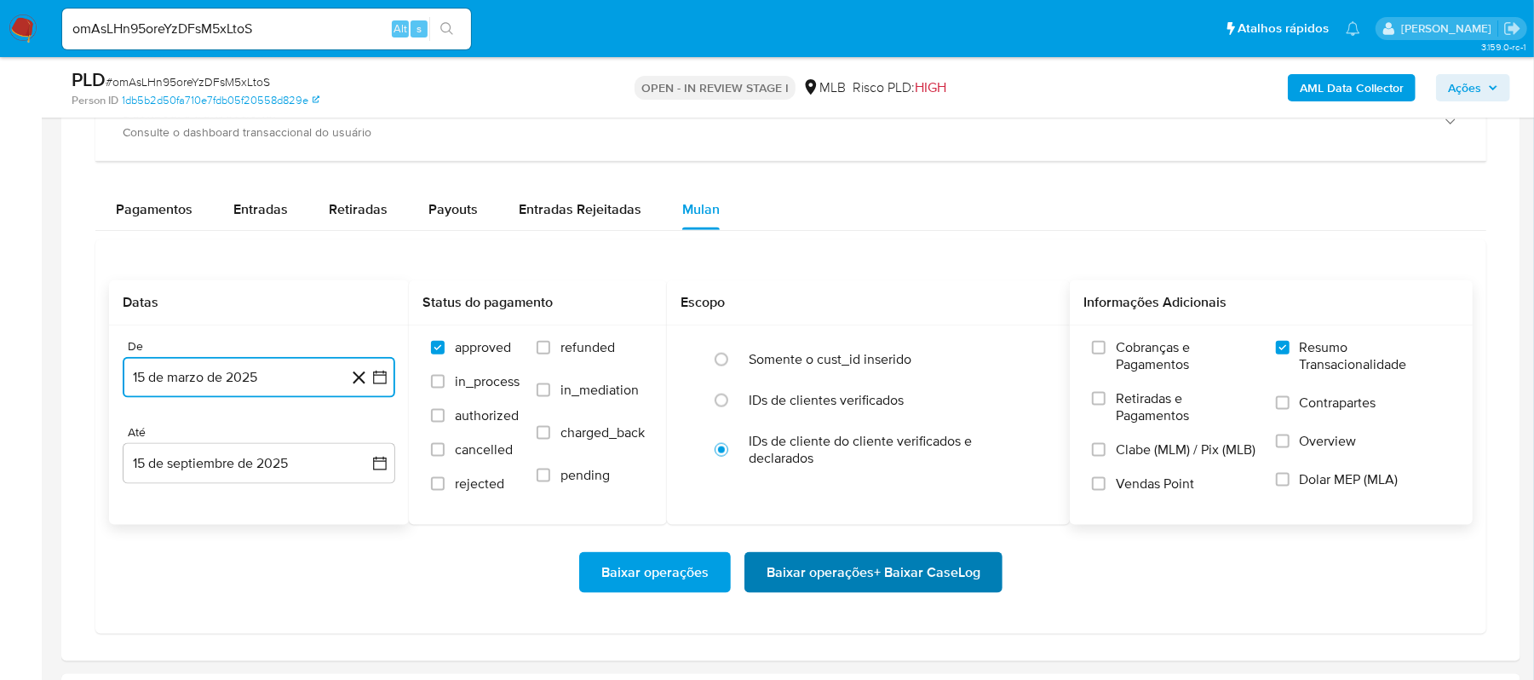
click at [840, 574] on span "Baixar operações + Baixar CaseLog" at bounding box center [873, 572] width 214 height 37
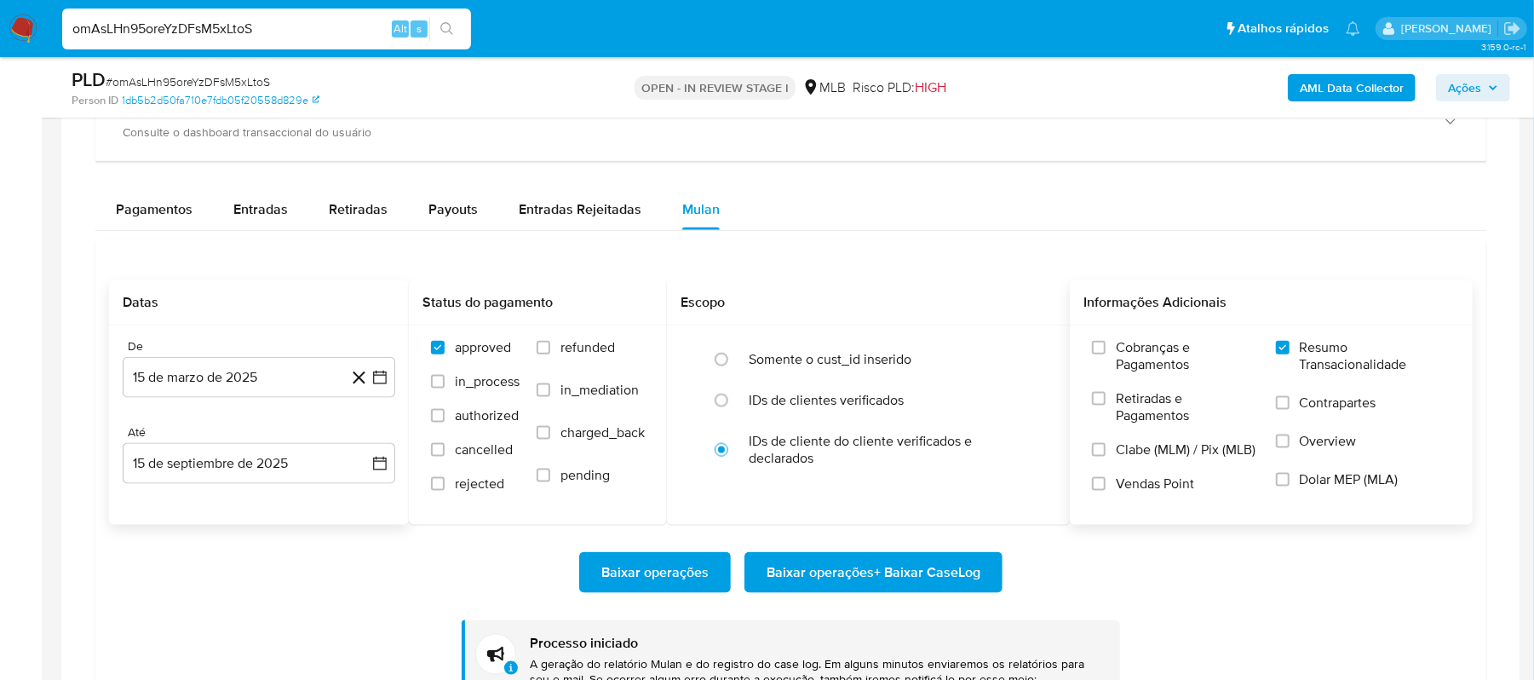
drag, startPoint x: 283, startPoint y: 22, endPoint x: 46, endPoint y: 25, distance: 236.8
click at [46, 25] on nav "Pausado Ver notificaciones omAsLHn95oreYzDFsM5xLtoS Alt s Atalhos rápidos Presi…" at bounding box center [767, 28] width 1534 height 57
paste input "9rmVFy6n9jkV0UlpHNt4nffl"
type input "9rmVFy6n9jkV0UlpHNt4nffl"
click at [441, 31] on icon "search-icon" at bounding box center [447, 29] width 14 height 14
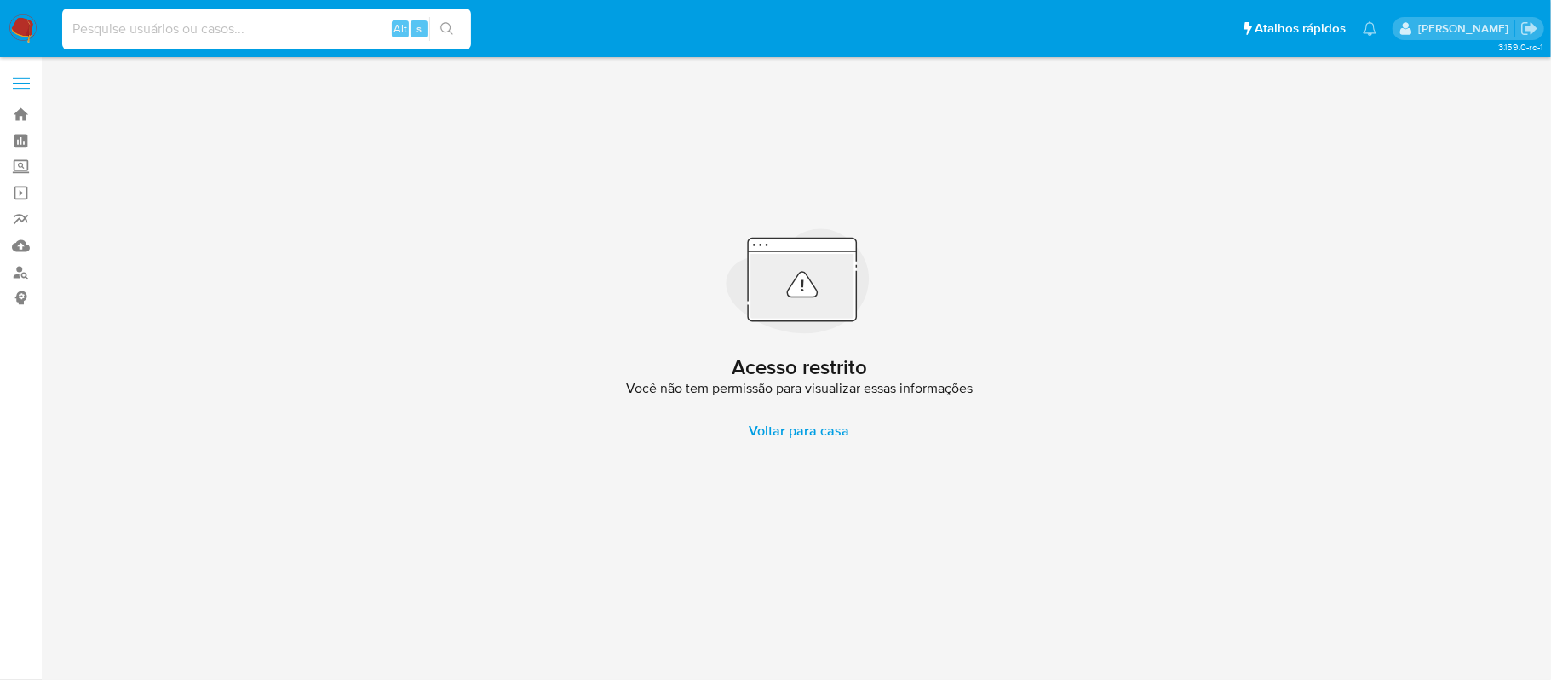
paste input "9rmVFy6n9jkV0UlpHNt4nffl"
click at [75, 25] on input "9rmVFy6n9jkV0UlpHNt4nffl" at bounding box center [266, 29] width 409 height 22
click at [457, 29] on button "search-icon" at bounding box center [446, 29] width 35 height 24
click at [72, 31] on input "9rmVFy6n9jkV0UlpHNt4nffl" at bounding box center [266, 29] width 409 height 22
type input "9rmVFy6n9jkV0UlpHNt4nffl"
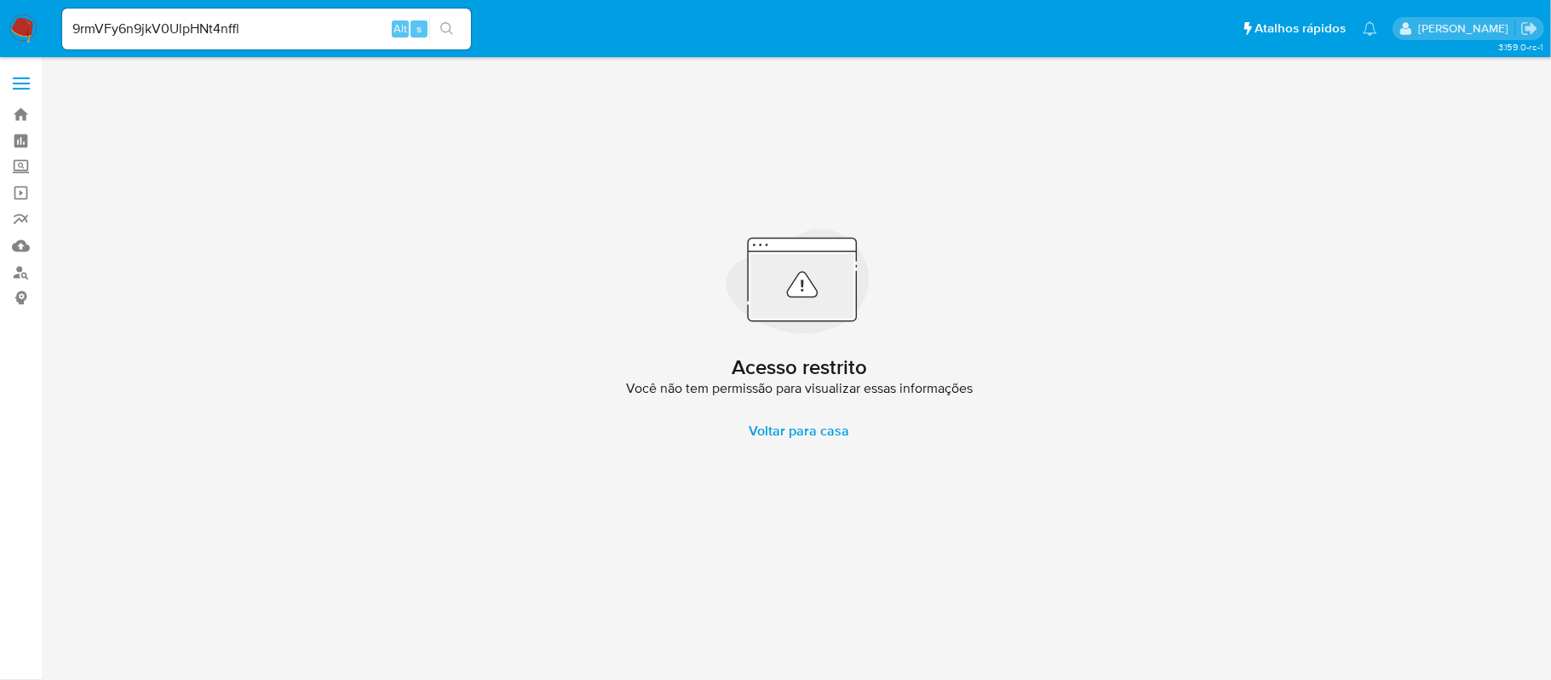
click at [447, 26] on icon "search-icon" at bounding box center [447, 29] width 14 height 14
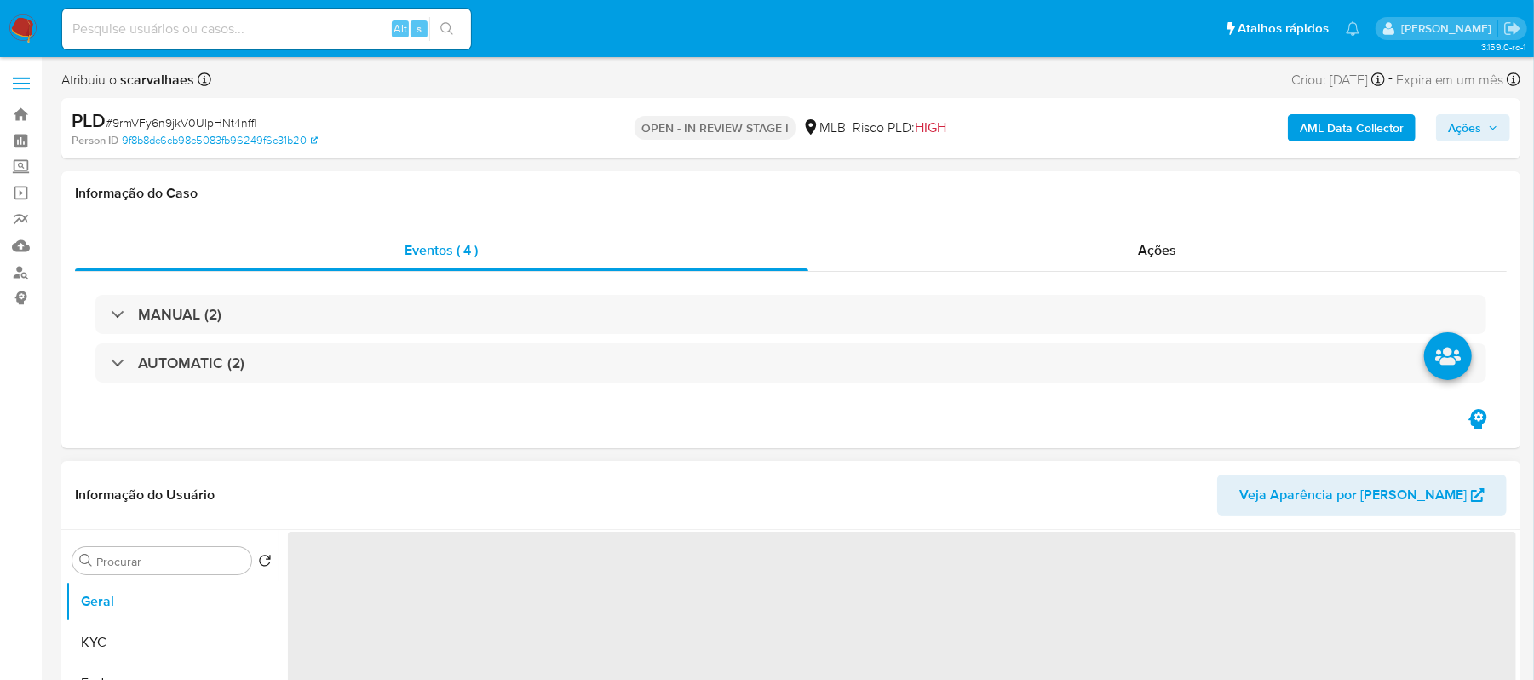
select select "10"
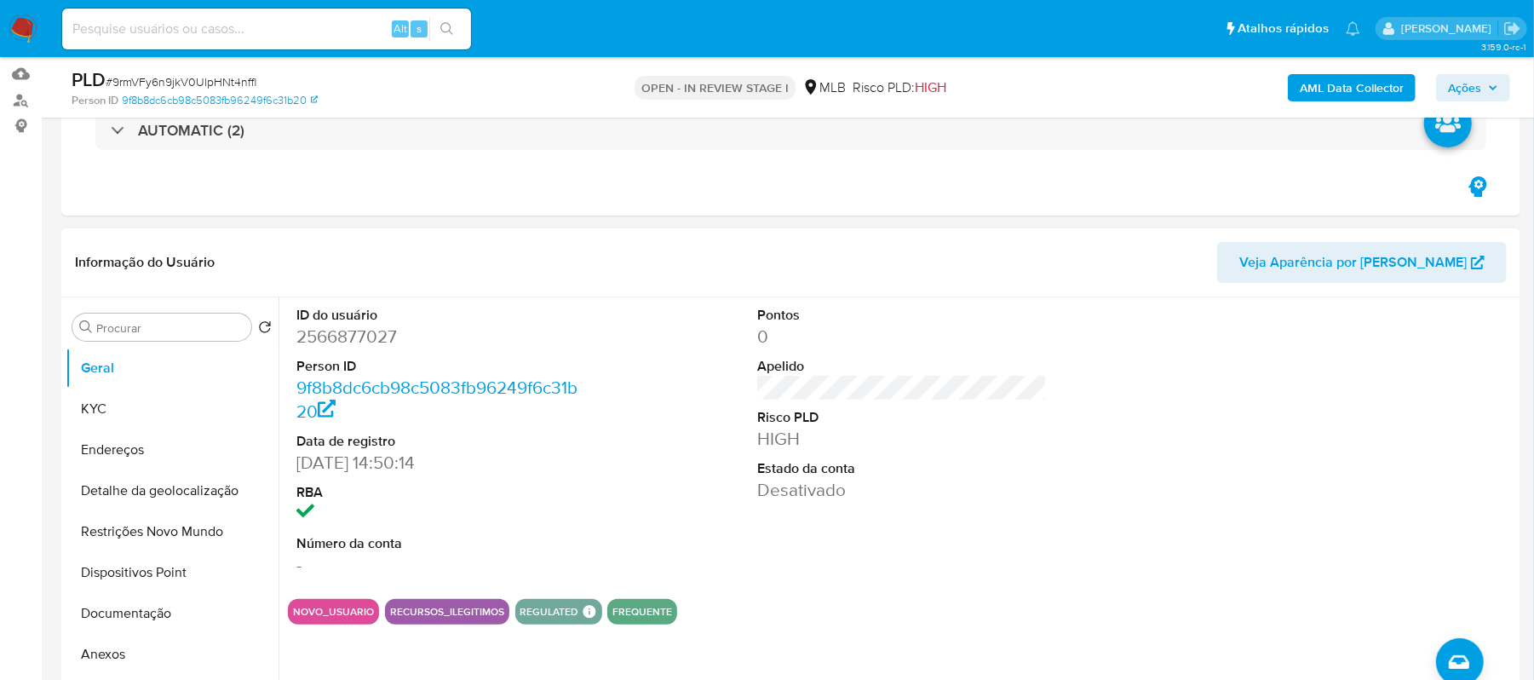
scroll to position [227, 0]
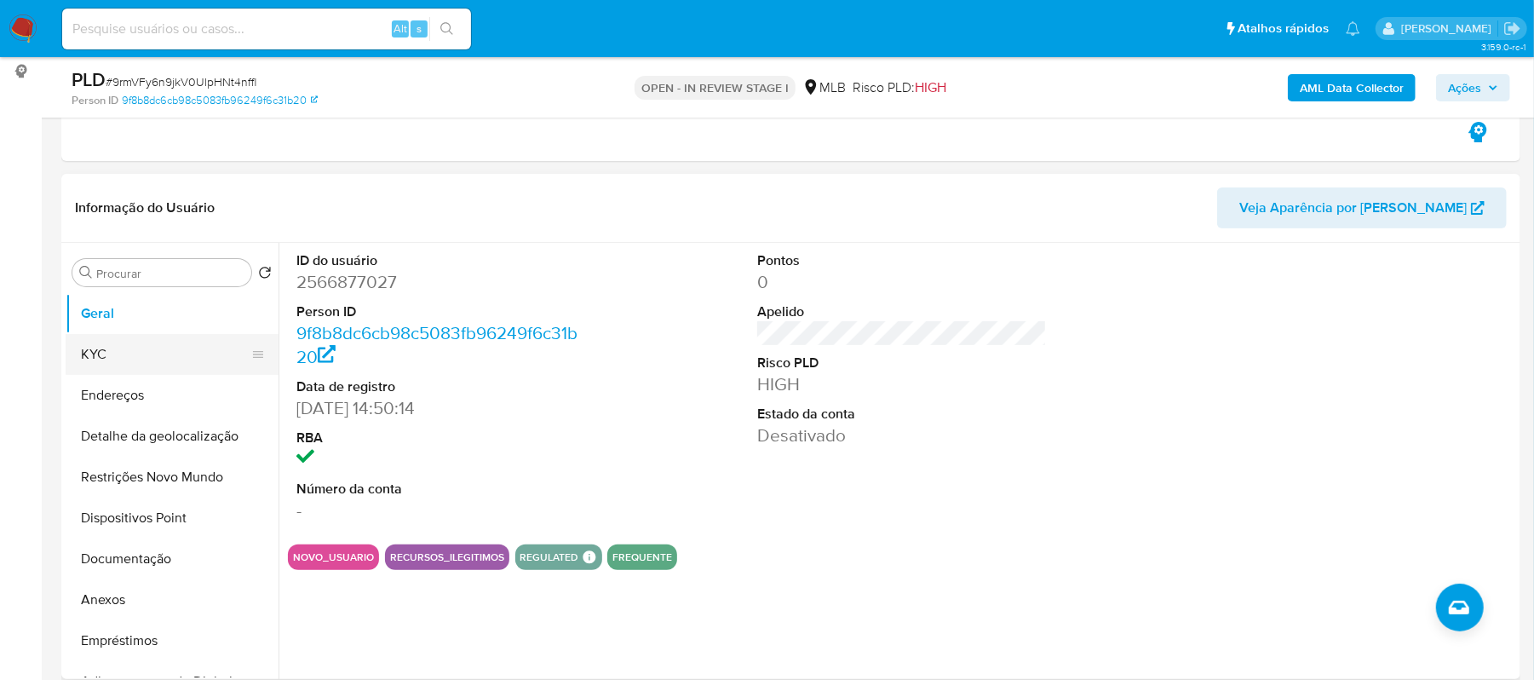
click at [119, 355] on button "KYC" at bounding box center [165, 354] width 199 height 41
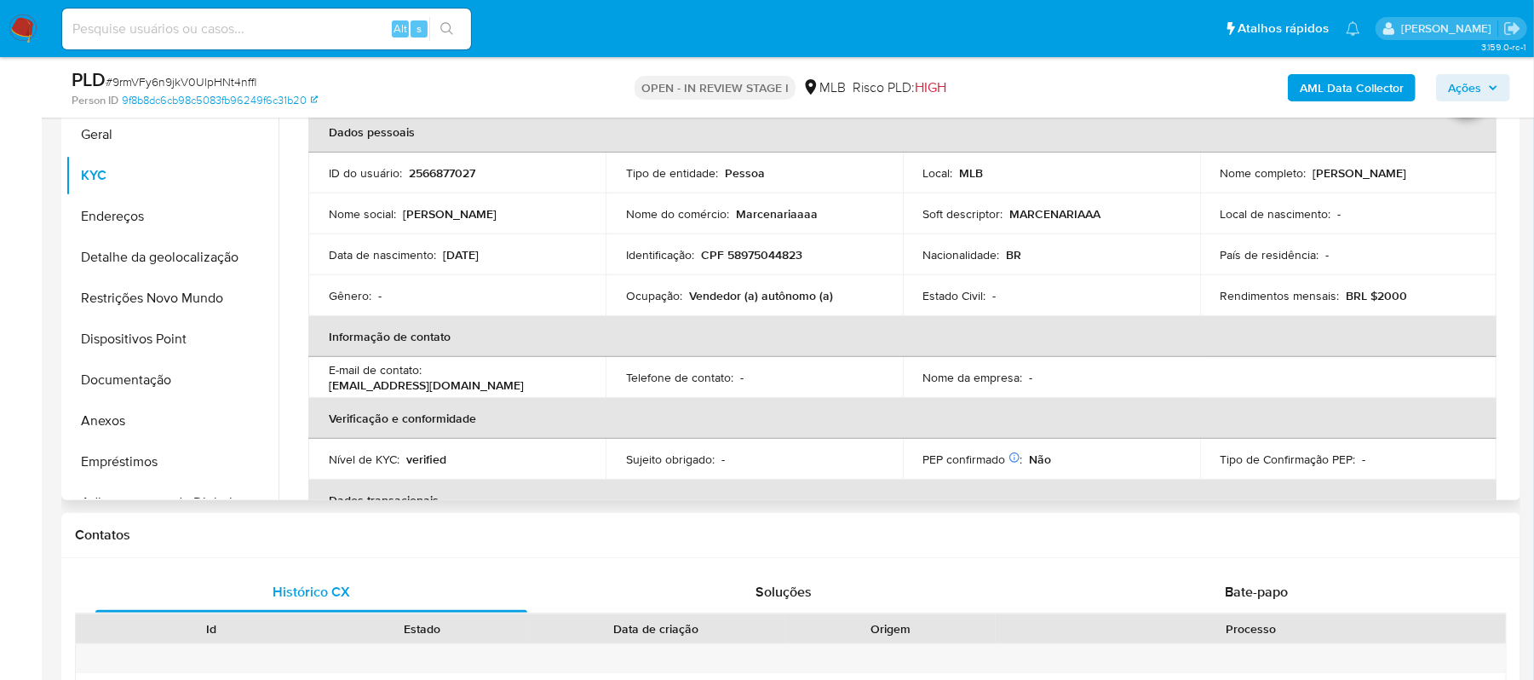
scroll to position [70, 0]
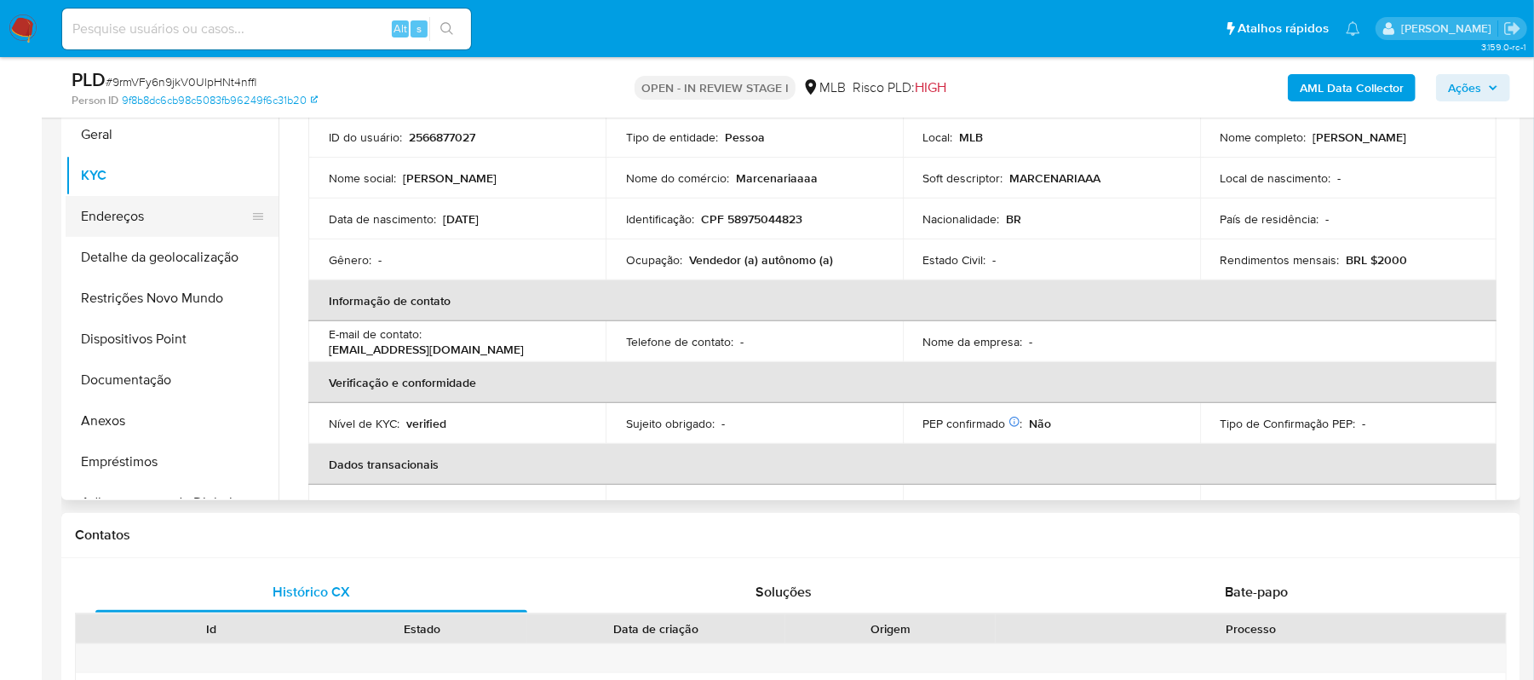
click at [185, 209] on button "Endereços" at bounding box center [165, 216] width 199 height 41
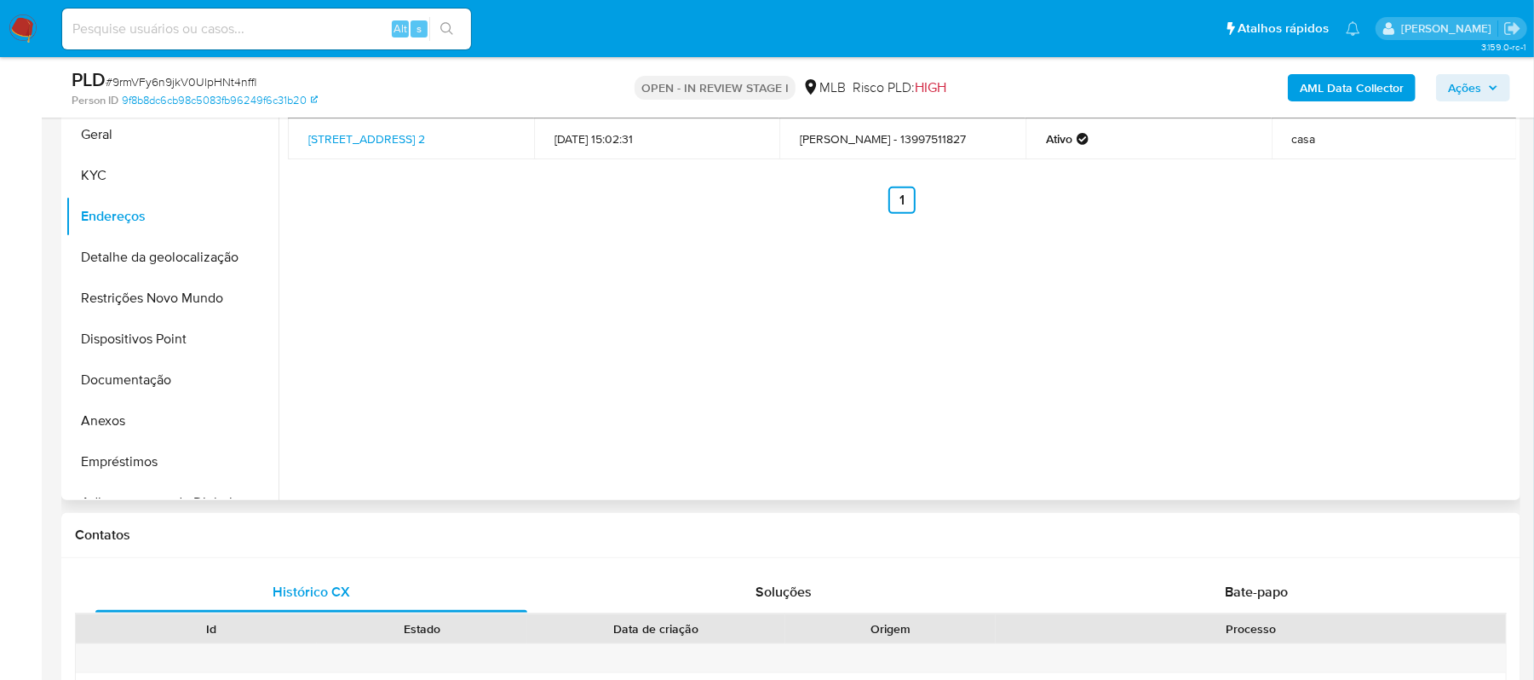
scroll to position [291, 0]
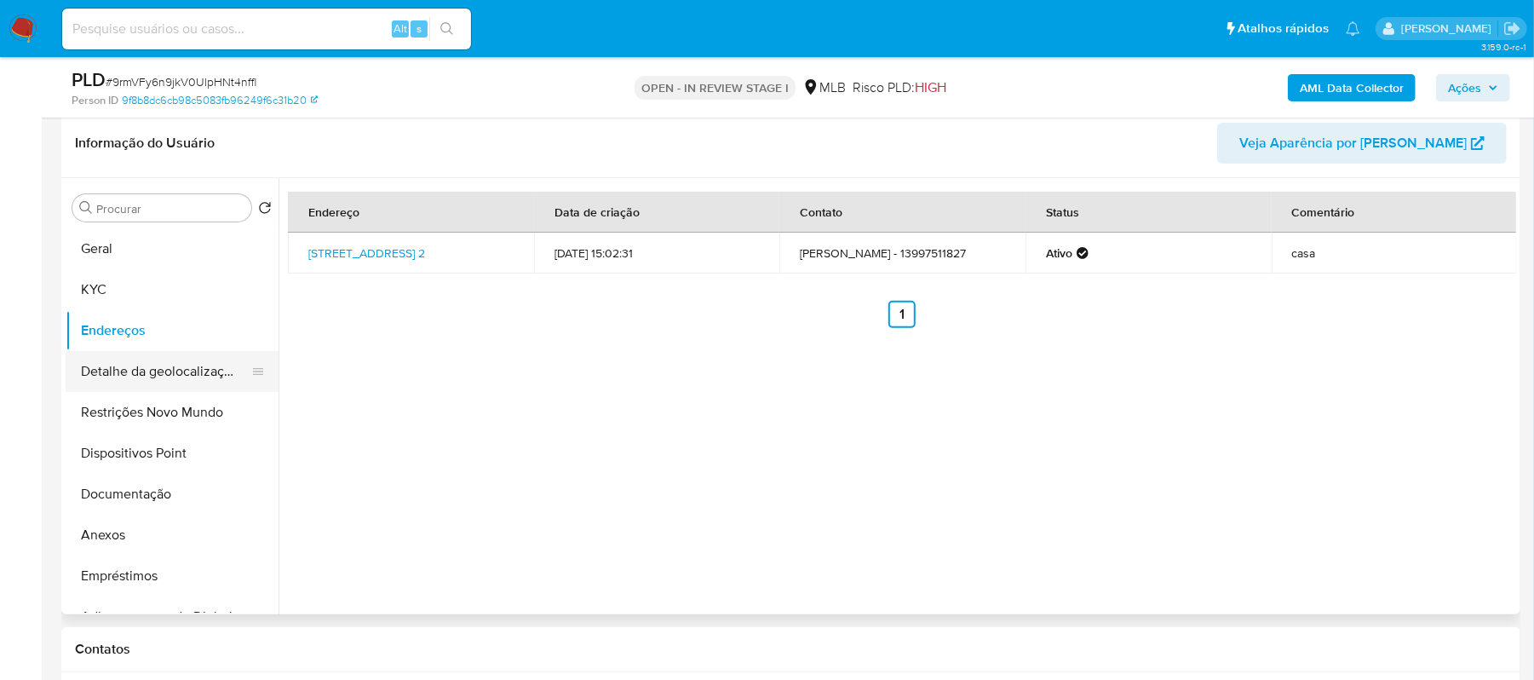
click at [141, 375] on button "Detalhe da geolocalização" at bounding box center [165, 371] width 199 height 41
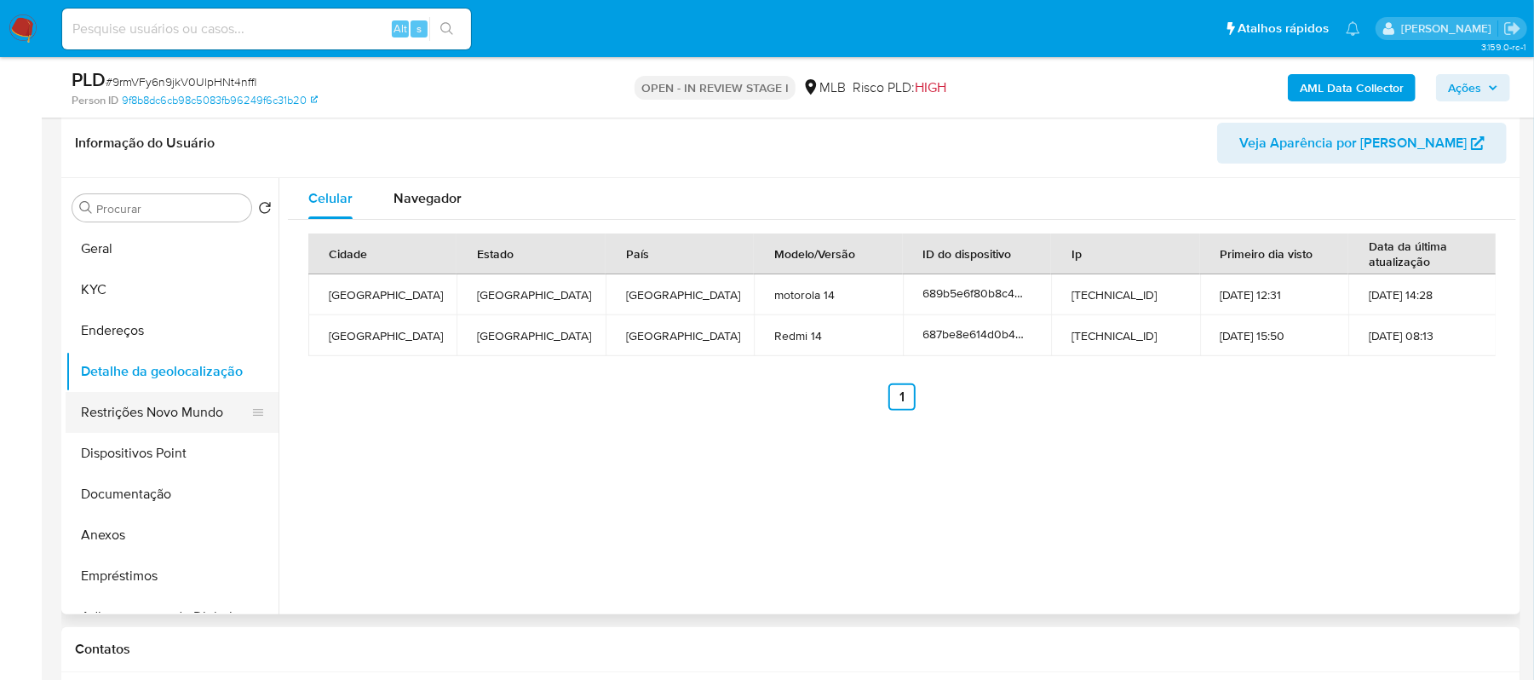
click at [146, 416] on button "Restrições Novo Mundo" at bounding box center [165, 412] width 199 height 41
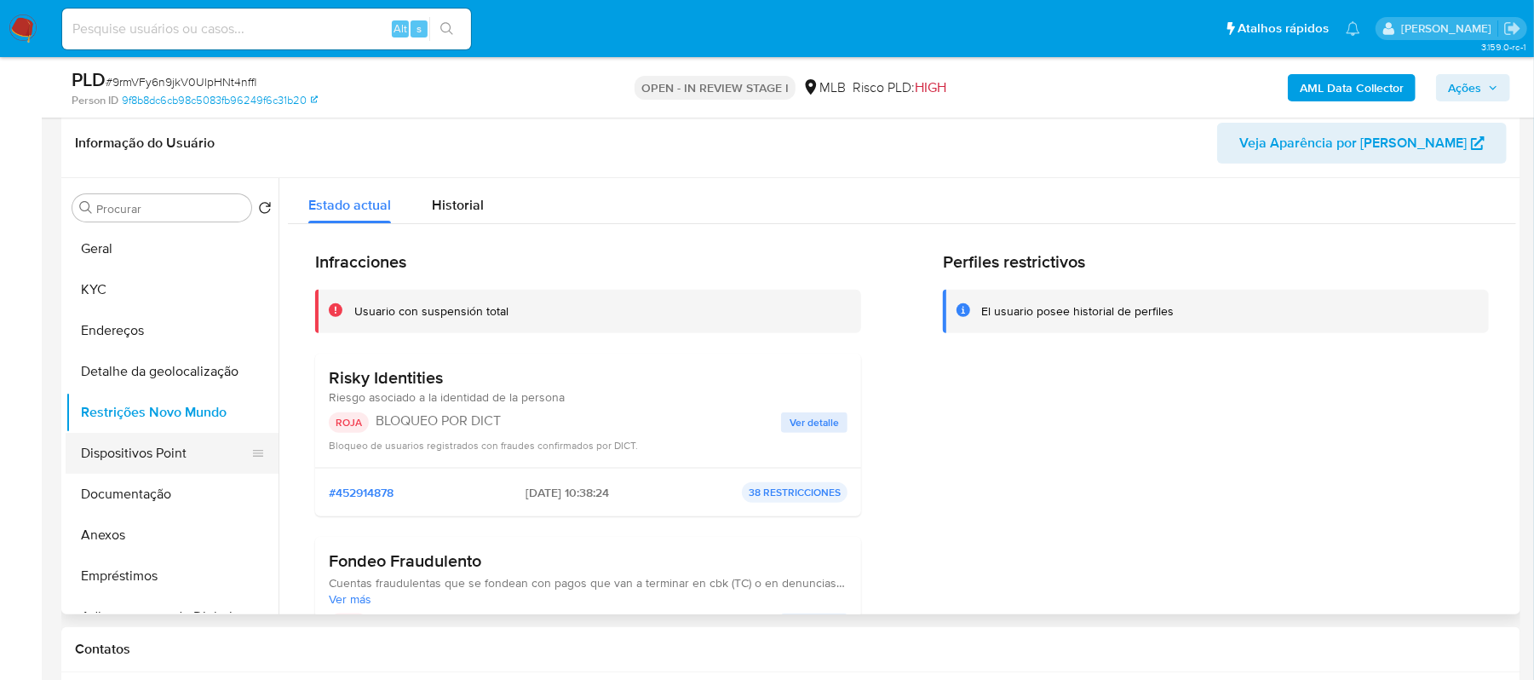
click at [124, 453] on button "Dispositivos Point" at bounding box center [165, 453] width 199 height 41
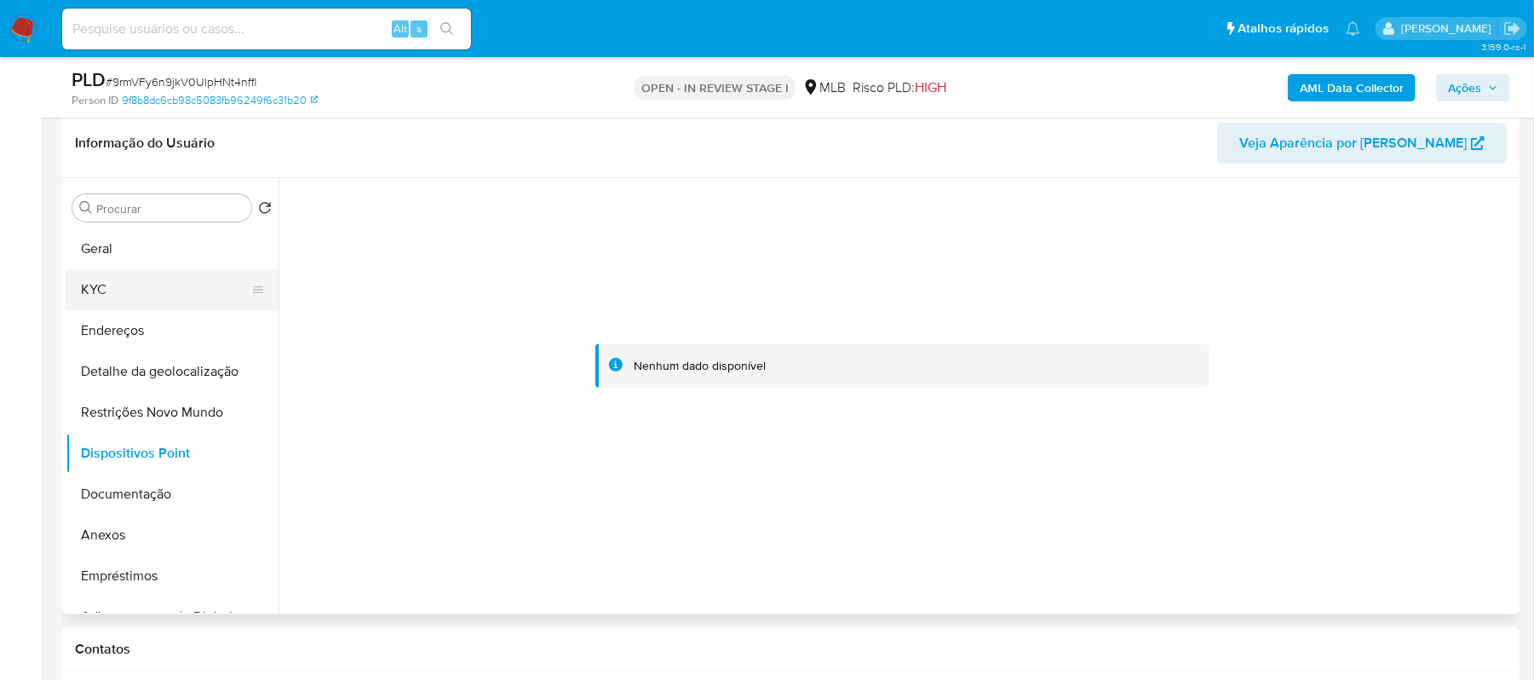
click at [126, 293] on button "KYC" at bounding box center [165, 289] width 199 height 41
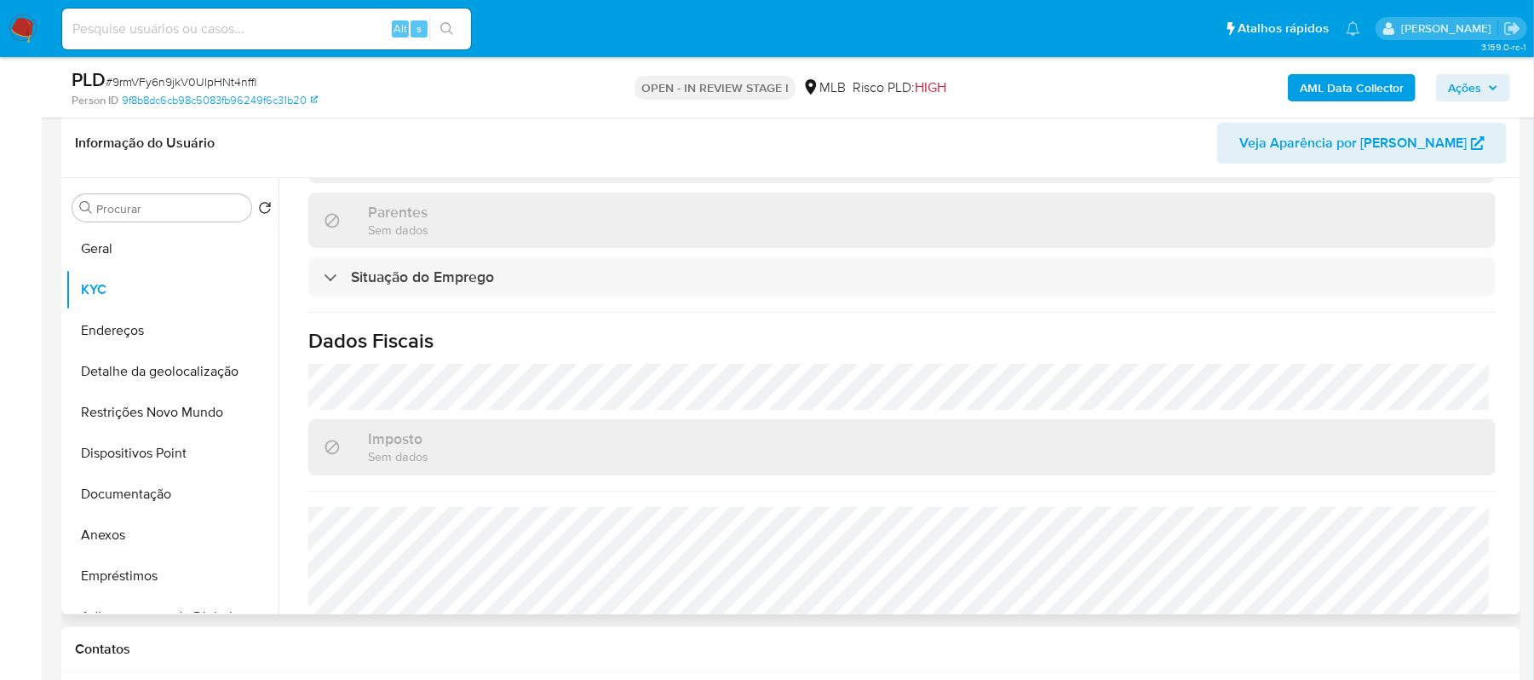
scroll to position [741, 0]
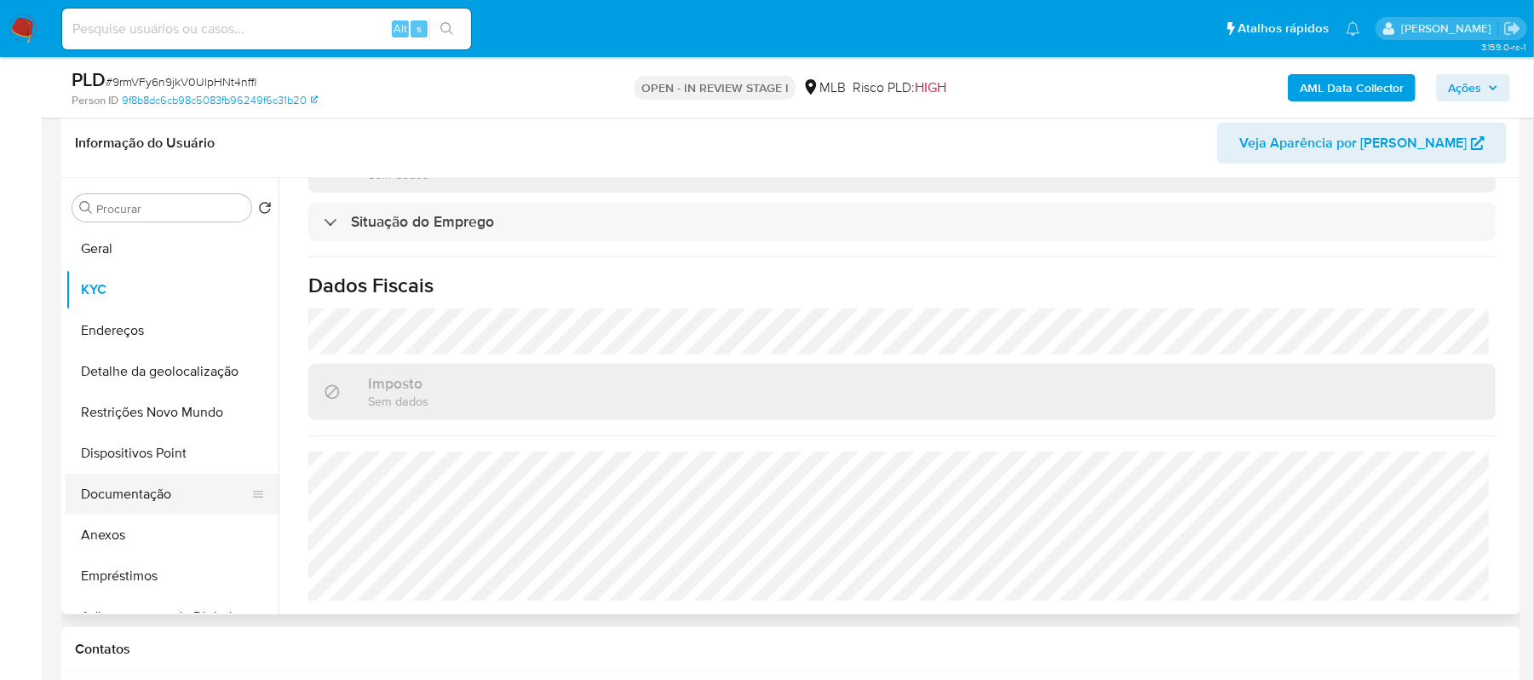
click at [138, 497] on button "Documentação" at bounding box center [165, 494] width 199 height 41
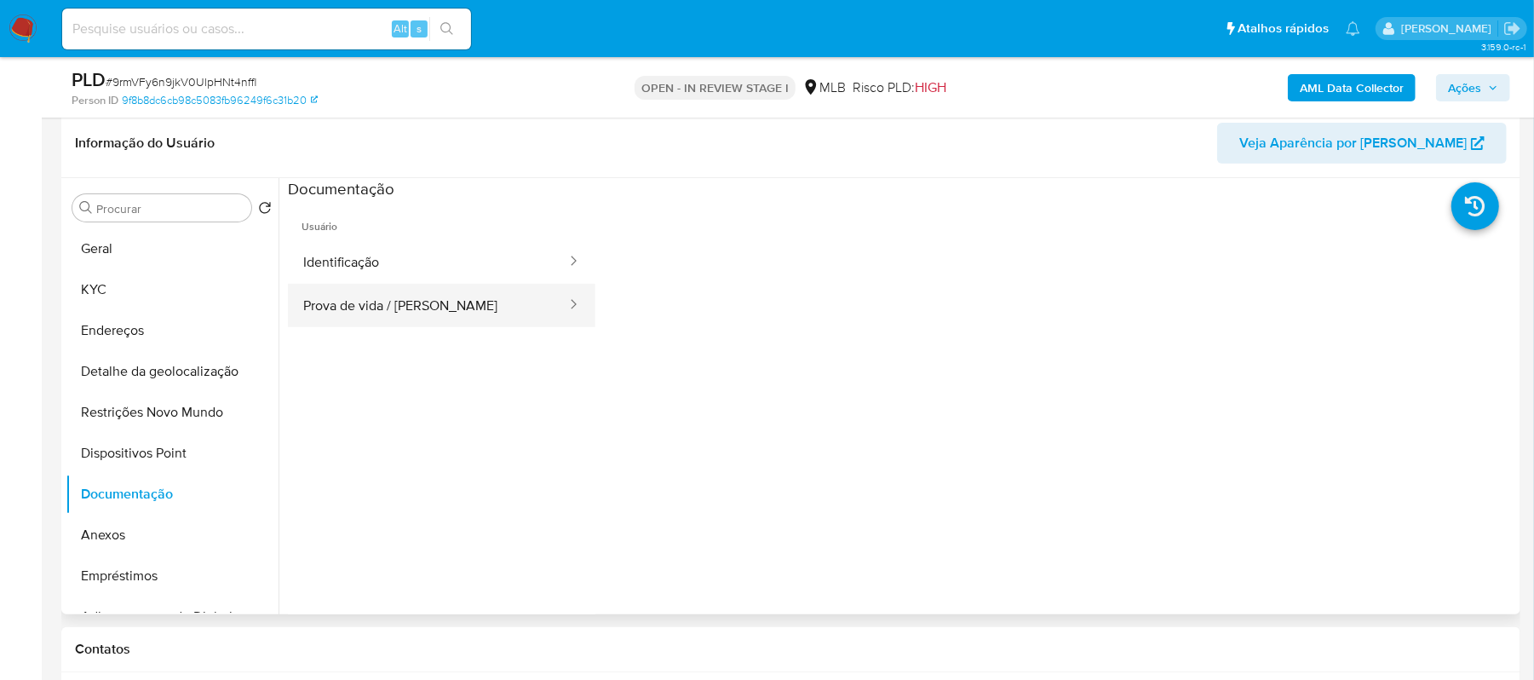
click at [404, 290] on button "Prova de vida / Selfie" at bounding box center [428, 305] width 280 height 43
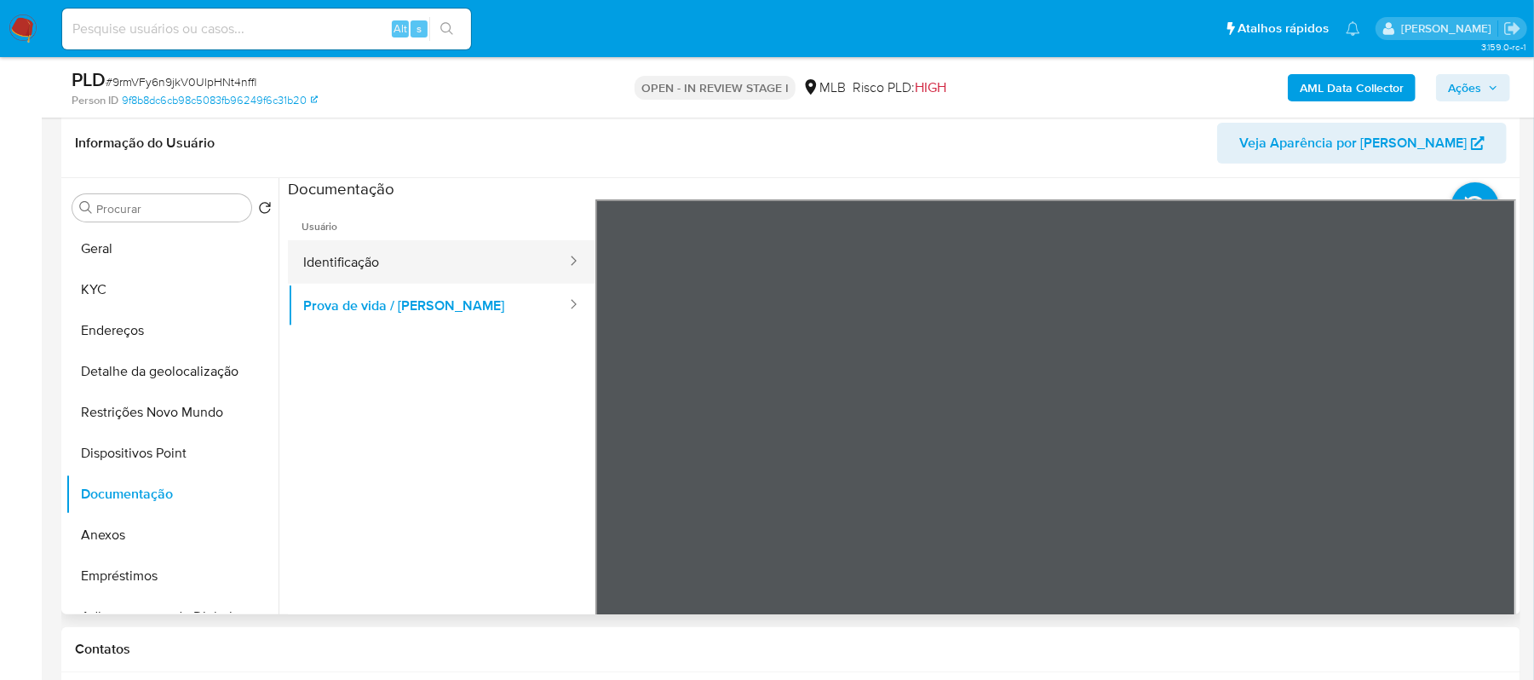
click at [457, 264] on button "Identificação" at bounding box center [428, 261] width 280 height 43
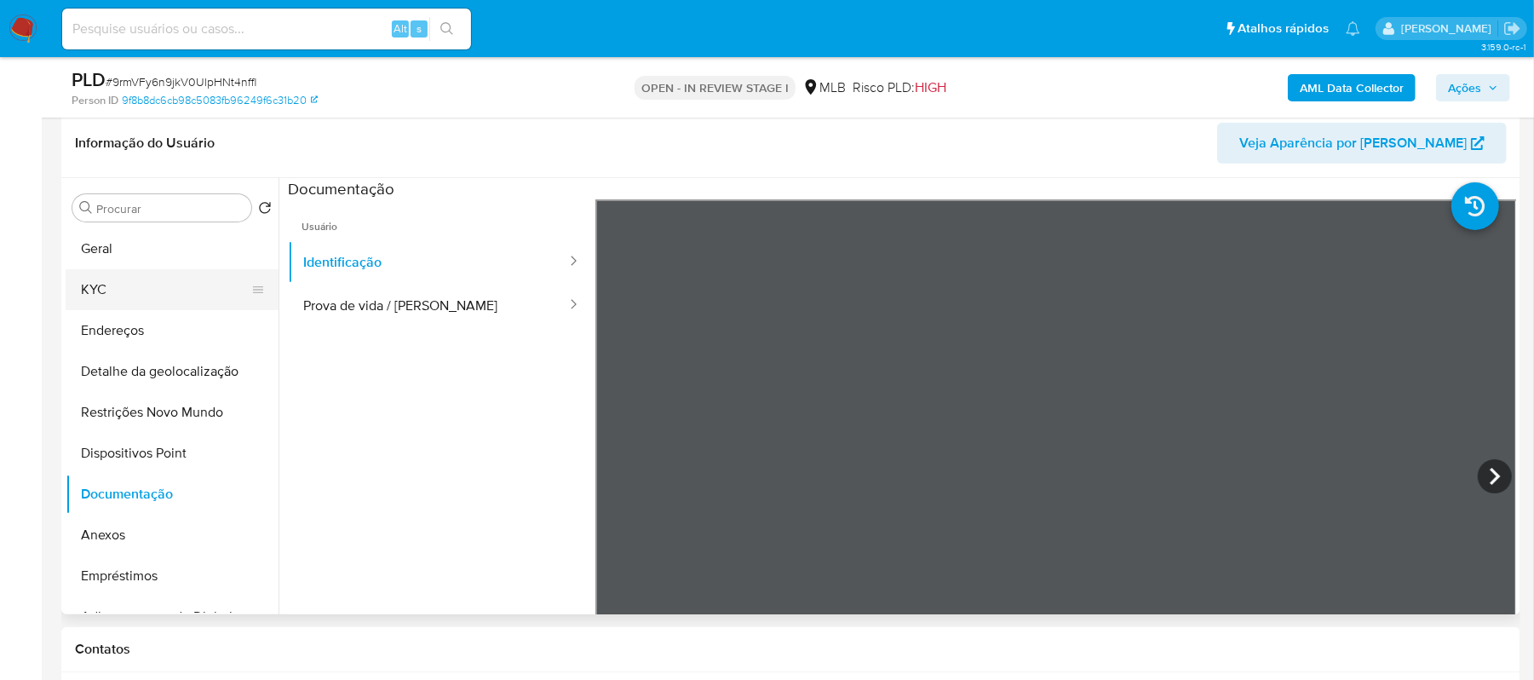
click at [179, 296] on button "KYC" at bounding box center [165, 289] width 199 height 41
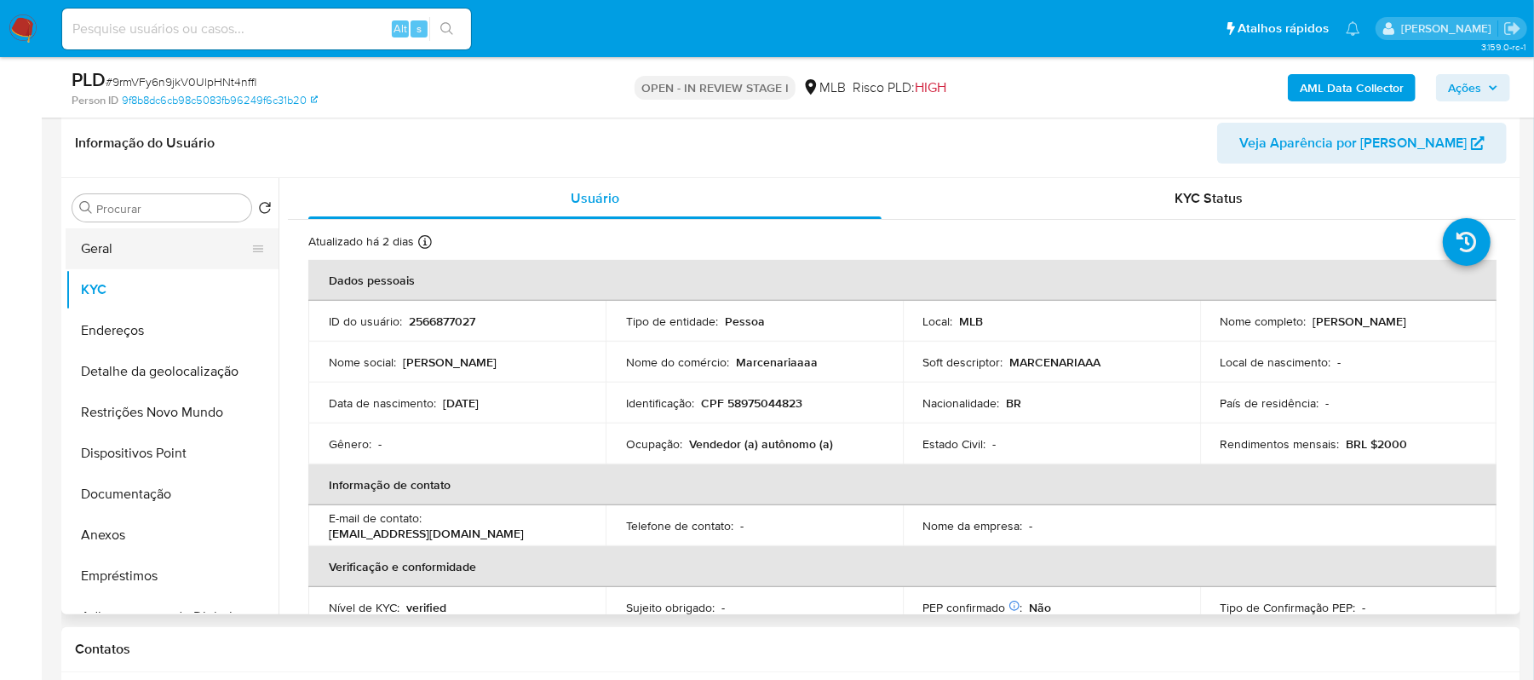
click at [172, 252] on button "Geral" at bounding box center [165, 248] width 199 height 41
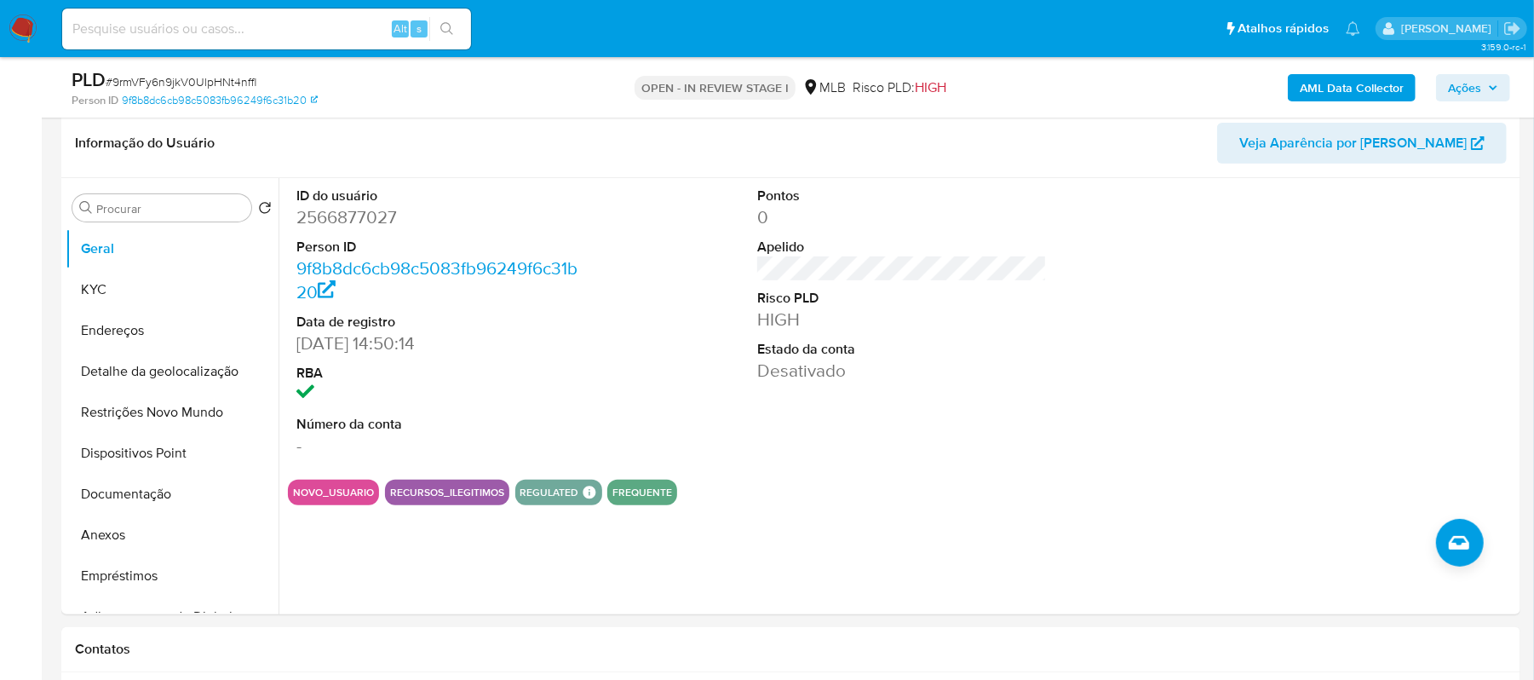
scroll to position [405, 0]
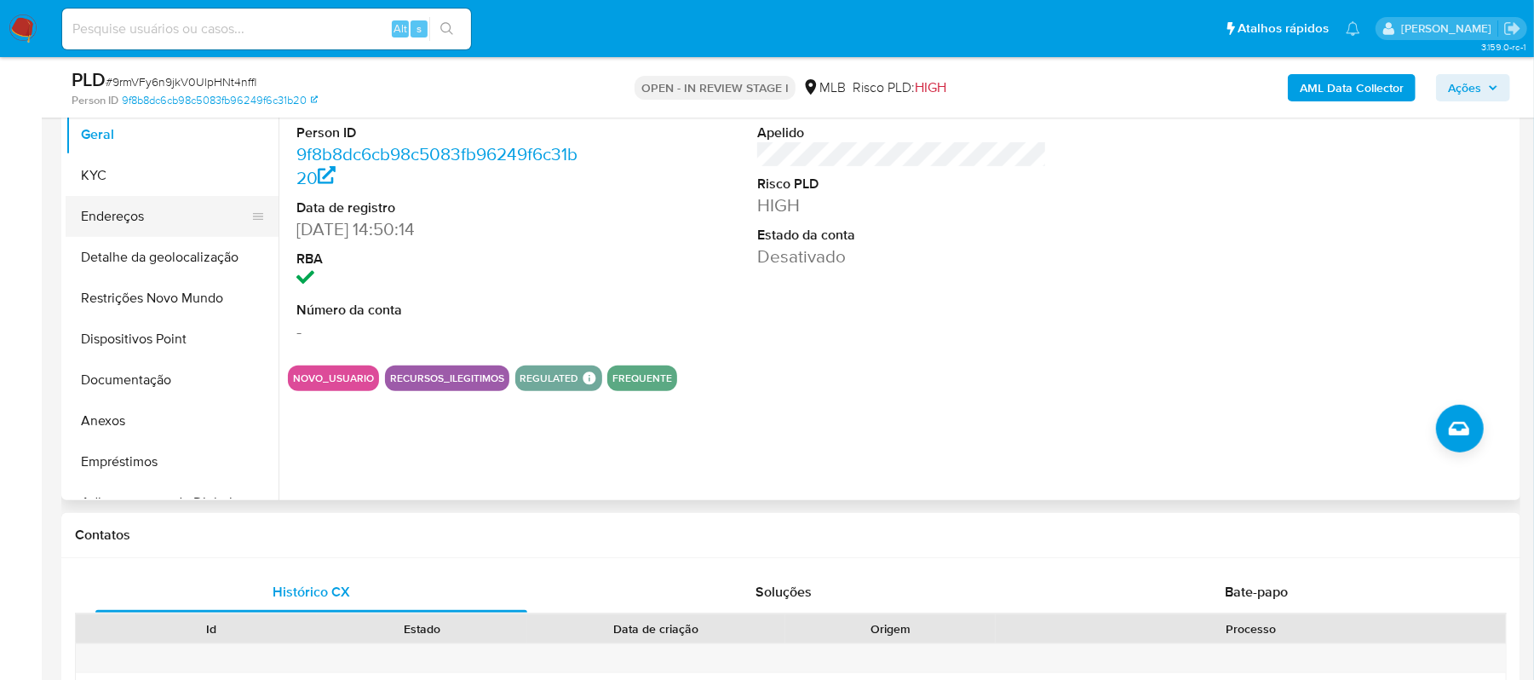
click at [161, 198] on button "Endereços" at bounding box center [165, 216] width 199 height 41
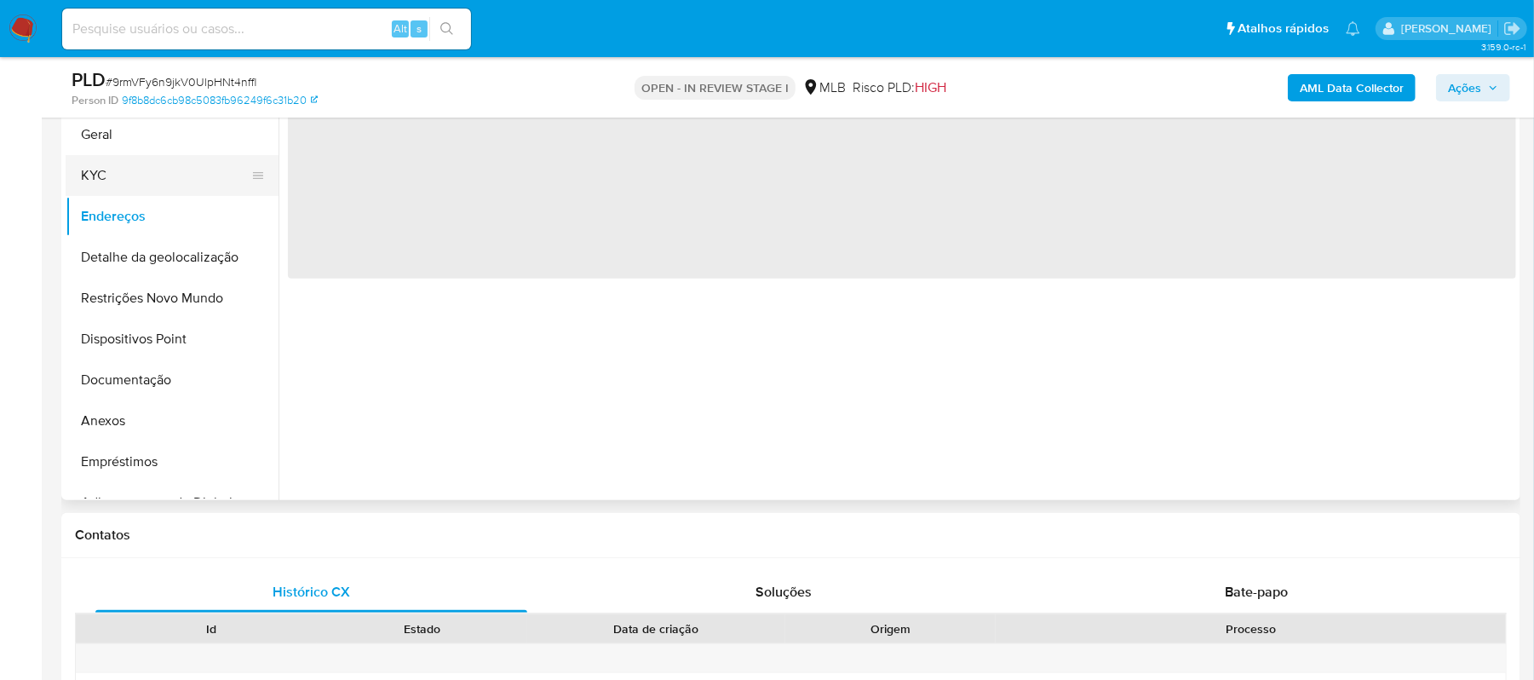
click at [181, 155] on button "KYC" at bounding box center [165, 175] width 199 height 41
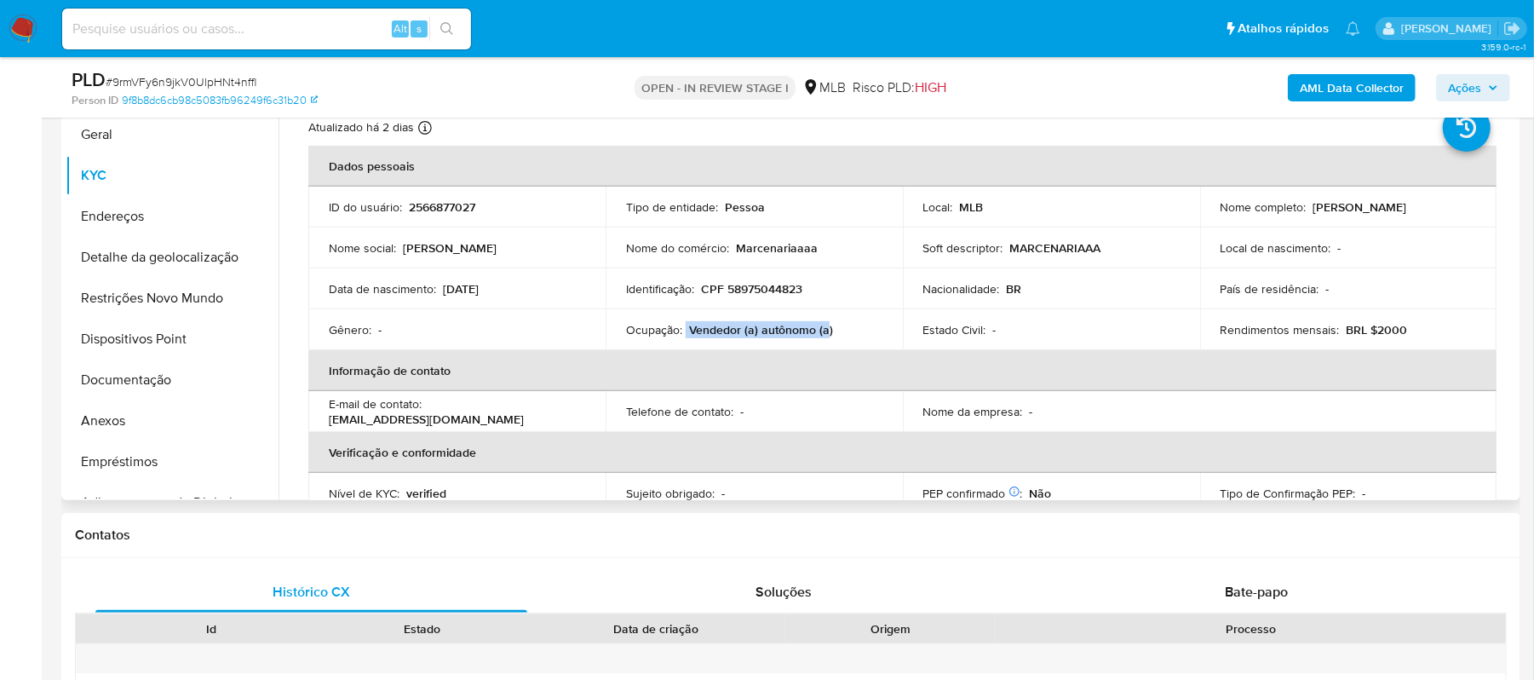
drag, startPoint x: 685, startPoint y: 327, endPoint x: 826, endPoint y: 336, distance: 141.6
click at [826, 336] on div "Ocupação : Vendedor (a) autônomo (a)" at bounding box center [754, 329] width 256 height 15
copy div "Vendedor (a) autônomo (a"
click at [124, 426] on button "Anexos" at bounding box center [165, 420] width 199 height 41
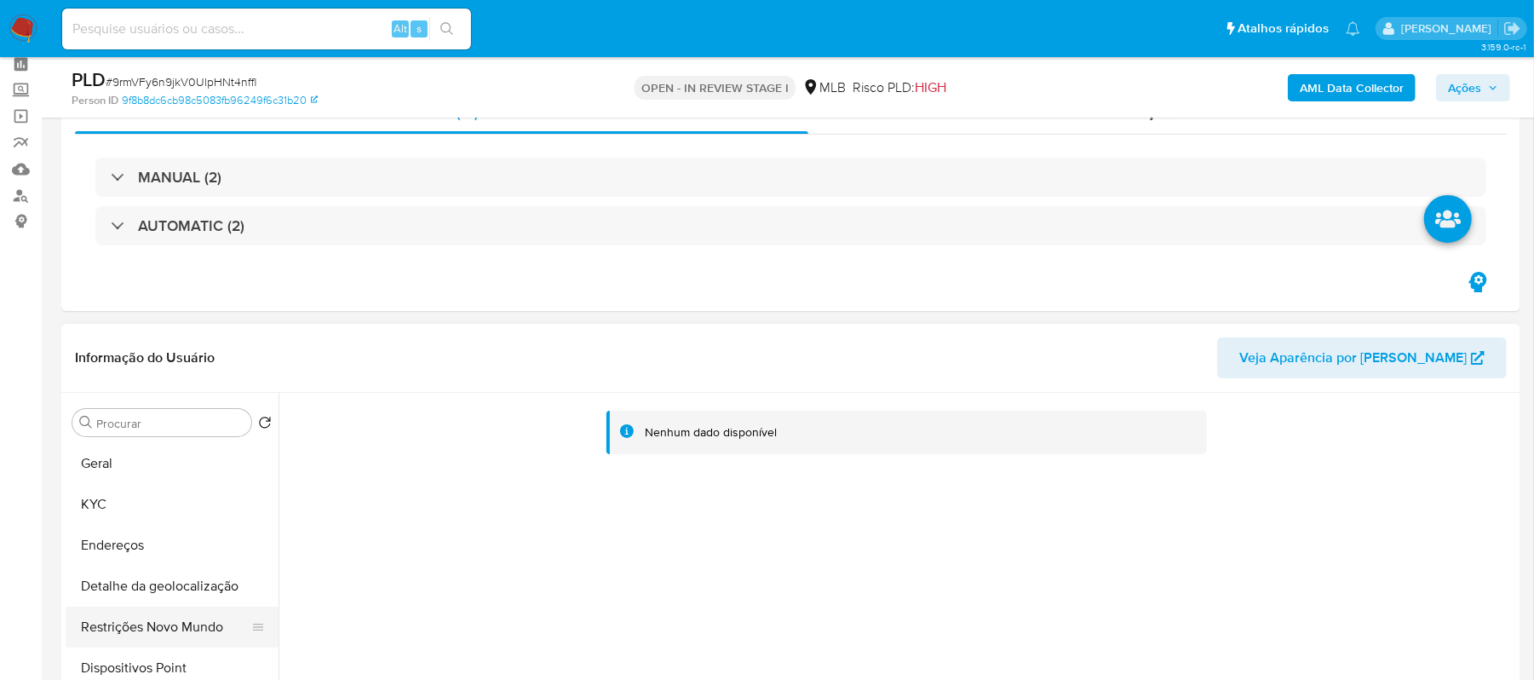
scroll to position [65, 0]
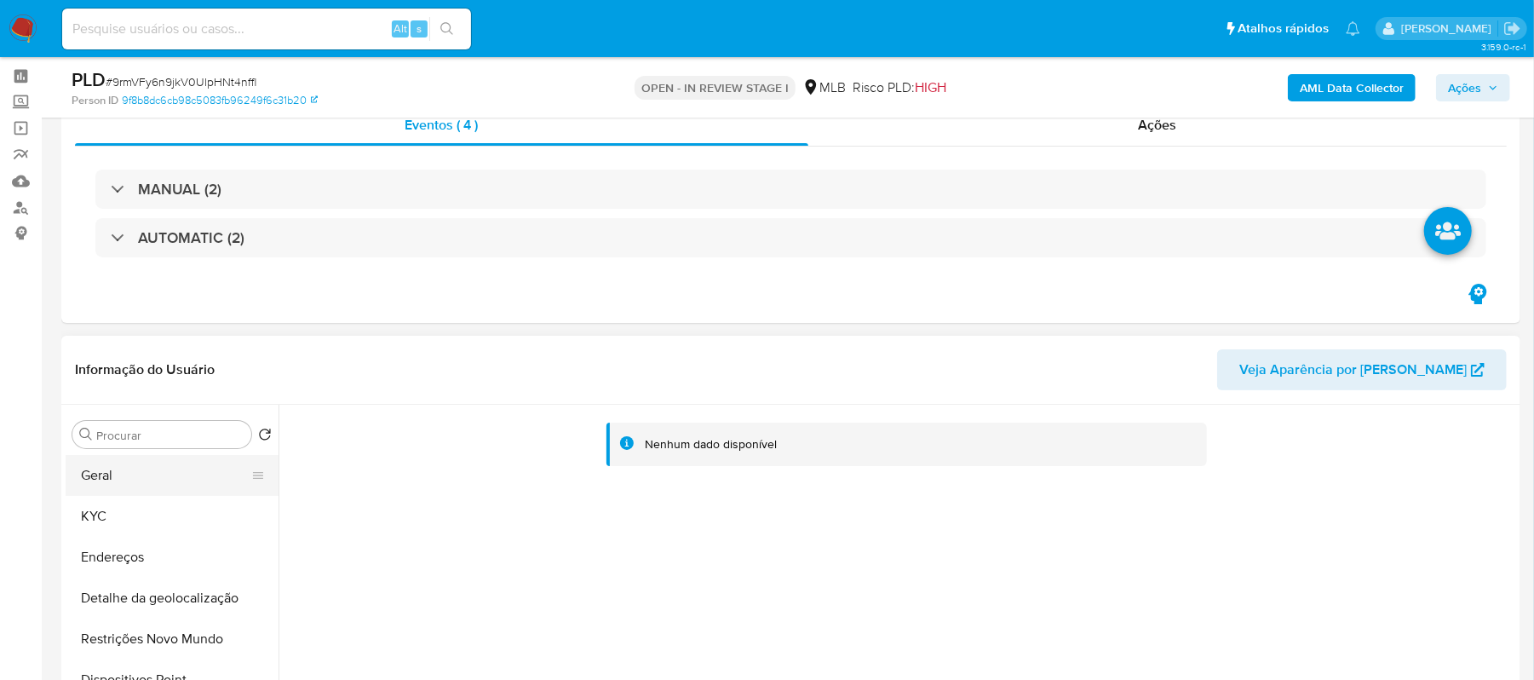
click at [151, 470] on button "Geral" at bounding box center [165, 475] width 199 height 41
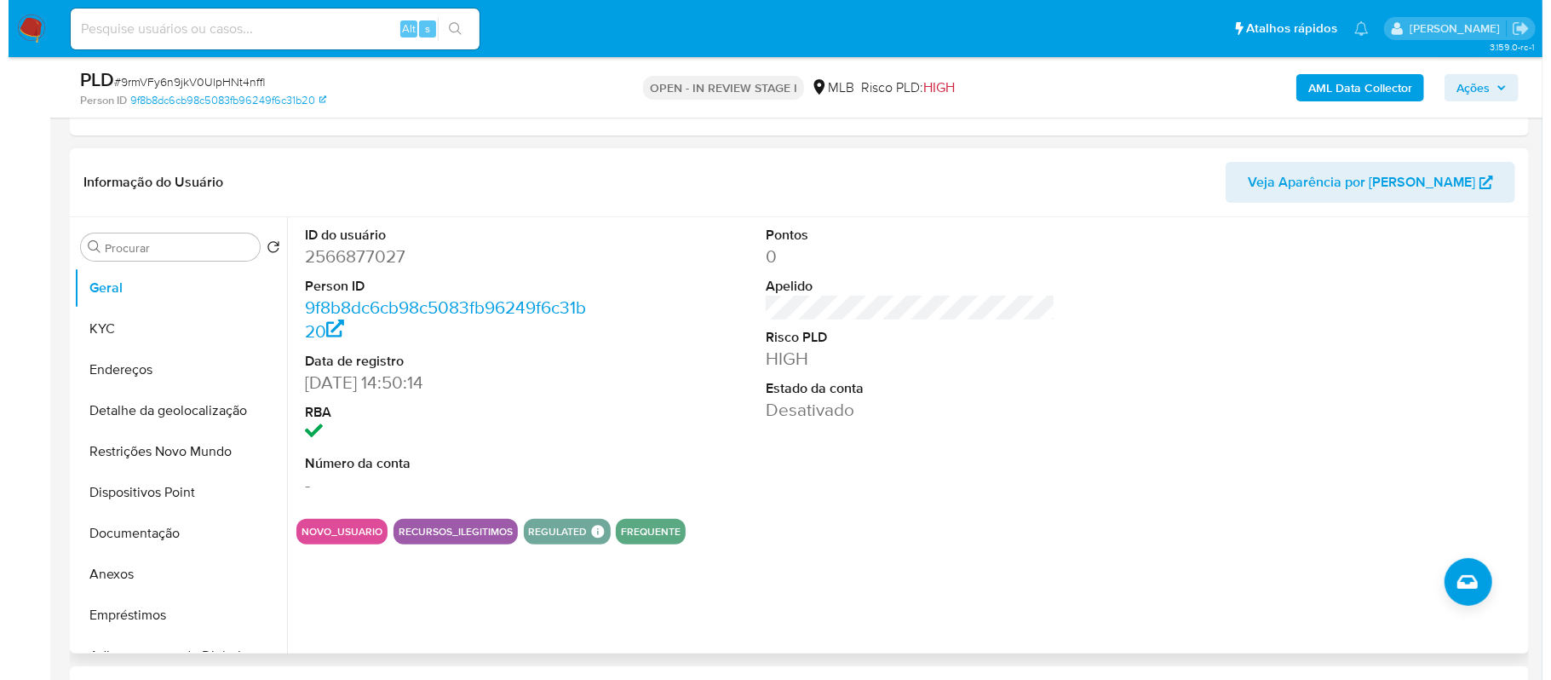
scroll to position [291, 0]
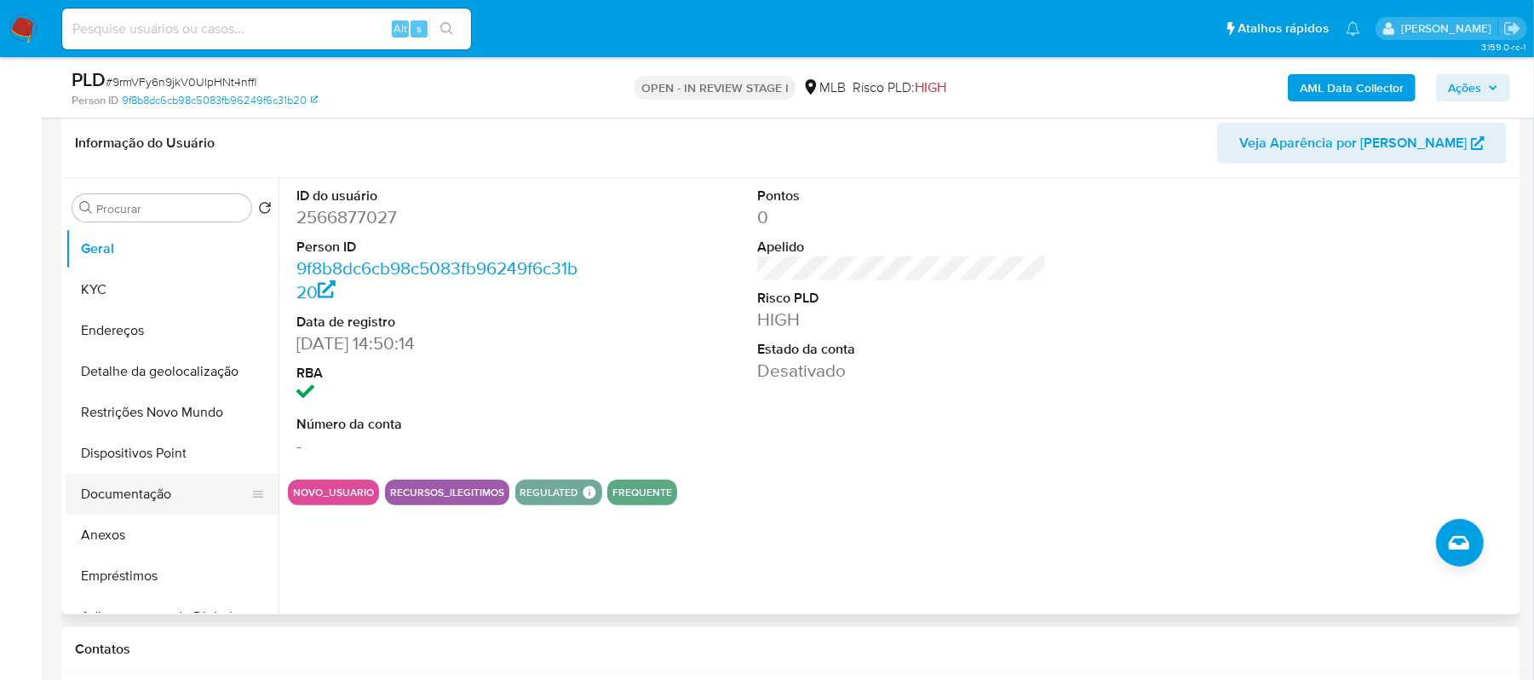
click at [158, 494] on button "Documentação" at bounding box center [165, 494] width 199 height 41
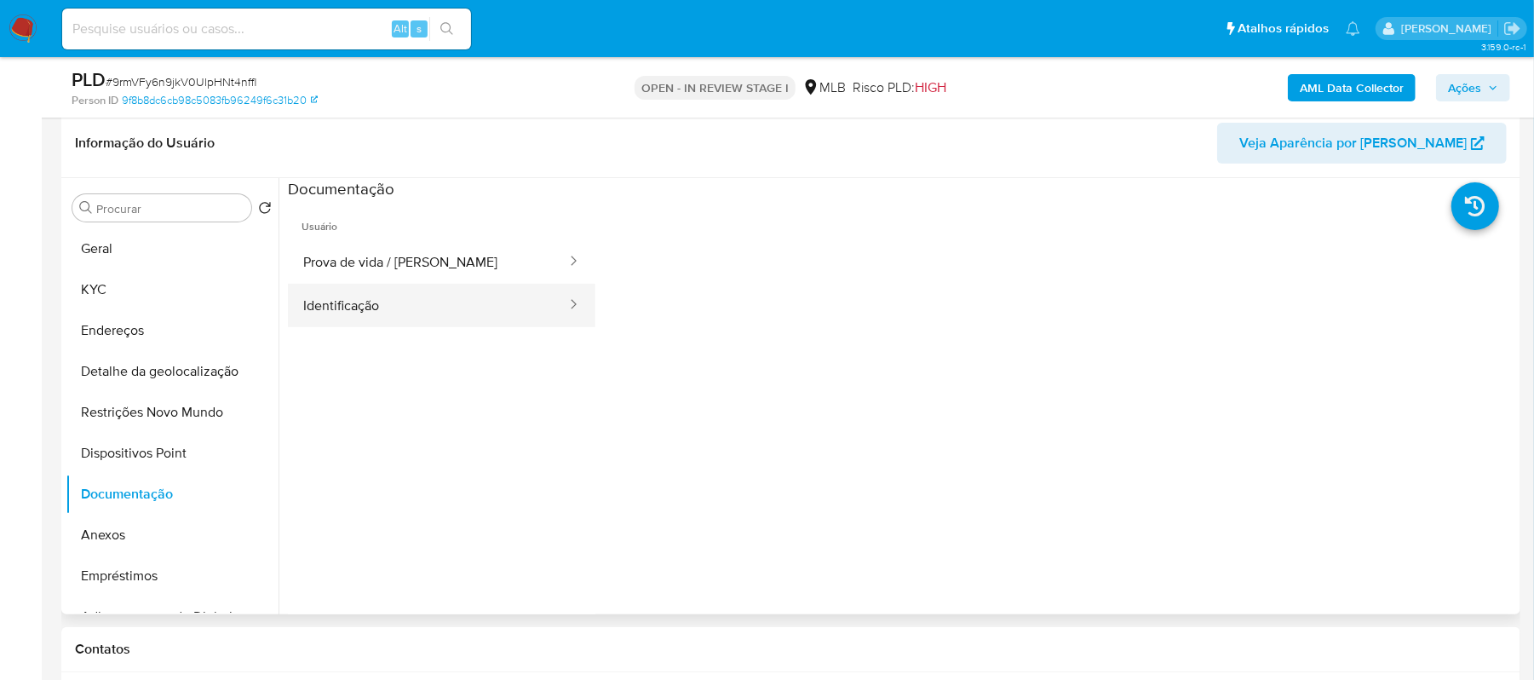
click at [481, 314] on button "Identificação" at bounding box center [428, 305] width 280 height 43
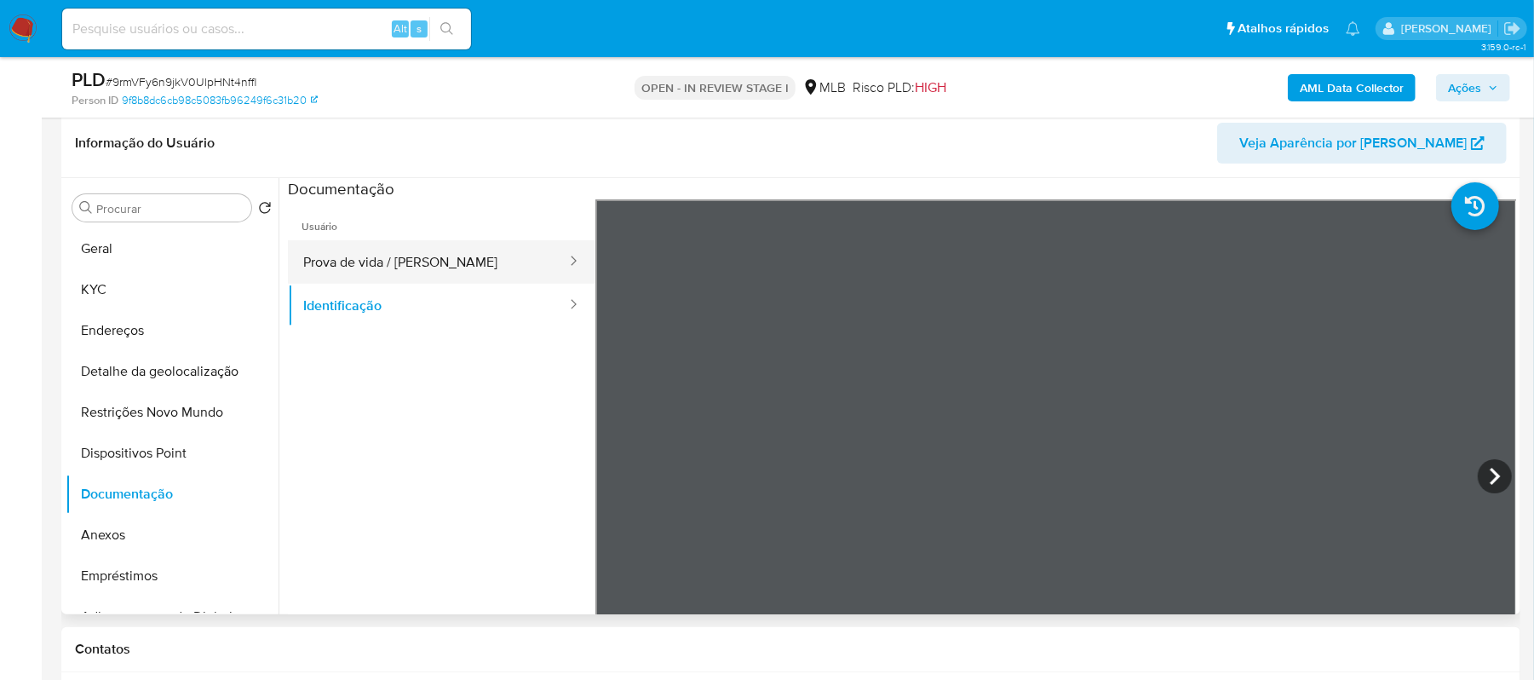
click at [439, 257] on button "Prova de vida / Selfie" at bounding box center [428, 261] width 280 height 43
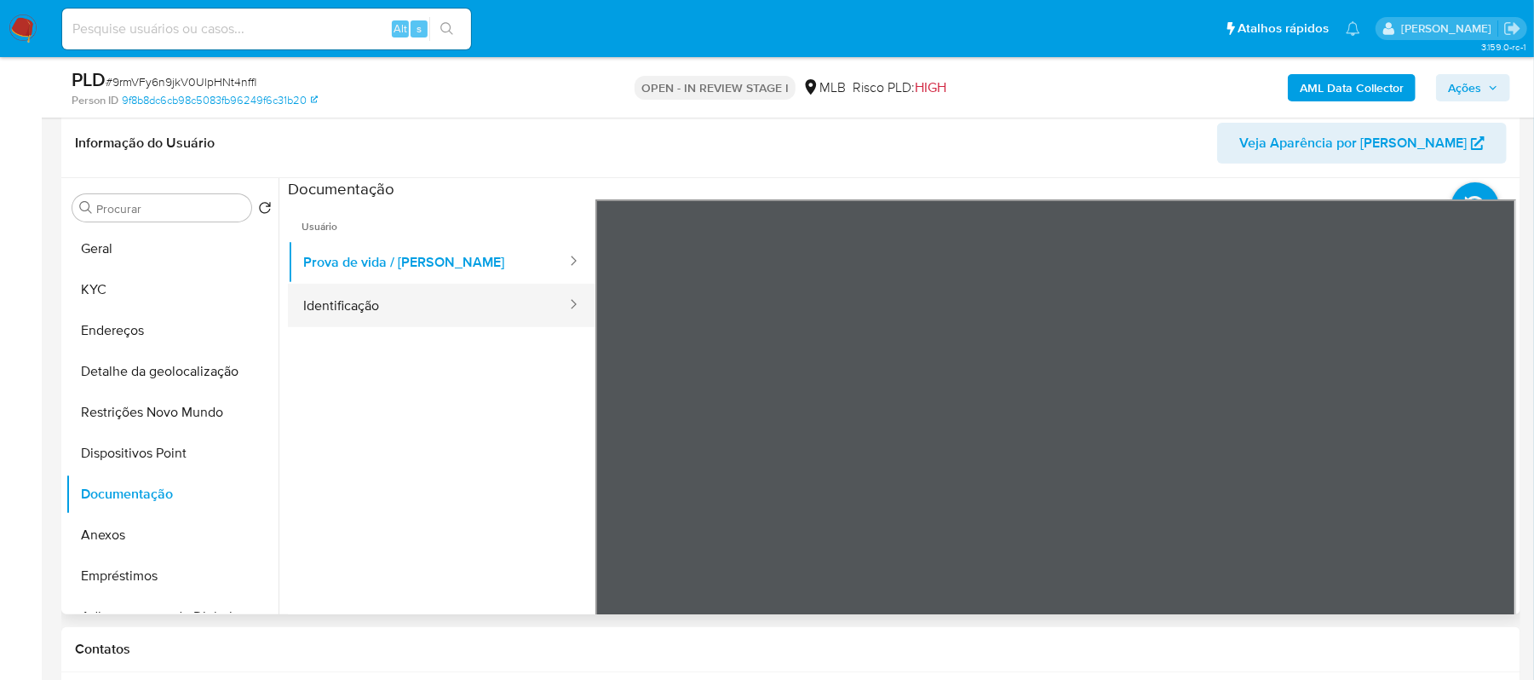
click at [436, 297] on button "Identificação" at bounding box center [428, 305] width 280 height 43
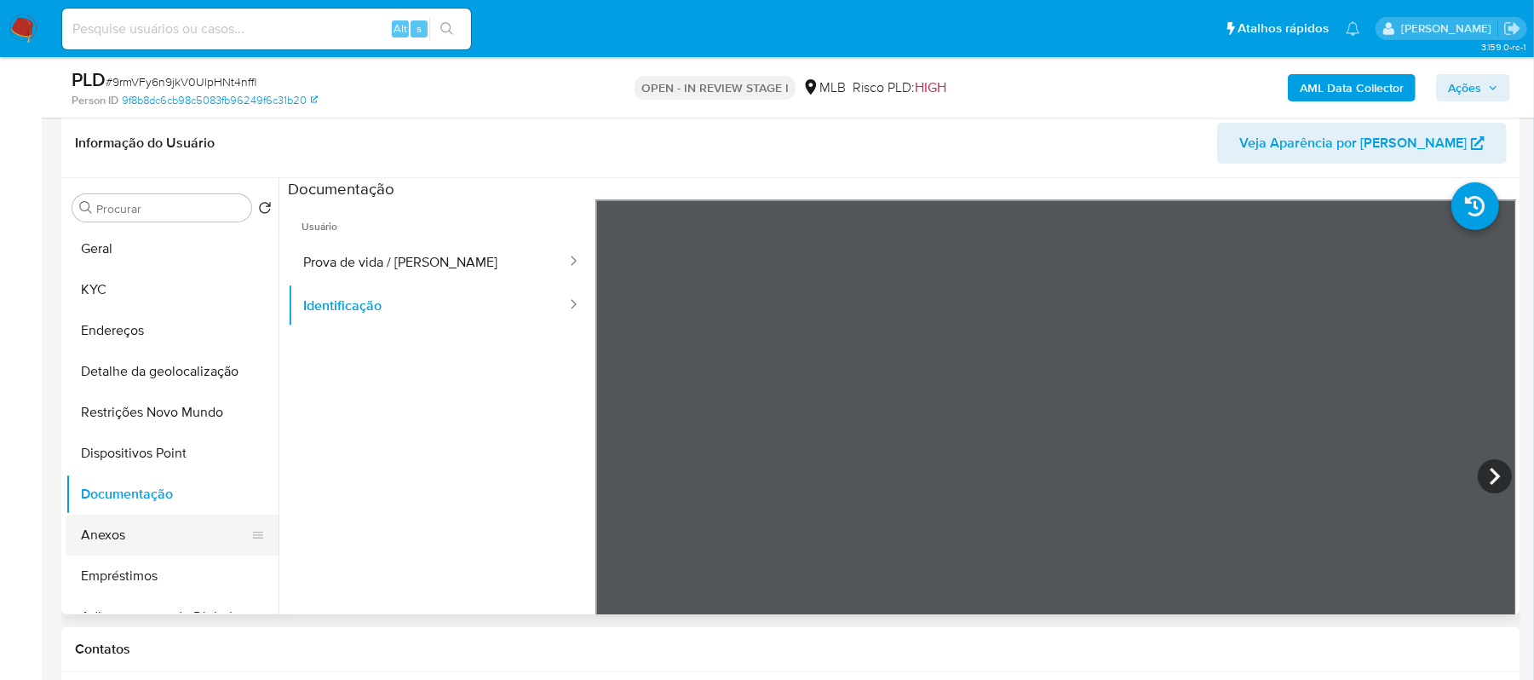
click at [172, 526] on button "Anexos" at bounding box center [165, 534] width 199 height 41
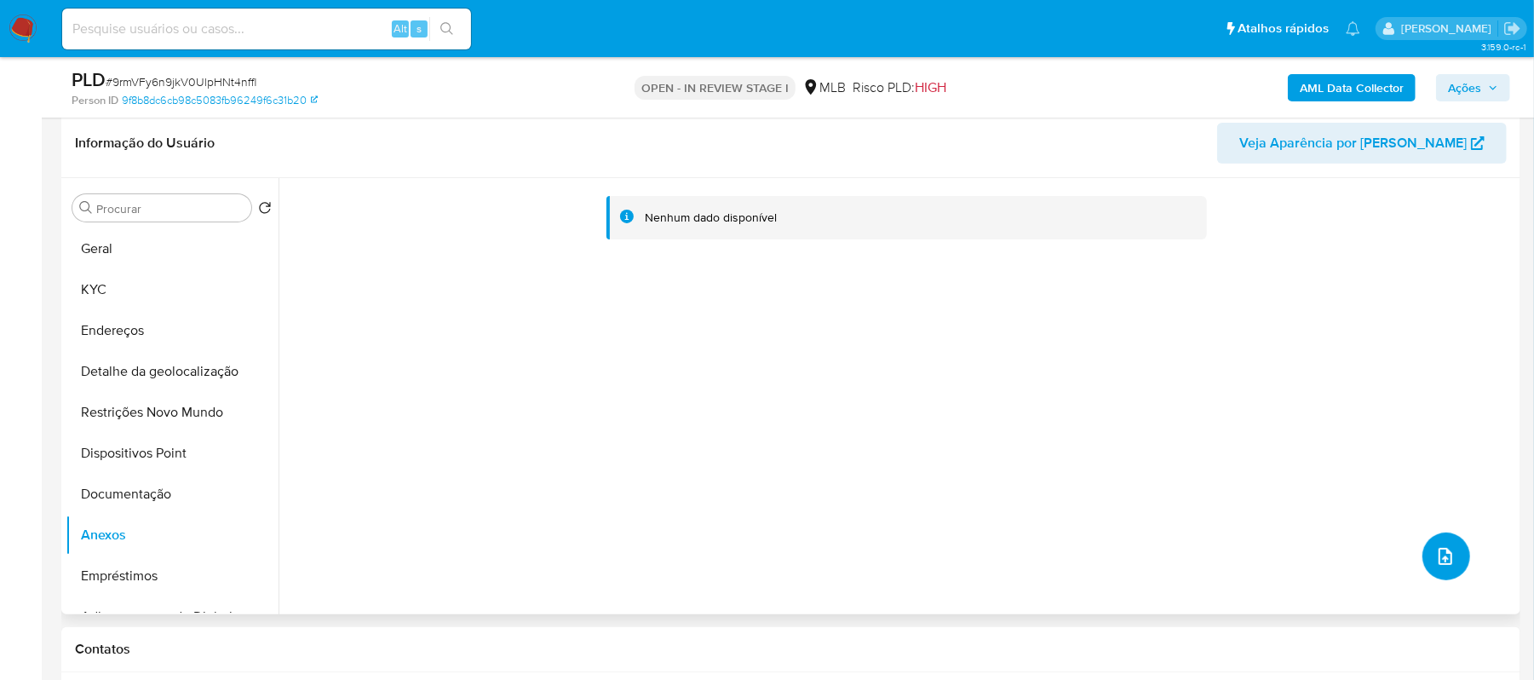
click at [1448, 553] on icon "upload-file" at bounding box center [1445, 556] width 20 height 20
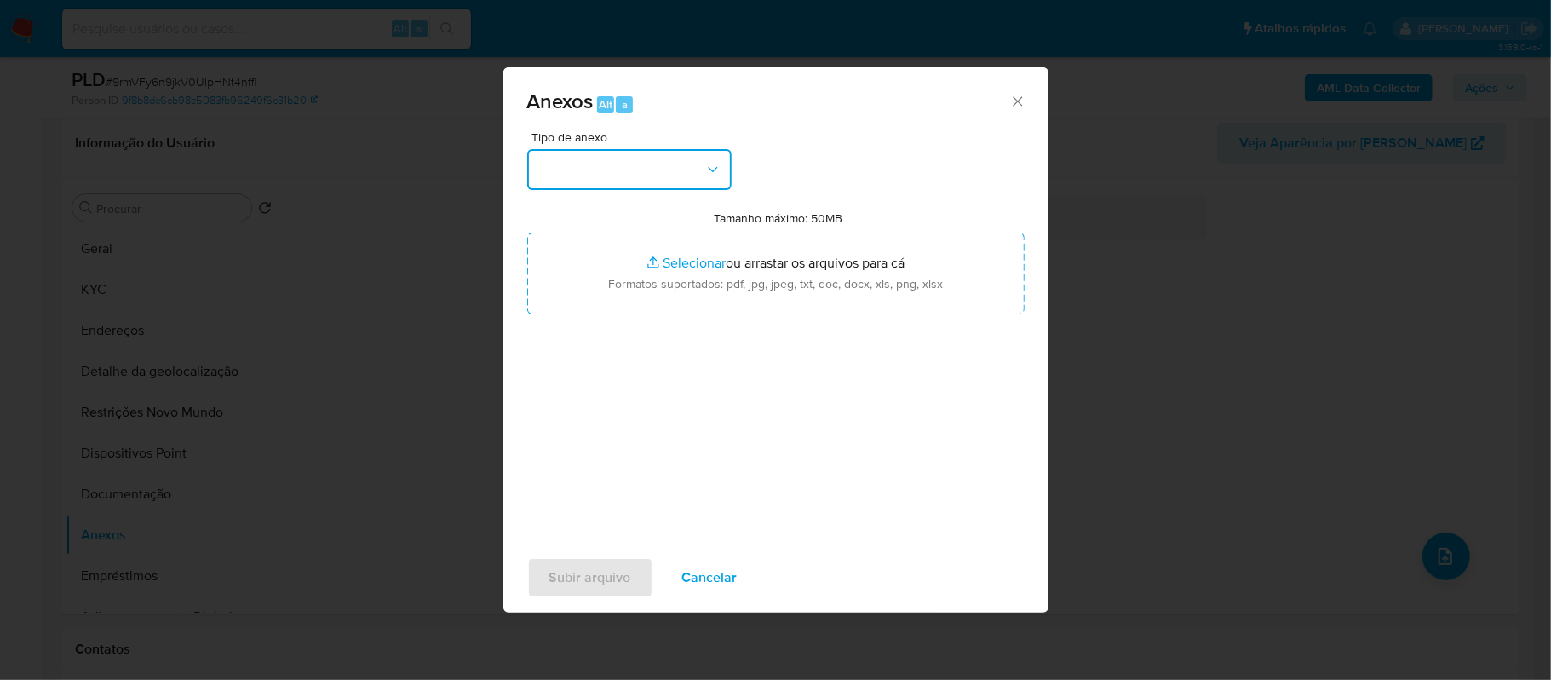
click at [634, 177] on button "button" at bounding box center [629, 169] width 204 height 41
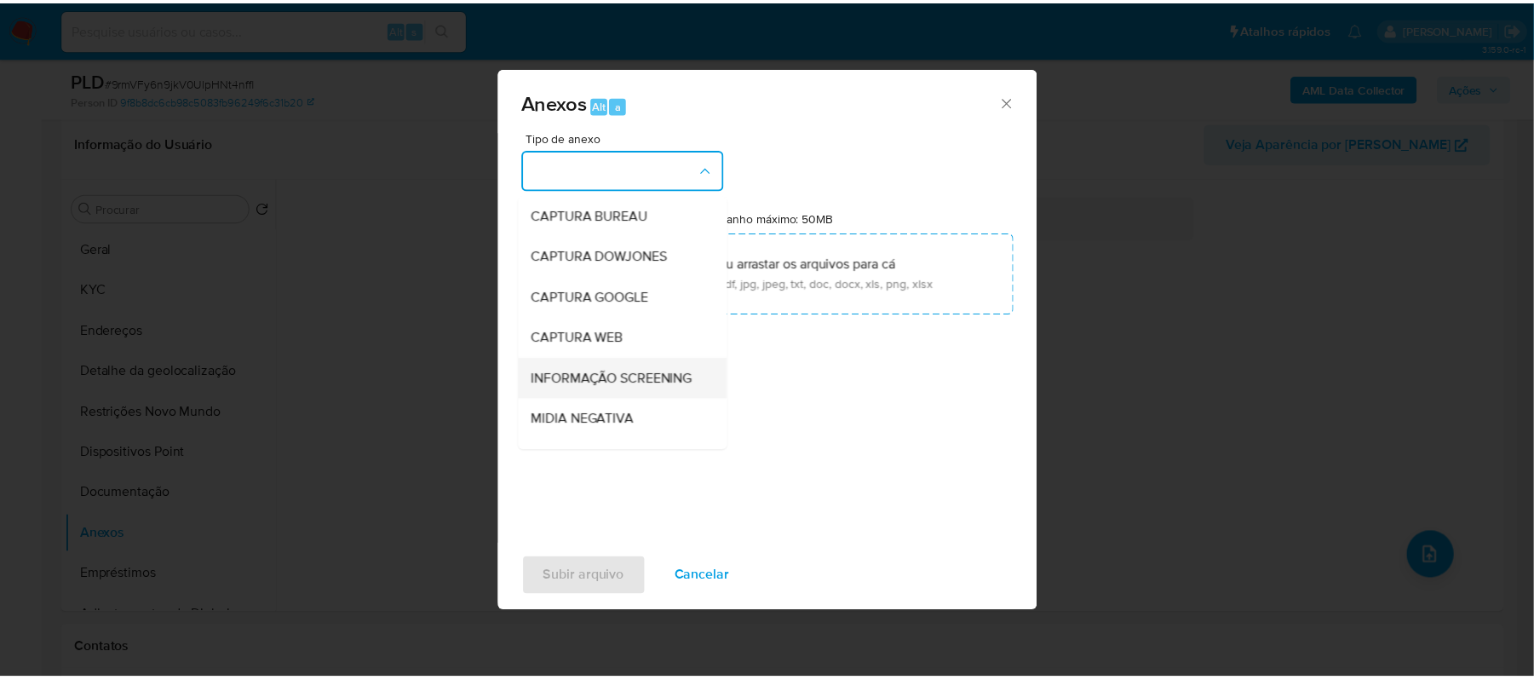
scroll to position [113, 0]
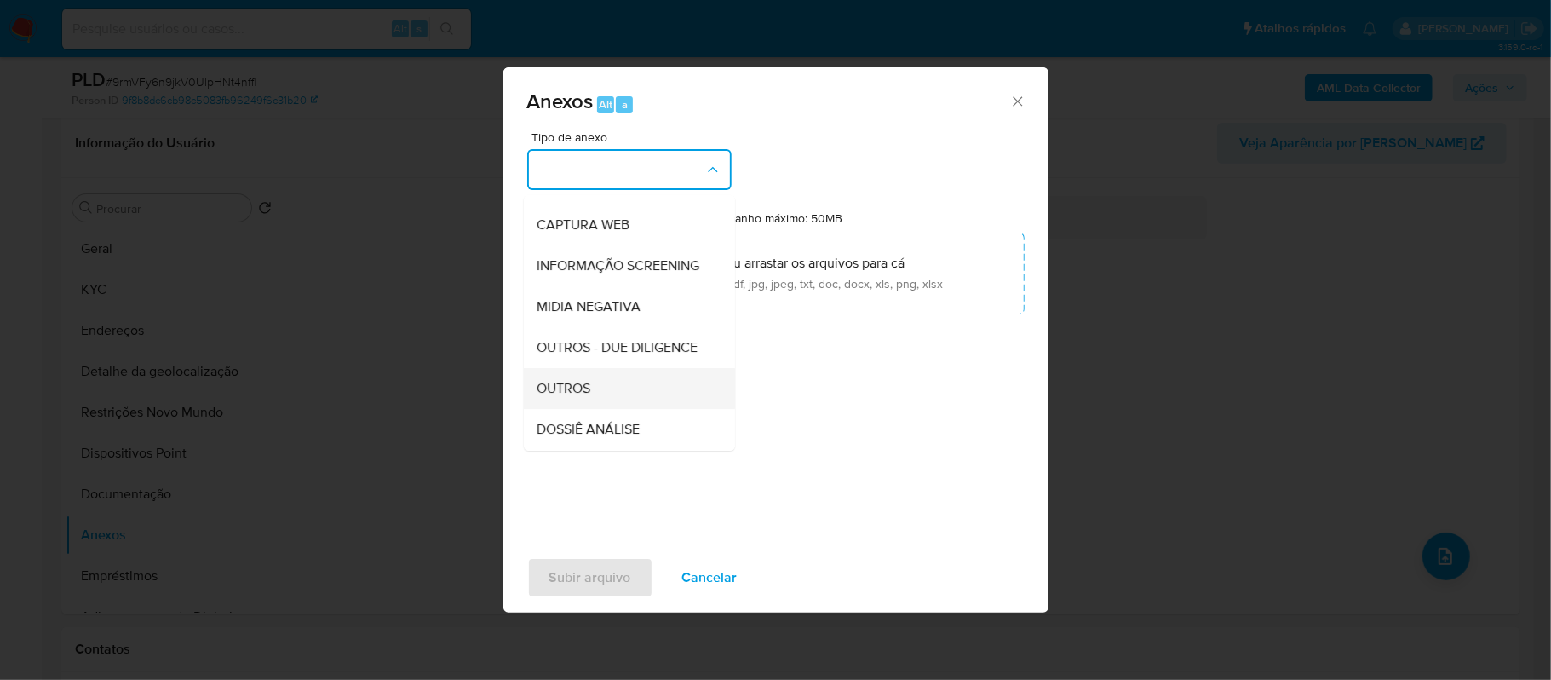
click at [588, 397] on span "OUTROS" at bounding box center [564, 388] width 54 height 17
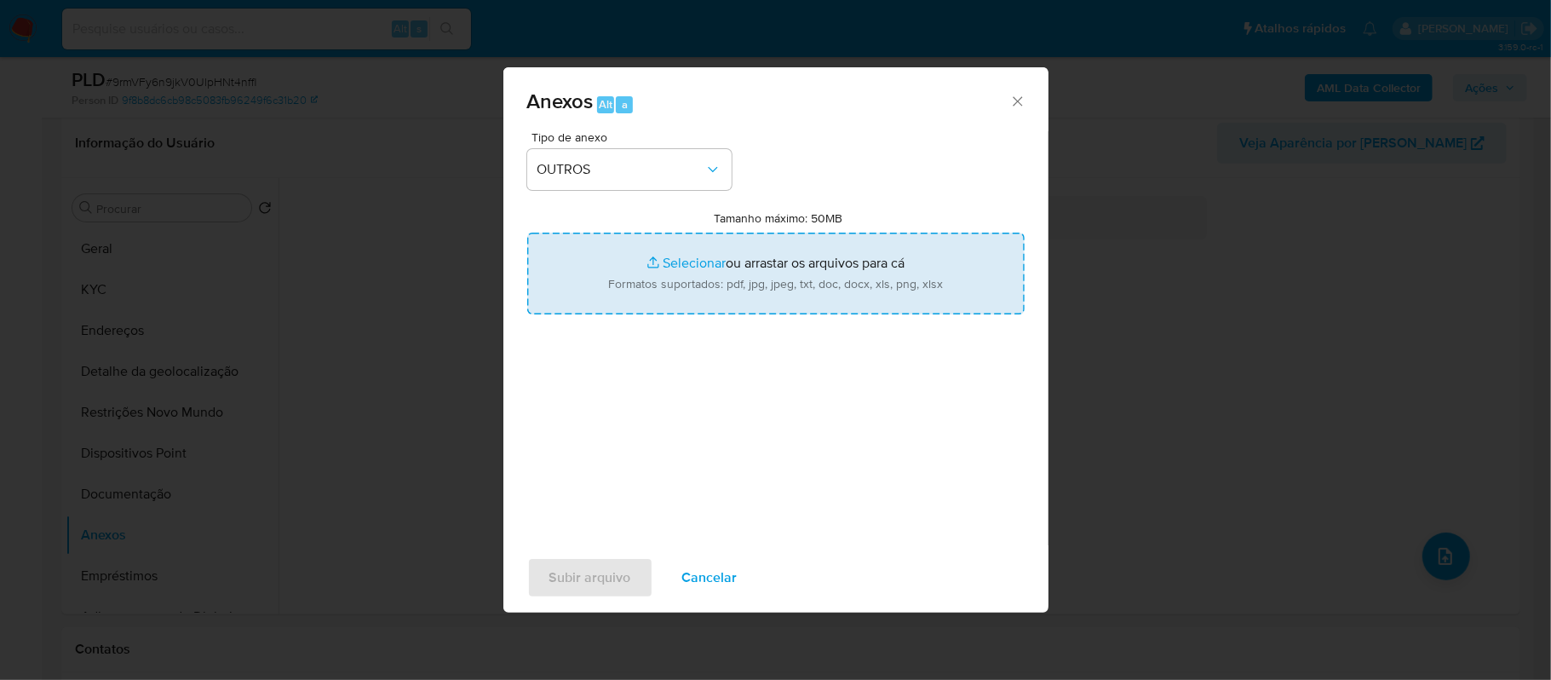
click at [688, 263] on input "Tamanho máximo: 50MB Selecionar arquivos" at bounding box center [775, 273] width 497 height 82
type input "C:\fakepath\SAR - xxxx - CPF 58975044823 - MARIA VITORIA OLIVEIRA DA SILVA (1).…"
click at [669, 261] on input "Tamanho máximo: 50MB Selecionar arquivos" at bounding box center [775, 273] width 497 height 82
type input "C:\fakepath\Mulan Maria Vitoria Oliveira da Silva 2566877027_2025_09_15_19_54_2…"
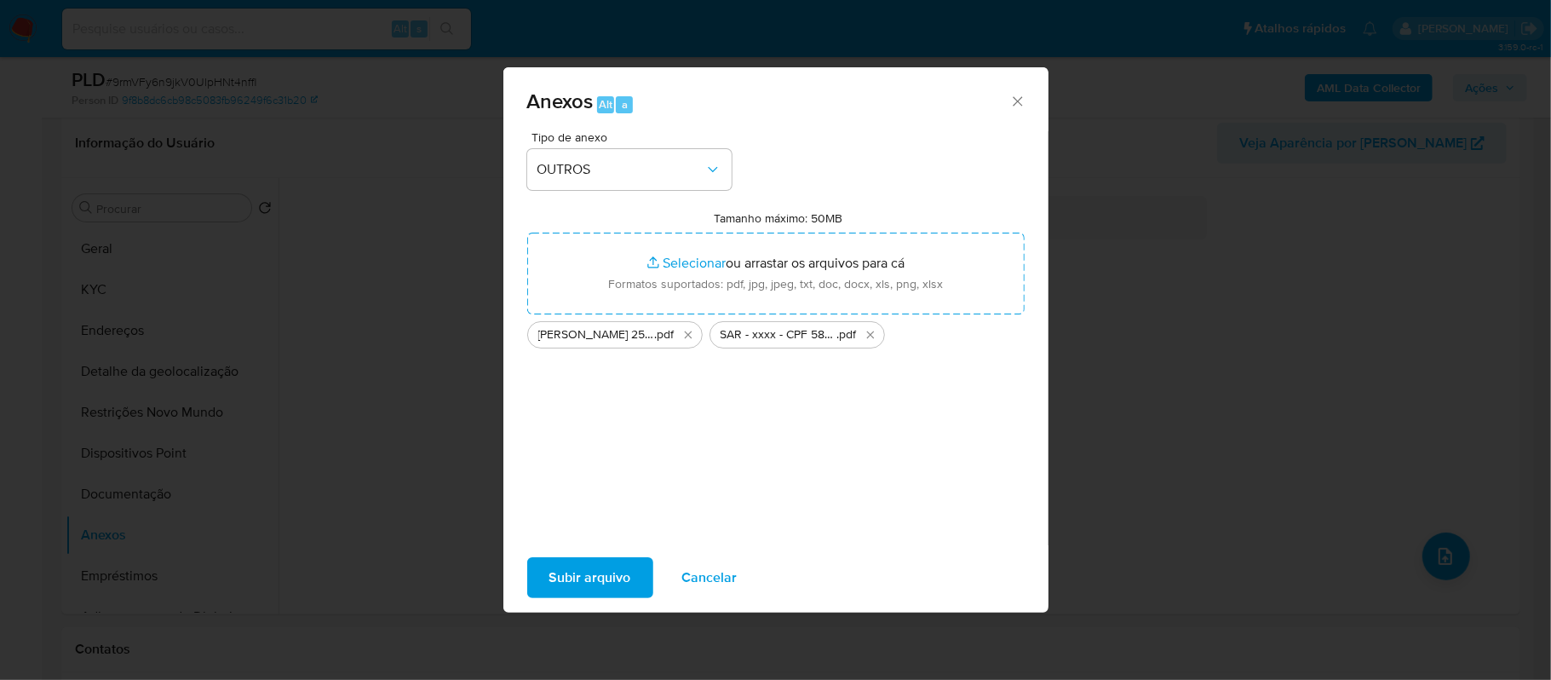
click at [591, 583] on span "Subir arquivo" at bounding box center [590, 577] width 82 height 37
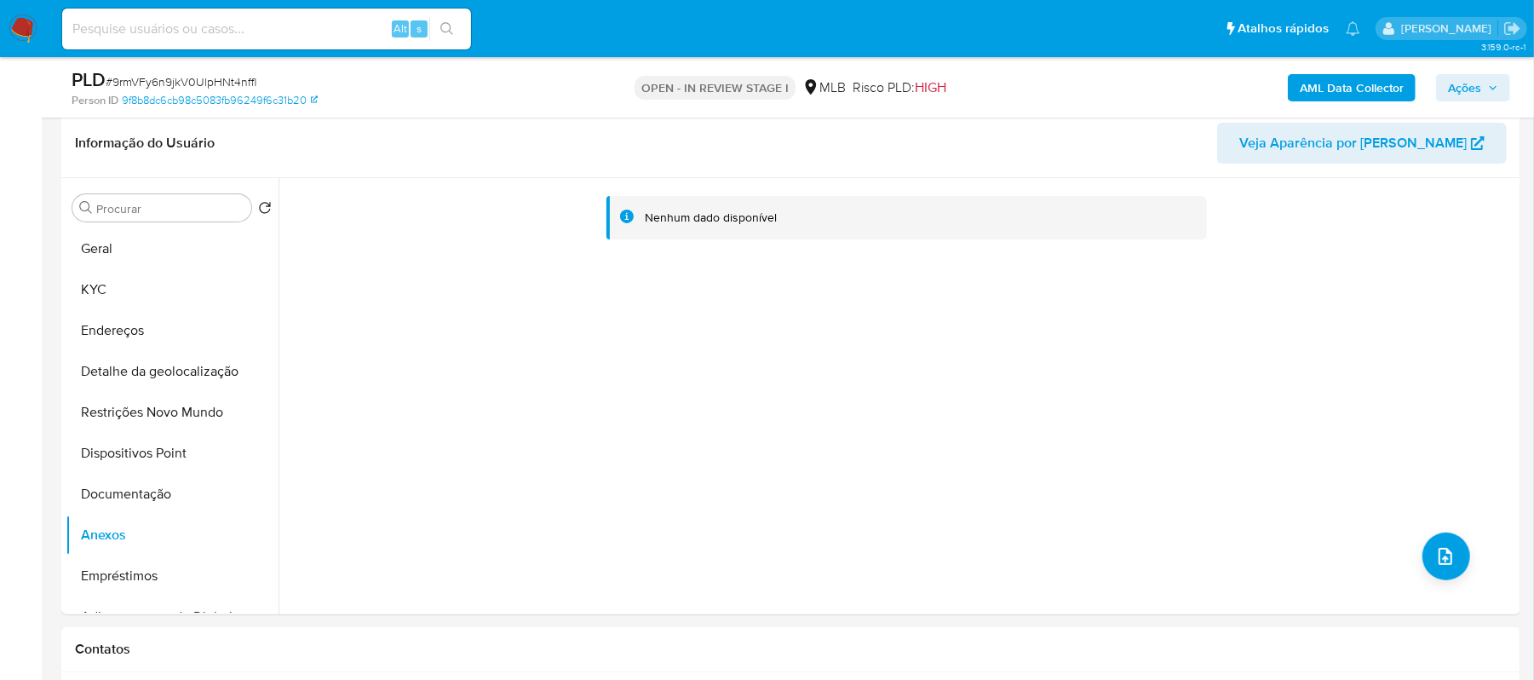
click at [1479, 93] on span "Ações" at bounding box center [1464, 87] width 33 height 27
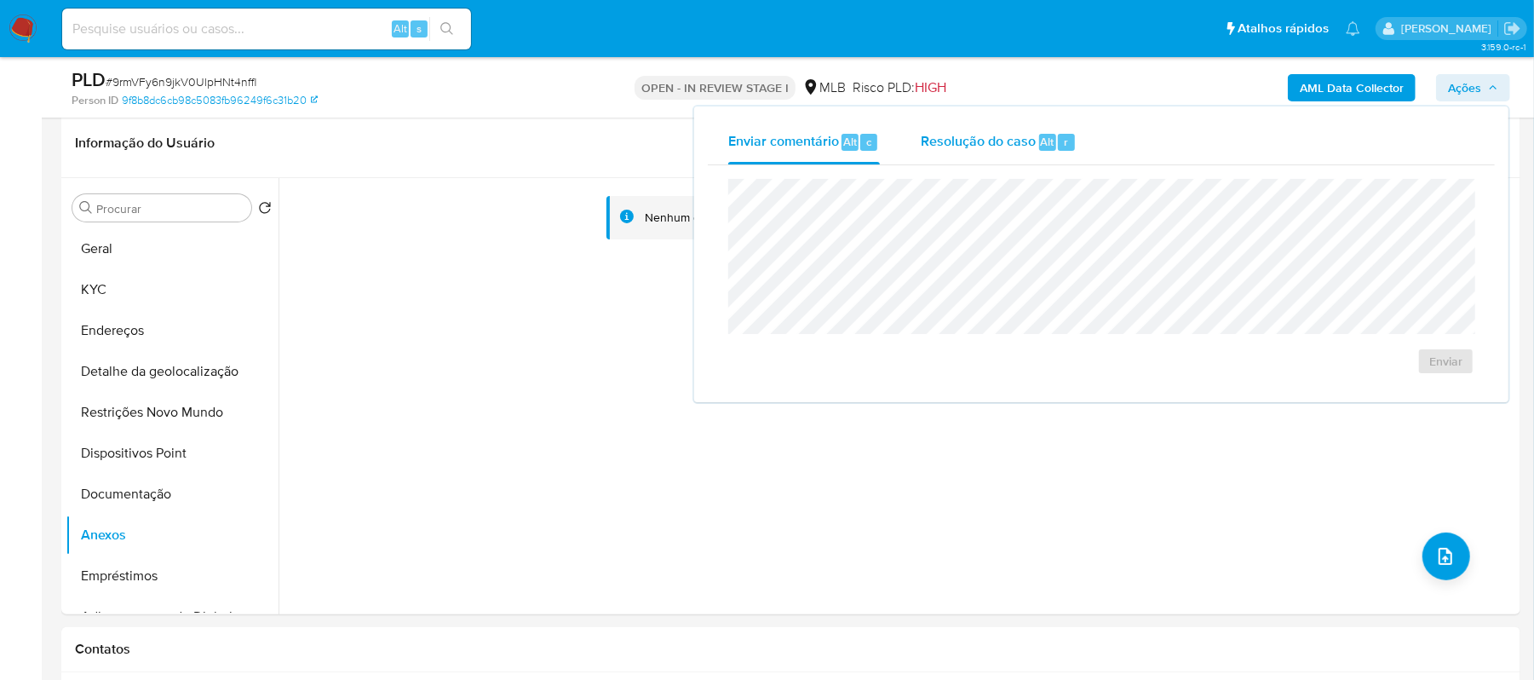
click at [975, 143] on span "Resolução do caso" at bounding box center [978, 141] width 115 height 20
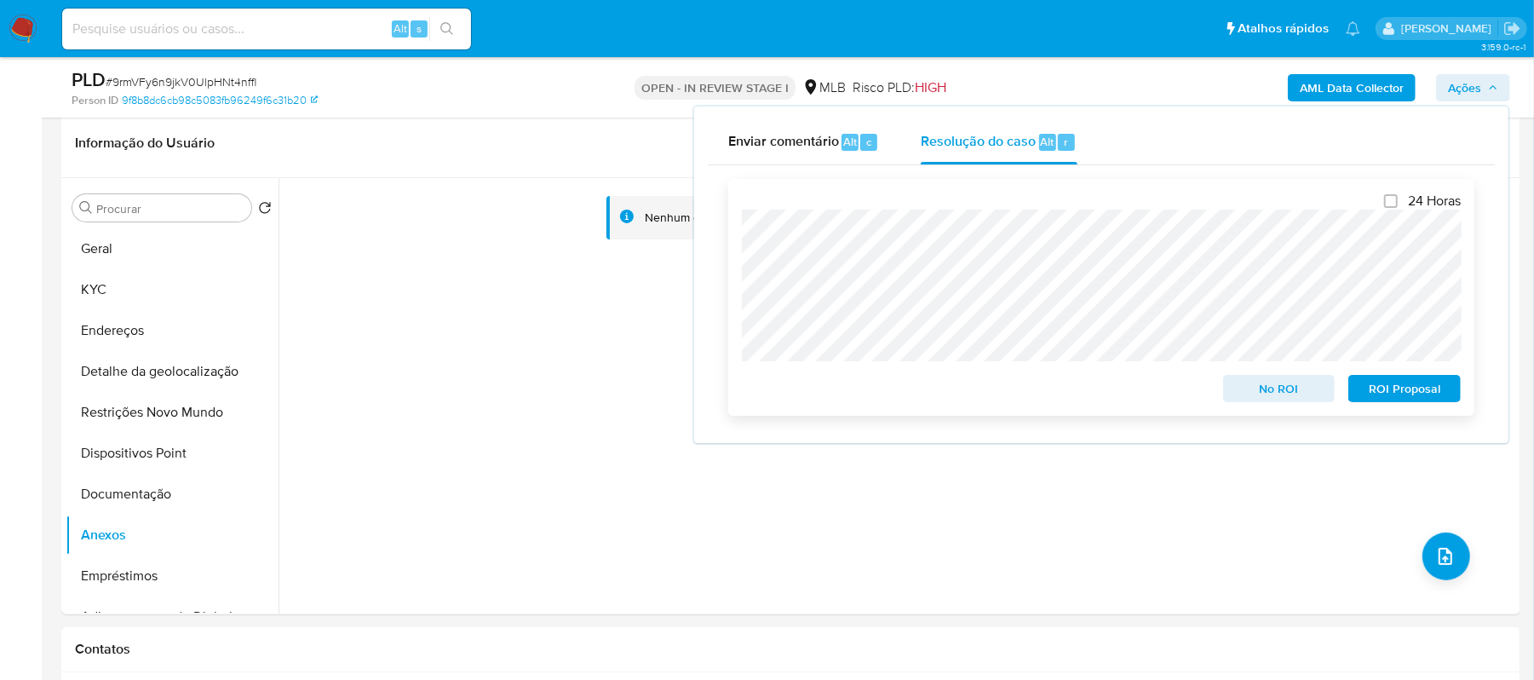
click at [1410, 387] on span "ROI Proposal" at bounding box center [1404, 388] width 89 height 24
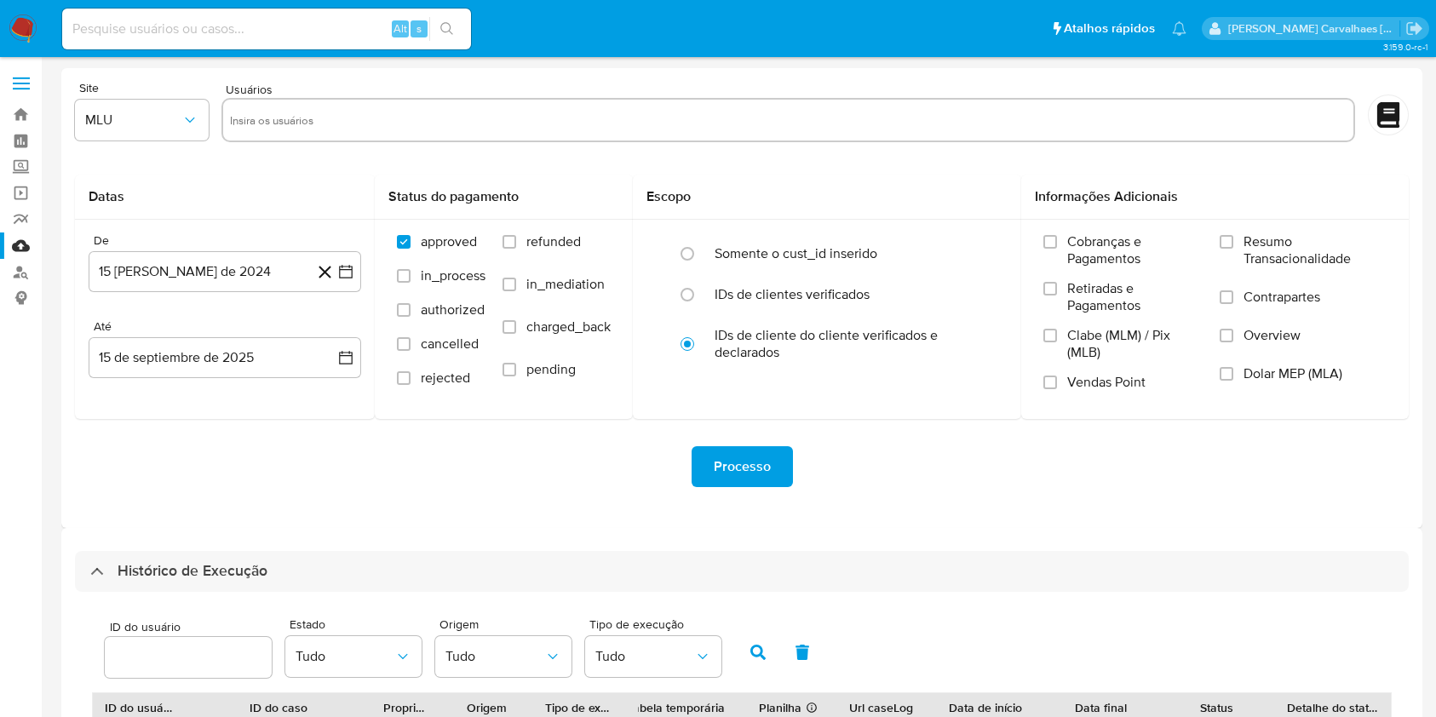
select select "10"
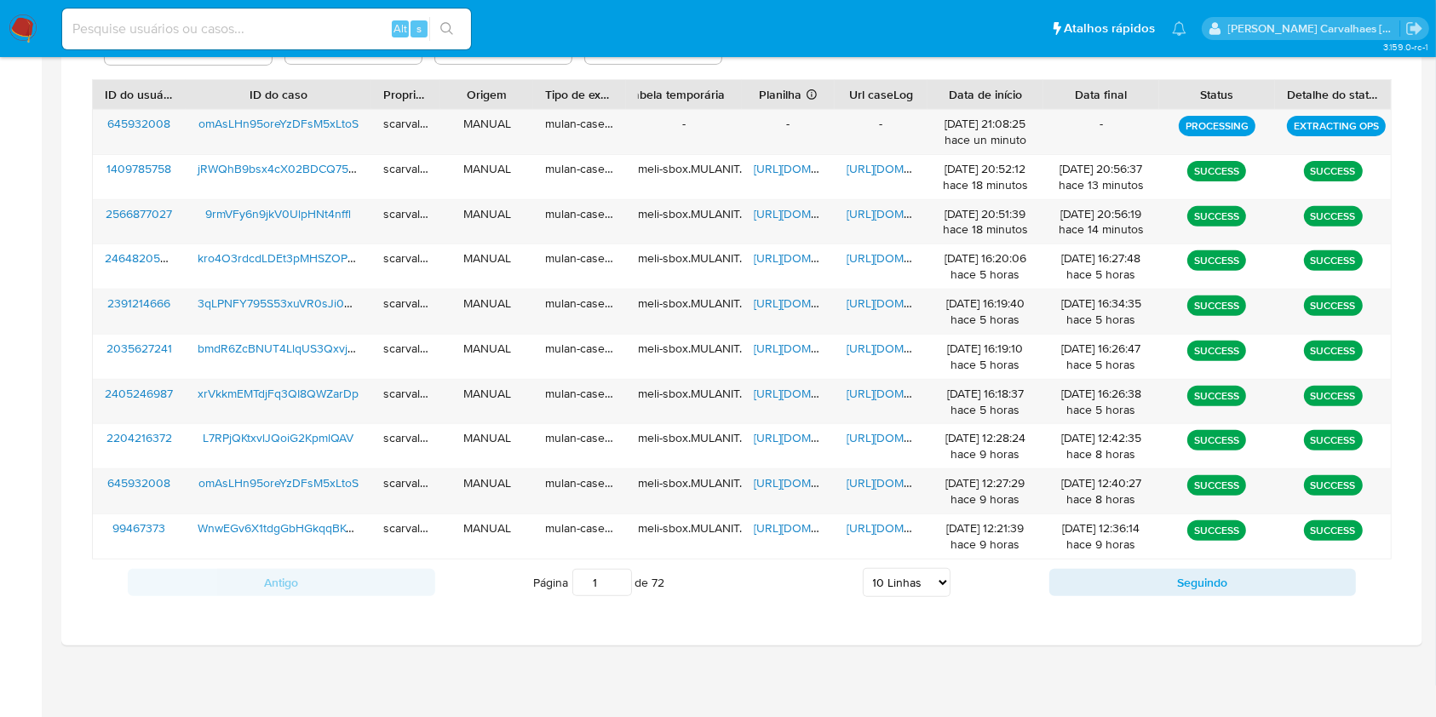
scroll to position [499, 0]
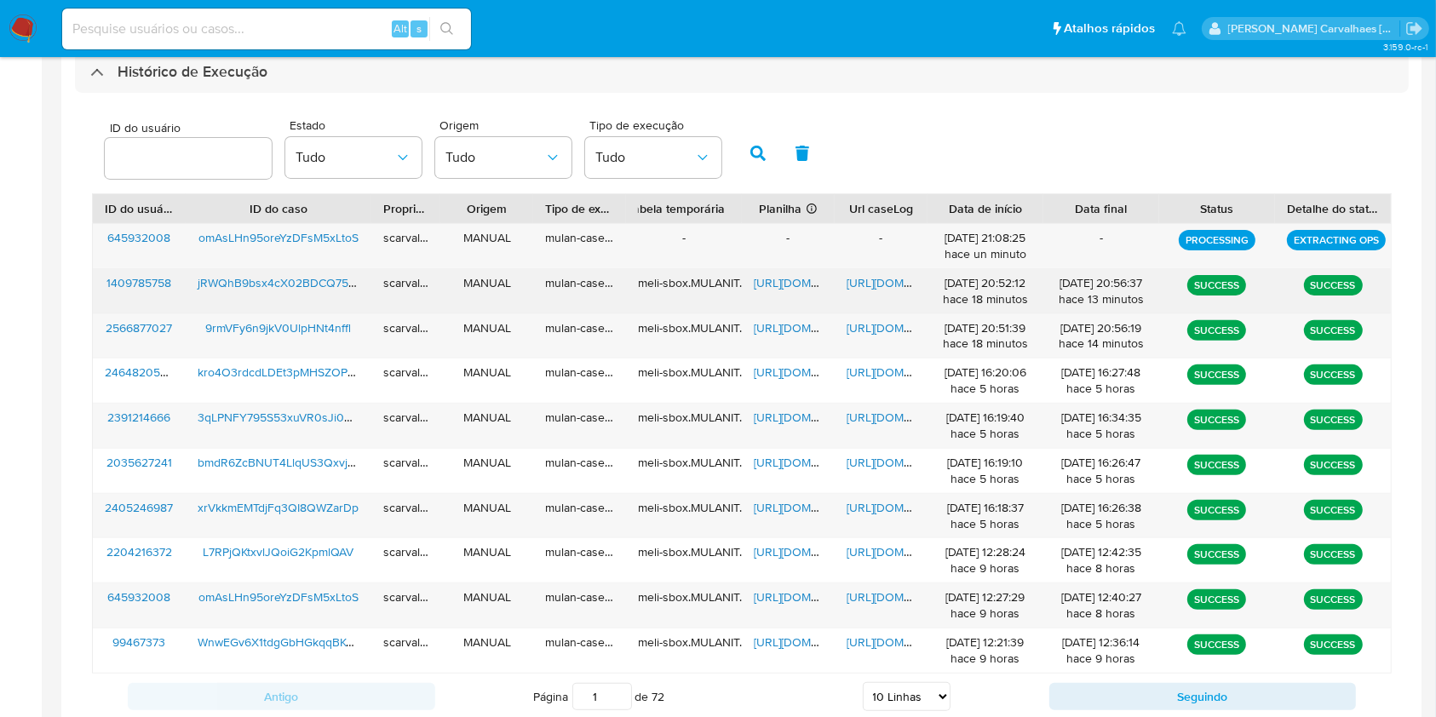
click at [865, 279] on span "[URL][DOMAIN_NAME]" at bounding box center [906, 282] width 118 height 17
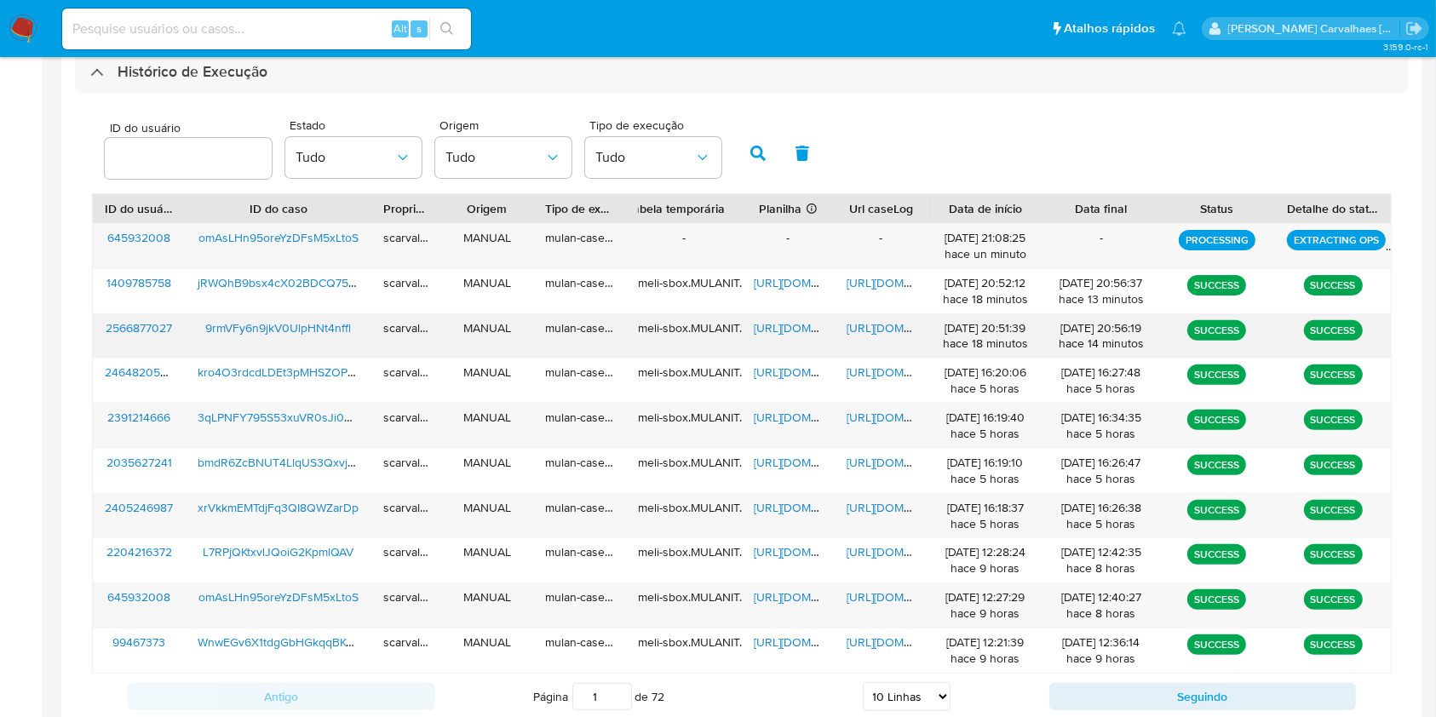
click at [869, 319] on span "[URL][DOMAIN_NAME]" at bounding box center [906, 327] width 118 height 17
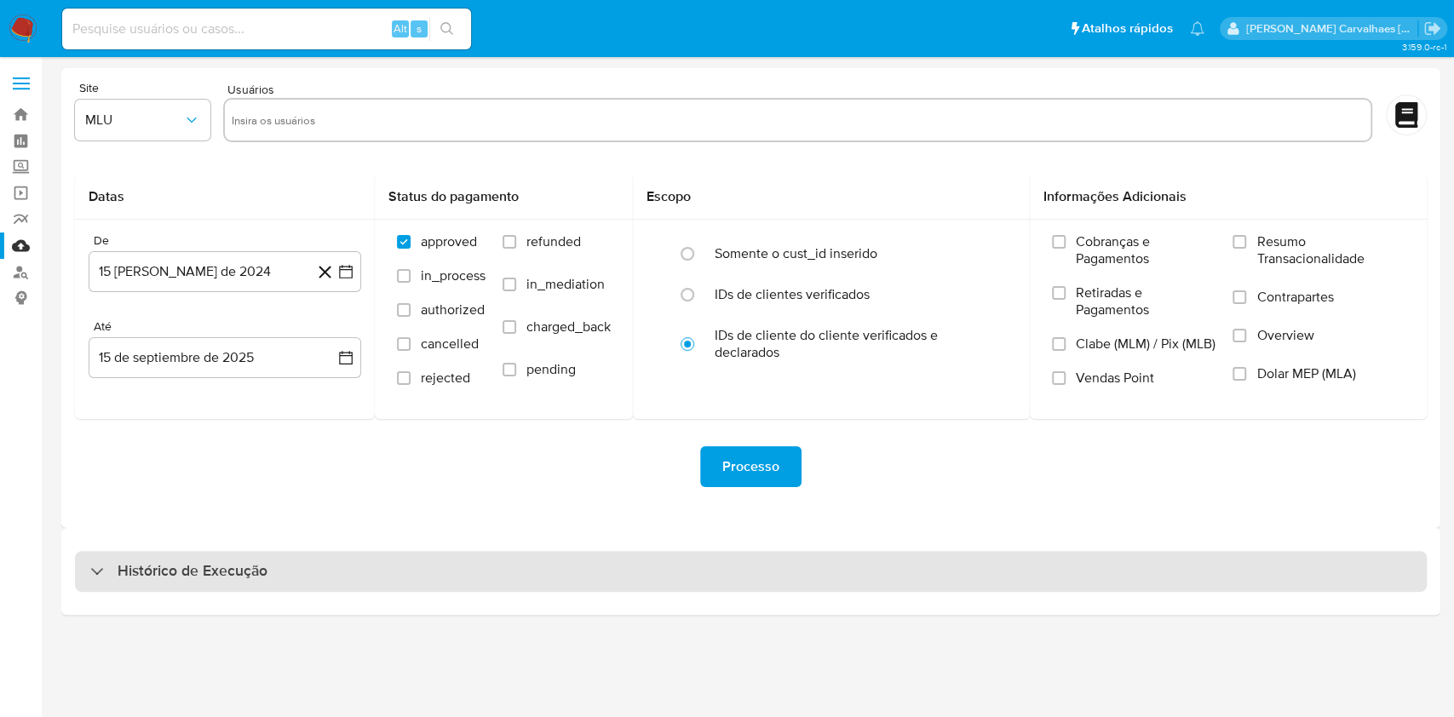
click at [168, 569] on h3 "Histórico de Execução" at bounding box center [193, 571] width 150 height 20
select select "10"
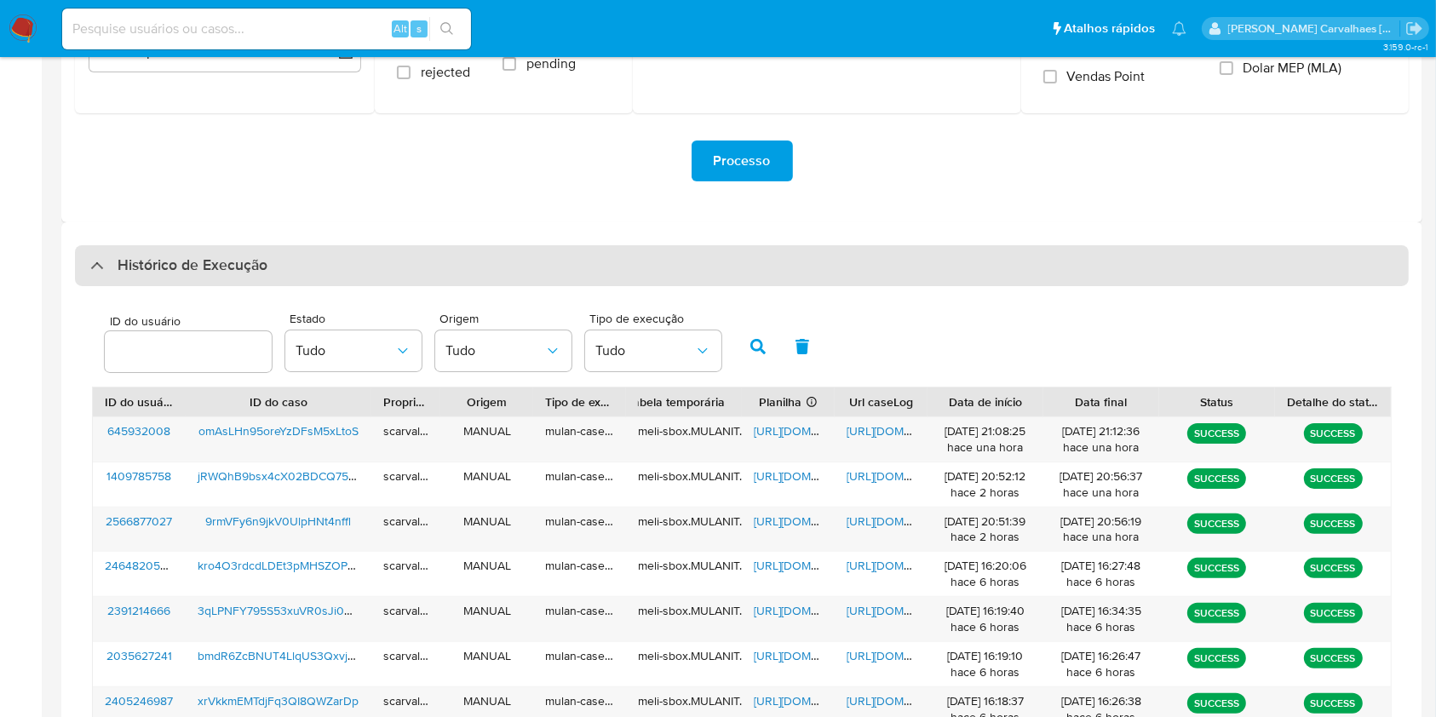
scroll to position [341, 0]
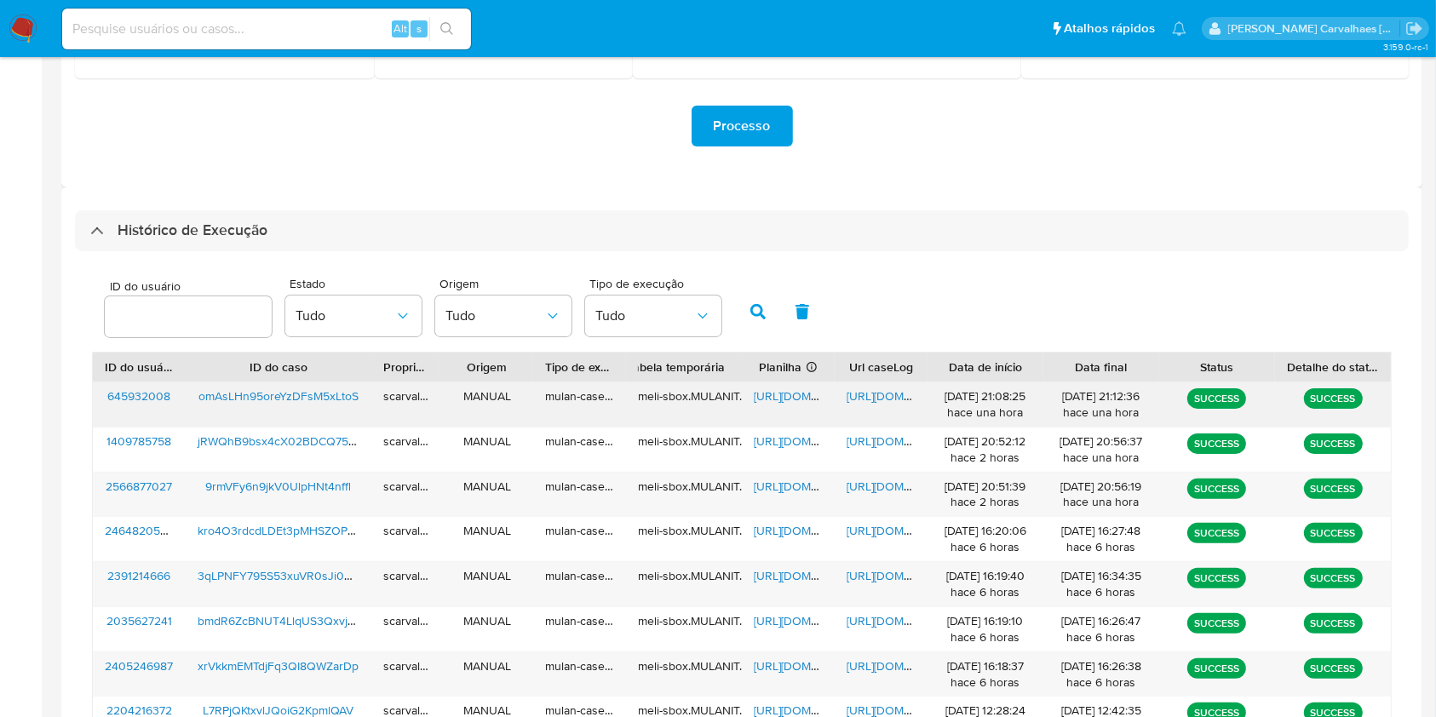
click at [874, 393] on span "[URL][DOMAIN_NAME]" at bounding box center [906, 395] width 118 height 17
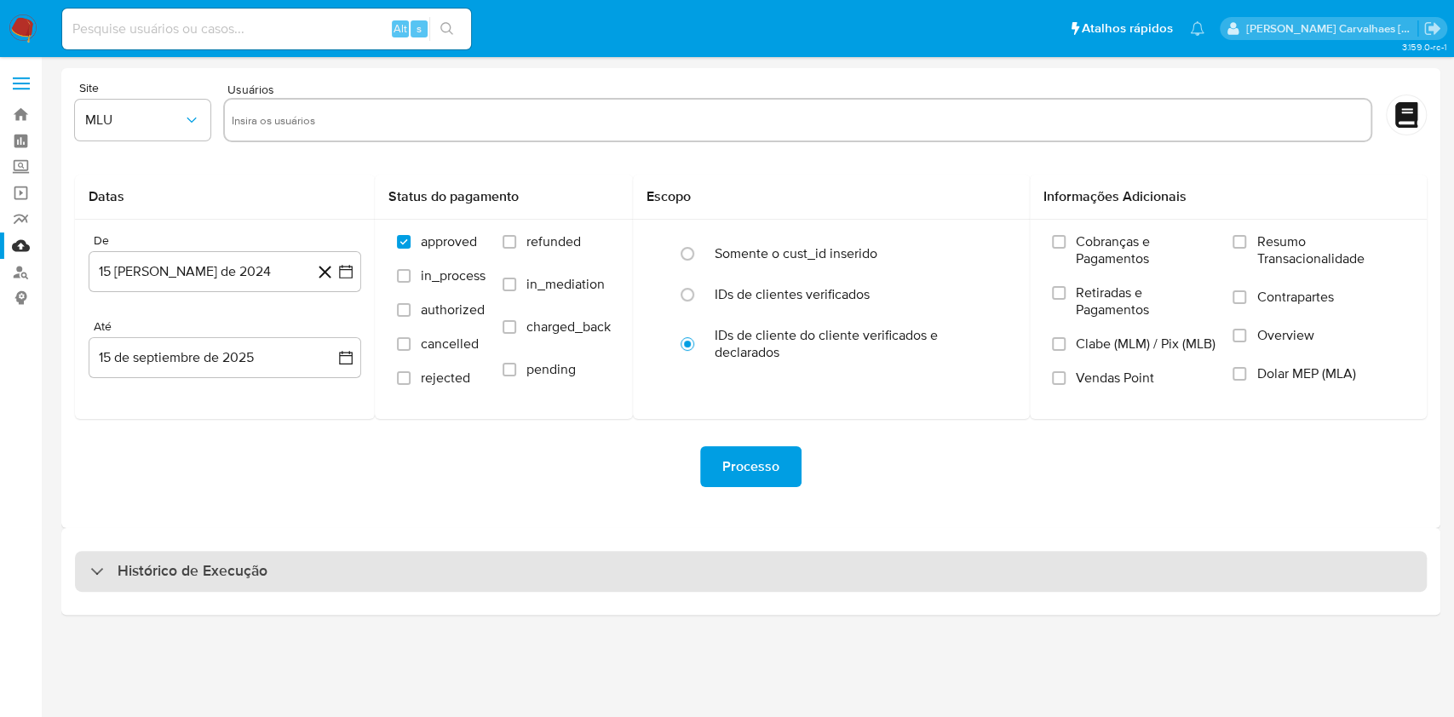
click at [129, 569] on h3 "Histórico de Execução" at bounding box center [193, 571] width 150 height 20
select select "10"
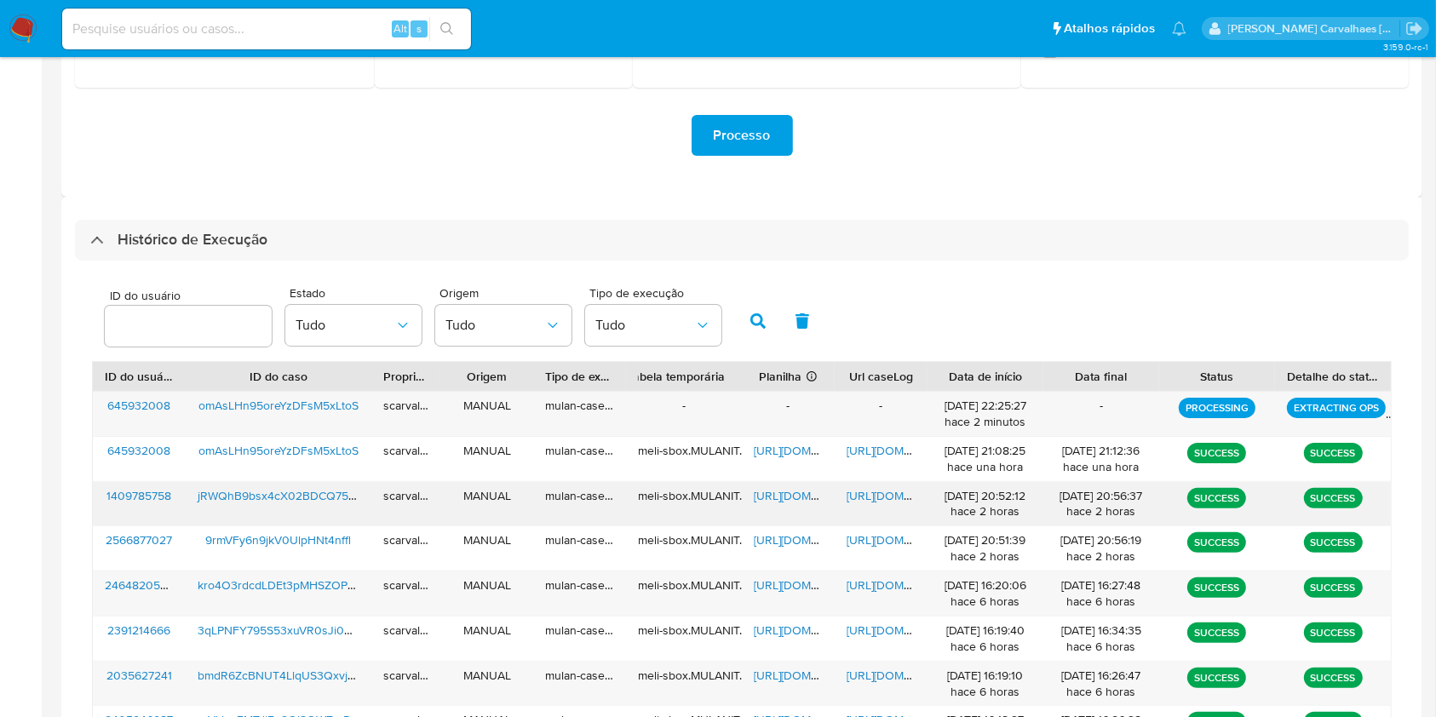
scroll to position [341, 0]
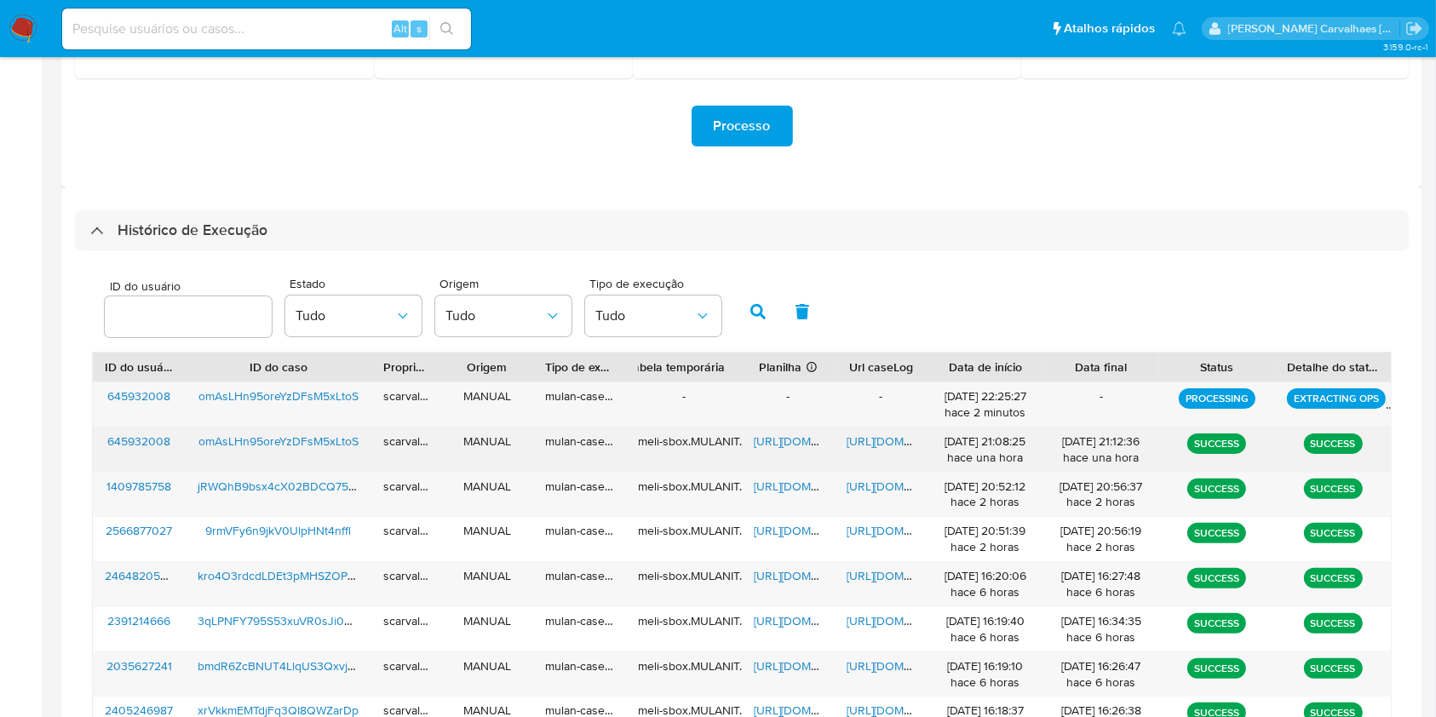
click at [886, 431] on div "[URL][DOMAIN_NAME]" at bounding box center [881, 450] width 93 height 44
click at [887, 443] on span "[URL][DOMAIN_NAME]" at bounding box center [906, 441] width 118 height 17
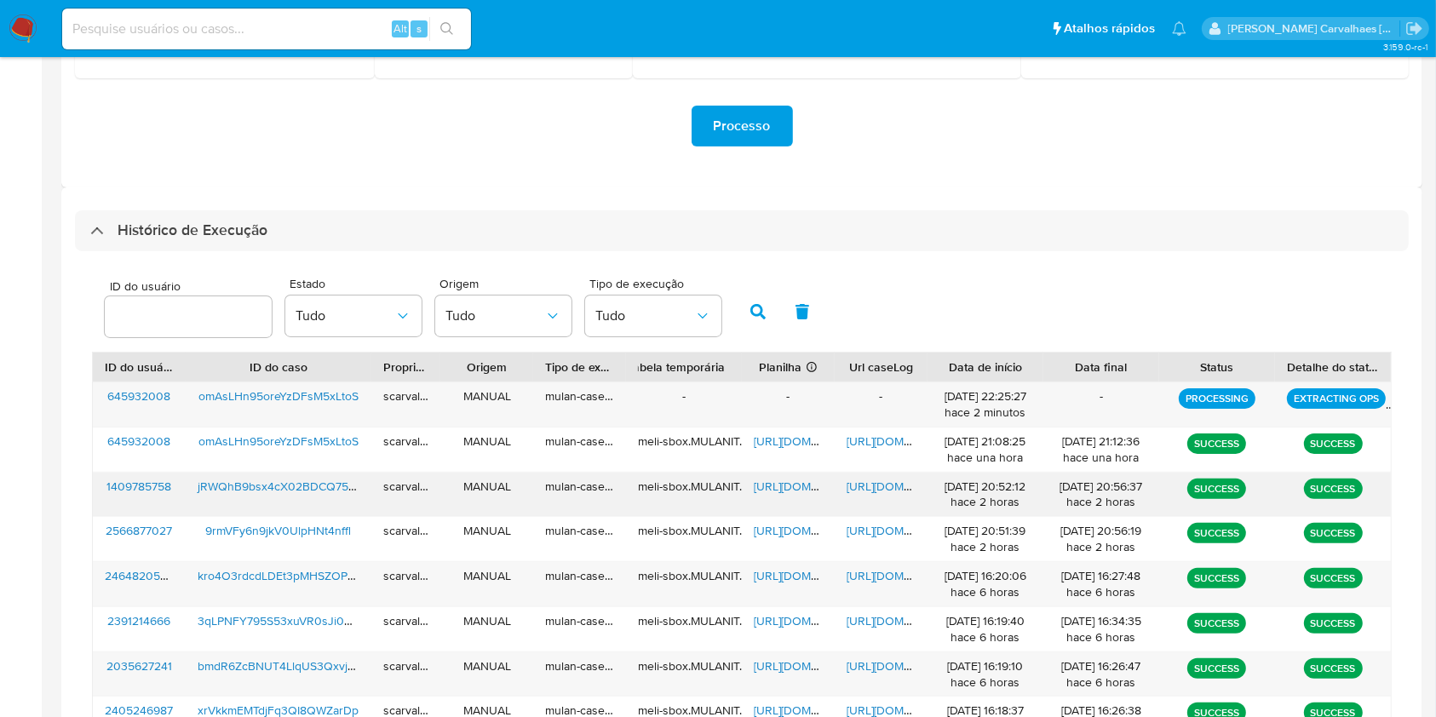
click at [876, 496] on div "[URL][DOMAIN_NAME]" at bounding box center [881, 495] width 93 height 44
click at [876, 490] on span "[URL][DOMAIN_NAME]" at bounding box center [906, 486] width 118 height 17
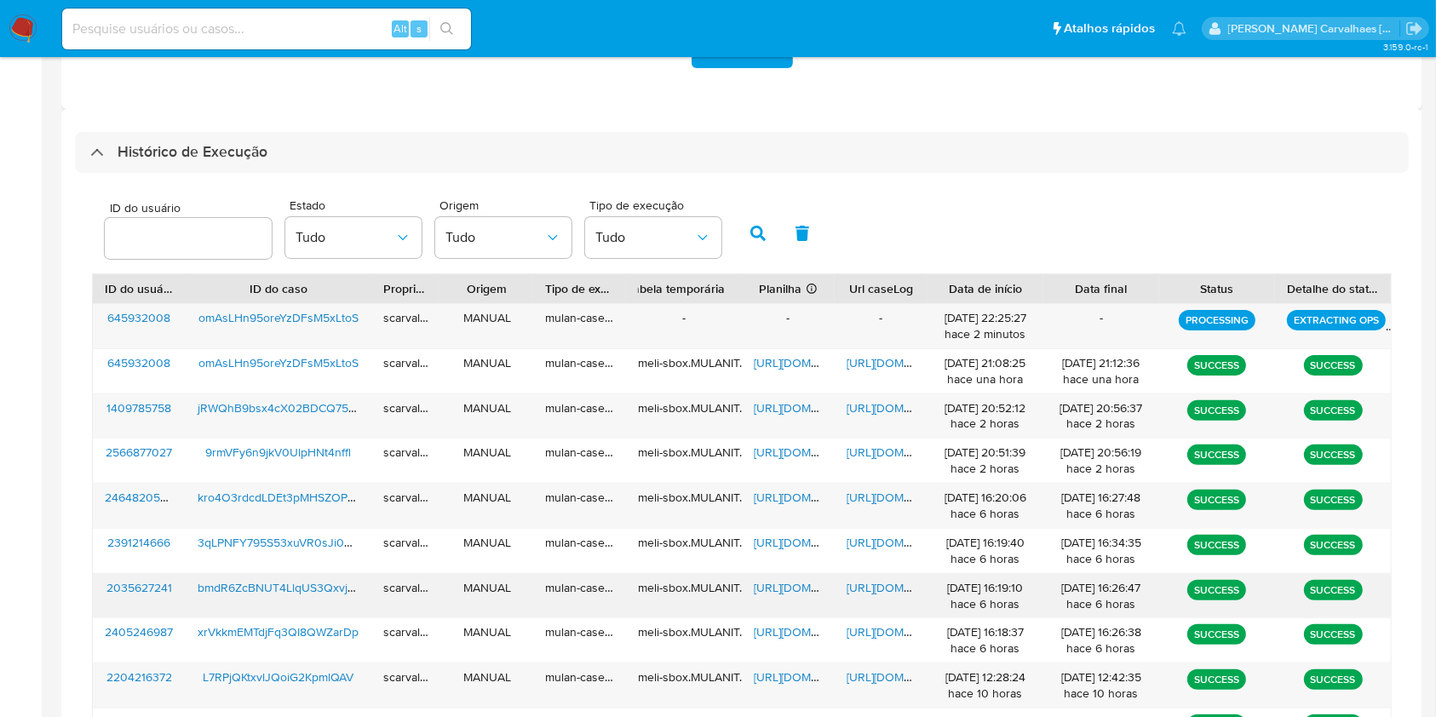
scroll to position [454, 0]
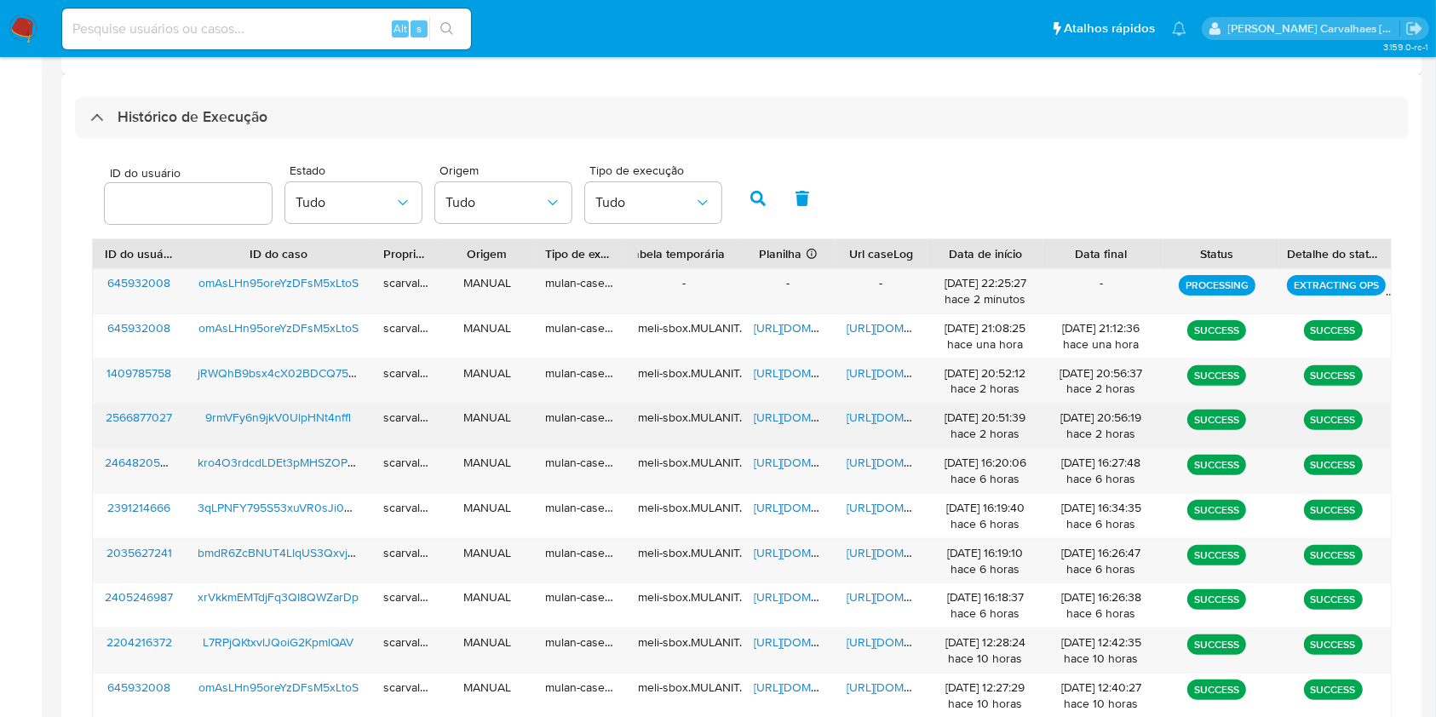
click at [886, 418] on span "[URL][DOMAIN_NAME]" at bounding box center [906, 417] width 118 height 17
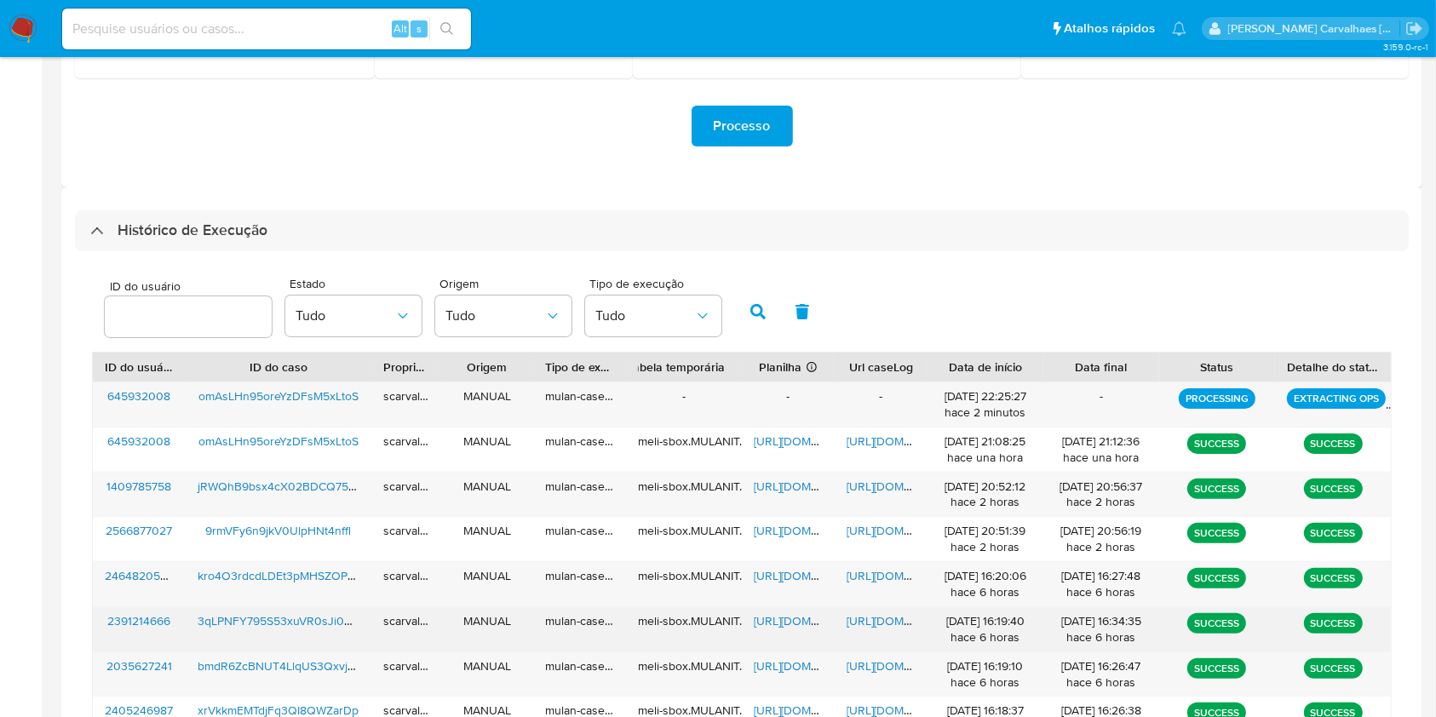
scroll to position [567, 0]
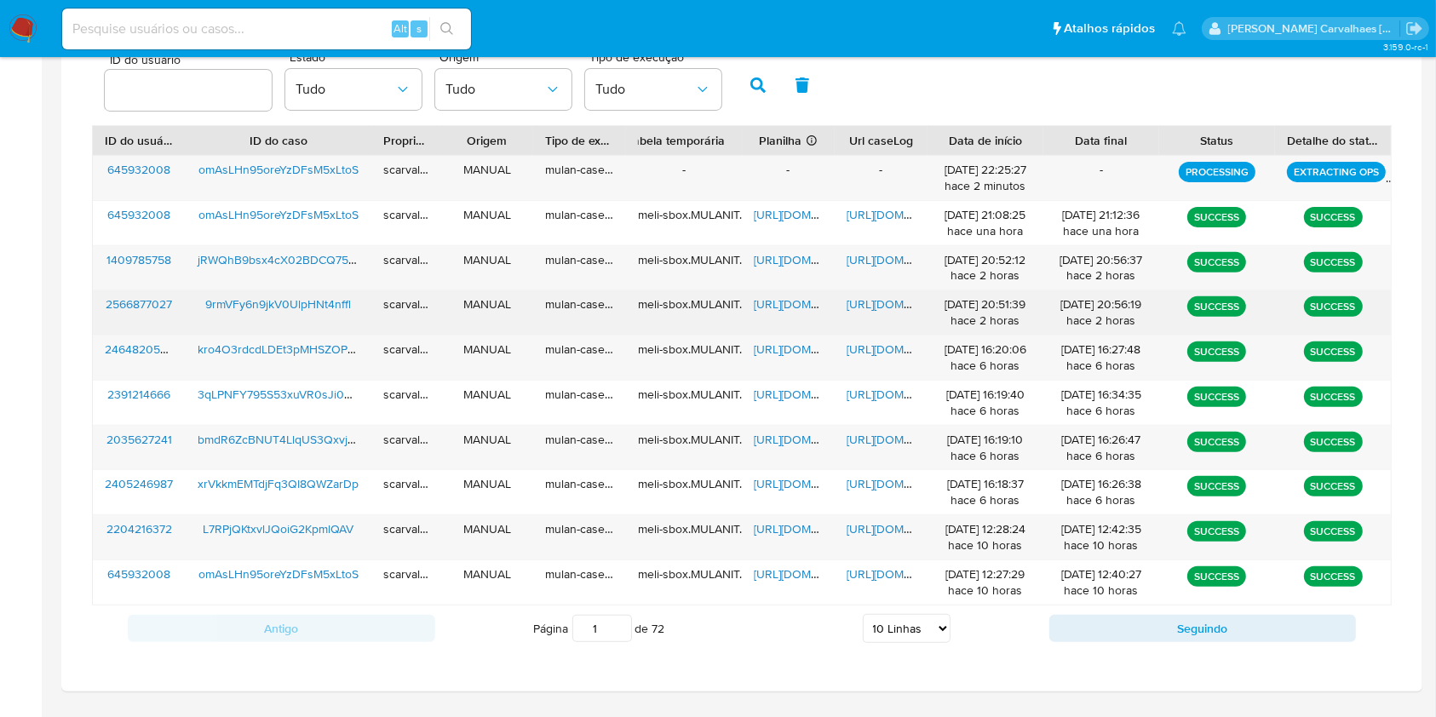
click at [796, 303] on span "[URL][DOMAIN_NAME]" at bounding box center [813, 304] width 118 height 17
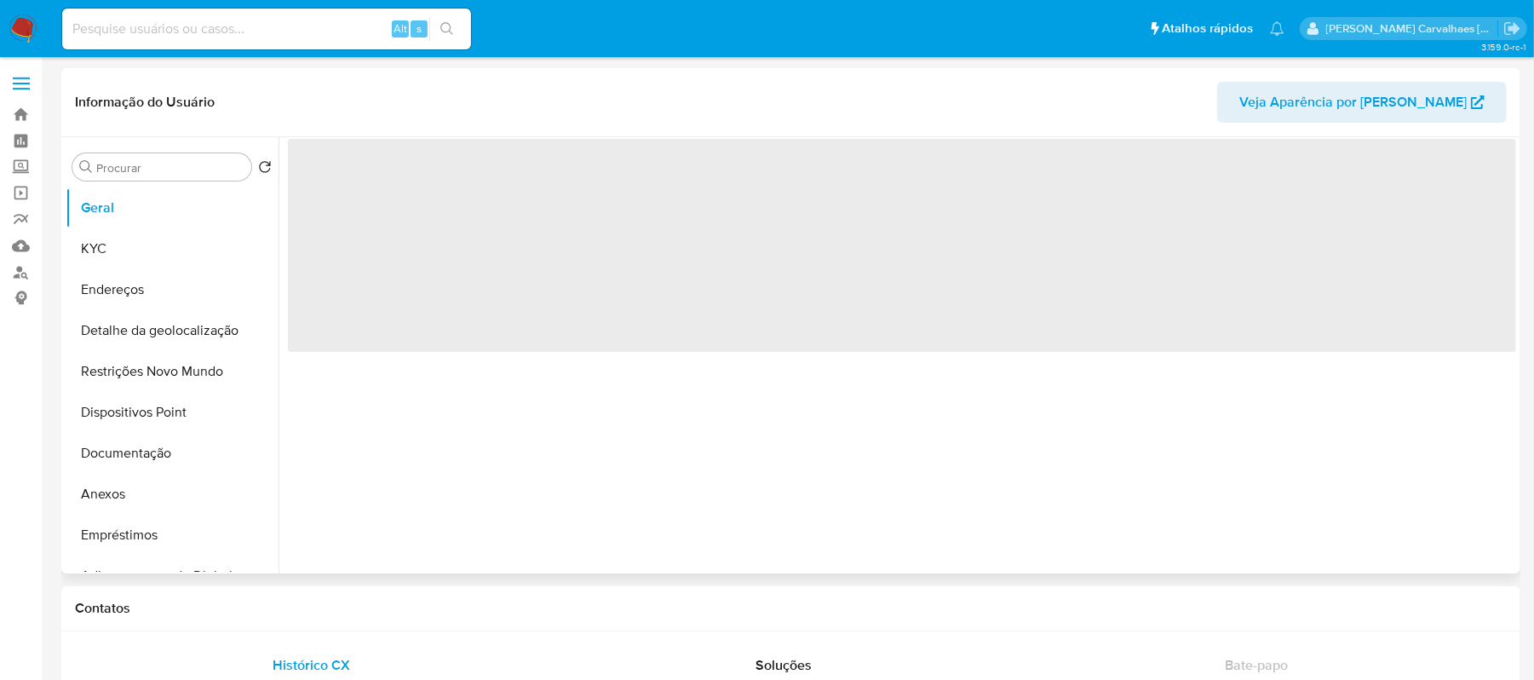
select select "10"
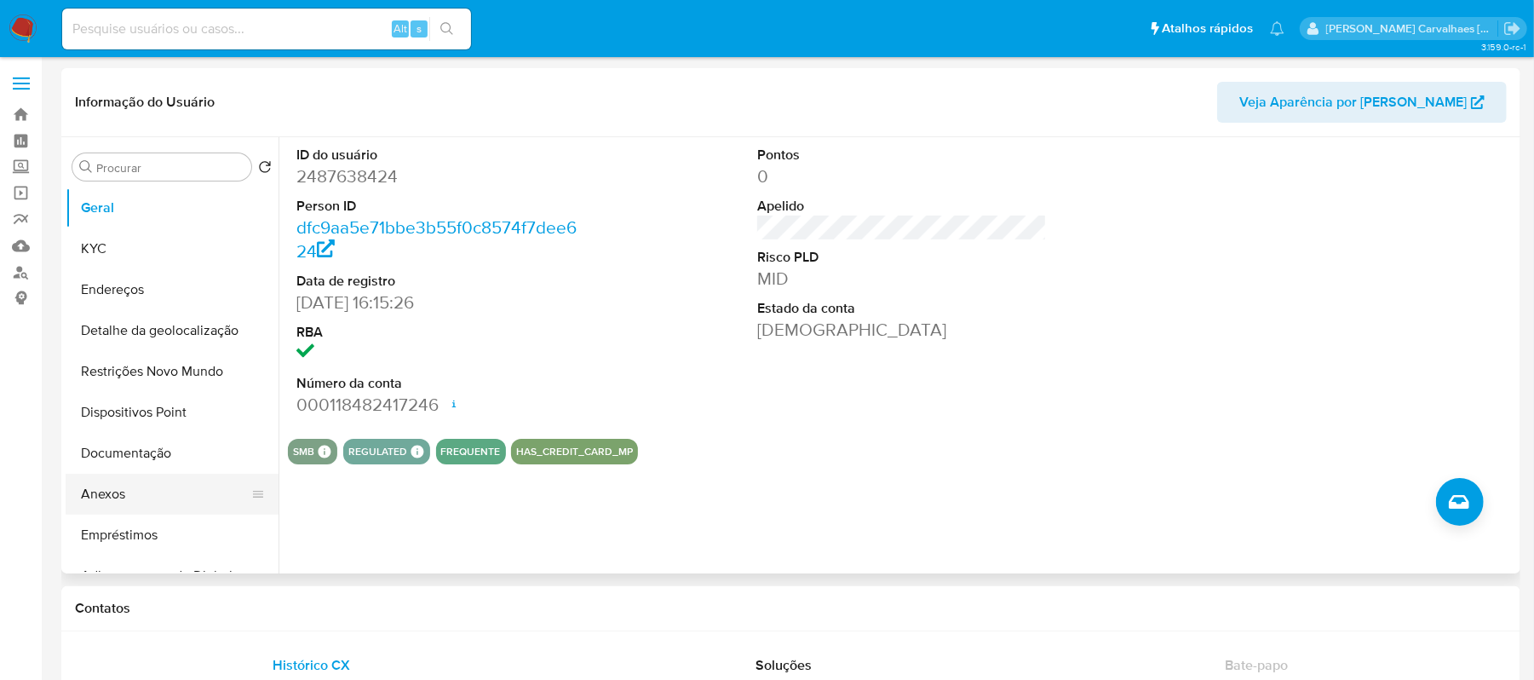
click at [145, 491] on button "Anexos" at bounding box center [165, 494] width 199 height 41
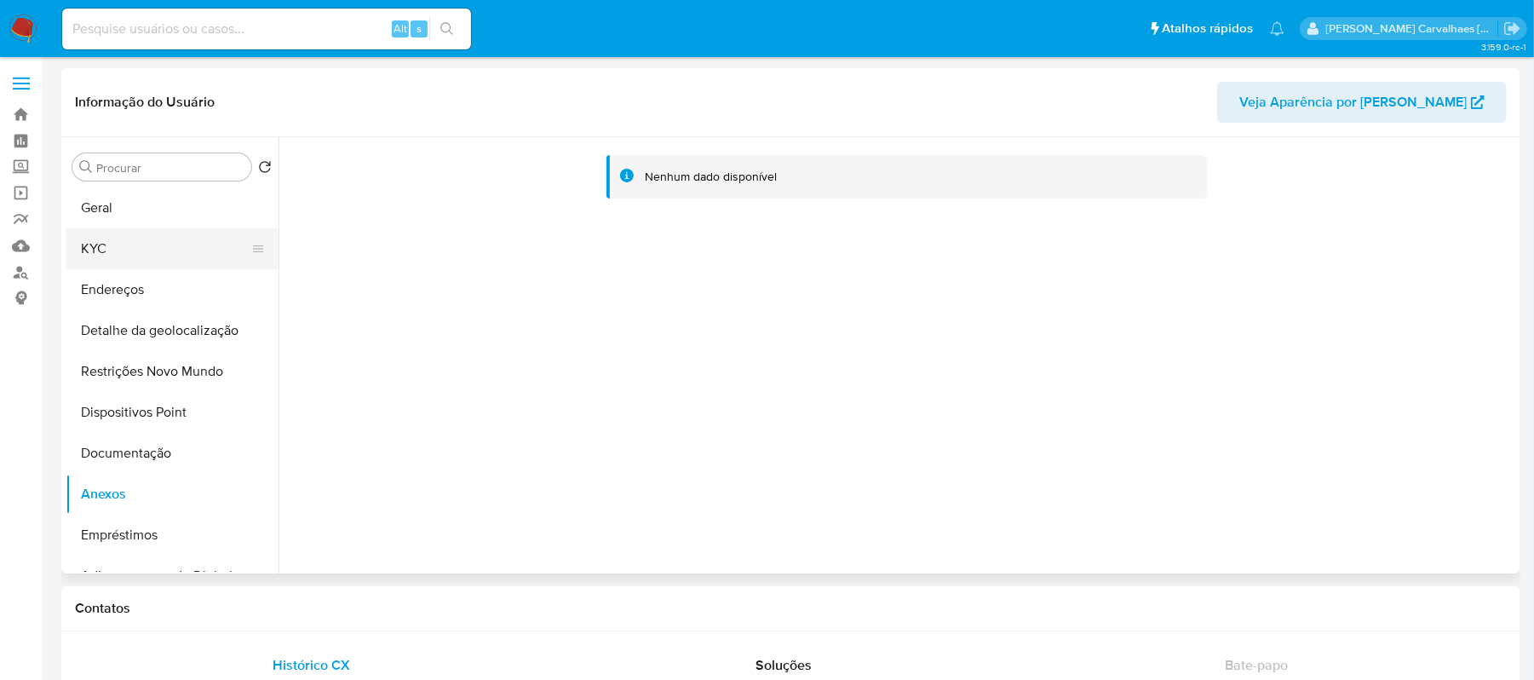
click at [135, 238] on button "KYC" at bounding box center [165, 248] width 199 height 41
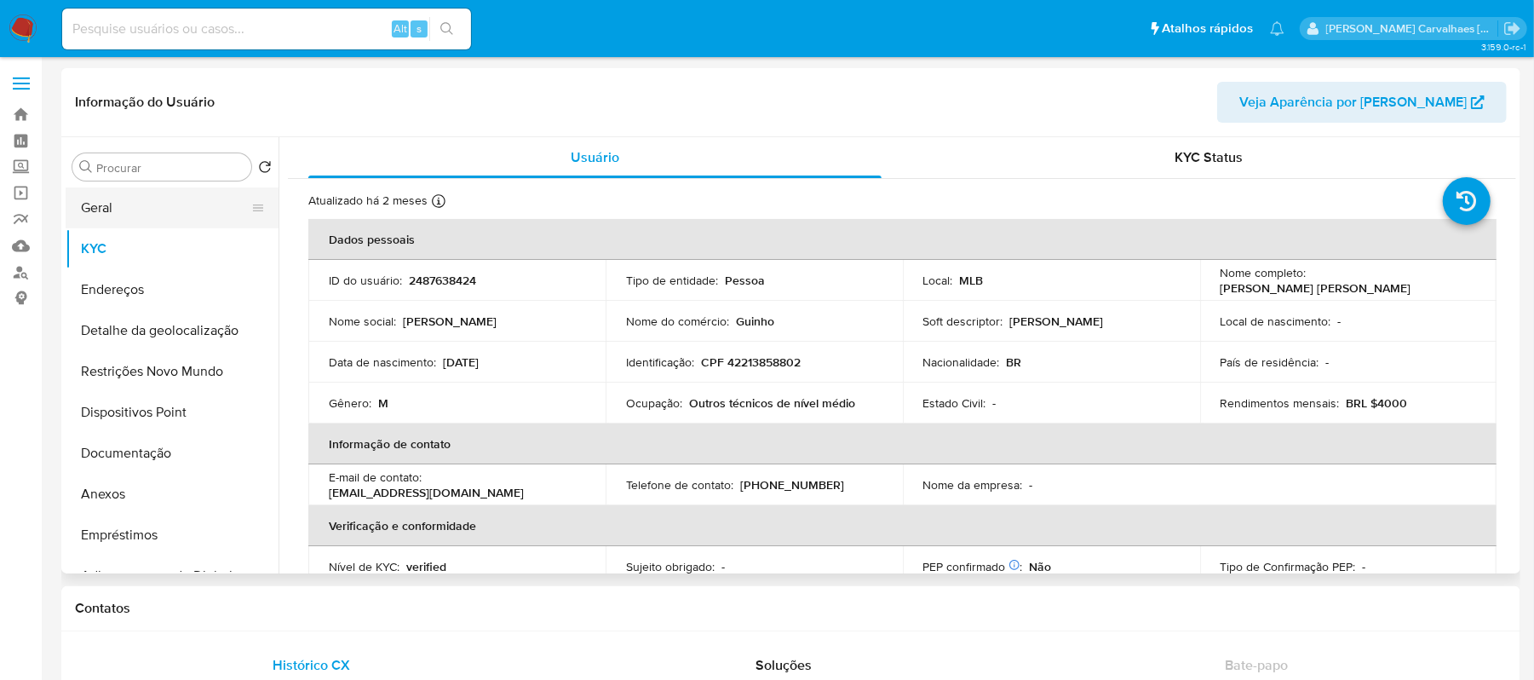
click at [145, 194] on button "Geral" at bounding box center [165, 207] width 199 height 41
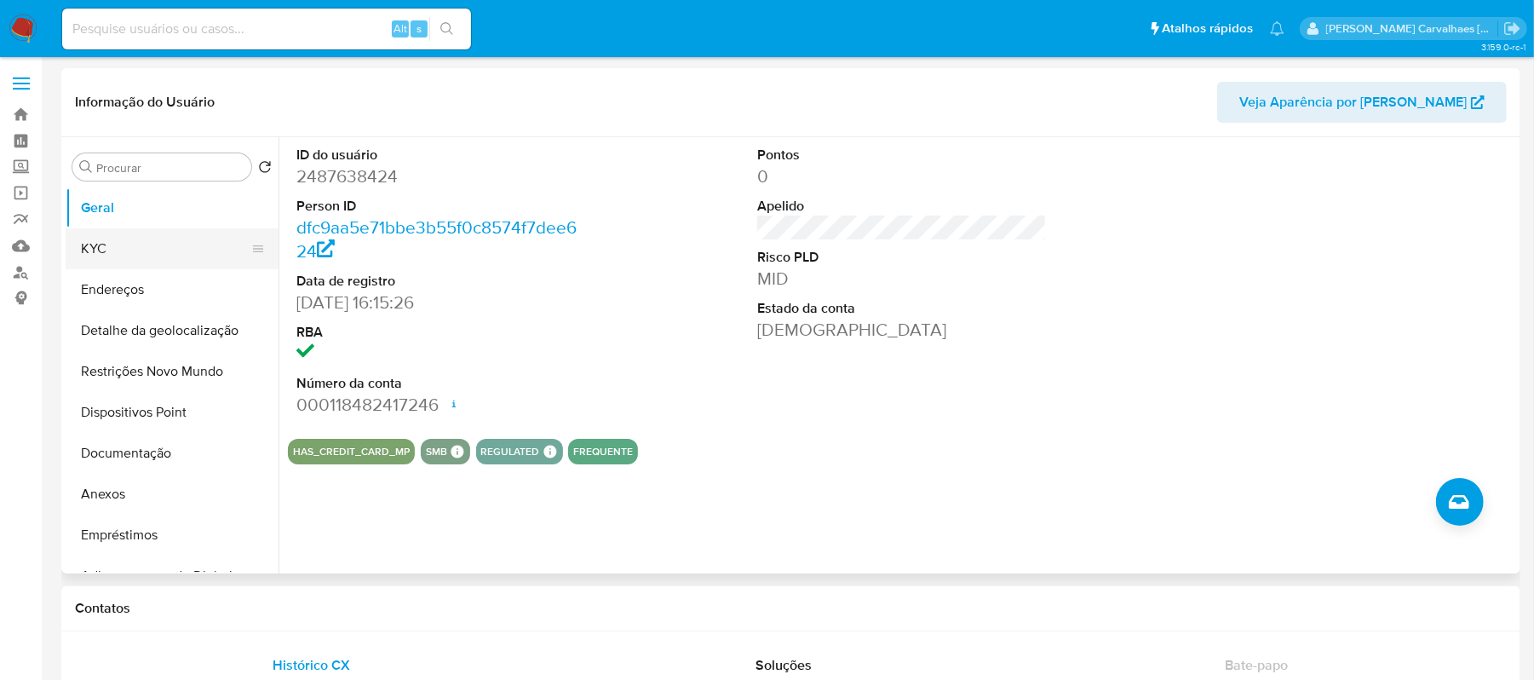
click at [140, 254] on button "KYC" at bounding box center [165, 248] width 199 height 41
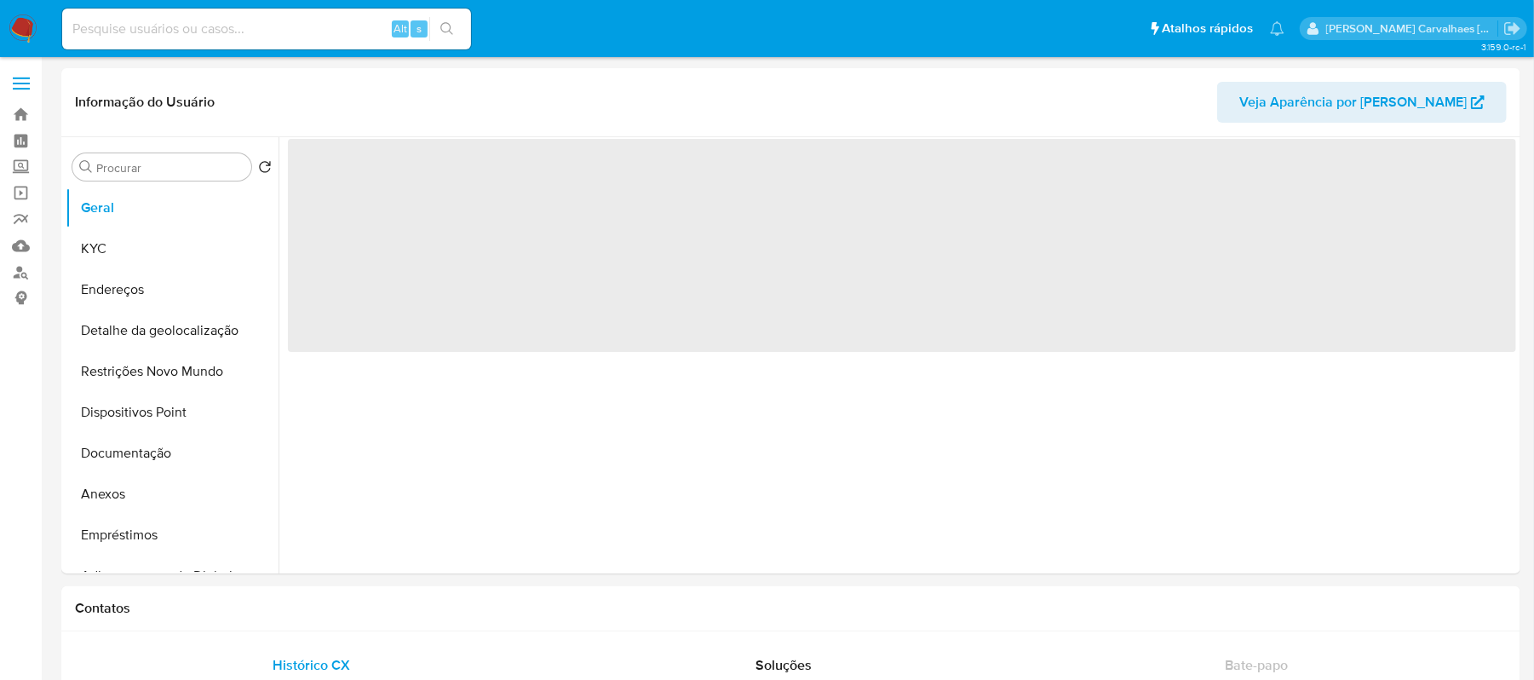
select select "10"
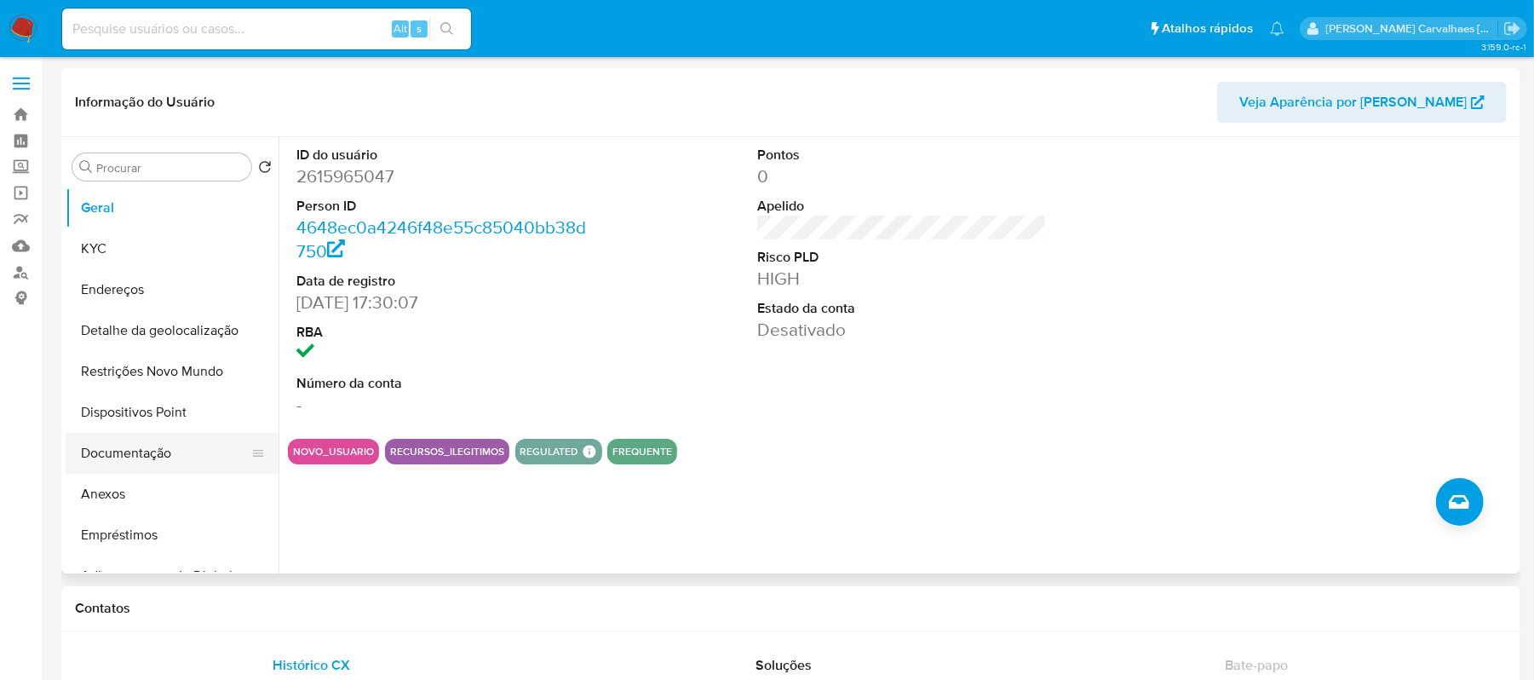
click at [145, 451] on button "Documentação" at bounding box center [165, 453] width 199 height 41
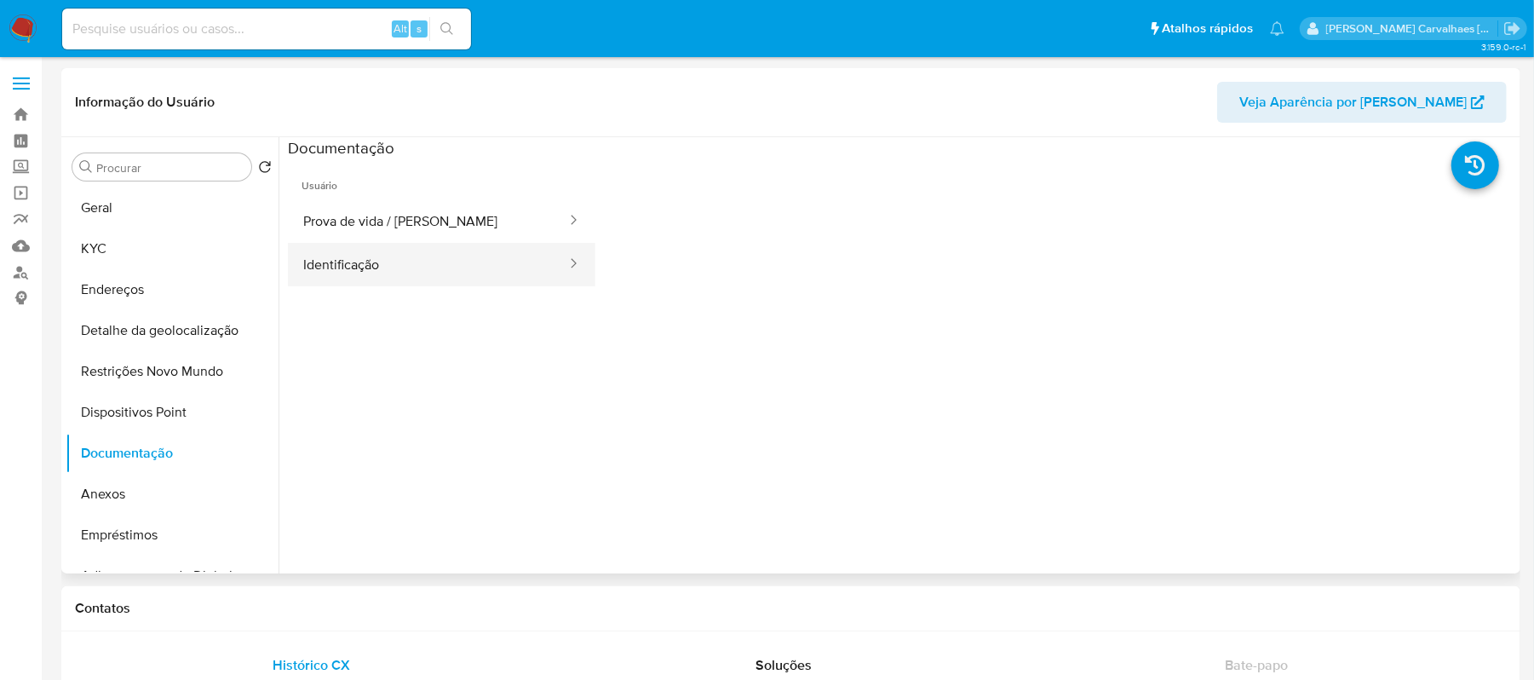
click at [336, 274] on button "Identificação" at bounding box center [428, 264] width 280 height 43
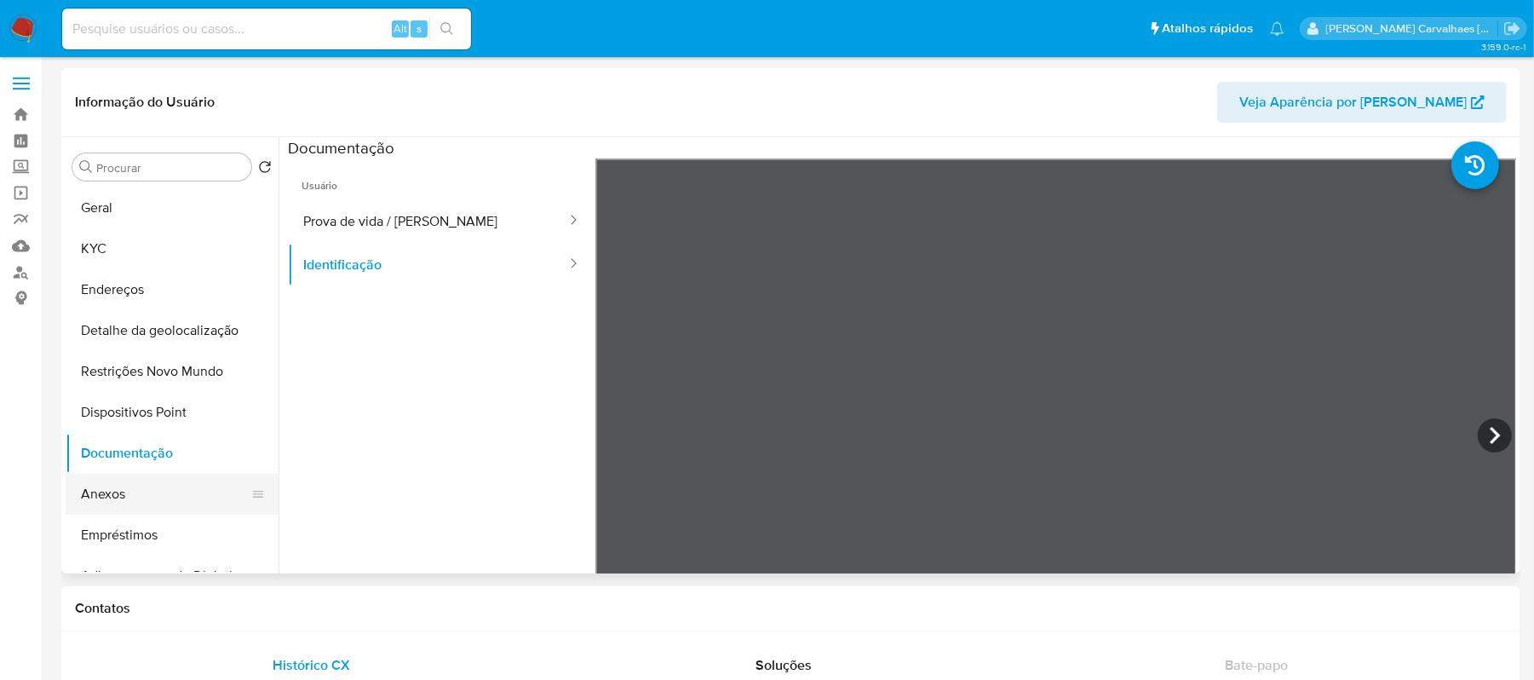
click at [118, 480] on button "Anexos" at bounding box center [165, 494] width 199 height 41
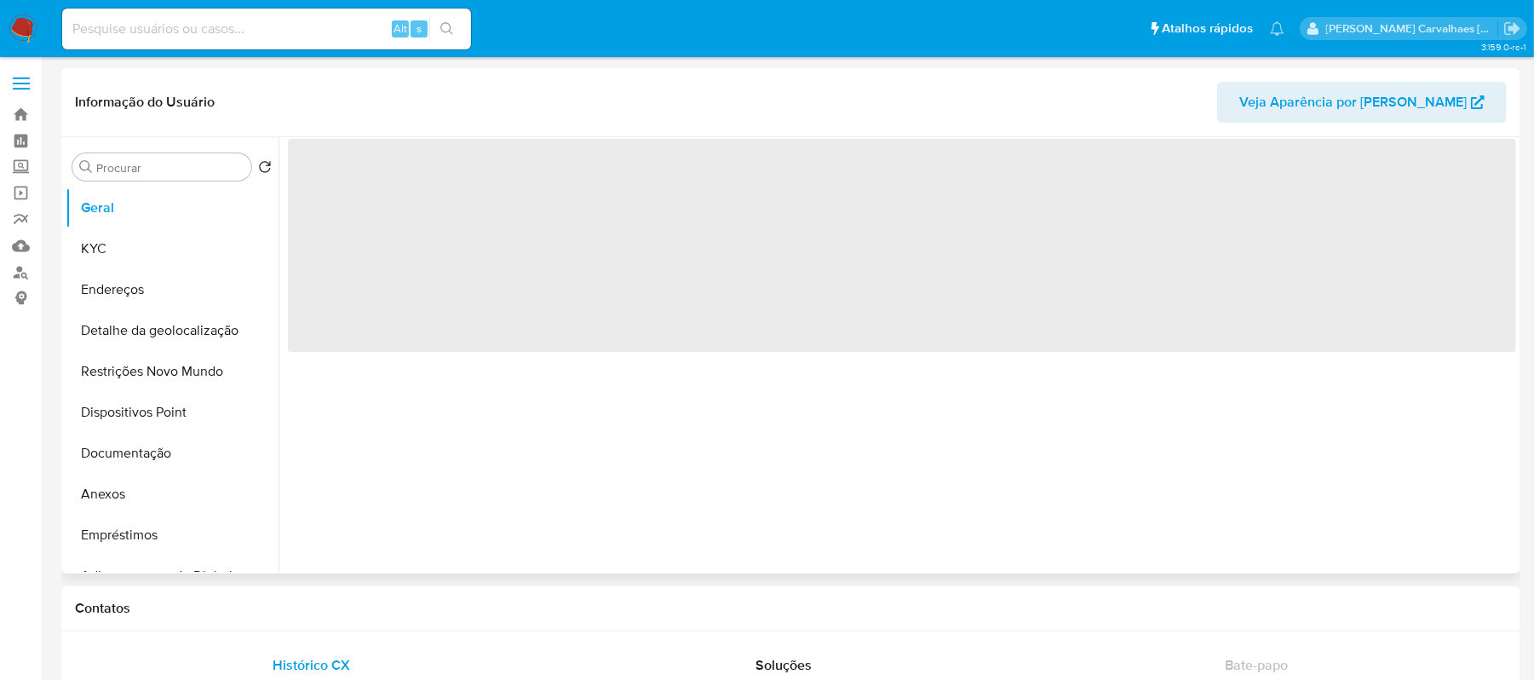
select select "10"
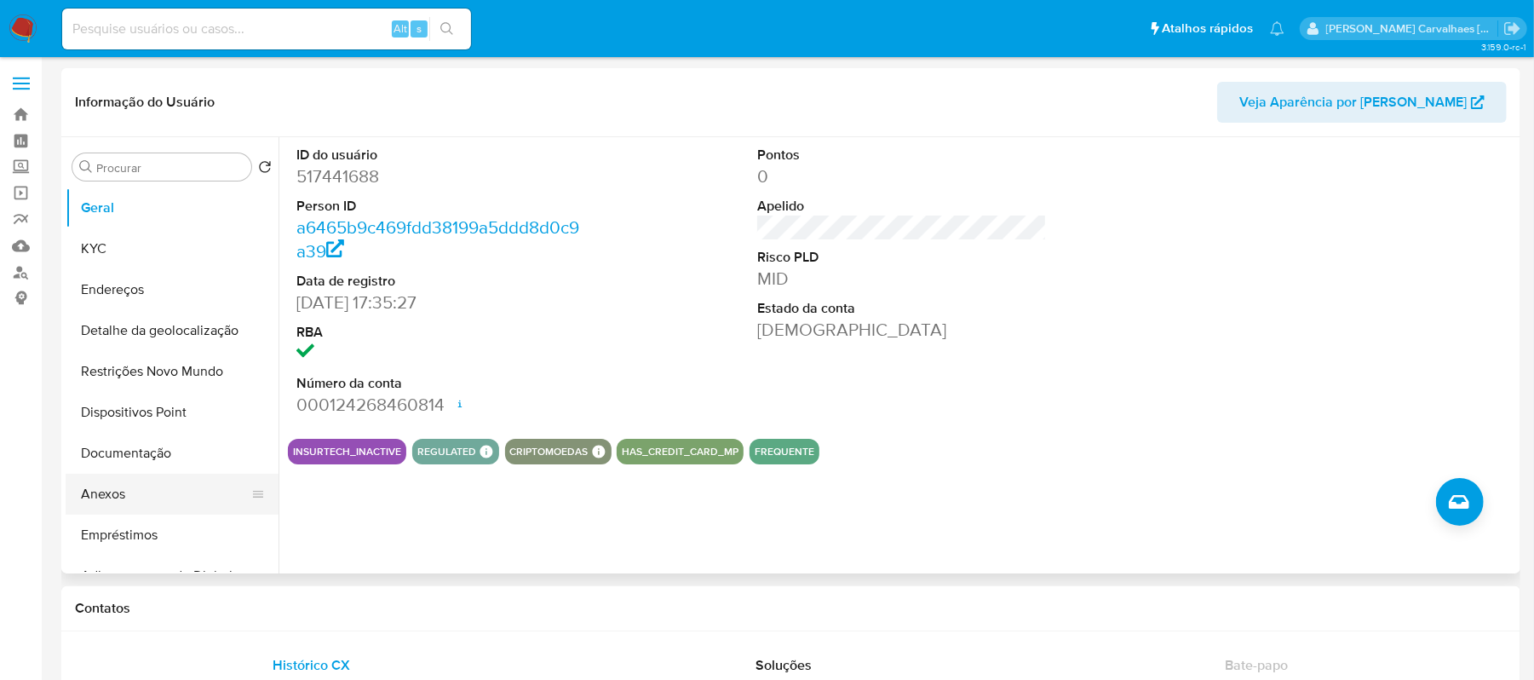
click at [129, 488] on button "Anexos" at bounding box center [165, 494] width 199 height 41
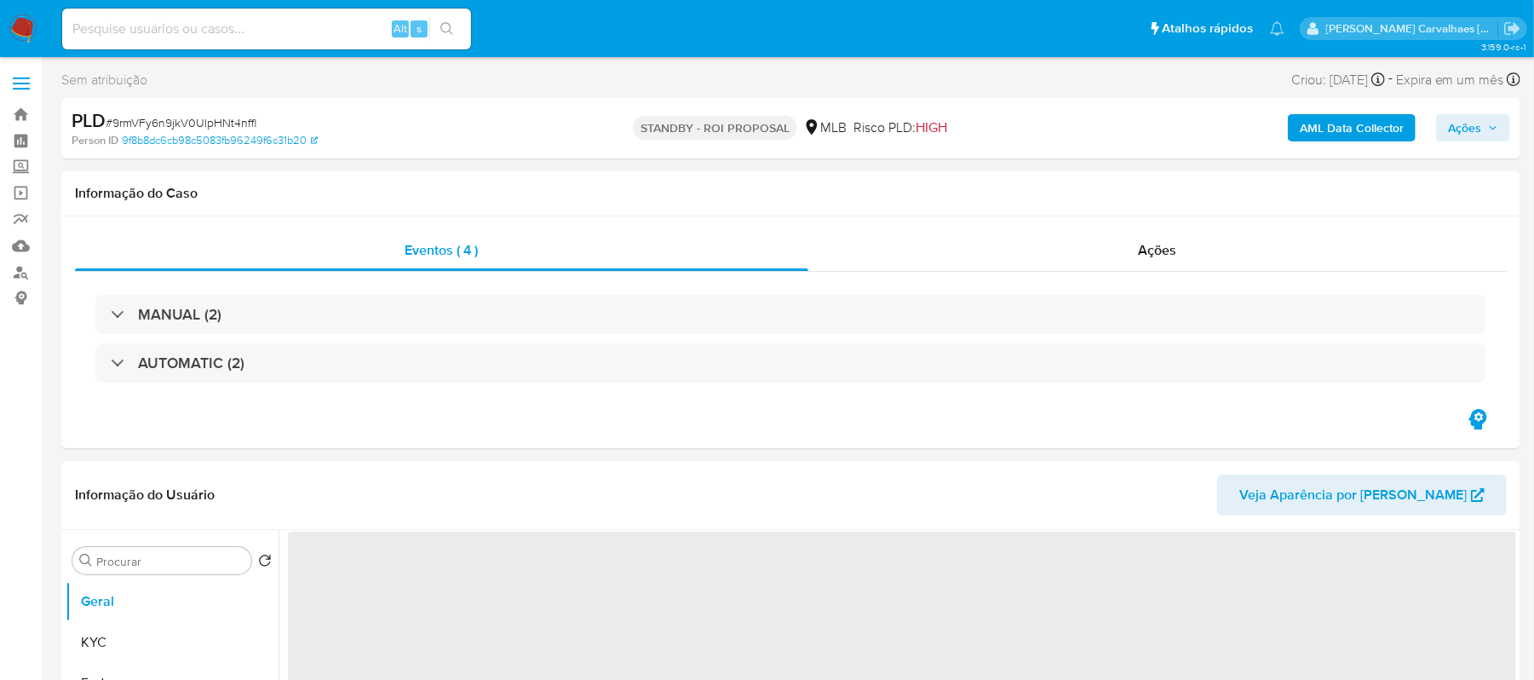
select select "10"
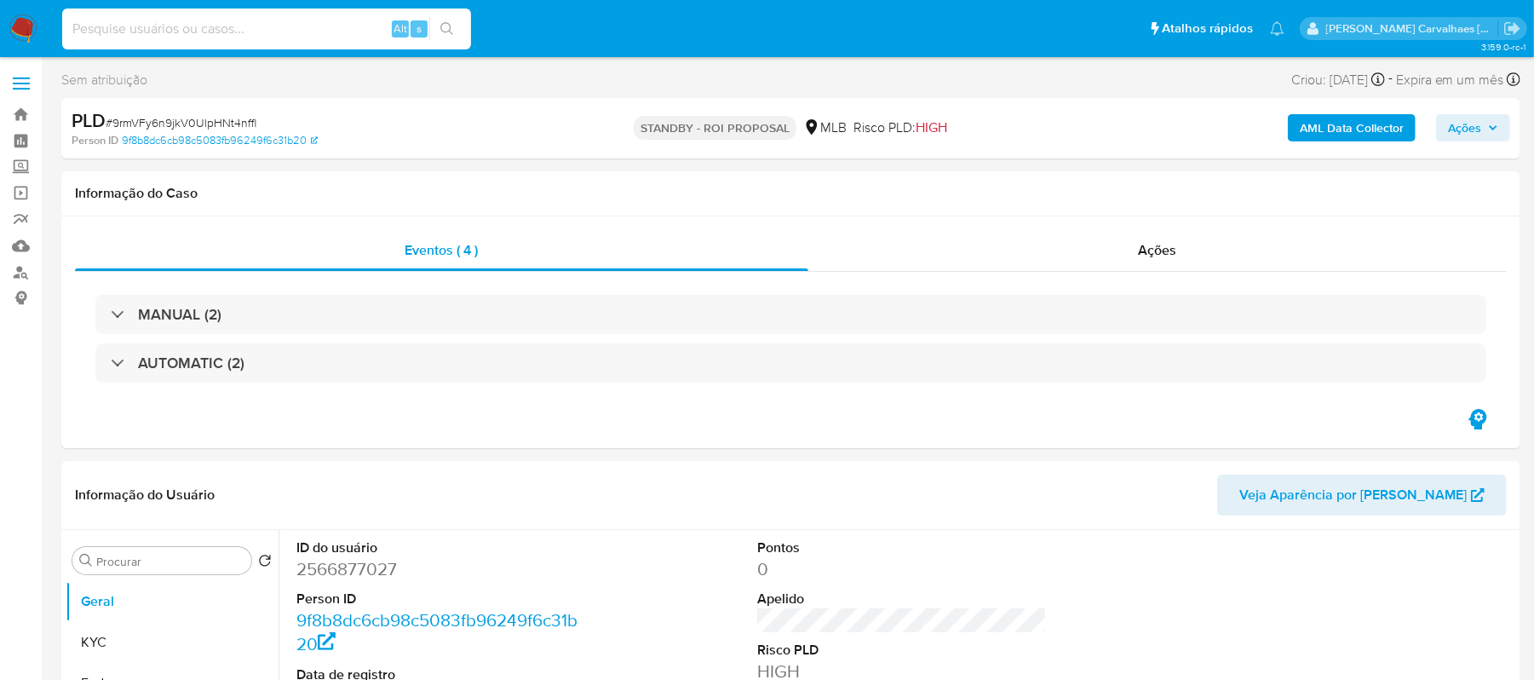
paste input "omAsLHn95oreYzDFsM5xLtoS"
type input "omAsLHn95oreYzDFsM5xLtoS"
click at [447, 31] on icon "search-icon" at bounding box center [447, 29] width 14 height 14
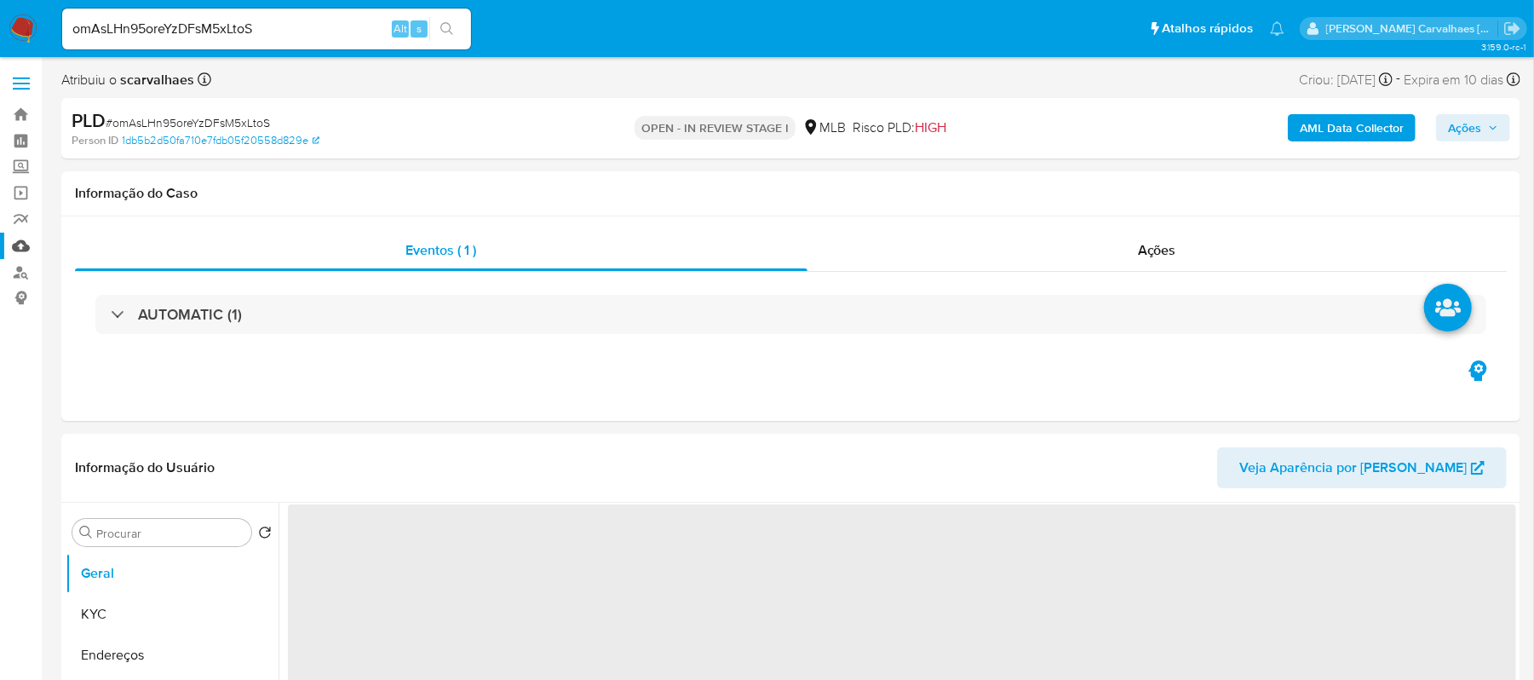
select select "10"
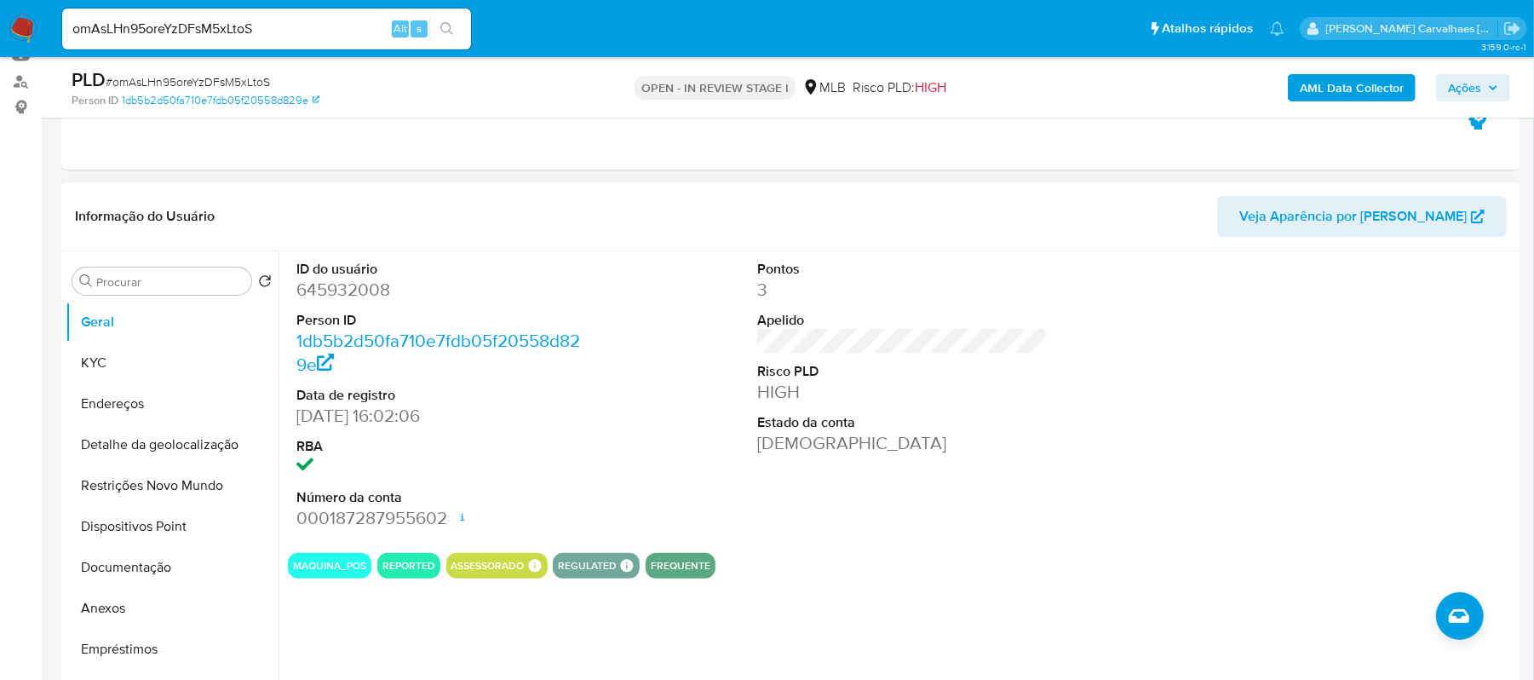
scroll to position [227, 0]
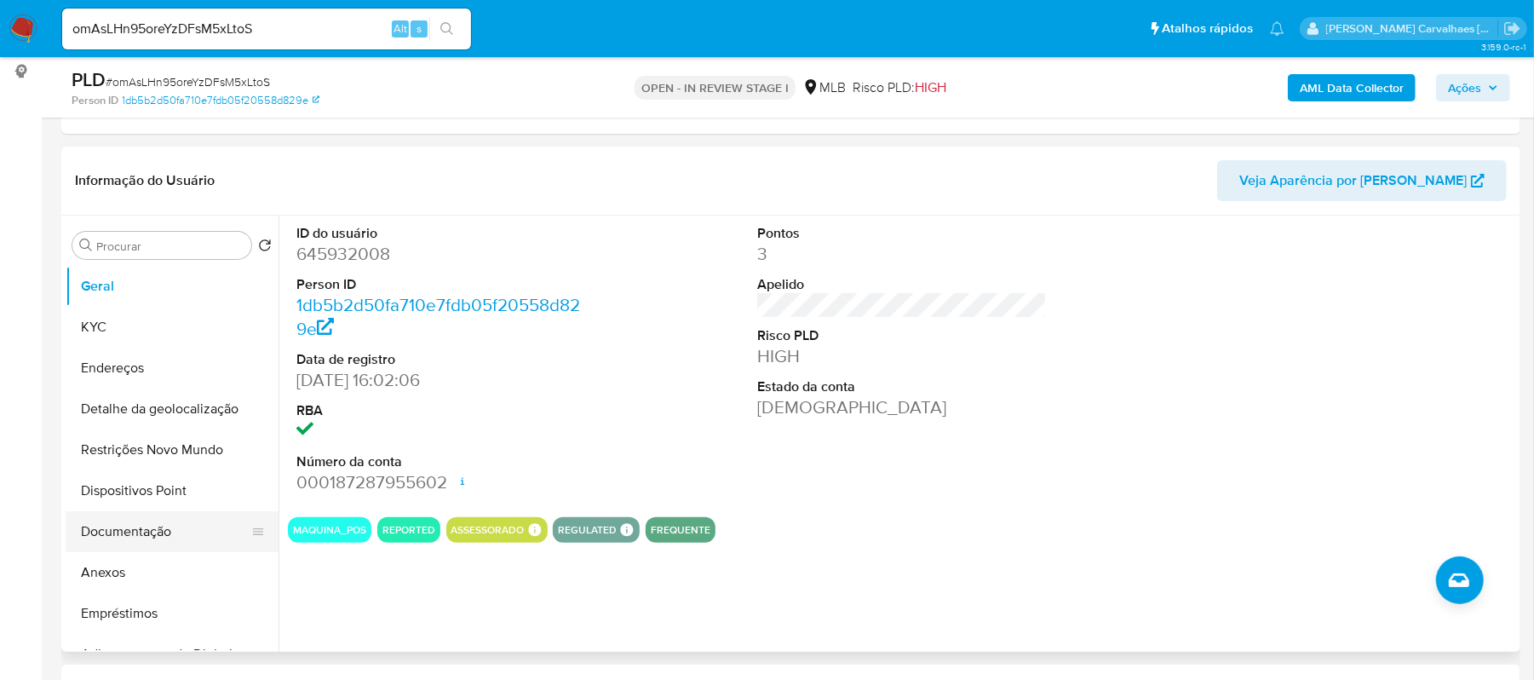
click at [154, 539] on button "Documentação" at bounding box center [165, 531] width 199 height 41
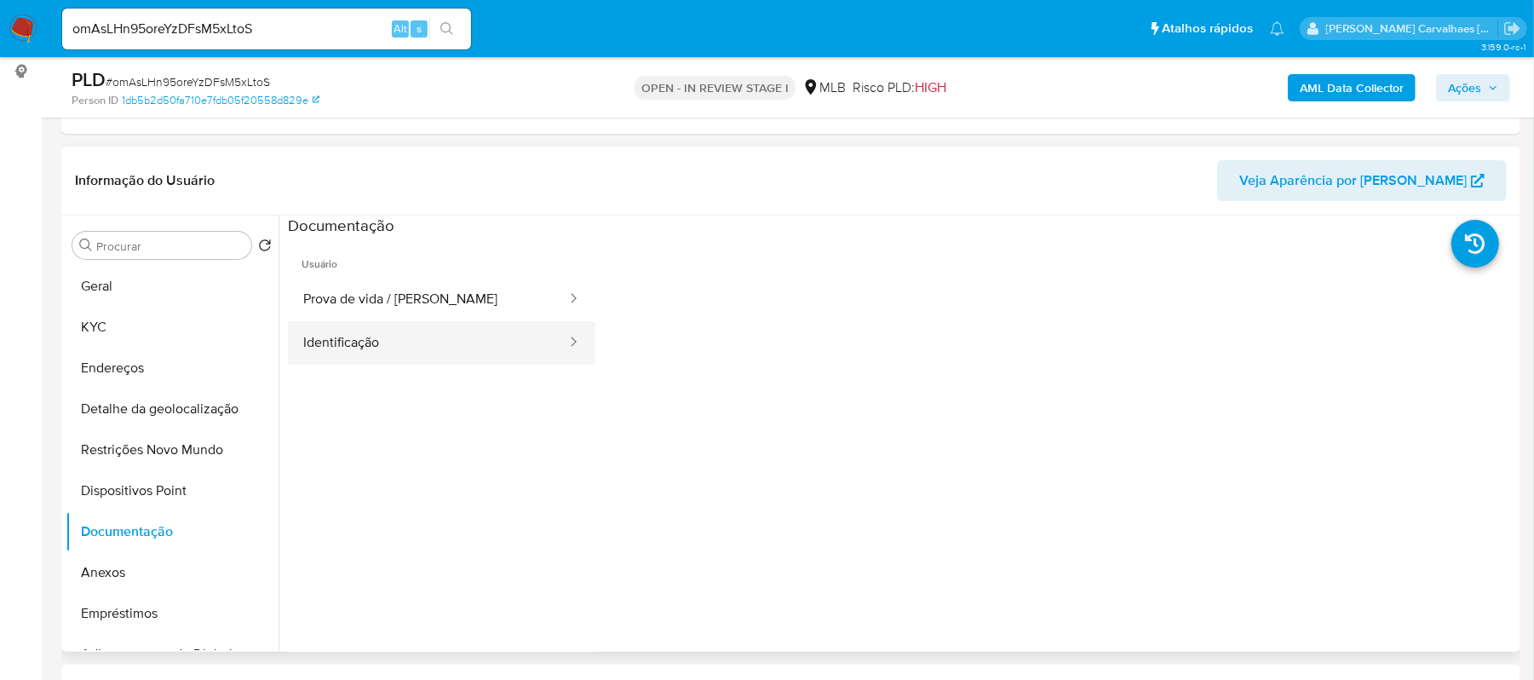
click at [368, 358] on button "Identificação" at bounding box center [428, 342] width 280 height 43
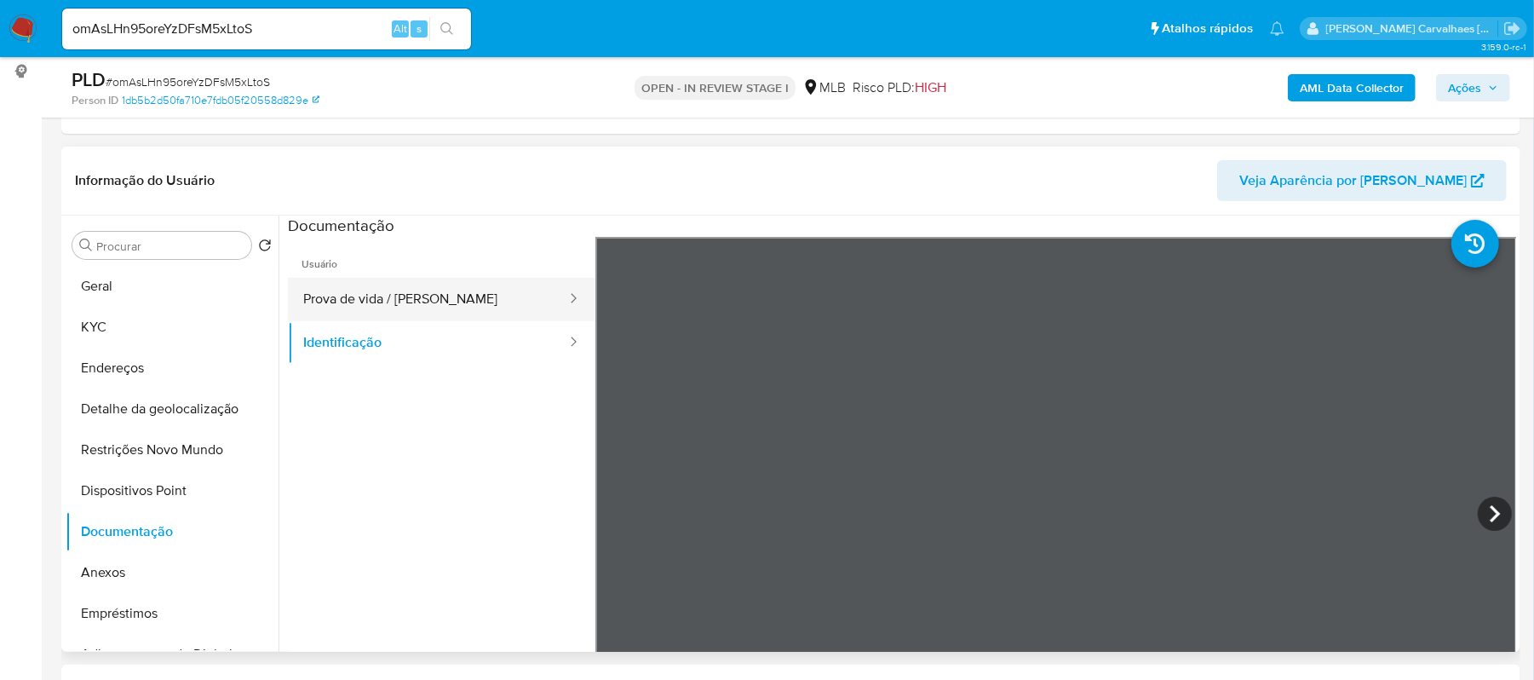
click at [387, 304] on button "Prova de vida / Selfie" at bounding box center [428, 299] width 280 height 43
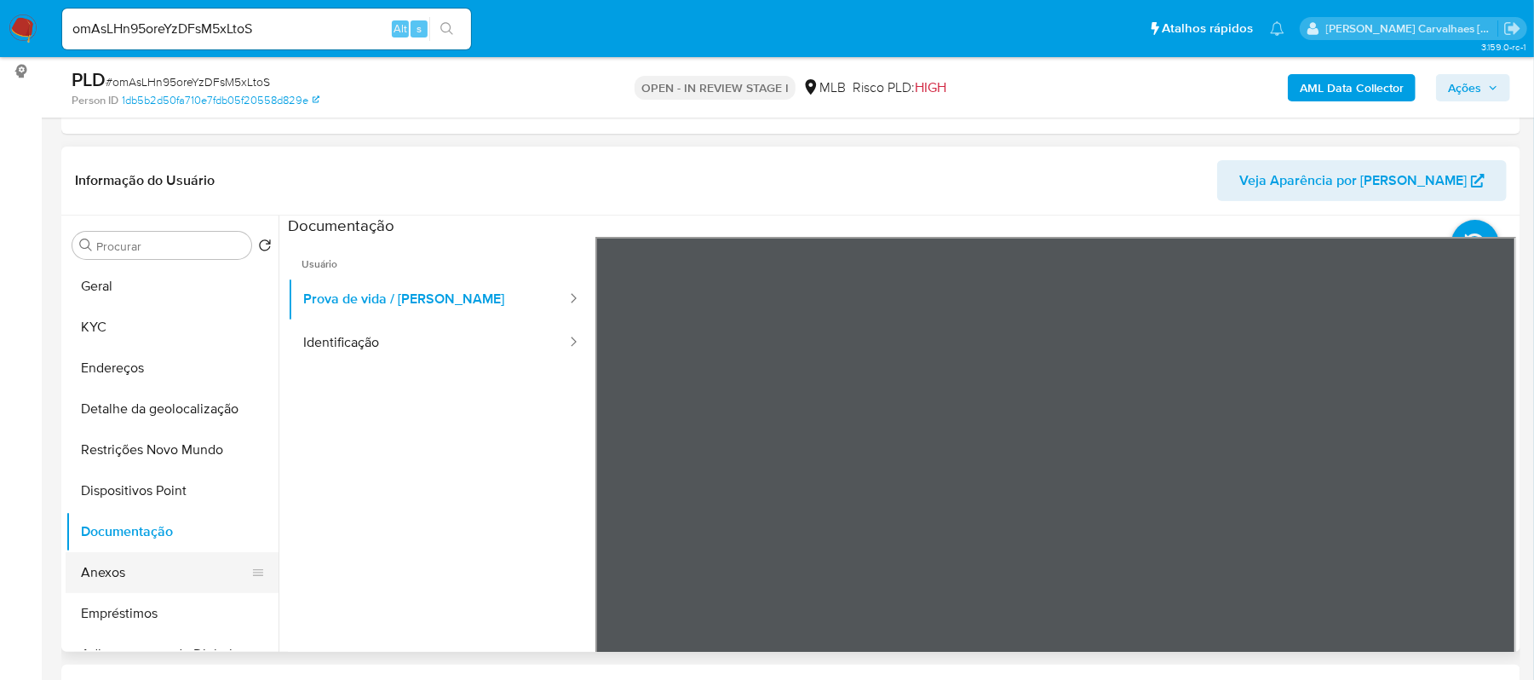
click at [130, 577] on button "Anexos" at bounding box center [165, 572] width 199 height 41
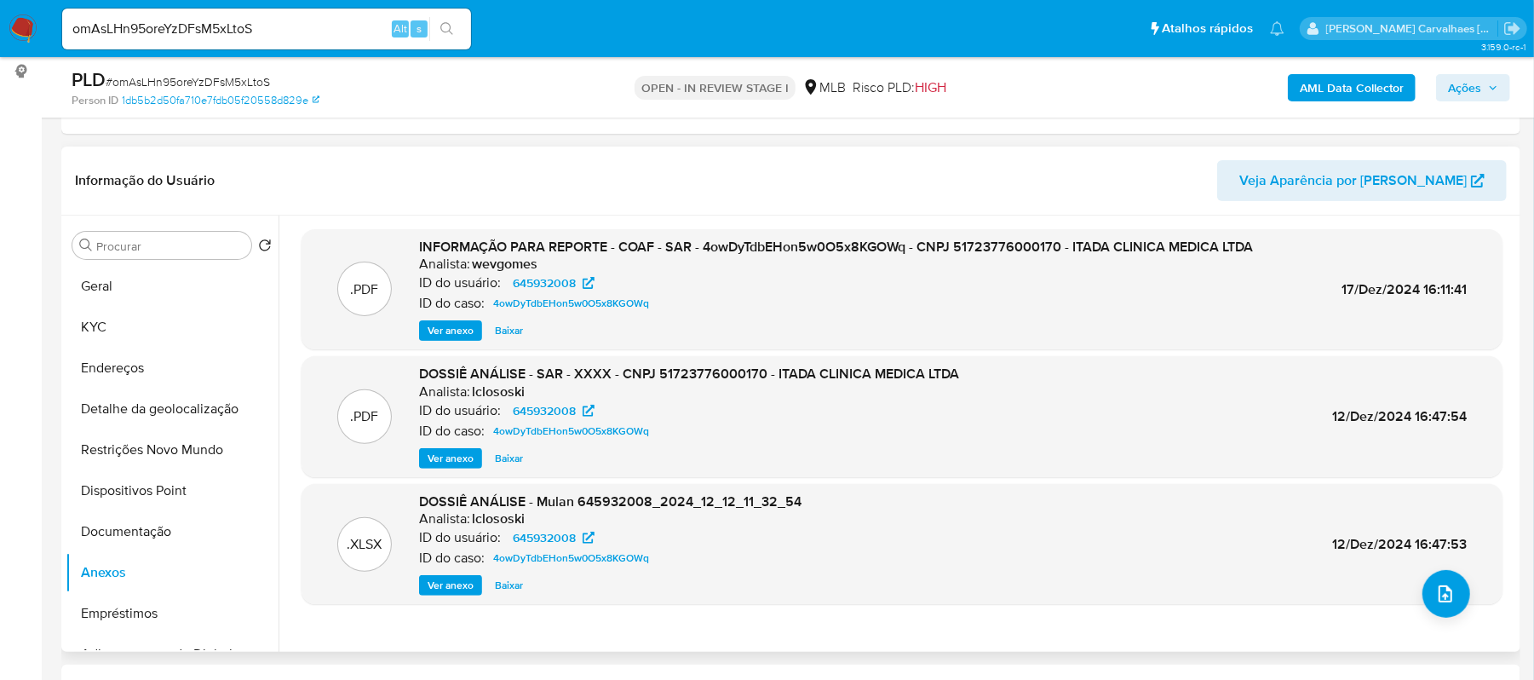
click at [461, 328] on span "Ver anexo" at bounding box center [451, 330] width 46 height 17
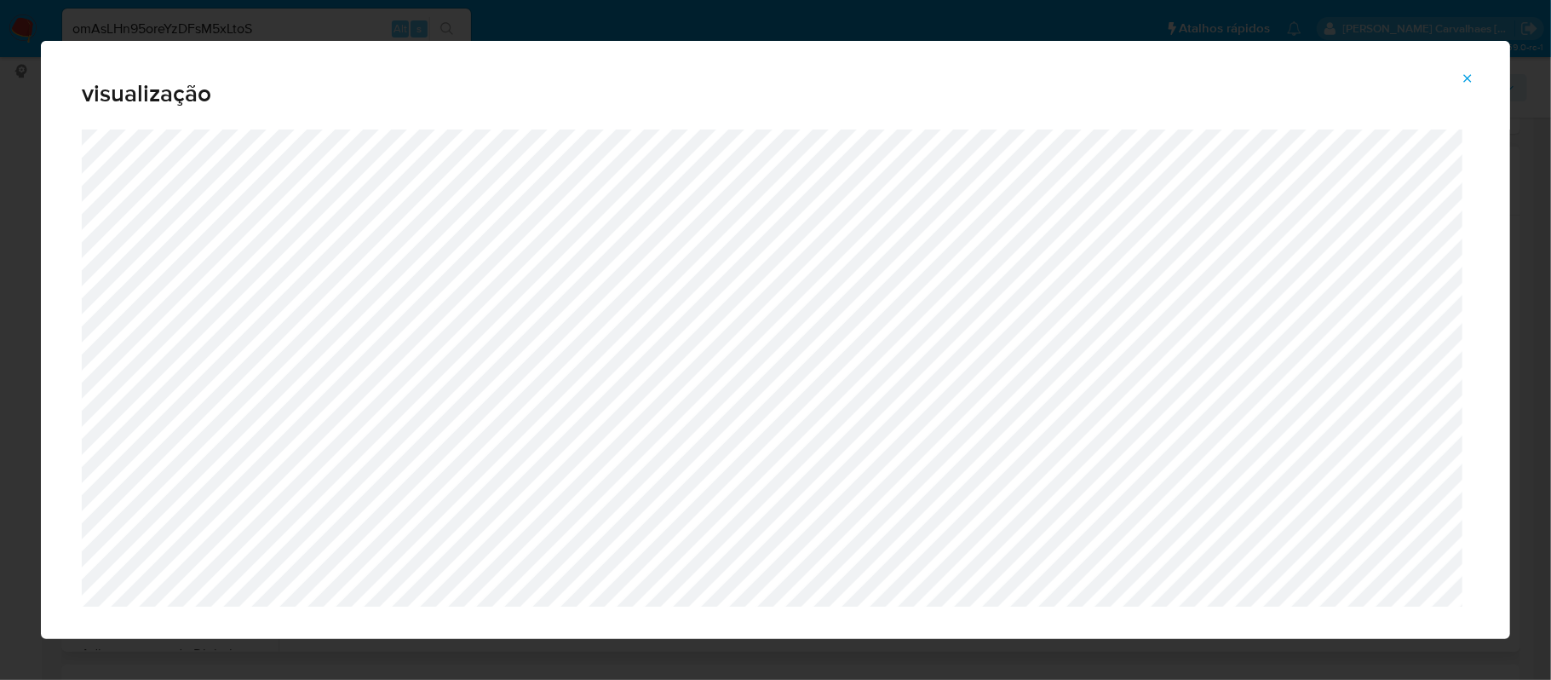
click at [1466, 80] on icon "Attachment preview" at bounding box center [1468, 79] width 14 height 14
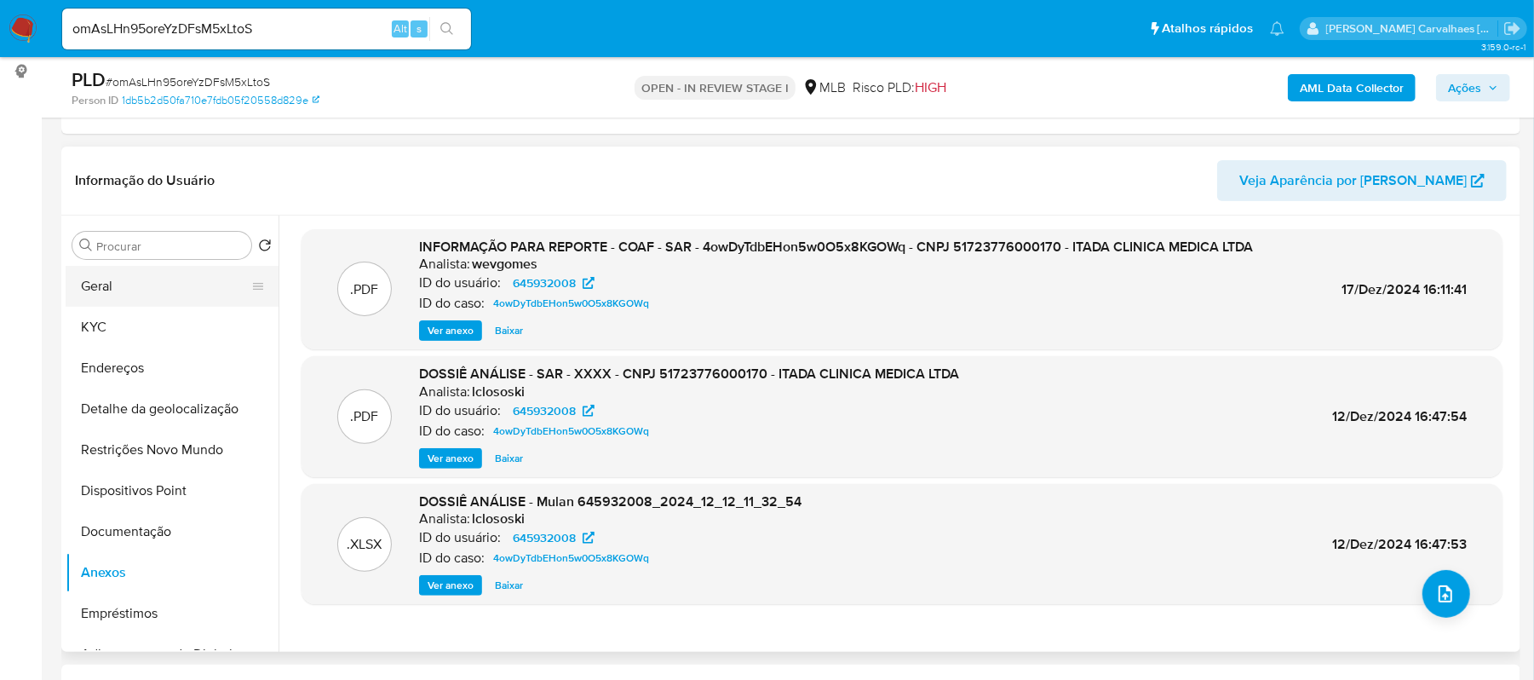
click at [143, 291] on button "Geral" at bounding box center [165, 286] width 199 height 41
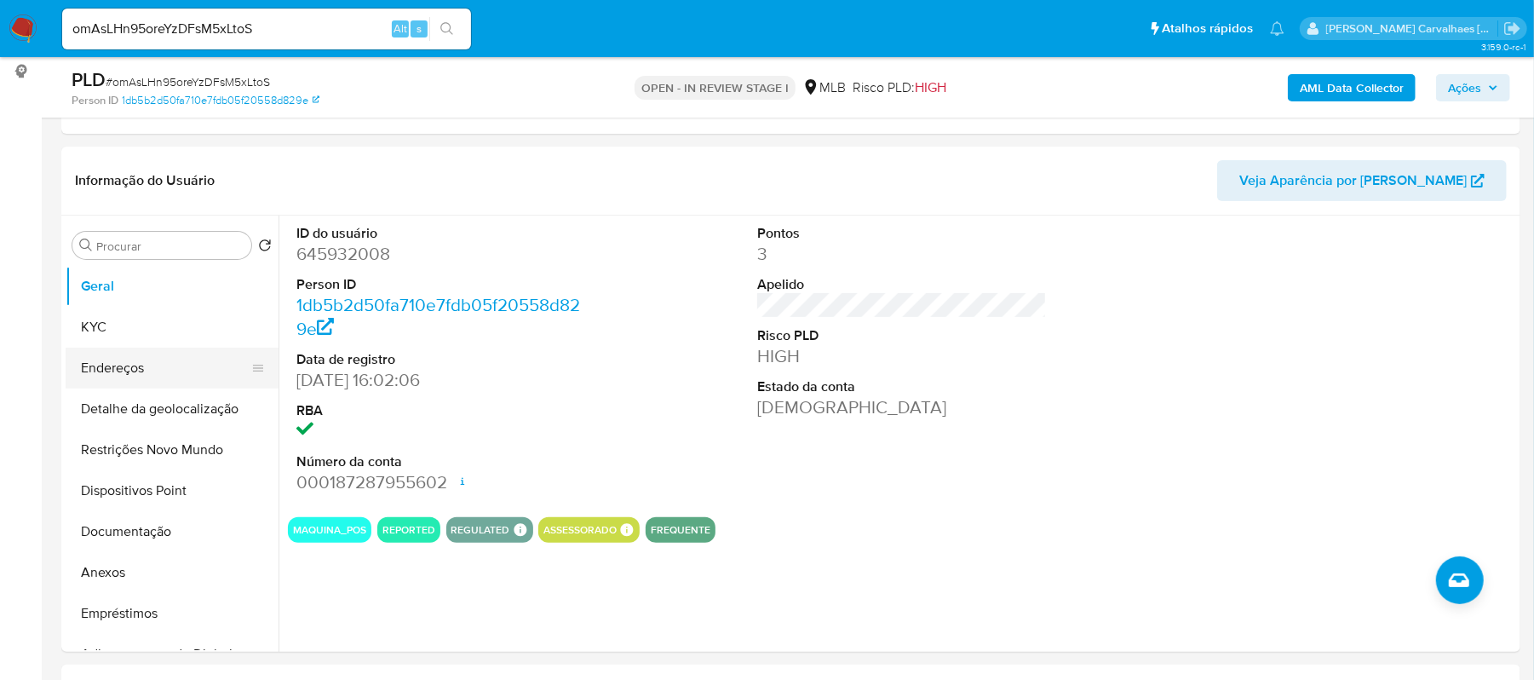
scroll to position [113, 0]
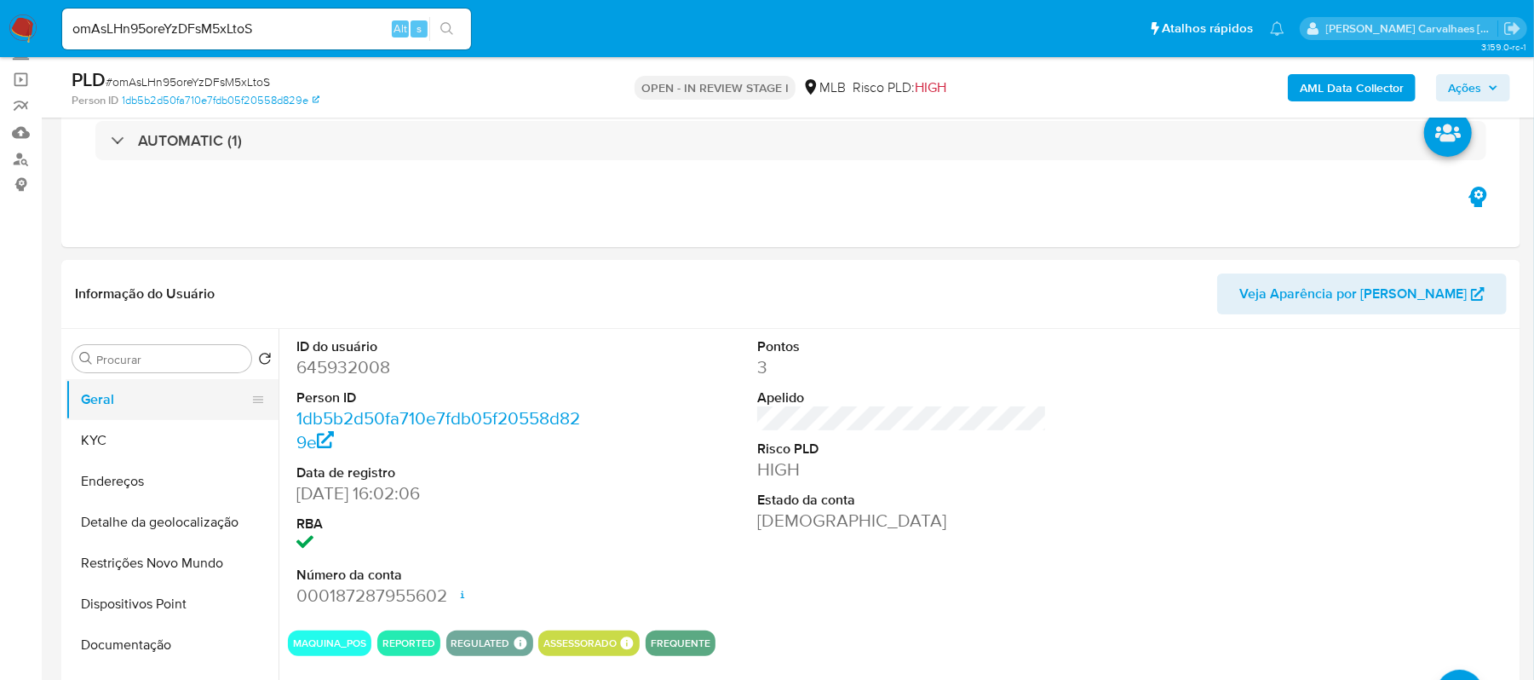
click at [164, 393] on button "Geral" at bounding box center [165, 399] width 199 height 41
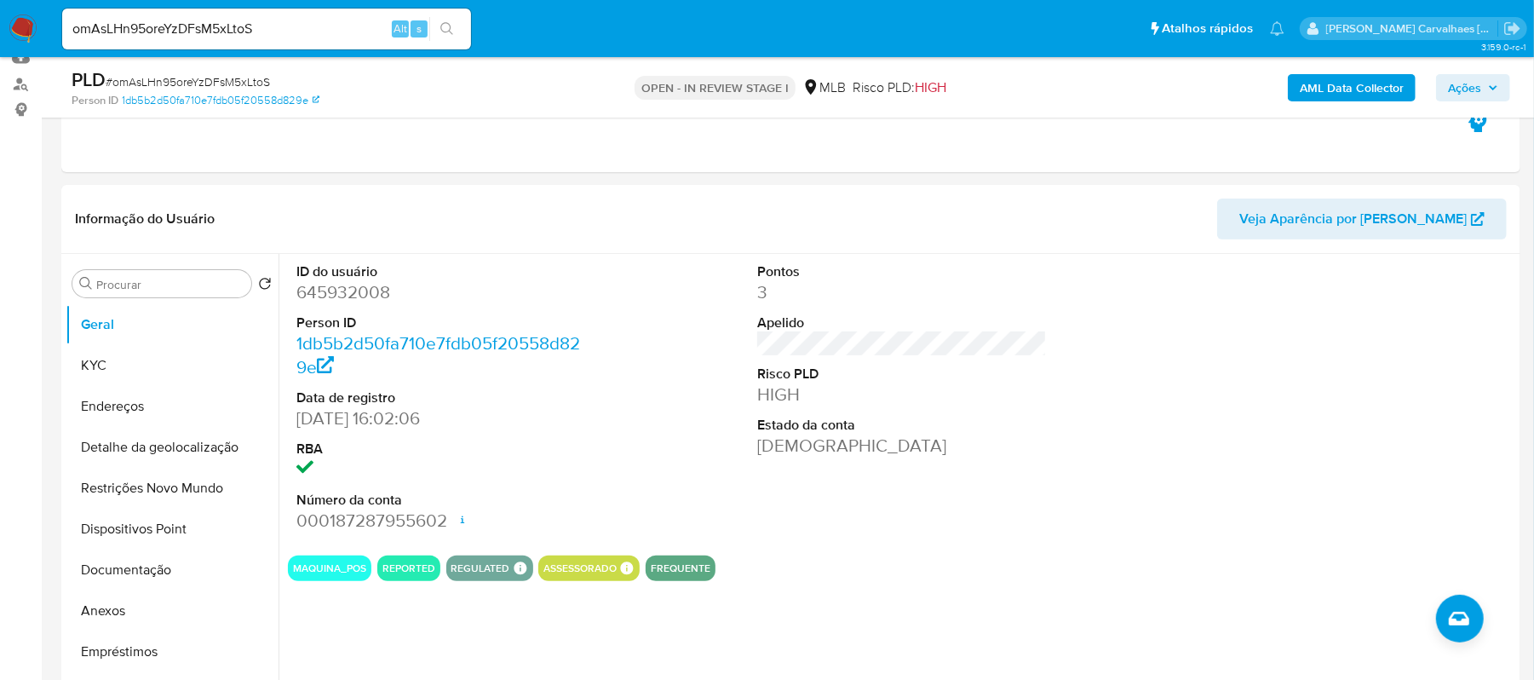
scroll to position [227, 0]
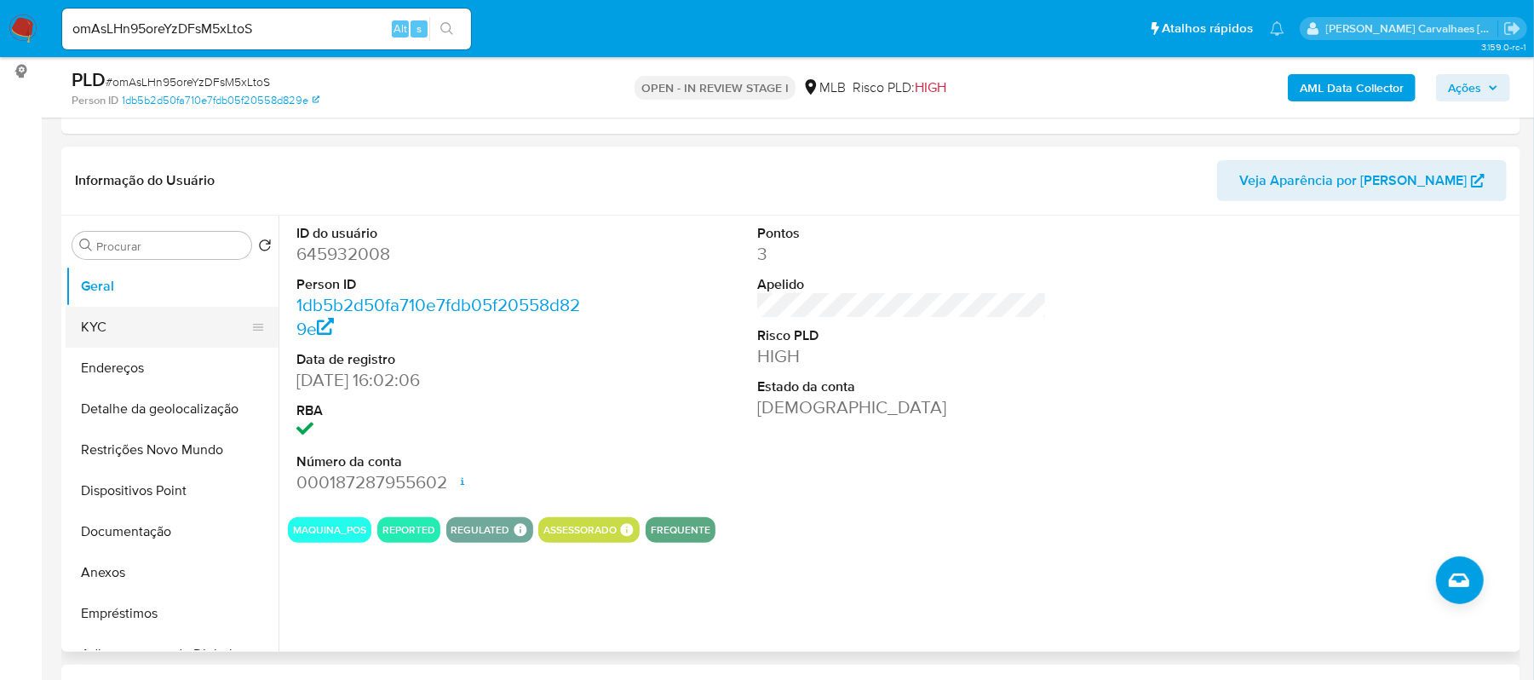
click at [192, 329] on button "KYC" at bounding box center [165, 327] width 199 height 41
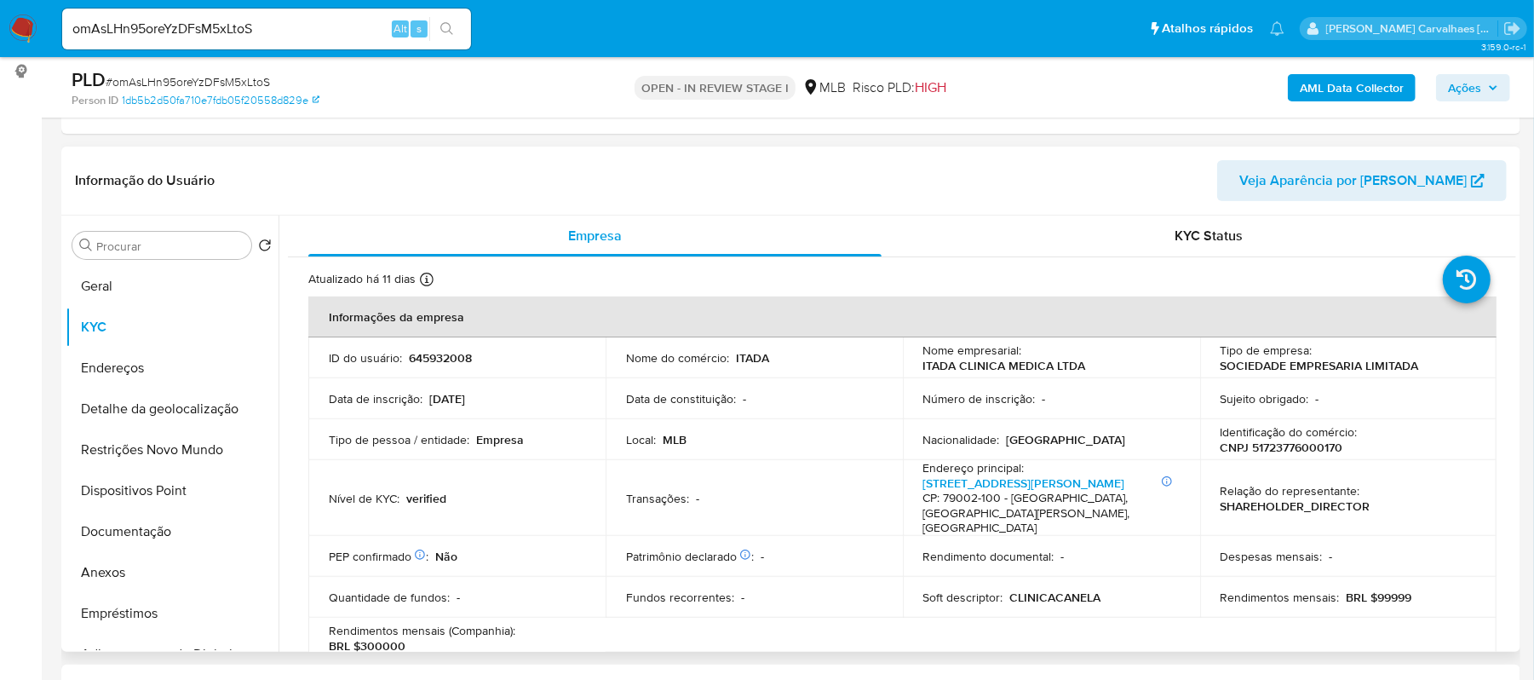
drag, startPoint x: 1507, startPoint y: 259, endPoint x: 1516, endPoint y: 291, distance: 33.5
click at [1516, 291] on div "Empresa KYC Status Atualizado há 11 dias Criado: 16/09/2020 18:26:29 Atualizado…" at bounding box center [896, 433] width 1237 height 436
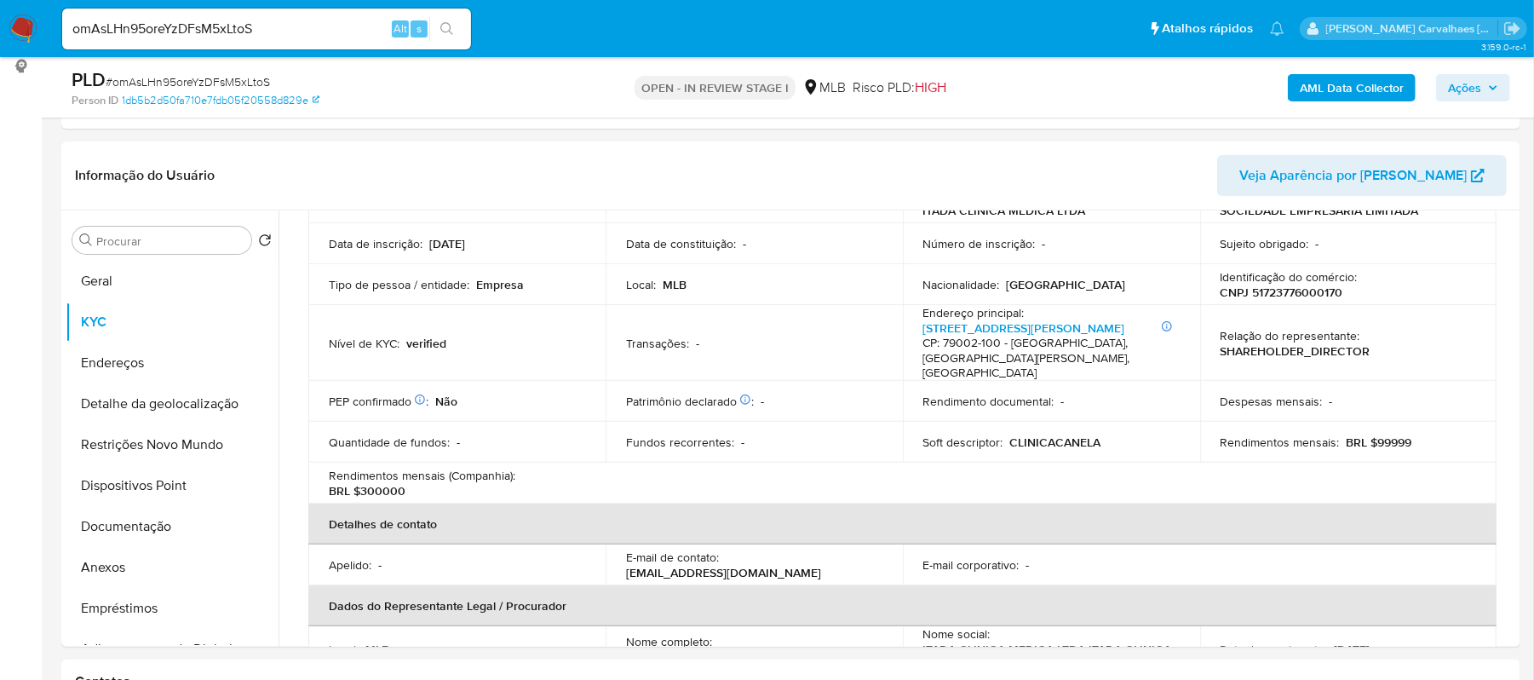
scroll to position [324, 0]
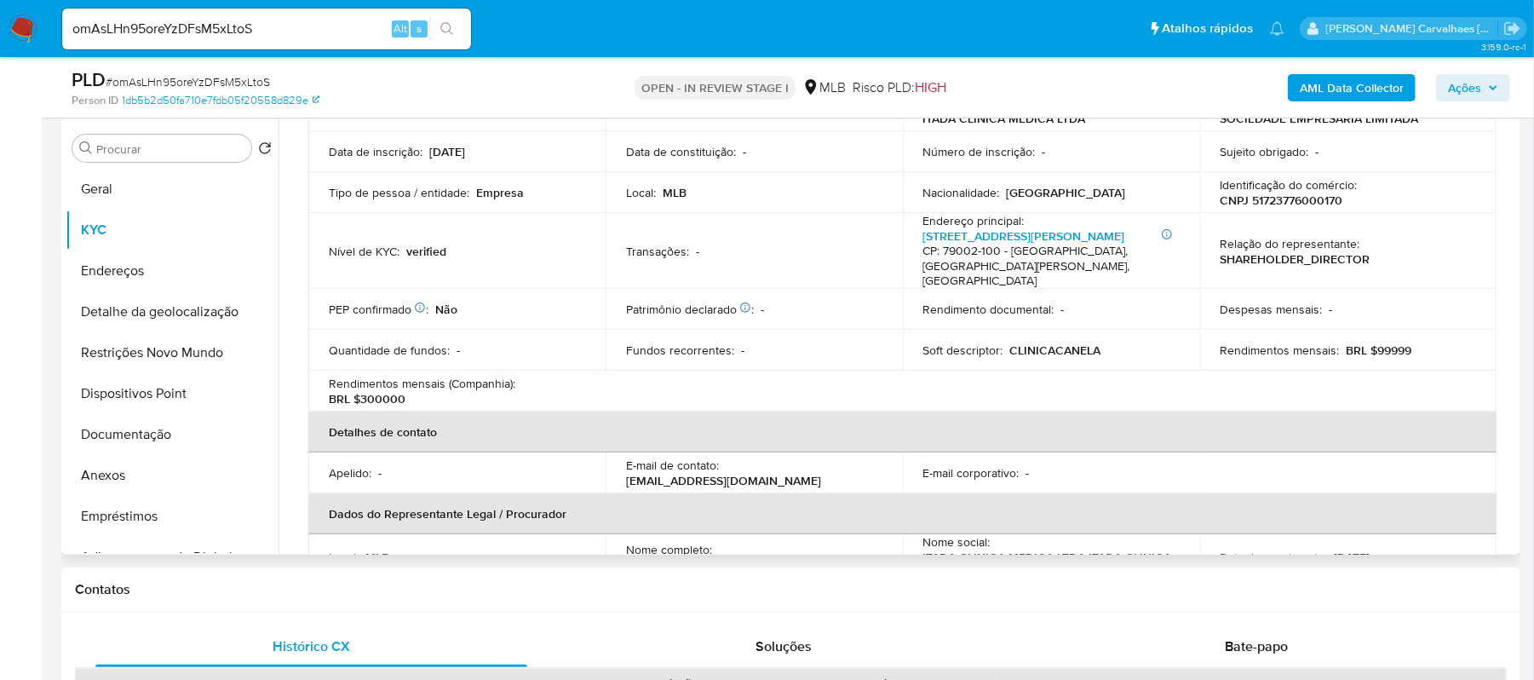
drag, startPoint x: 1516, startPoint y: 225, endPoint x: 1509, endPoint y: 196, distance: 29.7
click at [1509, 196] on div "Empresa KYC Status Atualizado há 11 dias Criado: 16/09/2020 18:26:29 Atualizado…" at bounding box center [896, 336] width 1237 height 436
drag, startPoint x: 1509, startPoint y: 196, endPoint x: 1504, endPoint y: 169, distance: 27.7
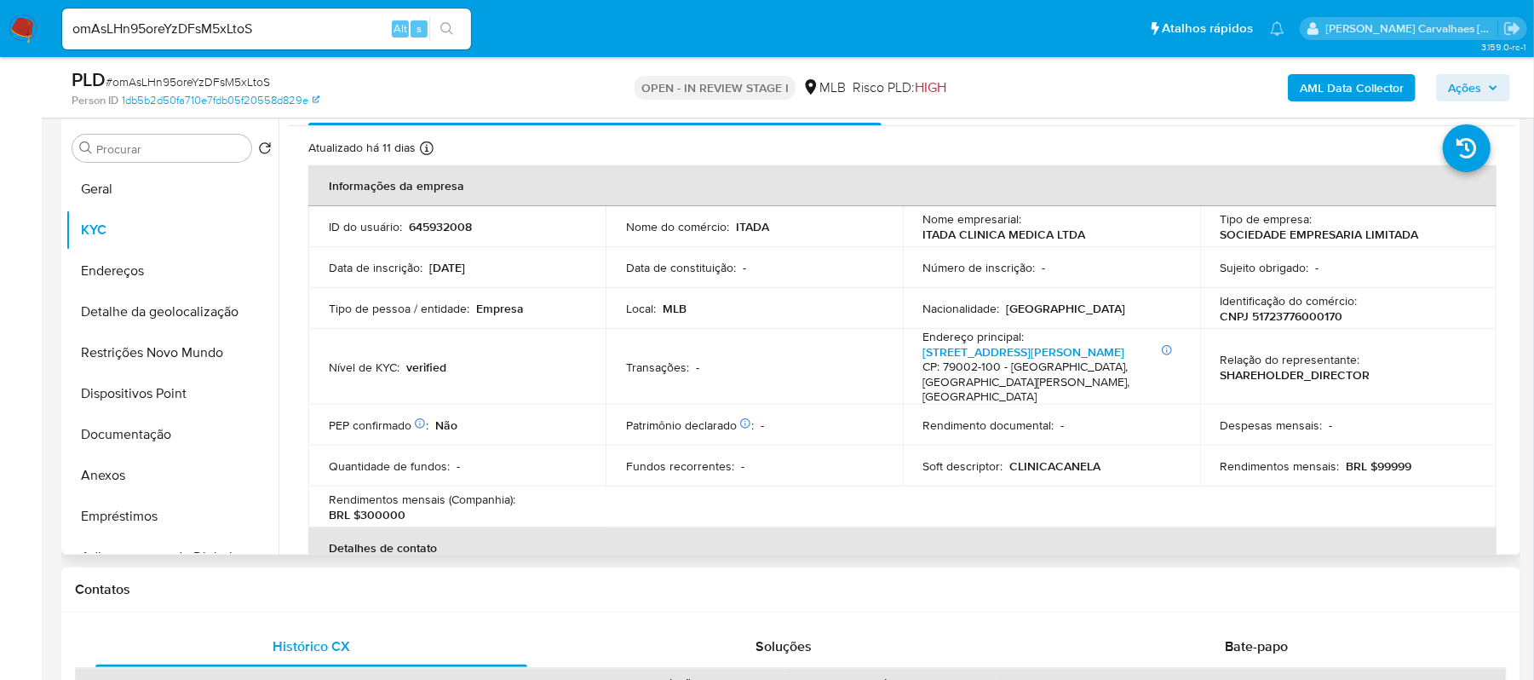
scroll to position [100, 0]
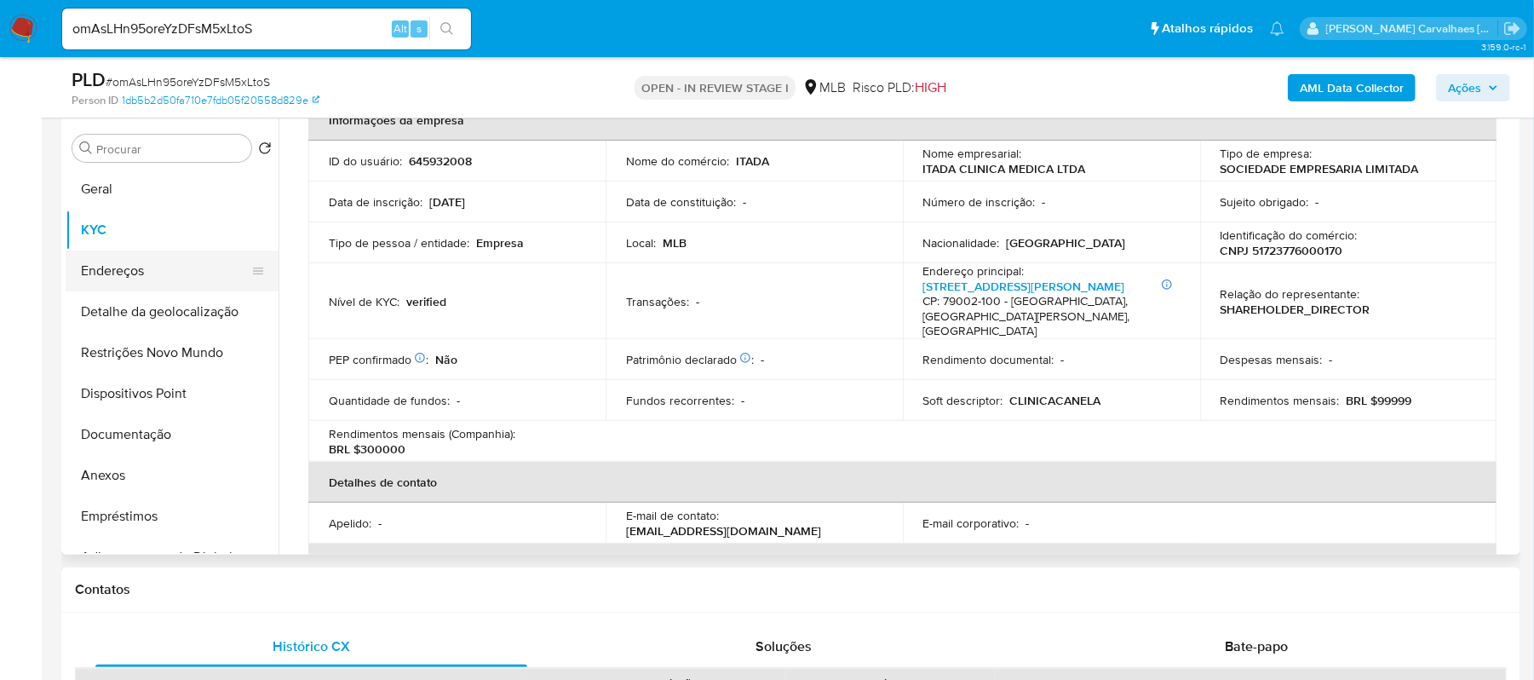
click at [141, 280] on button "Endereços" at bounding box center [165, 270] width 199 height 41
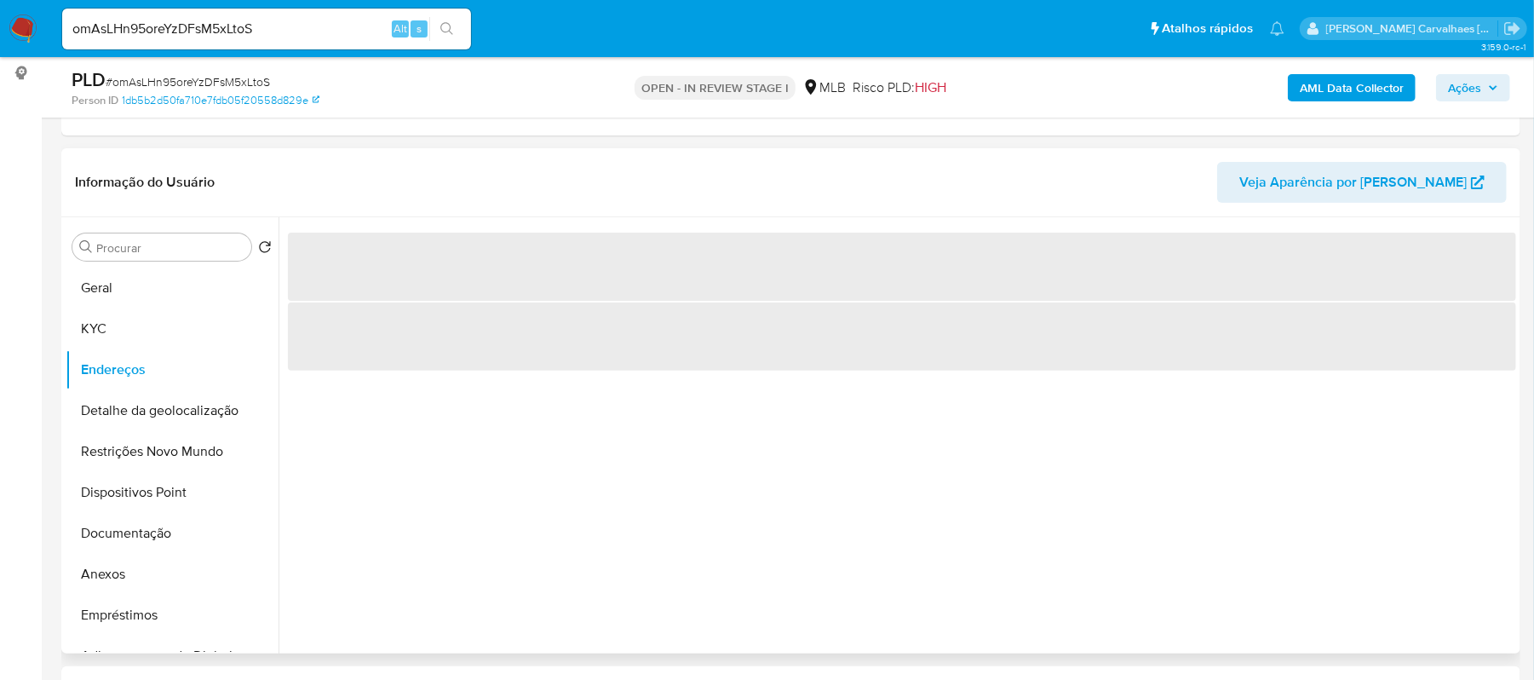
scroll to position [209, 0]
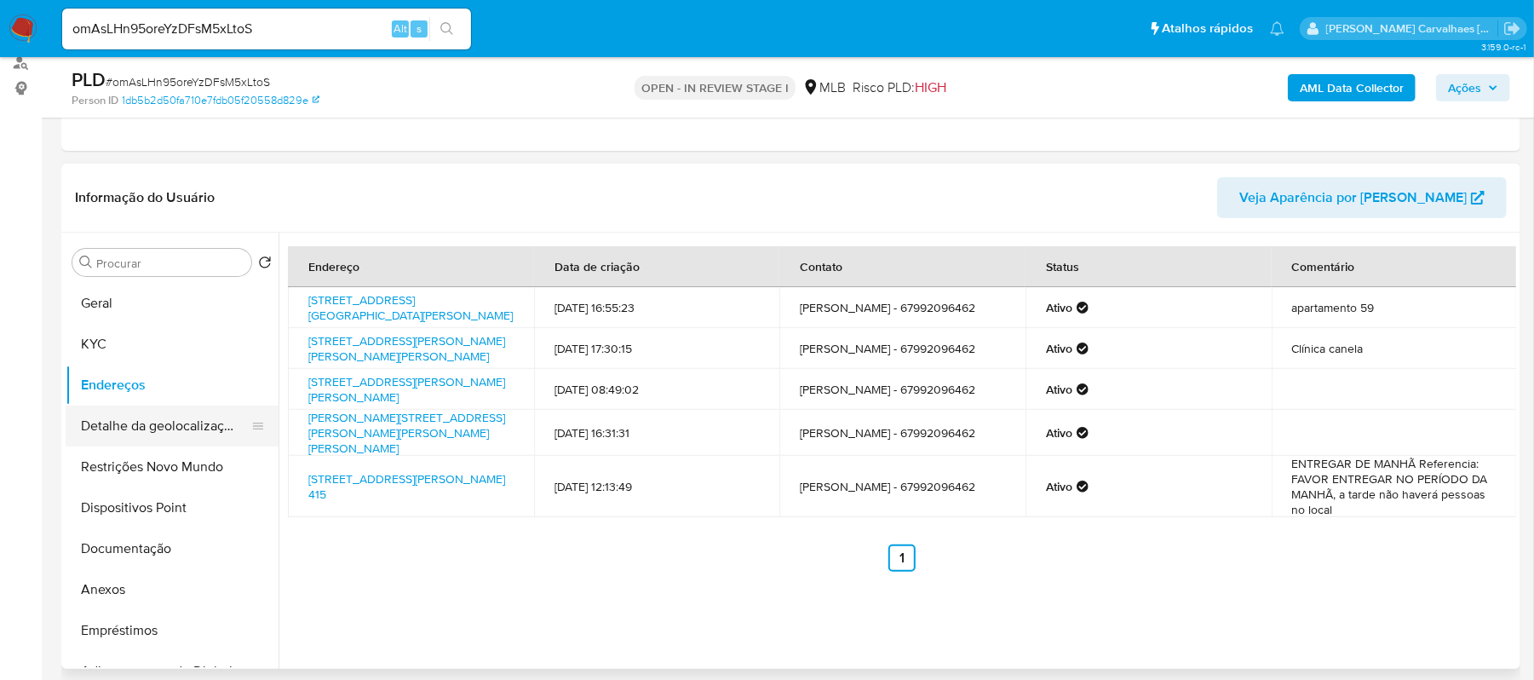
click at [161, 431] on button "Detalhe da geolocalização" at bounding box center [165, 425] width 199 height 41
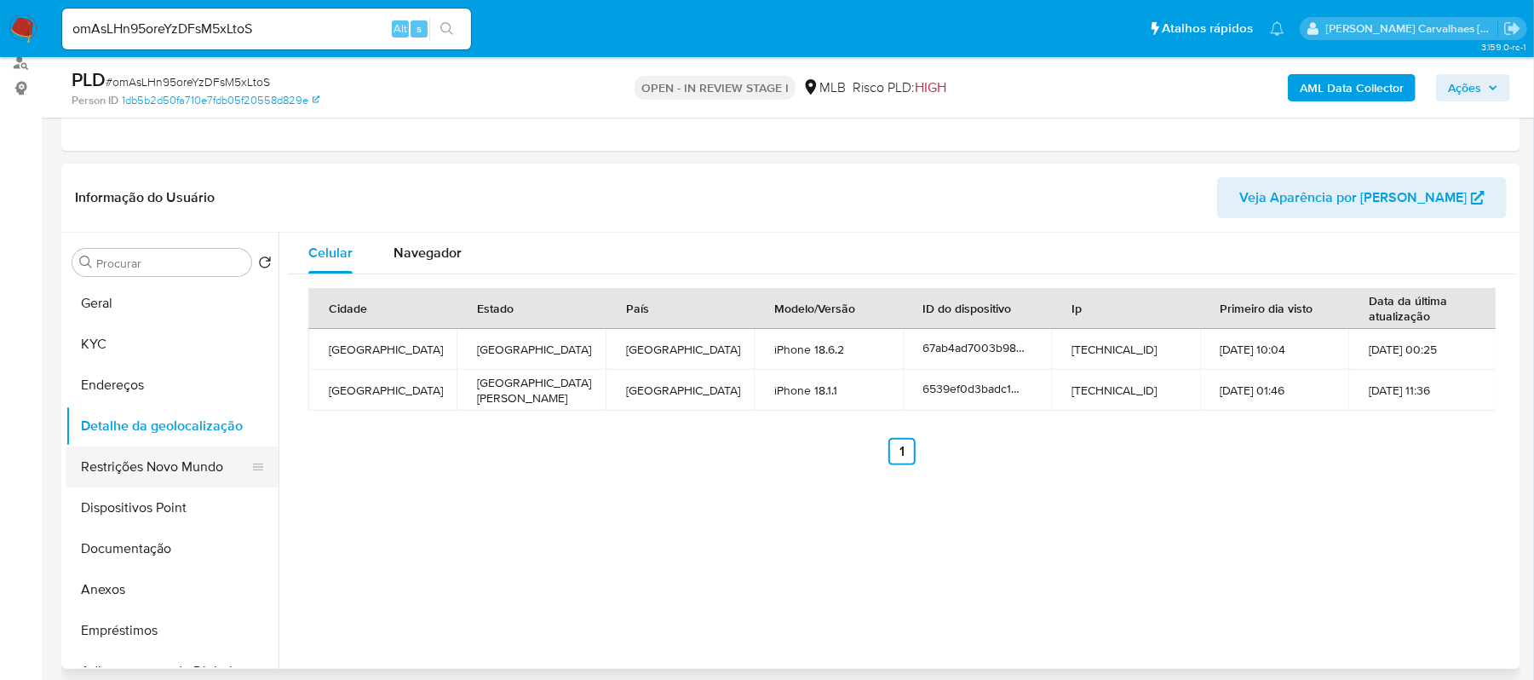
click at [212, 461] on button "Restrições Novo Mundo" at bounding box center [165, 466] width 199 height 41
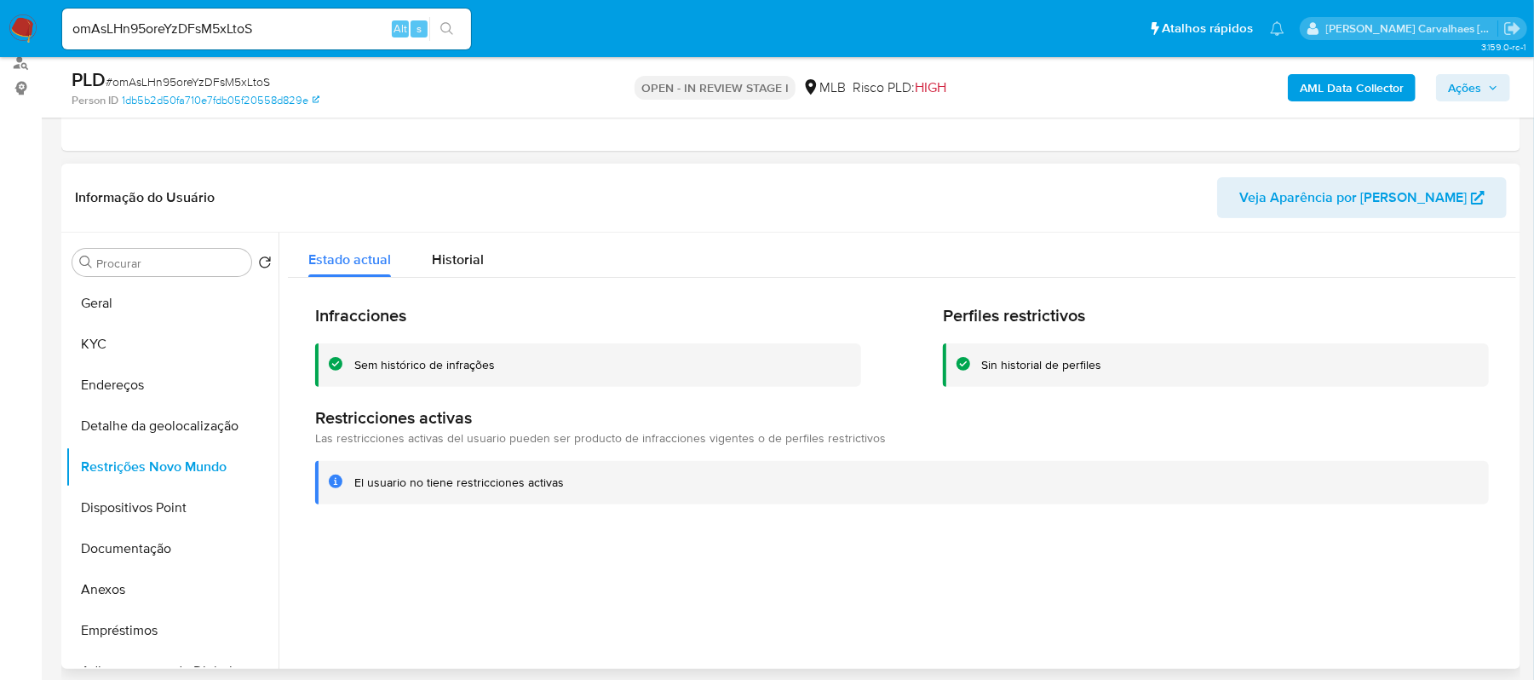
drag, startPoint x: 355, startPoint y: 478, endPoint x: 565, endPoint y: 491, distance: 210.8
click at [565, 491] on div "El usuario no tiene restricciones activas" at bounding box center [902, 482] width 1174 height 43
click at [169, 546] on button "Documentação" at bounding box center [165, 548] width 199 height 41
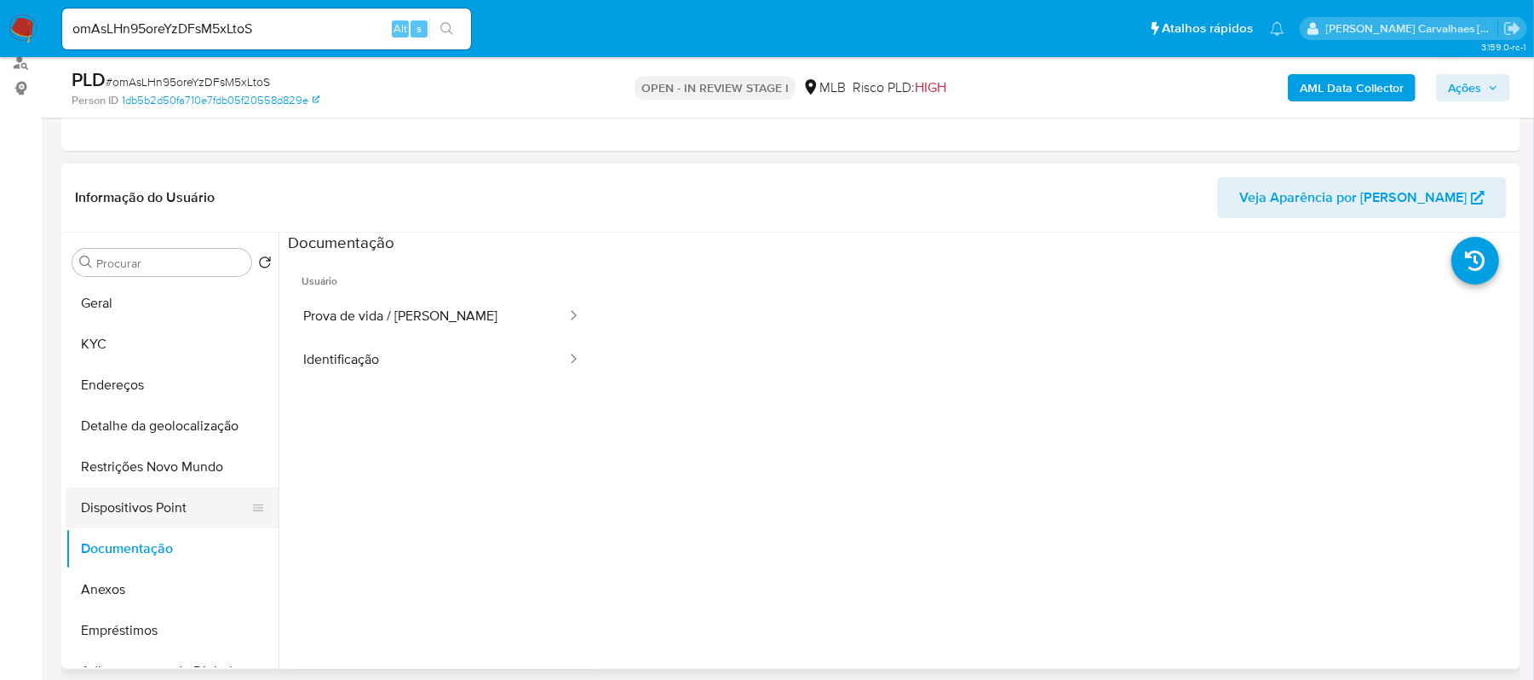
click at [164, 513] on button "Dispositivos Point" at bounding box center [165, 507] width 199 height 41
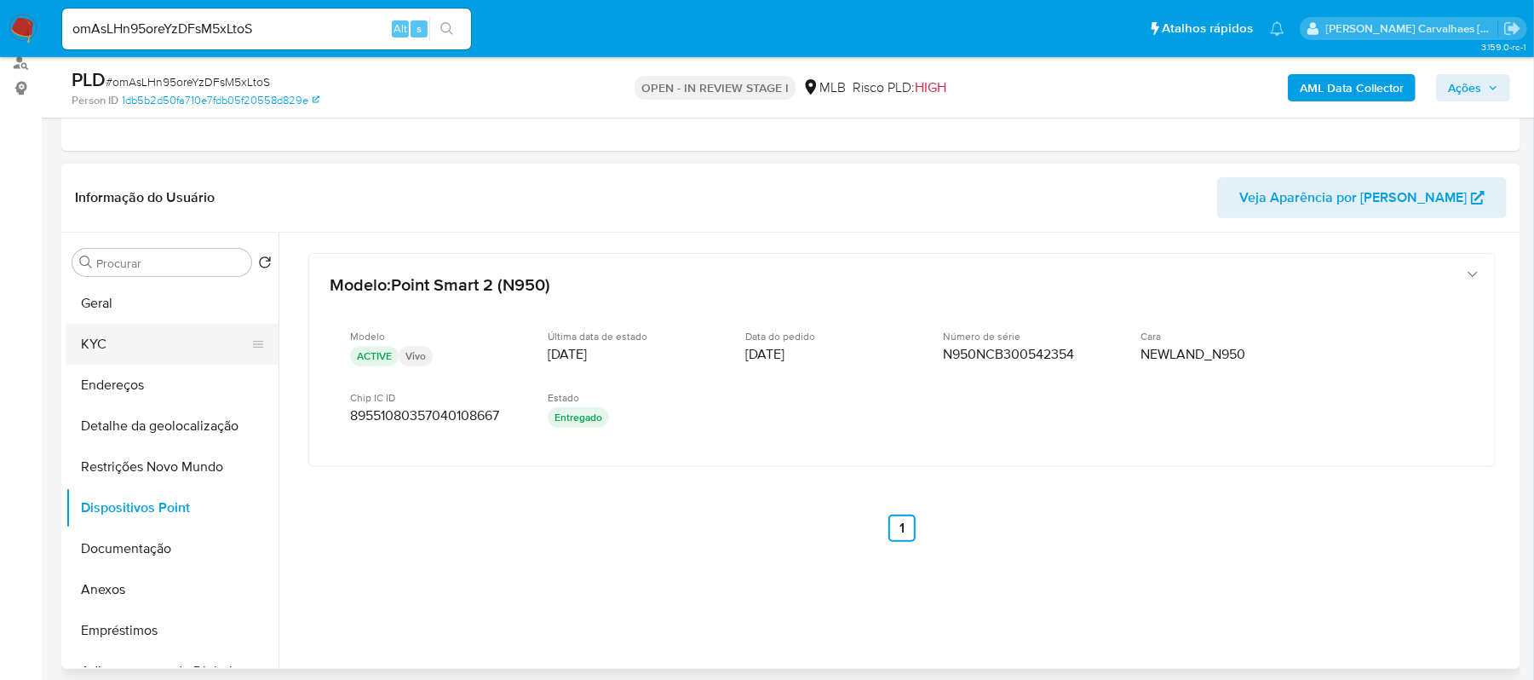
click at [127, 335] on button "KYC" at bounding box center [165, 344] width 199 height 41
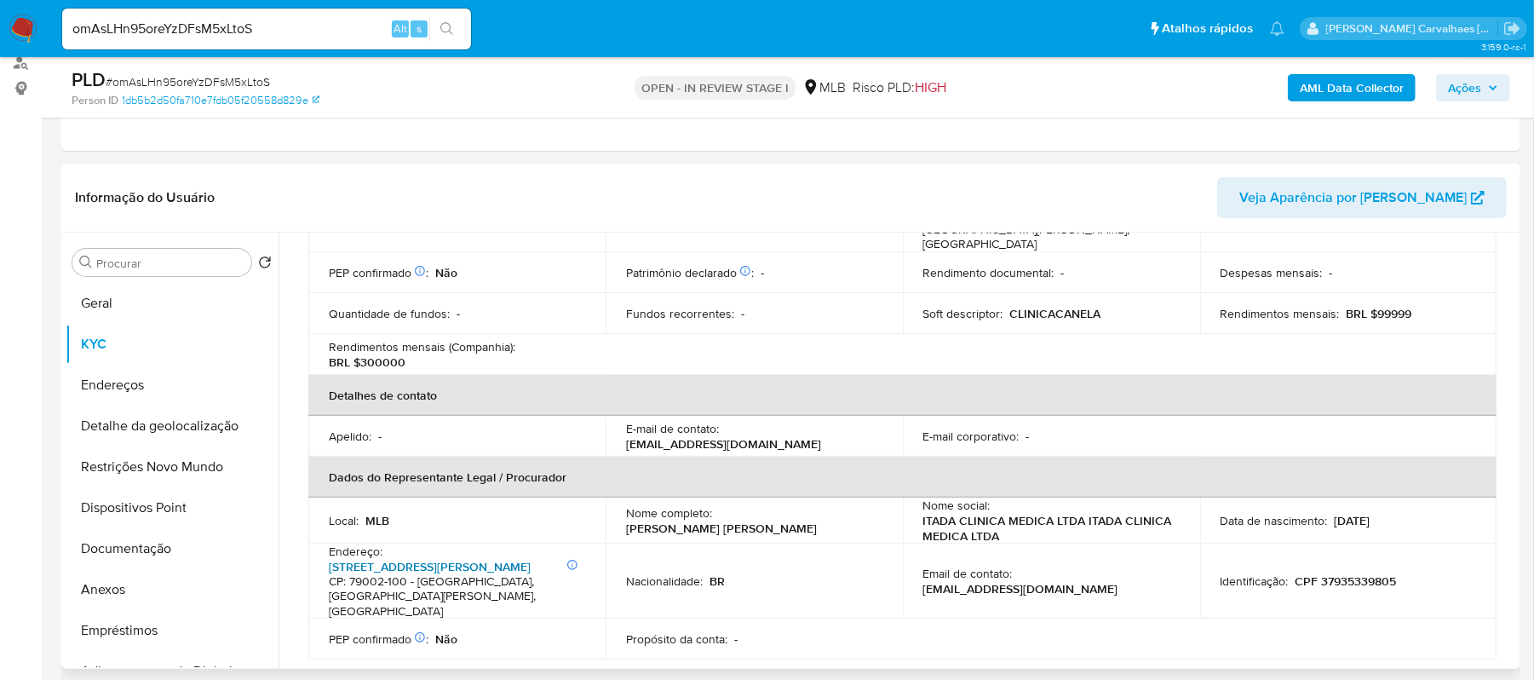
scroll to position [341, 0]
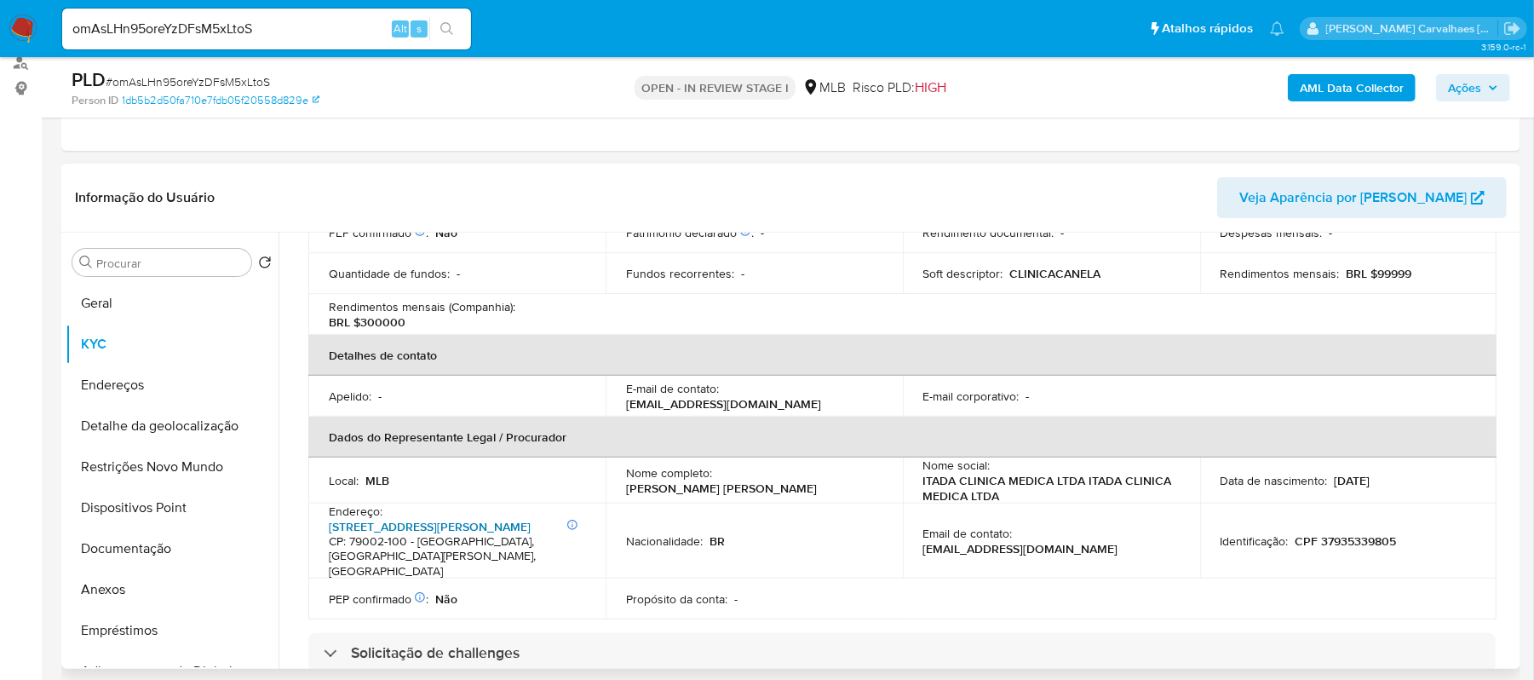
click at [444, 518] on link "Rua Joaquim Murtinho 514, Centro" at bounding box center [430, 526] width 202 height 17
click at [143, 583] on button "Anexos" at bounding box center [165, 589] width 199 height 41
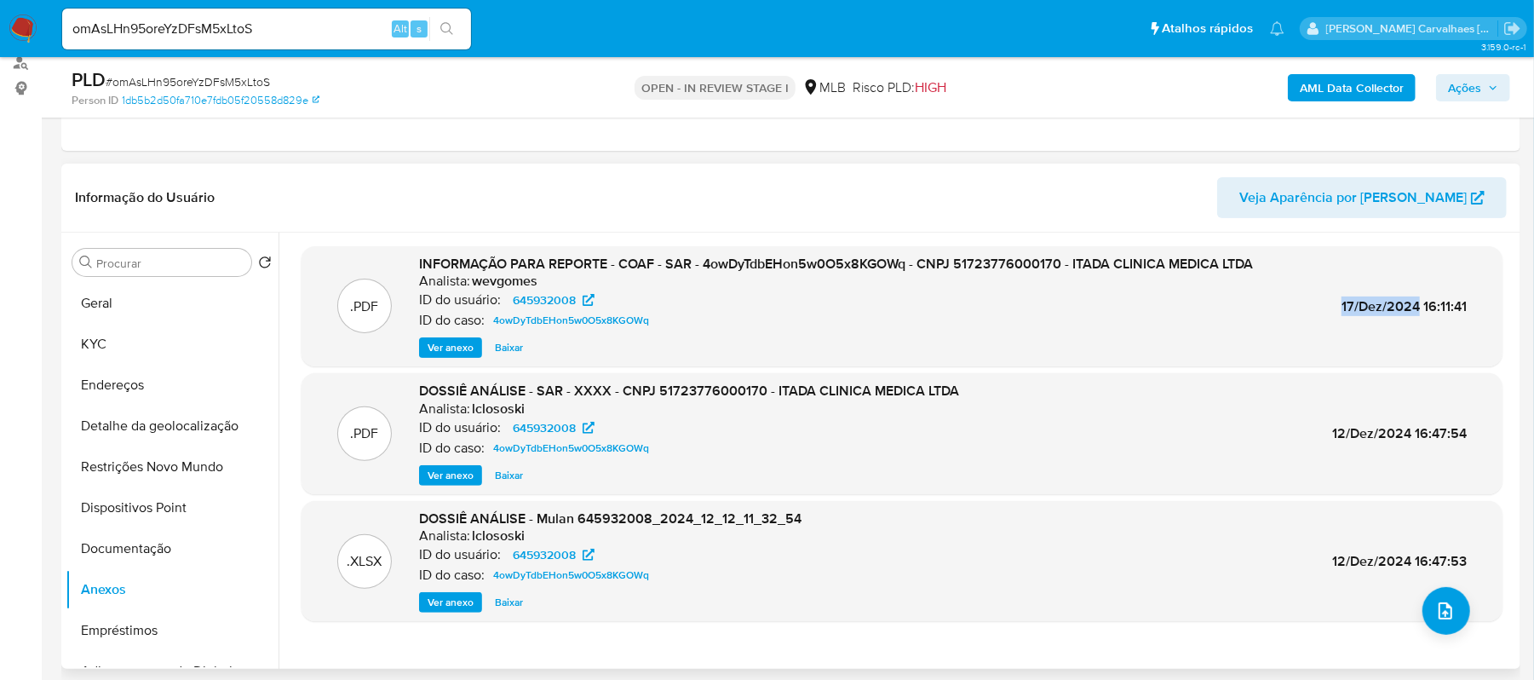
drag, startPoint x: 1334, startPoint y: 305, endPoint x: 1414, endPoint y: 310, distance: 80.2
click at [1414, 310] on div ".PDF INFORMAÇÃO PARA REPORTE - COAF - SAR - 4owDyTdbEHon5w0O5x8KGOWq - CNPJ 517…" at bounding box center [902, 307] width 1184 height 104
copy span "17/Dez/2024"
click at [460, 347] on span "Ver anexo" at bounding box center [451, 347] width 46 height 17
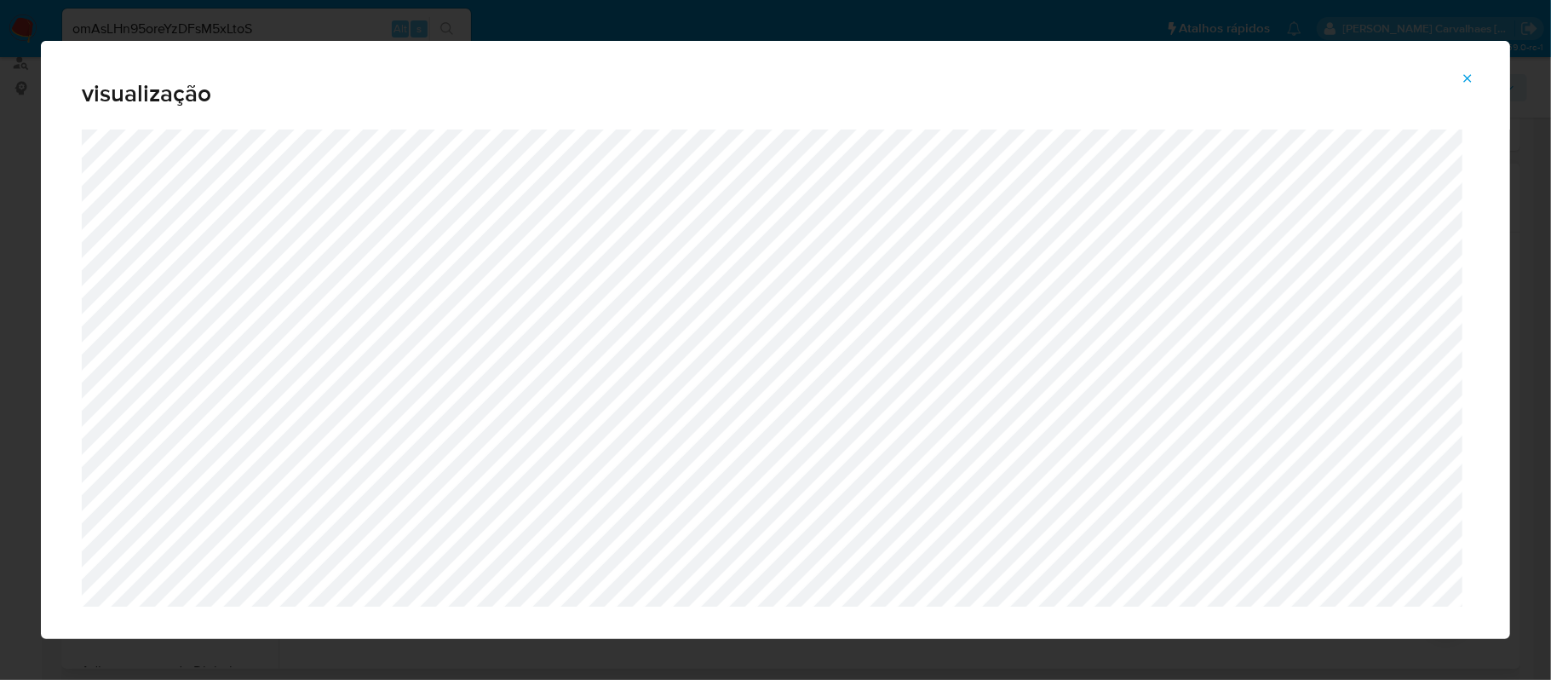
drag, startPoint x: 1468, startPoint y: 79, endPoint x: 1452, endPoint y: 56, distance: 28.1
click at [1468, 79] on icon "Attachment preview" at bounding box center [1468, 79] width 14 height 14
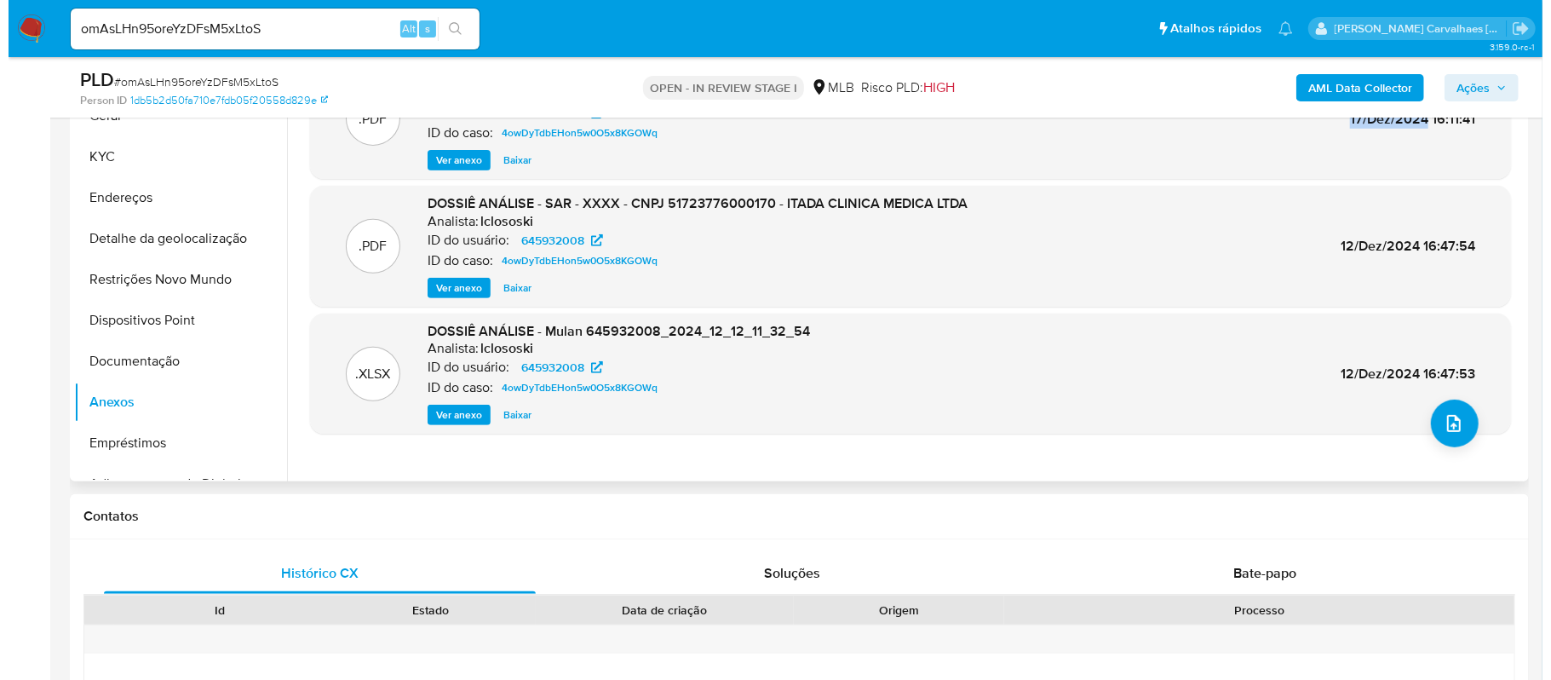
scroll to position [437, 0]
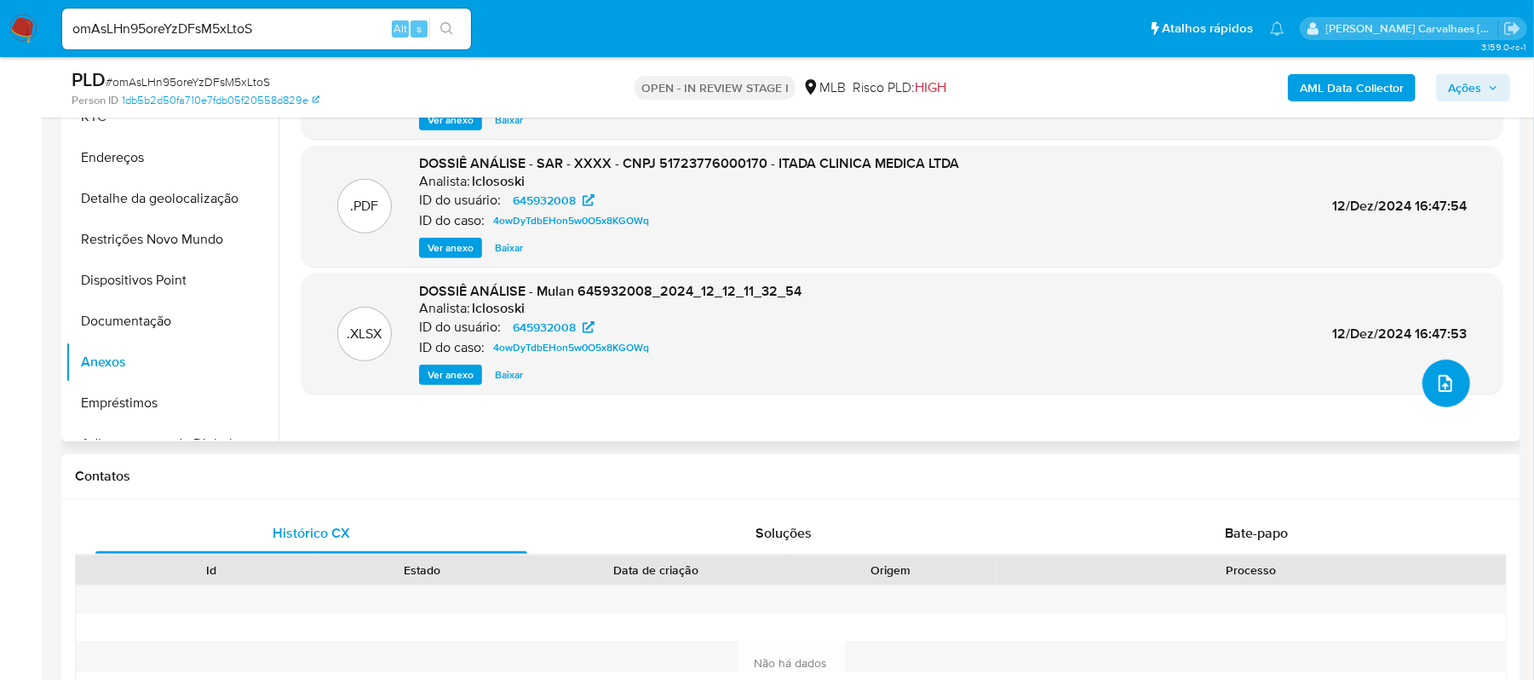
click at [1438, 380] on icon "upload-file" at bounding box center [1445, 383] width 20 height 20
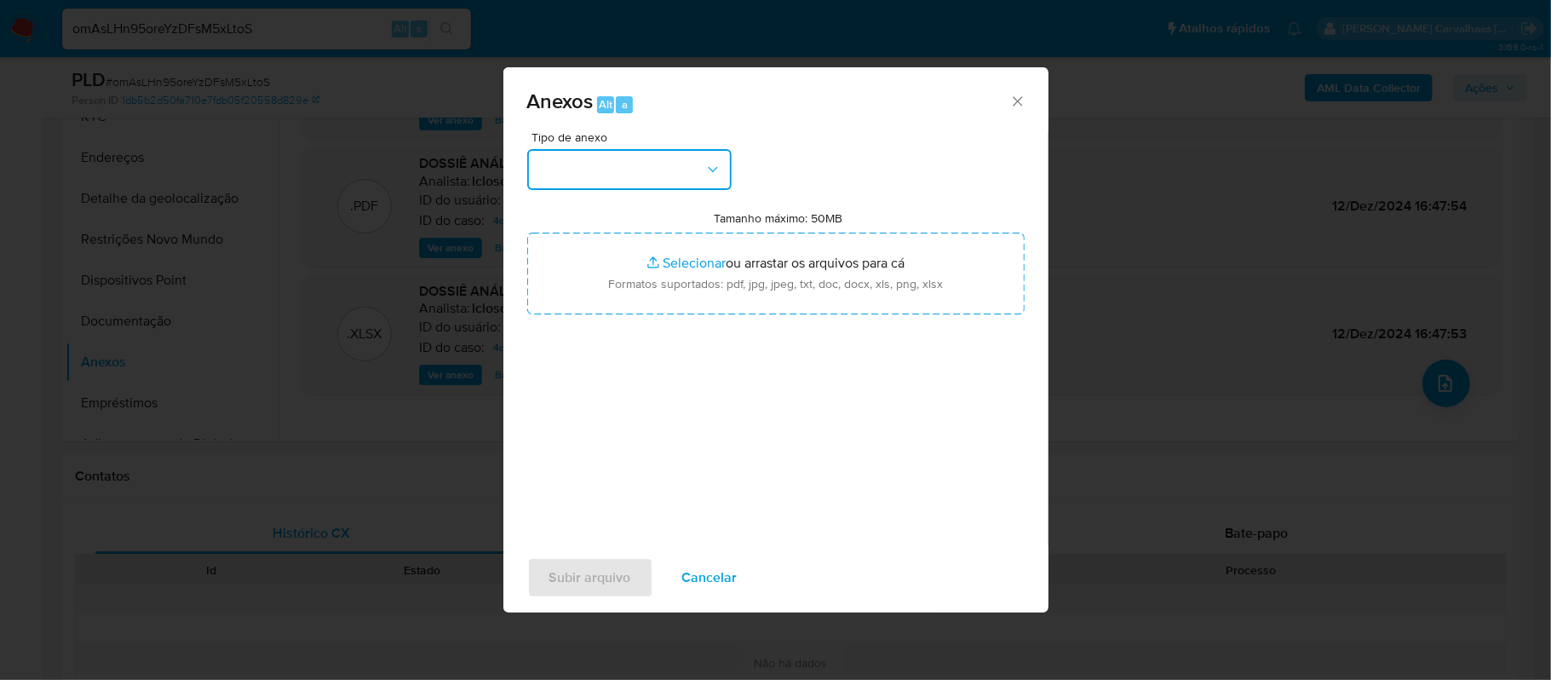
click at [724, 167] on button "button" at bounding box center [629, 169] width 204 height 41
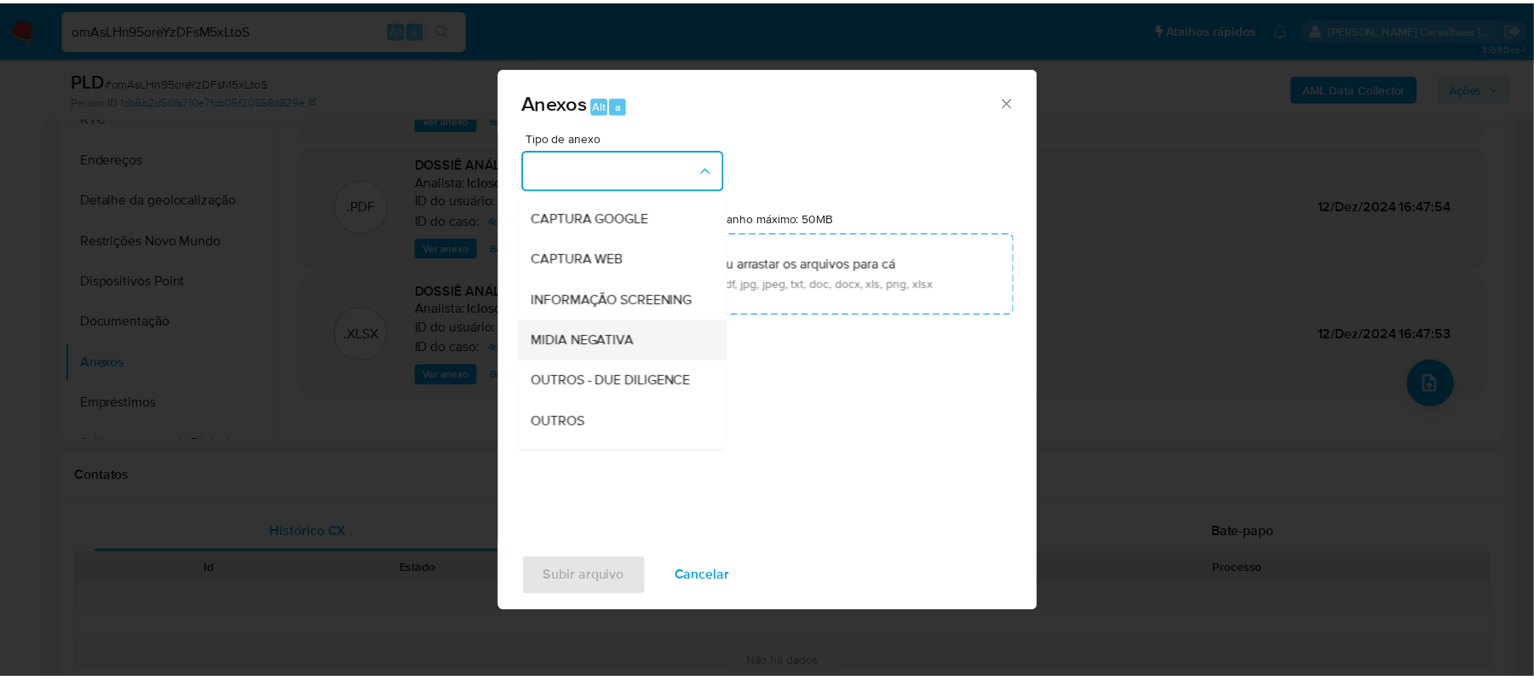
scroll to position [113, 0]
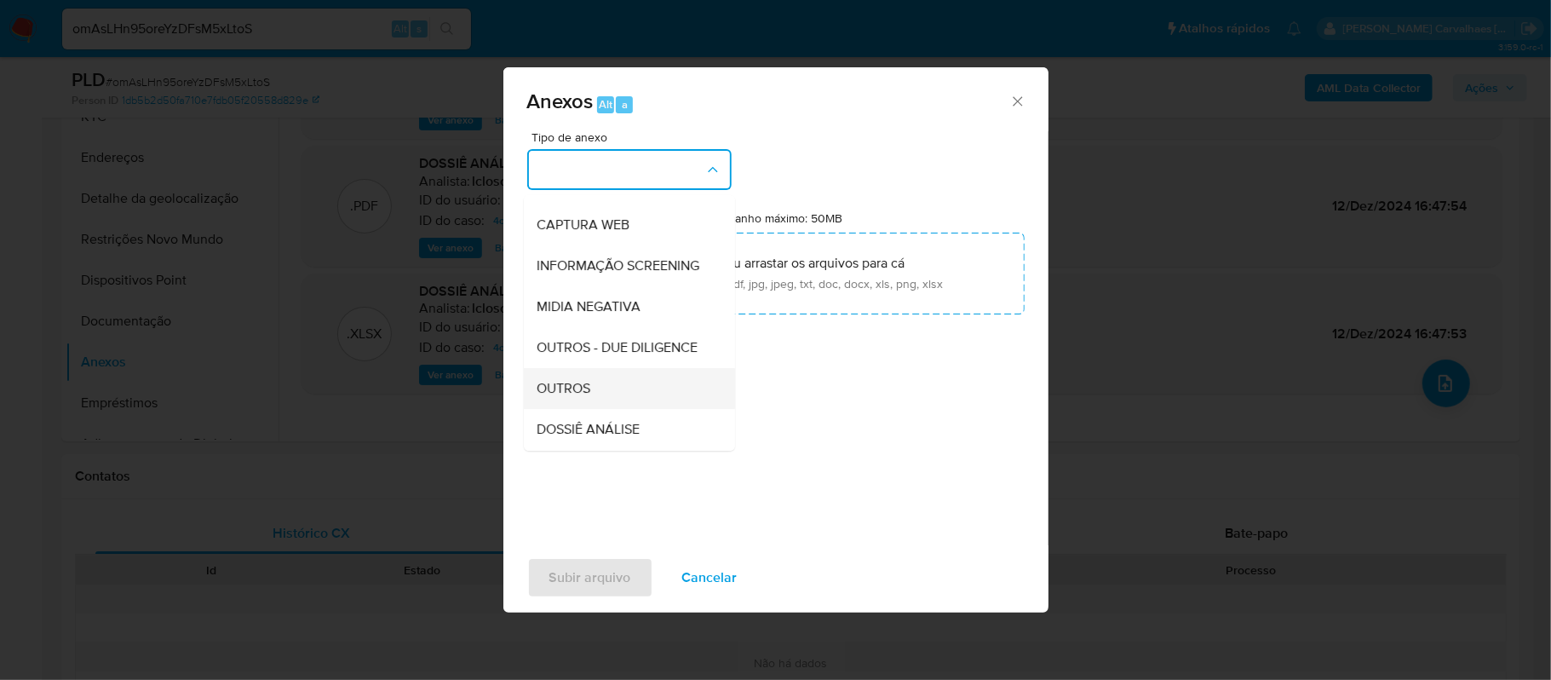
click at [608, 409] on div "OUTROS" at bounding box center [624, 388] width 174 height 41
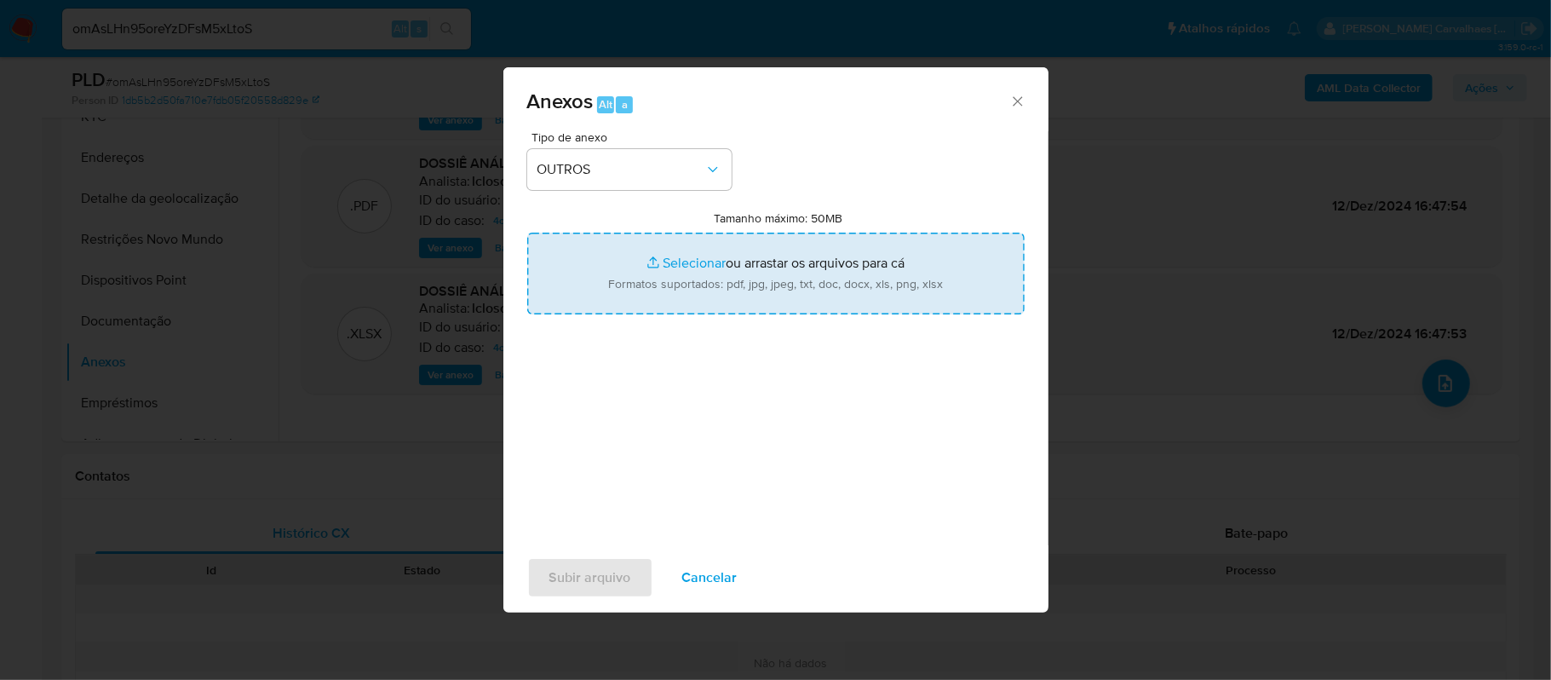
click at [693, 261] on input "Tamanho máximo: 50MB Selecionar arquivos" at bounding box center [775, 273] width 497 height 82
type input "C:\fakepath\Declinio - xxxx - CNPJ 51723776000170 - ITADA CLINICA MEDICA LTDA.p…"
click at [696, 259] on input "Tamanho máximo: 50MB Selecionar arquivos" at bounding box center [775, 273] width 497 height 82
type input "C:\fakepath\Mulan ITADA CLINICA MEDICA LTDA 645932008_2025_09_15_21_27_27 - Res…"
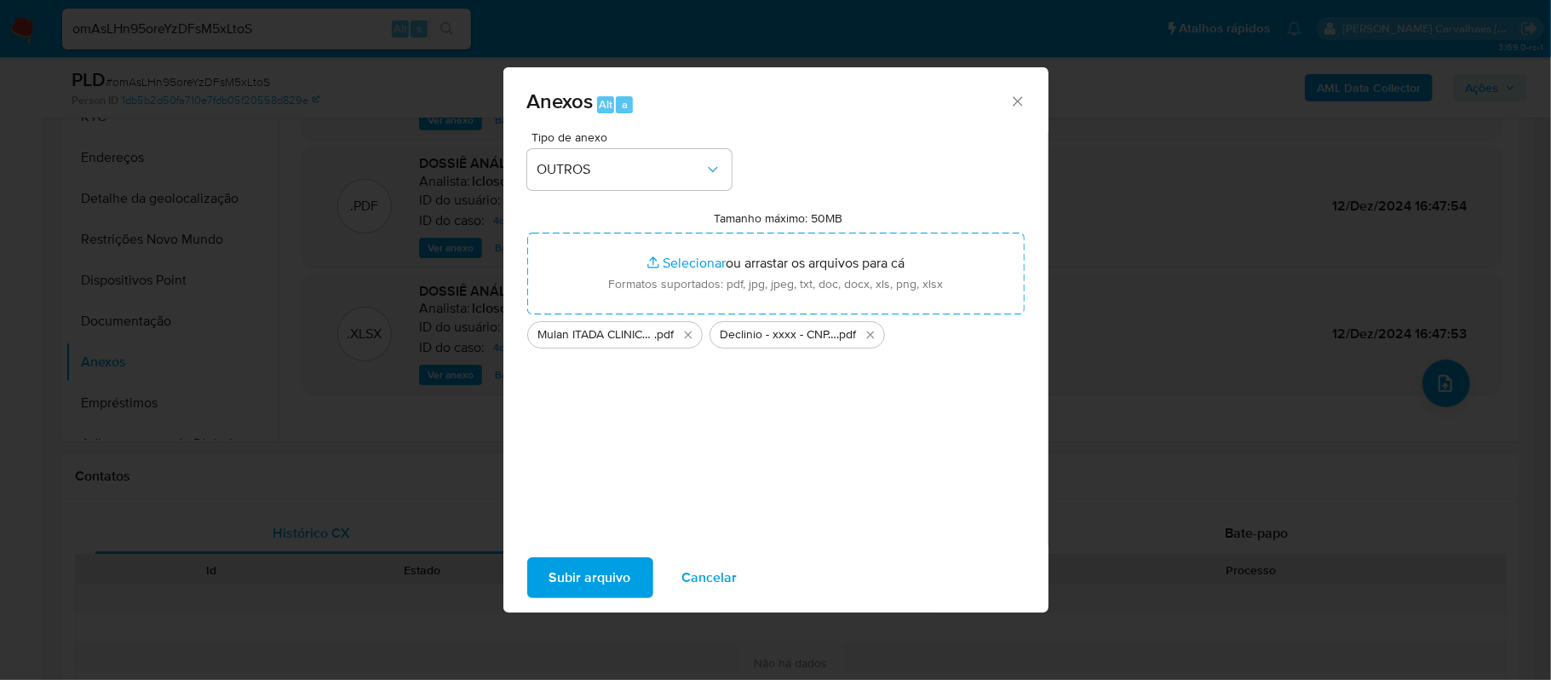
click at [566, 584] on span "Subir arquivo" at bounding box center [590, 577] width 82 height 37
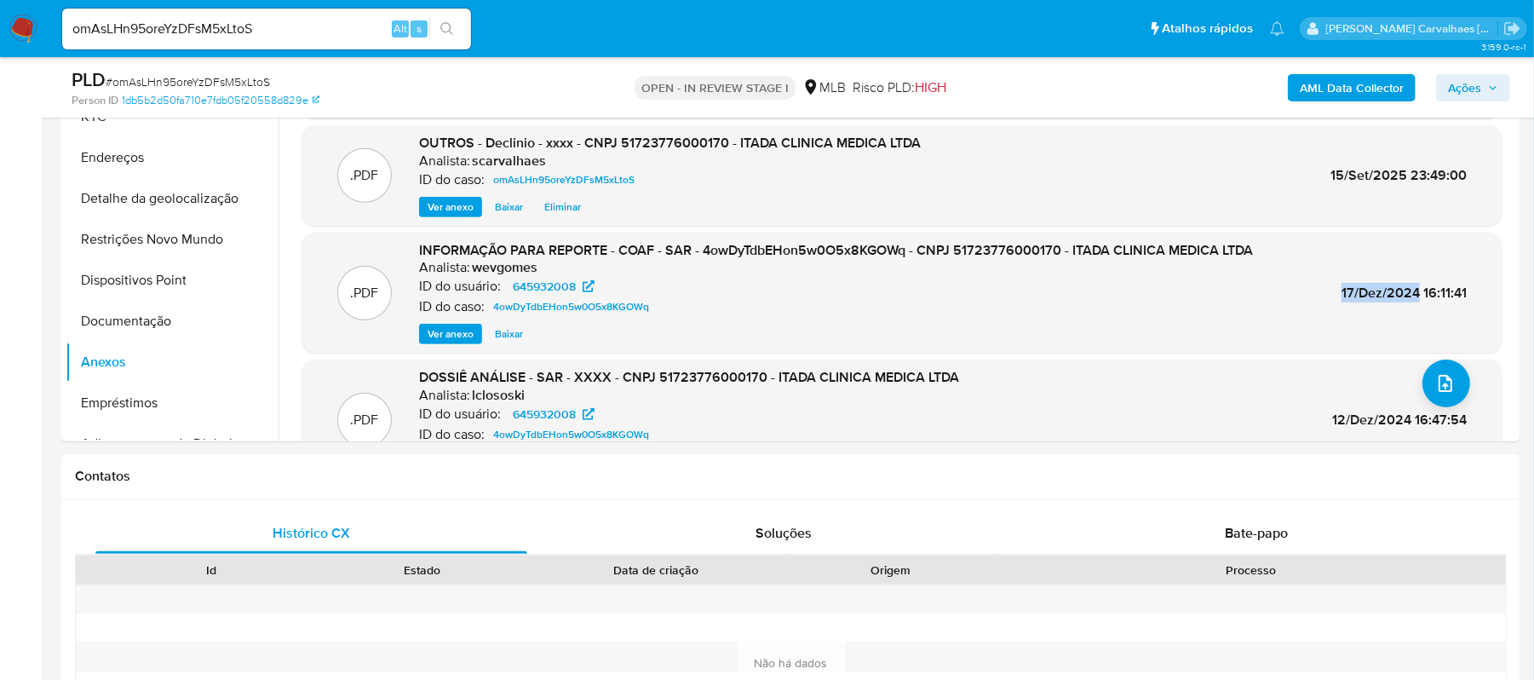
click at [1477, 89] on span "Ações" at bounding box center [1464, 87] width 33 height 27
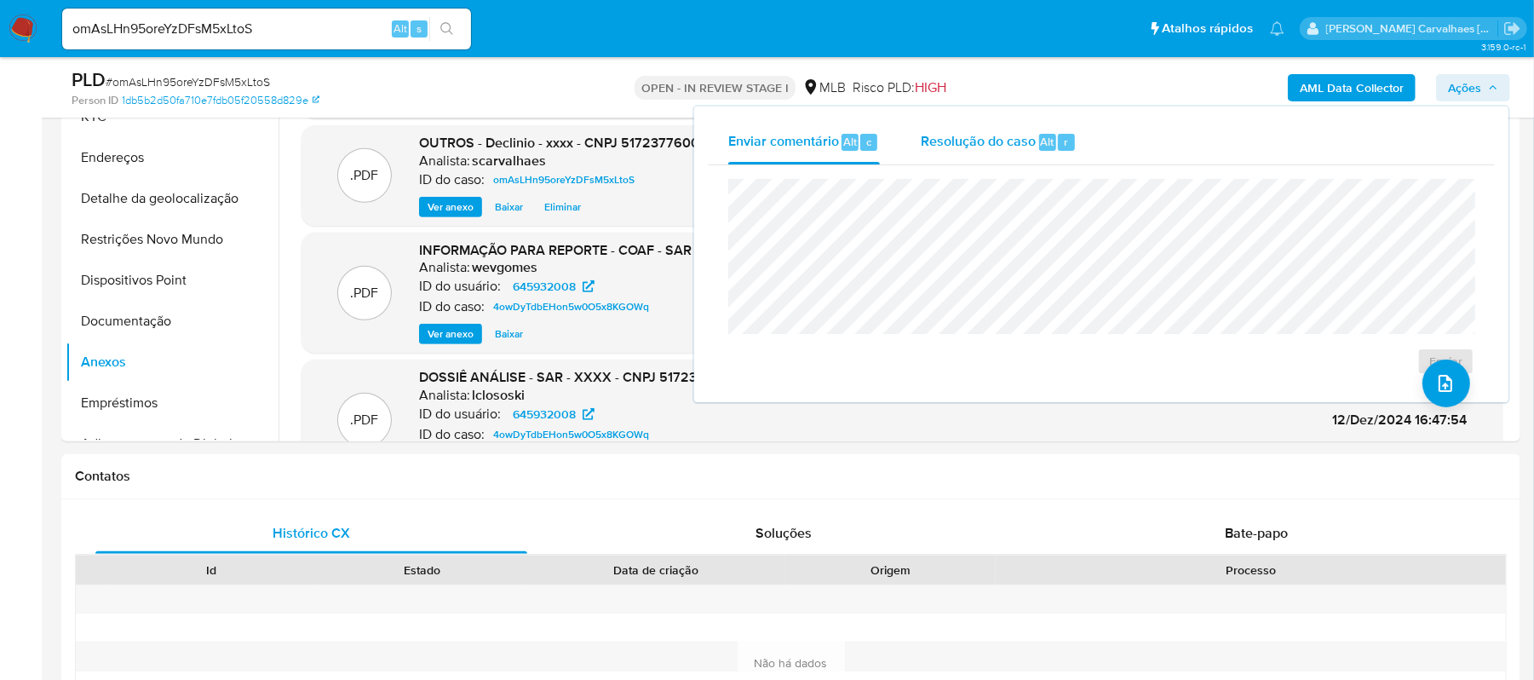
click at [982, 140] on span "Resolução do caso" at bounding box center [978, 141] width 115 height 20
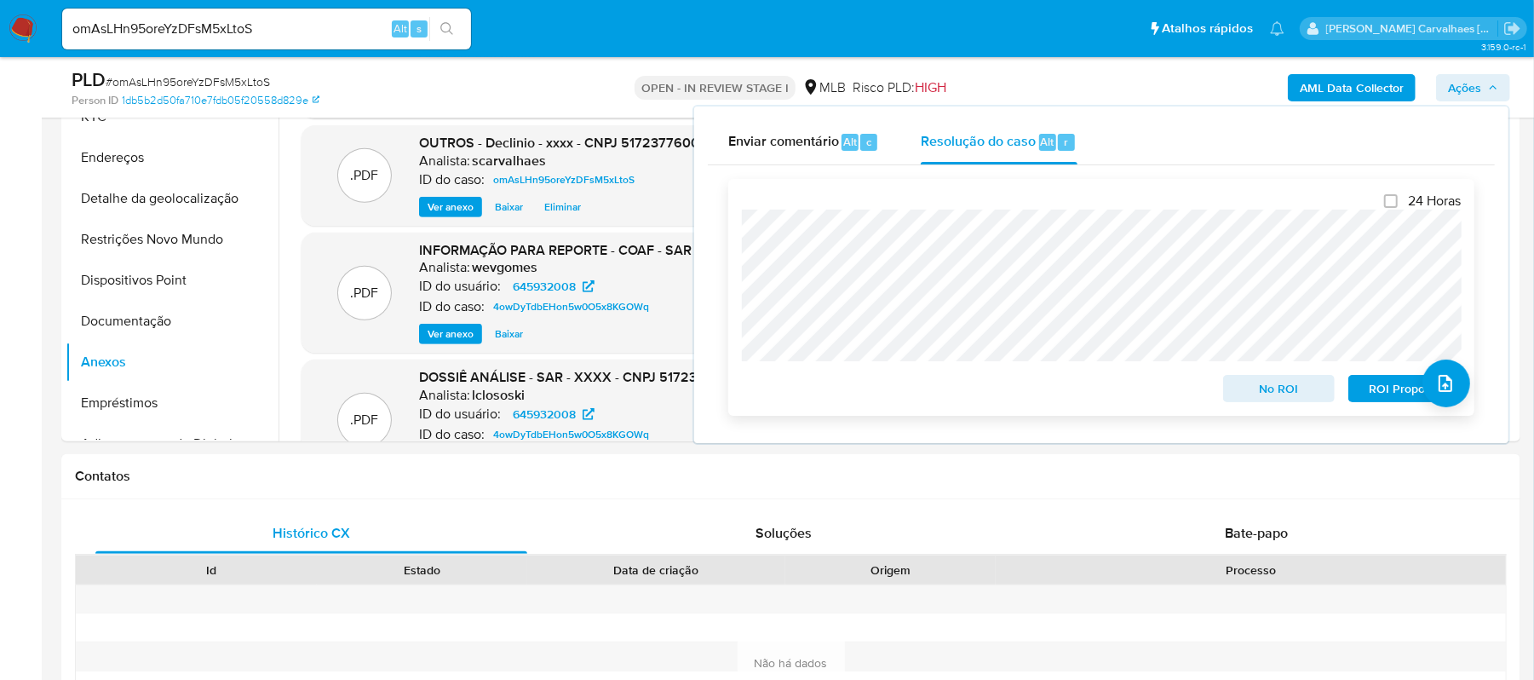
click at [1248, 389] on span "No ROI" at bounding box center [1279, 388] width 89 height 24
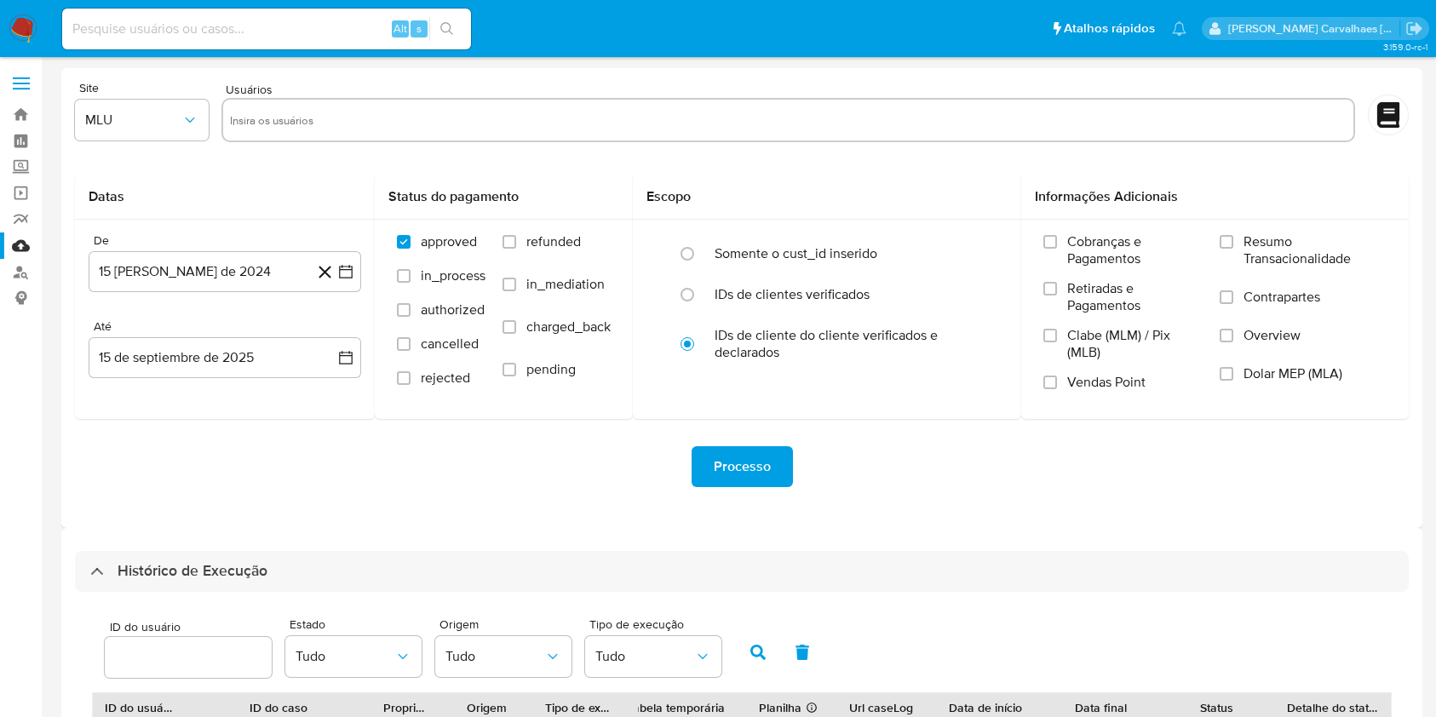
select select "10"
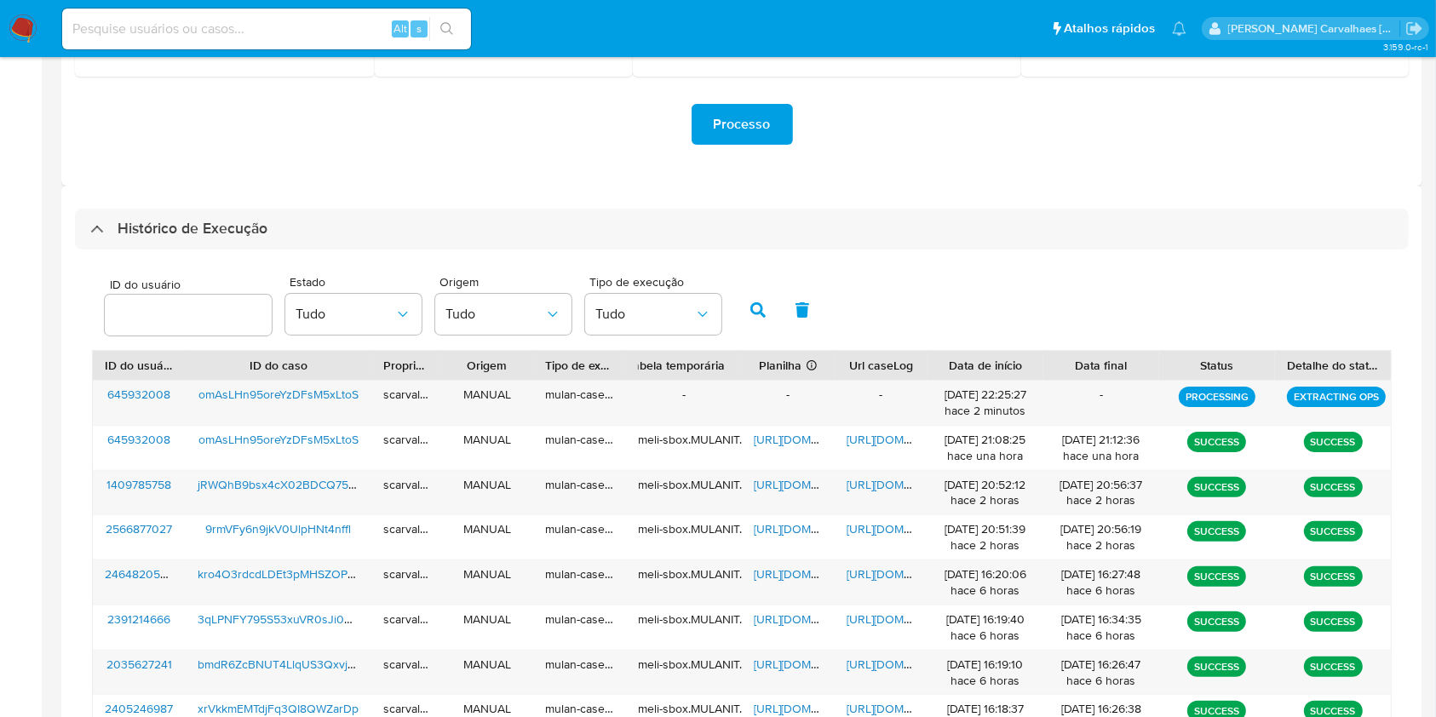
scroll to position [341, 0]
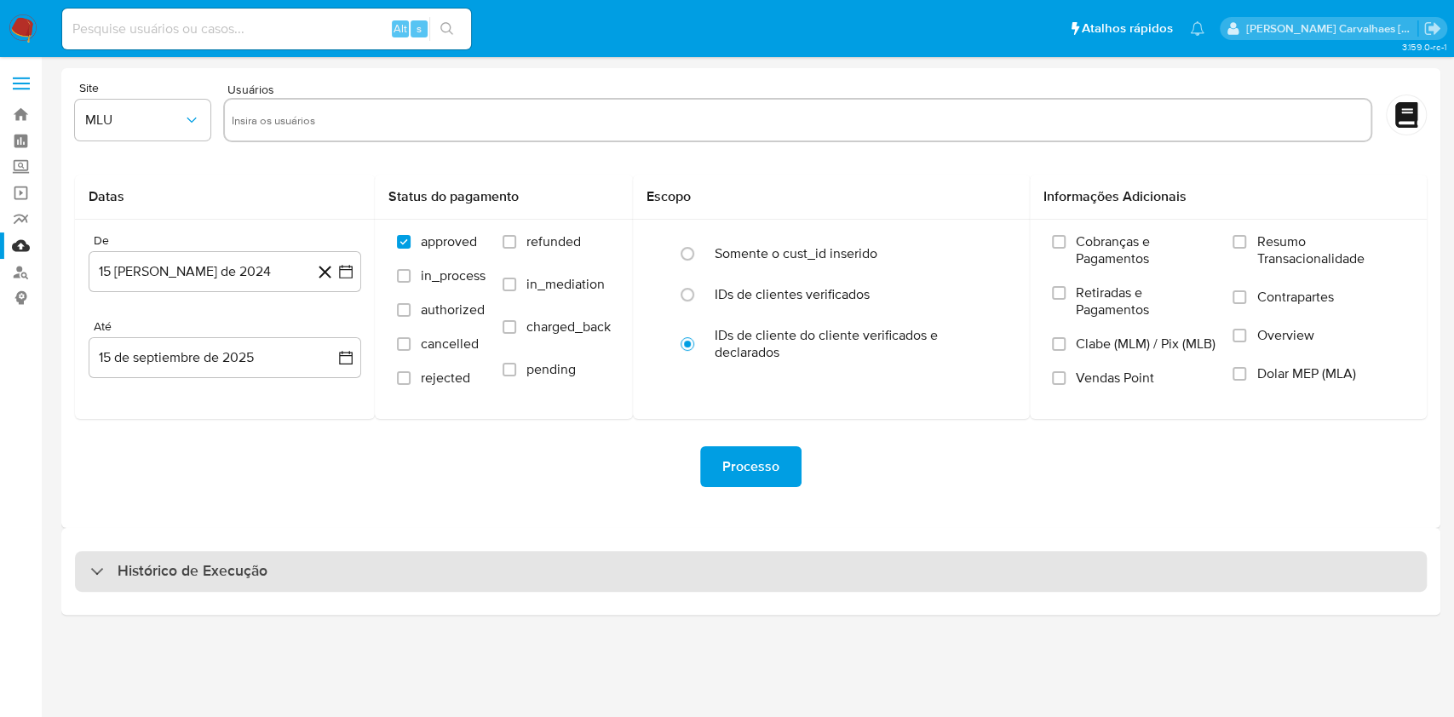
click at [96, 566] on div "Histórico de Execução" at bounding box center [178, 571] width 177 height 20
select select "10"
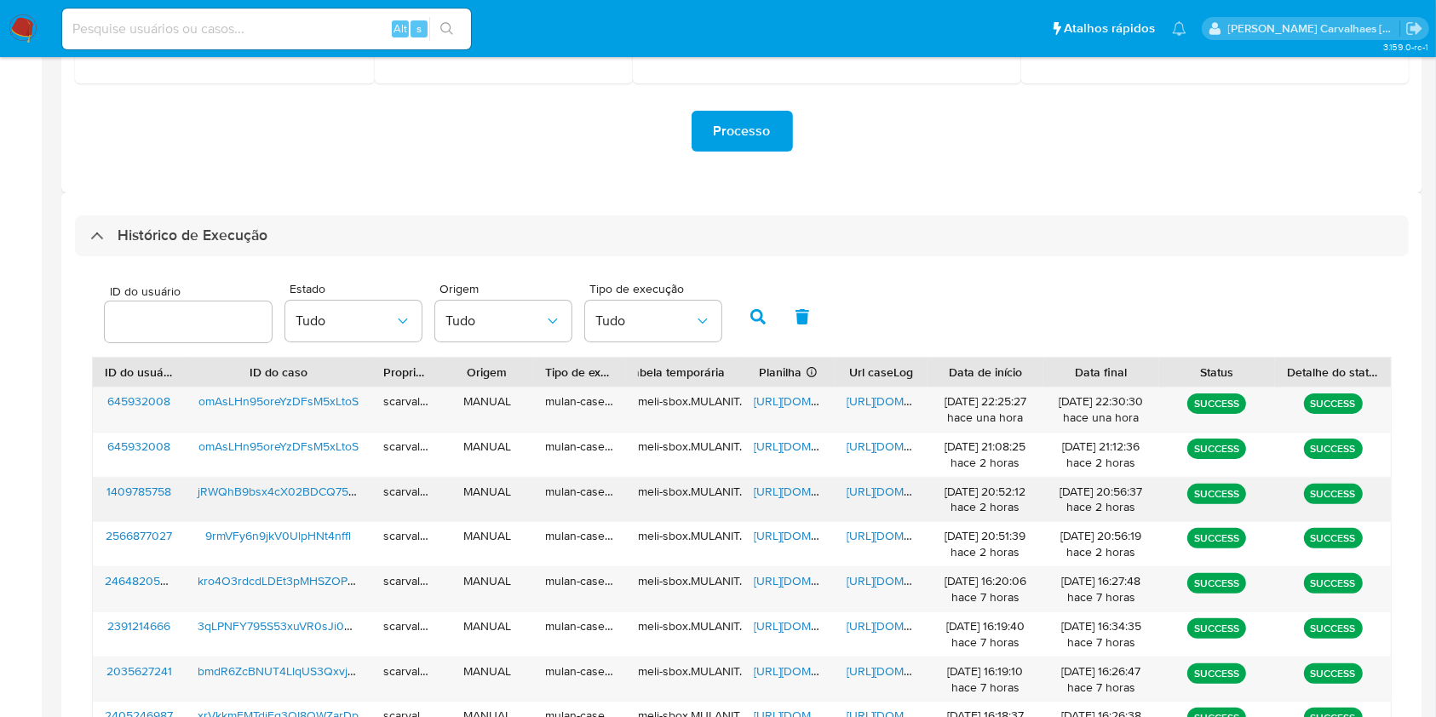
scroll to position [341, 0]
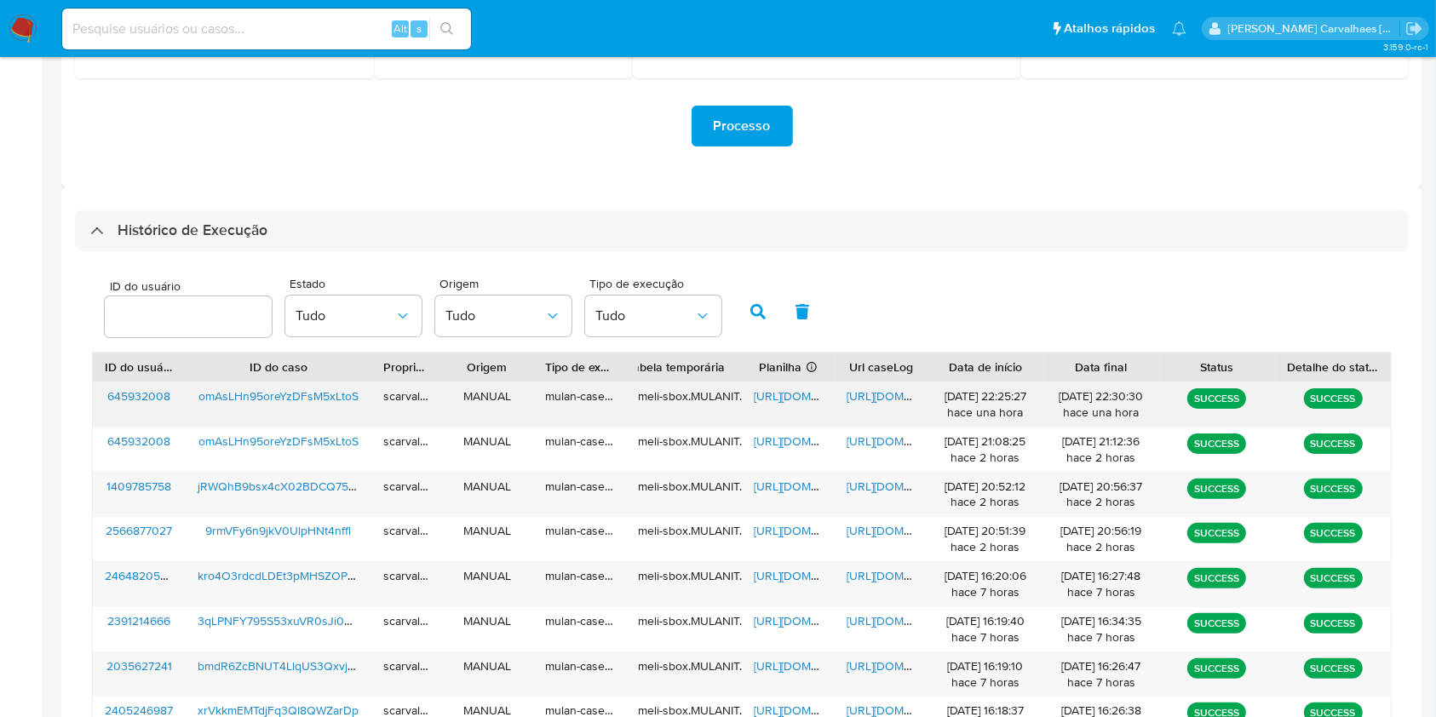
click at [856, 398] on span "[URL][DOMAIN_NAME]" at bounding box center [906, 395] width 118 height 17
click at [872, 394] on span "[URL][DOMAIN_NAME]" at bounding box center [906, 395] width 118 height 17
click at [872, 395] on span "[URL][DOMAIN_NAME]" at bounding box center [906, 395] width 118 height 17
click at [790, 399] on span "[URL][DOMAIN_NAME]" at bounding box center [813, 395] width 118 height 17
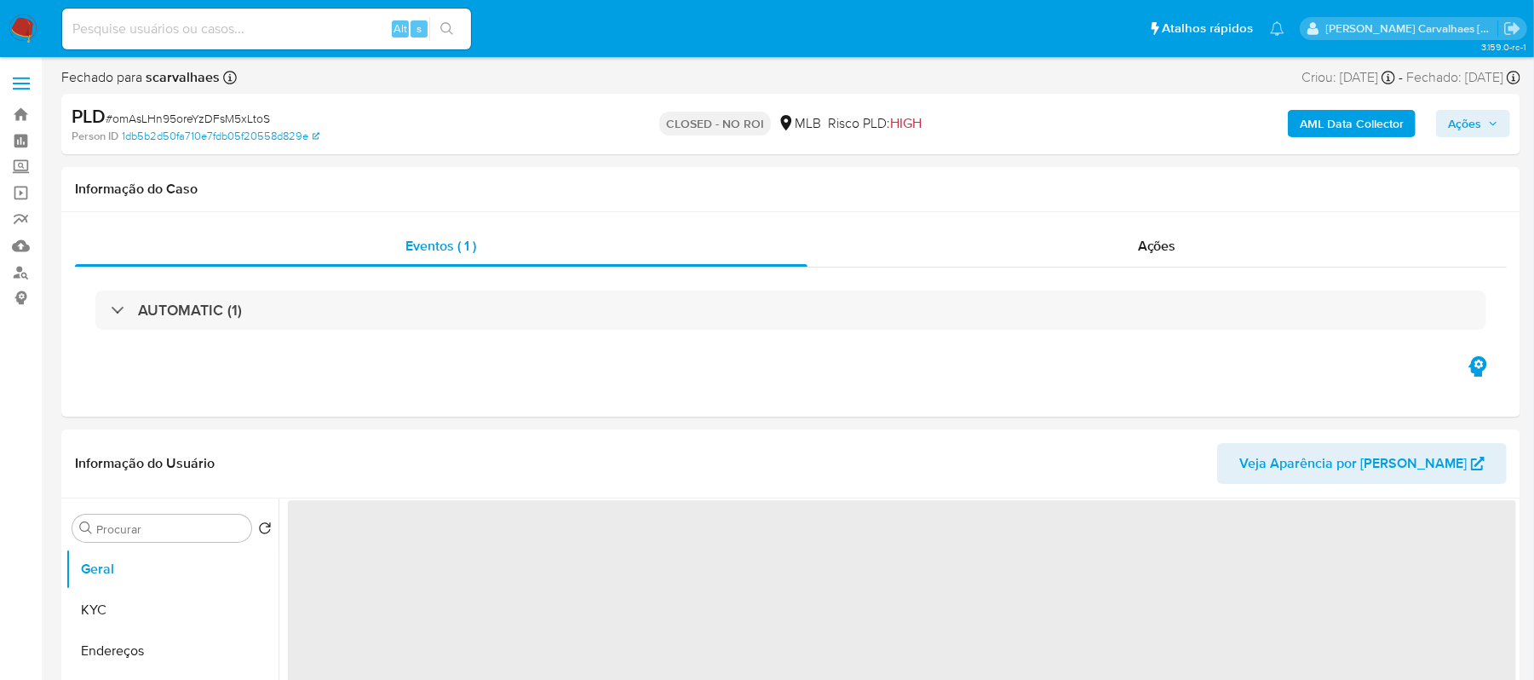
select select "10"
